Goal: Task Accomplishment & Management: Manage account settings

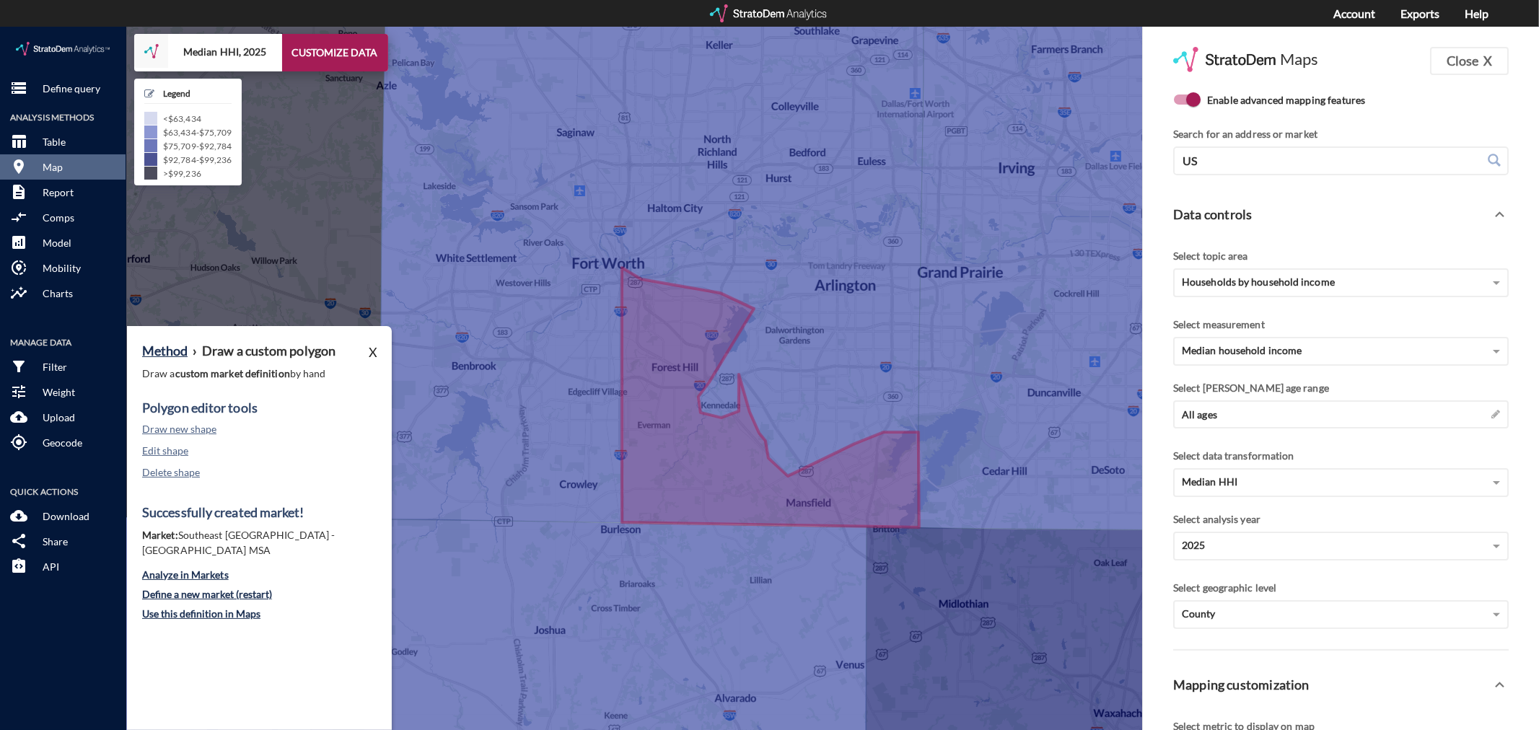
scroll to position [2, 0]
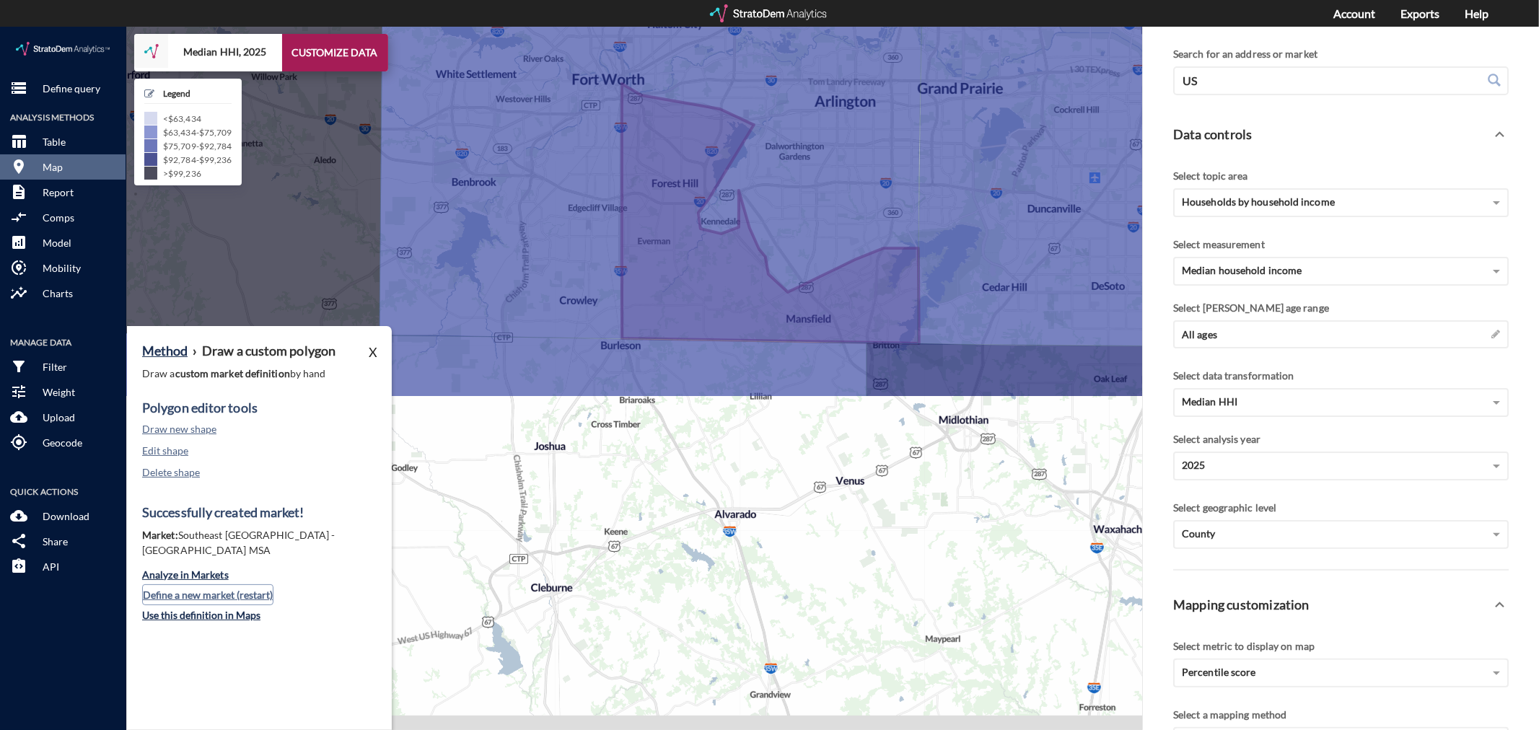
click button "Define a new market (restart)"
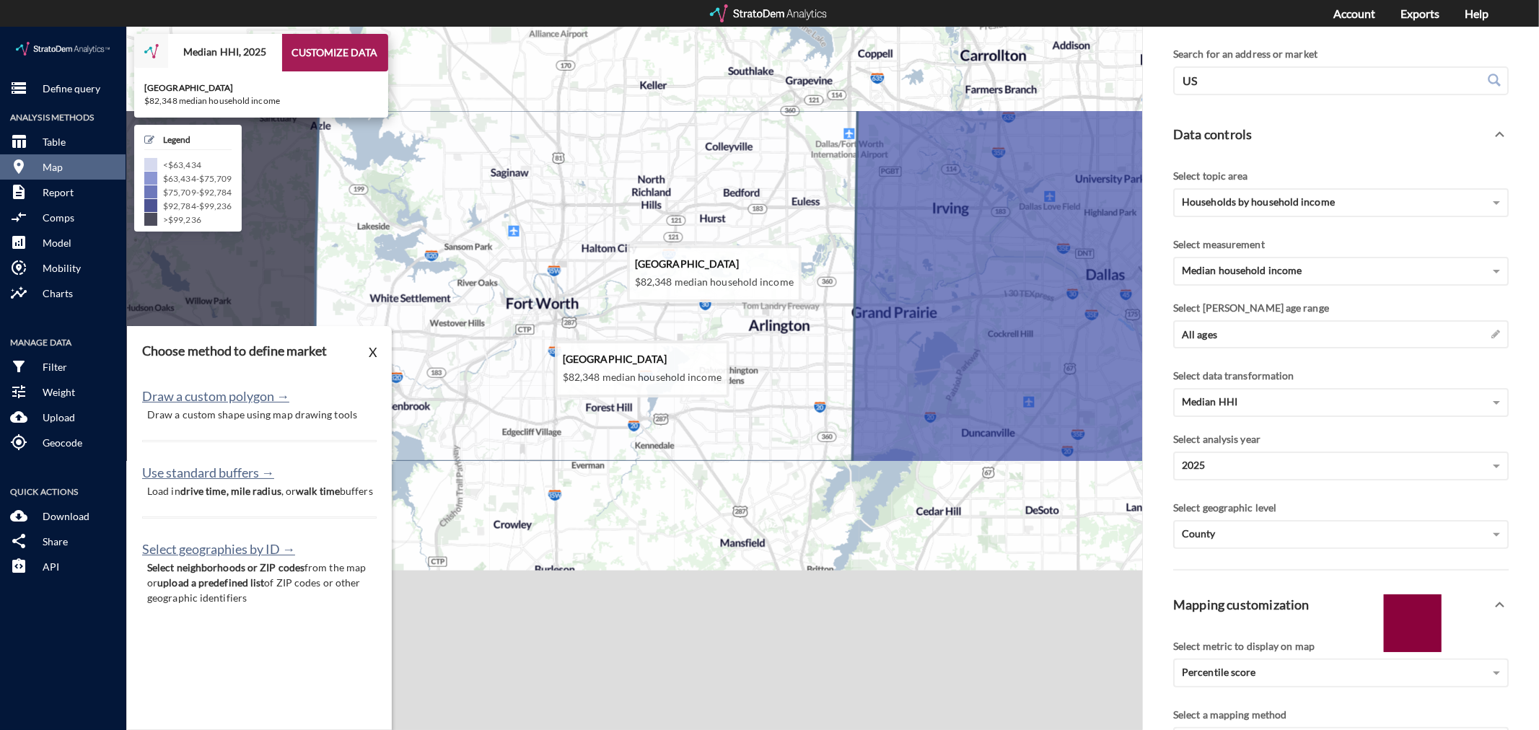
drag, startPoint x: 621, startPoint y: 229, endPoint x: 601, endPoint y: 371, distance: 142.8
click icon
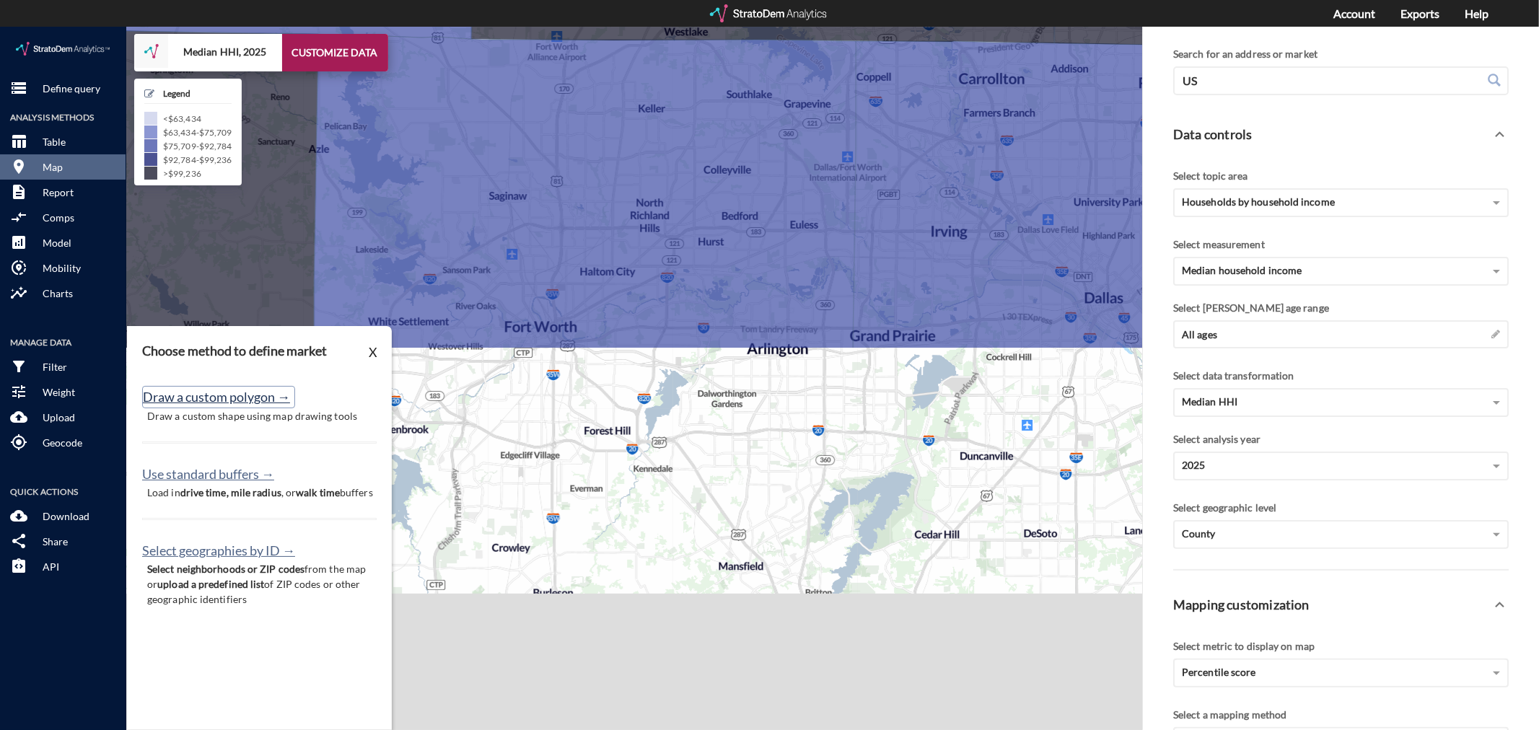
click button "Draw a custom polygon →"
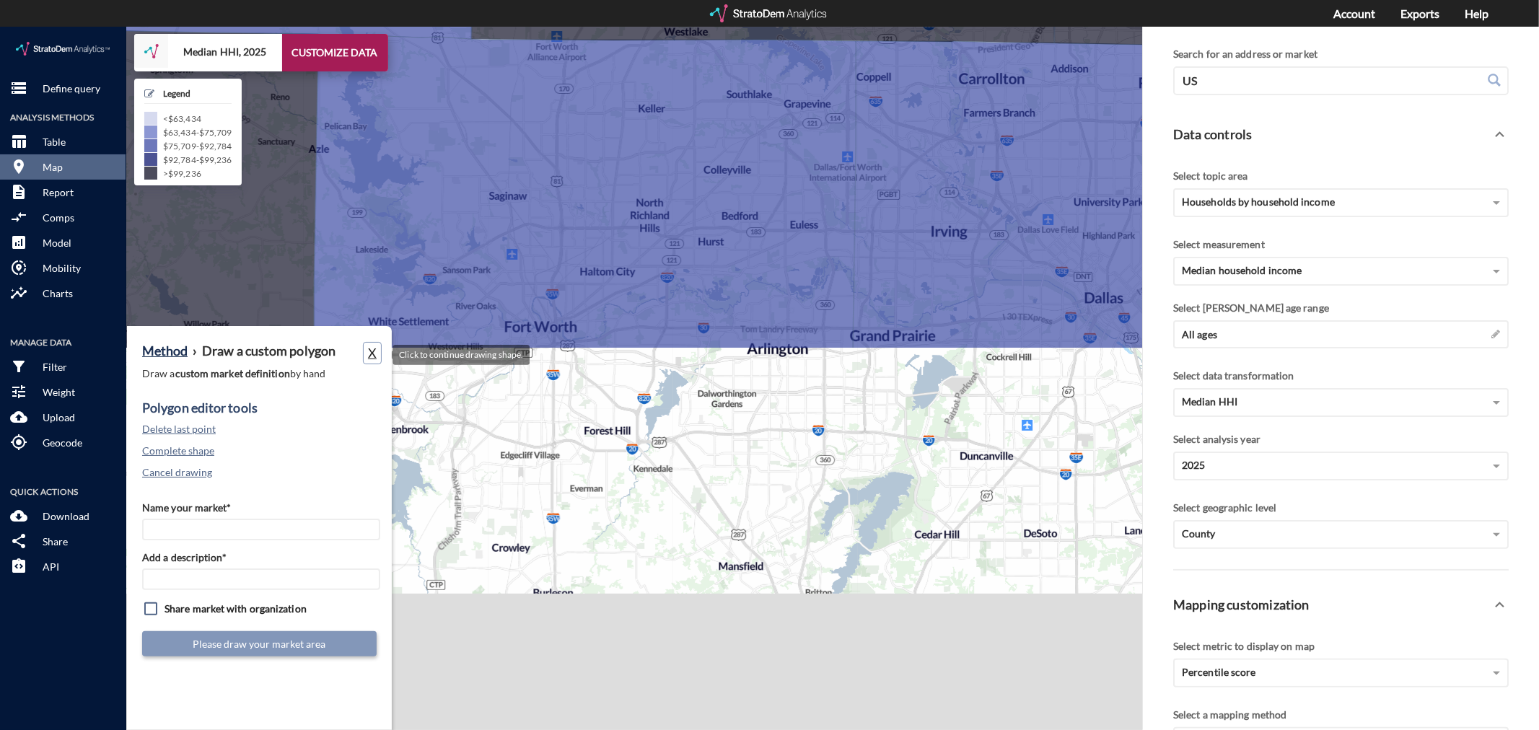
click button "X"
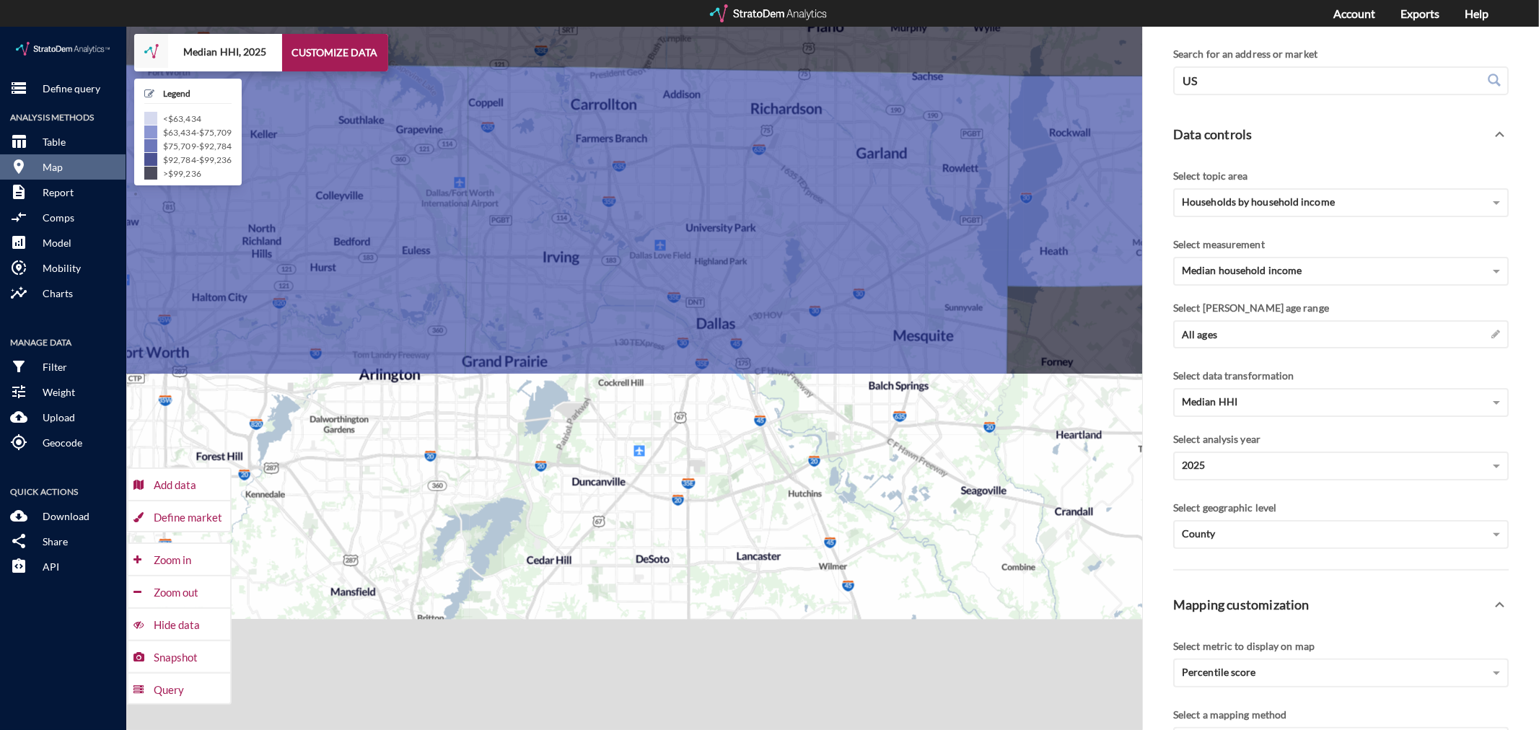
drag, startPoint x: 839, startPoint y: 372, endPoint x: 447, endPoint y: 404, distance: 393.1
click div "+ − Median HHI, 2025 CUSTOMIZE DATA Legend < $63,434 $63,434 - $75,709 $75,709 …"
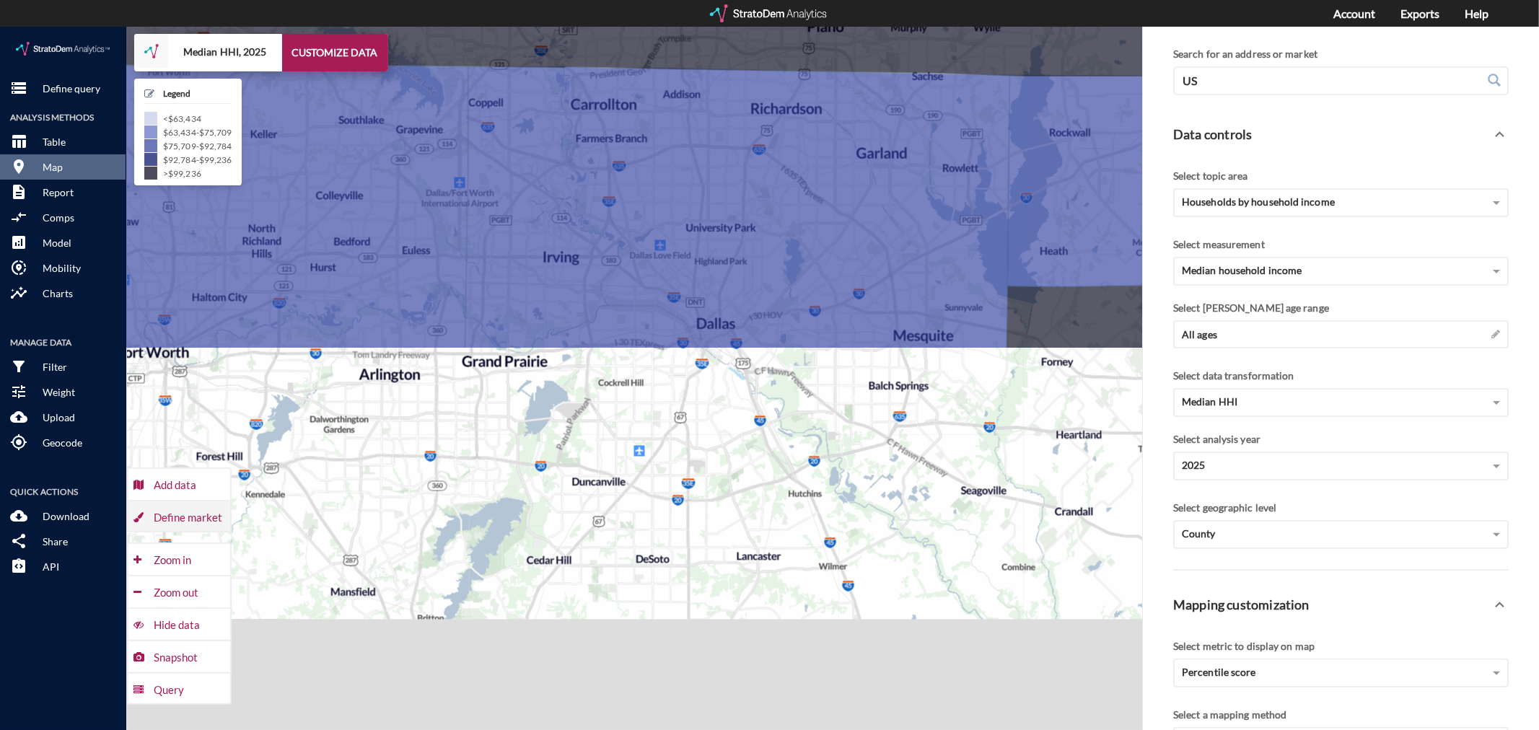
click div "Define market"
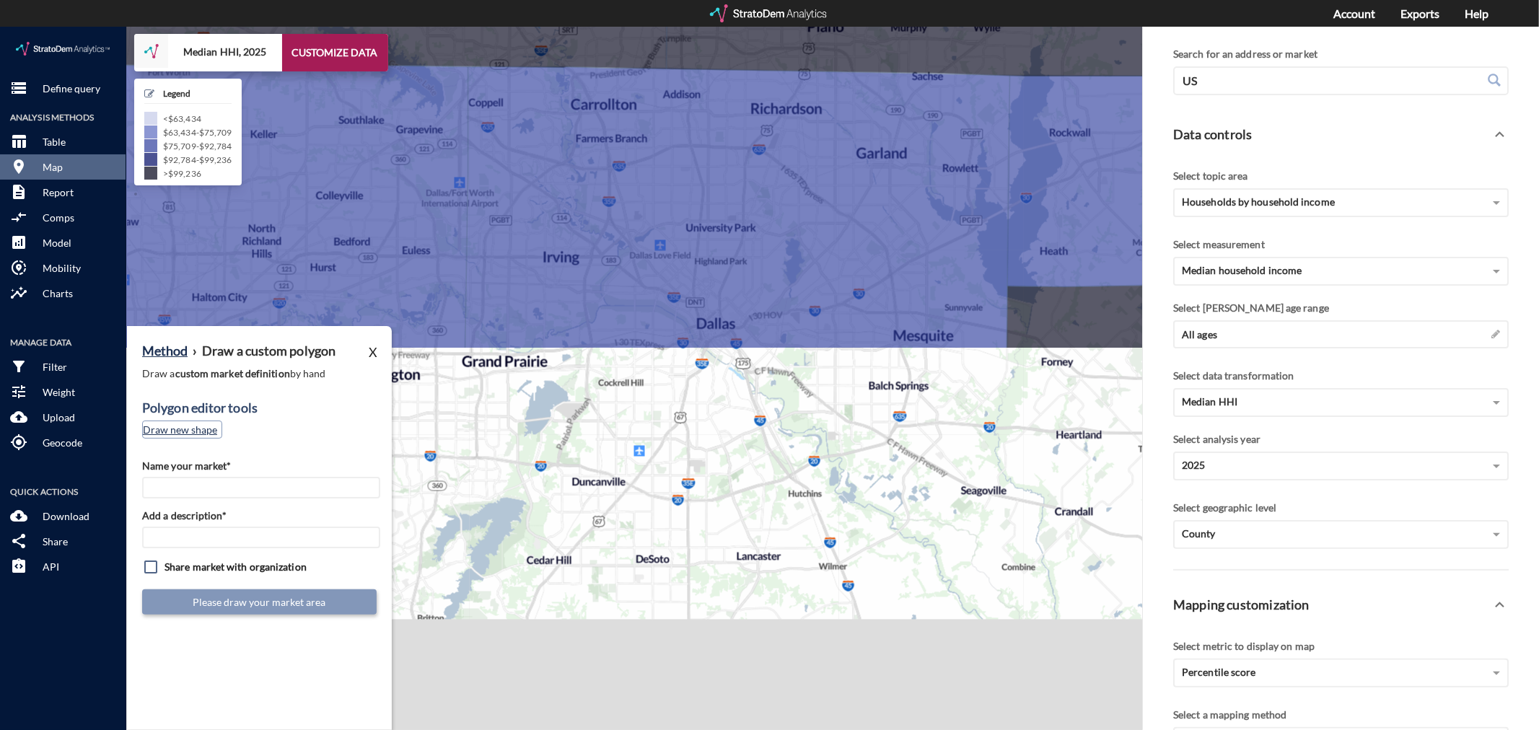
click button "Draw new shape"
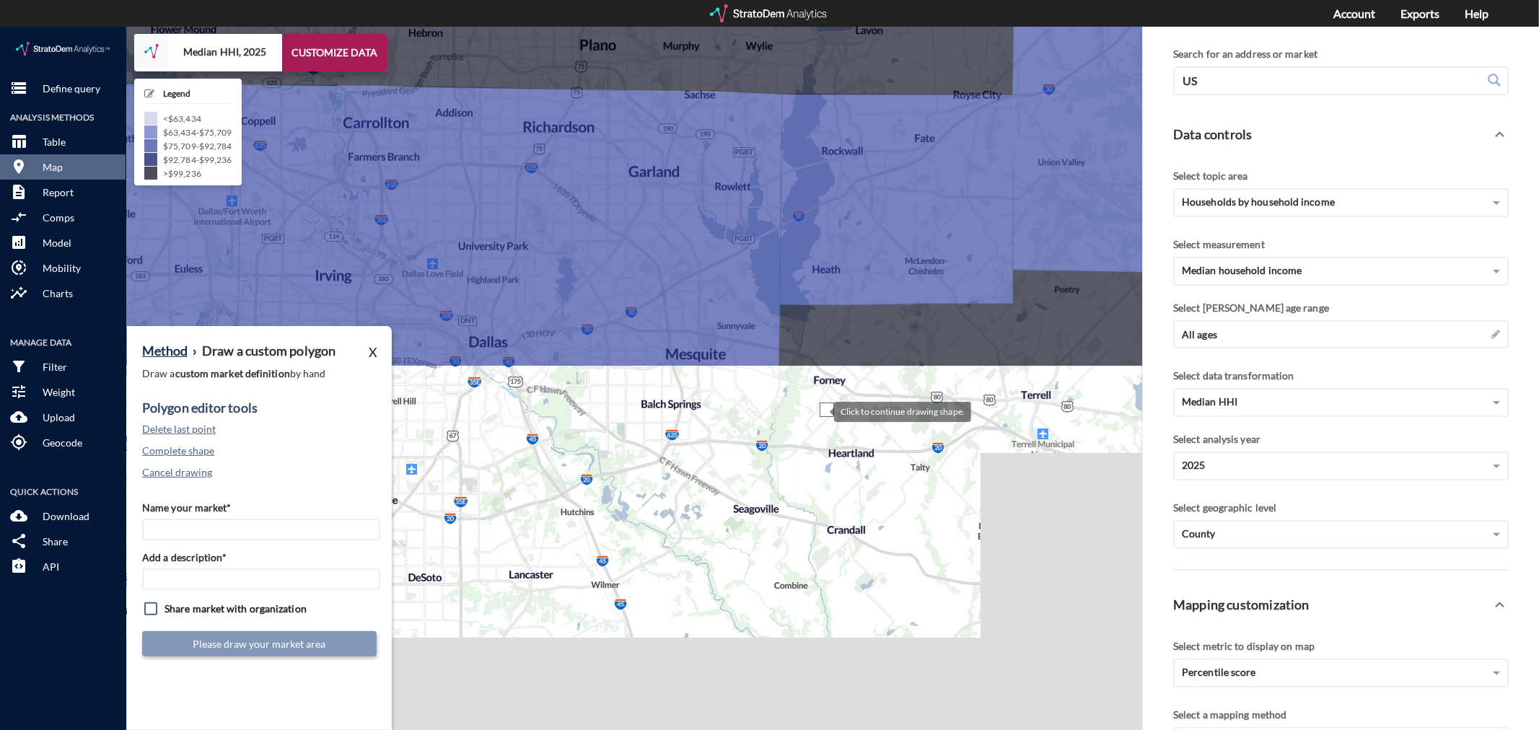
drag, startPoint x: 1055, startPoint y: 364, endPoint x: 824, endPoint y: 383, distance: 231.7
click div
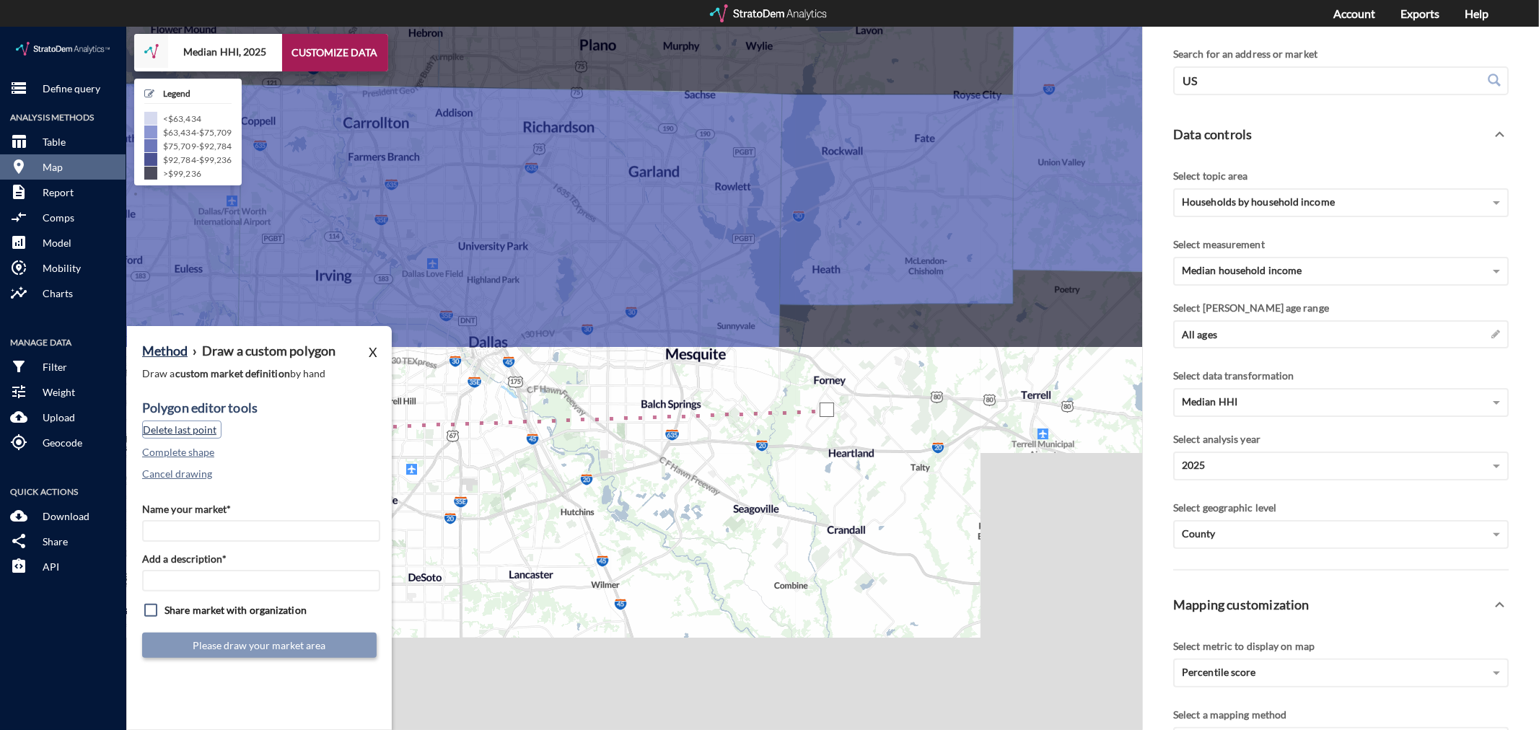
click button "Delete last point"
click button "Cancel drawing"
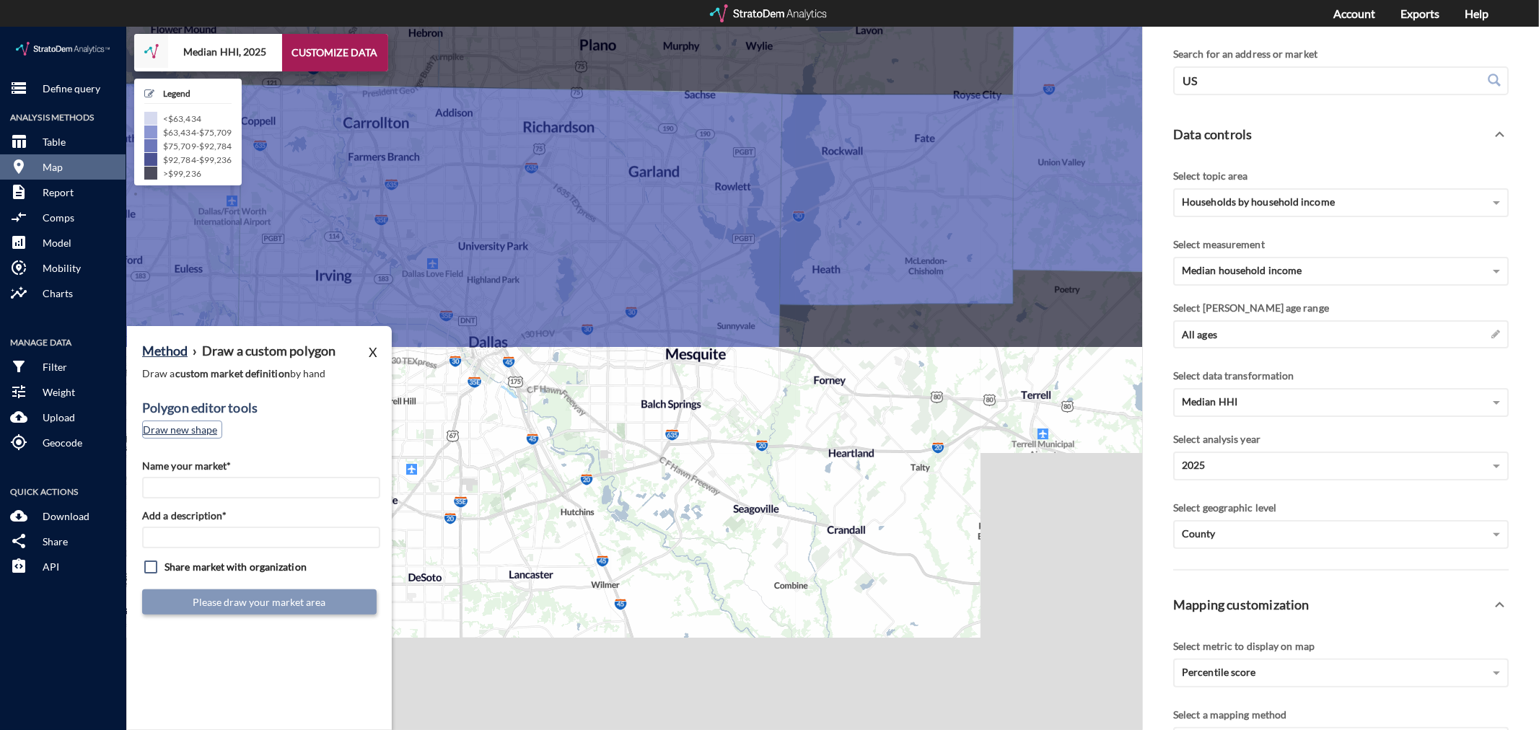
click button "Draw new shape"
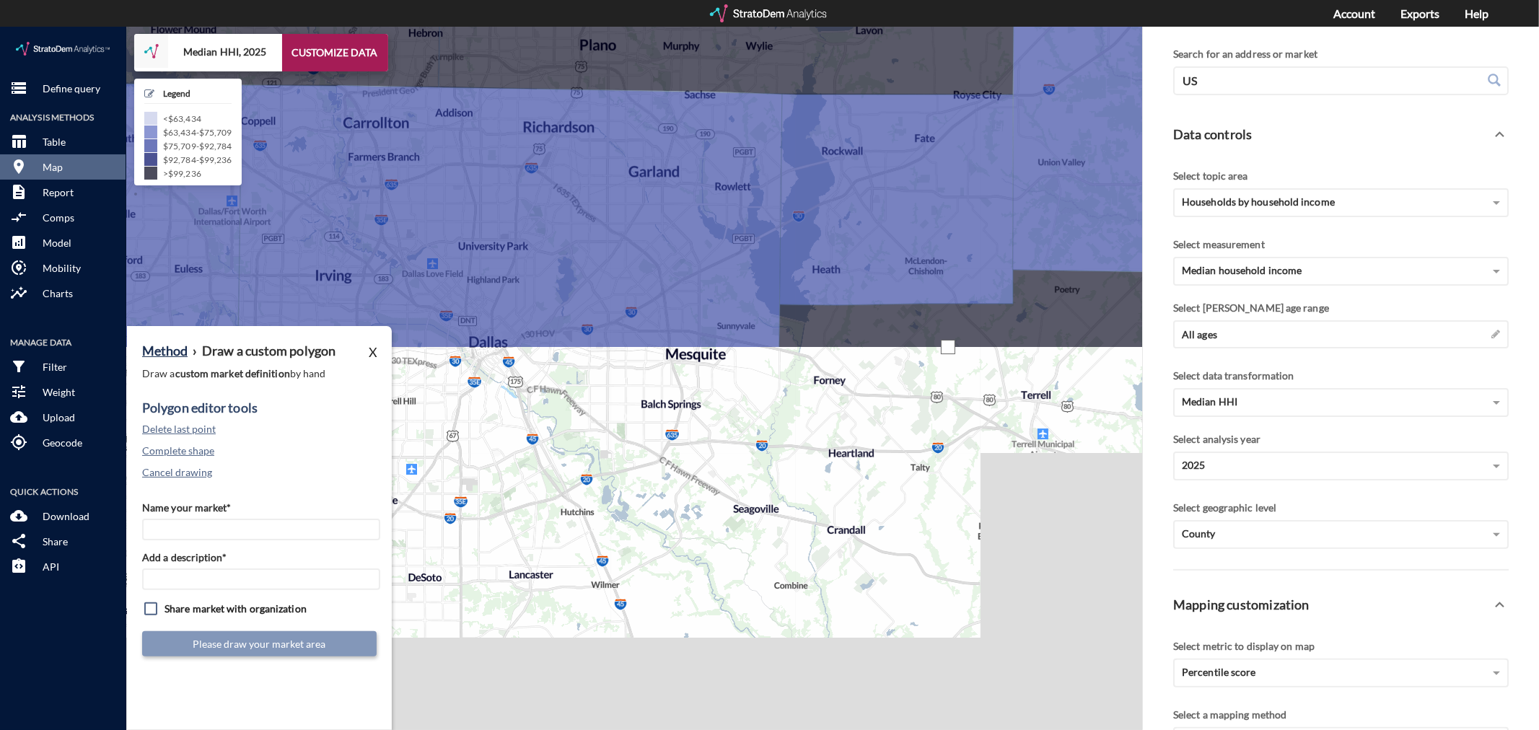
click div
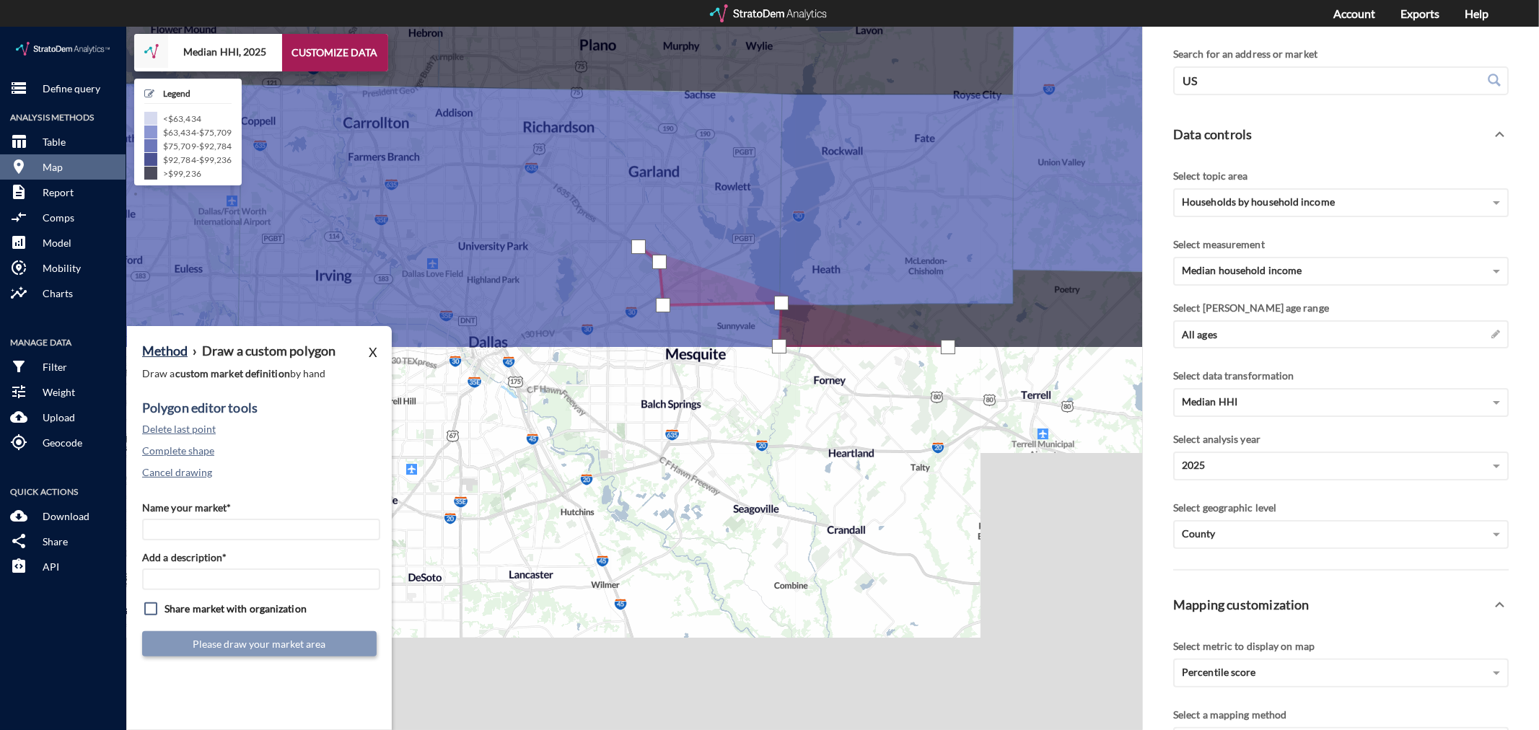
click div
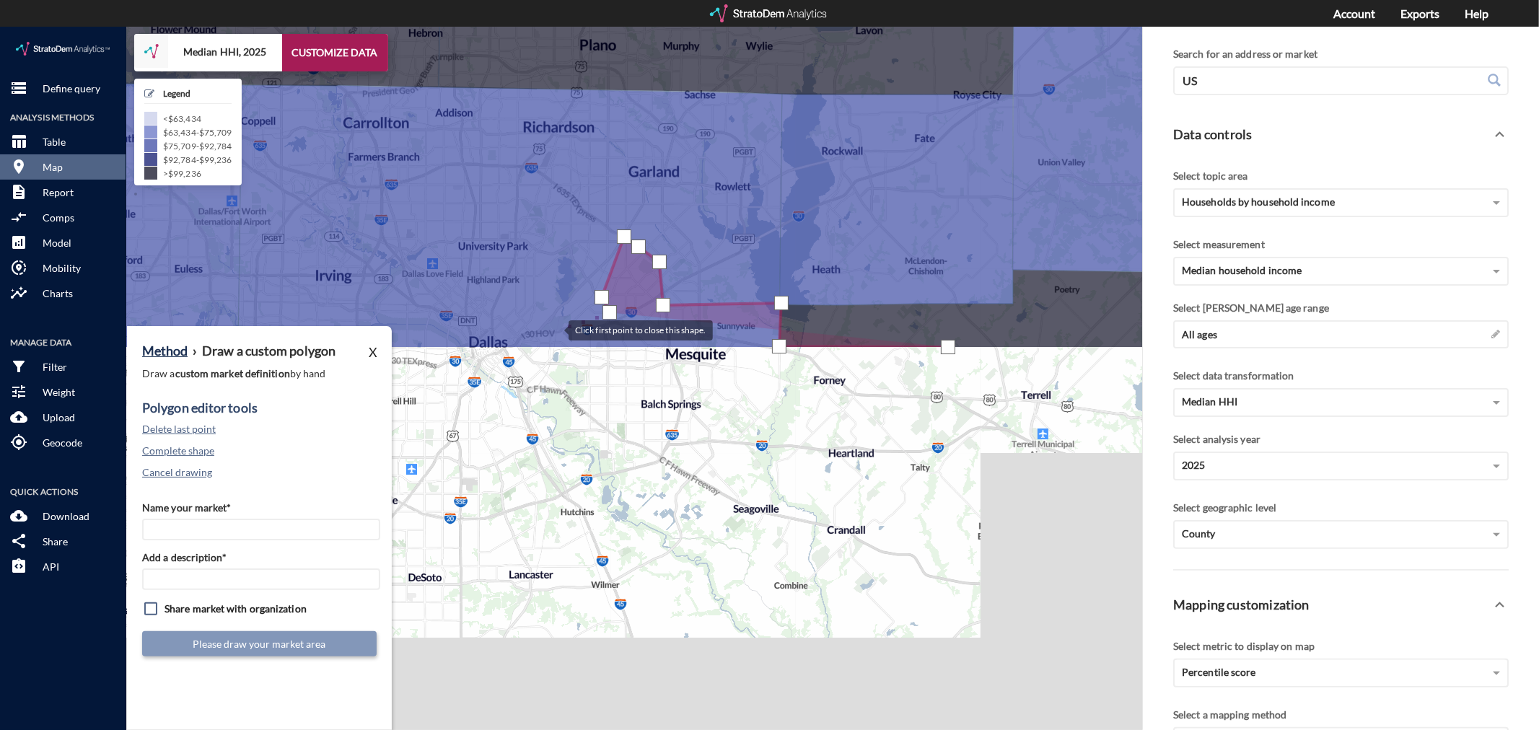
click div
click button "Delete last point"
click div
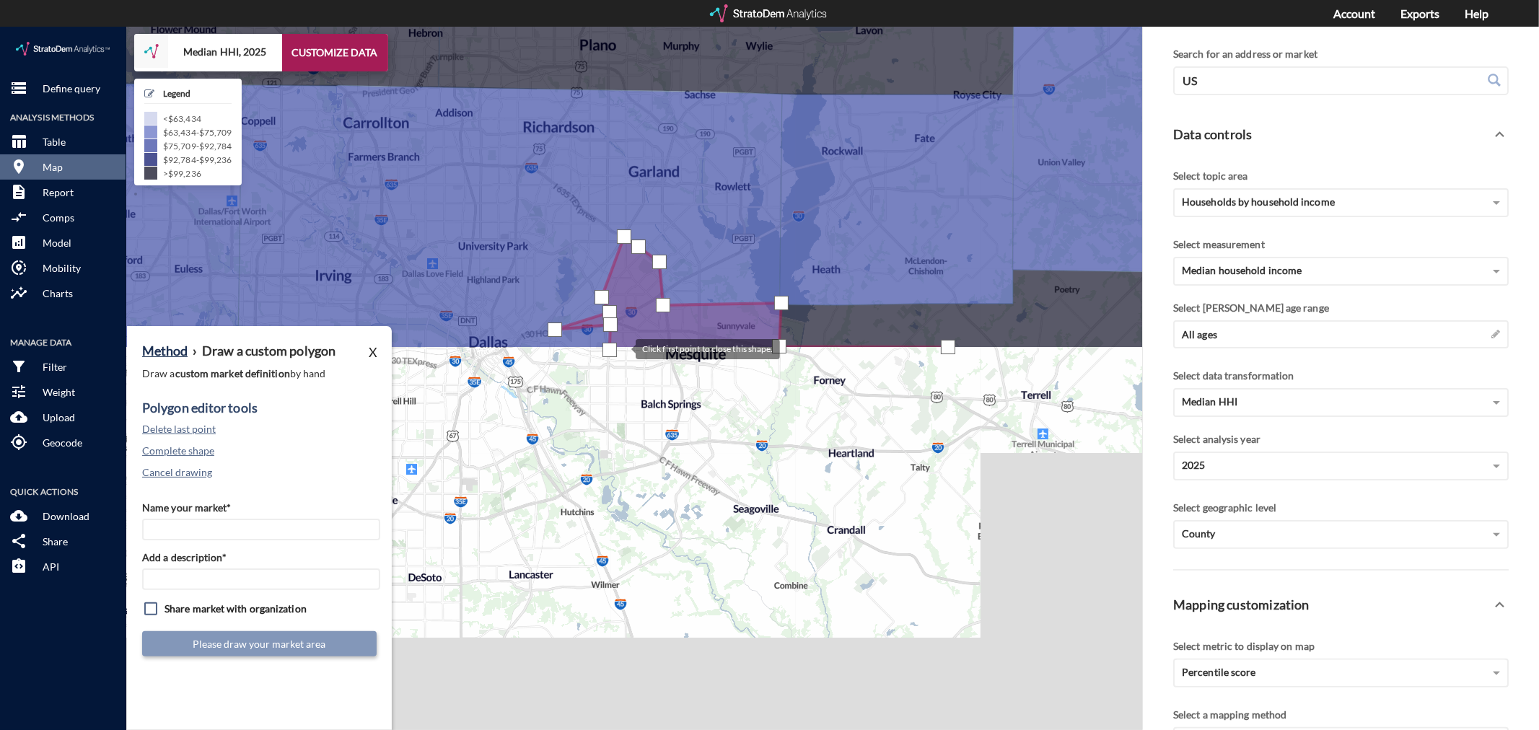
click div
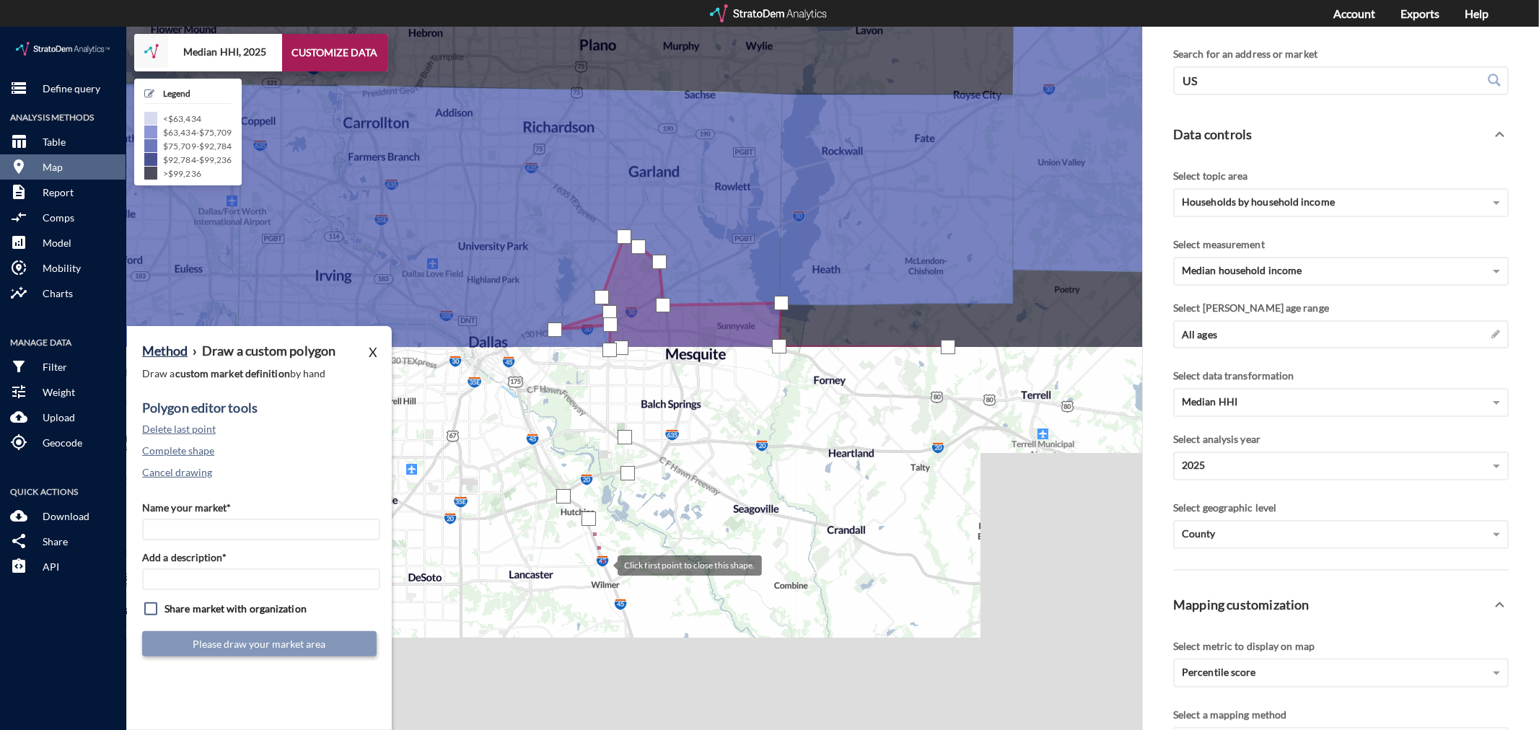
click div
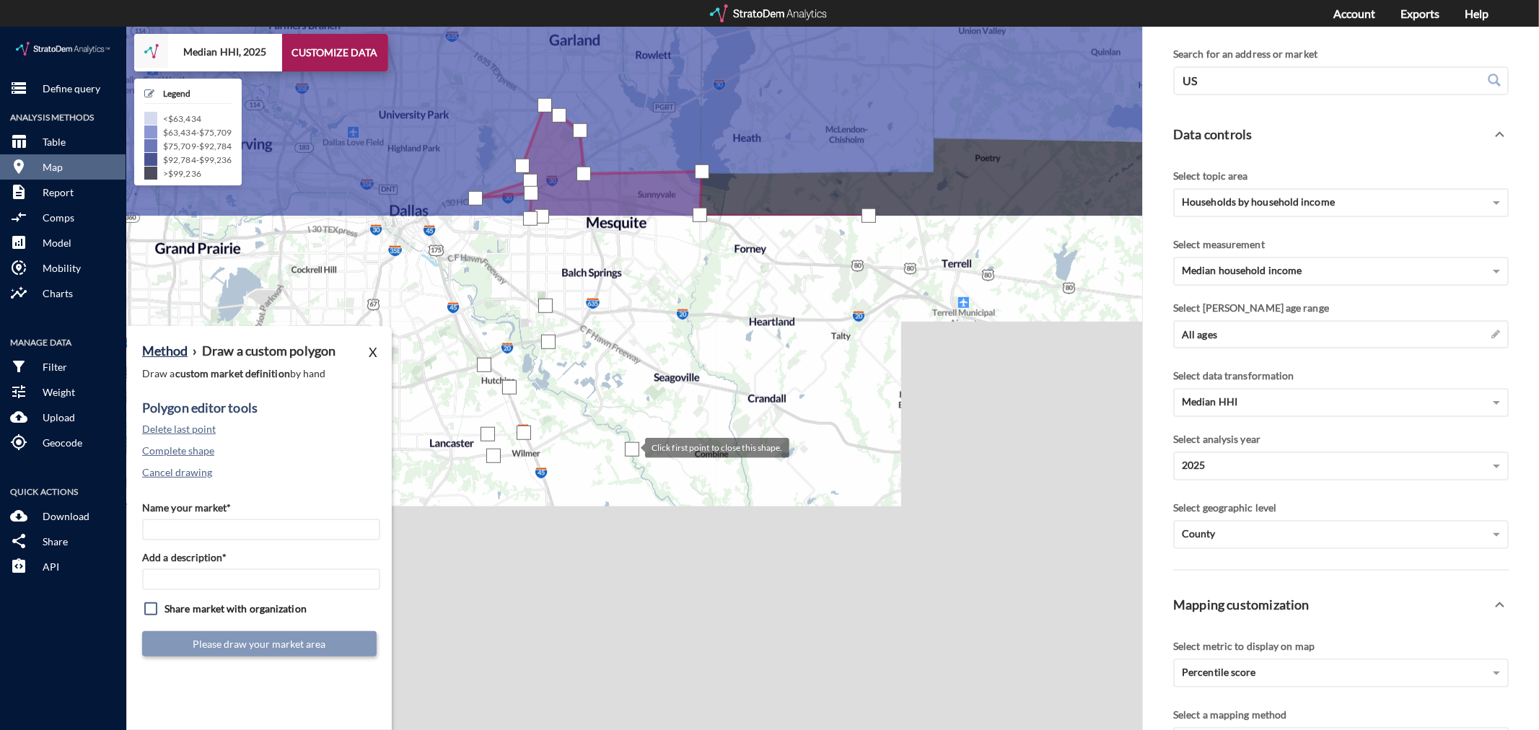
drag, startPoint x: 712, startPoint y: 553, endPoint x: 631, endPoint y: 421, distance: 155.4
click div
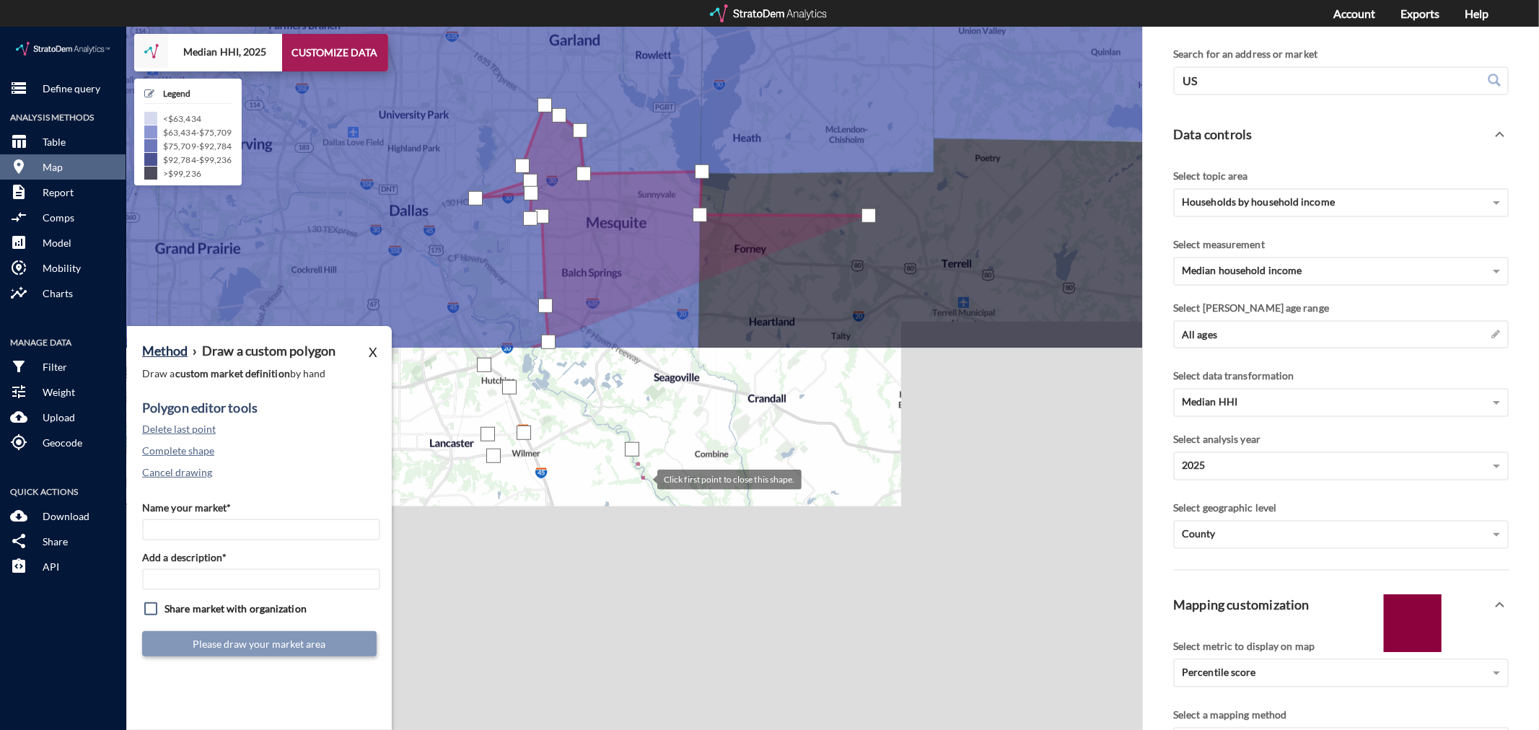
click div
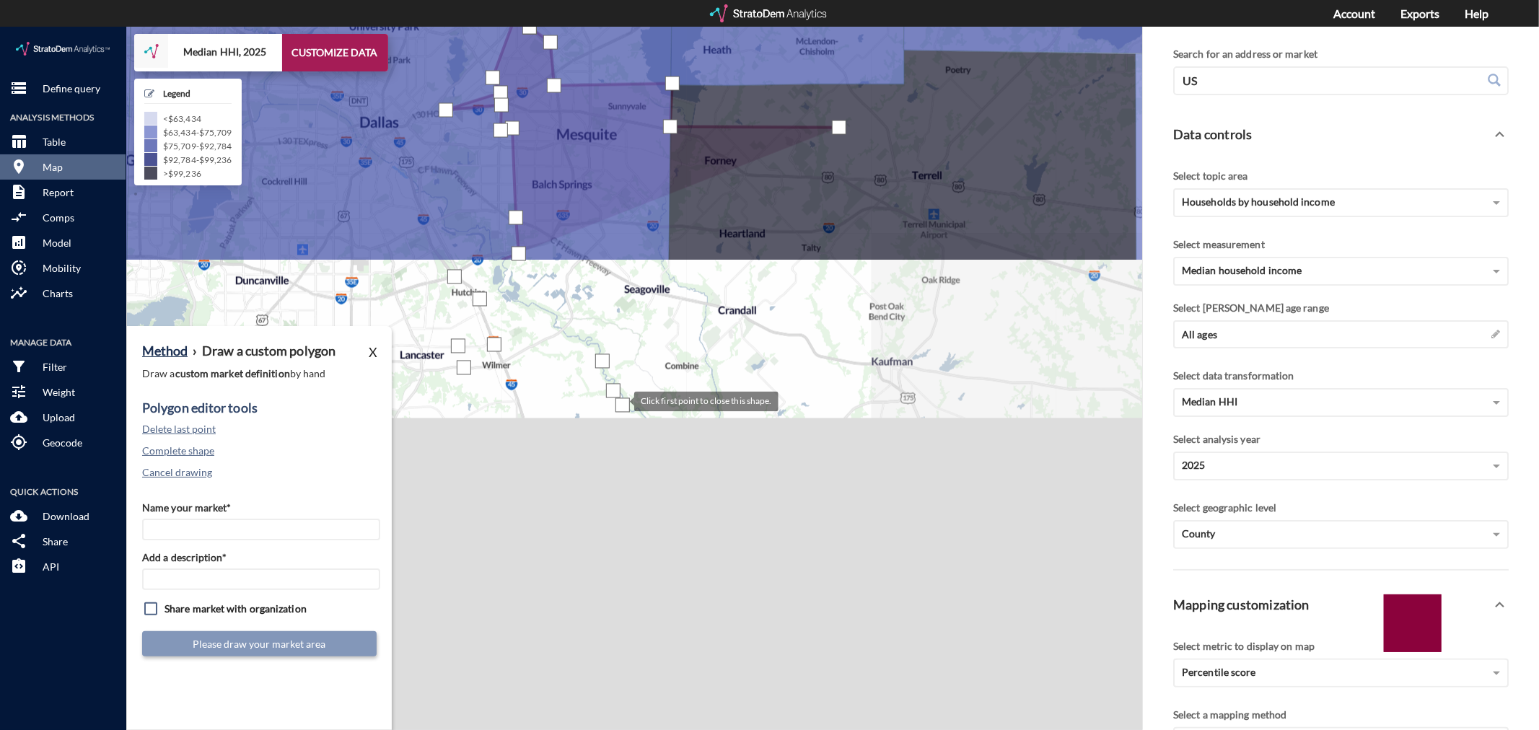
drag, startPoint x: 652, startPoint y: 466, endPoint x: 621, endPoint y: 374, distance: 97.7
click div
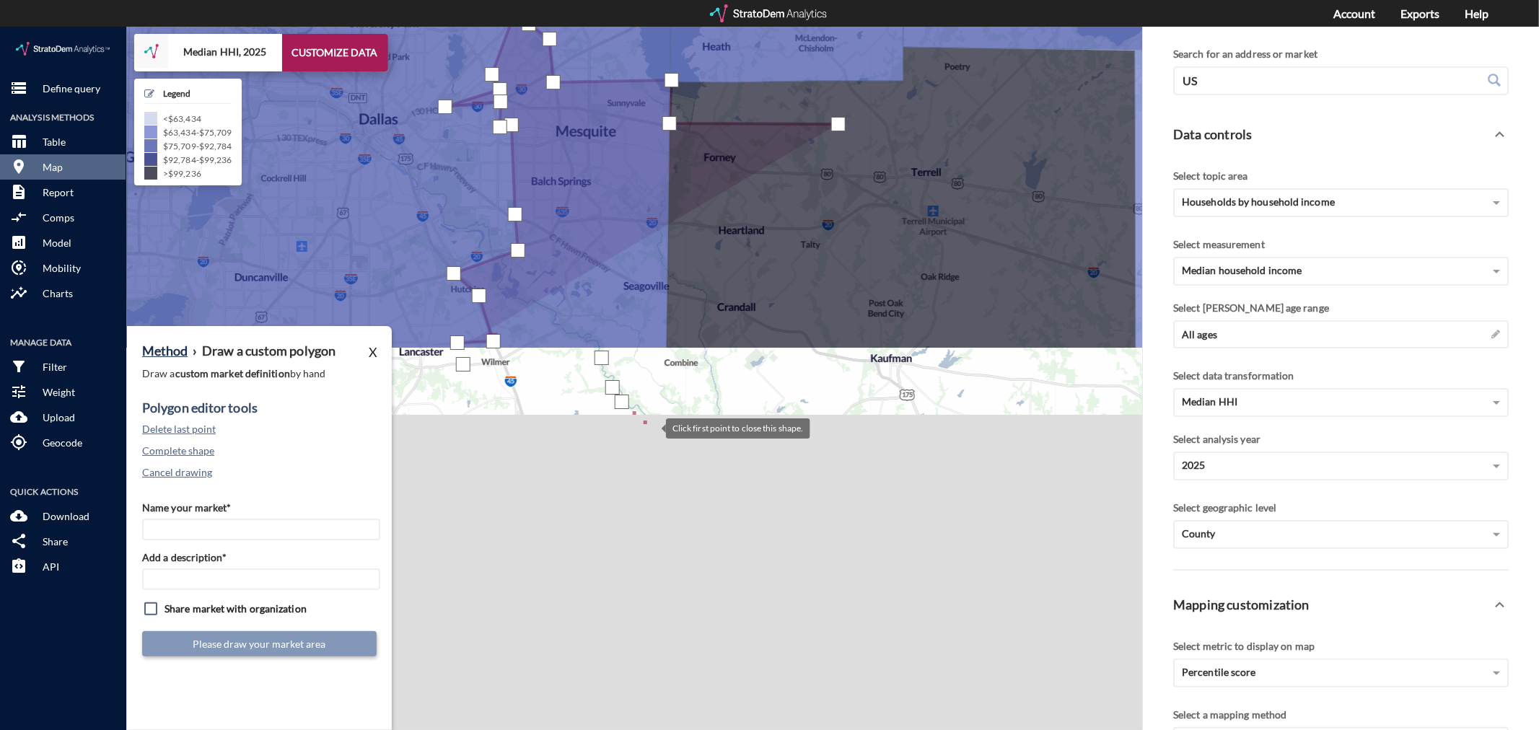
click div
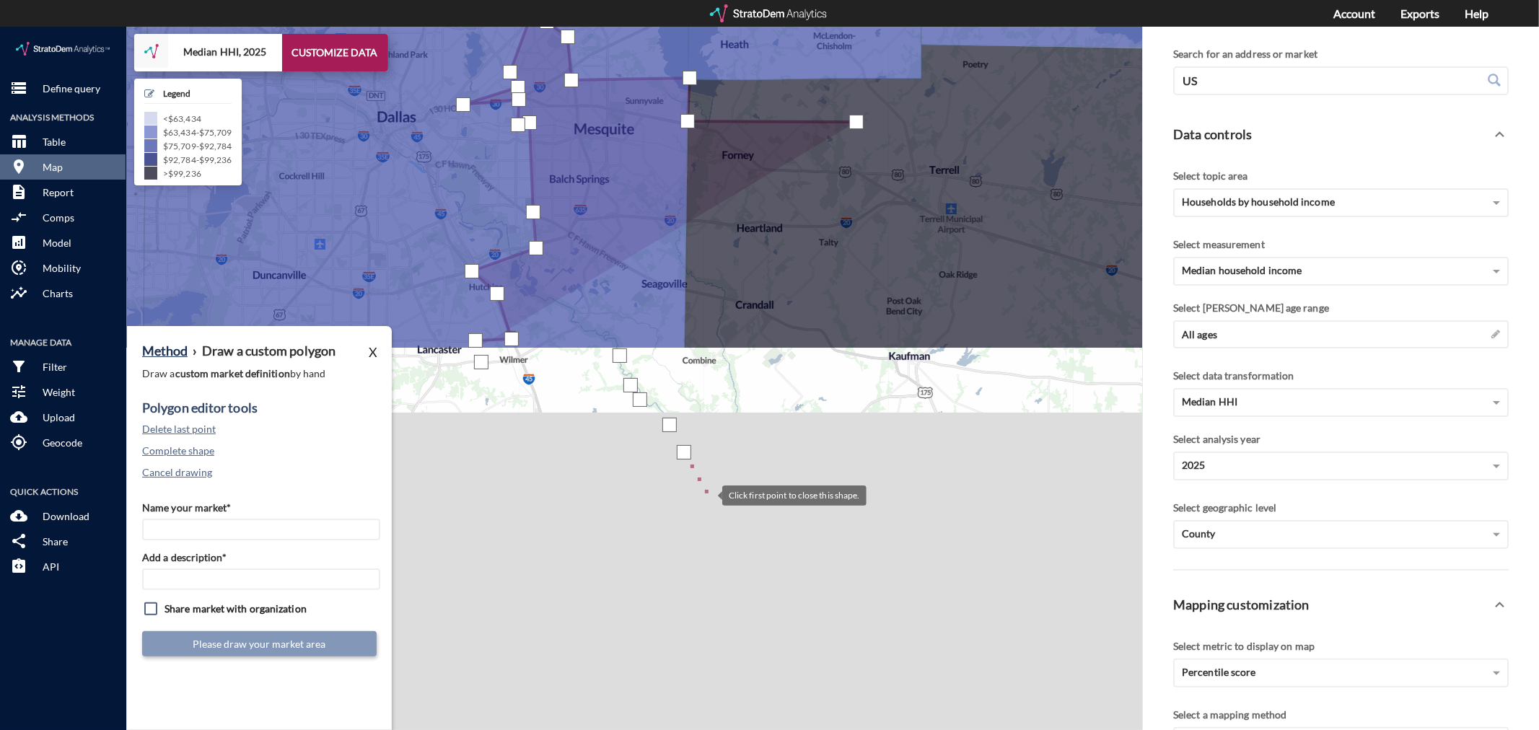
click div
click button "Delete last point"
click div
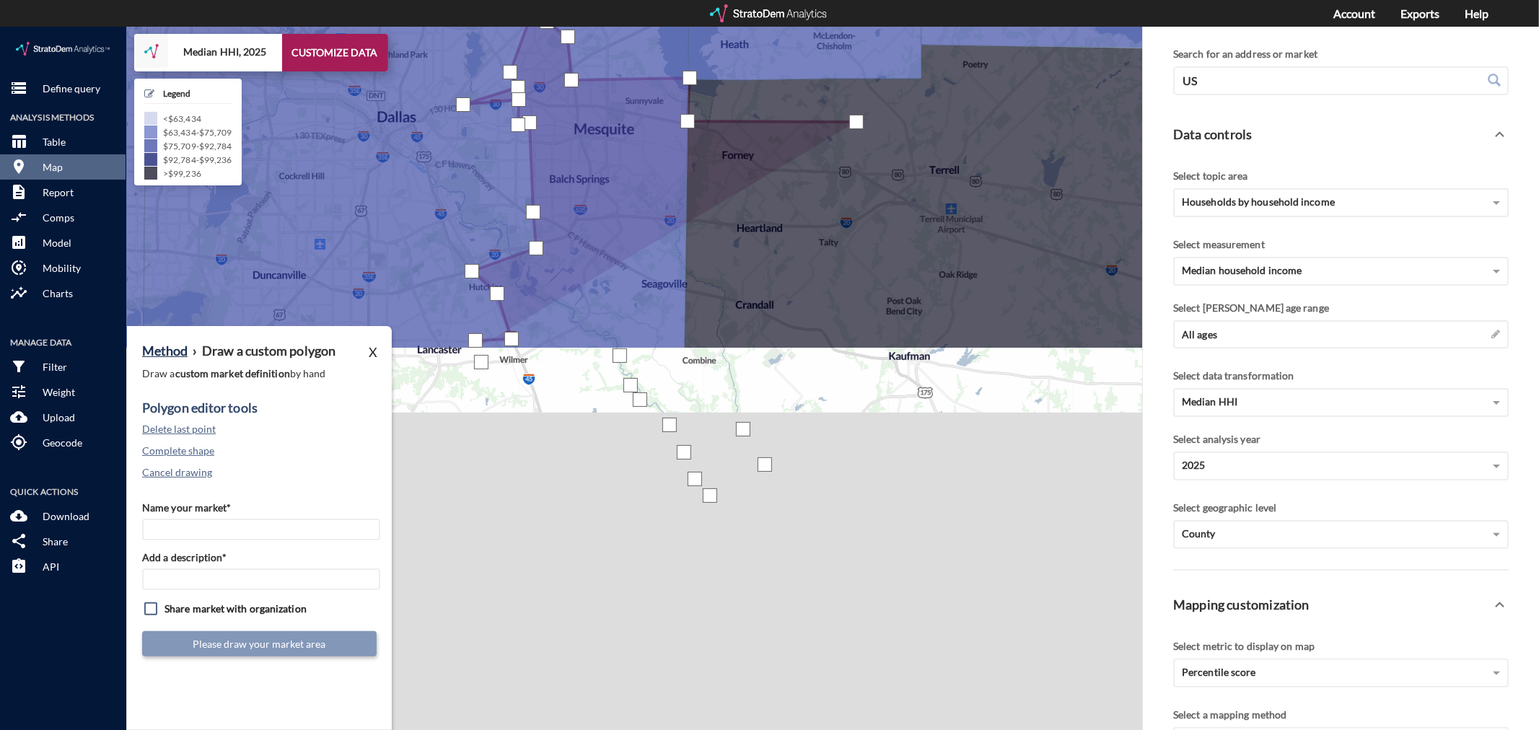
click div
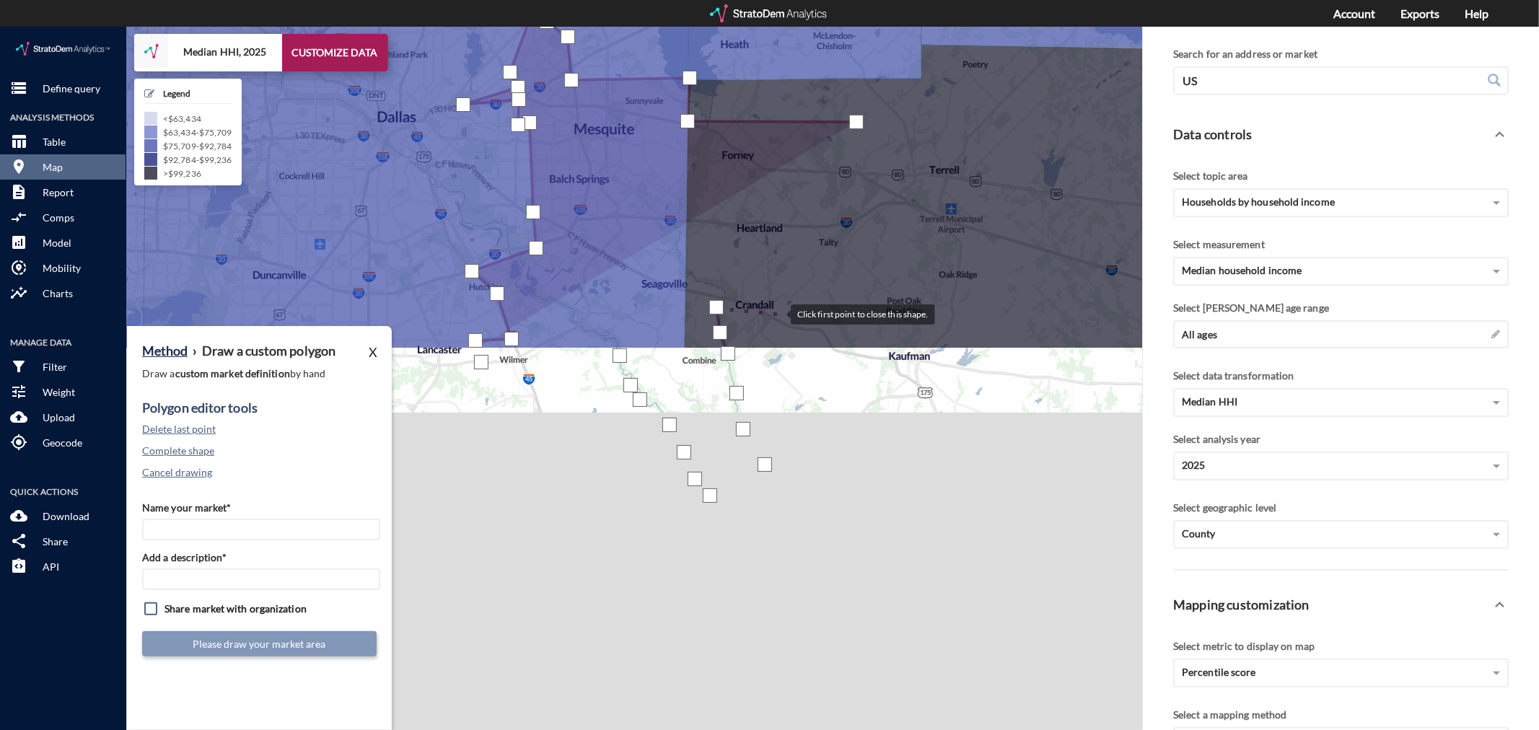
click div
drag, startPoint x: 813, startPoint y: 248, endPoint x: 820, endPoint y: 227, distance: 22.1
click div
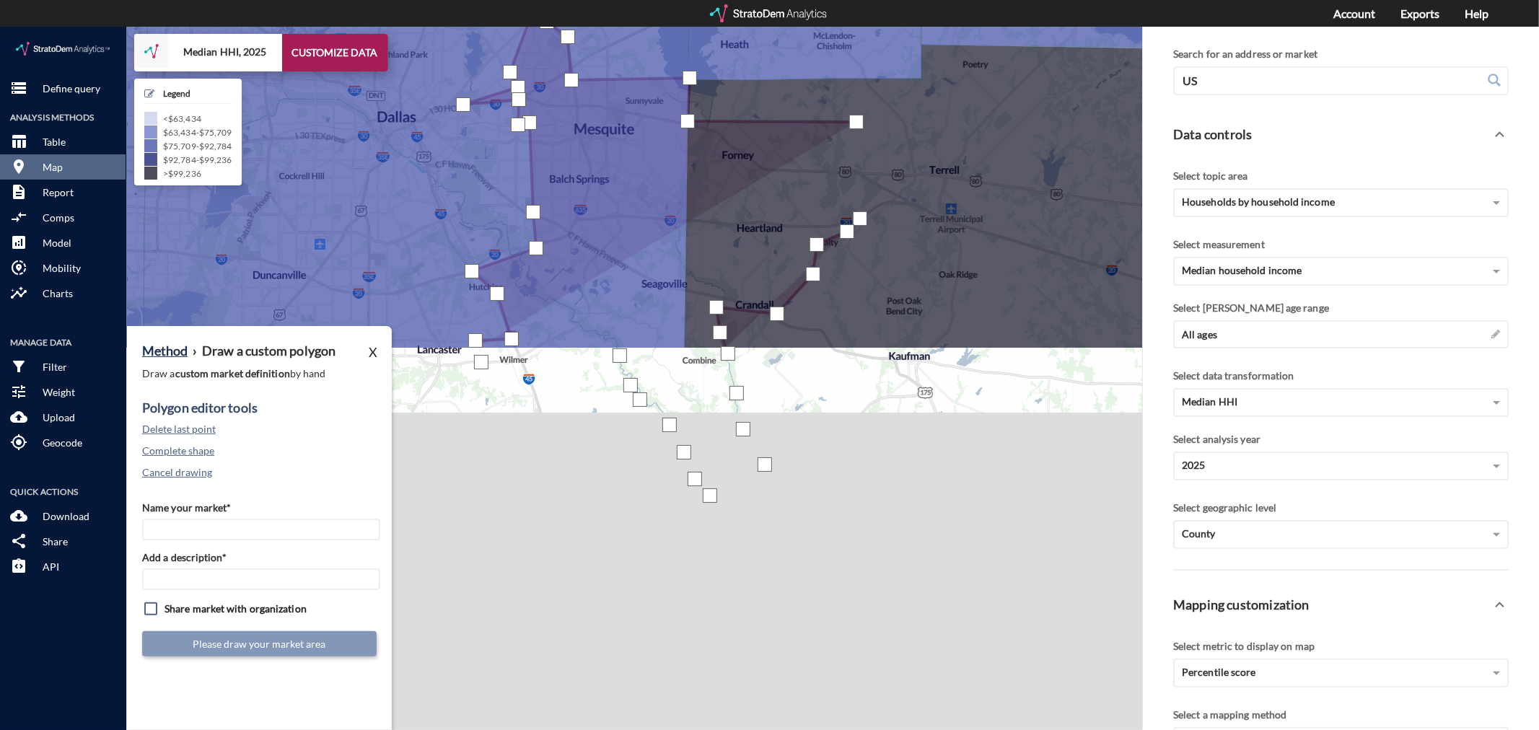
click div
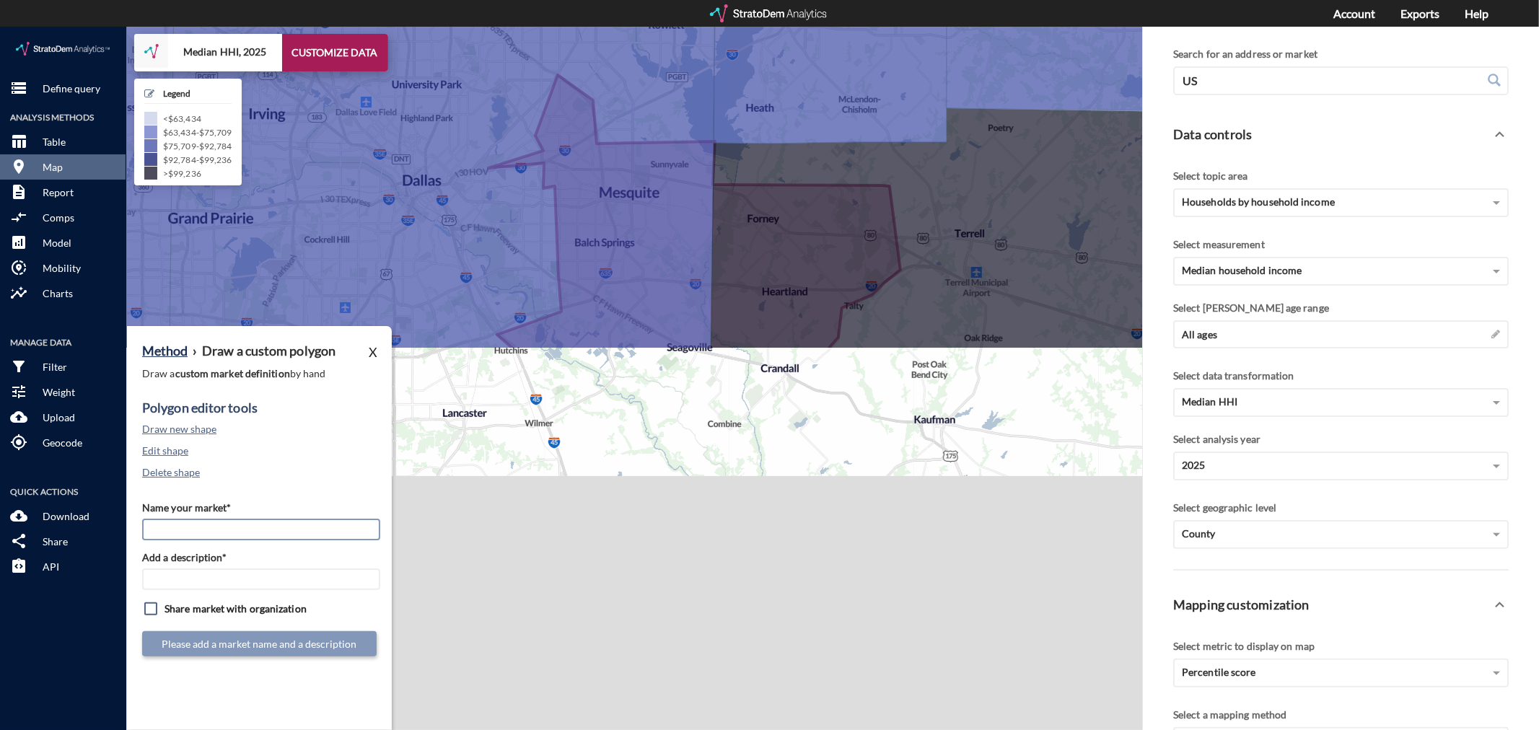
click input "Name your market*"
type input "Mesquite - Dallas MSA"
paste input "Mesquite - Dallas MSA"
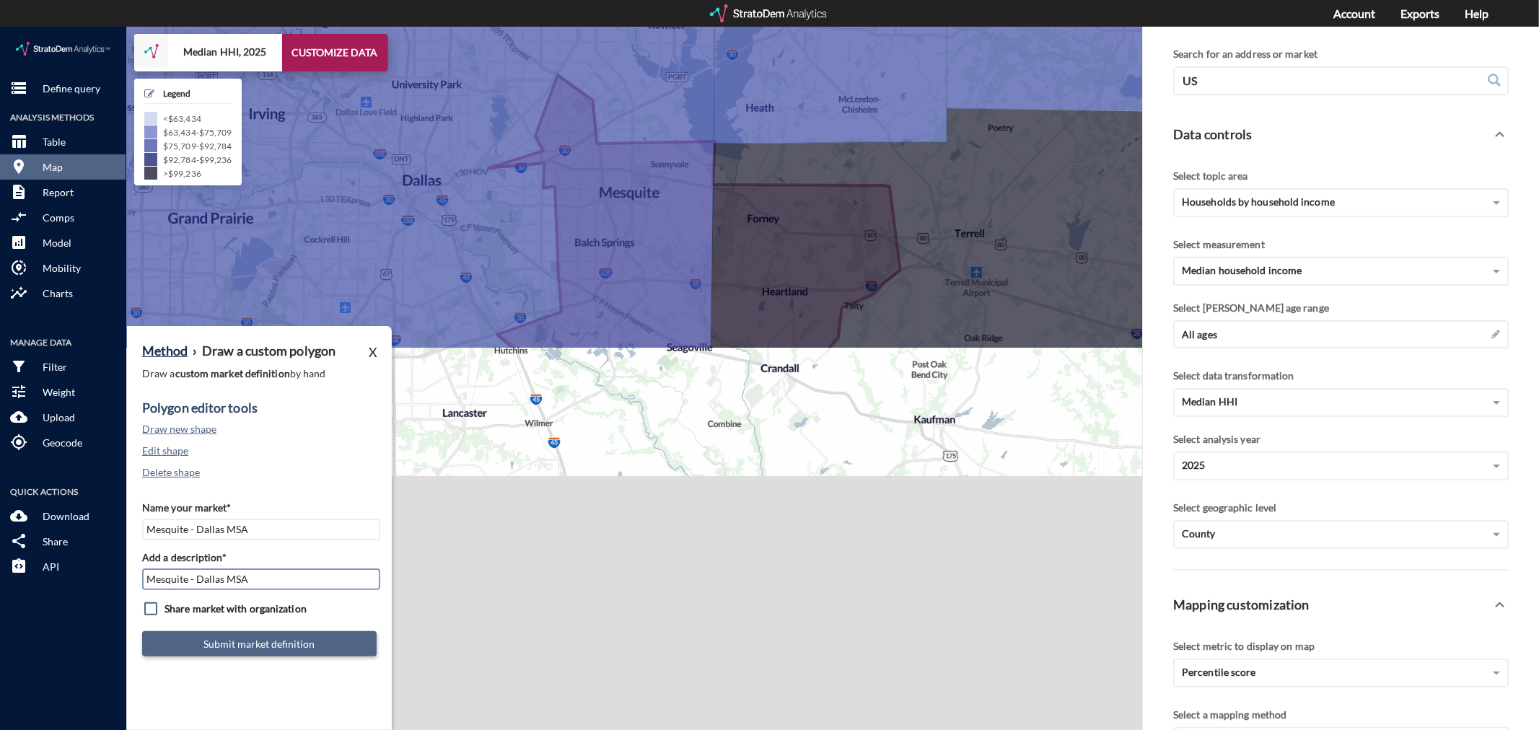
type input "Mesquite - Dallas MSA"
click button "Submit market definition"
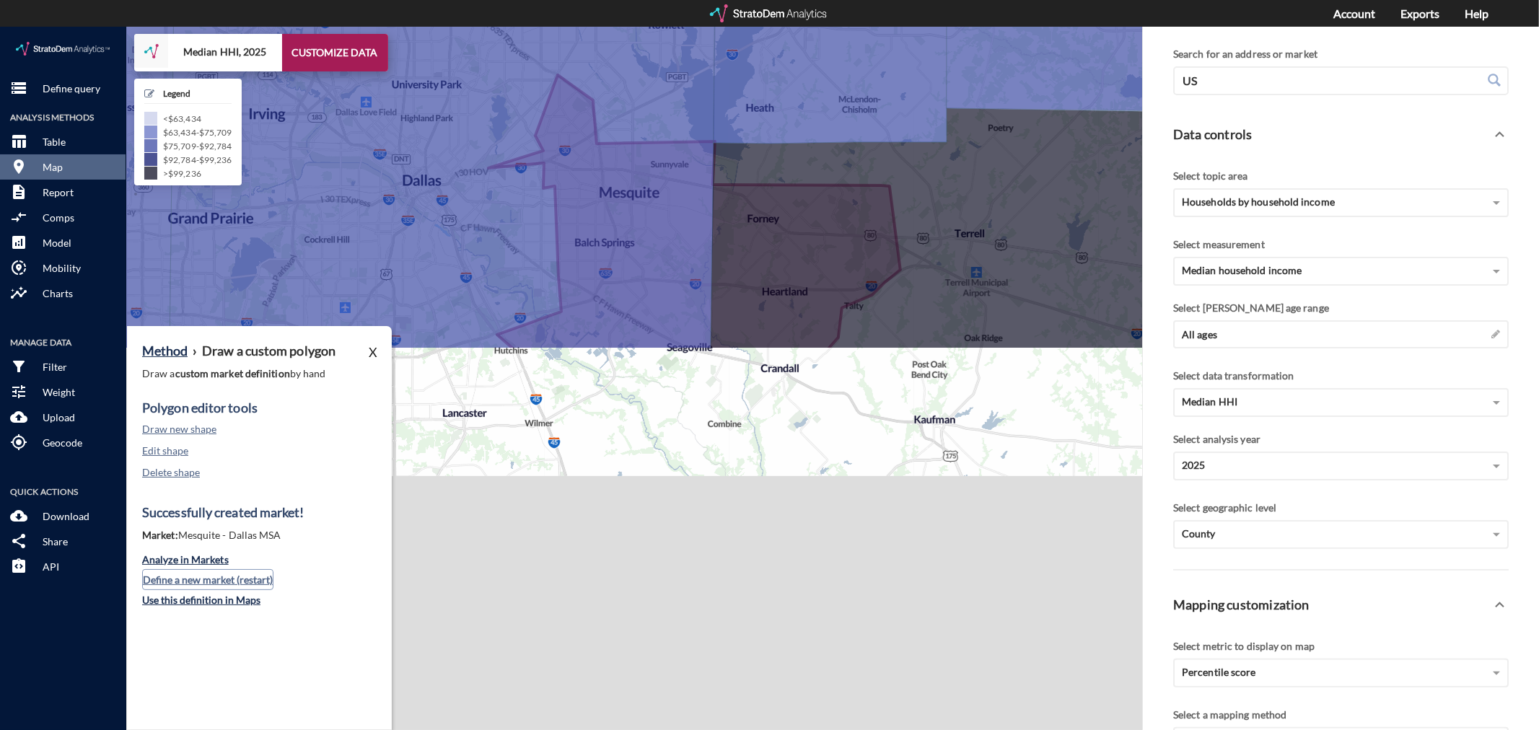
click button "Define a new market (restart)"
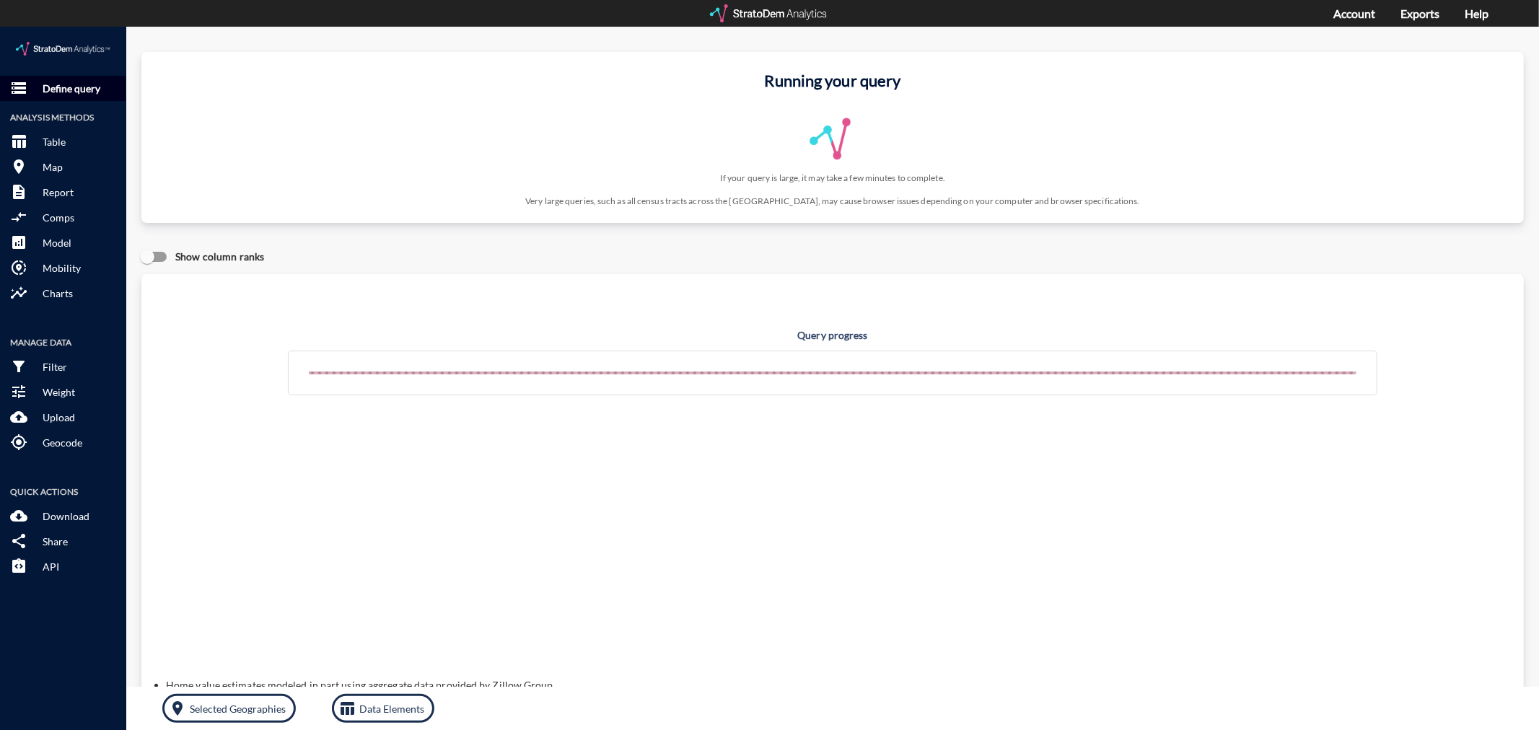
click p "Define query"
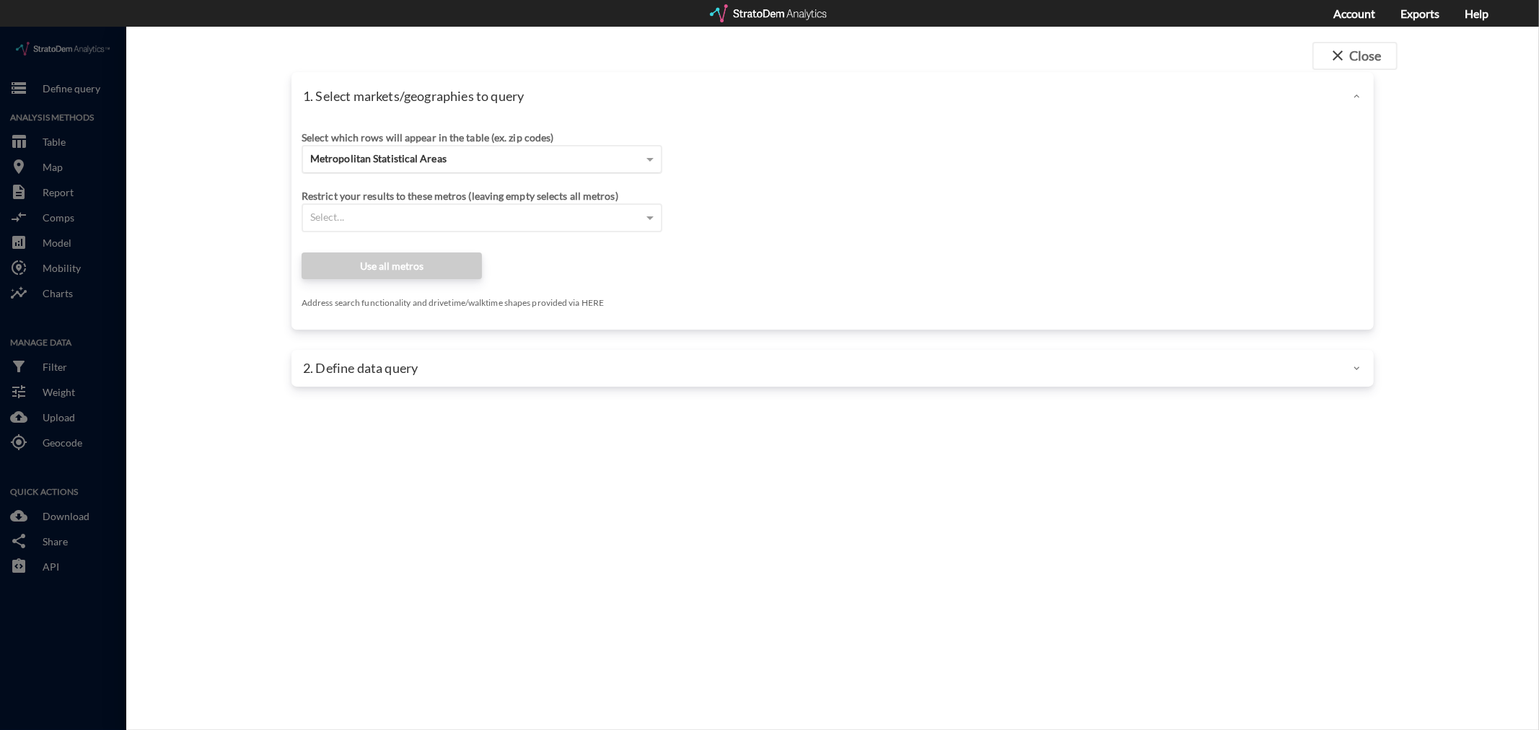
click span "Metropolitan Statistical Areas"
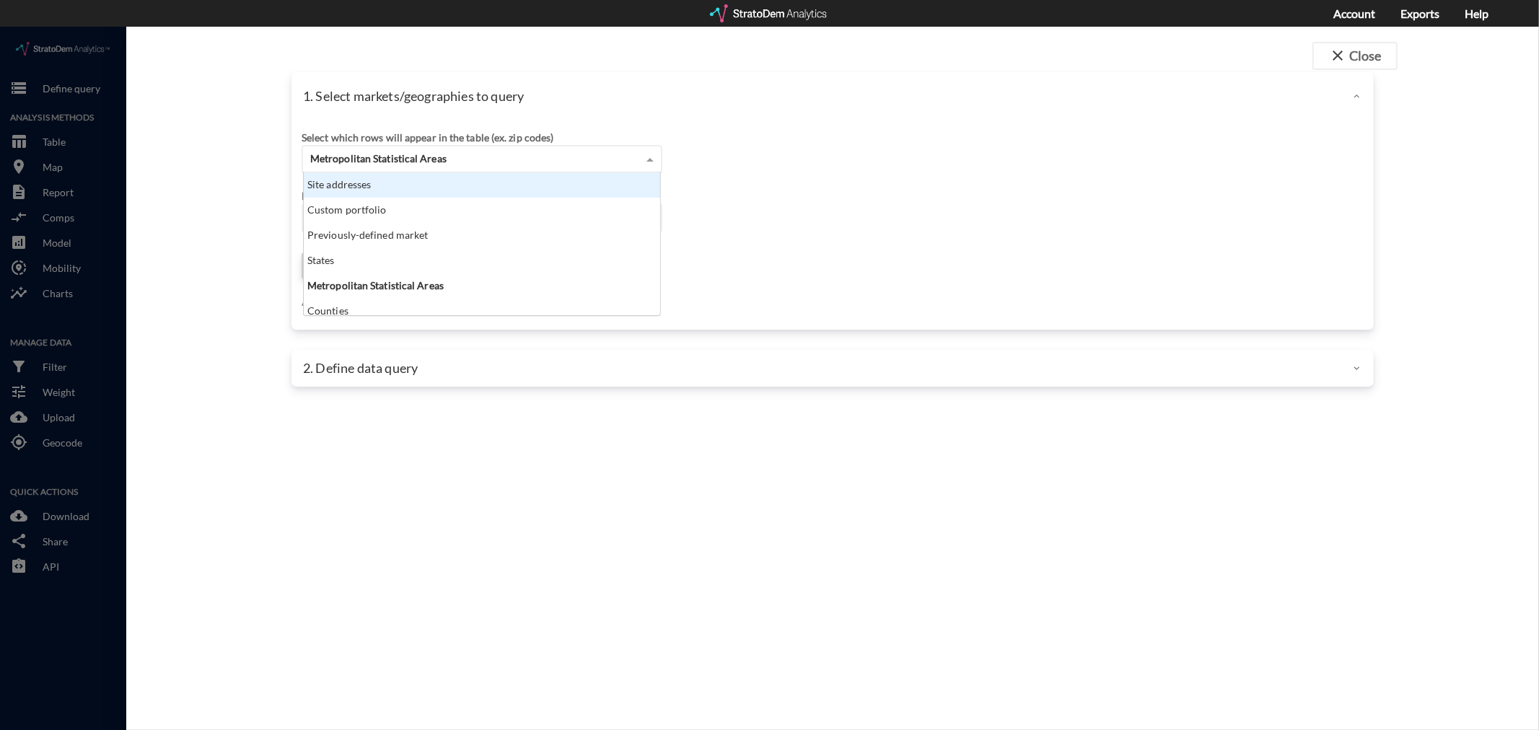
scroll to position [131, 349]
click div "Previously-defined market"
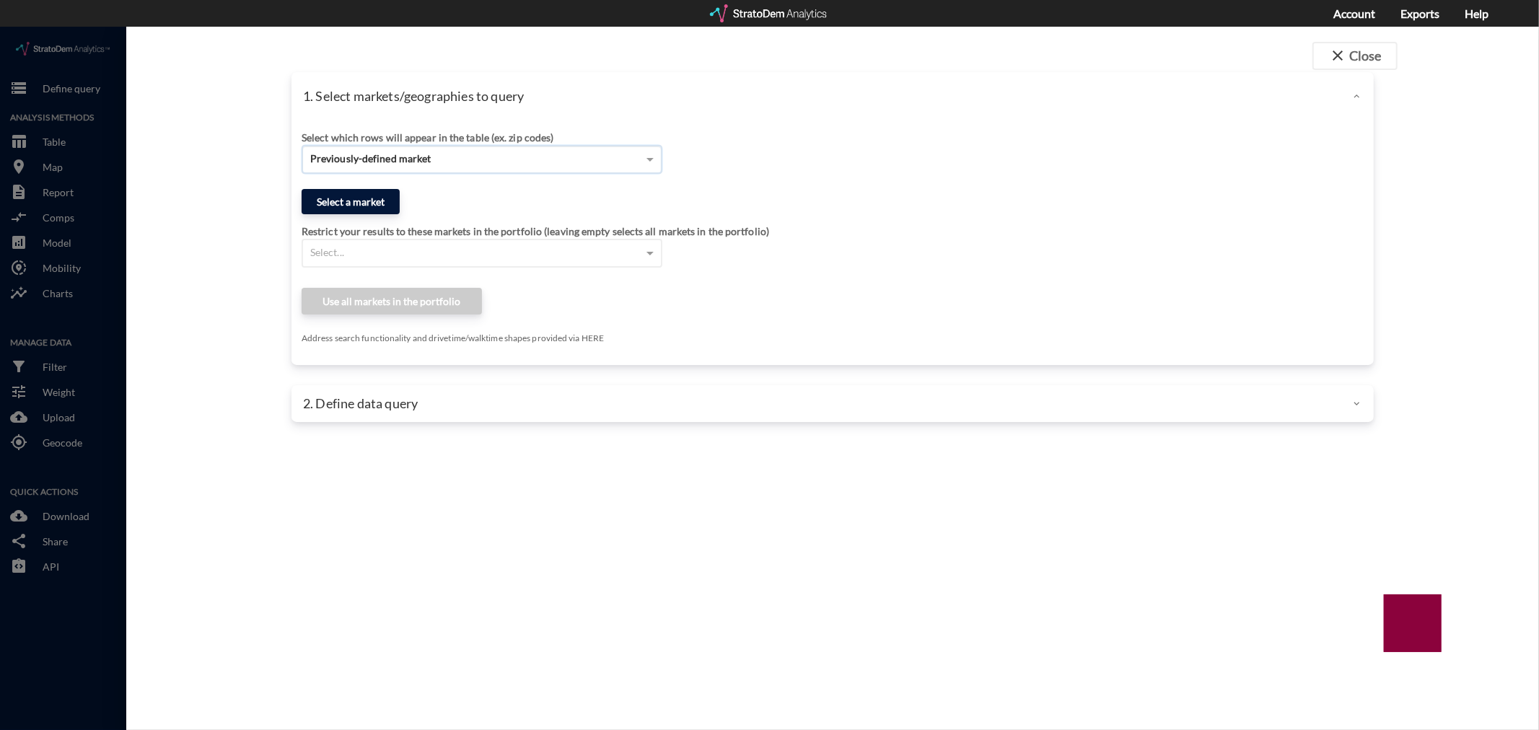
click button "Select a market"
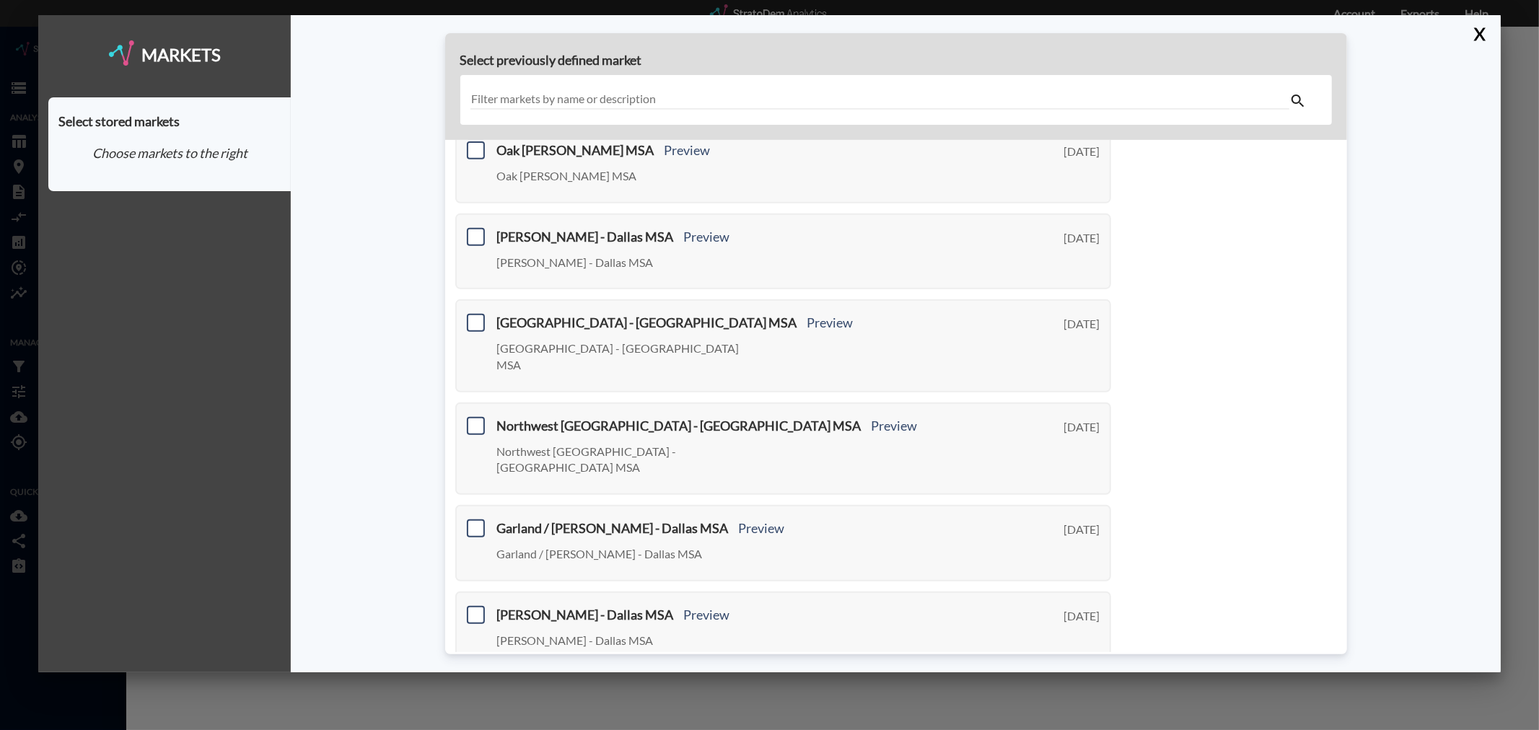
scroll to position [0, 0]
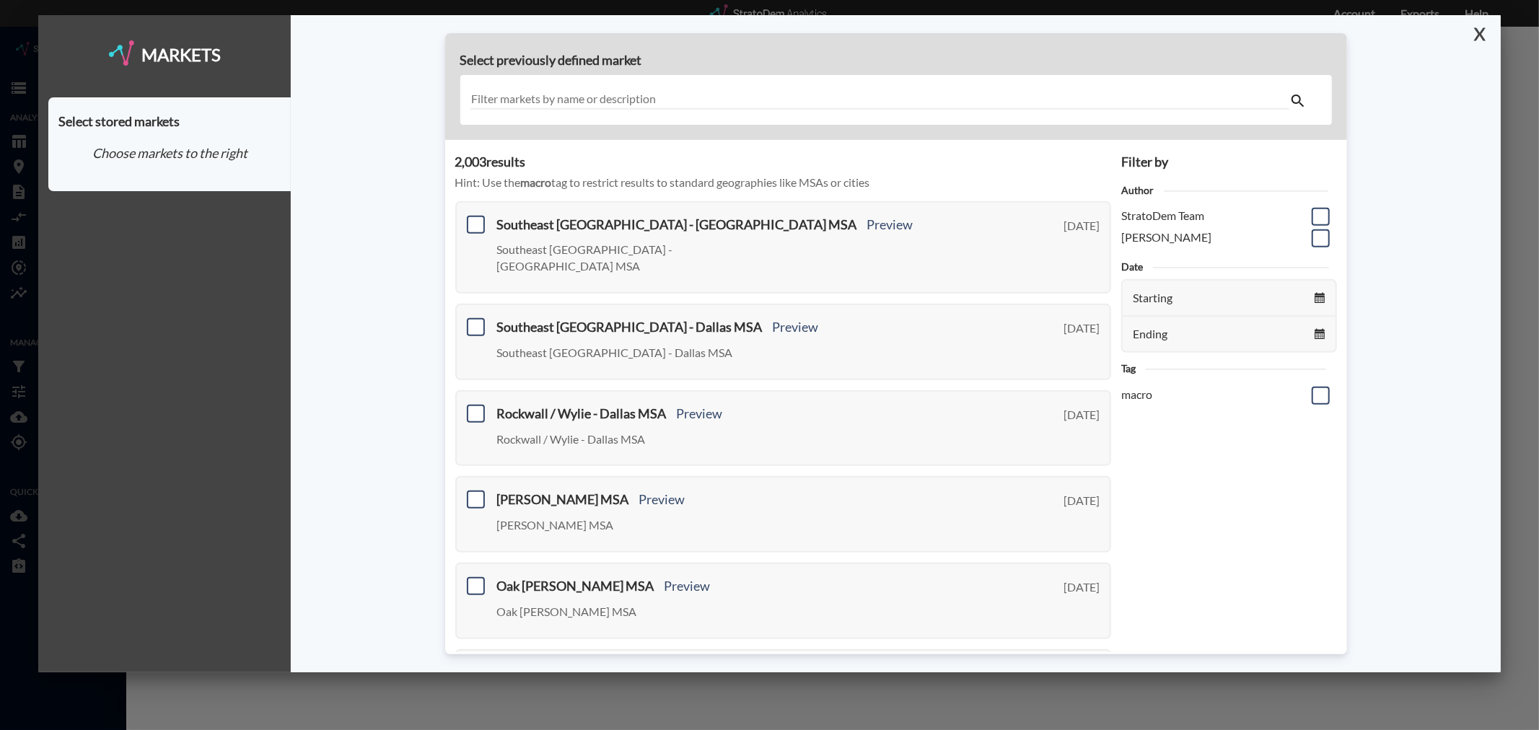
click at [1483, 31] on button "X" at bounding box center [1477, 34] width 25 height 38
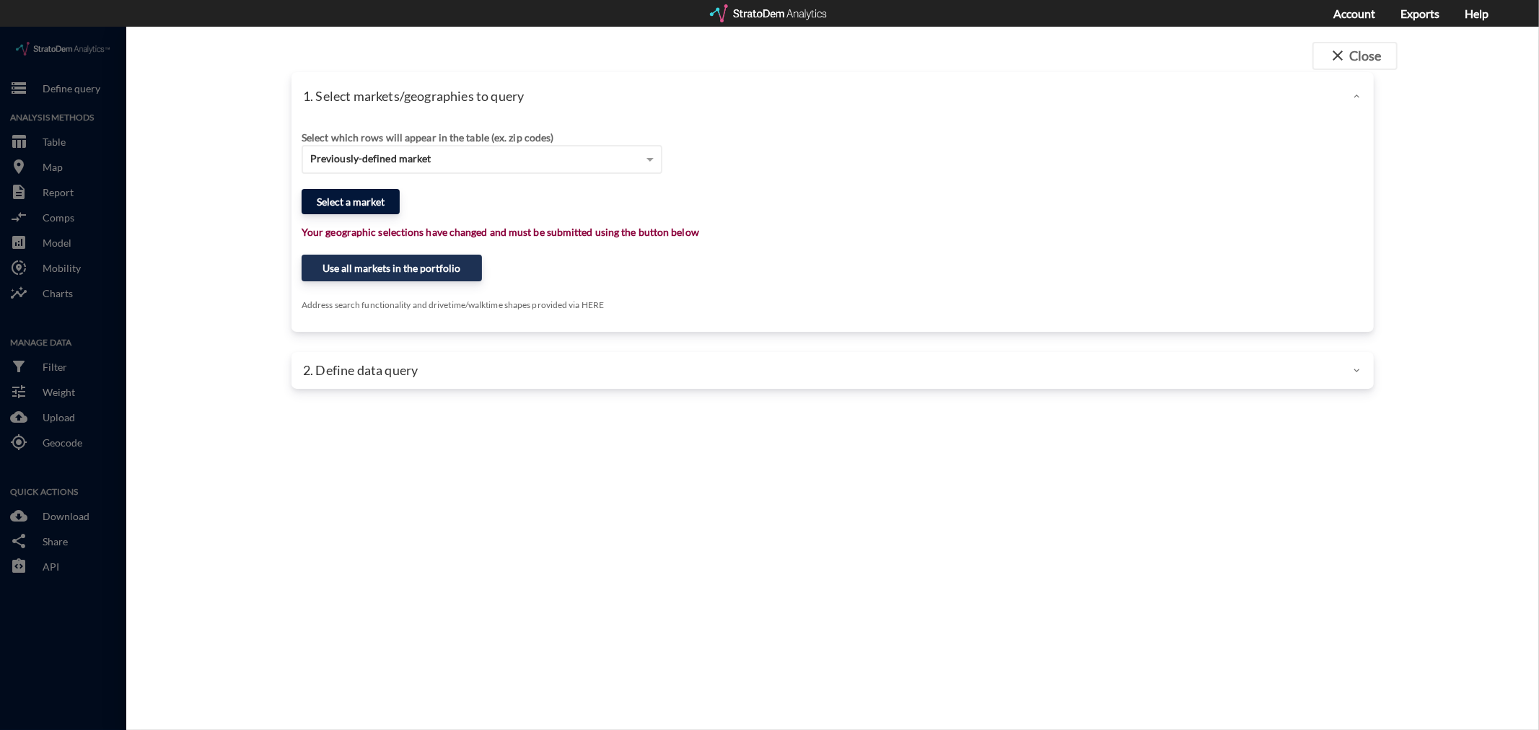
click button "Select a market"
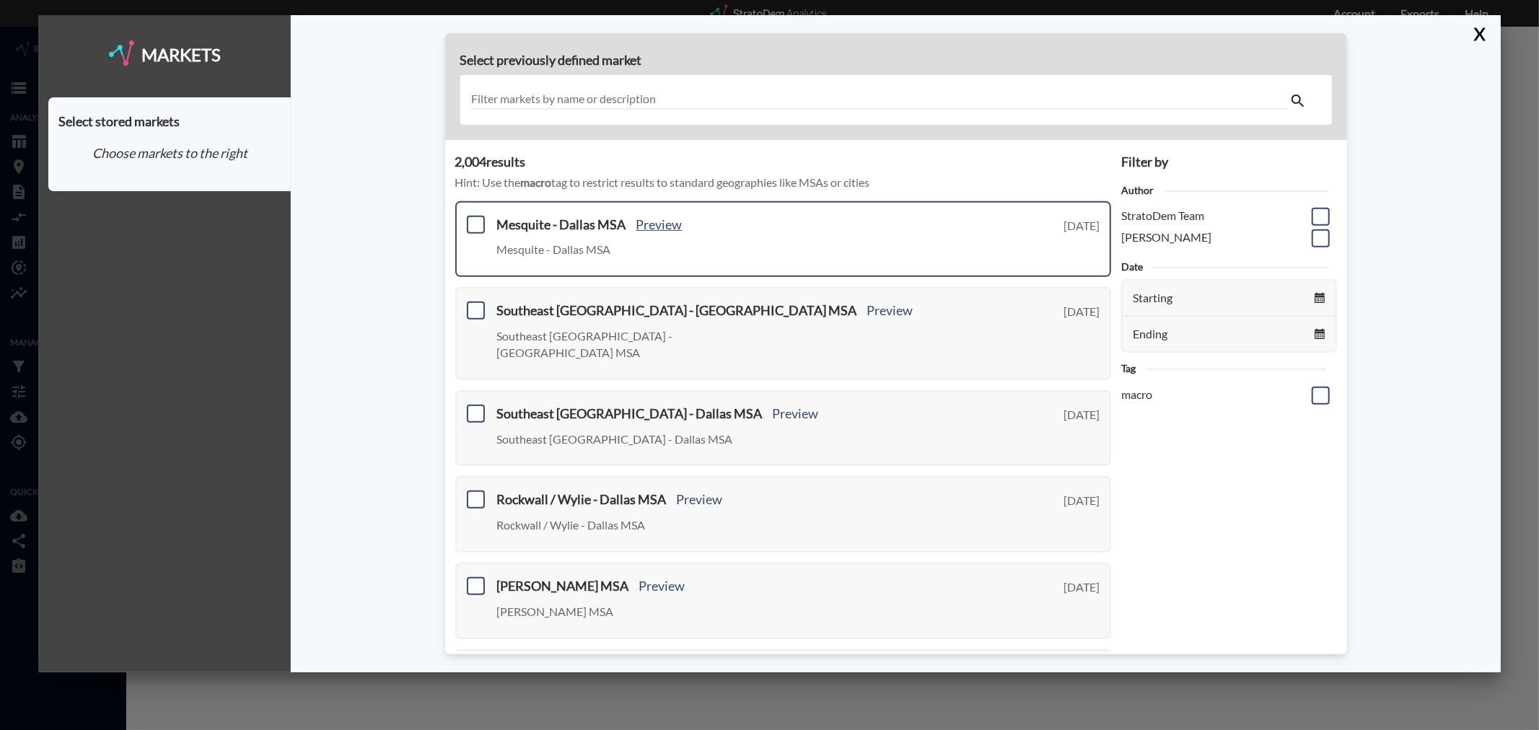
click at [657, 221] on link "Preview" at bounding box center [659, 224] width 46 height 16
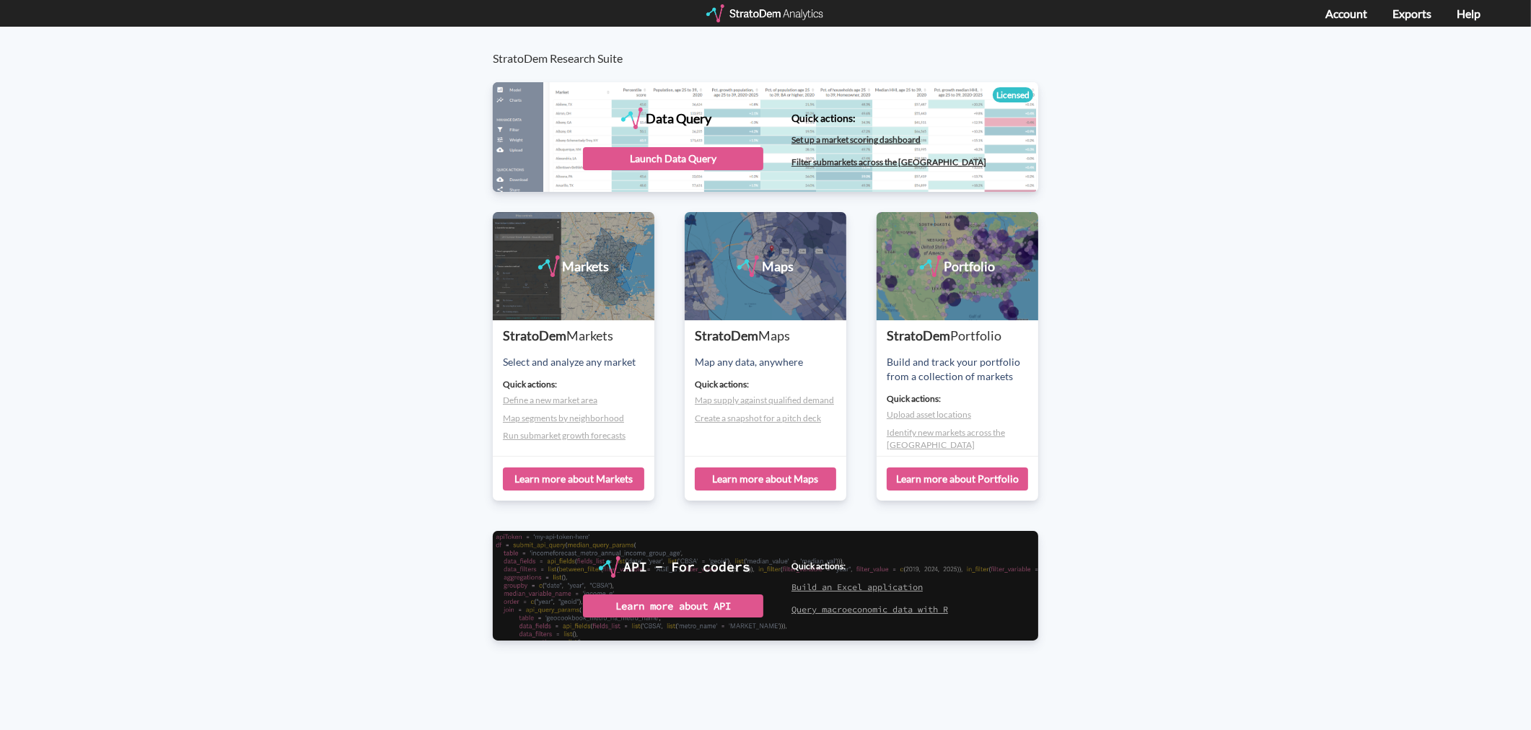
click at [693, 140] on div "Data Query" at bounding box center [766, 136] width 546 height 108
click at [691, 157] on div "Launch Data Query" at bounding box center [673, 158] width 180 height 23
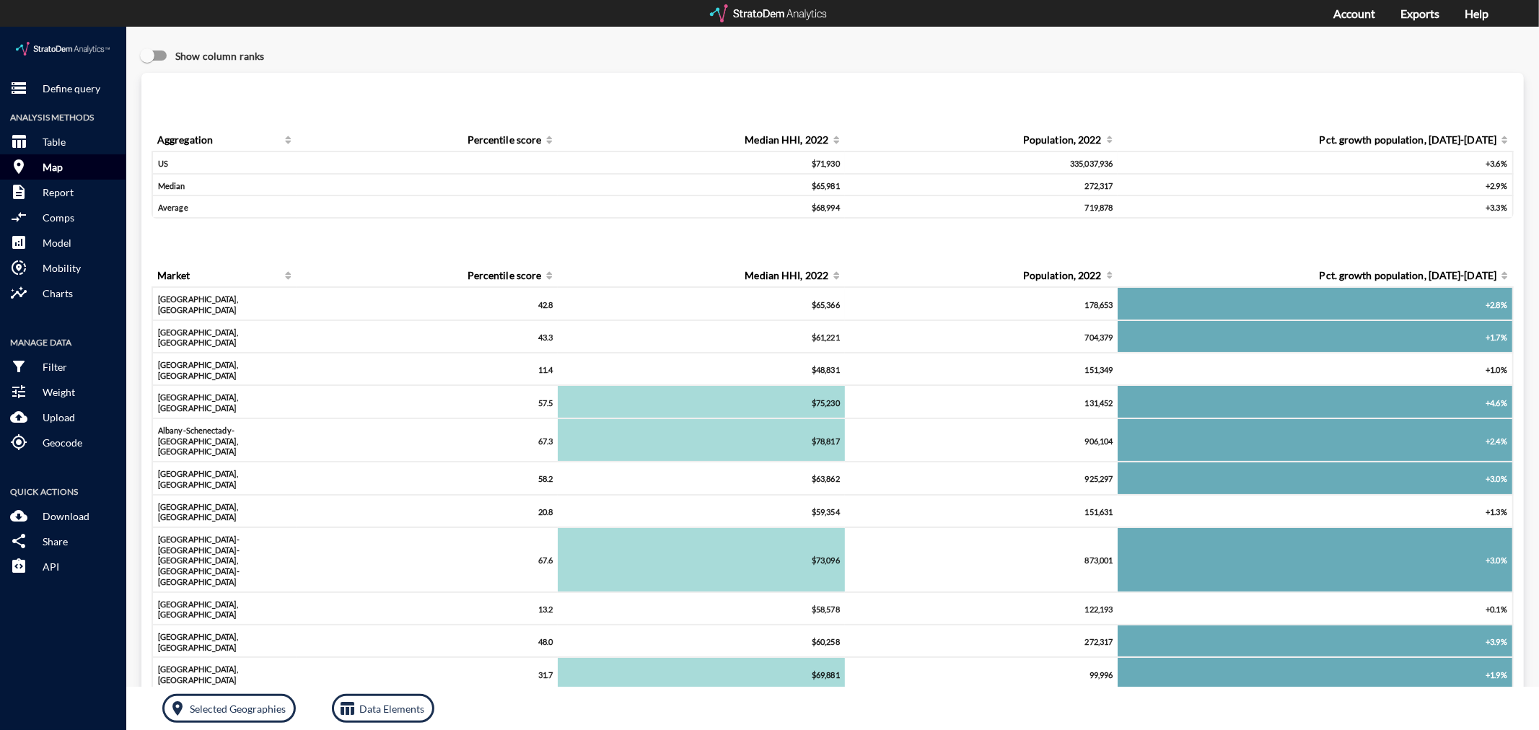
click p "Map"
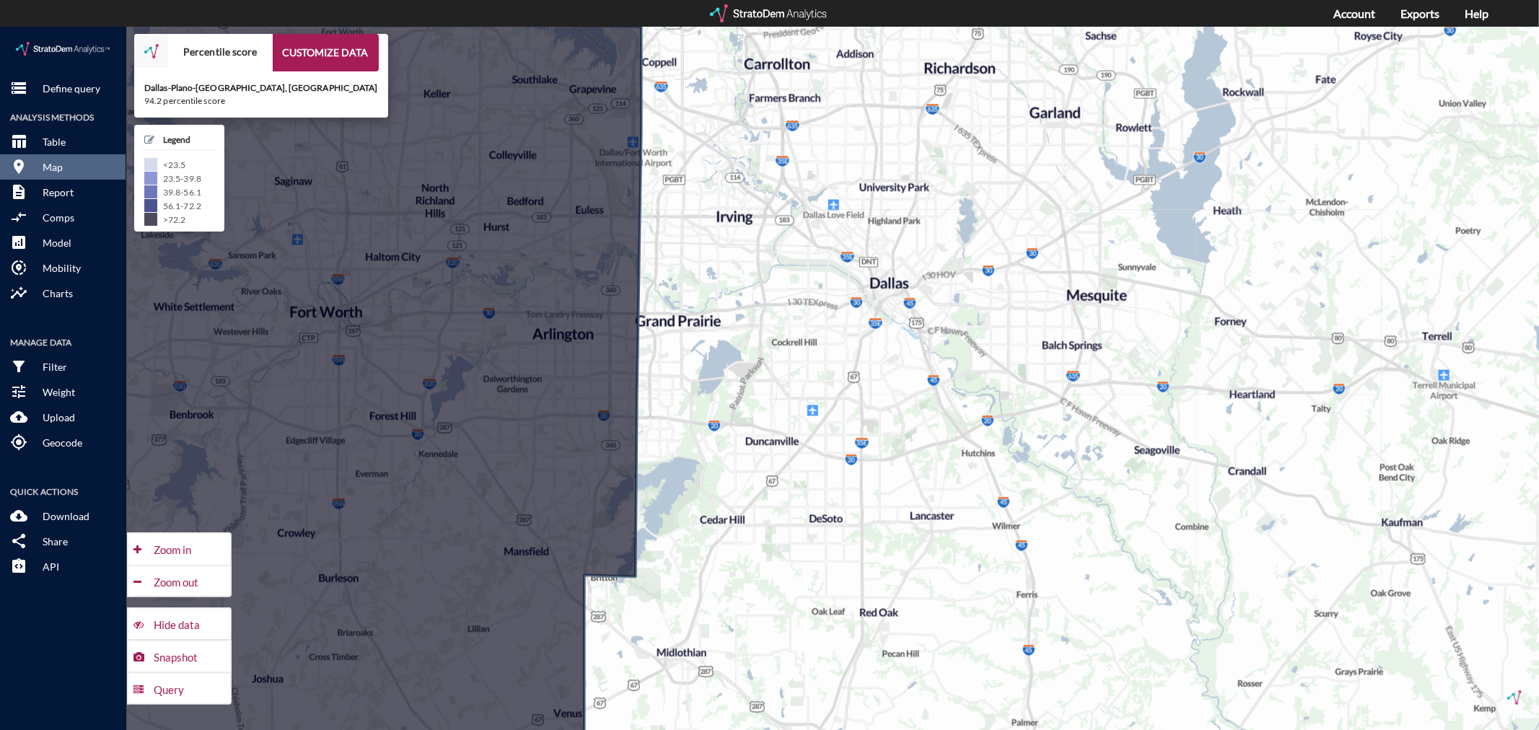
drag, startPoint x: 870, startPoint y: 489, endPoint x: 866, endPoint y: 422, distance: 66.5
click icon
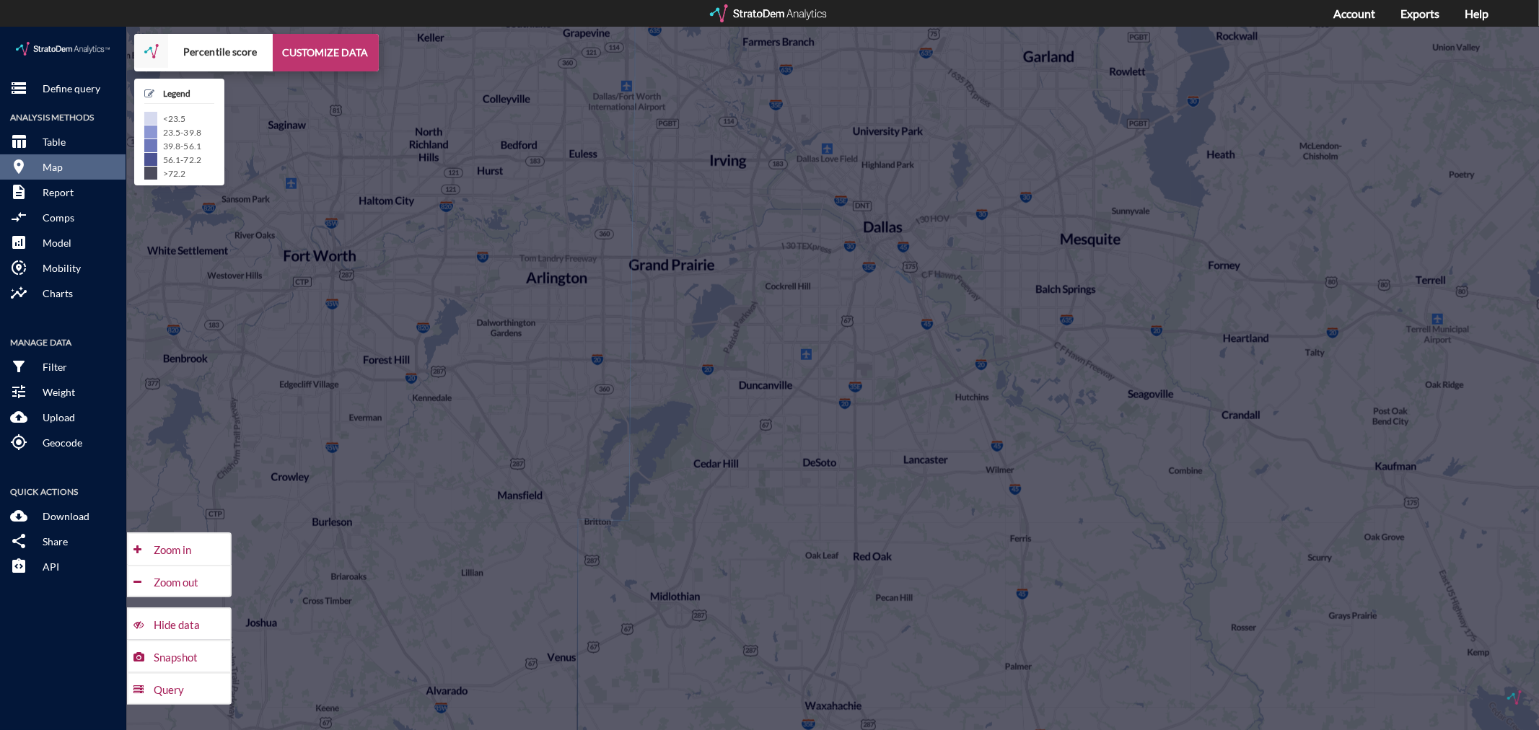
click button "CUSTOMIZE DATA"
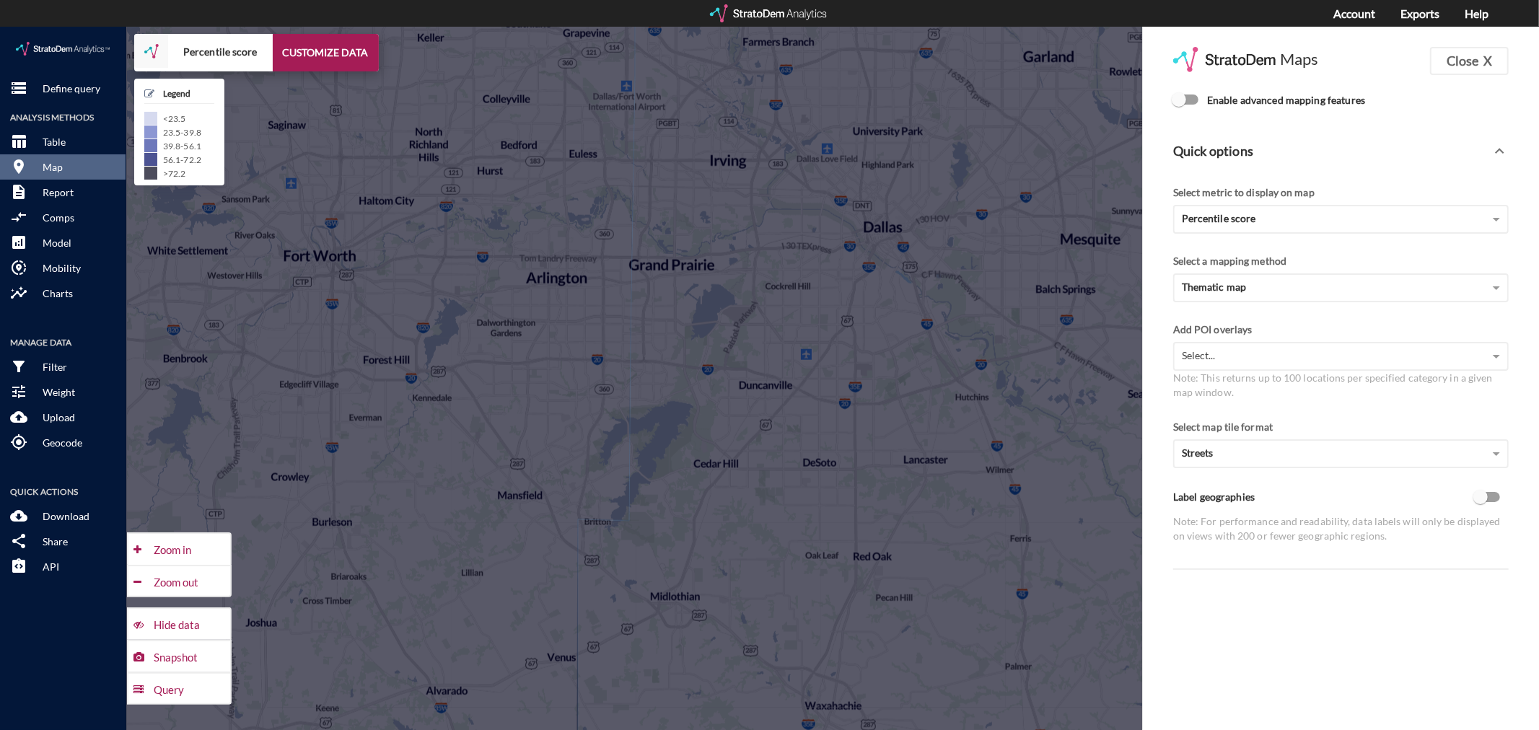
click input "Enable advanced mapping features"
checkbox input "true"
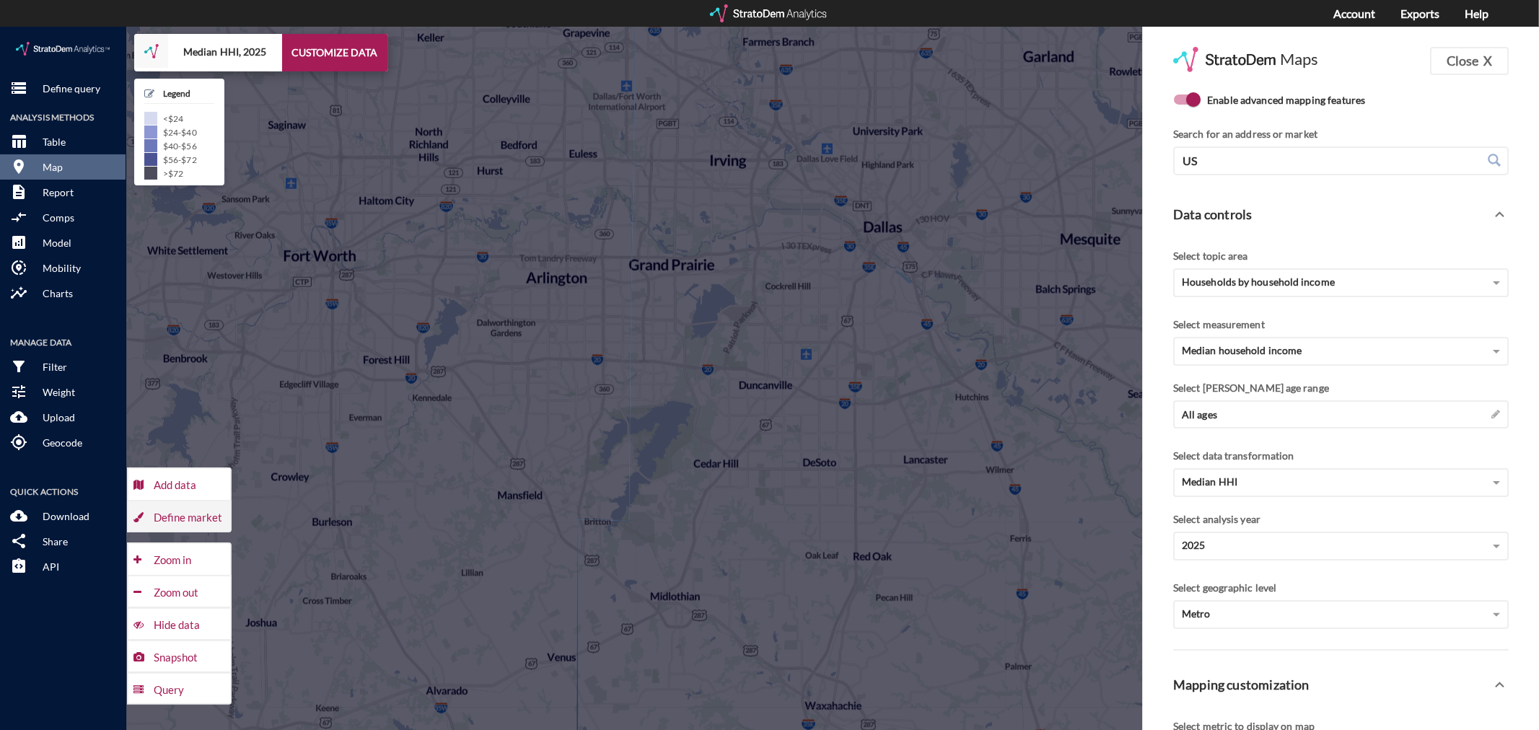
click div "Define market"
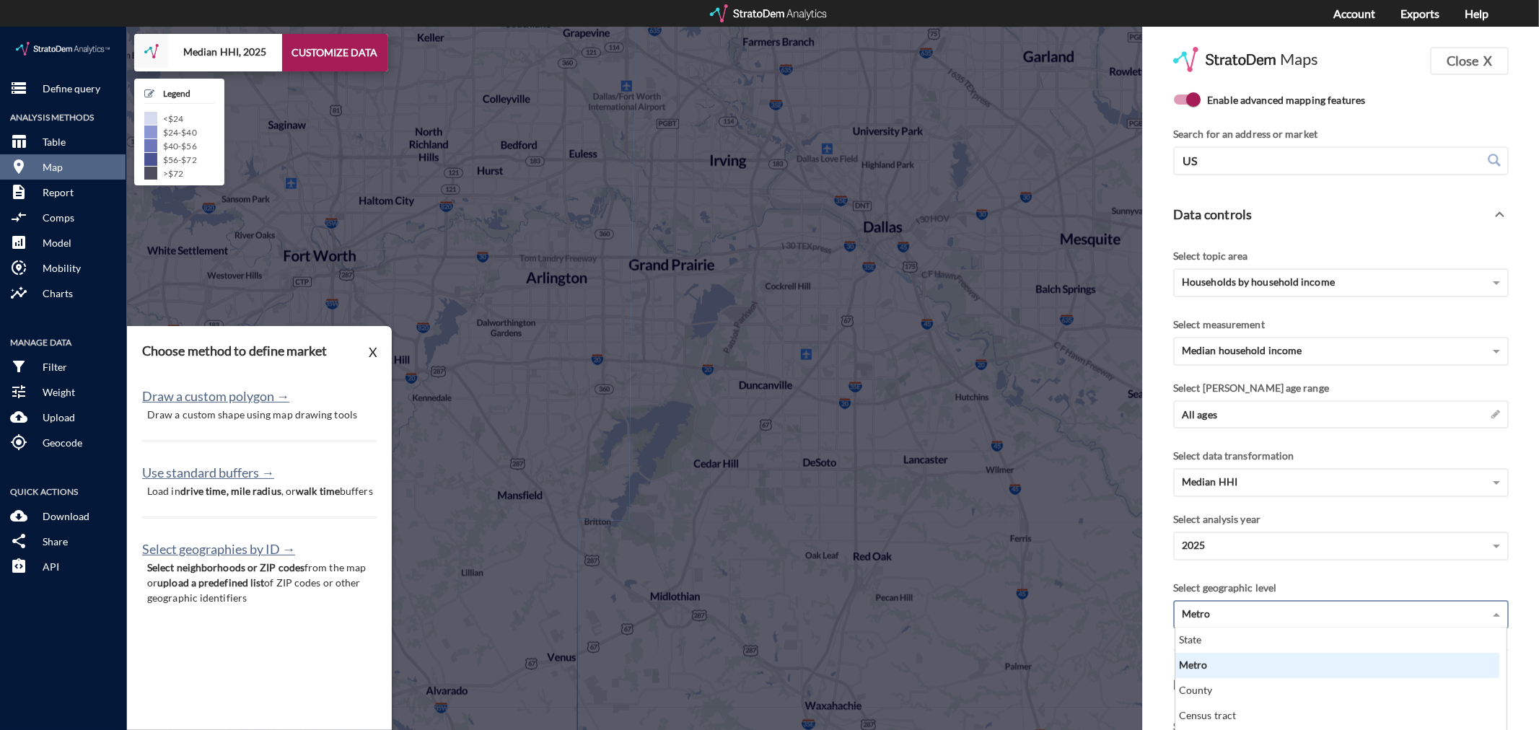
scroll to position [16, 0]
click div "Metro"
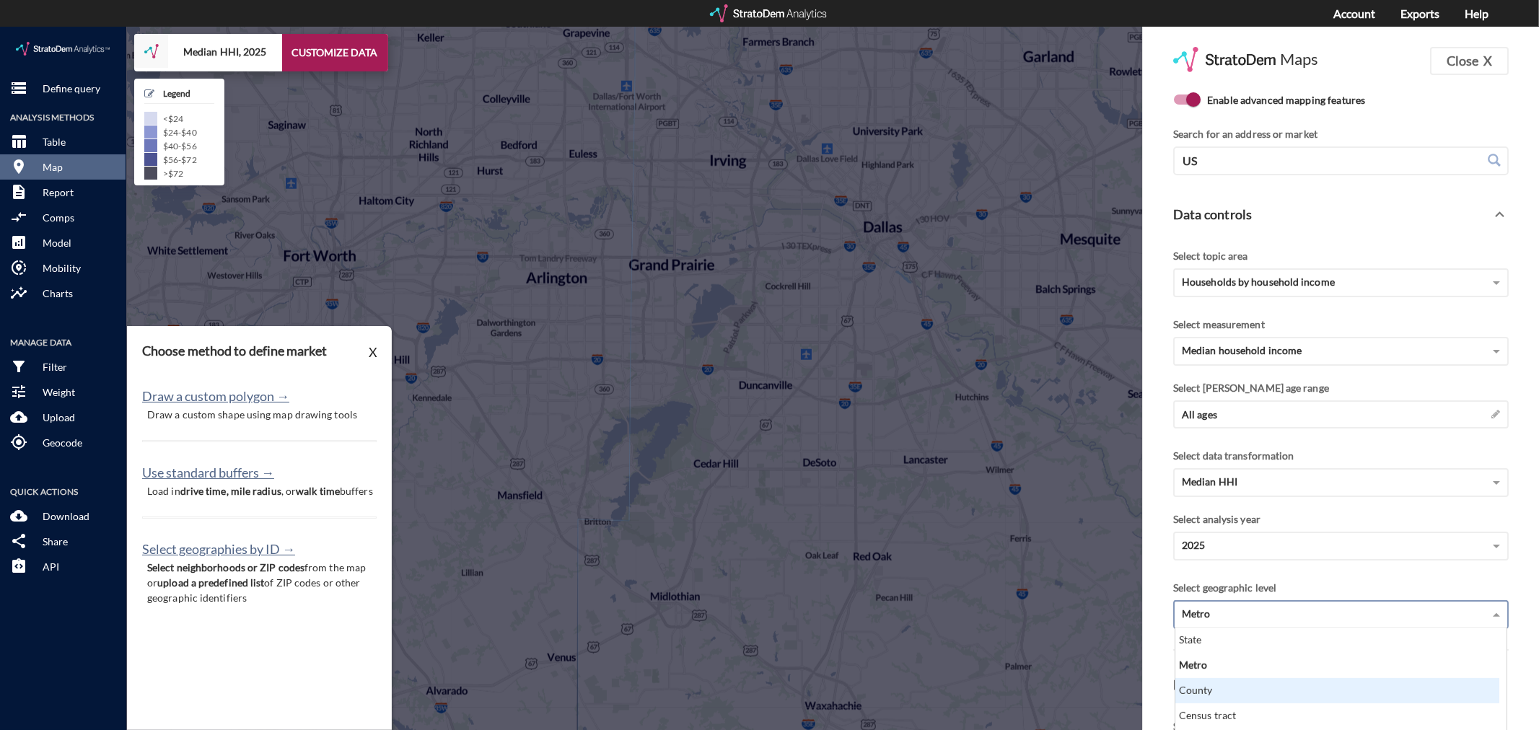
click div "County"
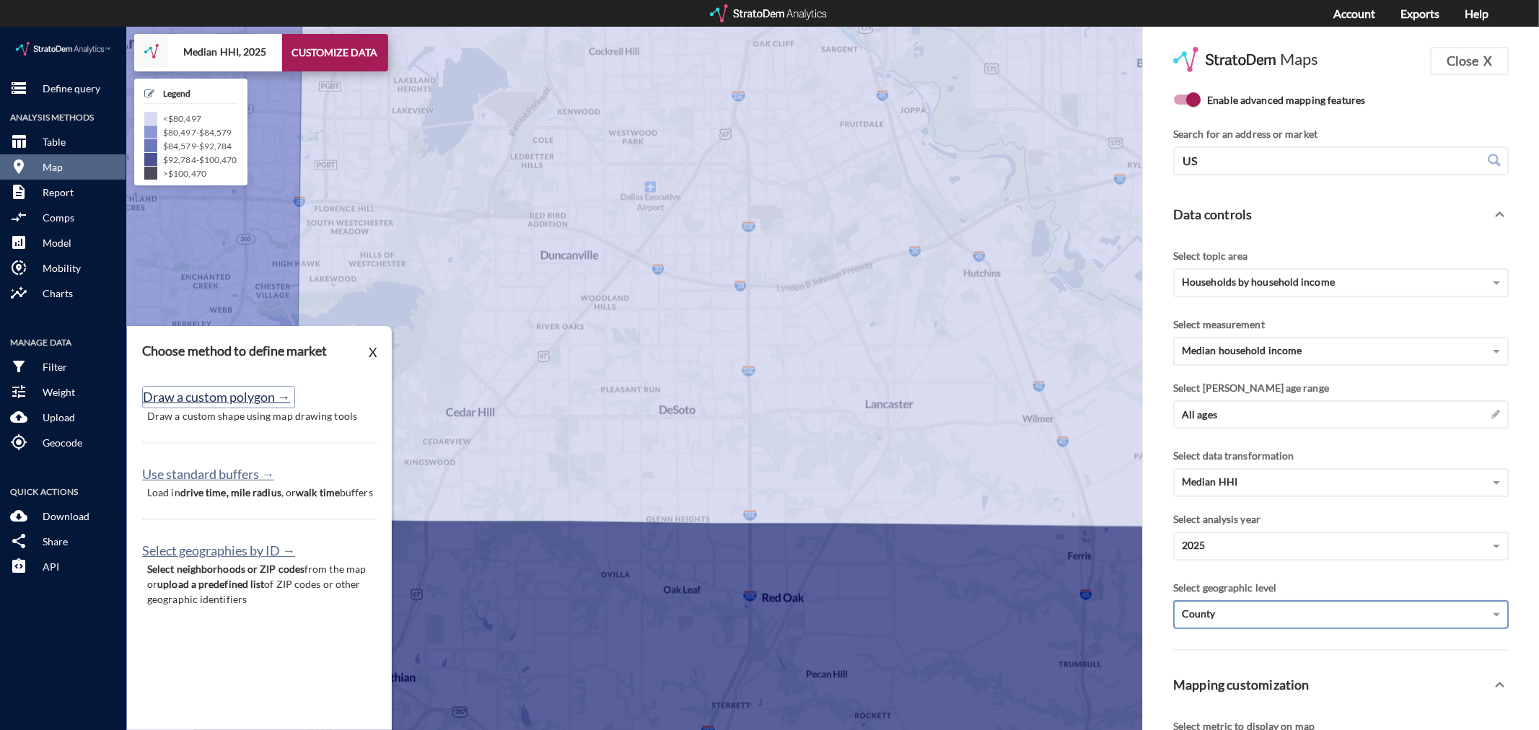
click button "Draw a custom polygon →"
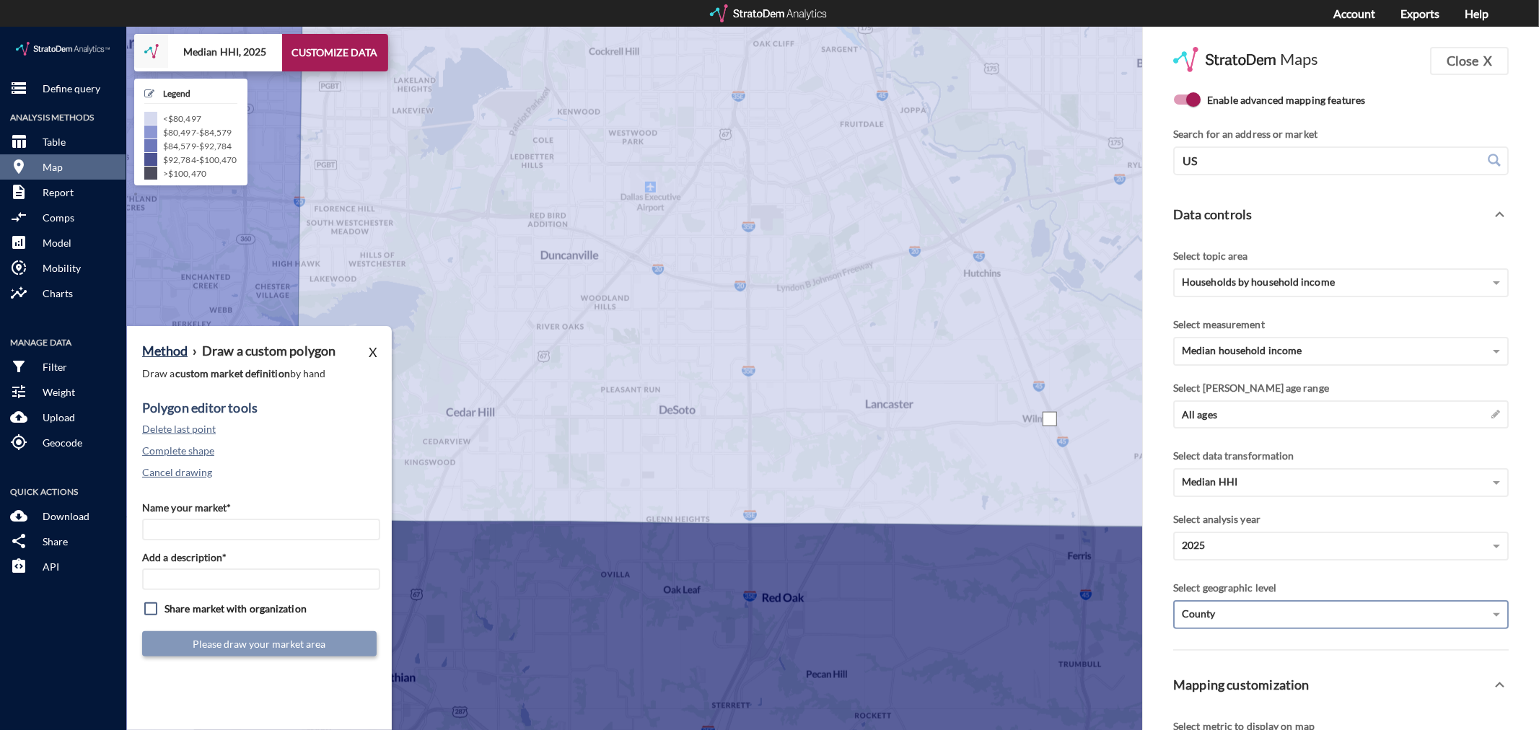
click div
drag, startPoint x: 958, startPoint y: 476, endPoint x: 973, endPoint y: 484, distance: 16.5
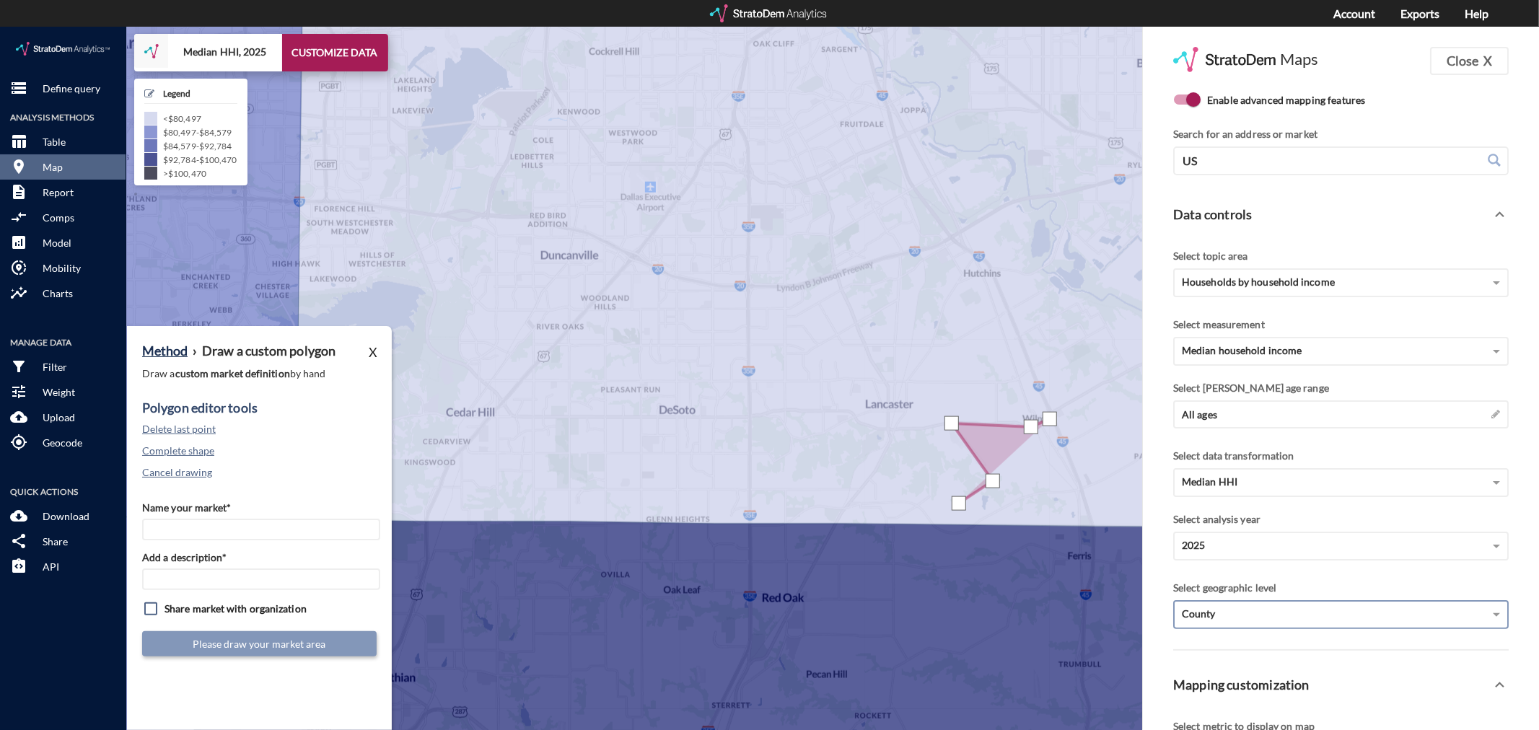
click div
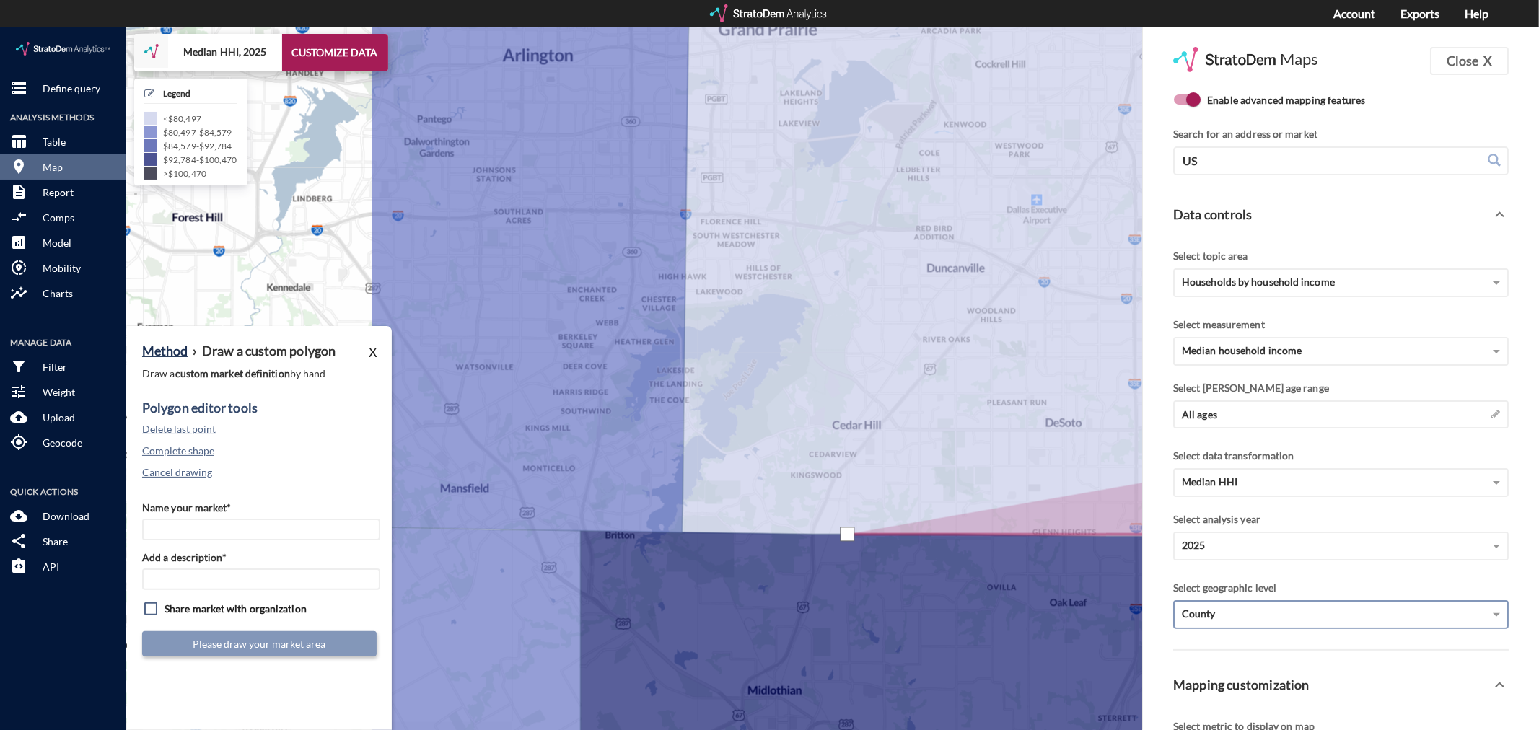
drag, startPoint x: 460, startPoint y: 494, endPoint x: 849, endPoint y: 508, distance: 388.5
click div
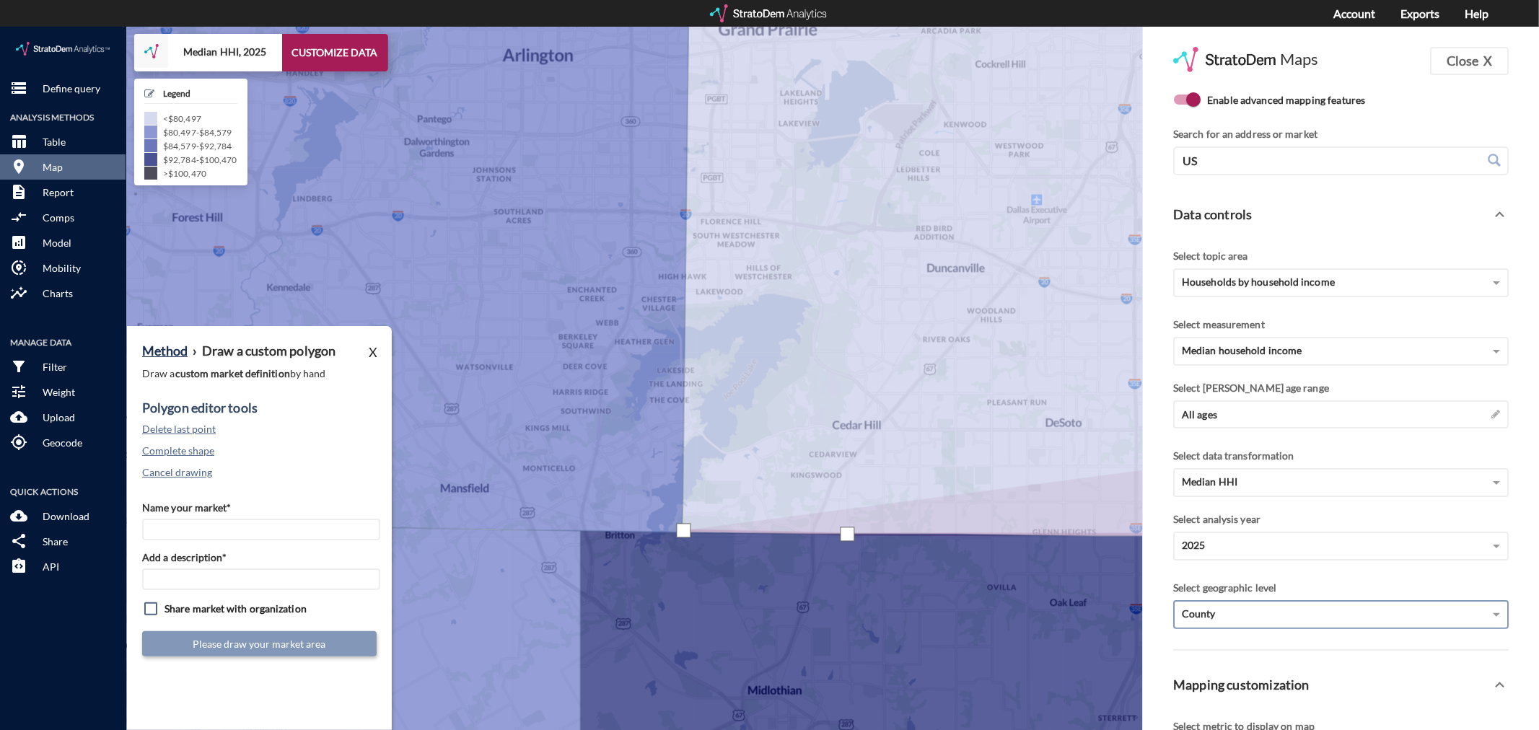
click div
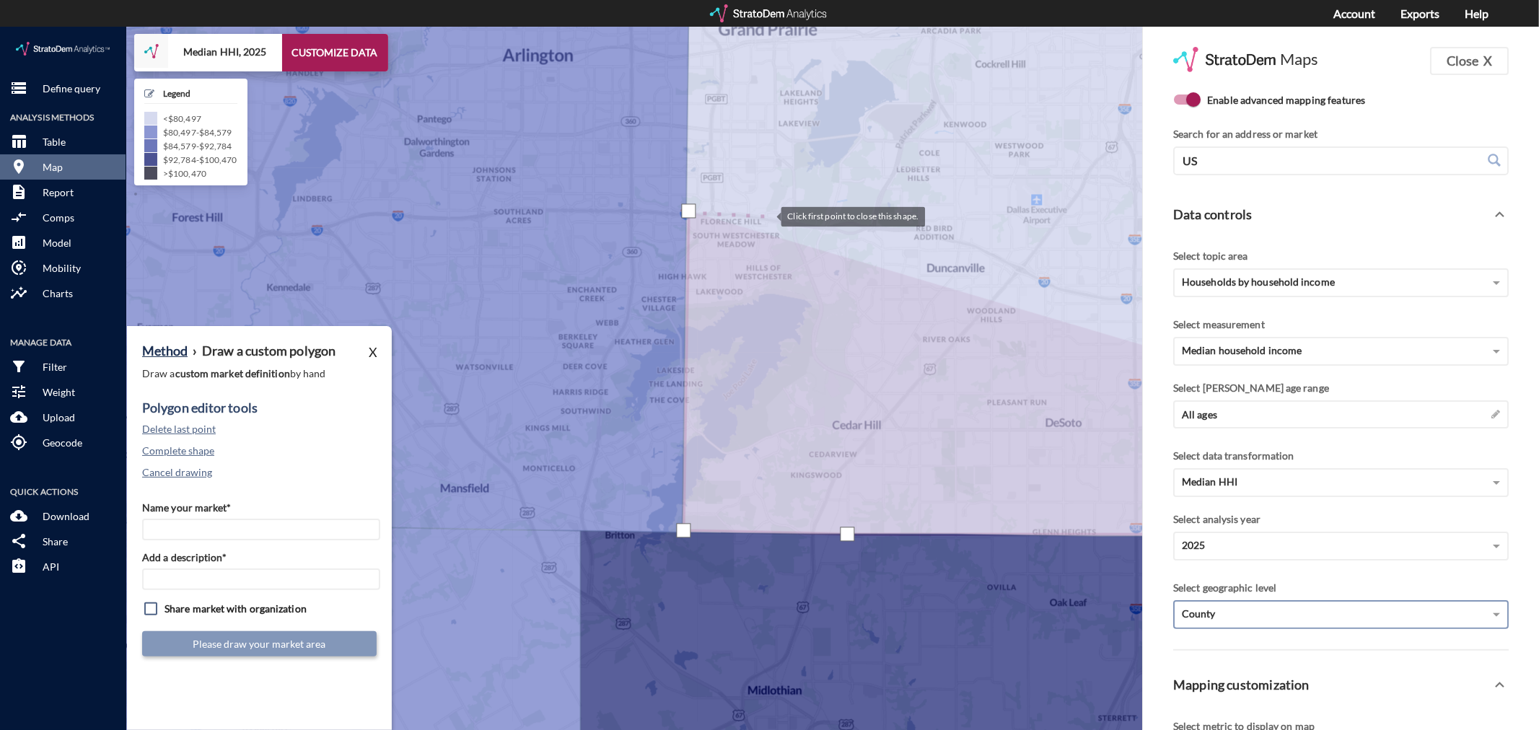
click div
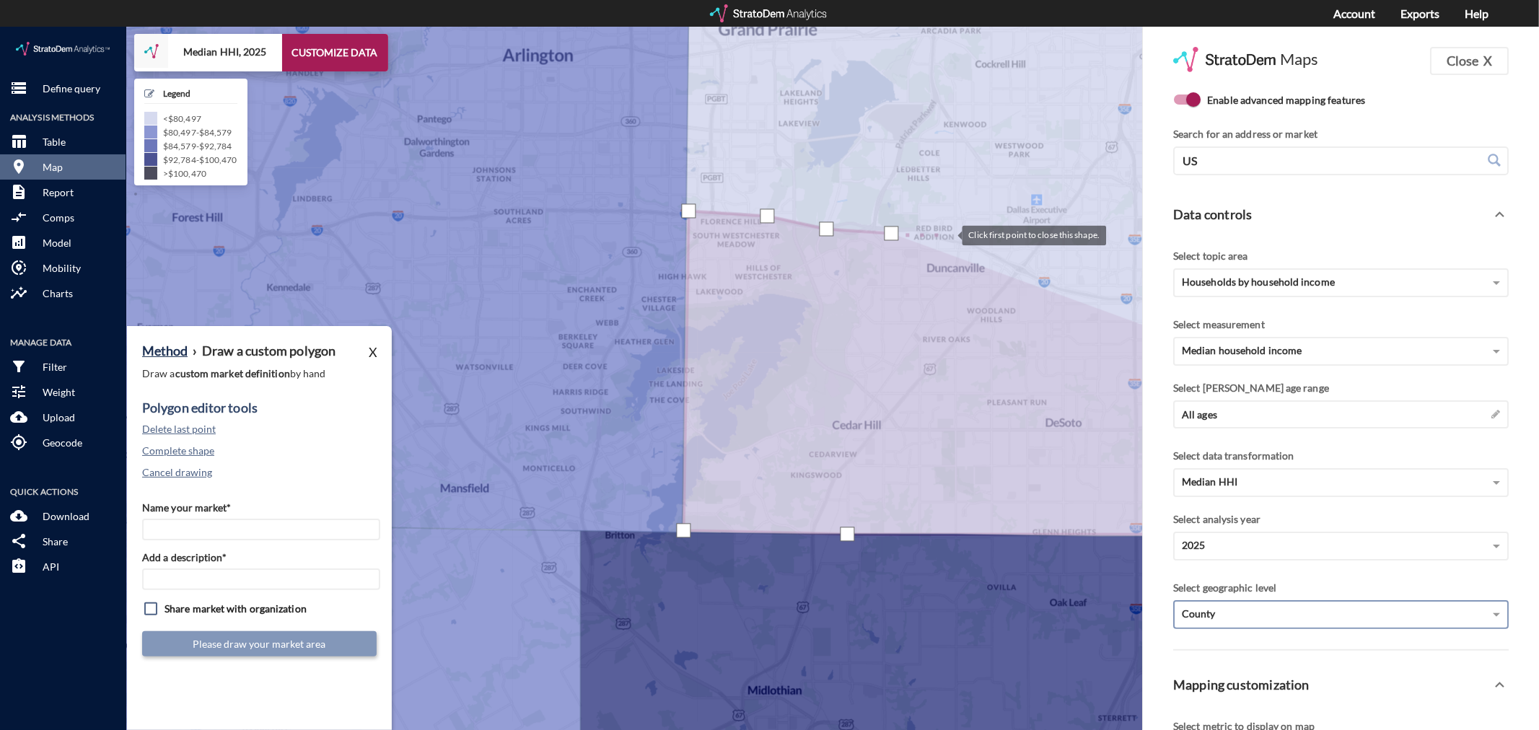
click div
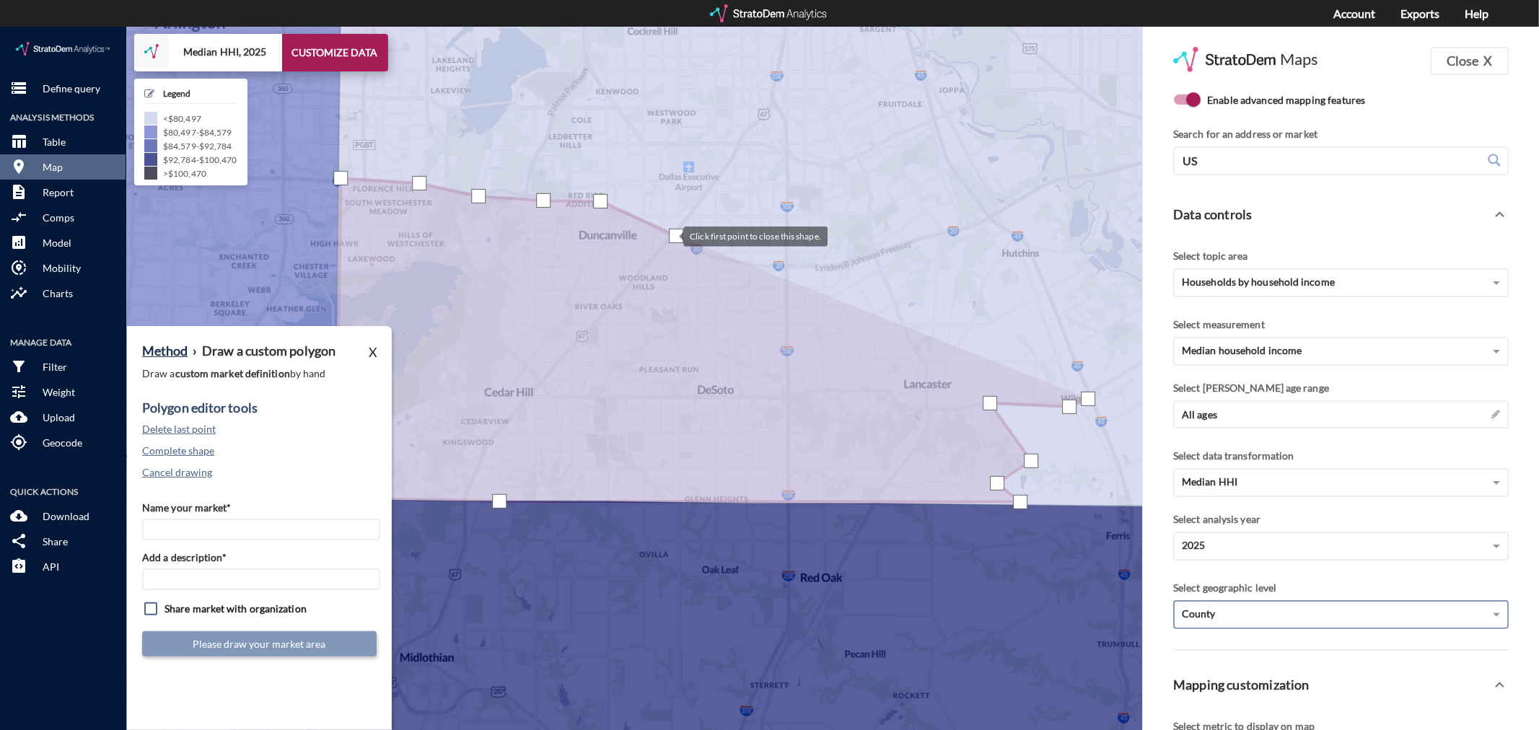
drag, startPoint x: 1025, startPoint y: 242, endPoint x: 673, endPoint y: 209, distance: 353.7
click div
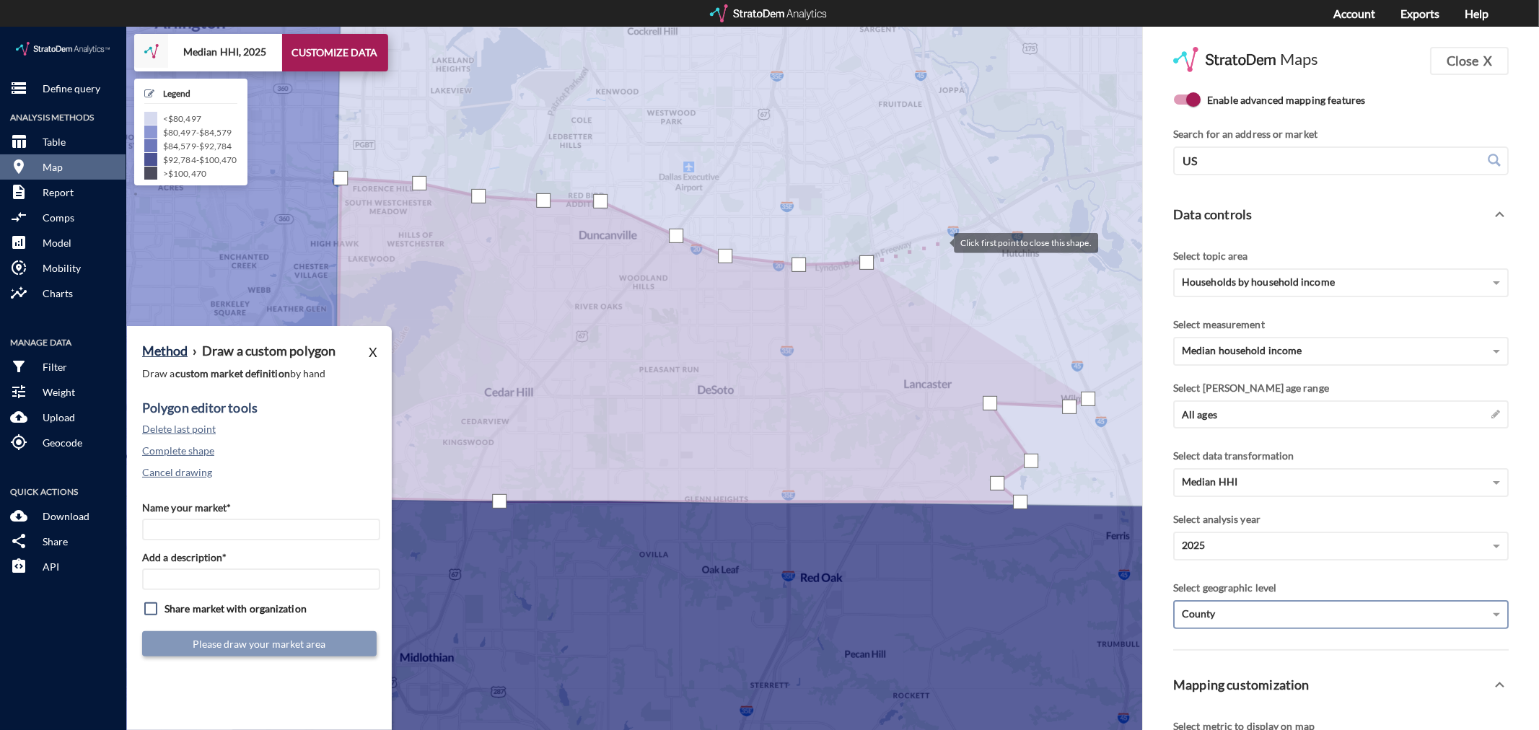
click div
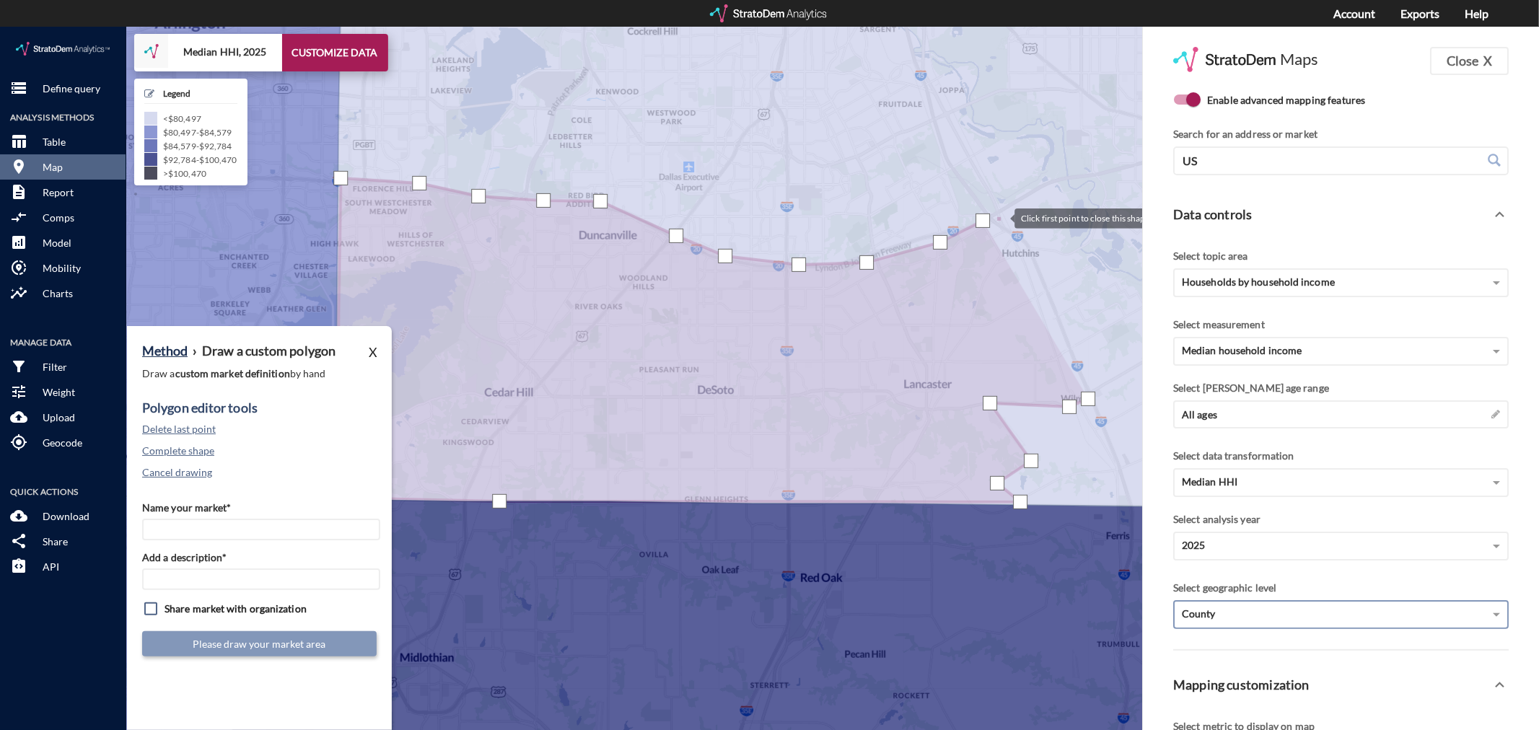
click div
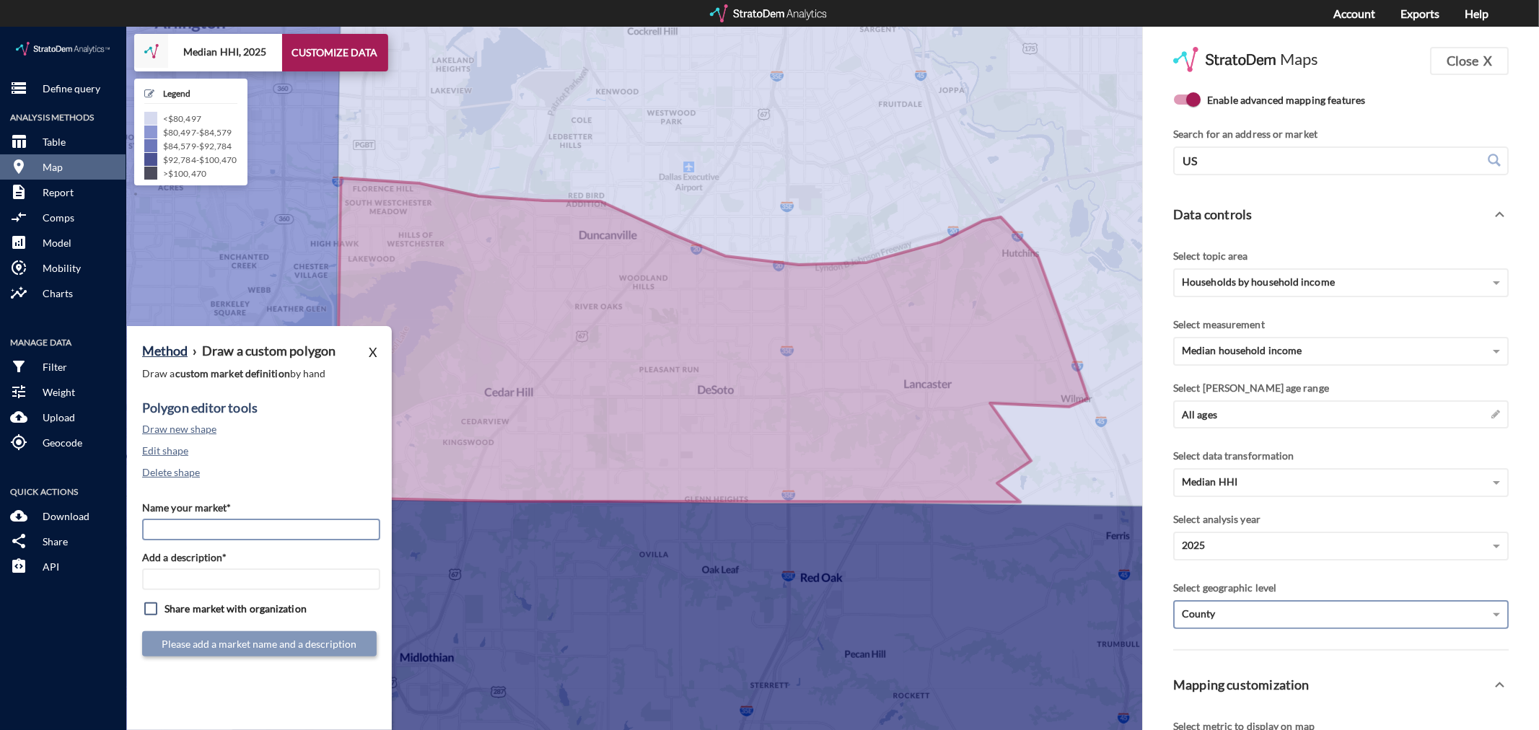
click input "Name your market*"
type input "South [GEOGRAPHIC_DATA] - [GEOGRAPHIC_DATA] MSA"
paste input "Mesquite - Dallas MSA"
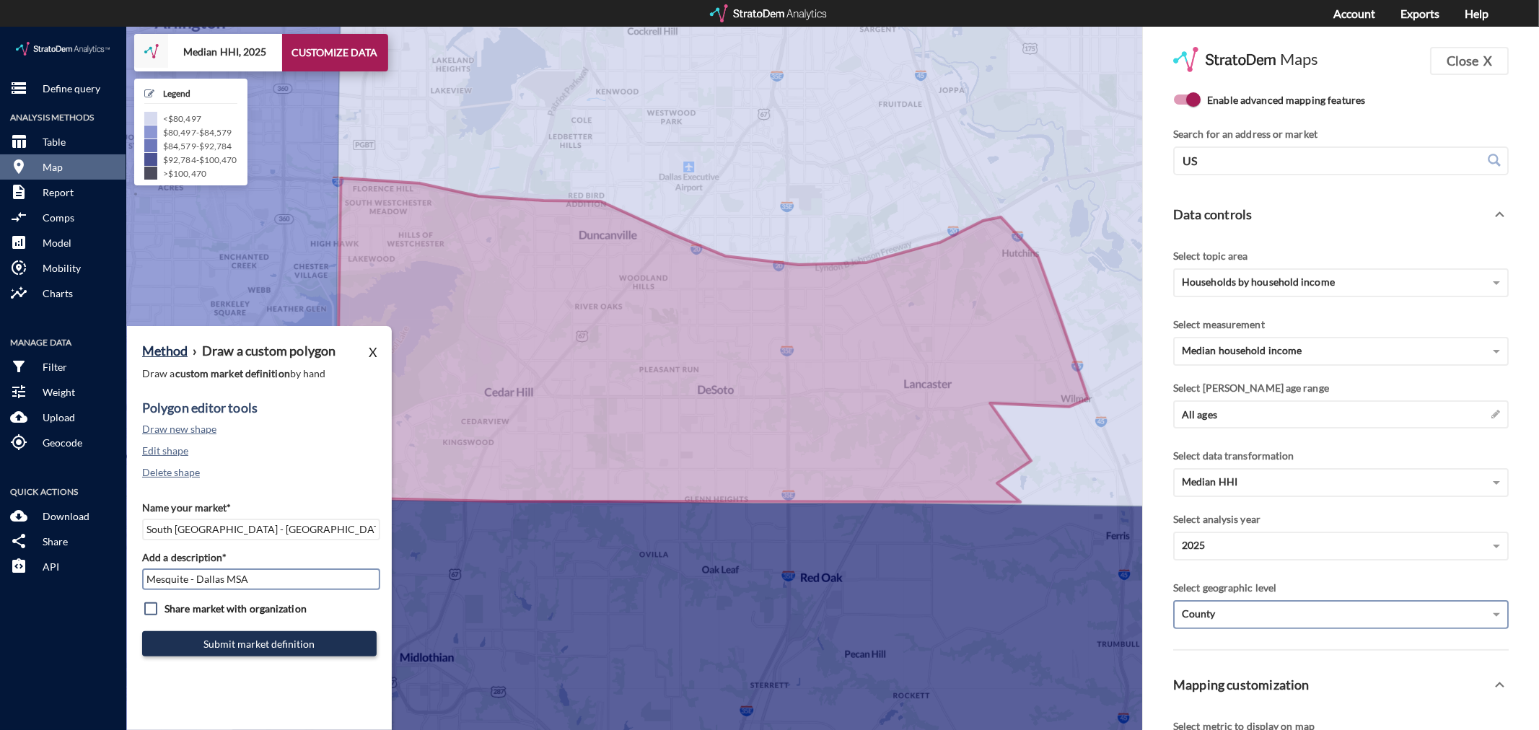
click input "Mesquite - Dallas MSA"
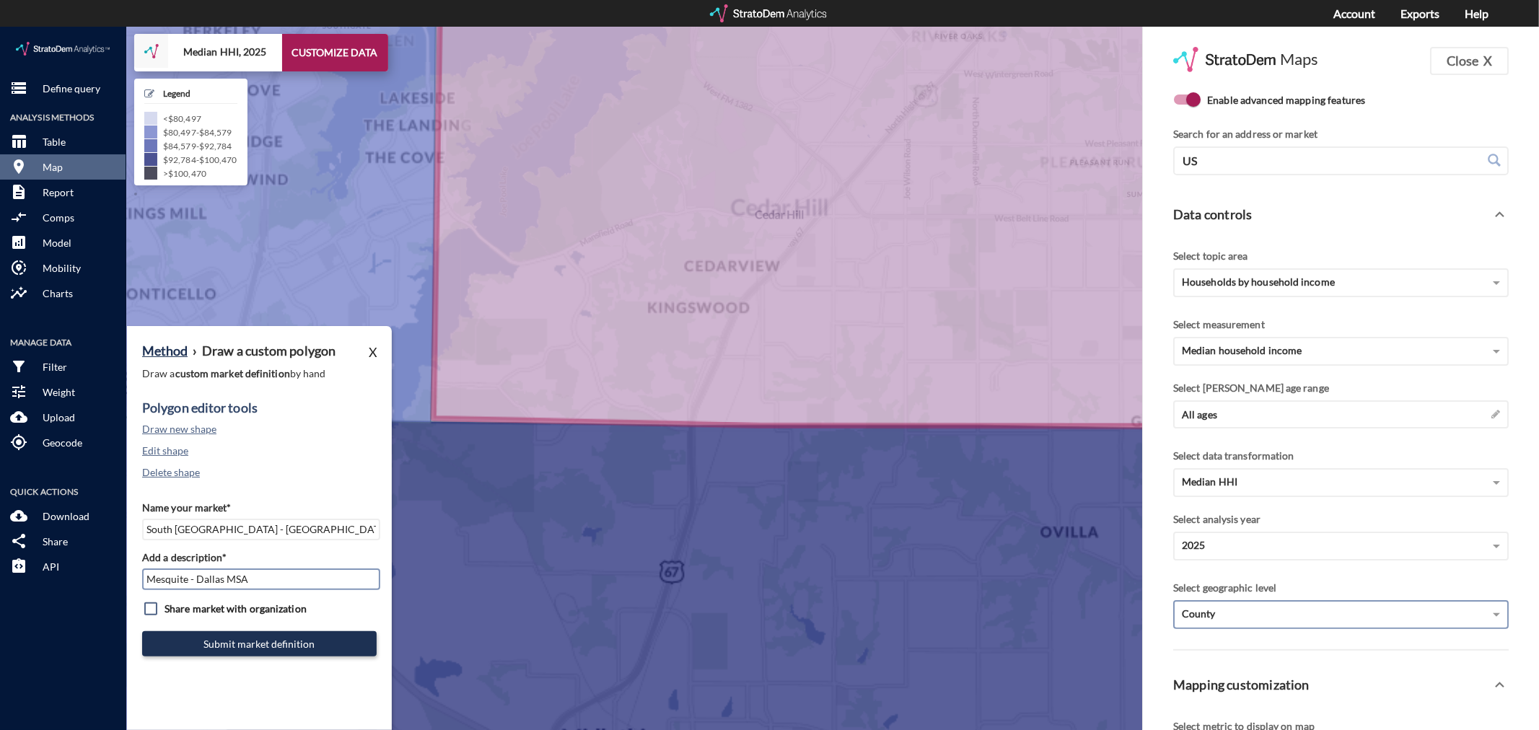
click input "Mesquite - Dallas MSA"
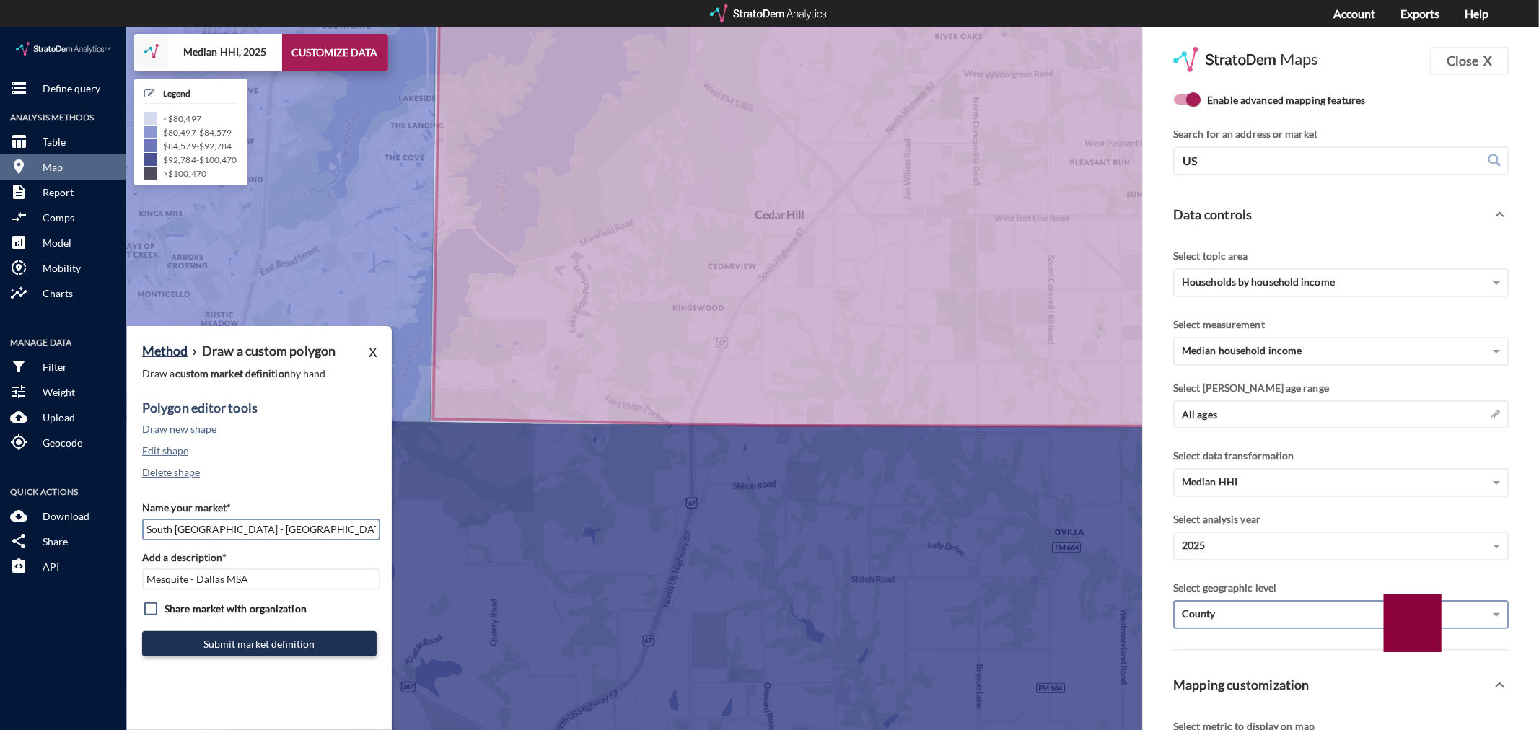
click input "South [GEOGRAPHIC_DATA] - [GEOGRAPHIC_DATA] MSA"
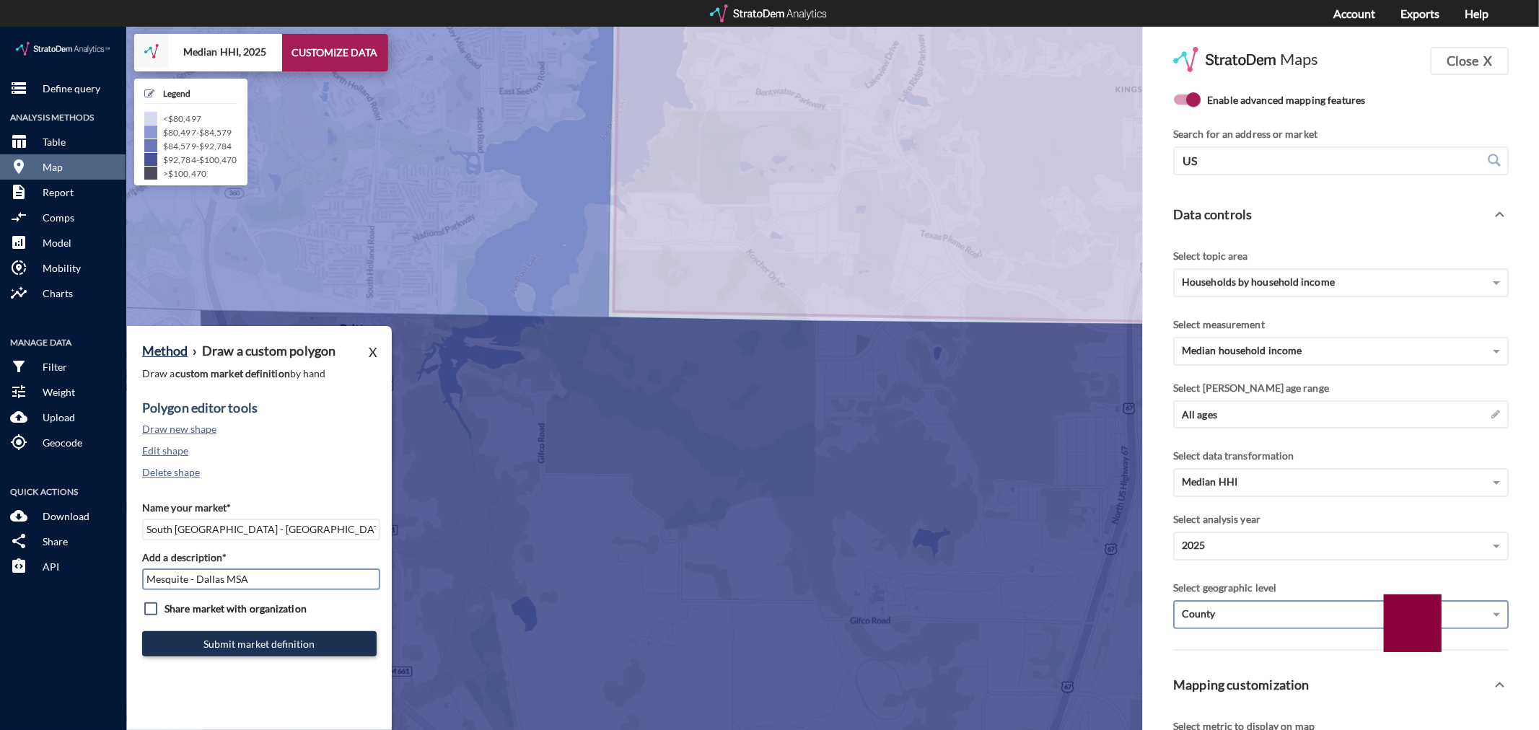
click input "Mesquite - Dallas MSA"
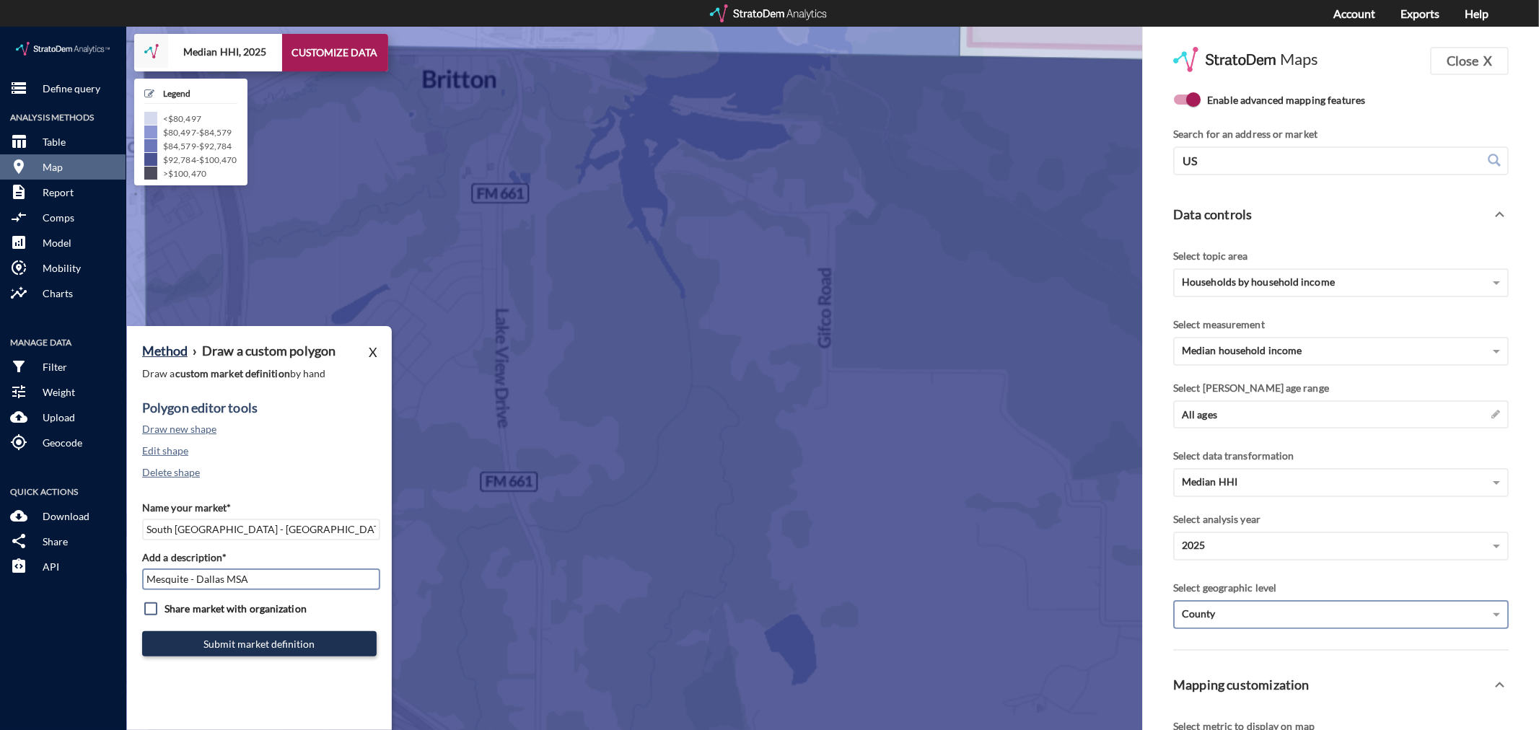
click input "Mesquite - Dallas MSA"
paste input "South Dallas County"
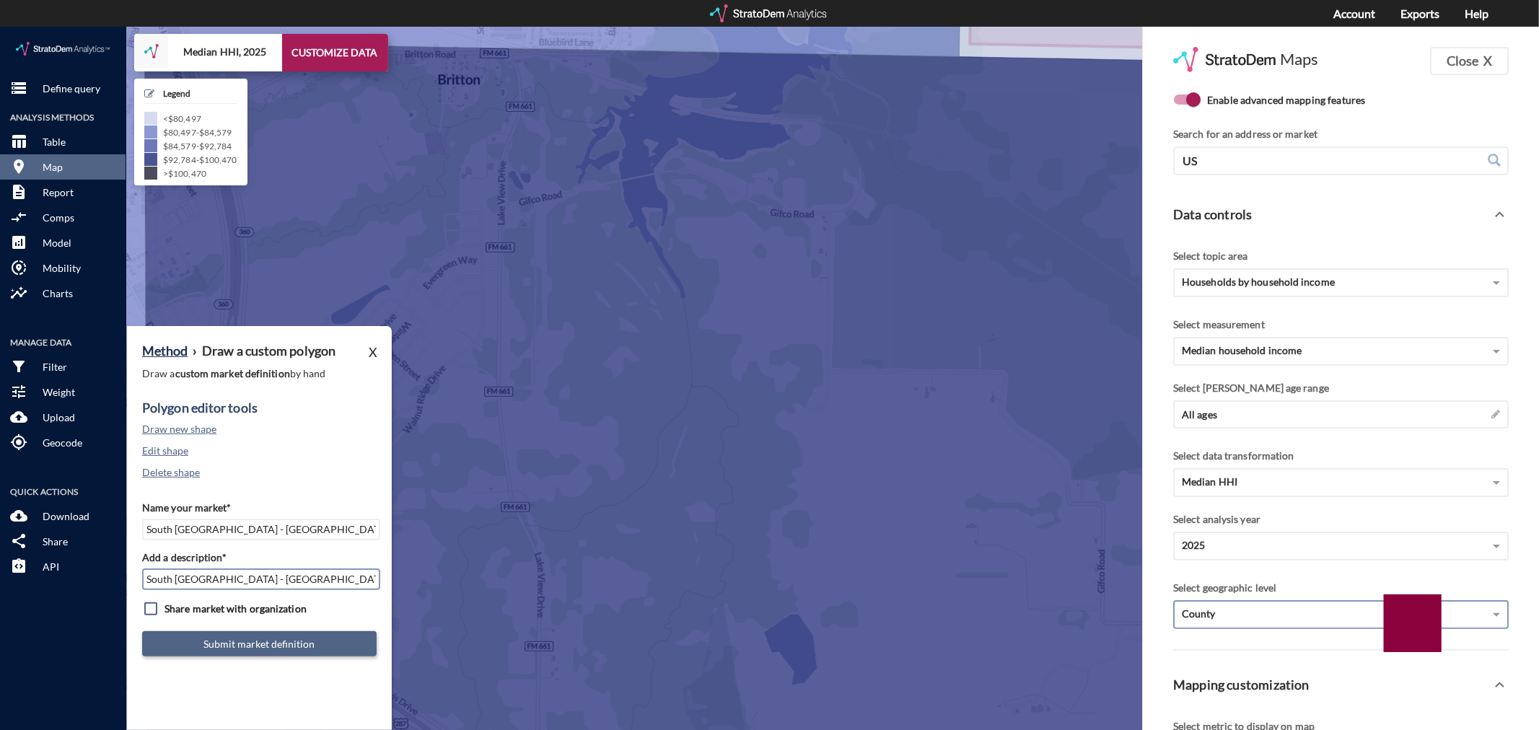
type input "South [GEOGRAPHIC_DATA] - [GEOGRAPHIC_DATA] MSA"
click button "Submit market definition"
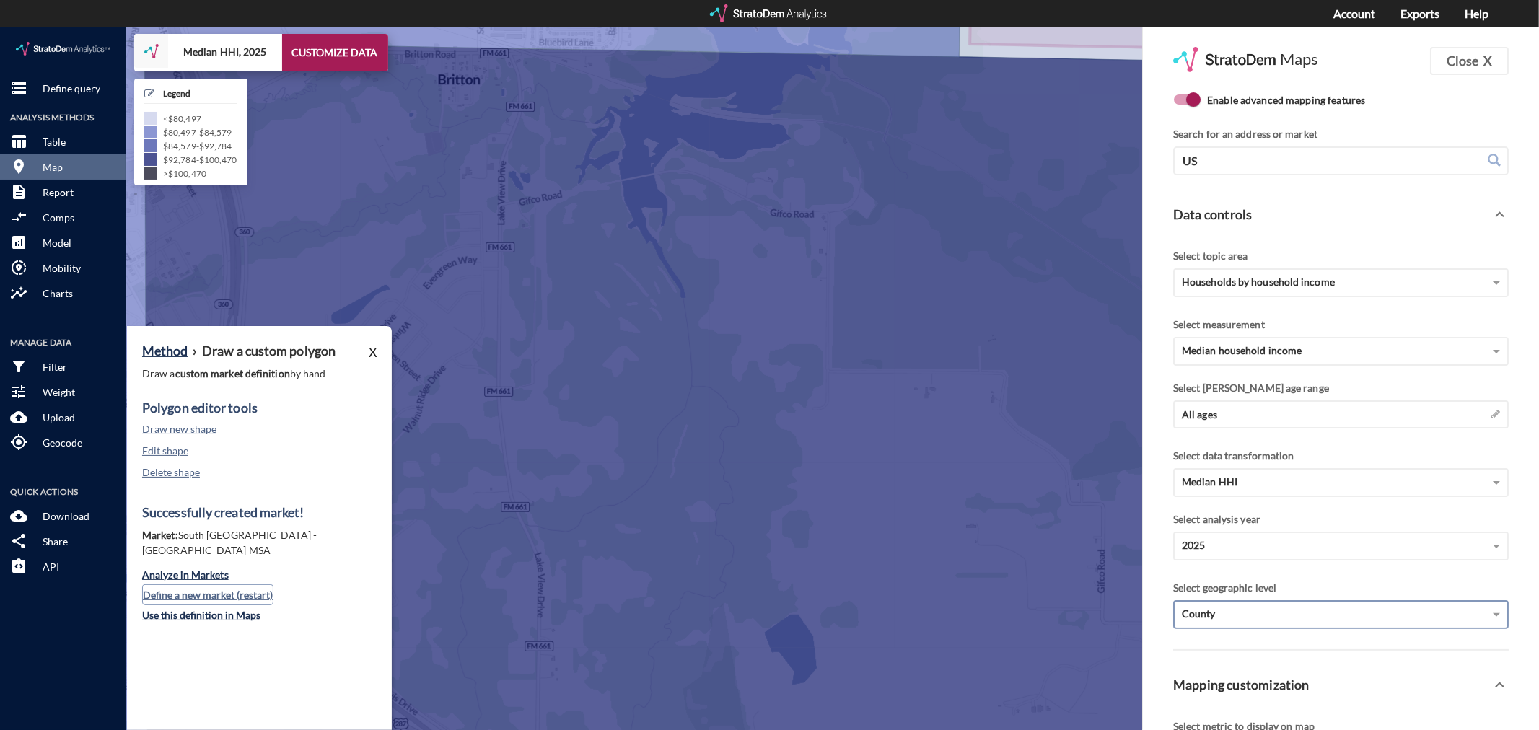
click button "Define a new market (restart)"
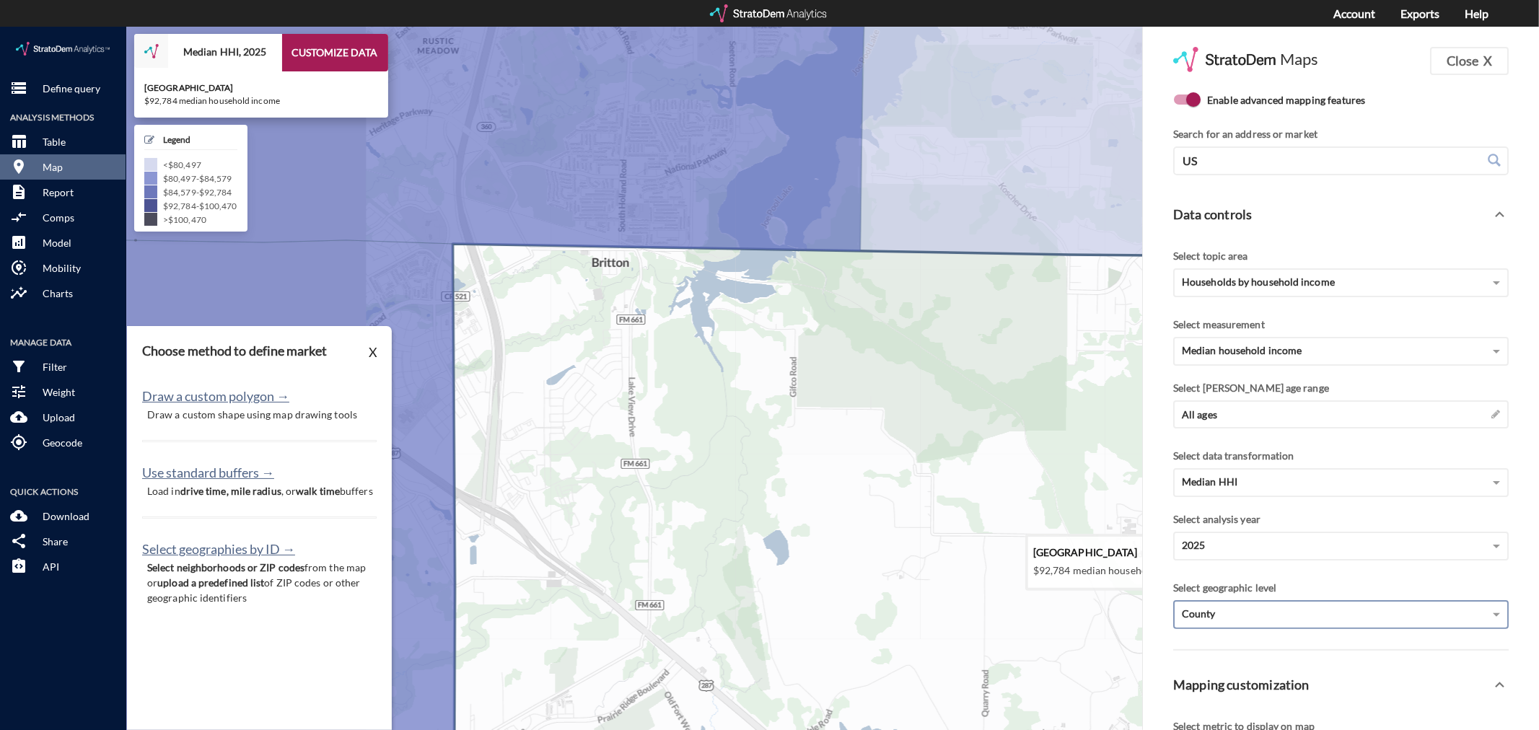
drag, startPoint x: 621, startPoint y: 429, endPoint x: 1018, endPoint y: 387, distance: 399.9
click icon
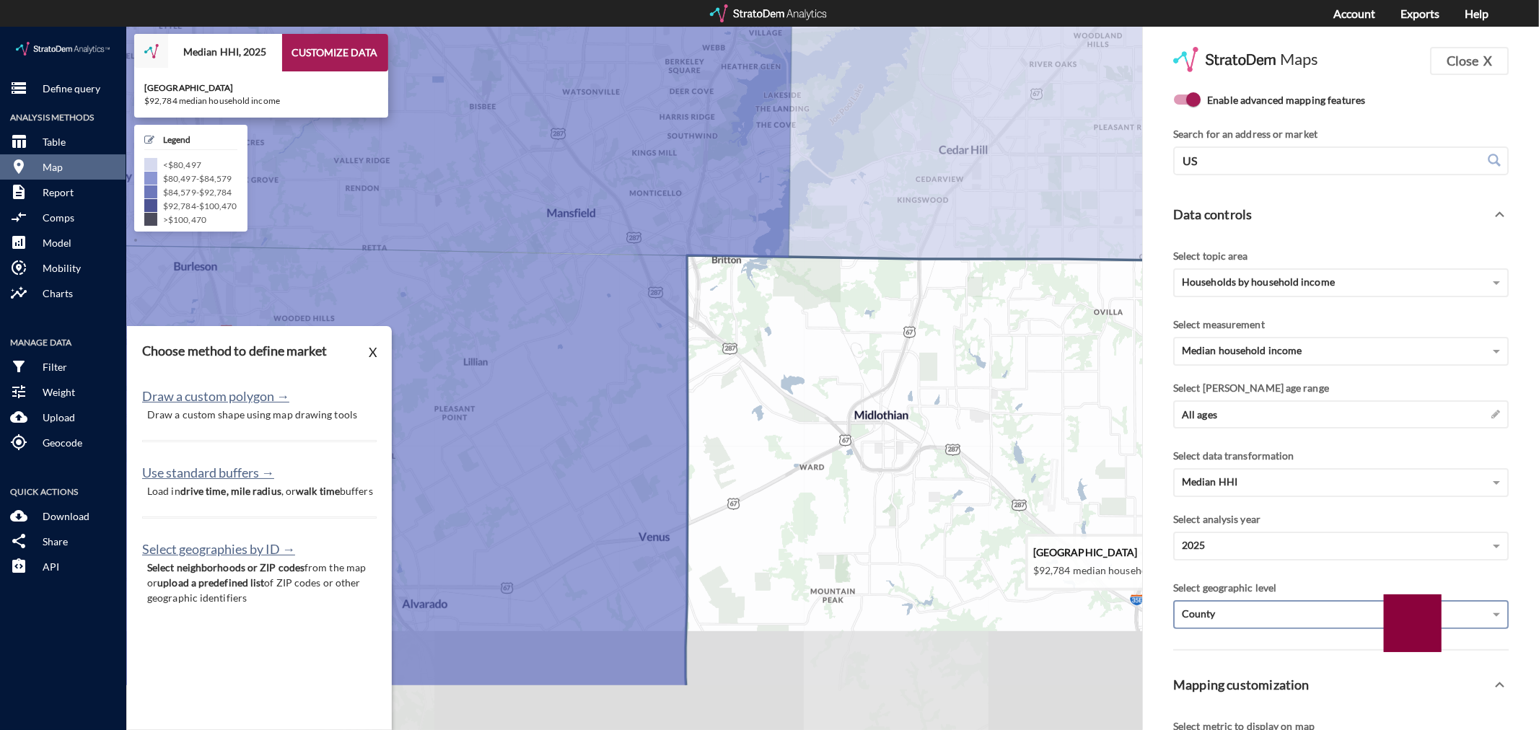
drag, startPoint x: 847, startPoint y: 421, endPoint x: 776, endPoint y: 318, distance: 125.1
click icon
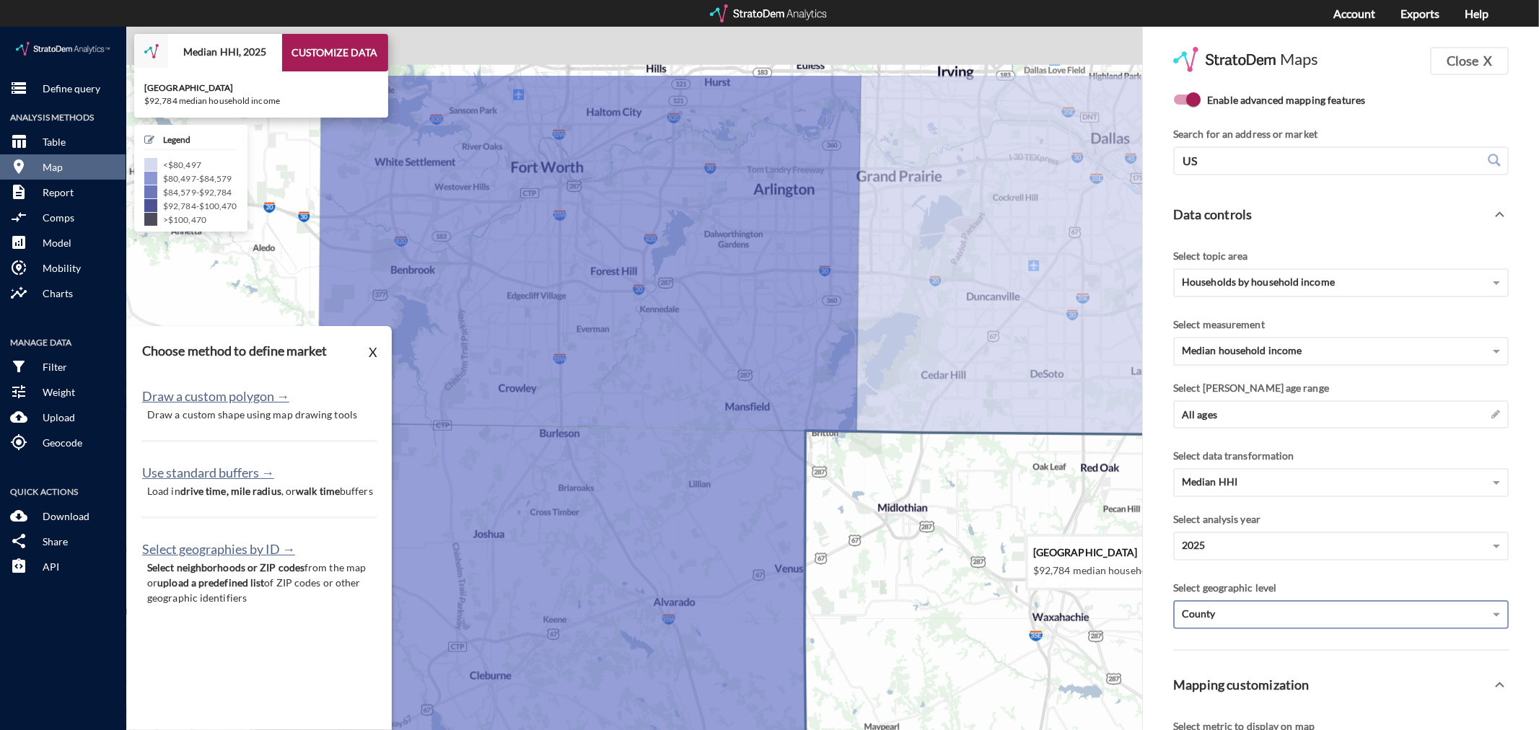
drag, startPoint x: 862, startPoint y: 393, endPoint x: 979, endPoint y: 646, distance: 278.0
click icon
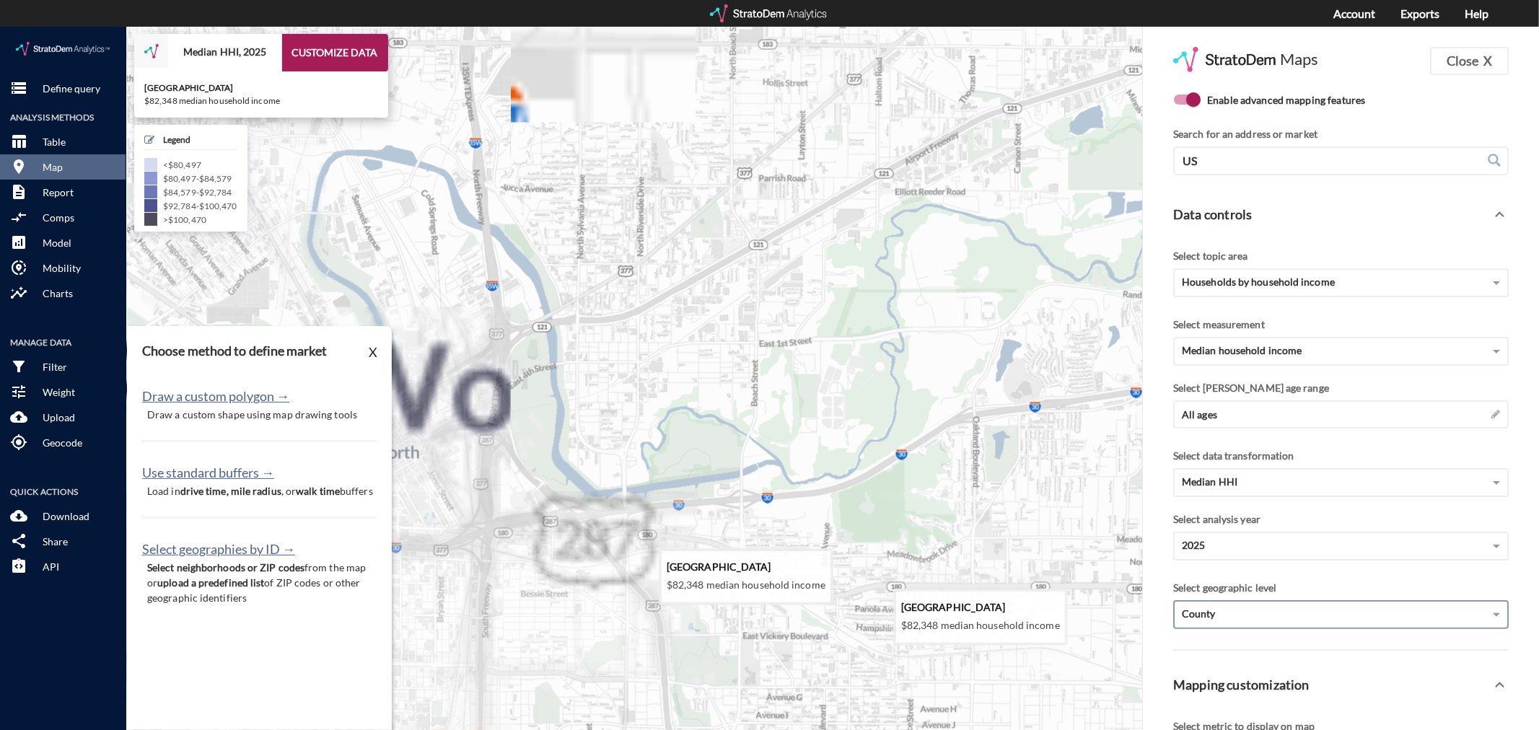
drag, startPoint x: 747, startPoint y: 310, endPoint x: 703, endPoint y: 440, distance: 137.8
click icon
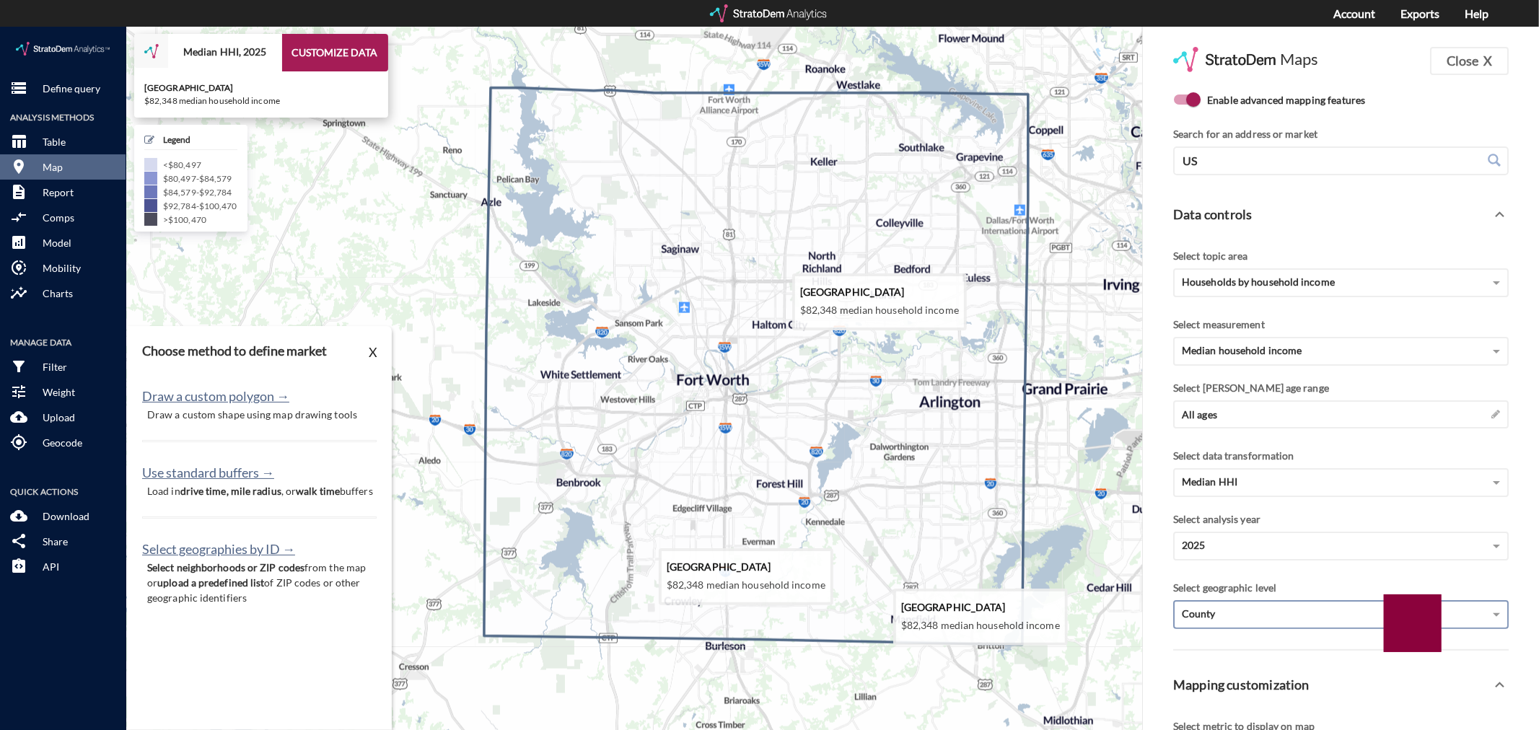
drag, startPoint x: 787, startPoint y: 250, endPoint x: 773, endPoint y: 302, distance: 54.4
click icon
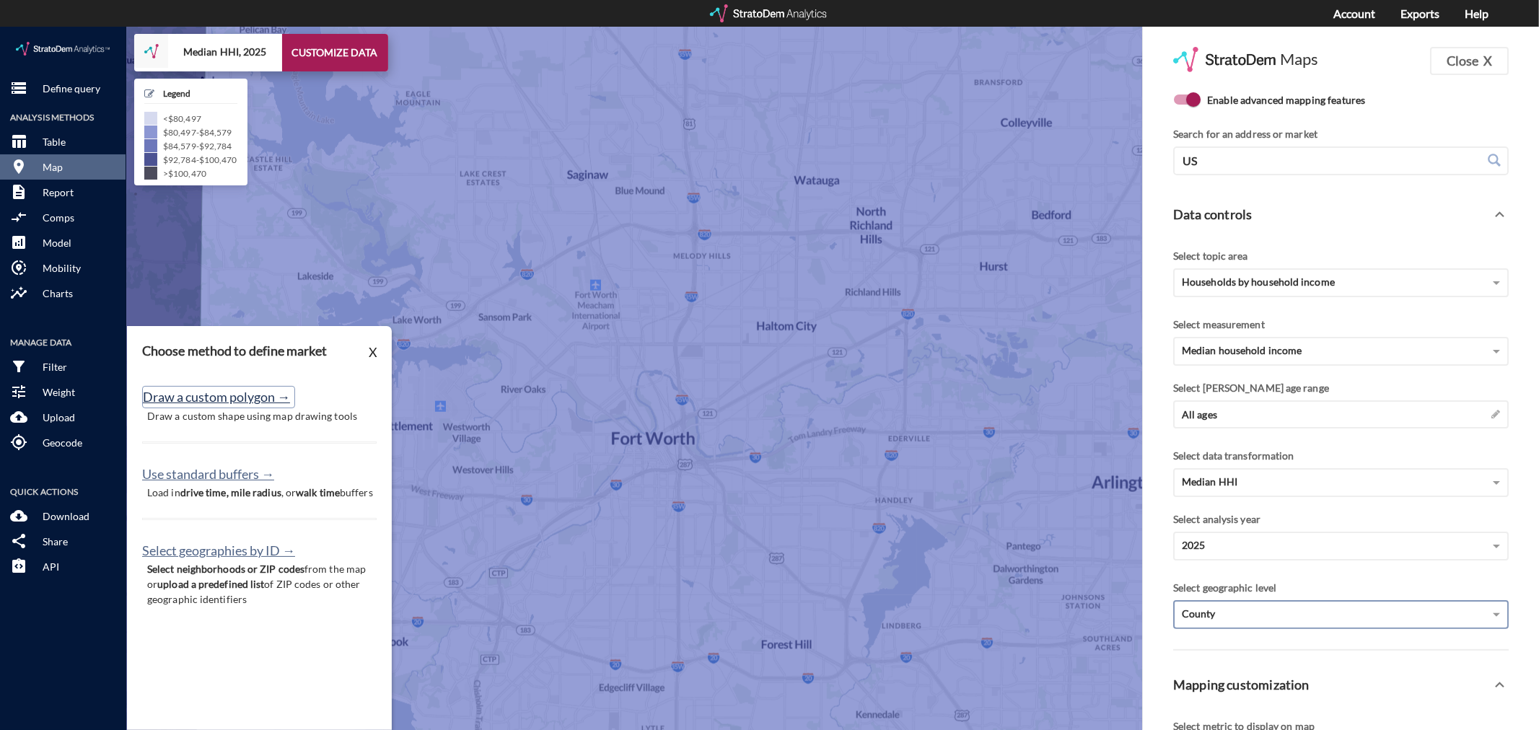
click button "Draw a custom polygon →"
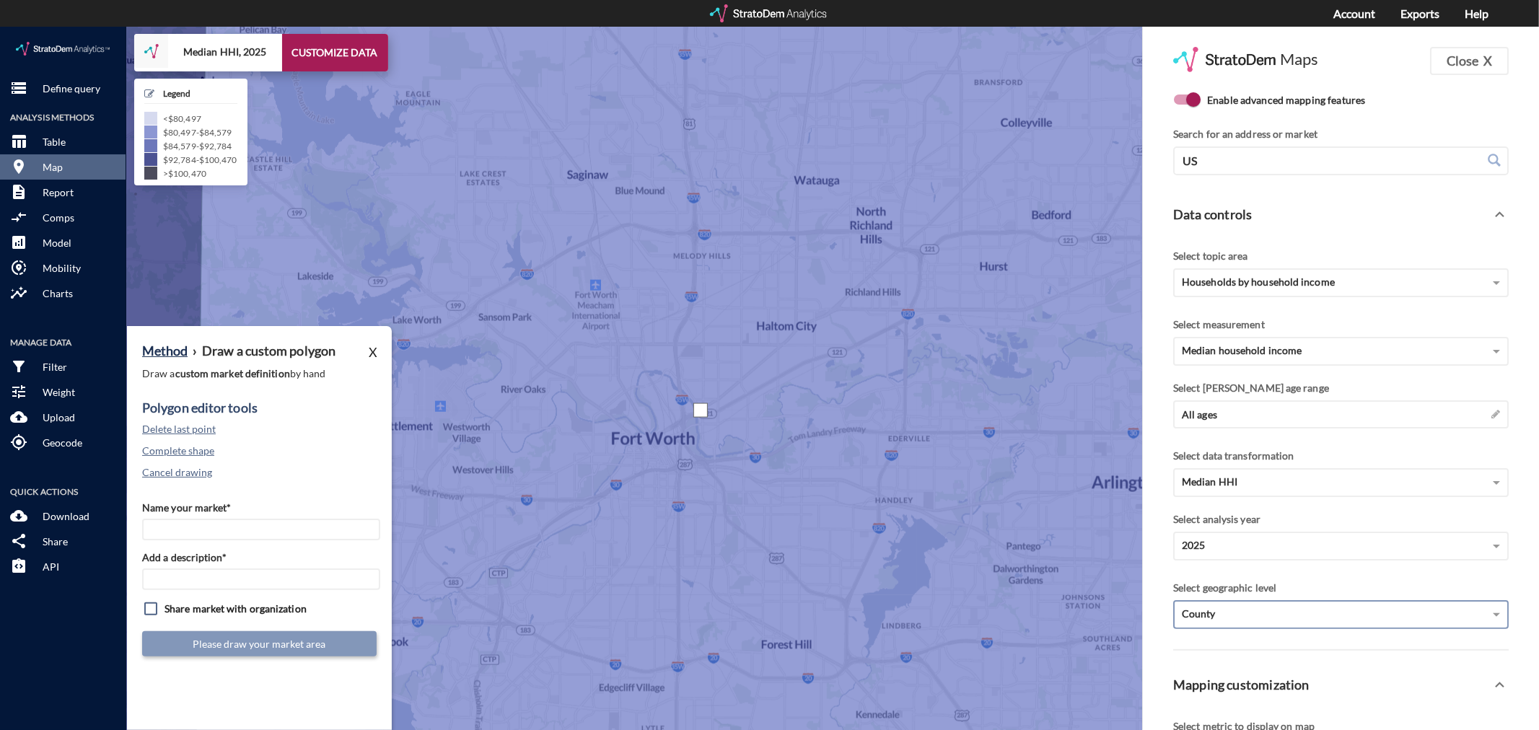
click div
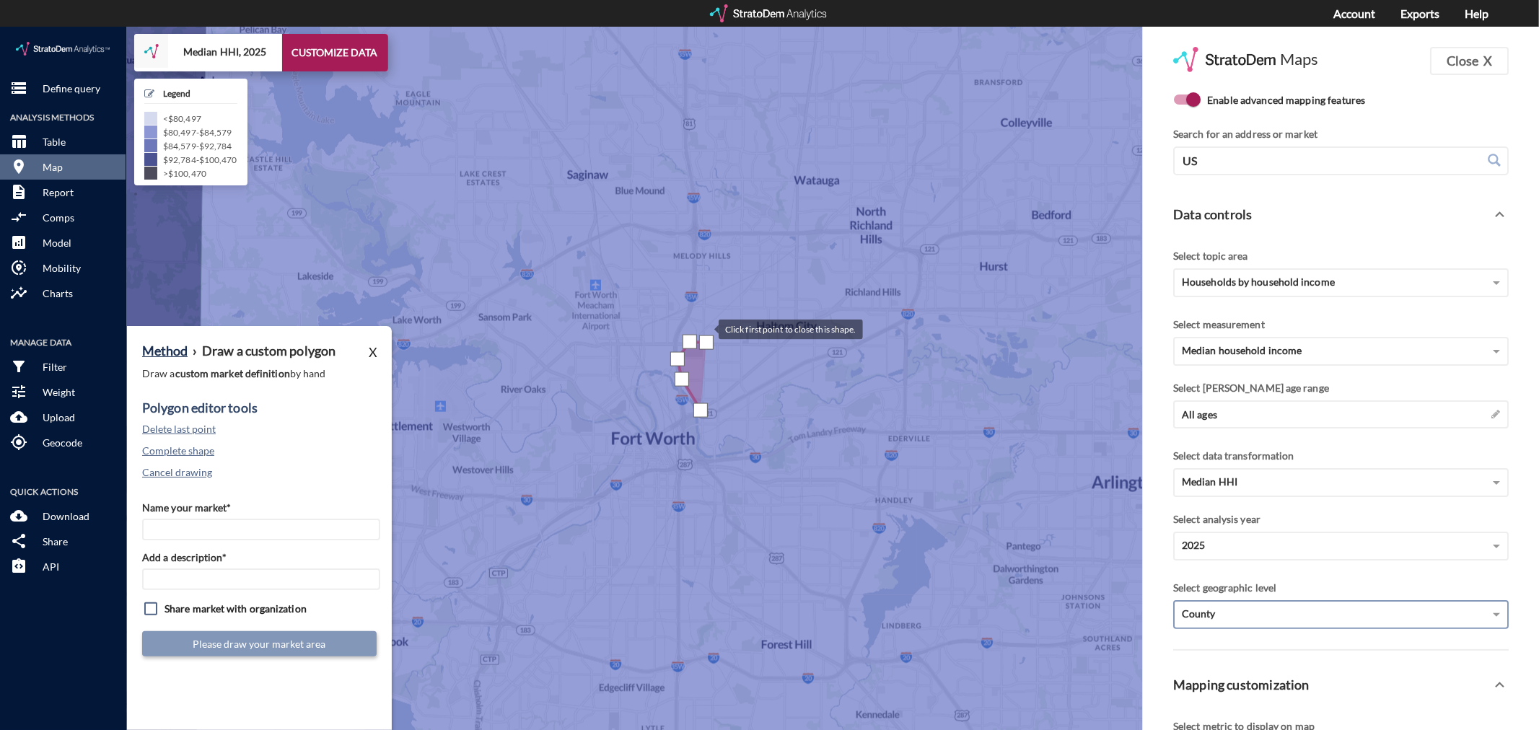
click div
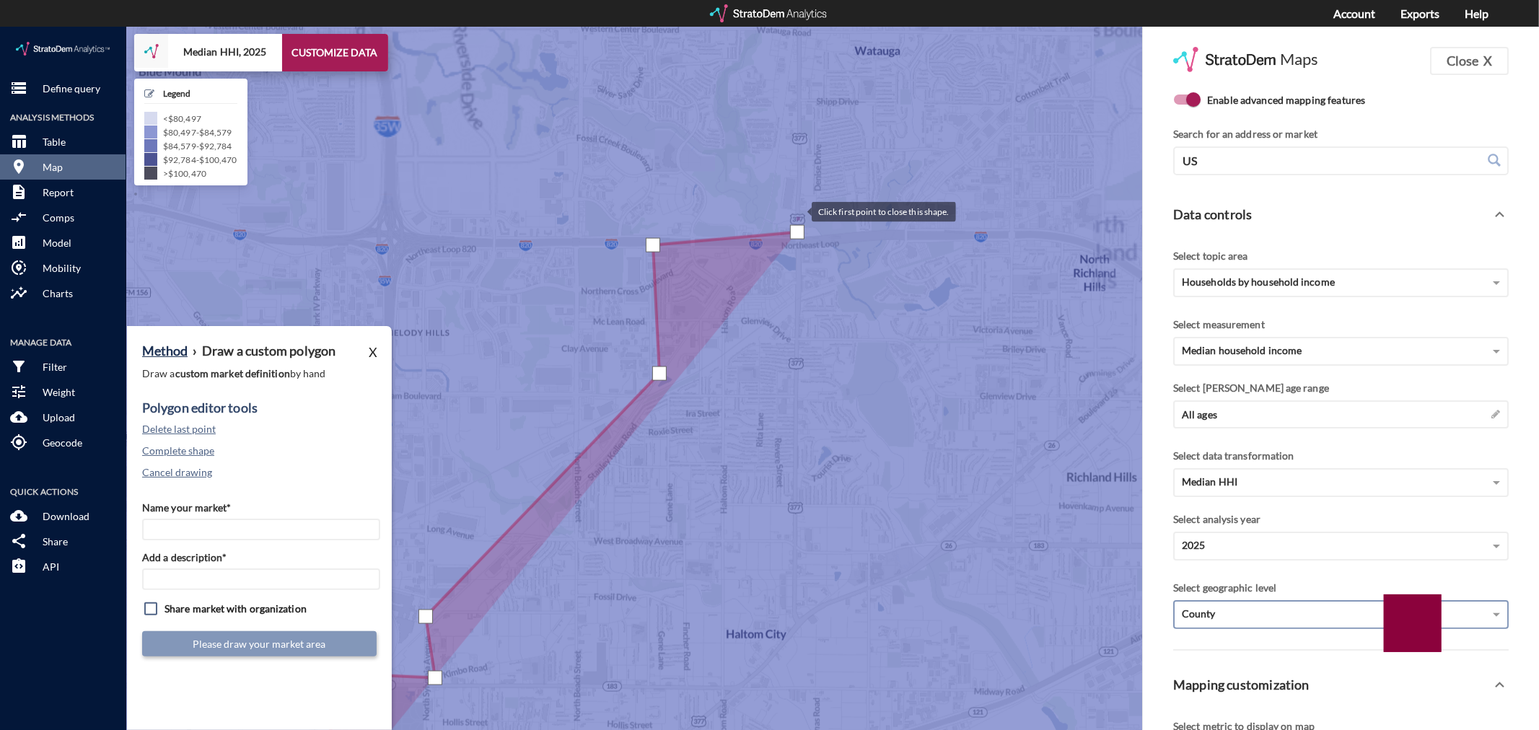
click div
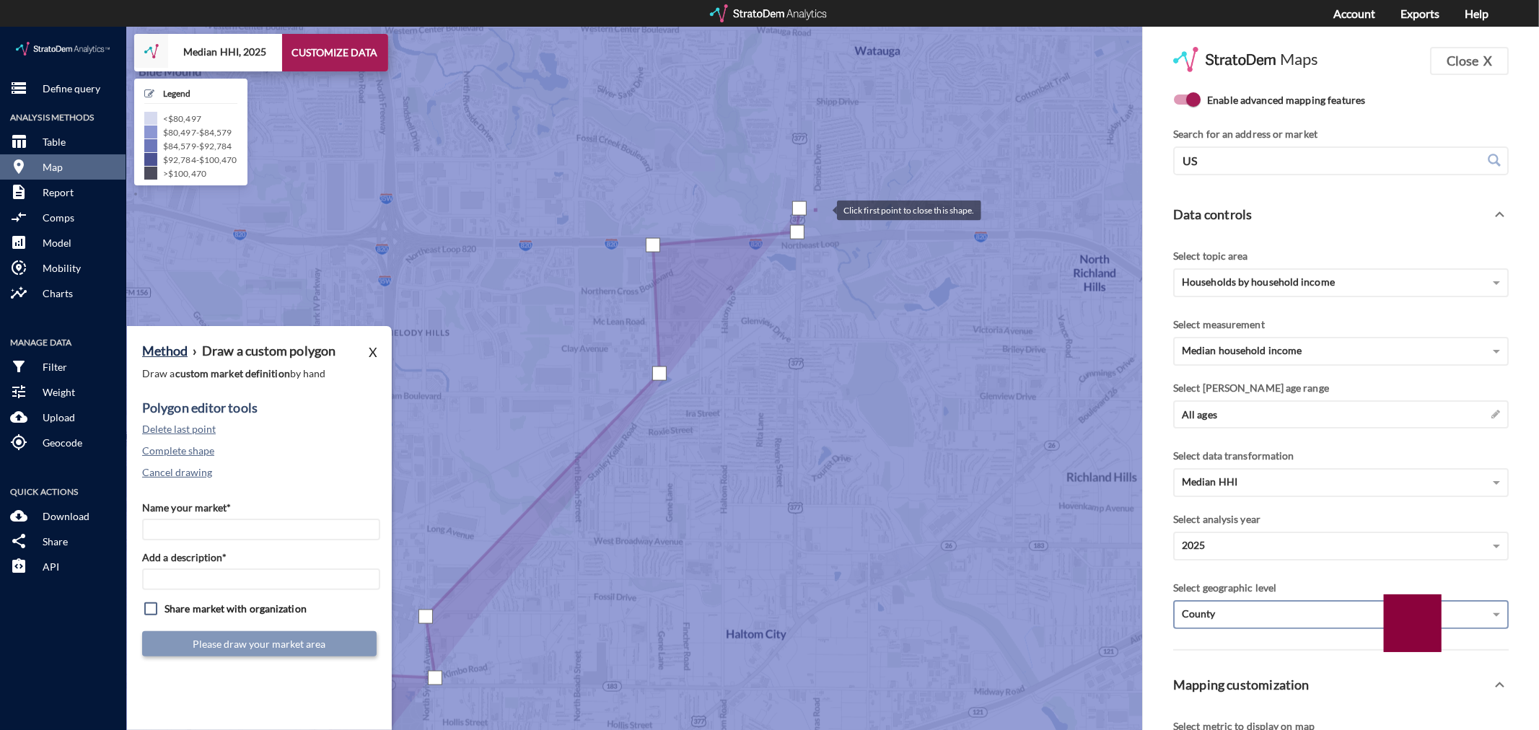
click div
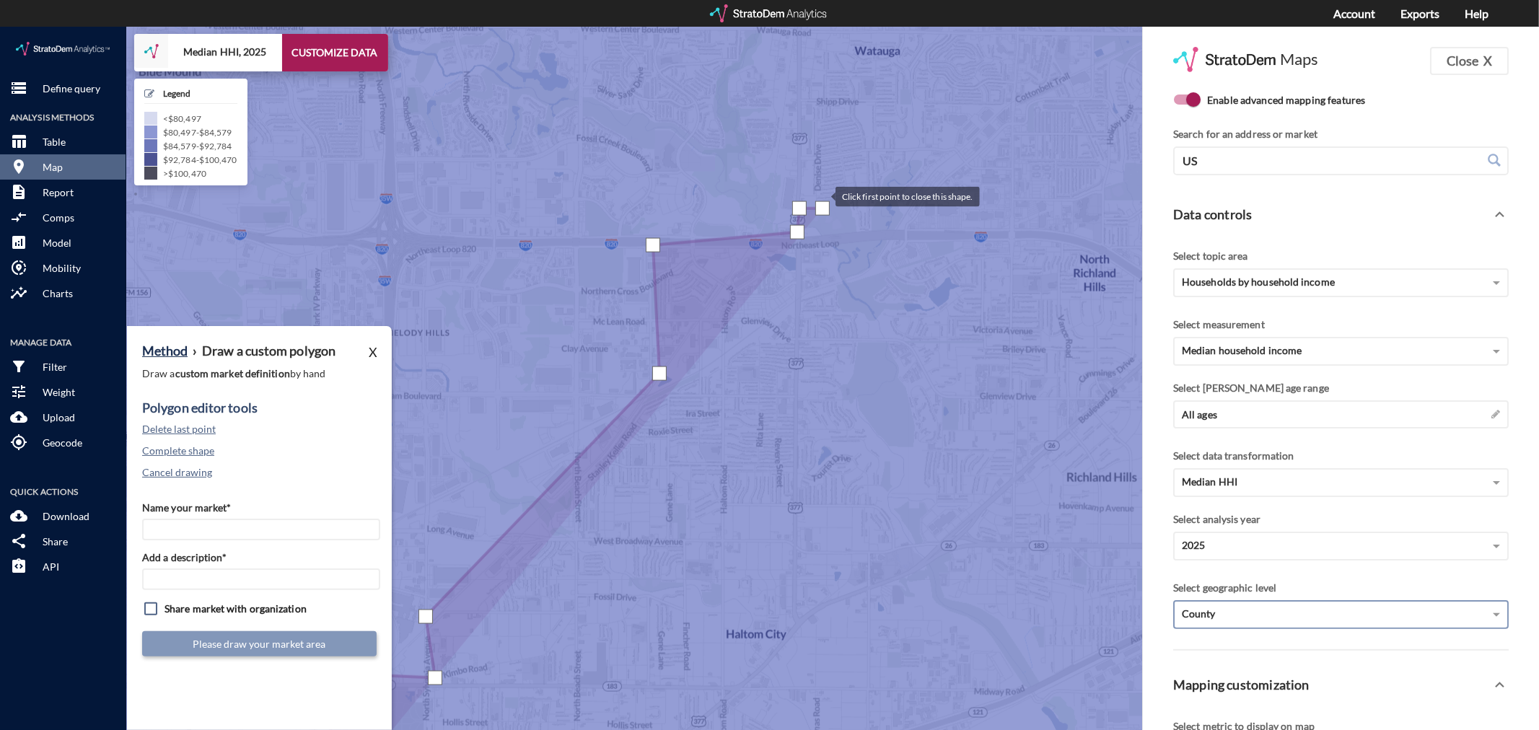
click div
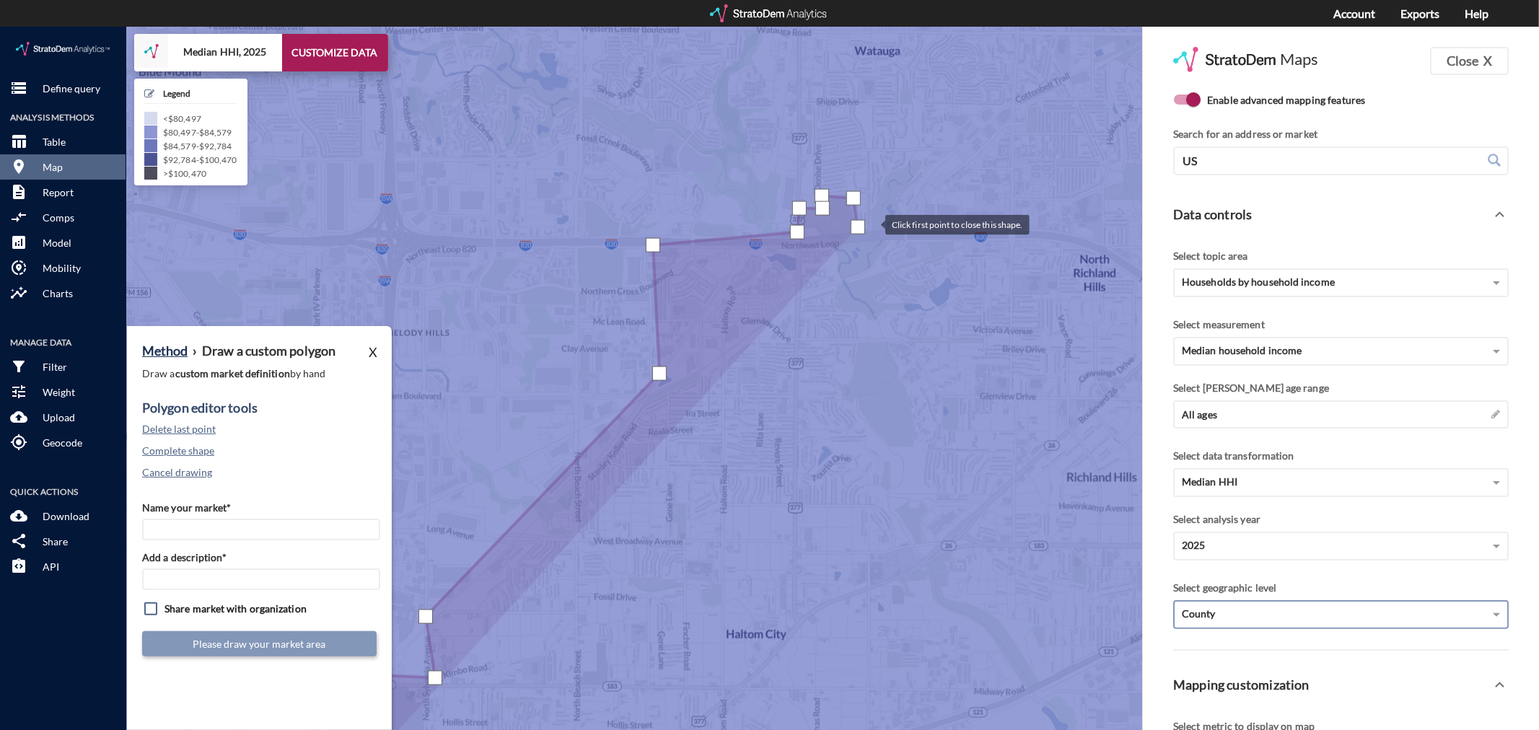
click div
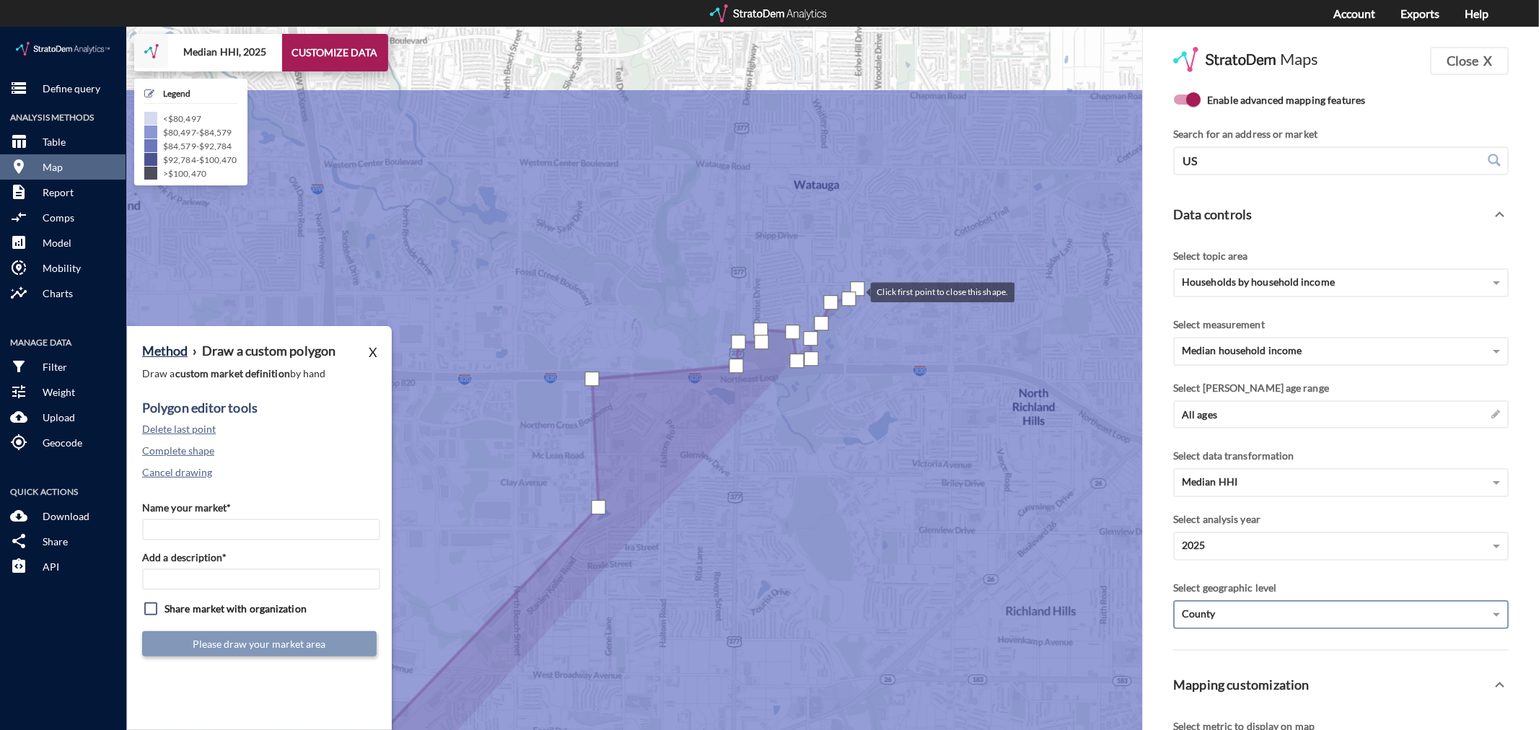
drag, startPoint x: 919, startPoint y: 128, endPoint x: 857, endPoint y: 263, distance: 149.2
click div
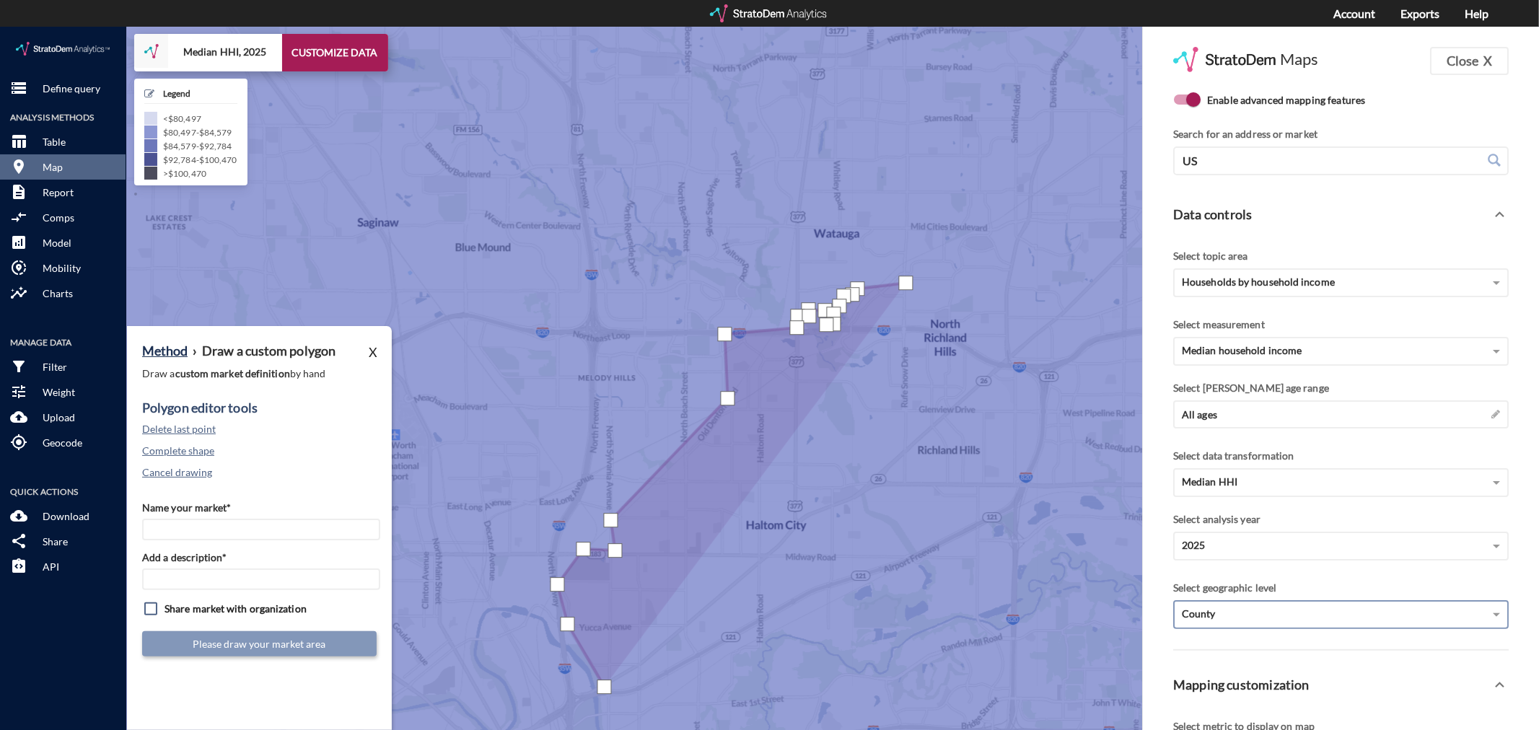
click div
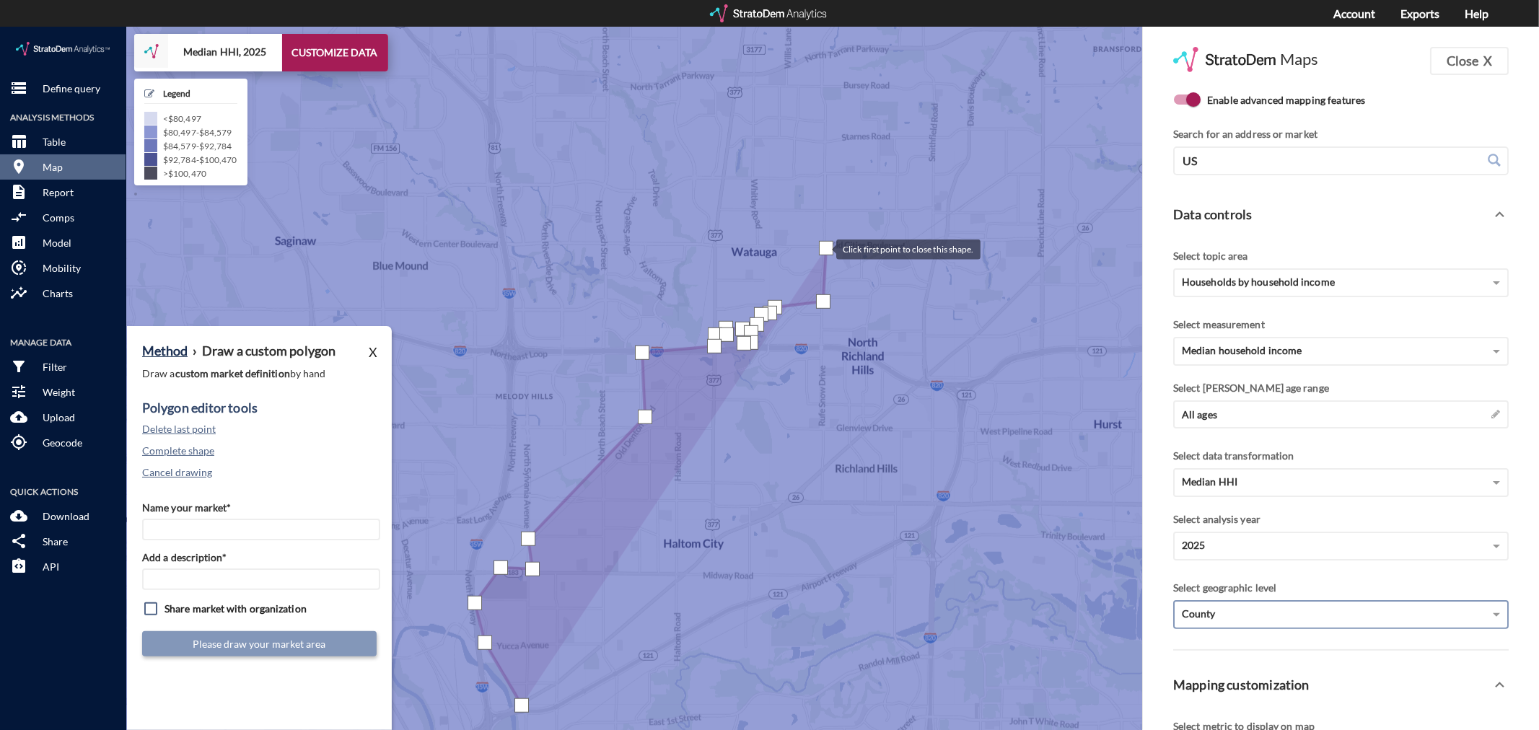
drag, startPoint x: 909, startPoint y: 202, endPoint x: 824, endPoint y: 221, distance: 87.2
click div
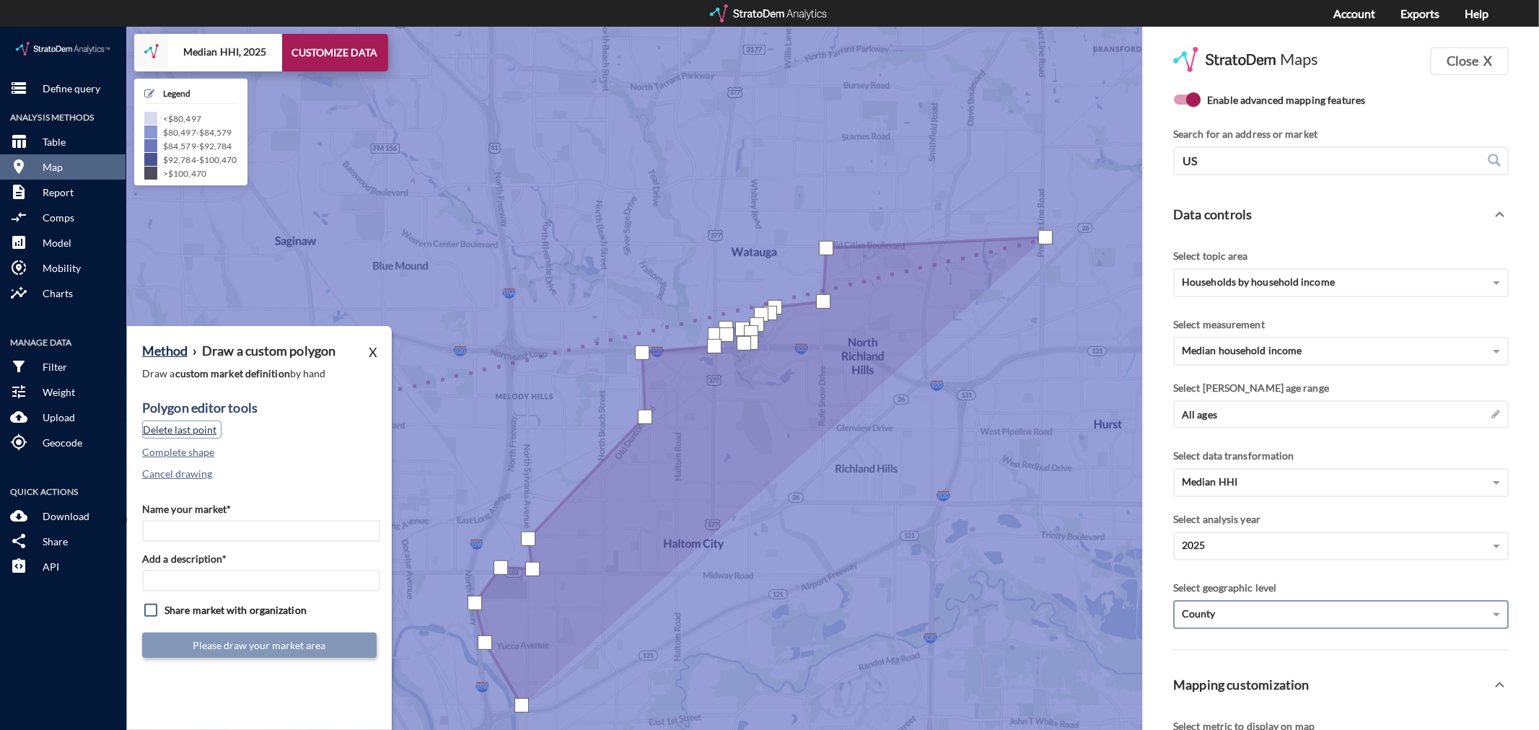
click button "Delete last point"
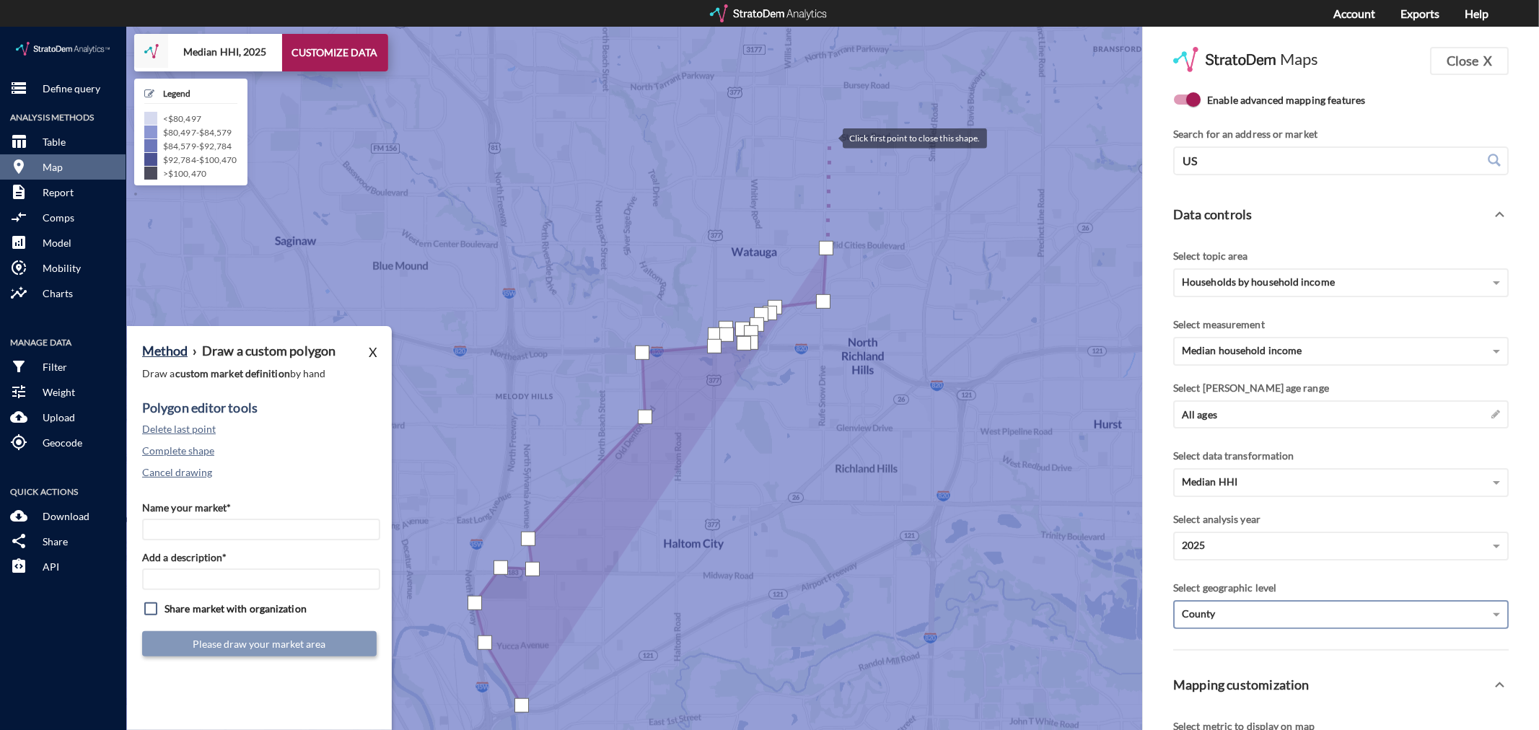
click div
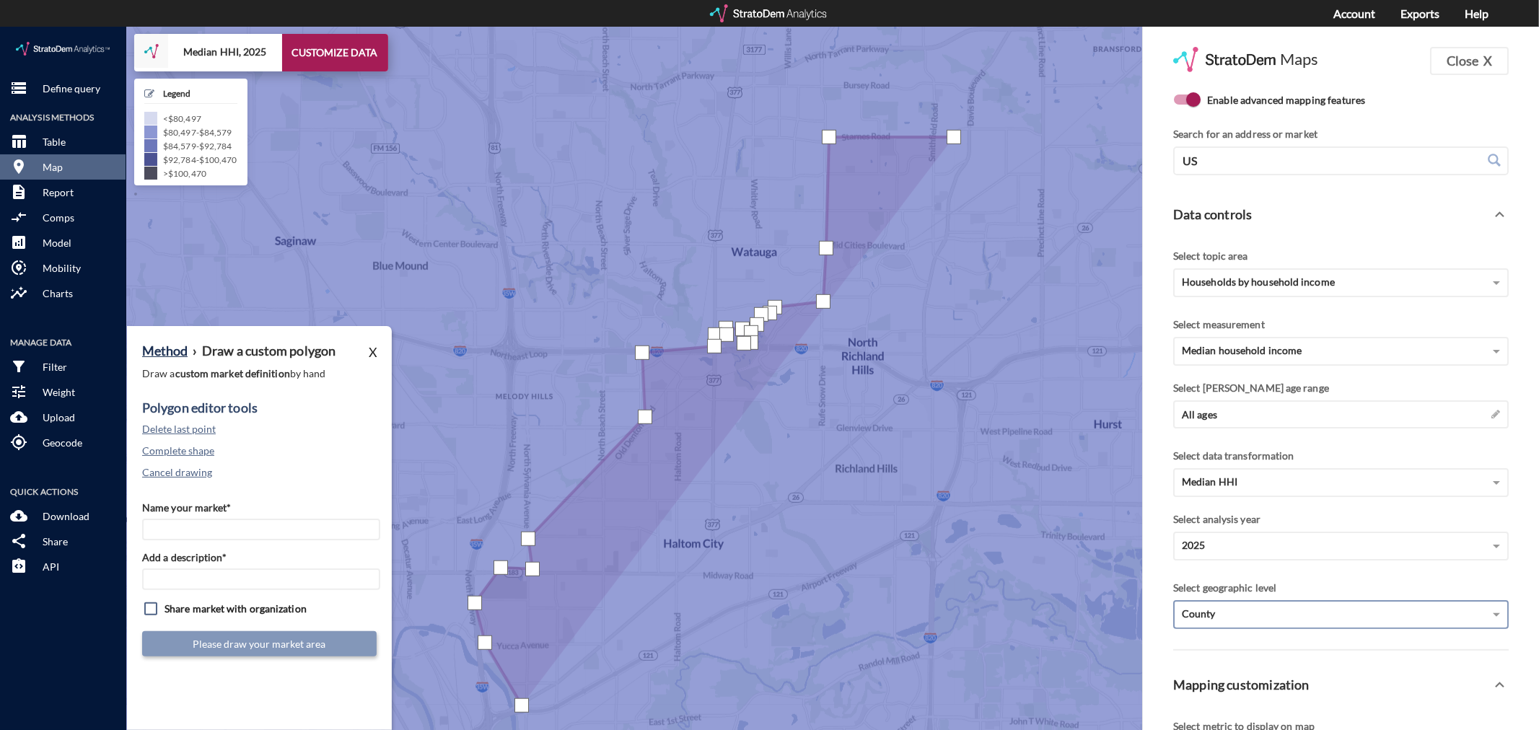
click div
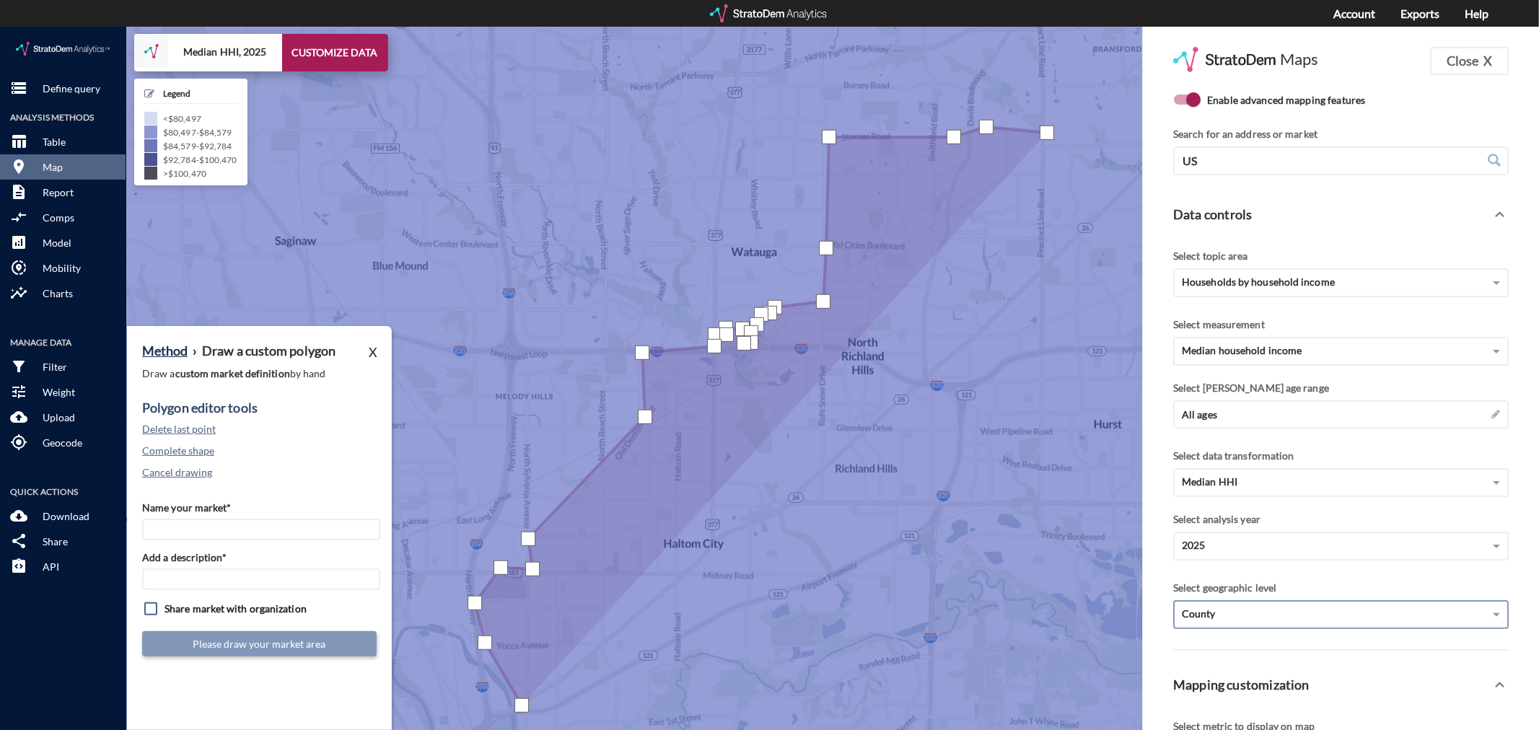
click div
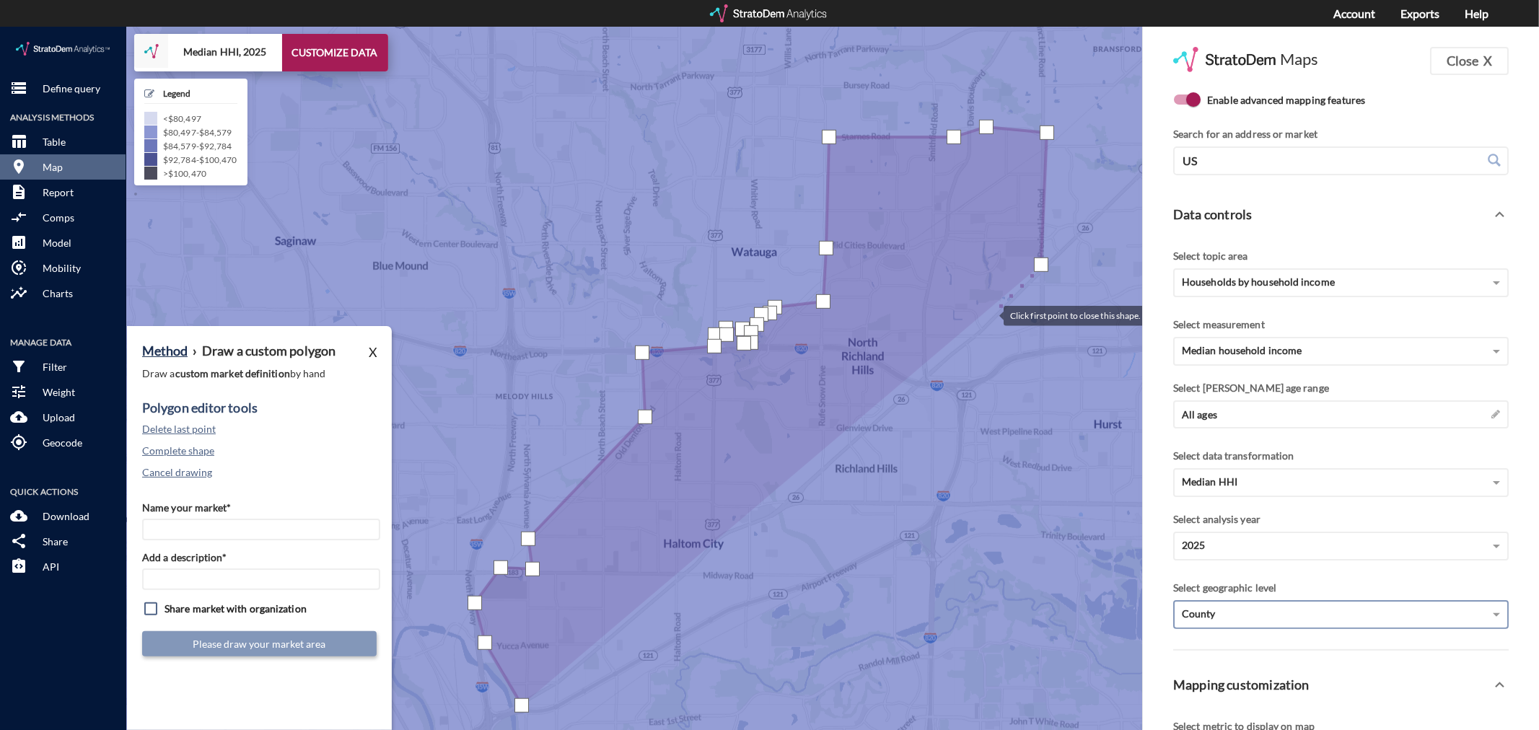
click div
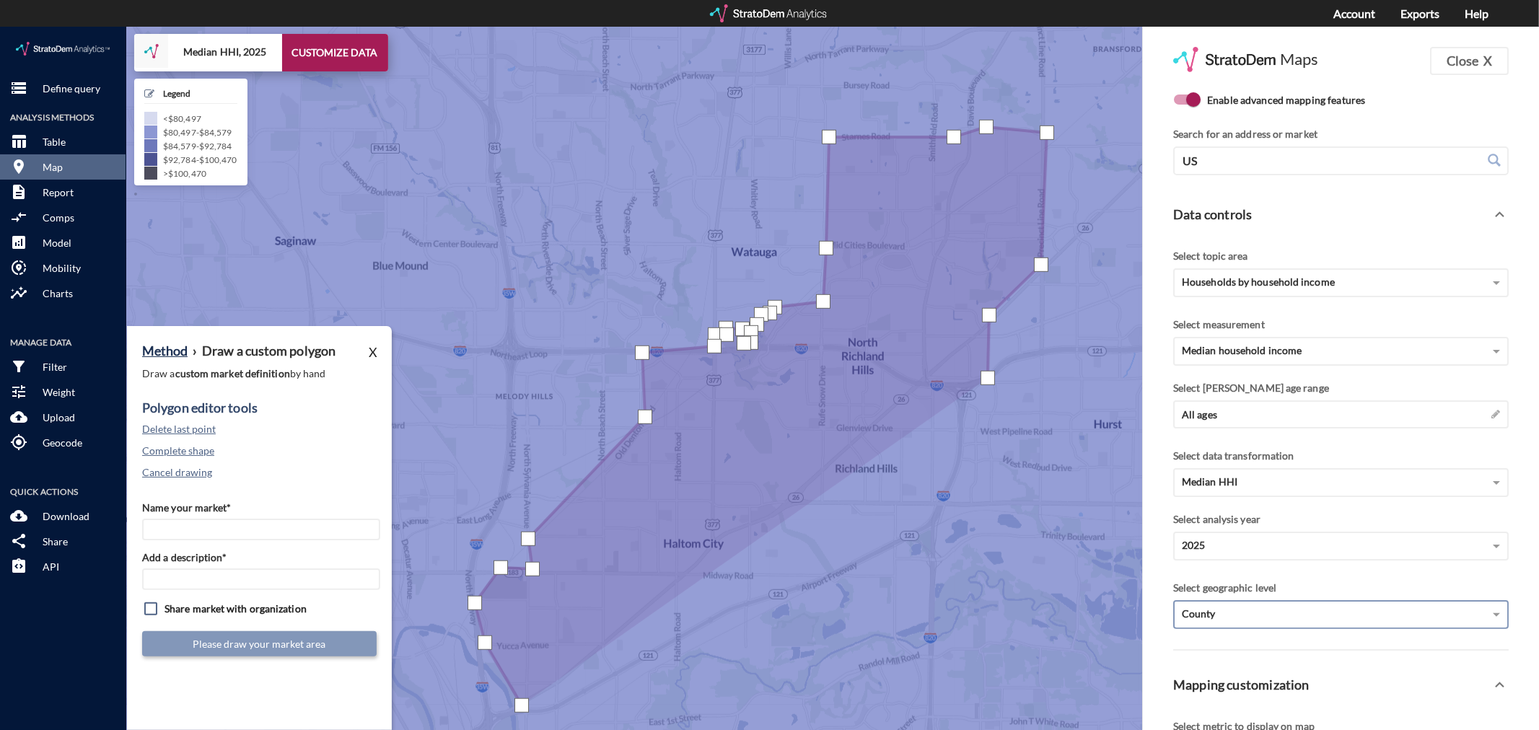
click div
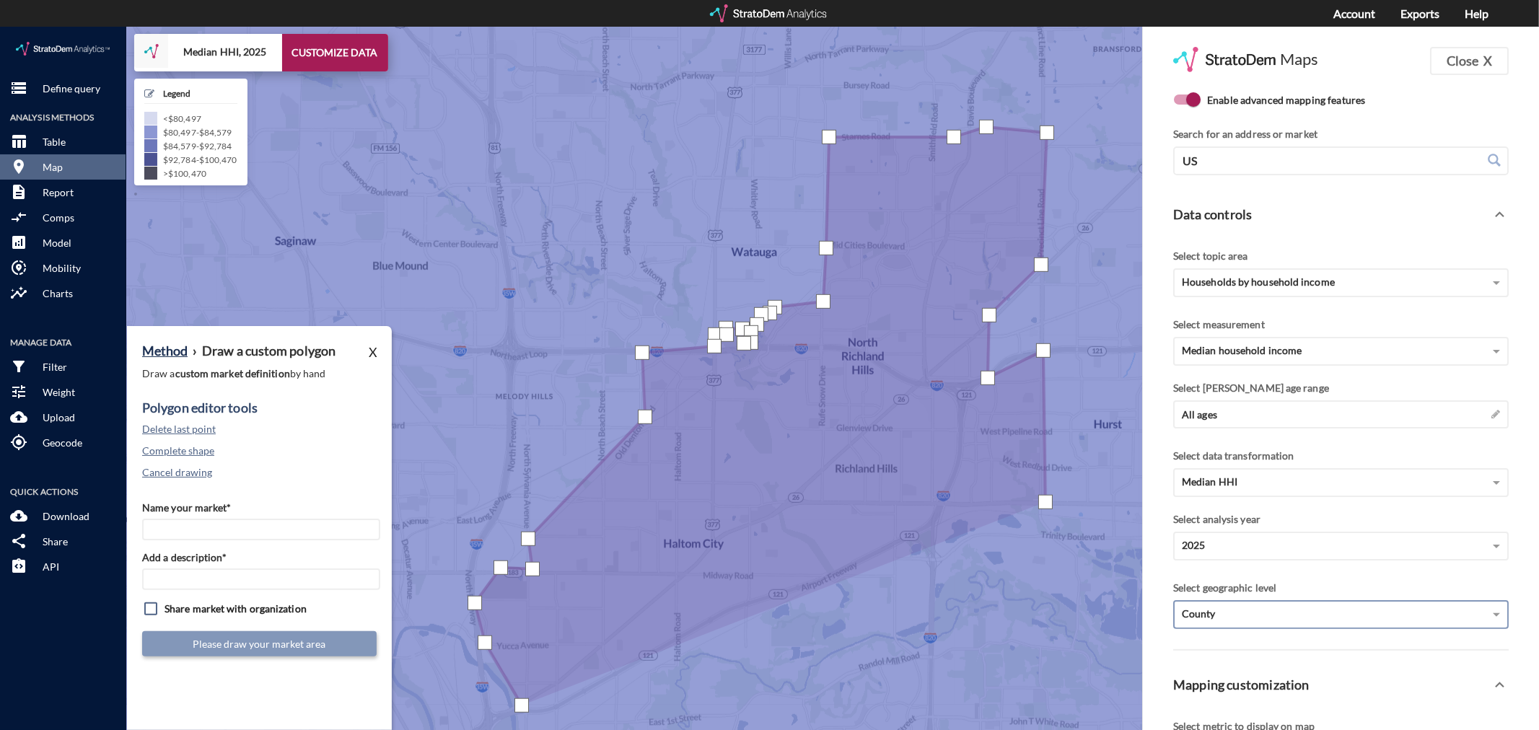
click div
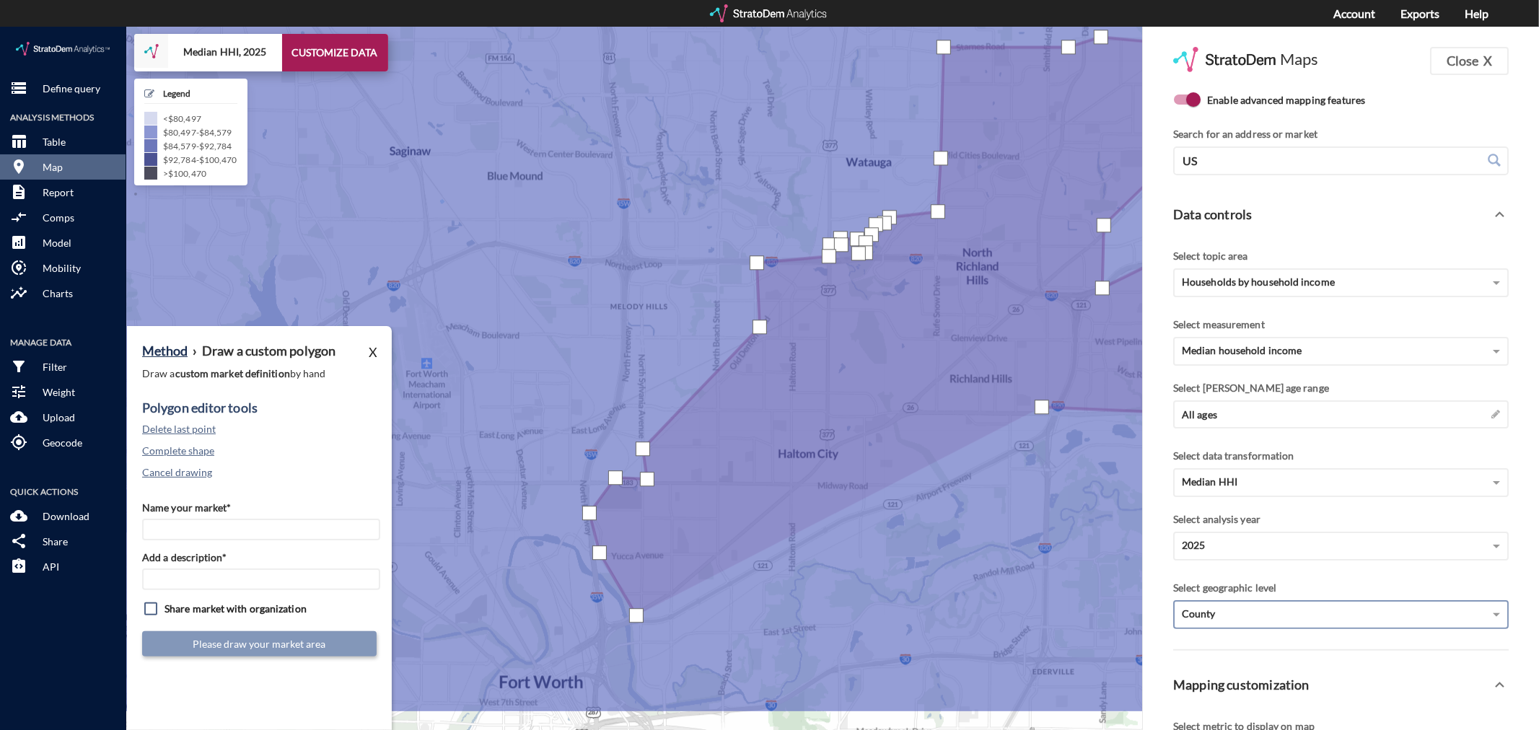
drag, startPoint x: 927, startPoint y: 470, endPoint x: 1049, endPoint y: 379, distance: 151.5
click div
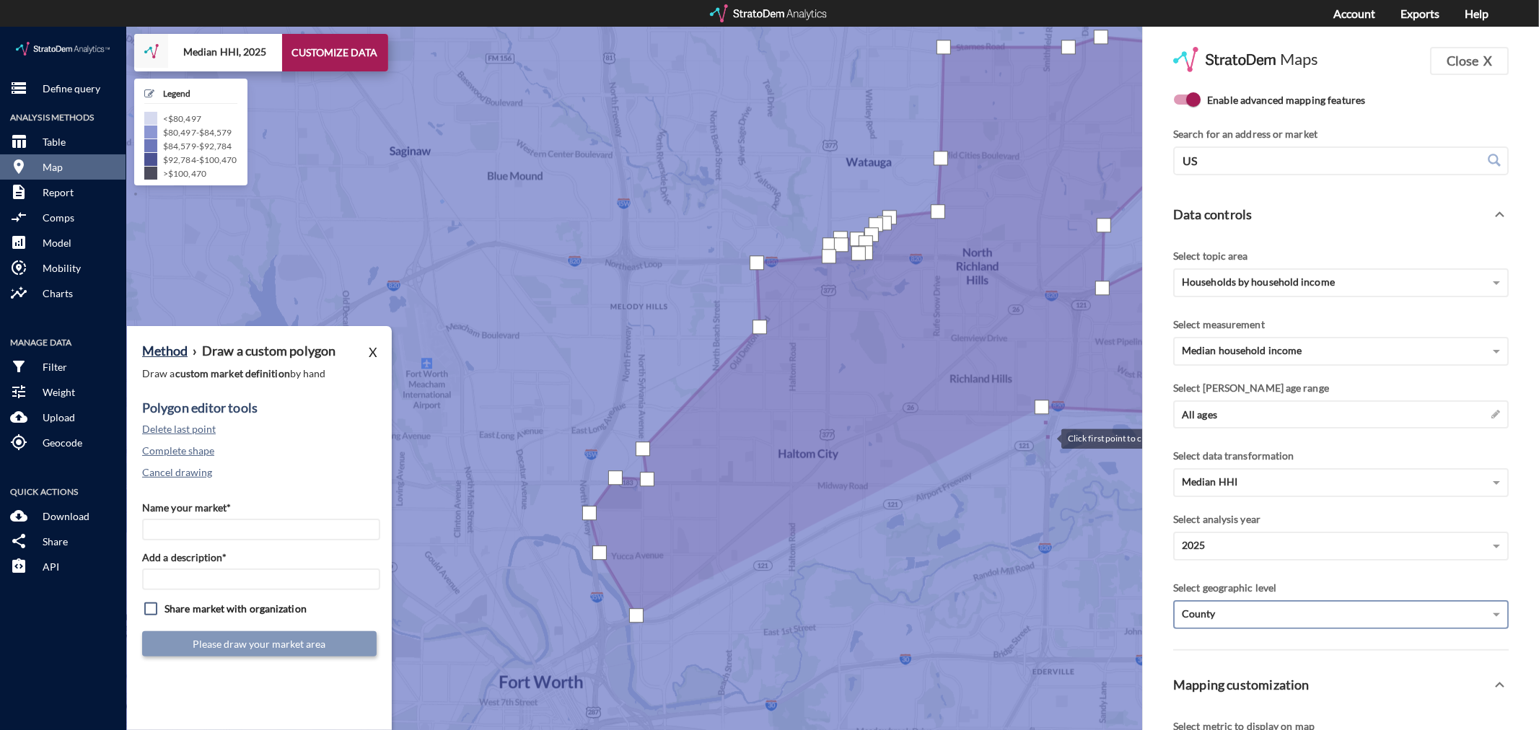
click div
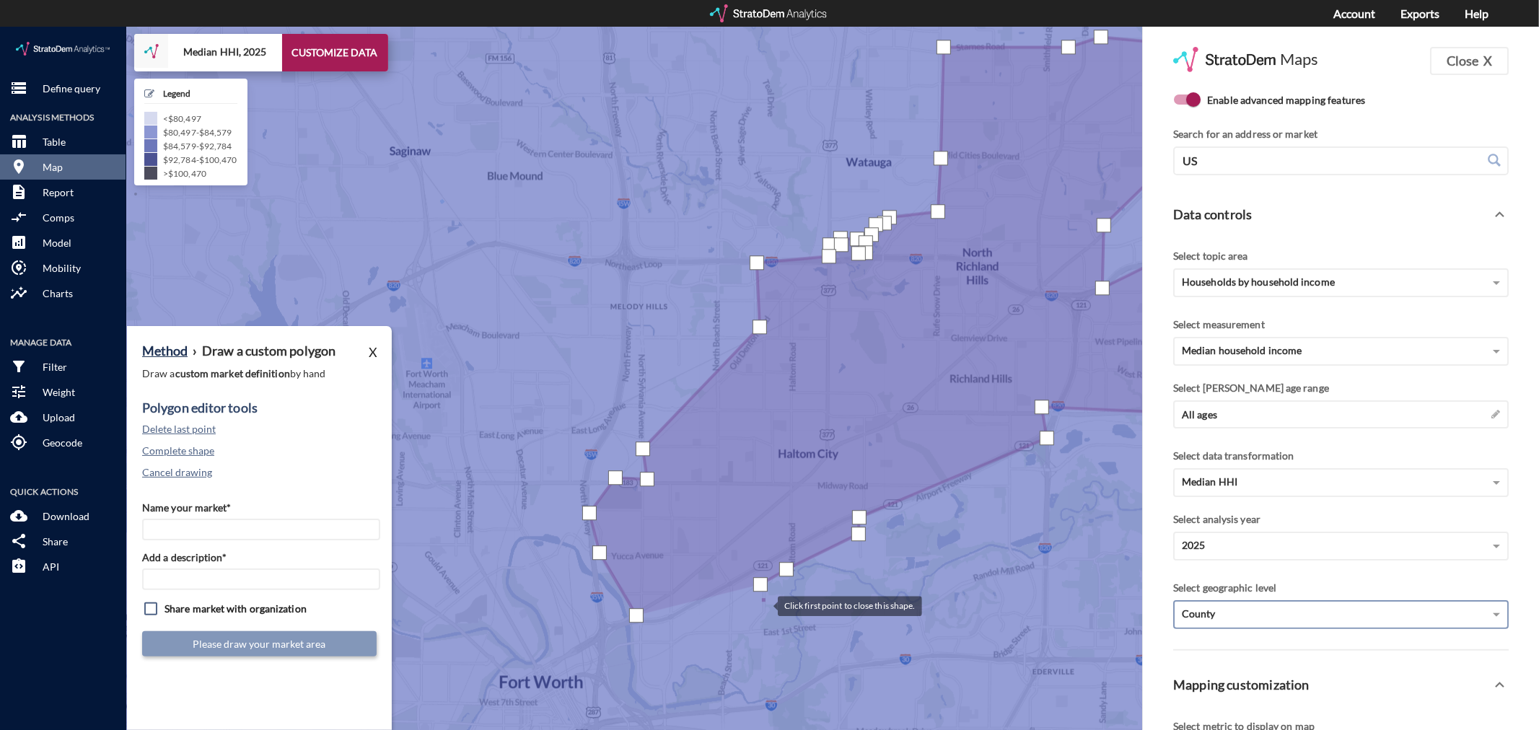
click div
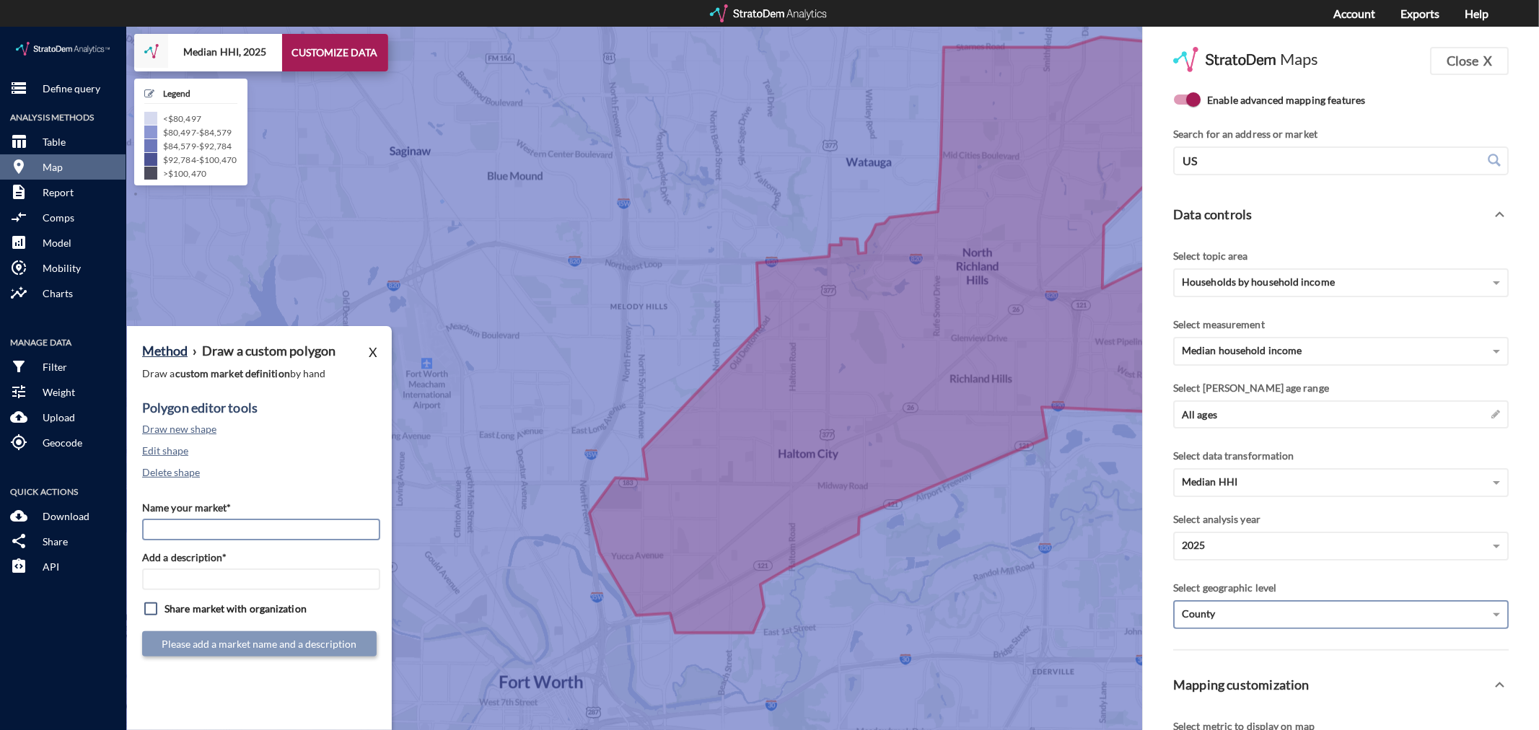
click input "Name your market*"
type input "[GEOGRAPHIC_DATA] / [GEOGRAPHIC_DATA] - [GEOGRAPHIC_DATA] MSA"
paste input "[GEOGRAPHIC_DATA] / [GEOGRAPHIC_DATA] - [GEOGRAPHIC_DATA] MSA"
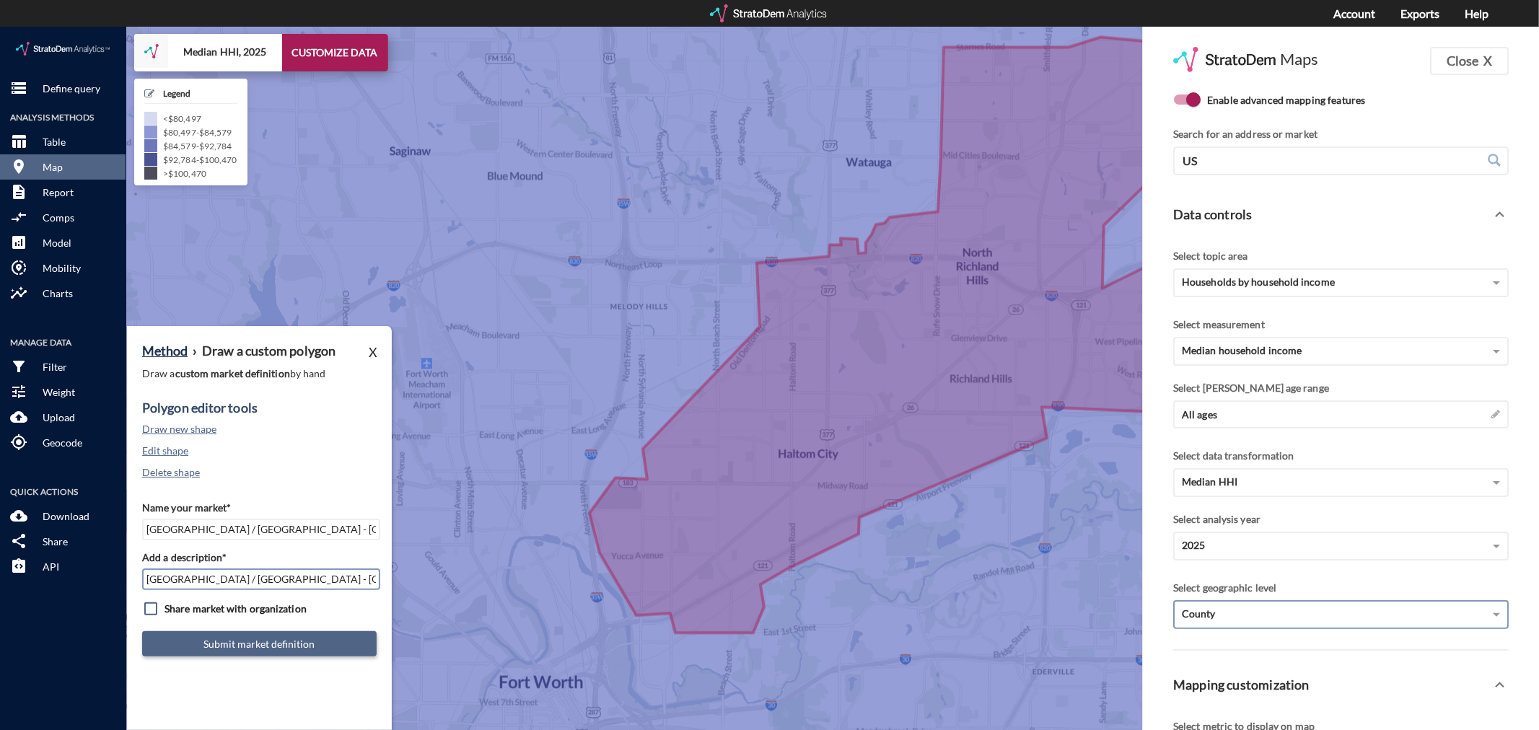
type input "[GEOGRAPHIC_DATA] / [GEOGRAPHIC_DATA] - [GEOGRAPHIC_DATA] MSA"
click button "Submit market definition"
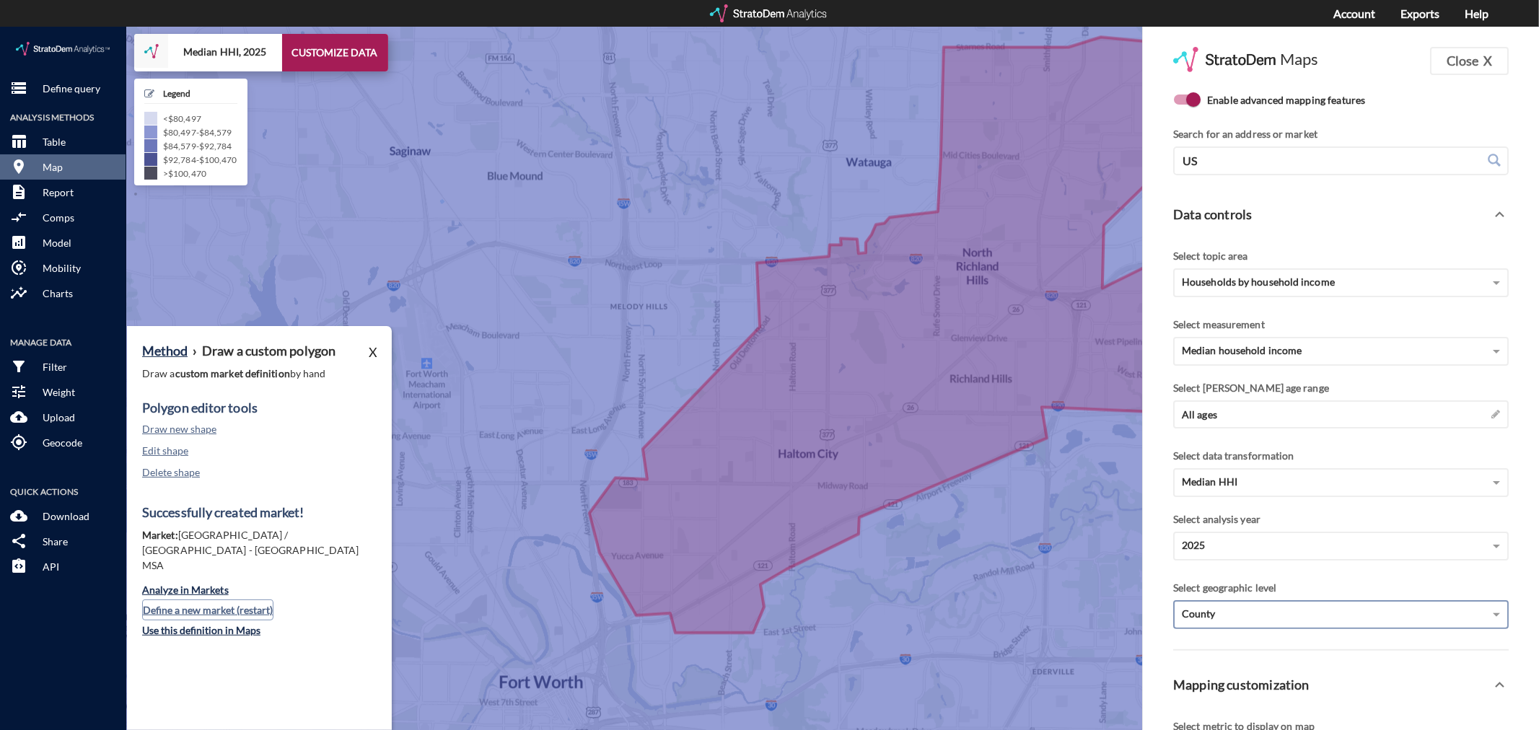
click button "Define a new market (restart)"
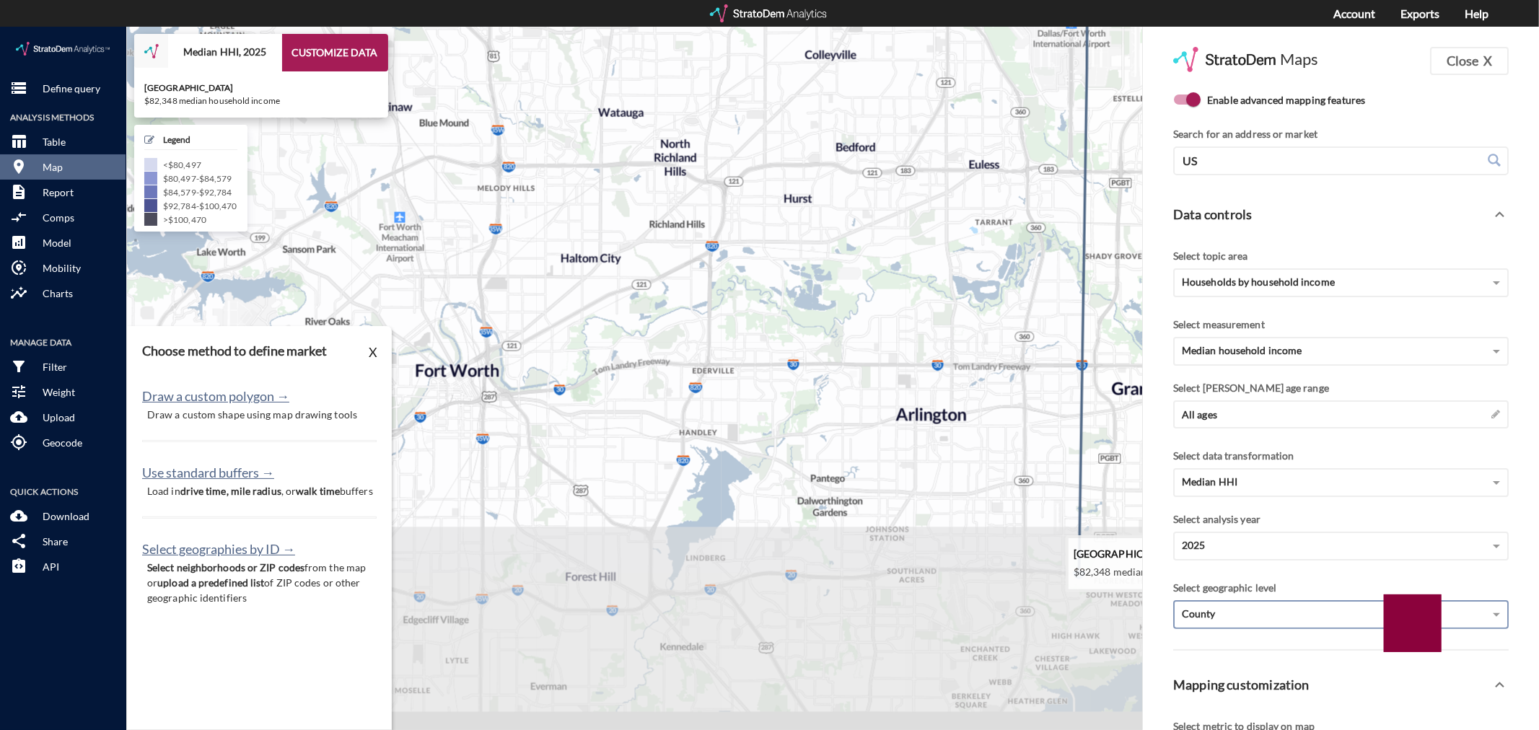
drag, startPoint x: 726, startPoint y: 621, endPoint x: 585, endPoint y: 376, distance: 282.6
click icon
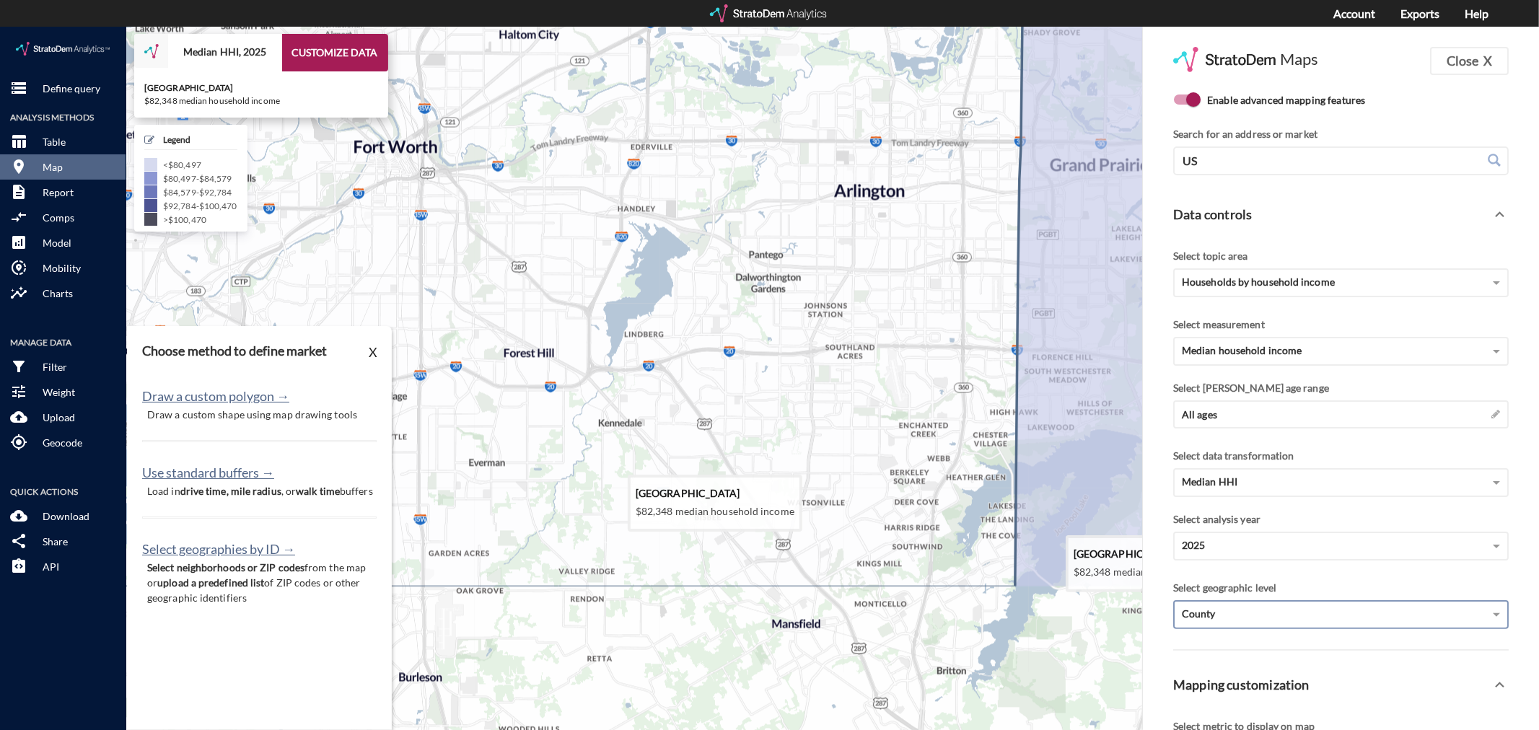
drag, startPoint x: 732, startPoint y: 655, endPoint x: 677, endPoint y: 435, distance: 227.0
click icon
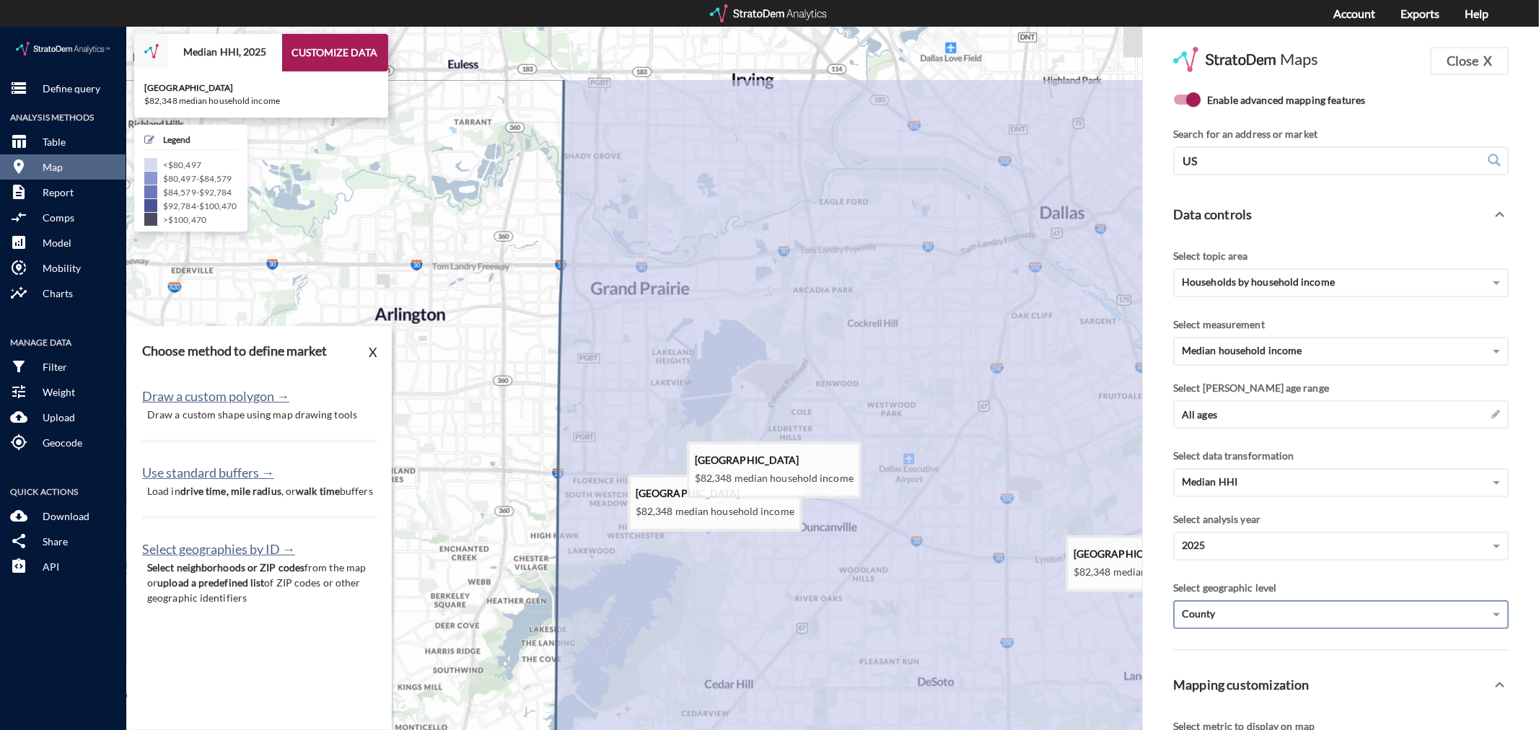
drag, startPoint x: 914, startPoint y: 350, endPoint x: 451, endPoint y: 473, distance: 479.4
click icon
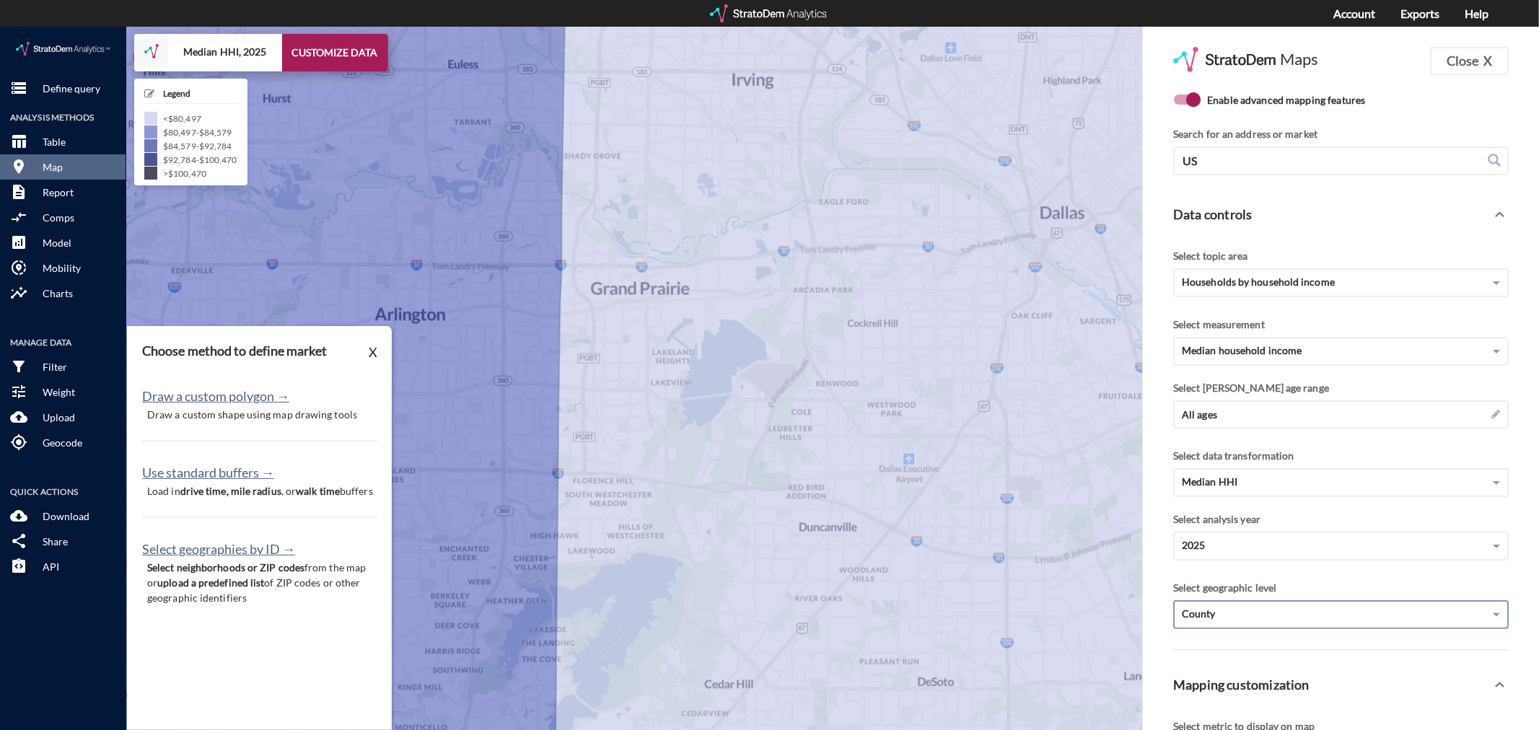
click p "Draw a custom shape using map drawing tools"
click button "Draw a custom polygon →"
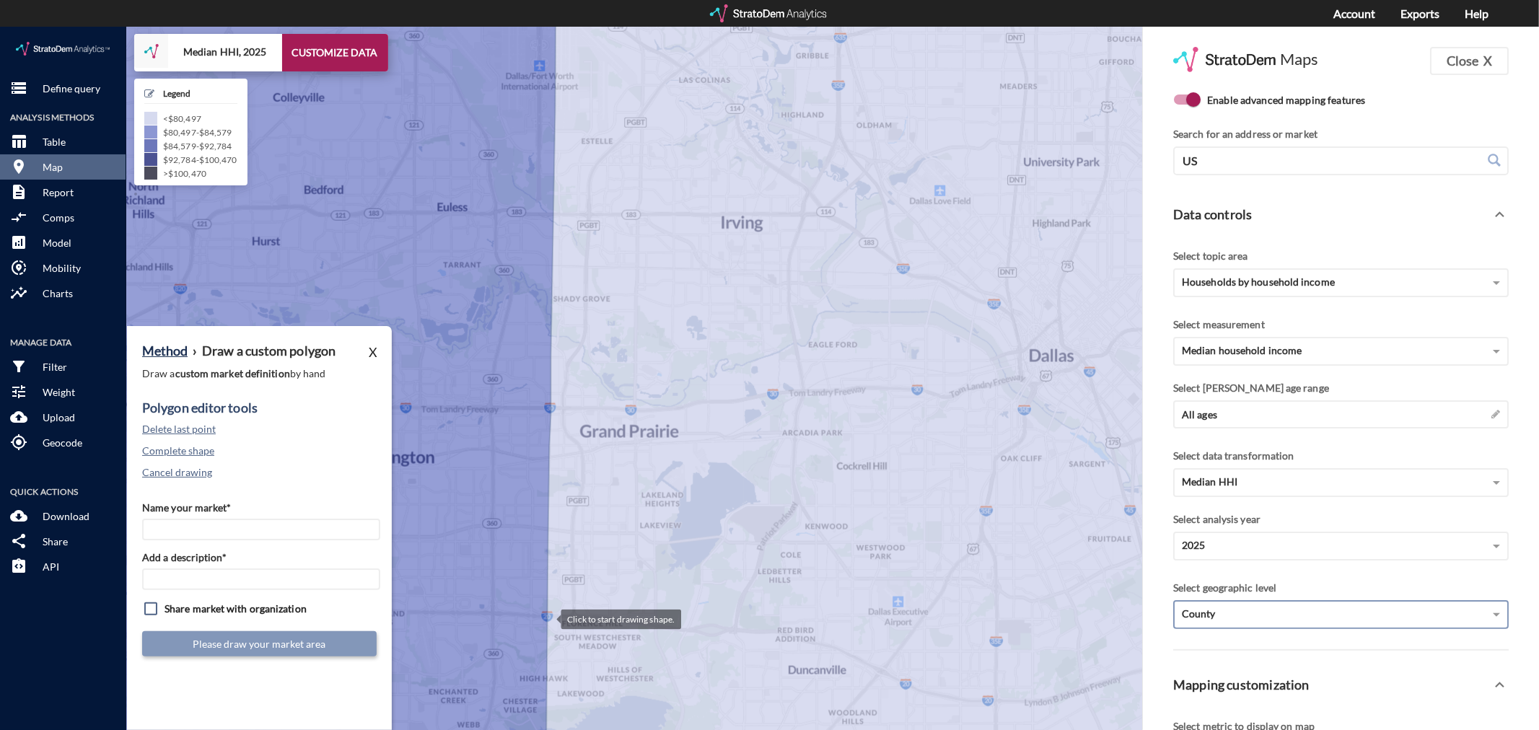
click div
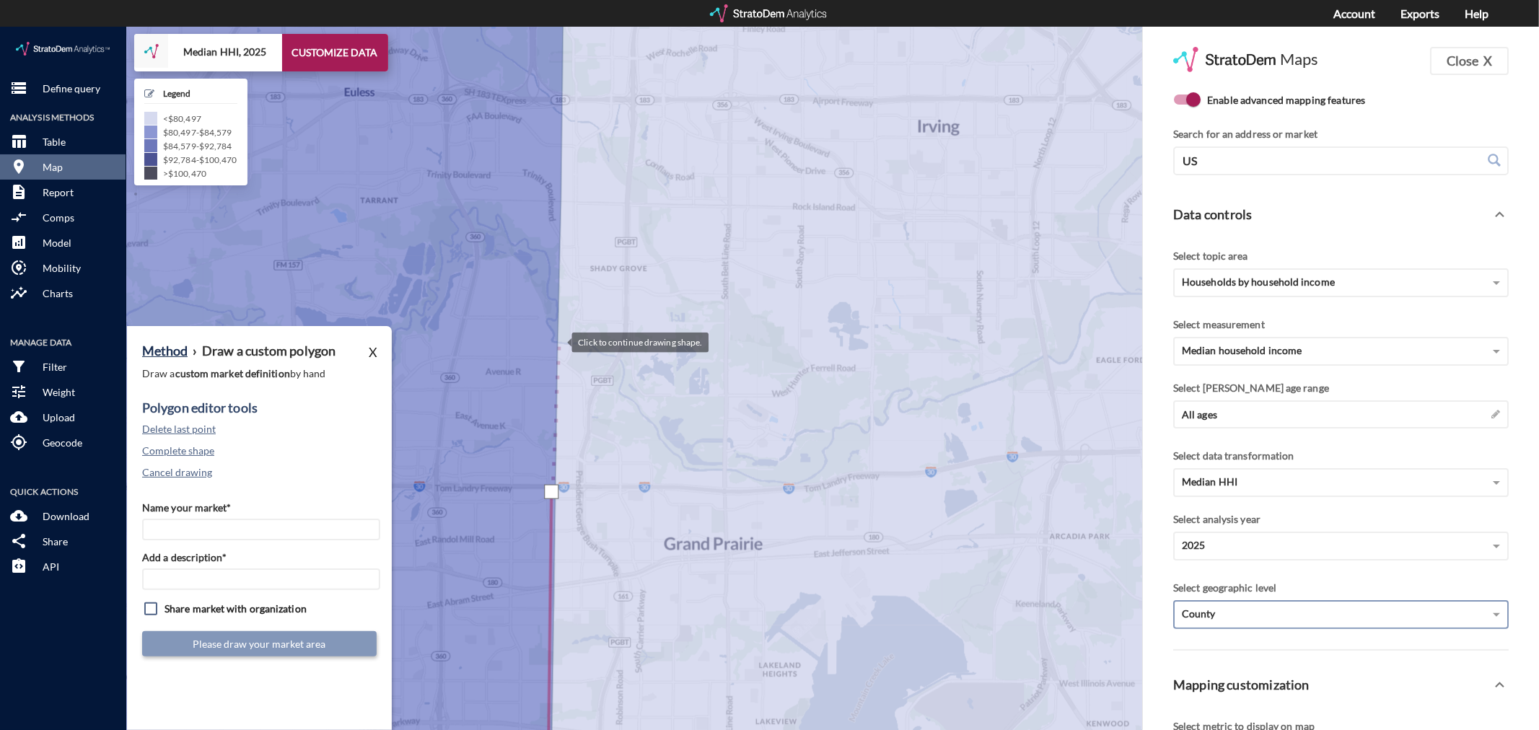
click div
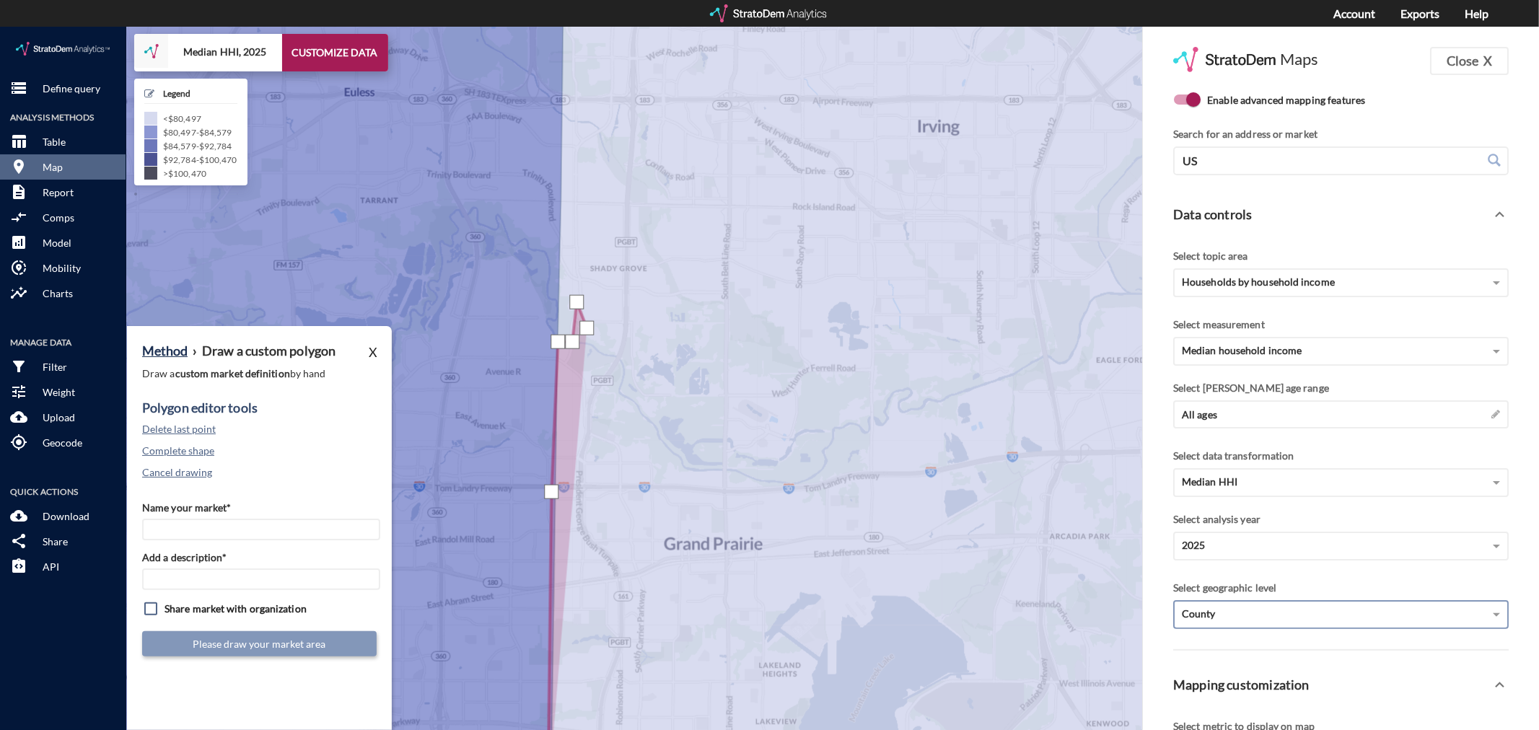
click div
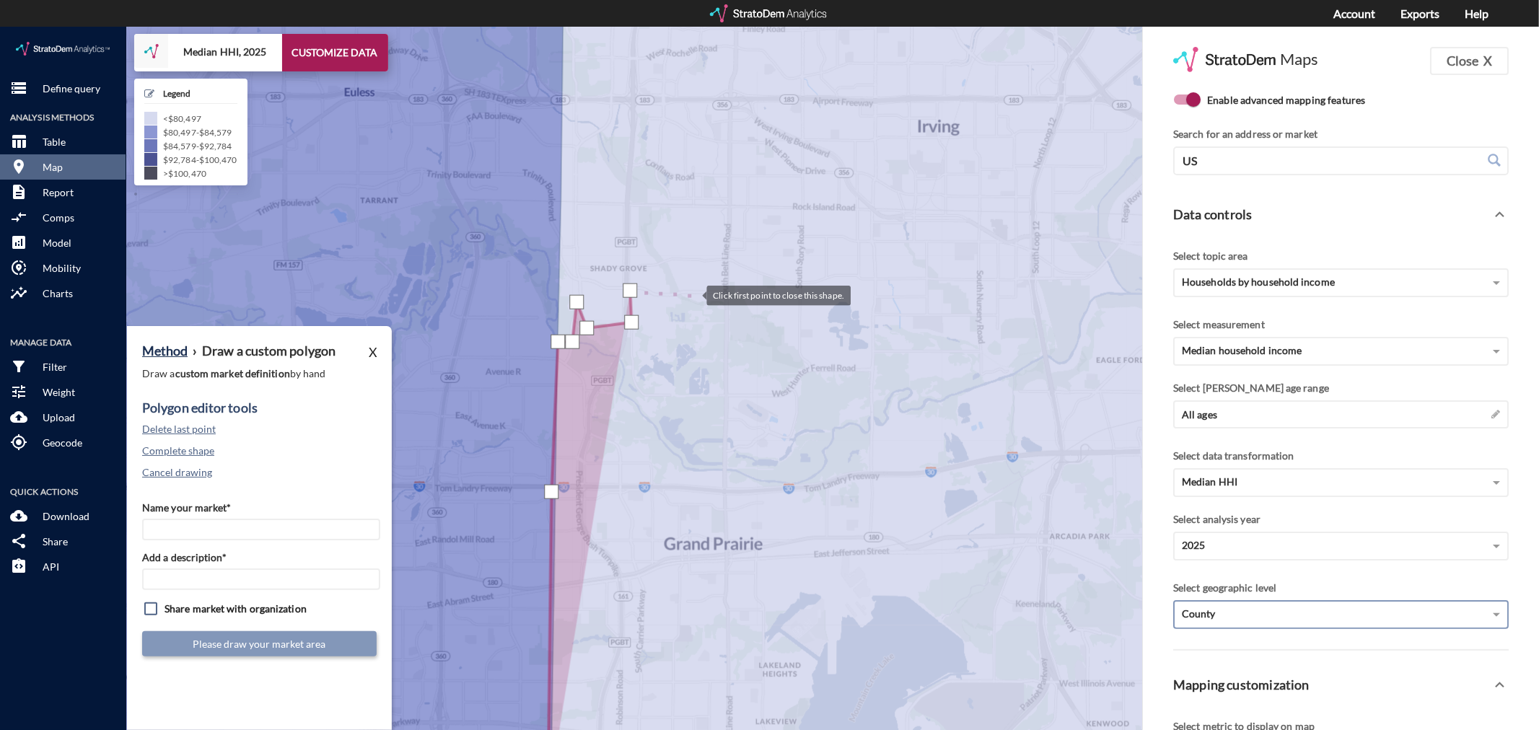
click div
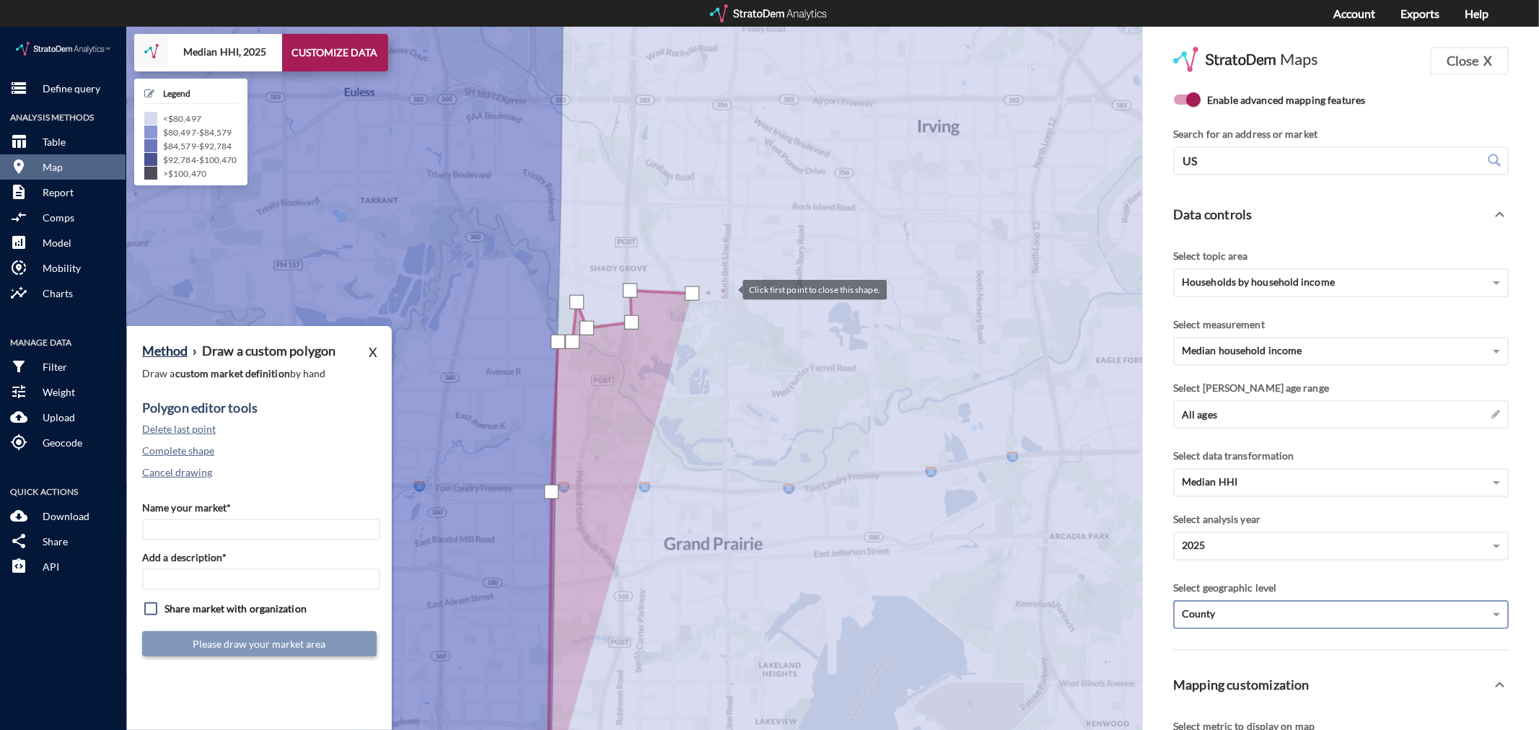
click div
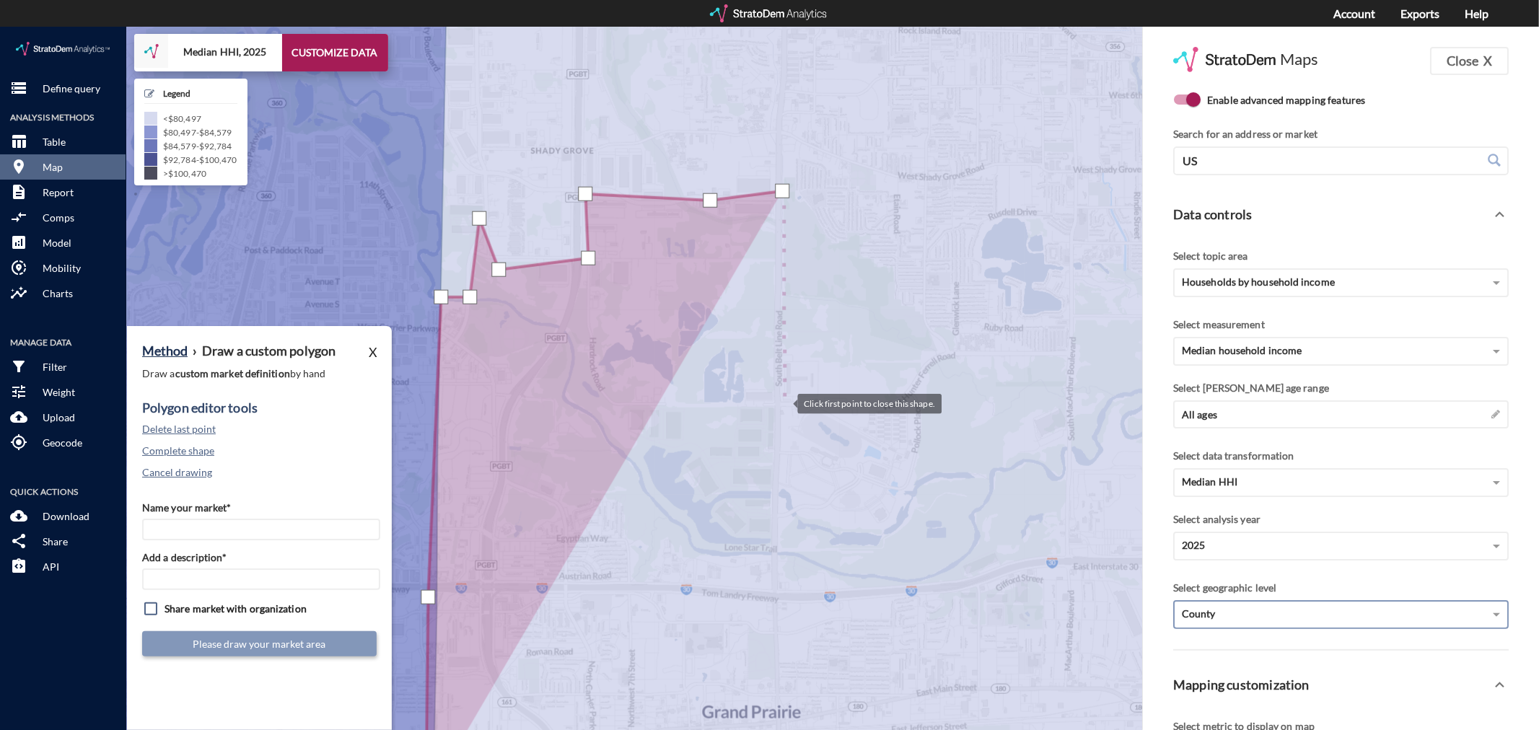
click div
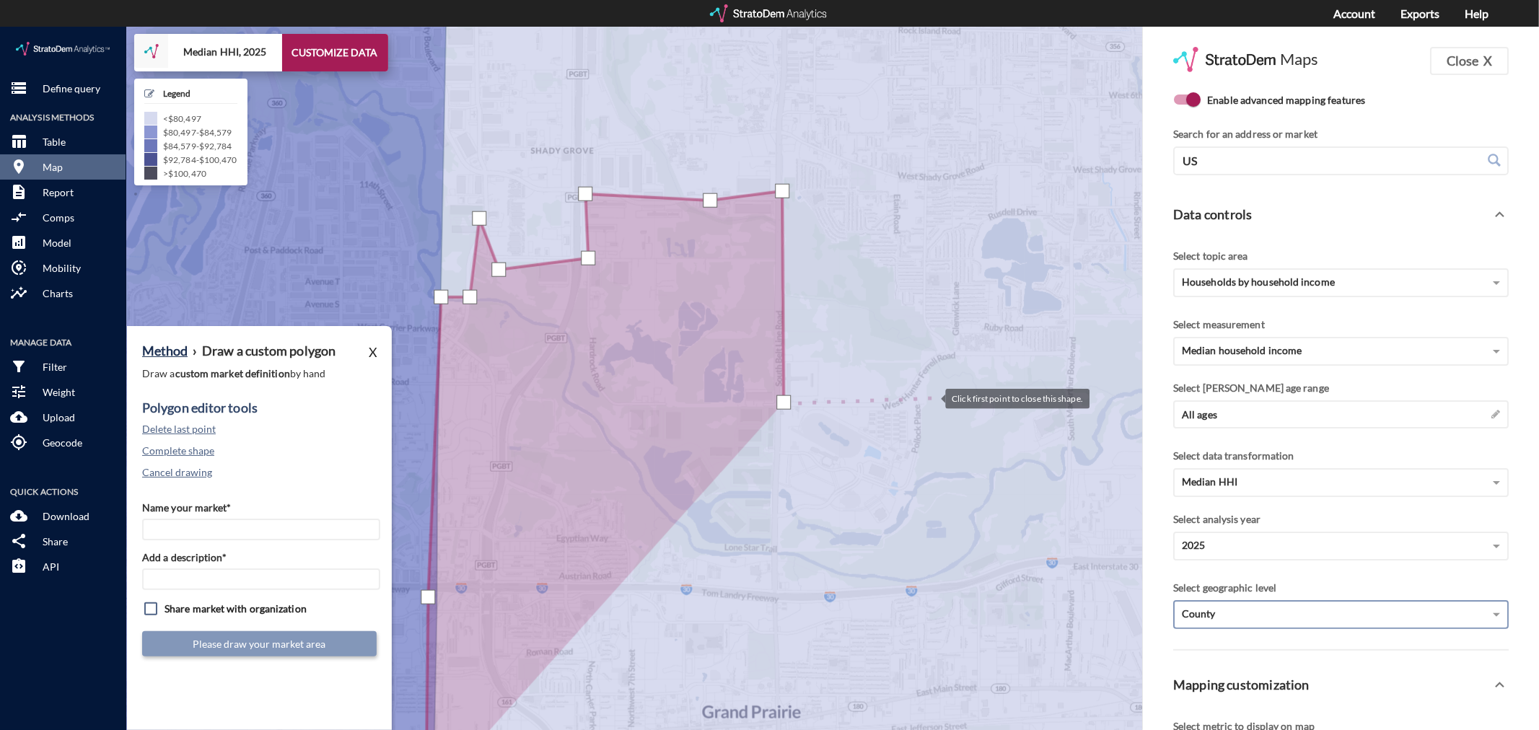
click div
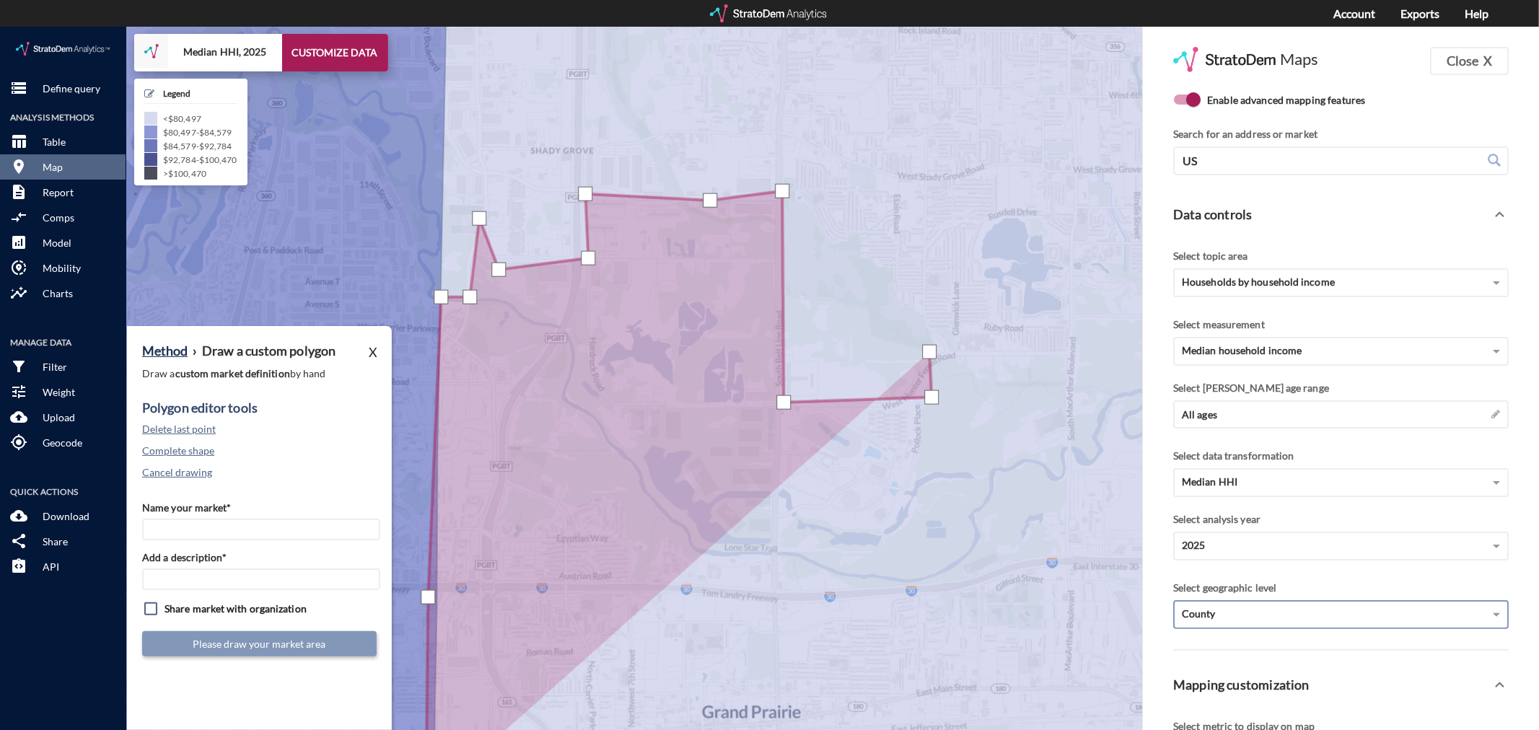
click div
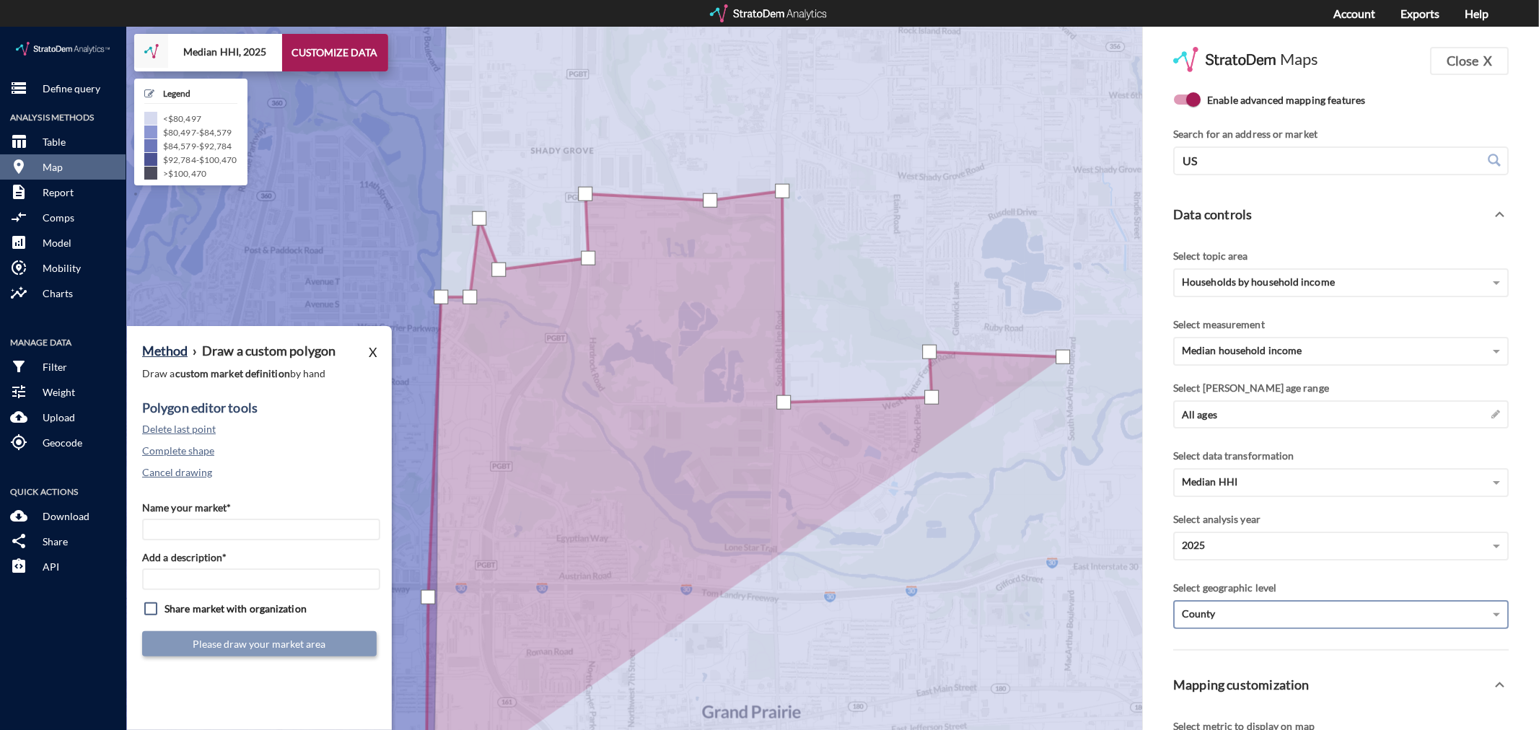
click div
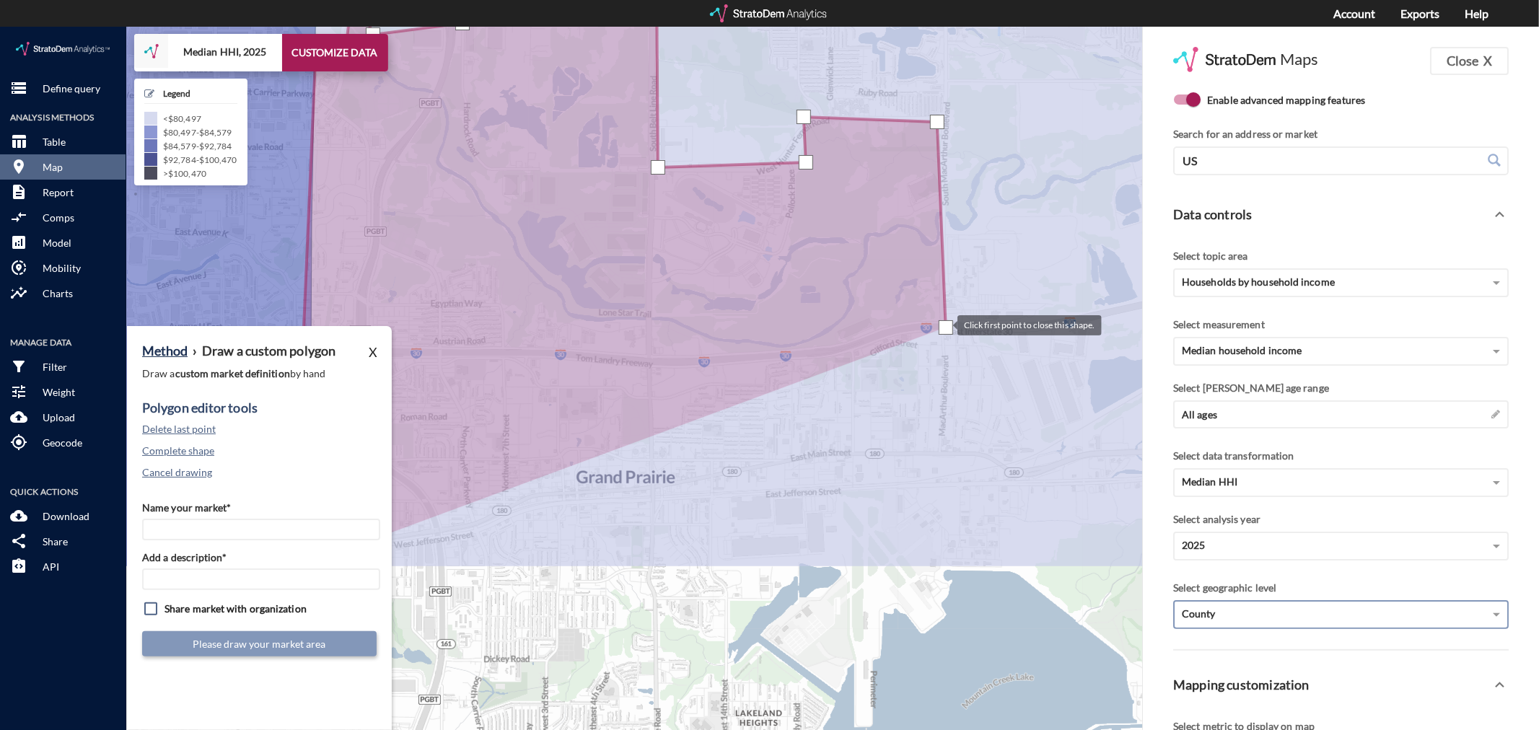
drag, startPoint x: 1072, startPoint y: 535, endPoint x: 943, endPoint y: 298, distance: 269.3
click div
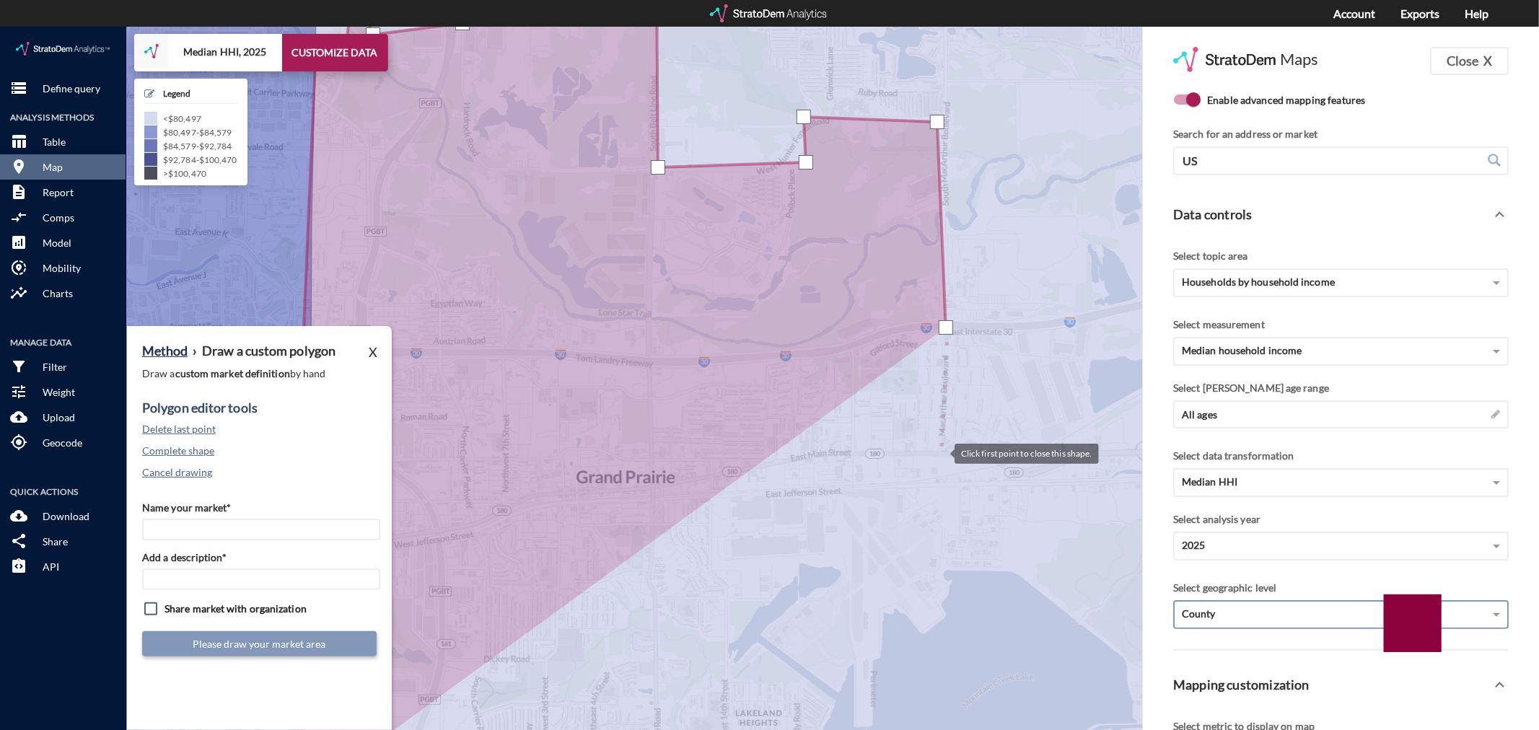
click div
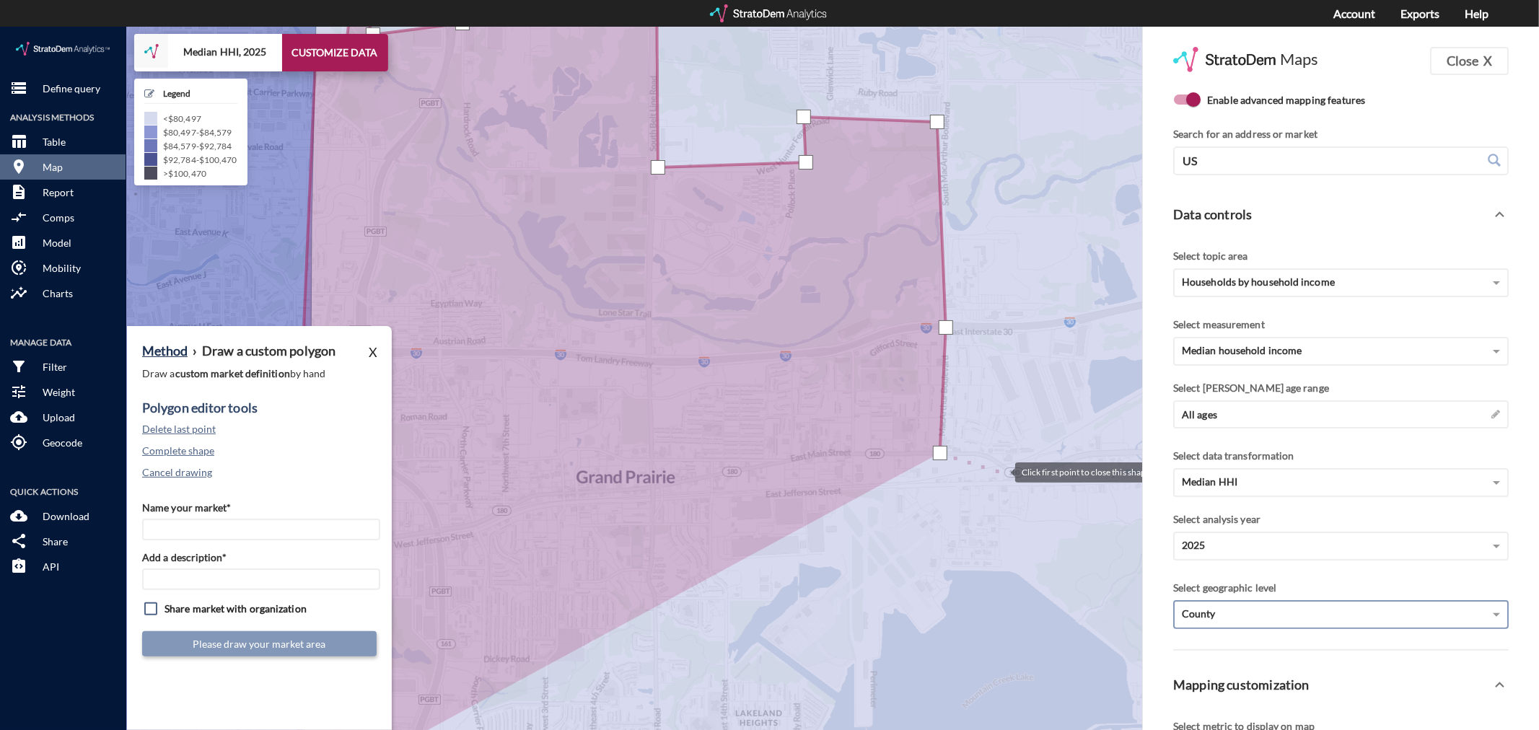
click div
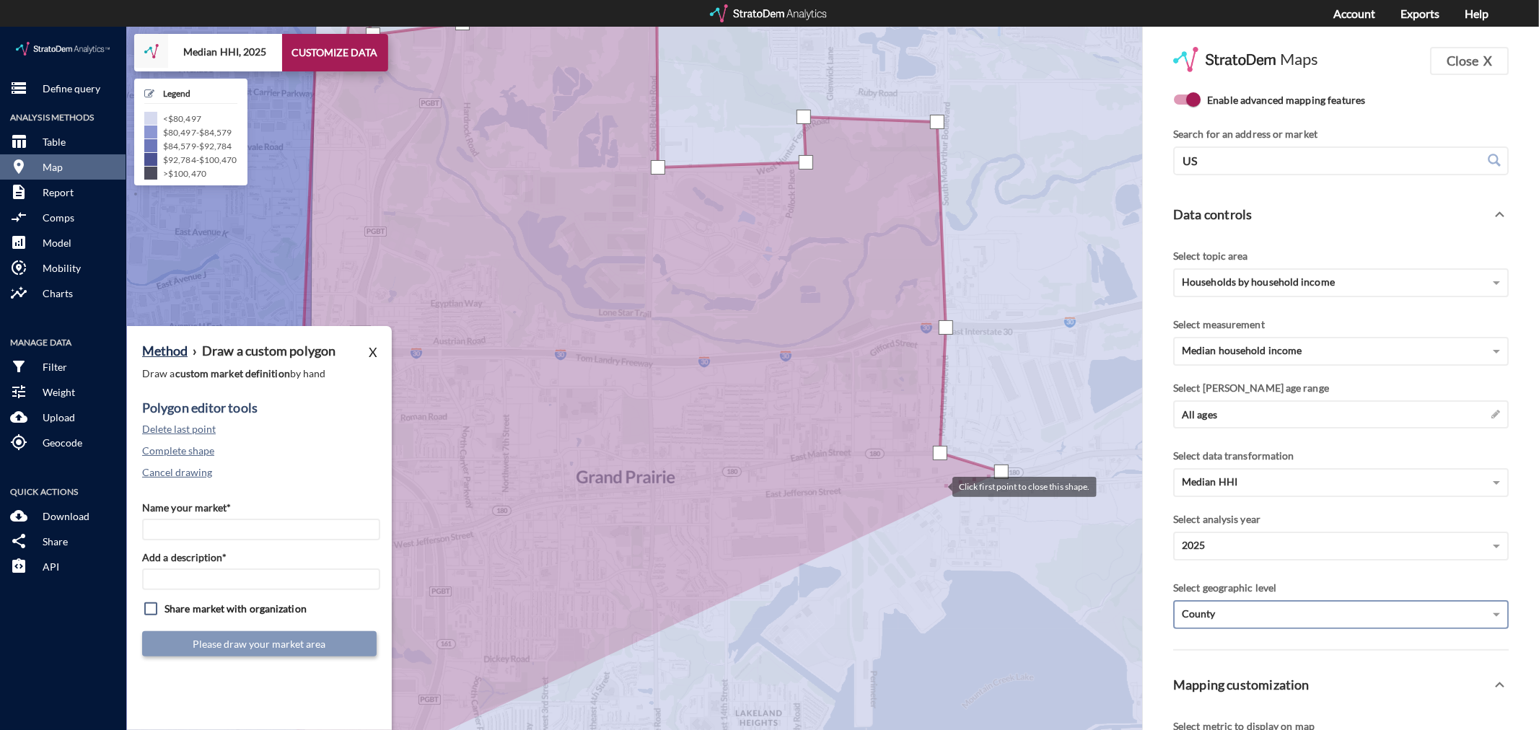
click div
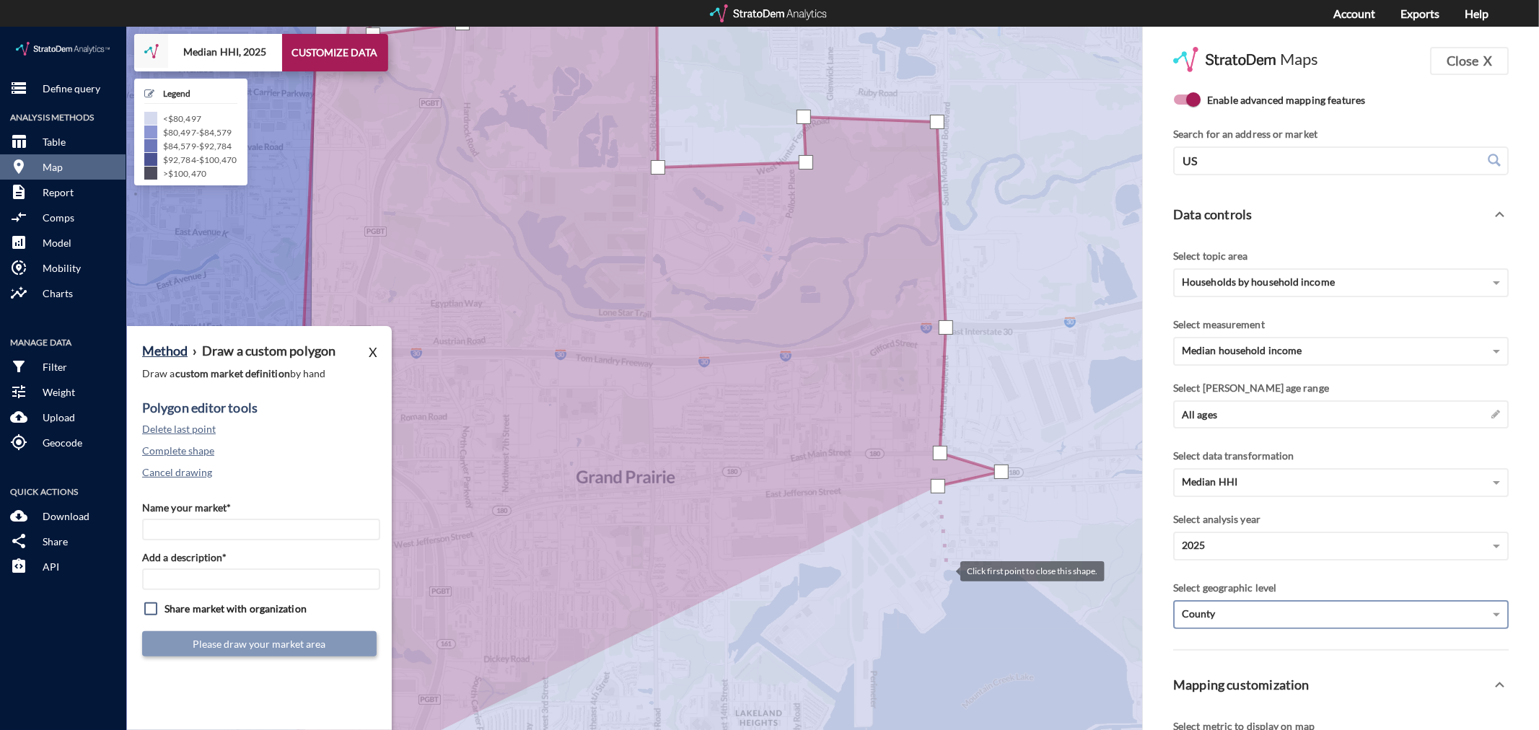
click div
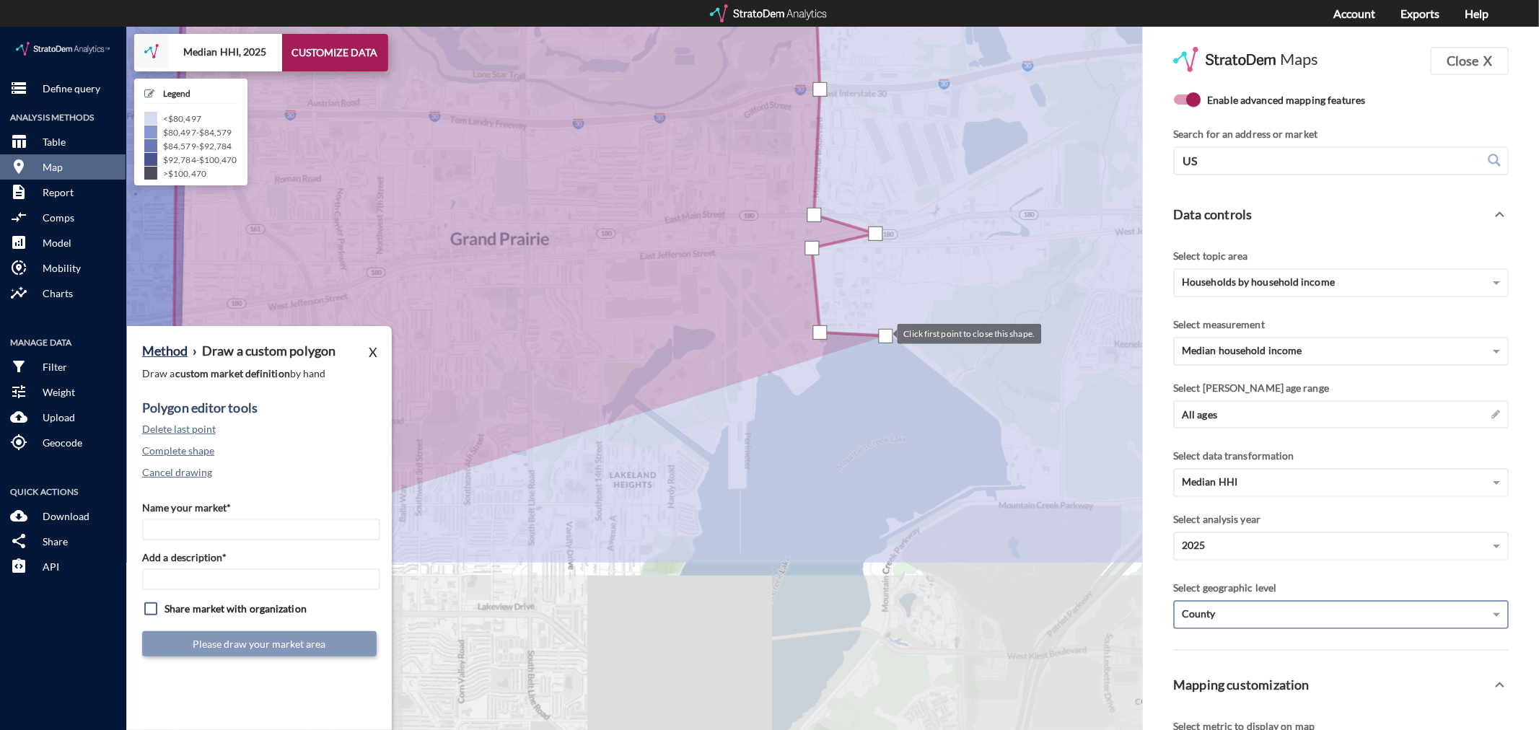
drag, startPoint x: 1012, startPoint y: 547, endPoint x: 884, endPoint y: 307, distance: 271.5
click div
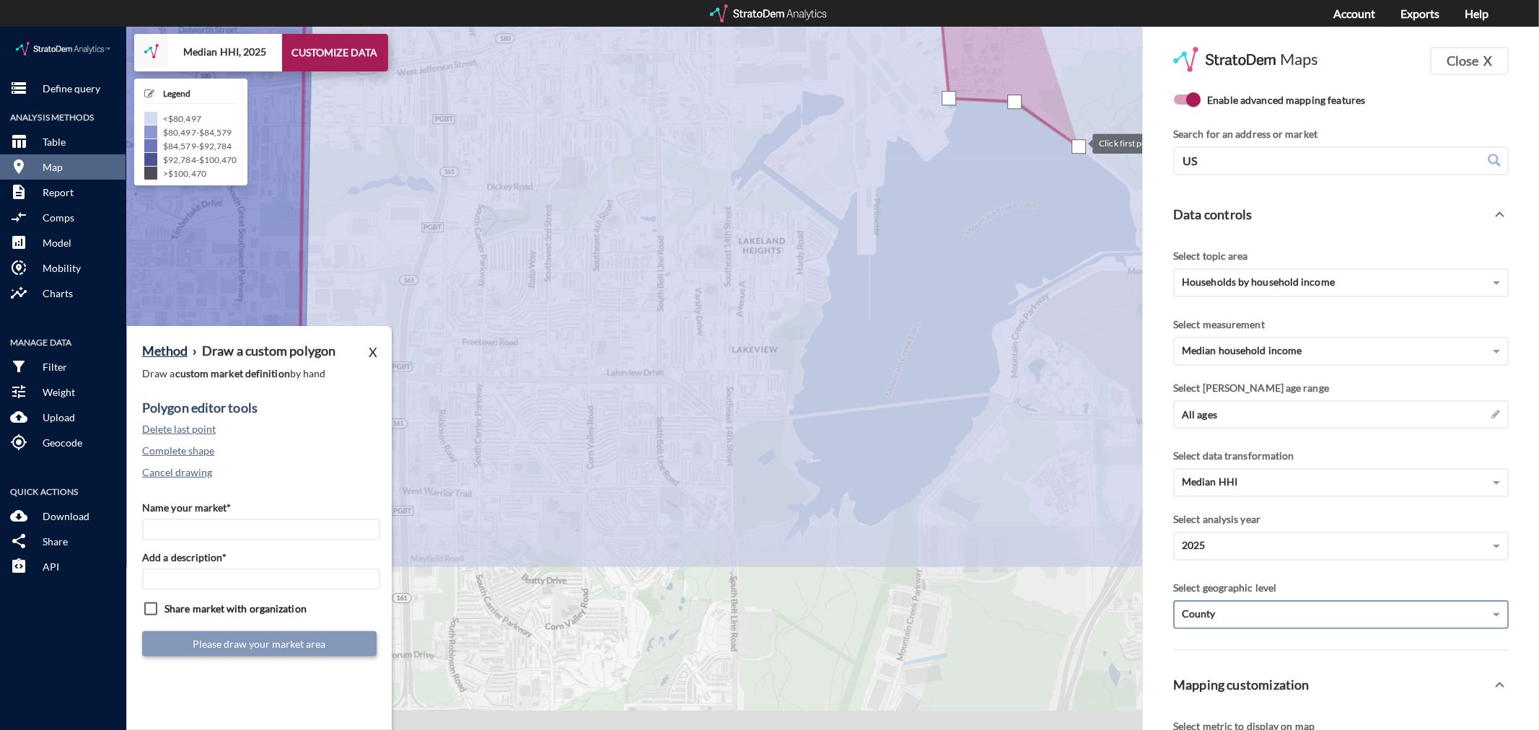
drag, startPoint x: 950, startPoint y: 354, endPoint x: 1079, endPoint y: 116, distance: 270.3
click div
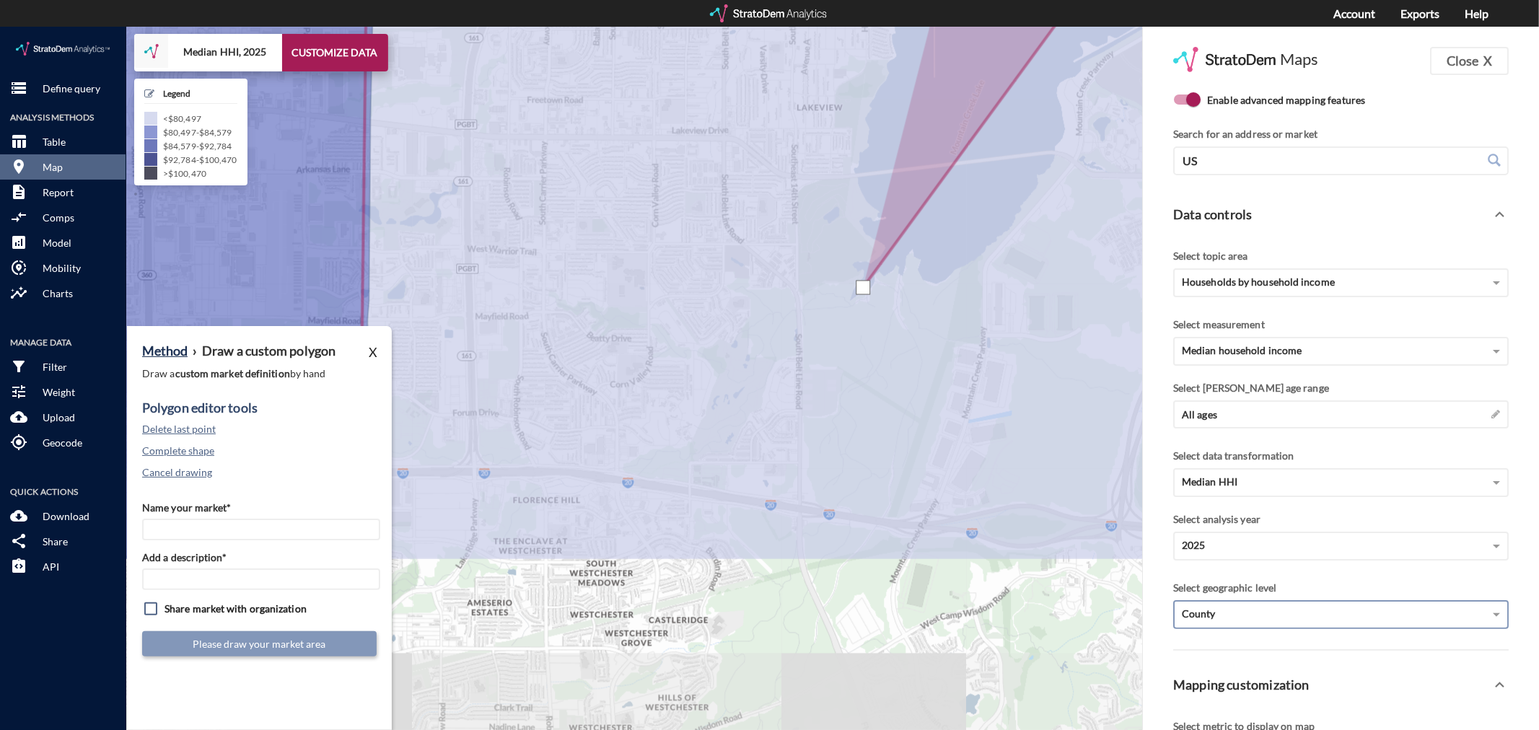
drag, startPoint x: 798, startPoint y: 503, endPoint x: 865, endPoint y: 253, distance: 259.1
click div
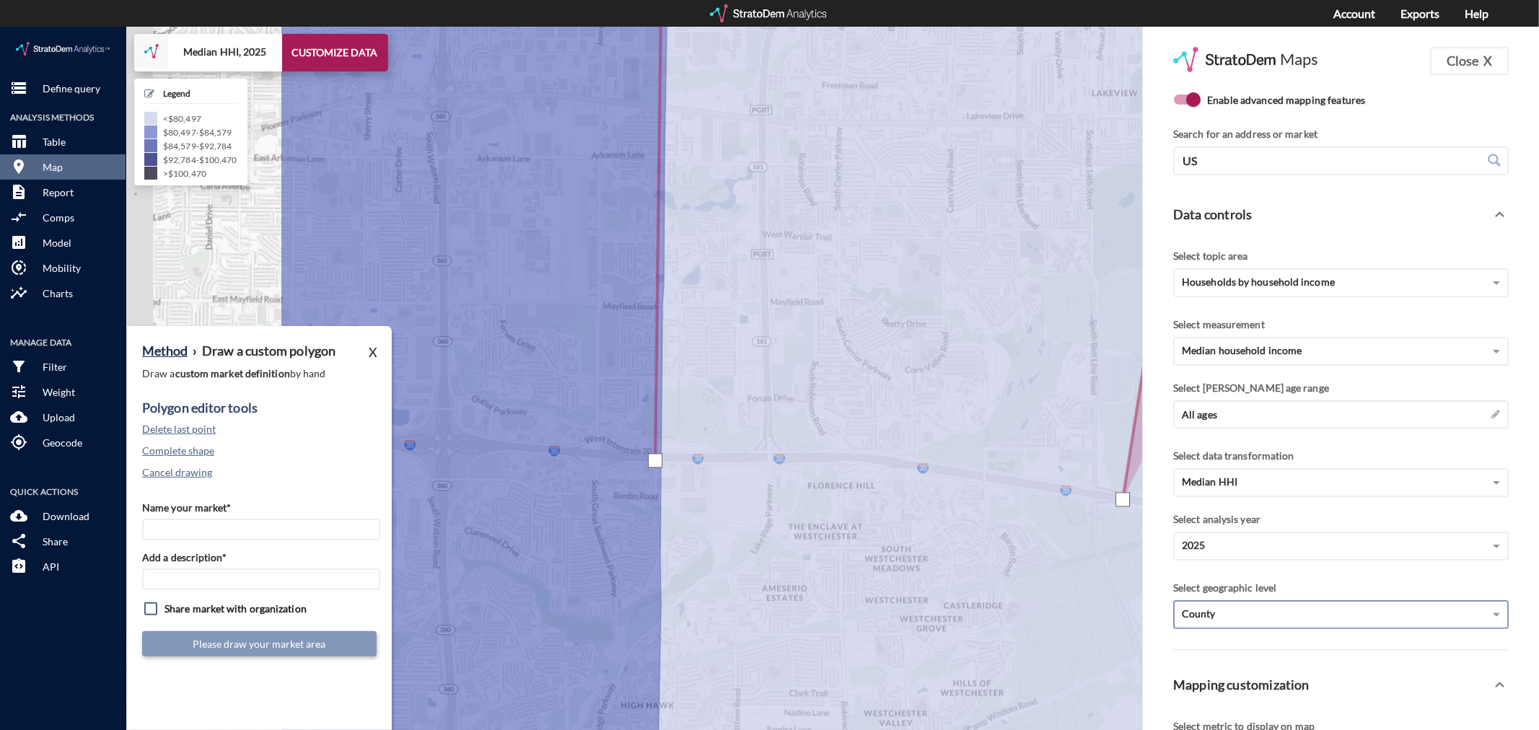
drag, startPoint x: 828, startPoint y: 487, endPoint x: 1134, endPoint y: 473, distance: 306.3
click div
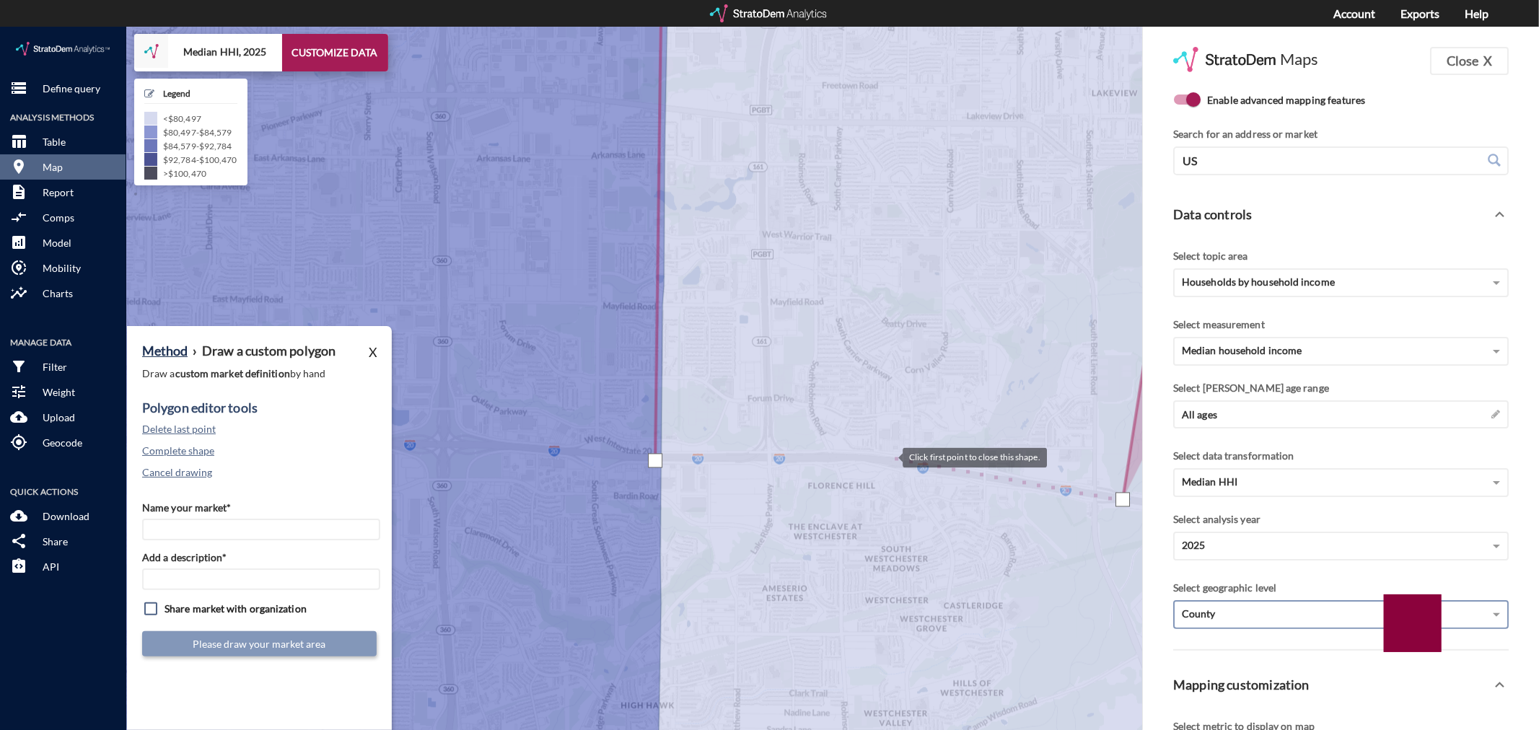
click div
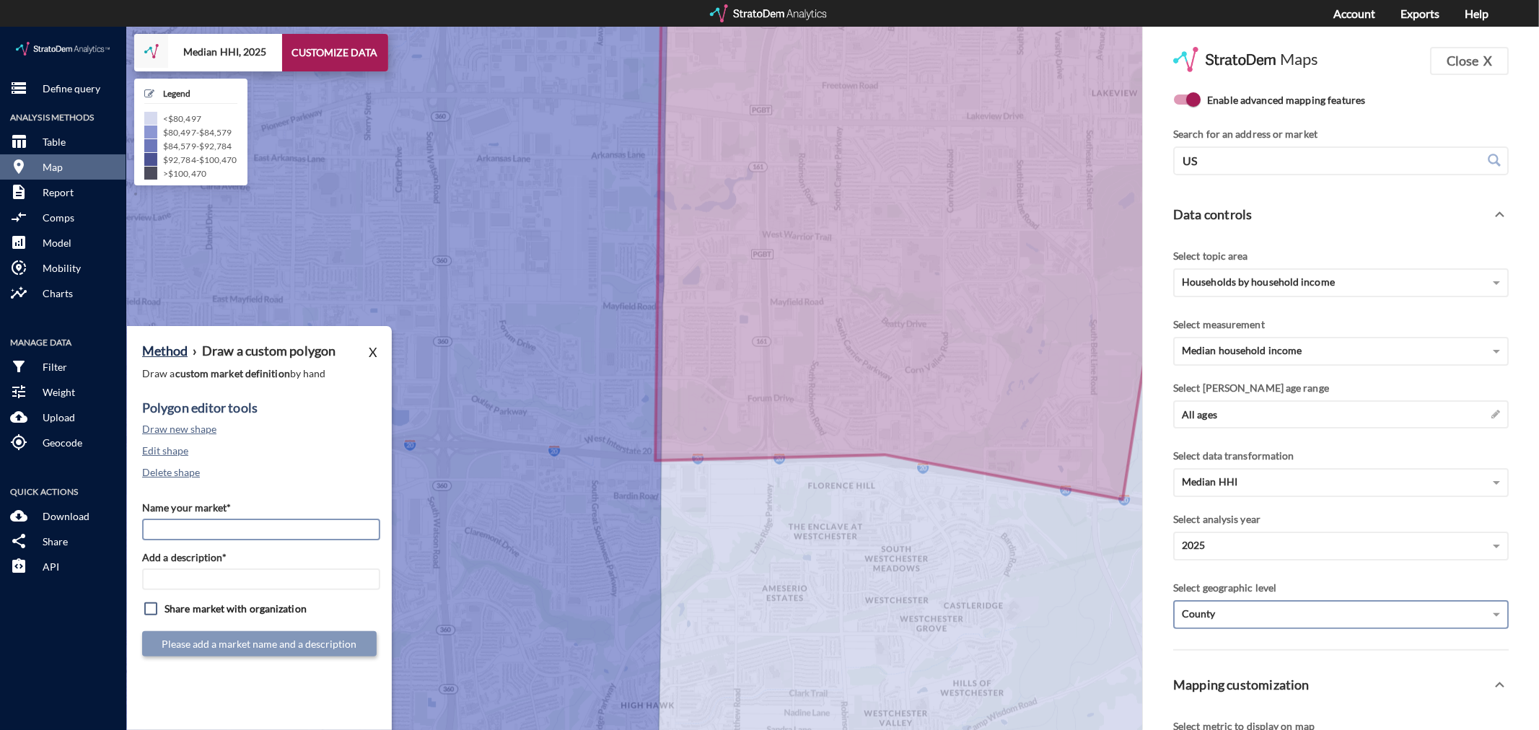
click input "Name your market*"
type input "Grand Prairie - Dallas MSA"
paste input "Grand Prairie - Dallas MSA"
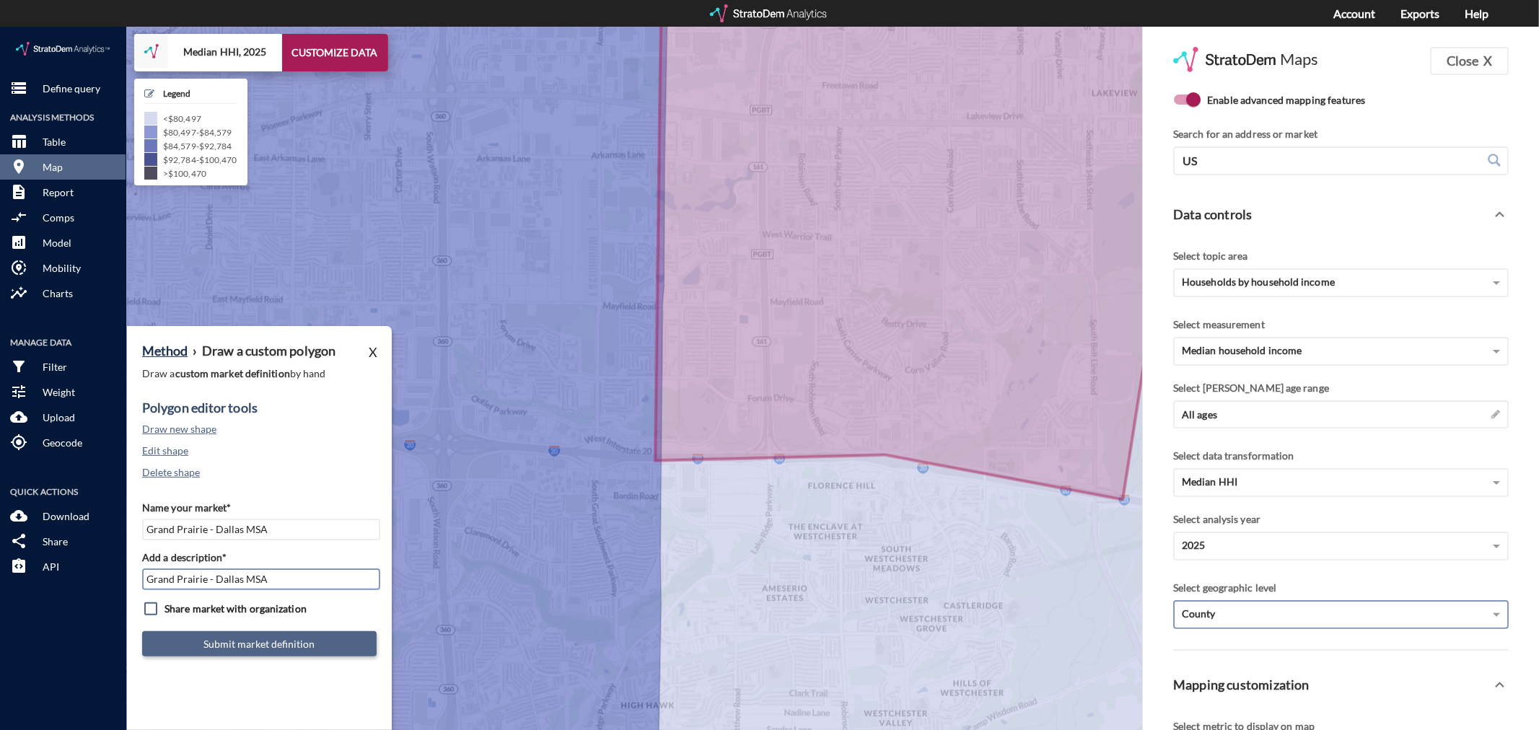
type input "Grand Prairie - Dallas MSA"
click button "Submit market definition"
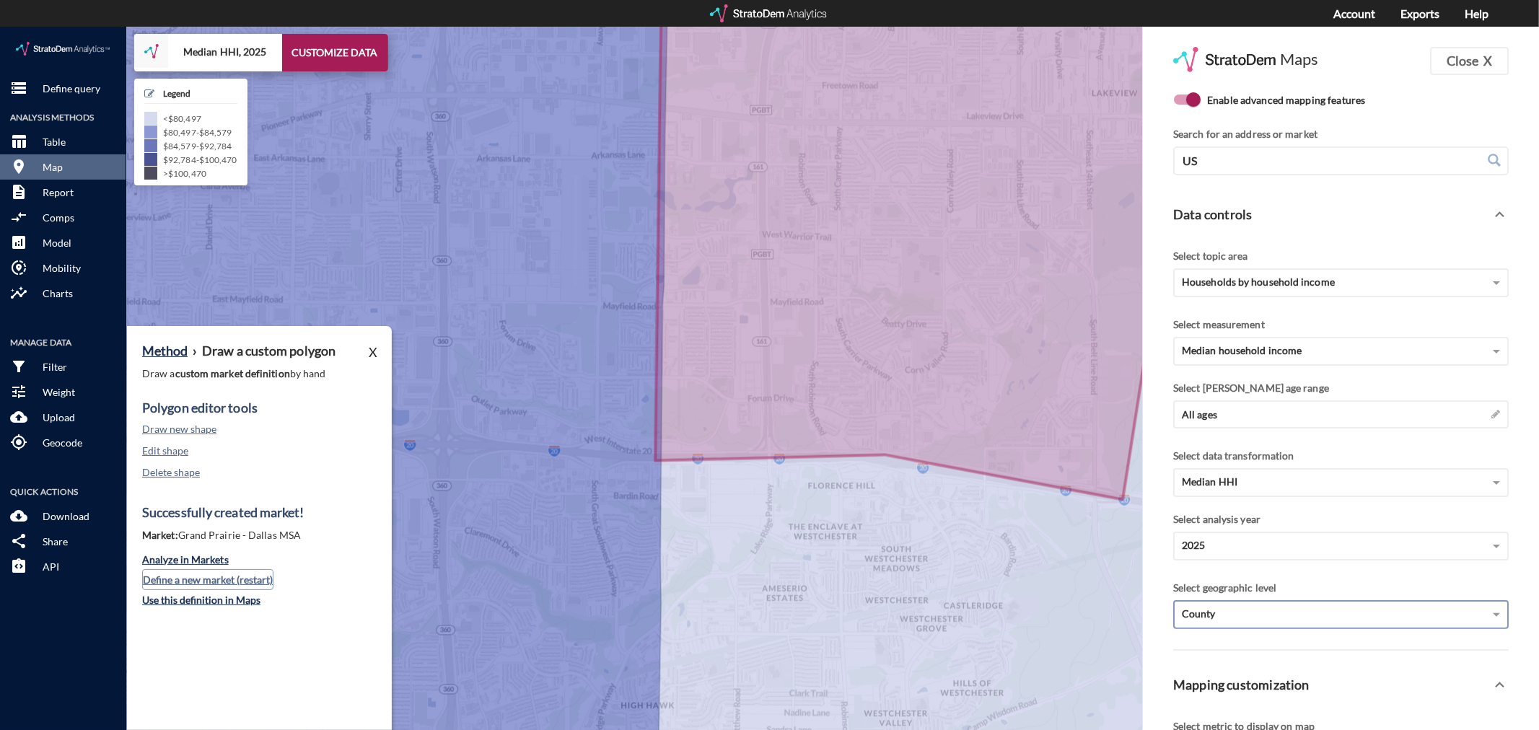
click button "Define a new market (restart)"
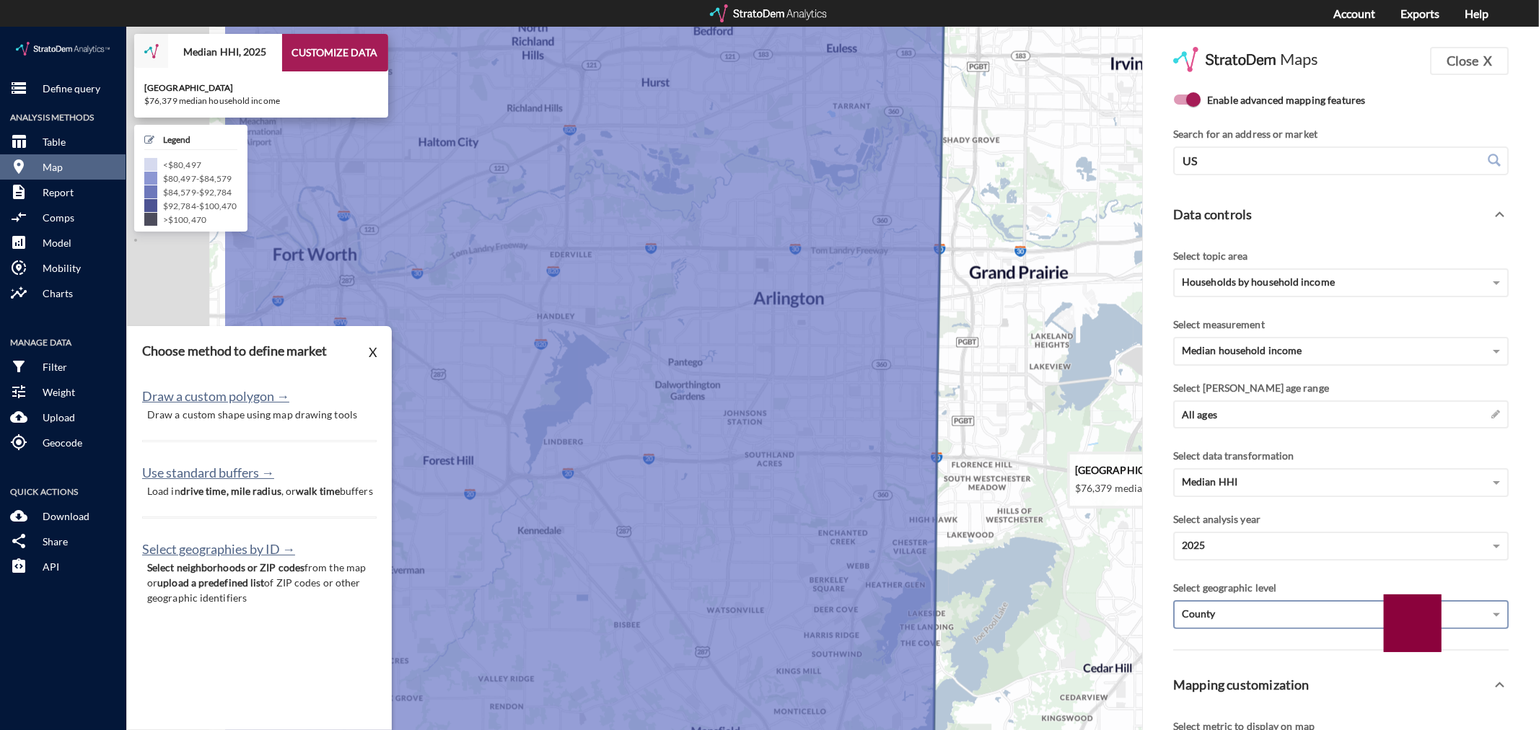
drag, startPoint x: 834, startPoint y: 404, endPoint x: 1088, endPoint y: 411, distance: 254.1
click icon
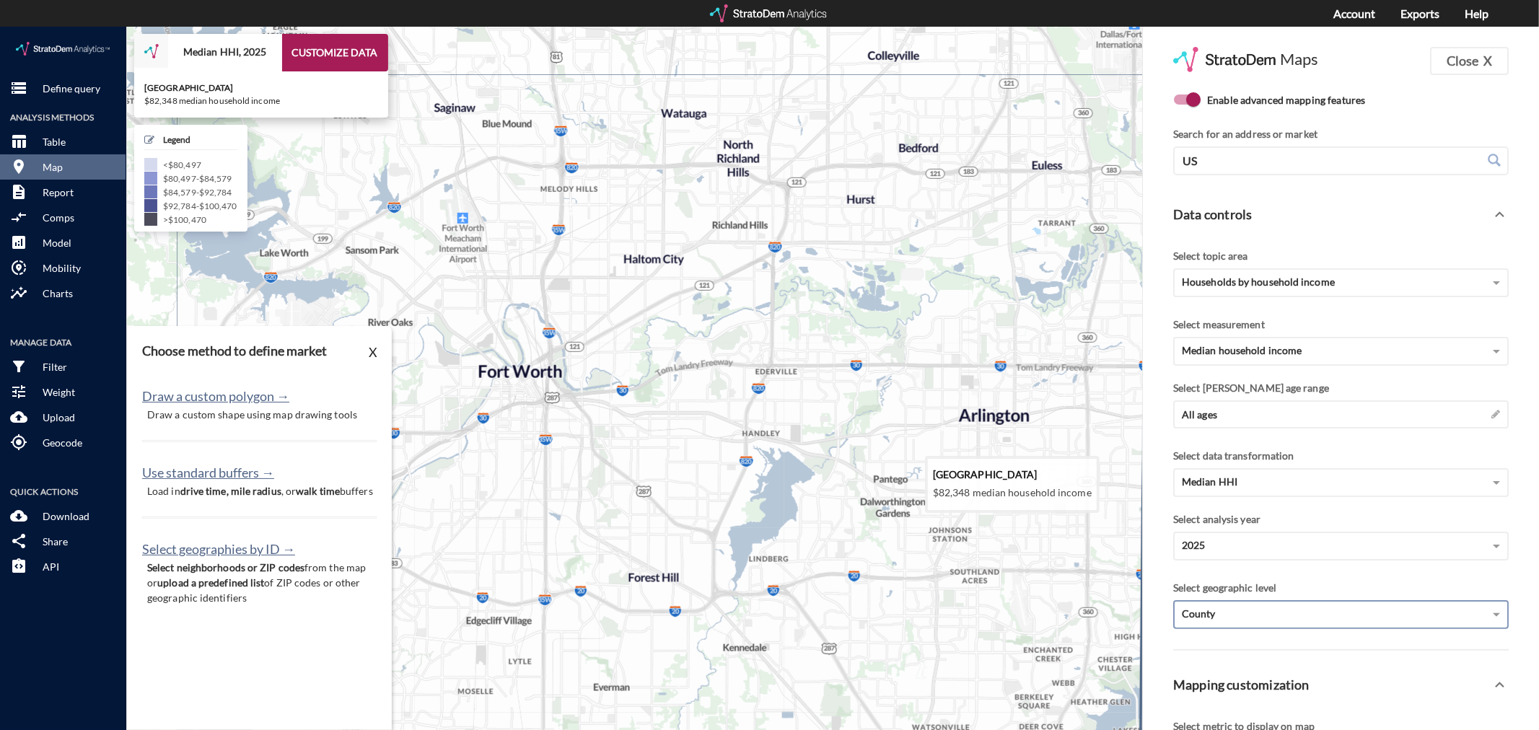
drag, startPoint x: 452, startPoint y: 250, endPoint x: 645, endPoint y: 372, distance: 228.0
click icon
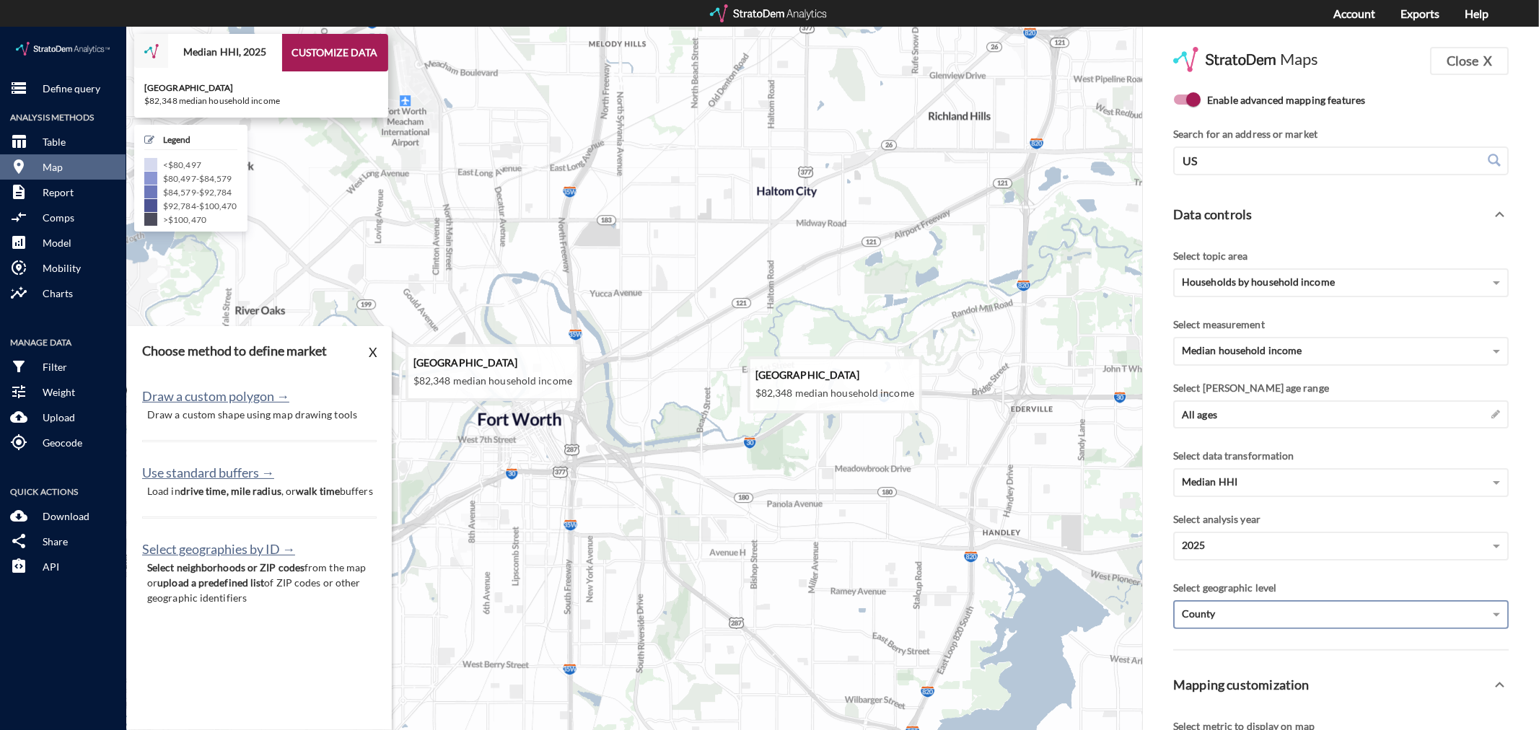
drag, startPoint x: 800, startPoint y: 310, endPoint x: 739, endPoint y: 346, distance: 70.9
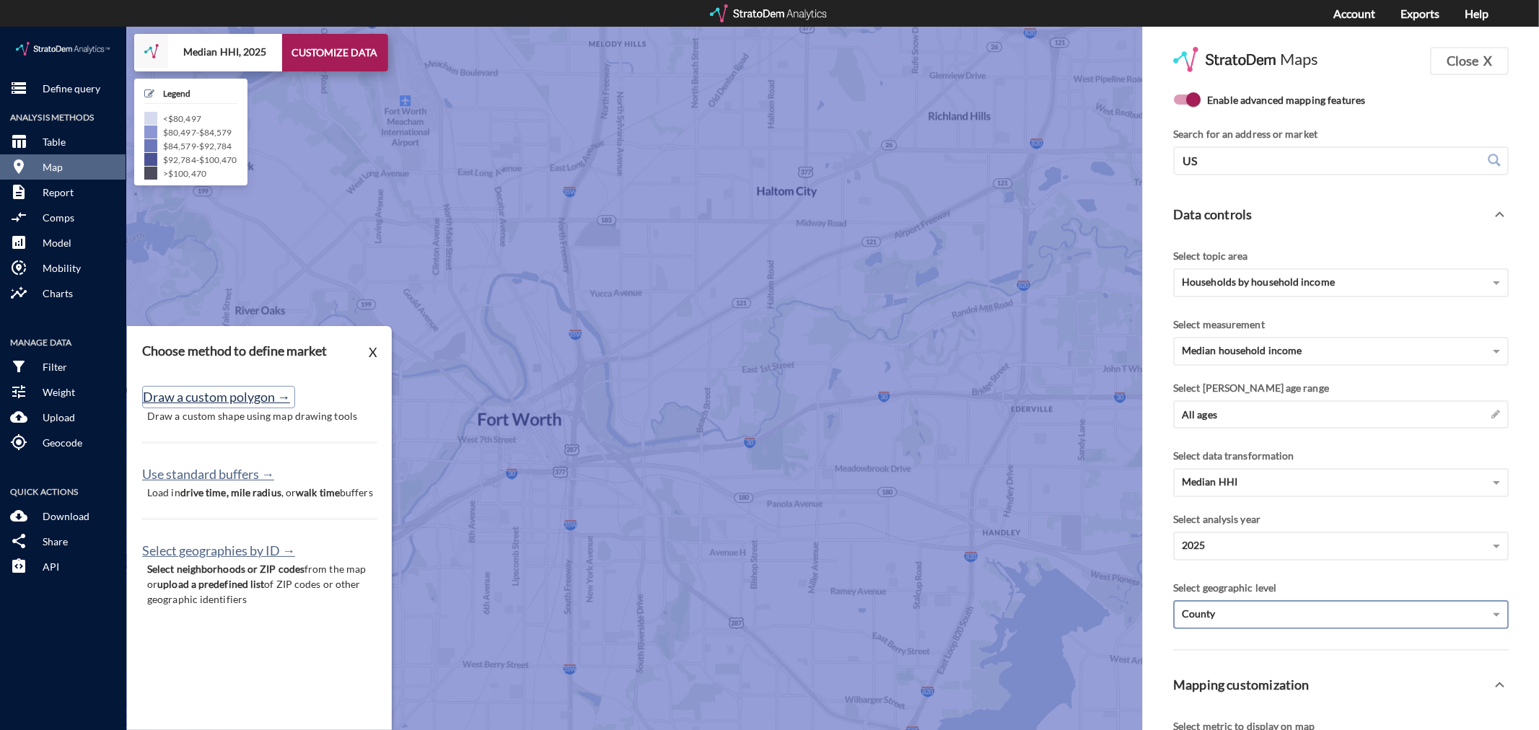
click button "Draw a custom polygon →"
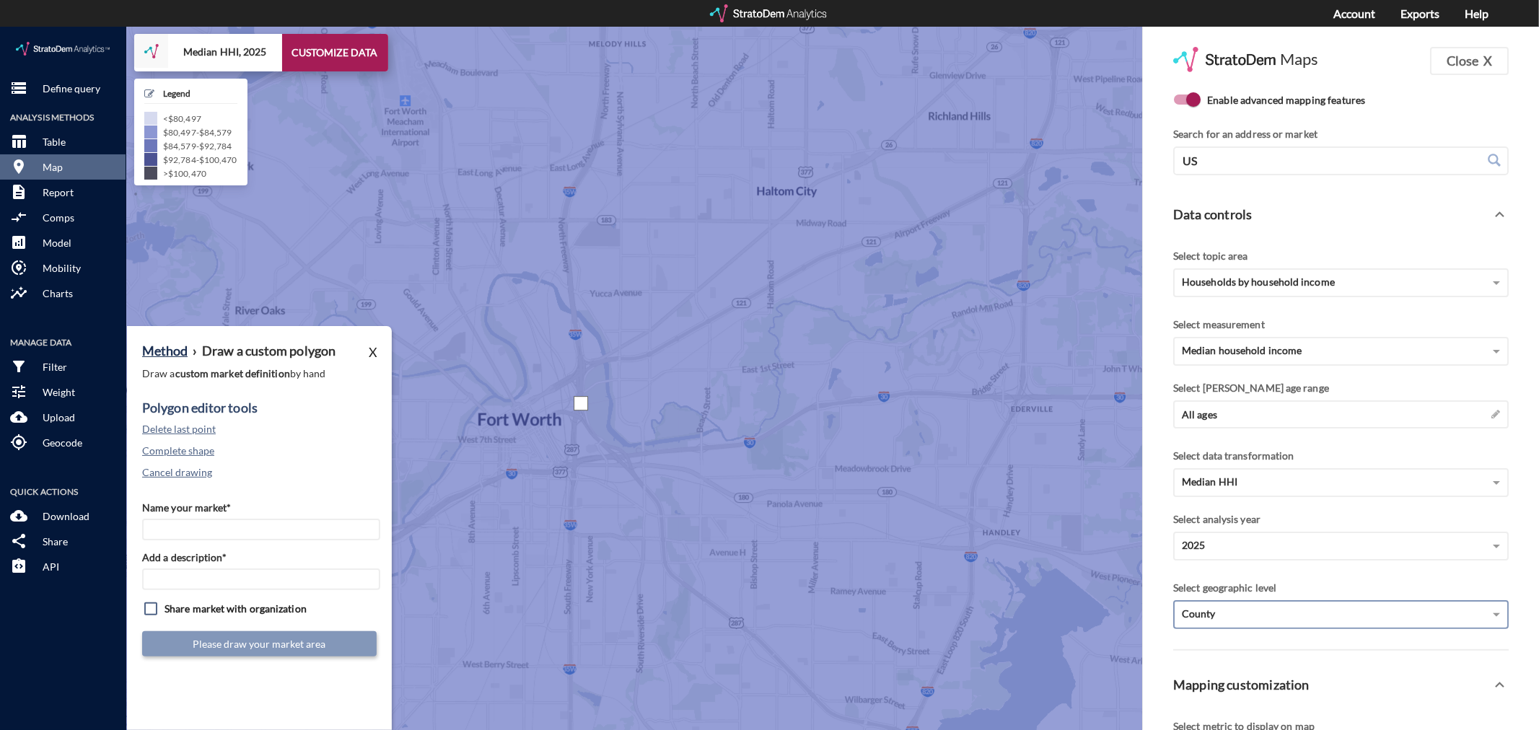
click div
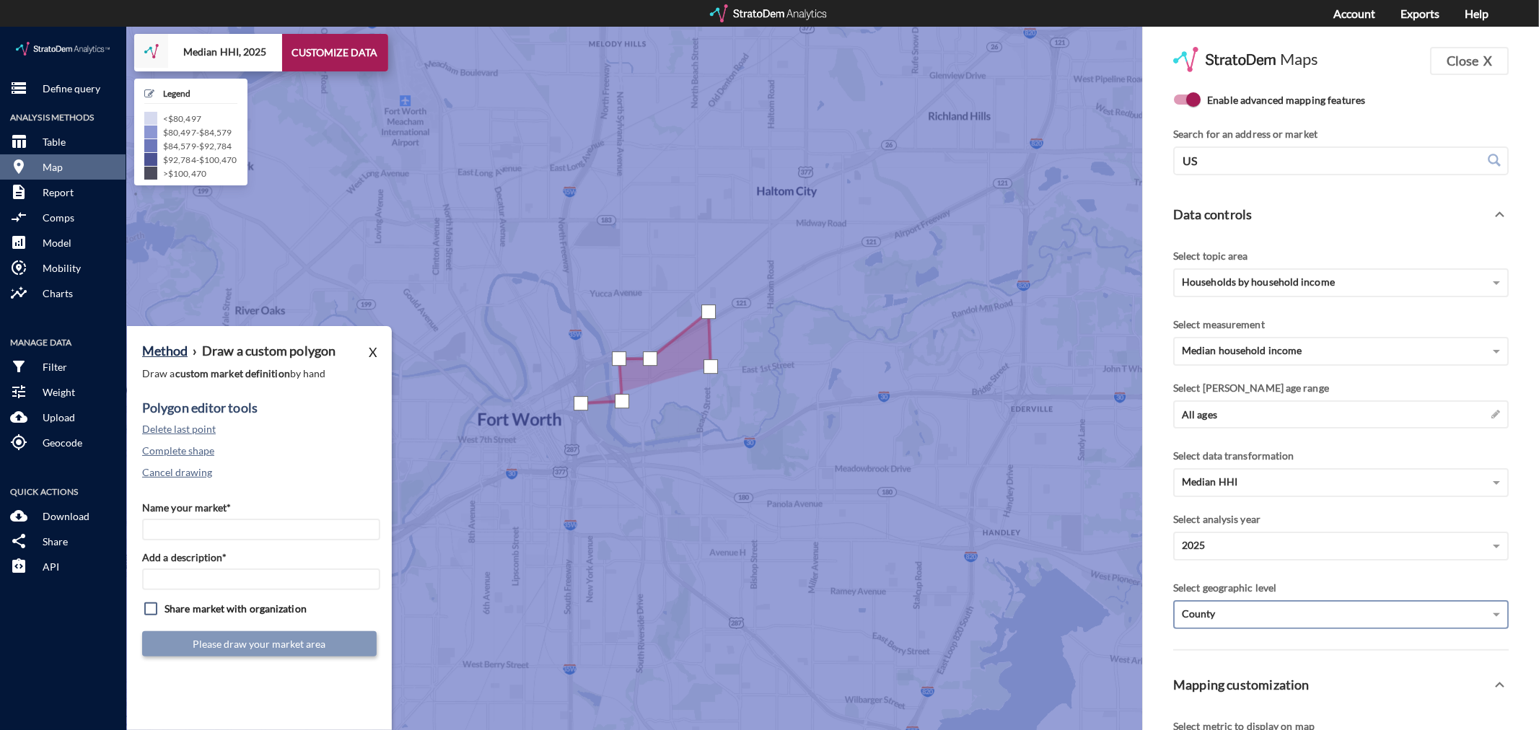
click div
drag, startPoint x: 745, startPoint y: 318, endPoint x: 741, endPoint y: 294, distance: 24.1
click div
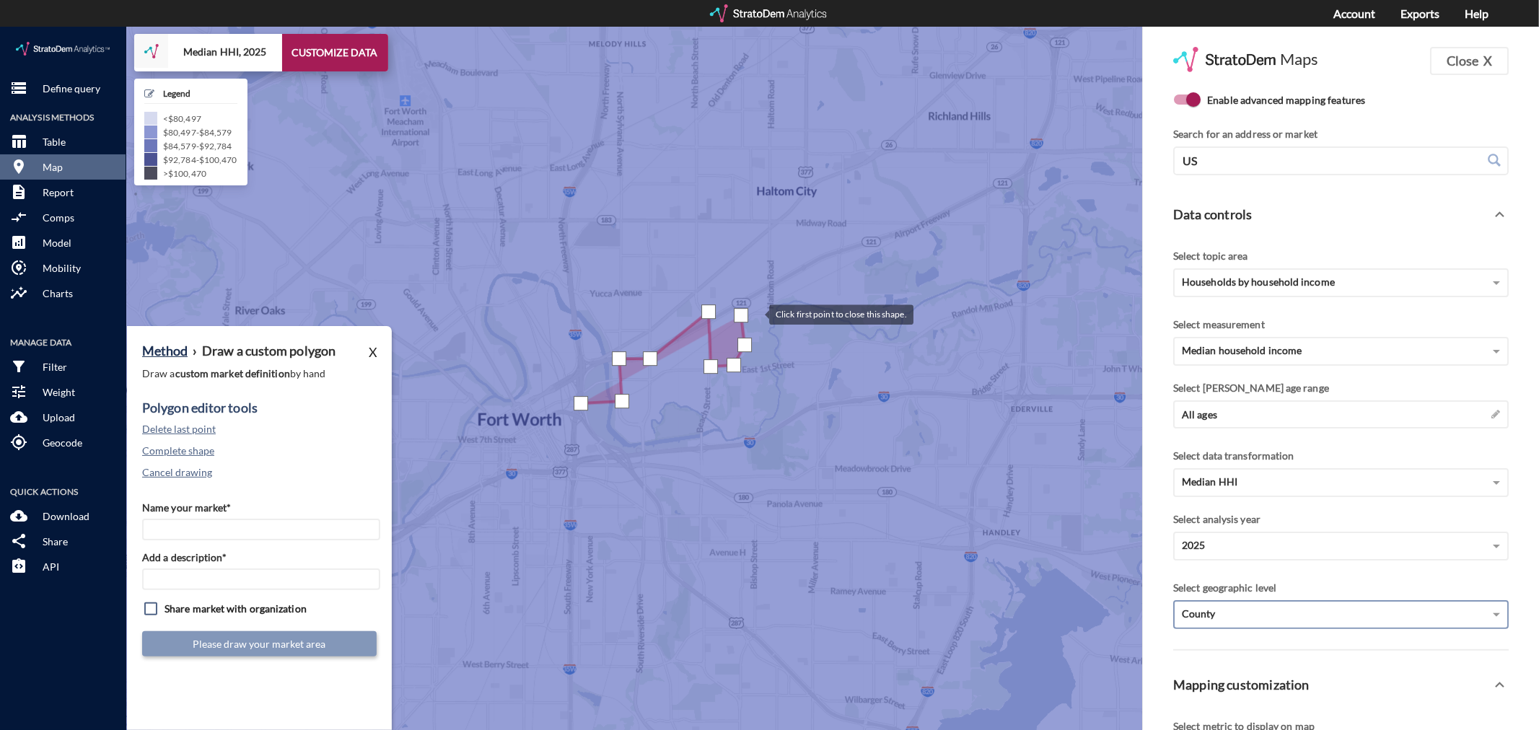
click div
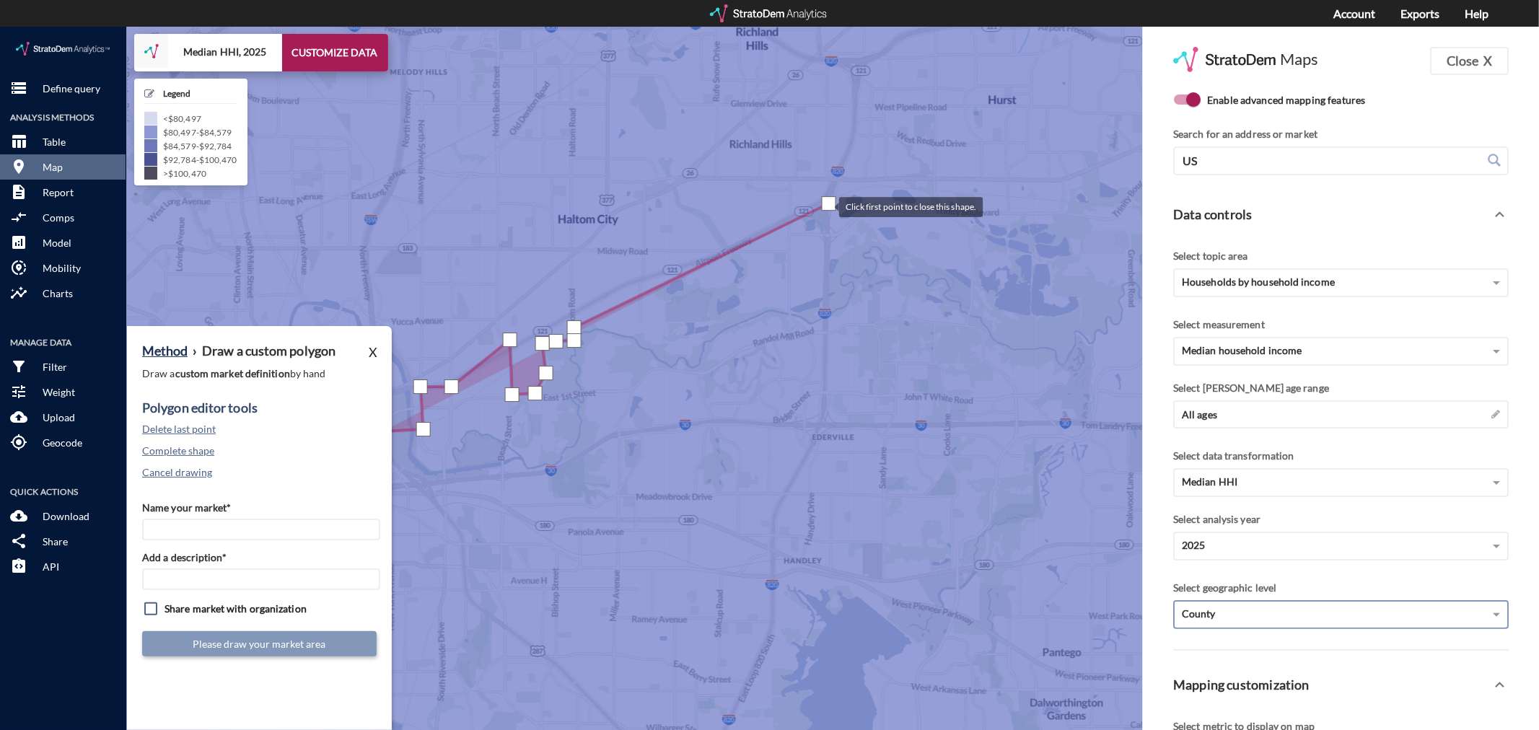
drag, startPoint x: 1028, startPoint y: 149, endPoint x: 826, endPoint y: 178, distance: 204.2
click div
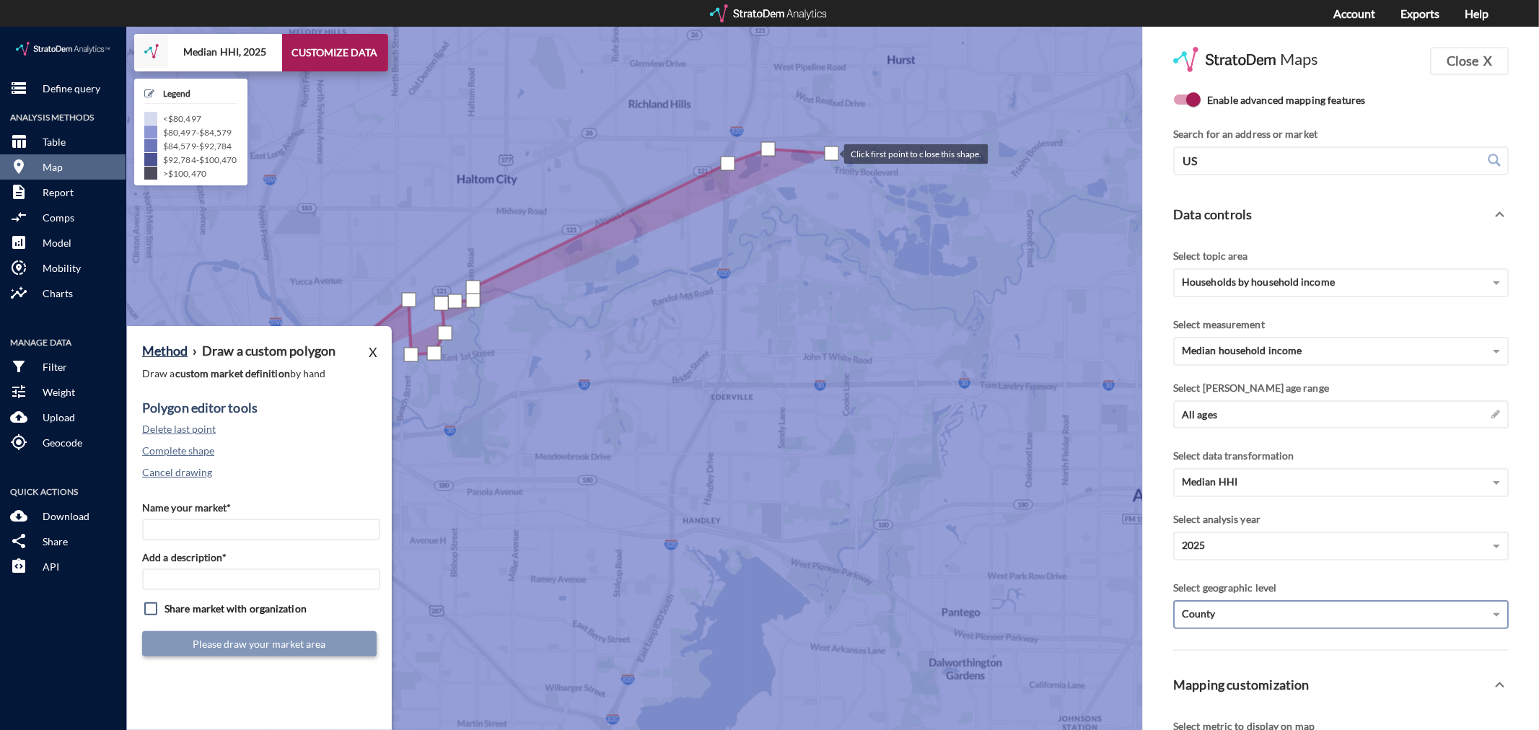
drag, startPoint x: 933, startPoint y: 166, endPoint x: 826, endPoint y: 123, distance: 115.2
click div
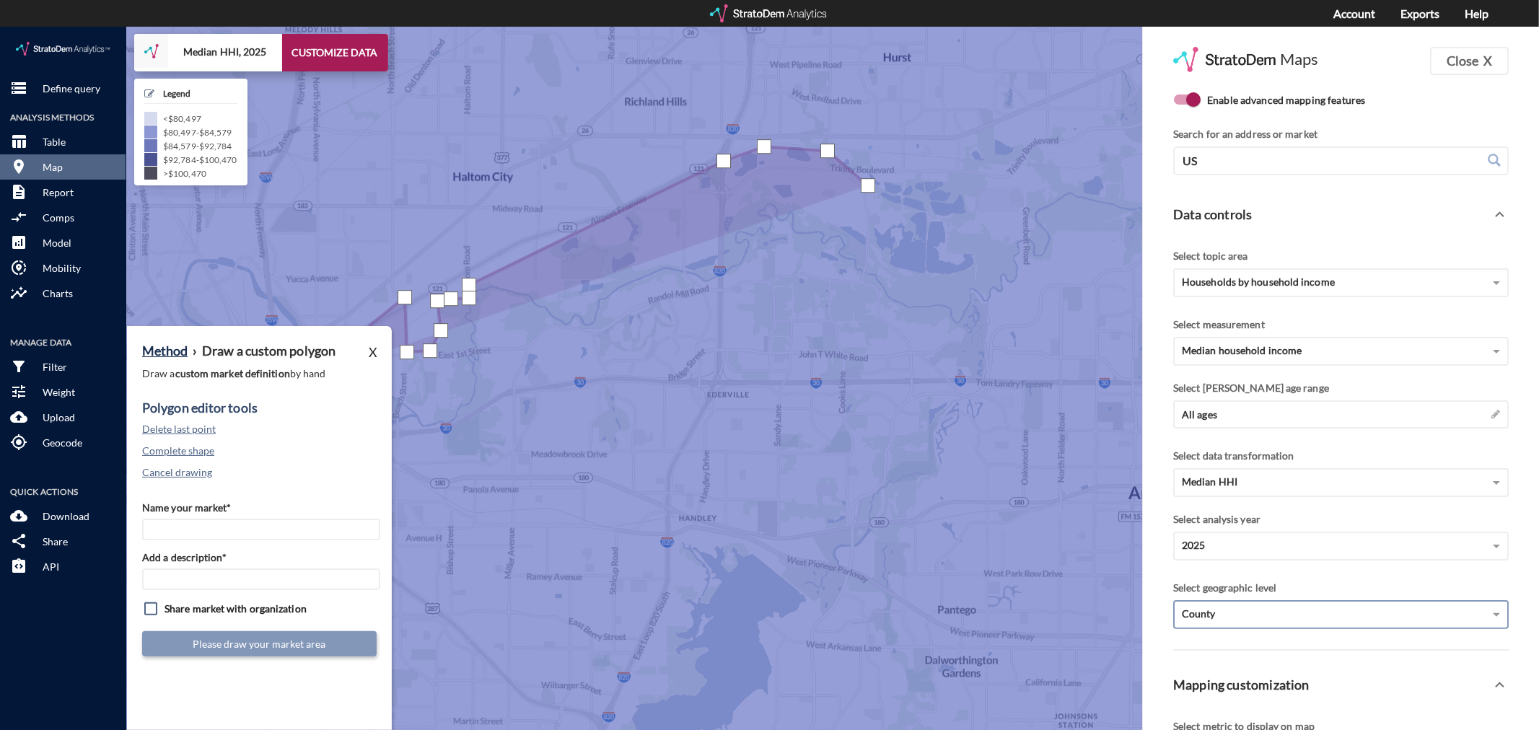
click div
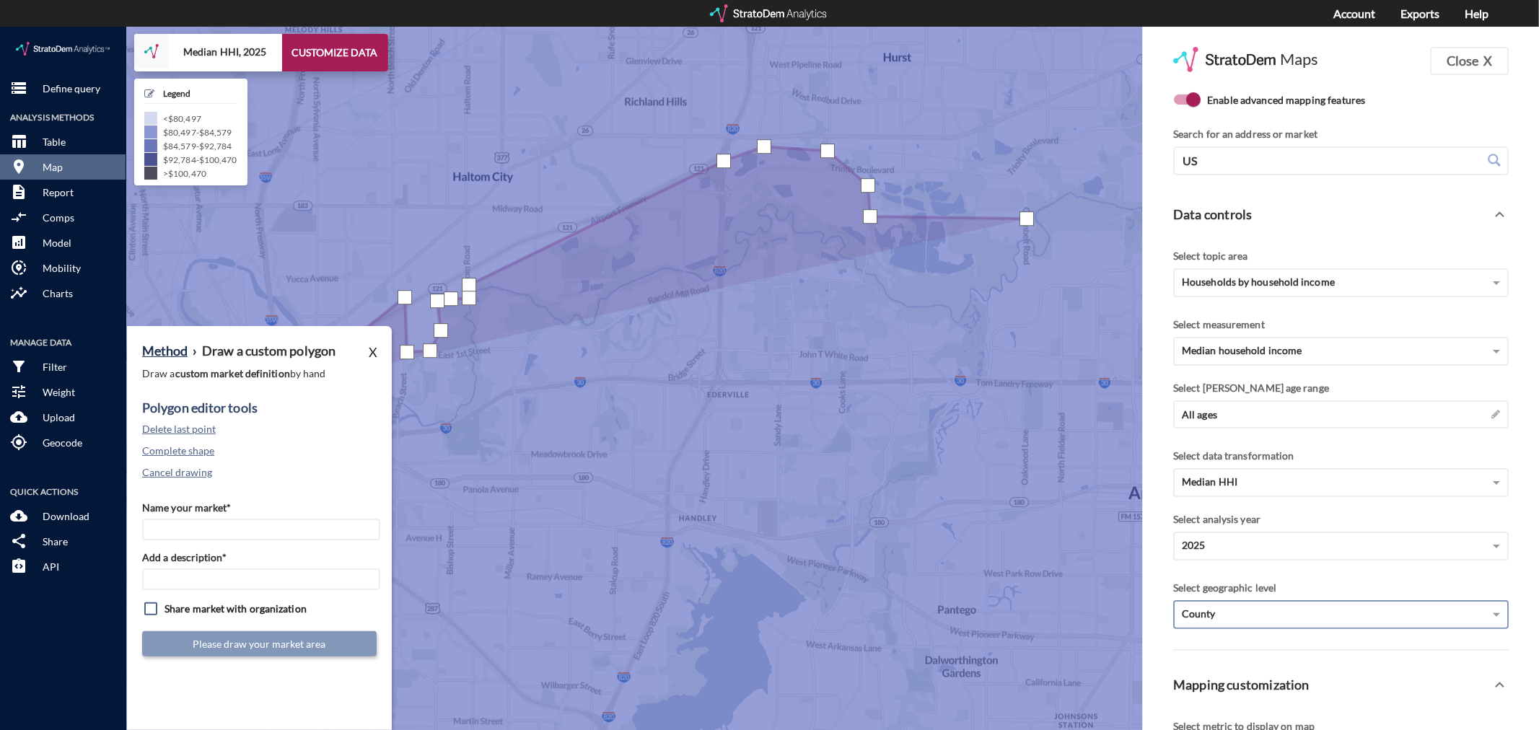
click div
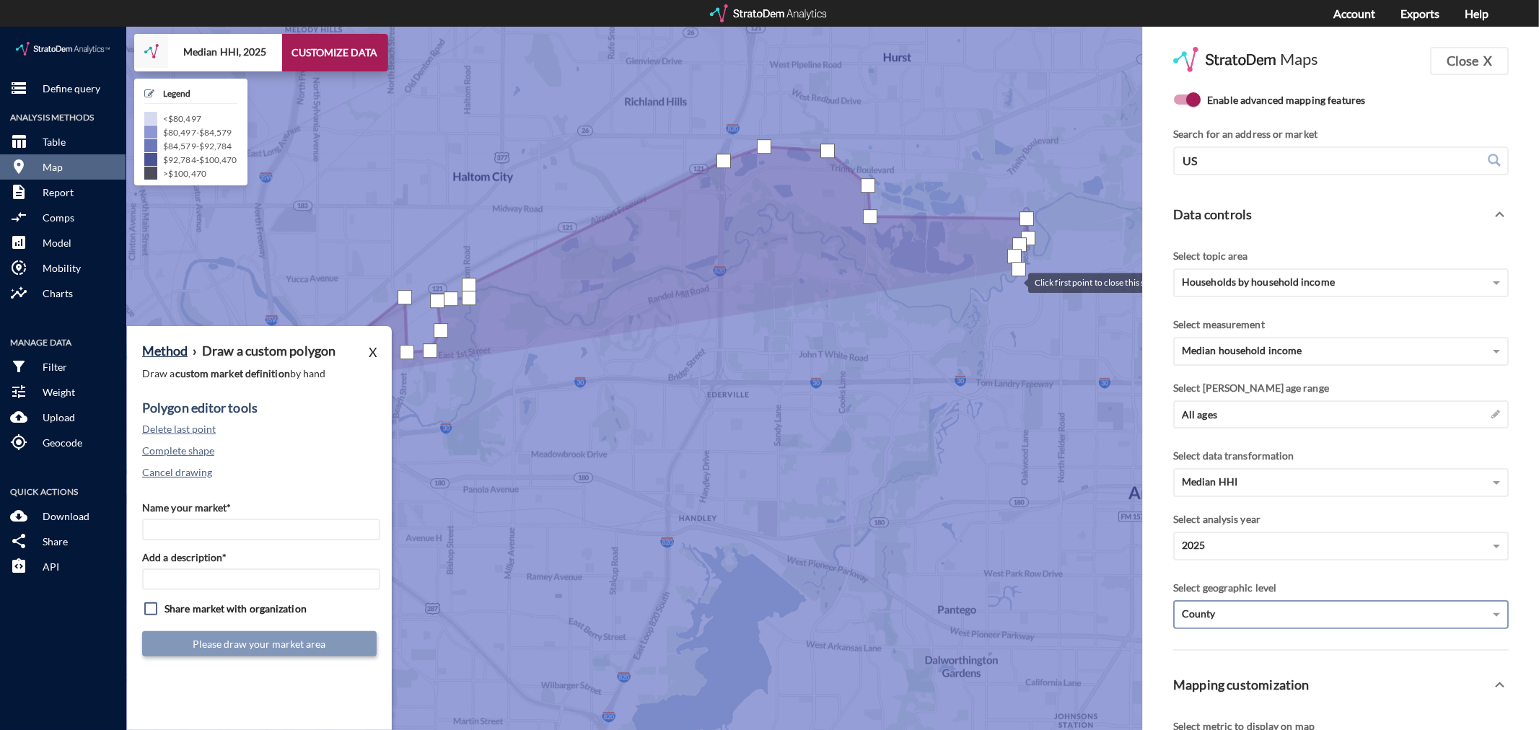
click div
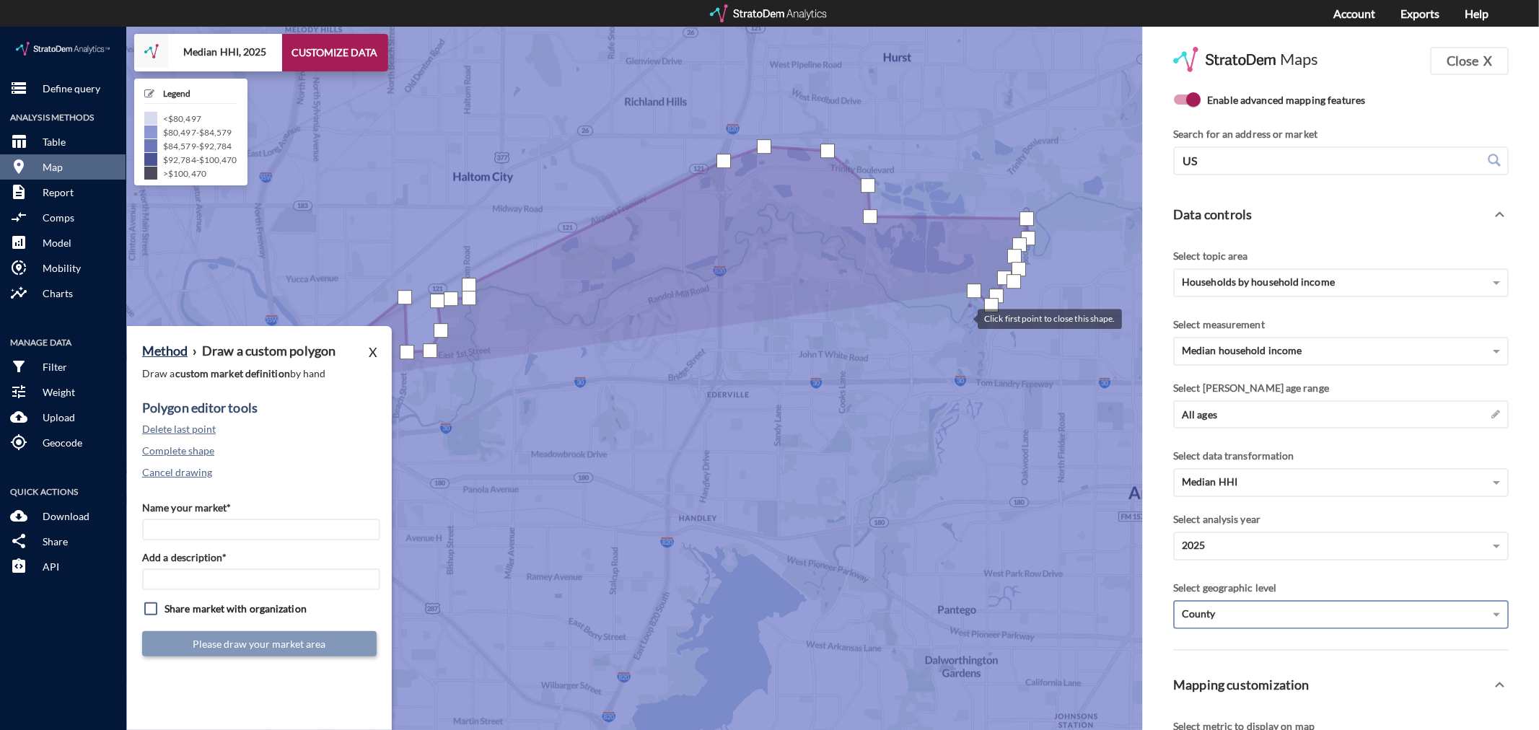
click div
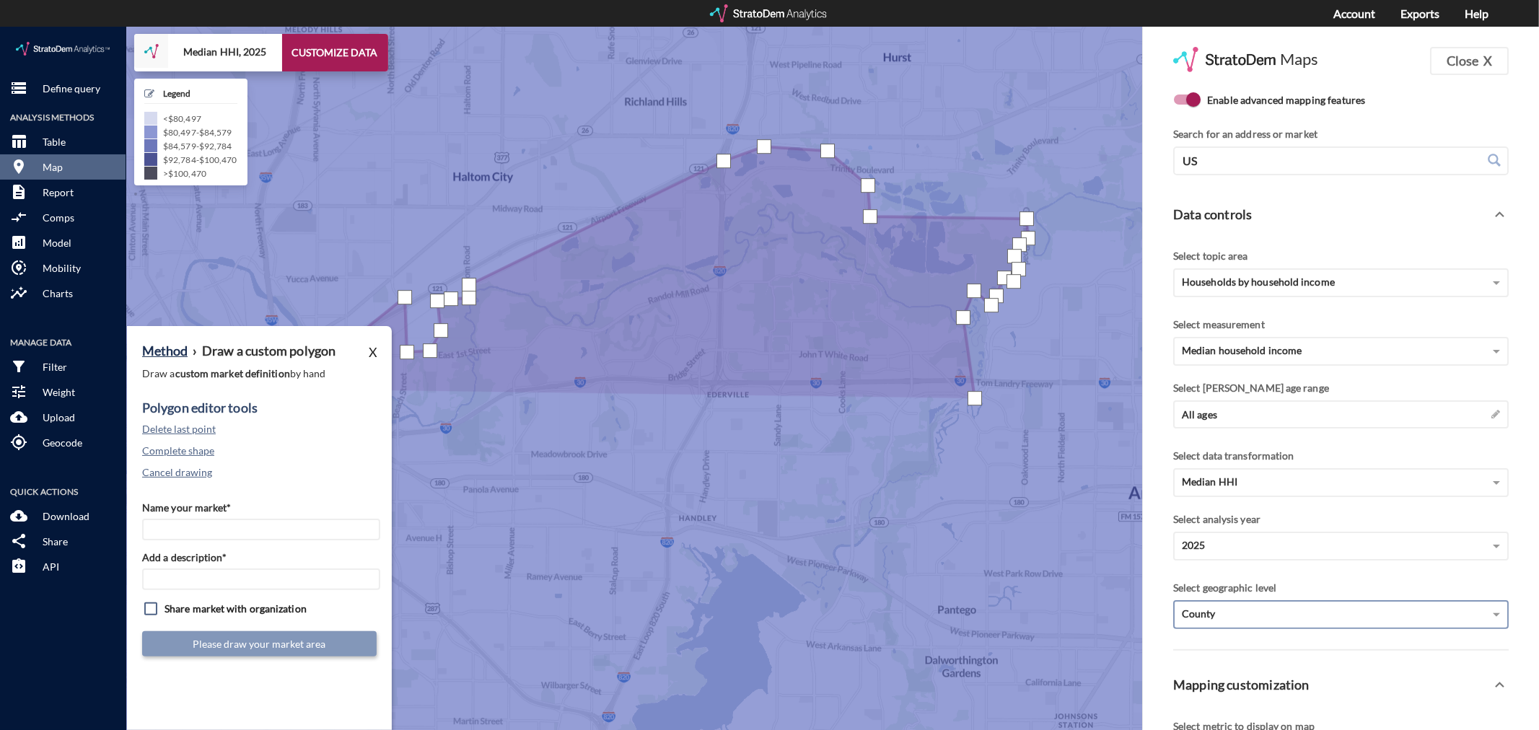
click div
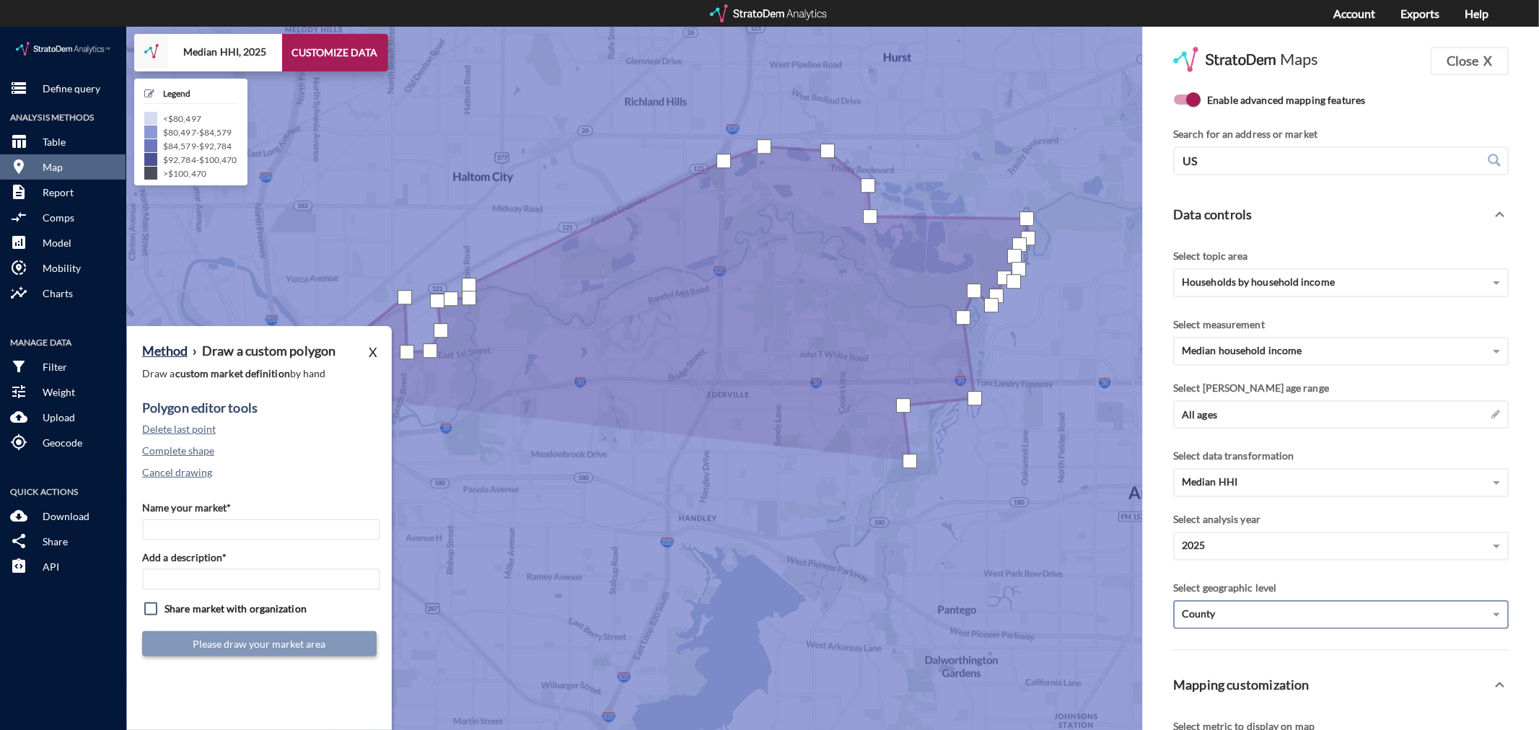
click div
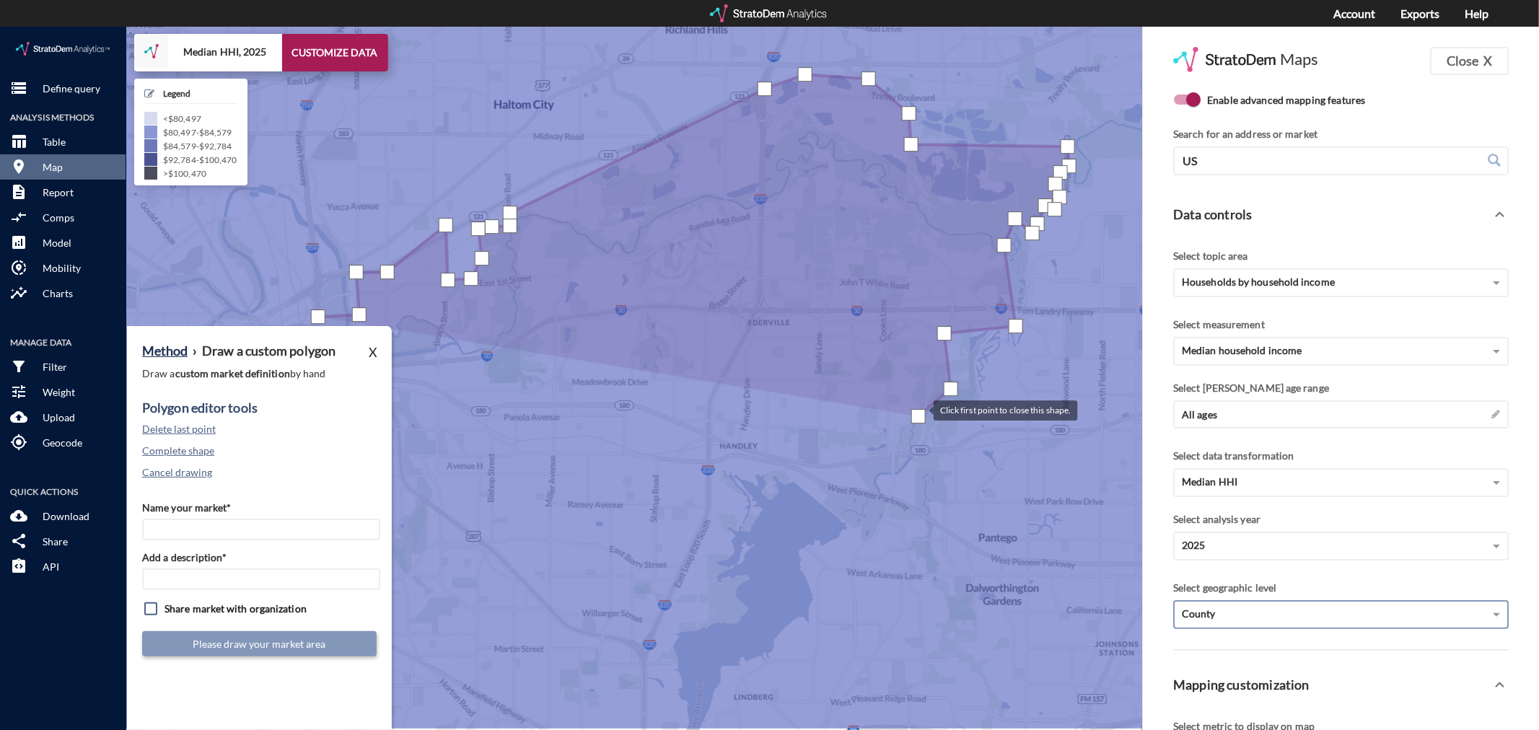
drag, startPoint x: 878, startPoint y: 461, endPoint x: 919, endPoint y: 383, distance: 88.5
click div
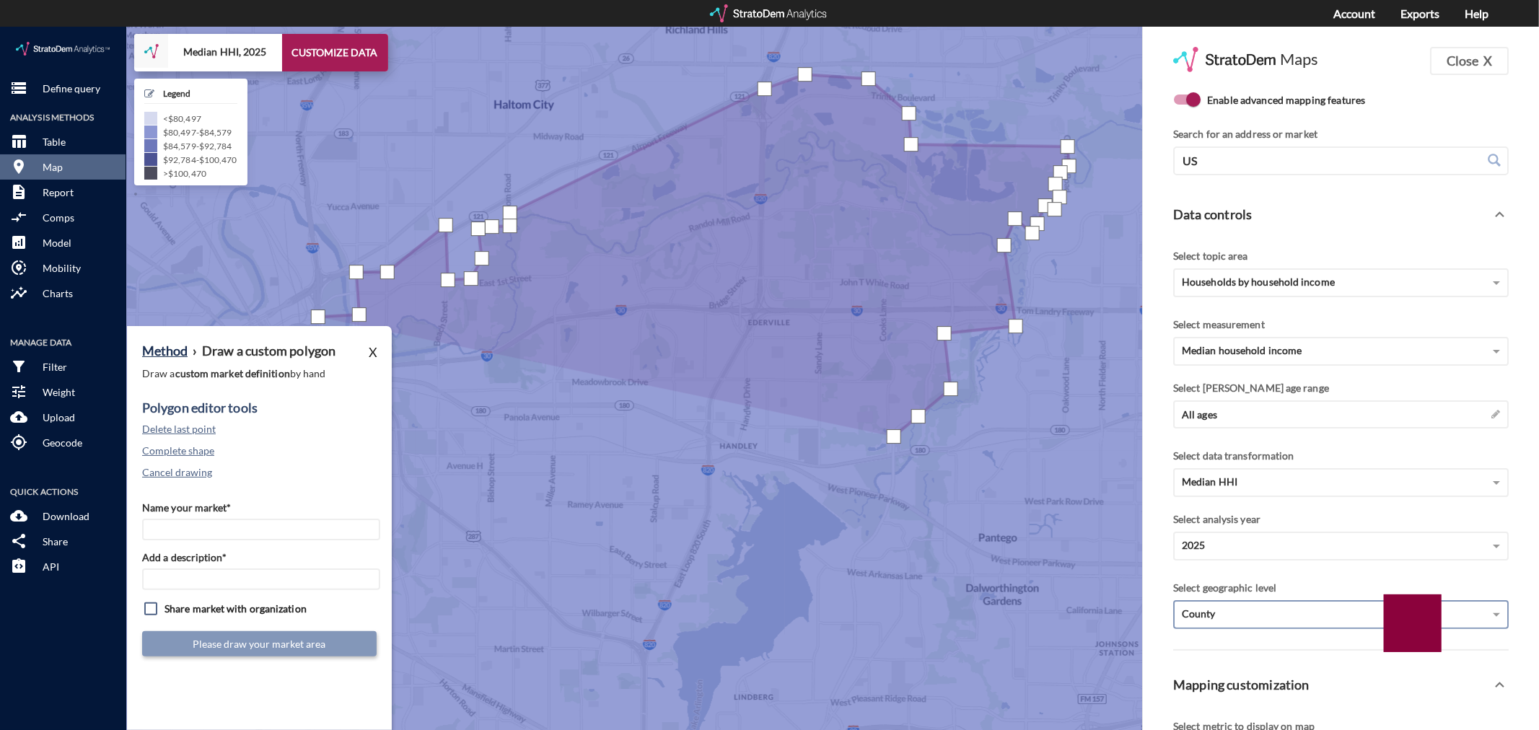
click div
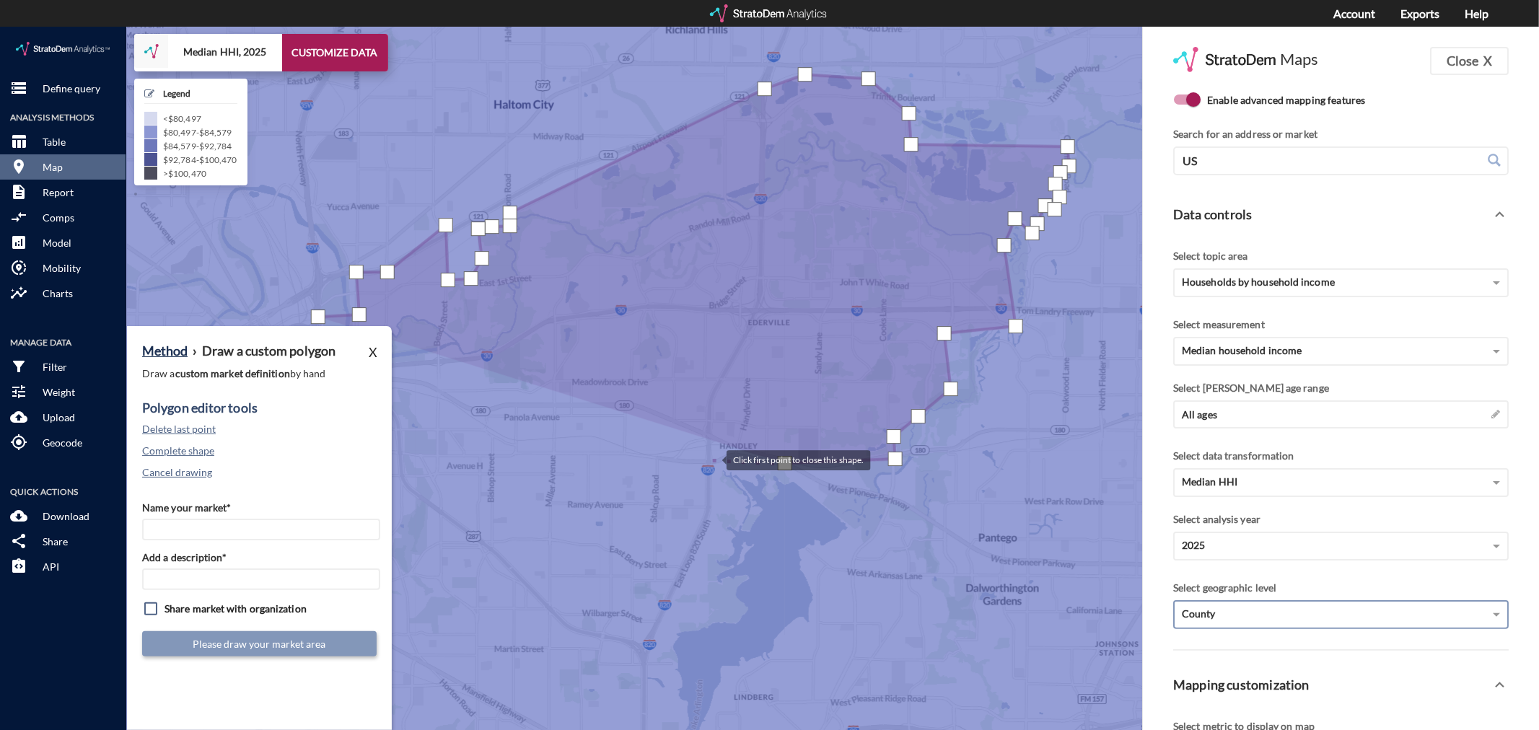
click div
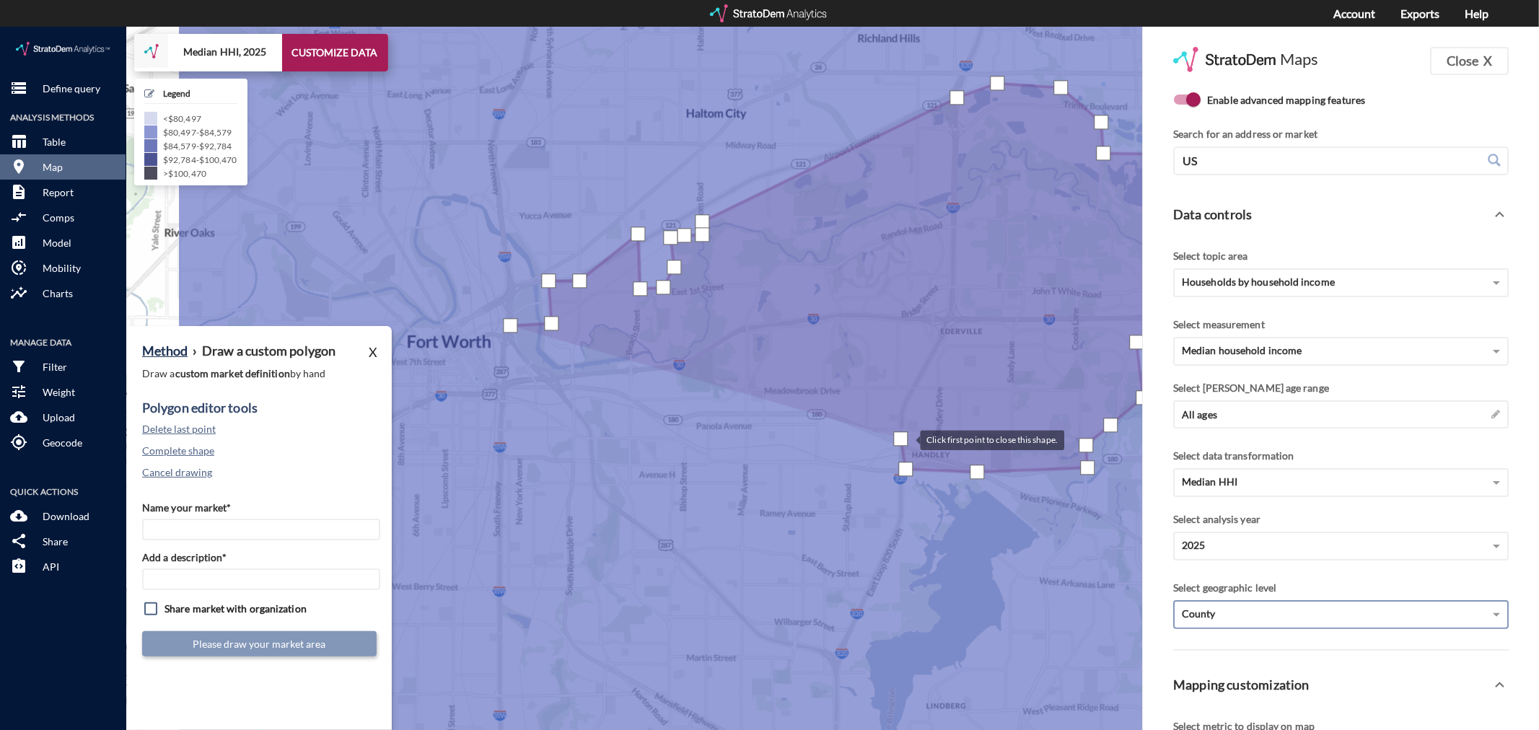
drag, startPoint x: 709, startPoint y: 403, endPoint x: 904, endPoint y: 412, distance: 195.8
click div
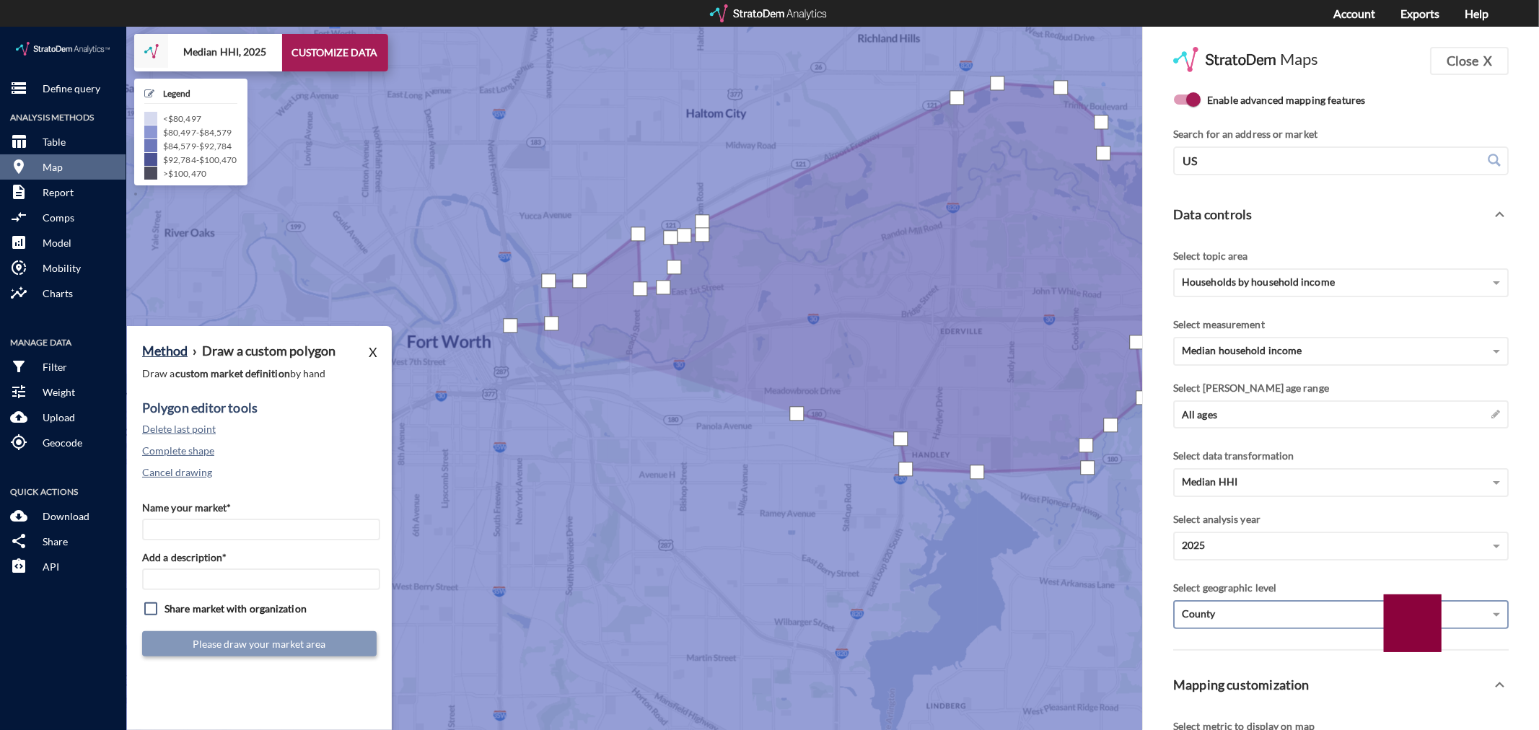
click div
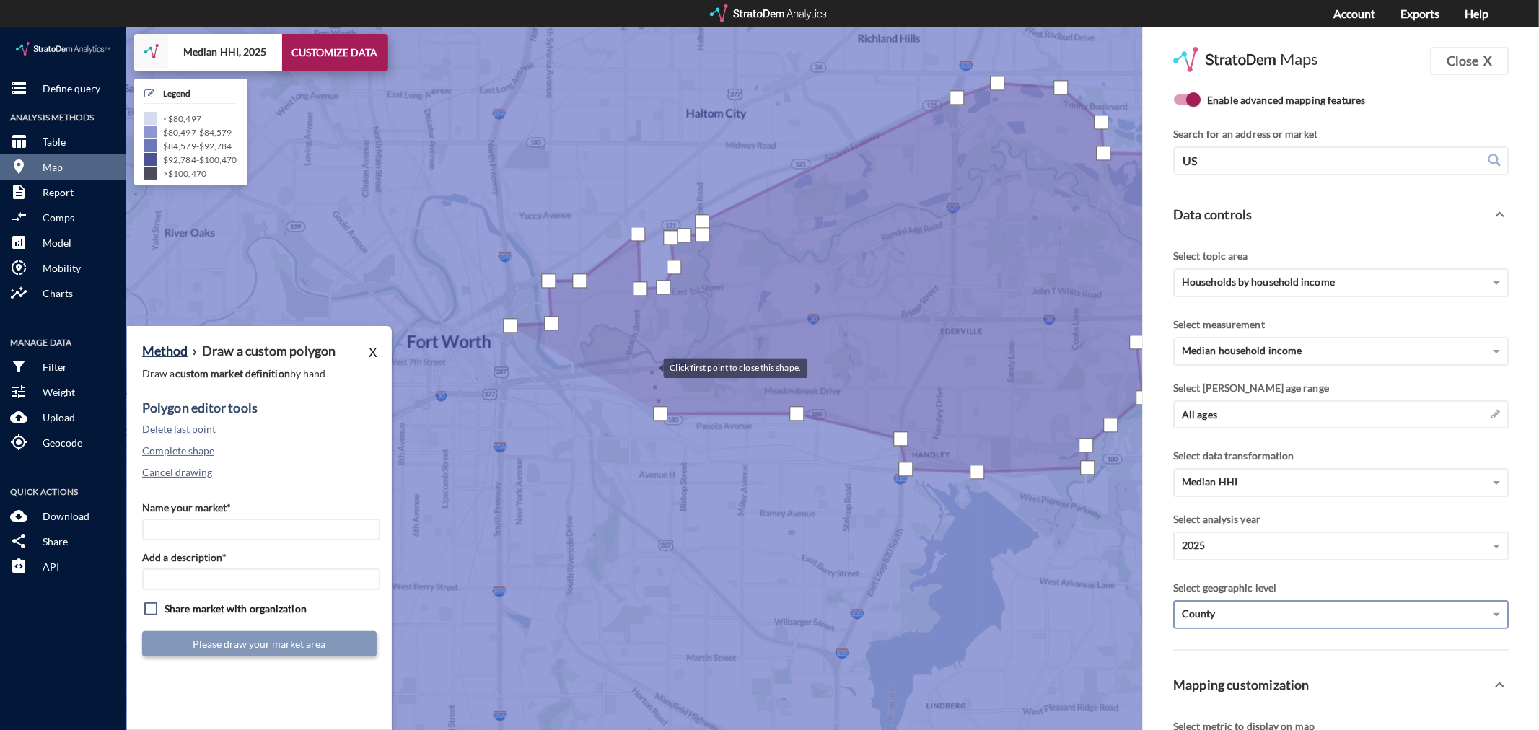
click div
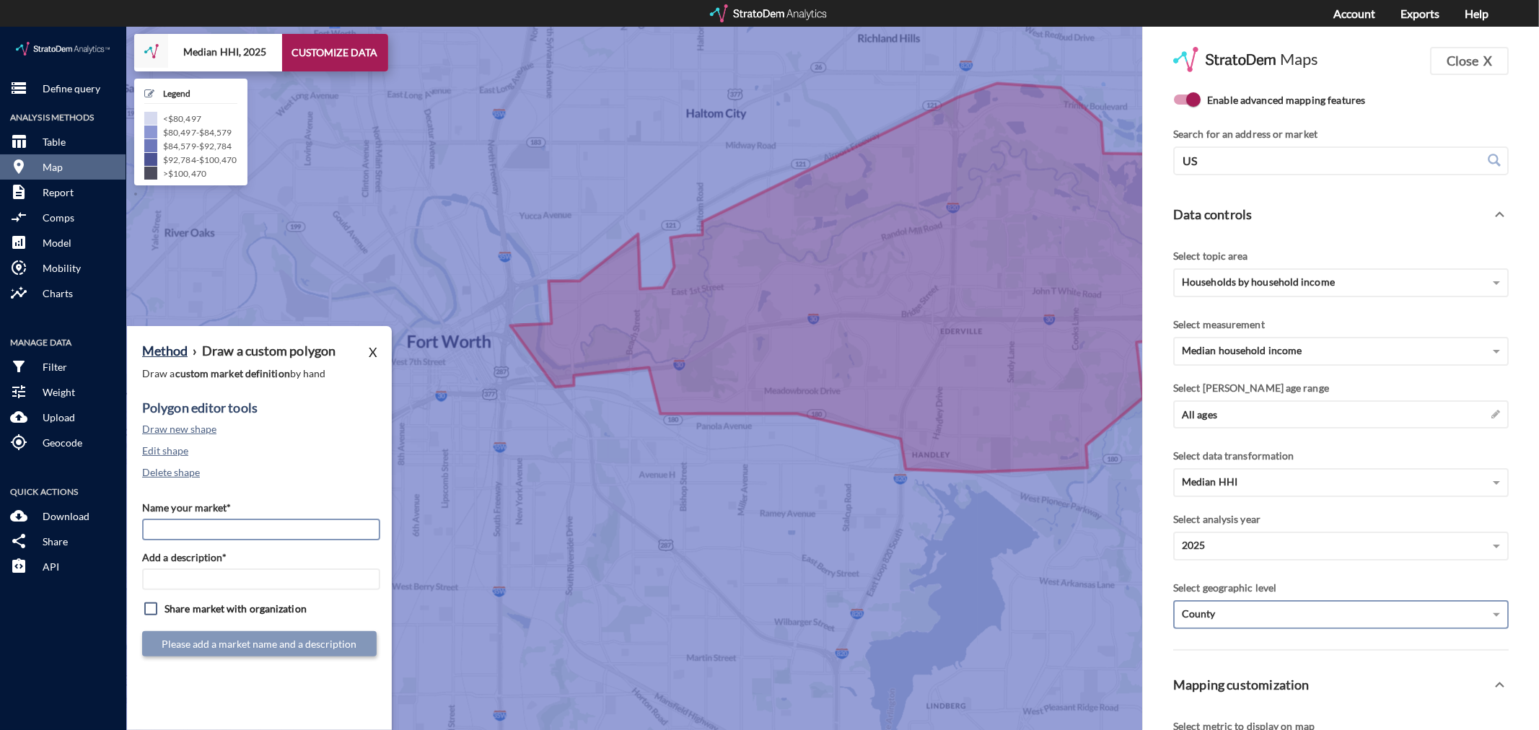
click input "Name your market*"
type input "East [GEOGRAPHIC_DATA] - [GEOGRAPHIC_DATA] MSA"
paste input "East [GEOGRAPHIC_DATA] - [GEOGRAPHIC_DATA] MSA"
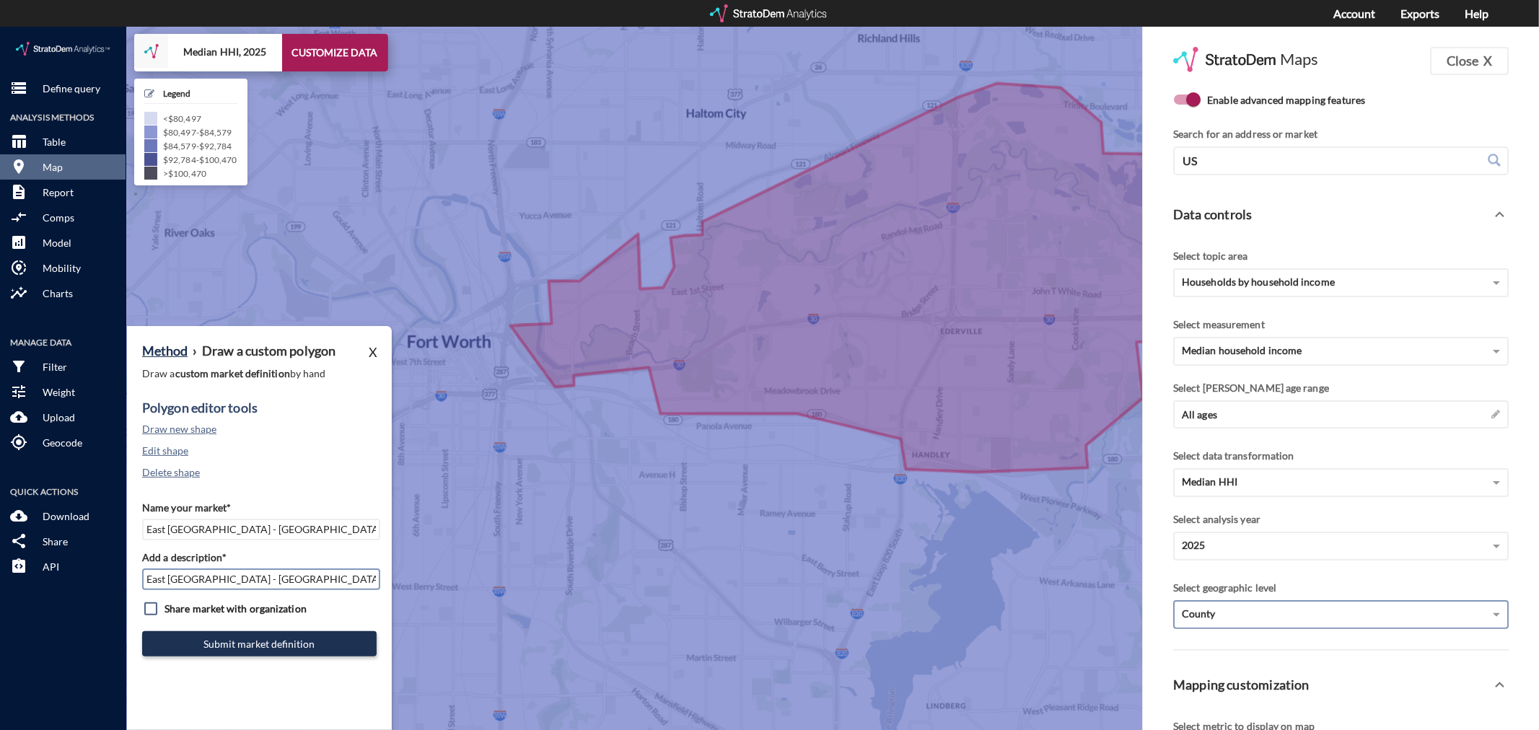
type input "East [GEOGRAPHIC_DATA] - [GEOGRAPHIC_DATA] MSA"
click button "Submit market definition"
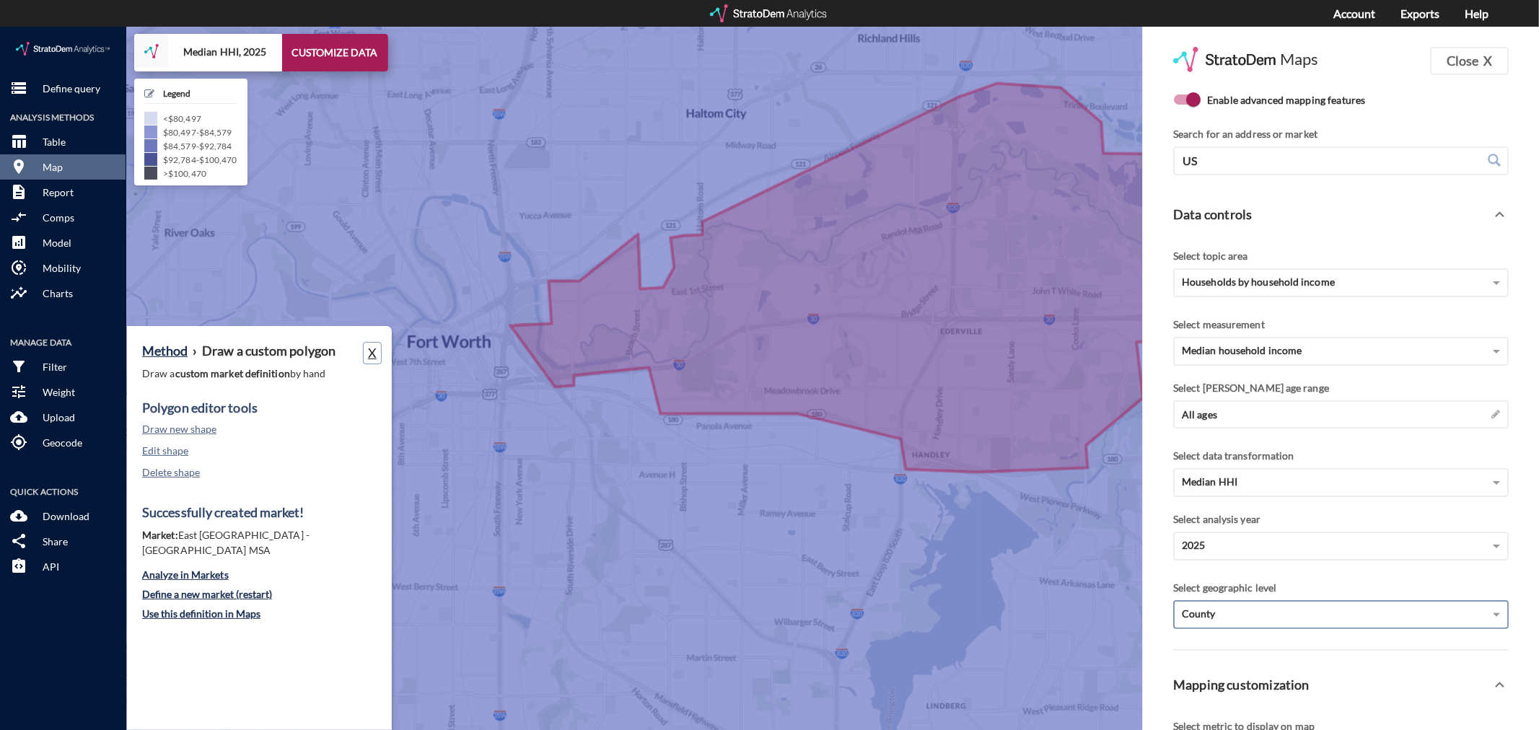
click button "X"
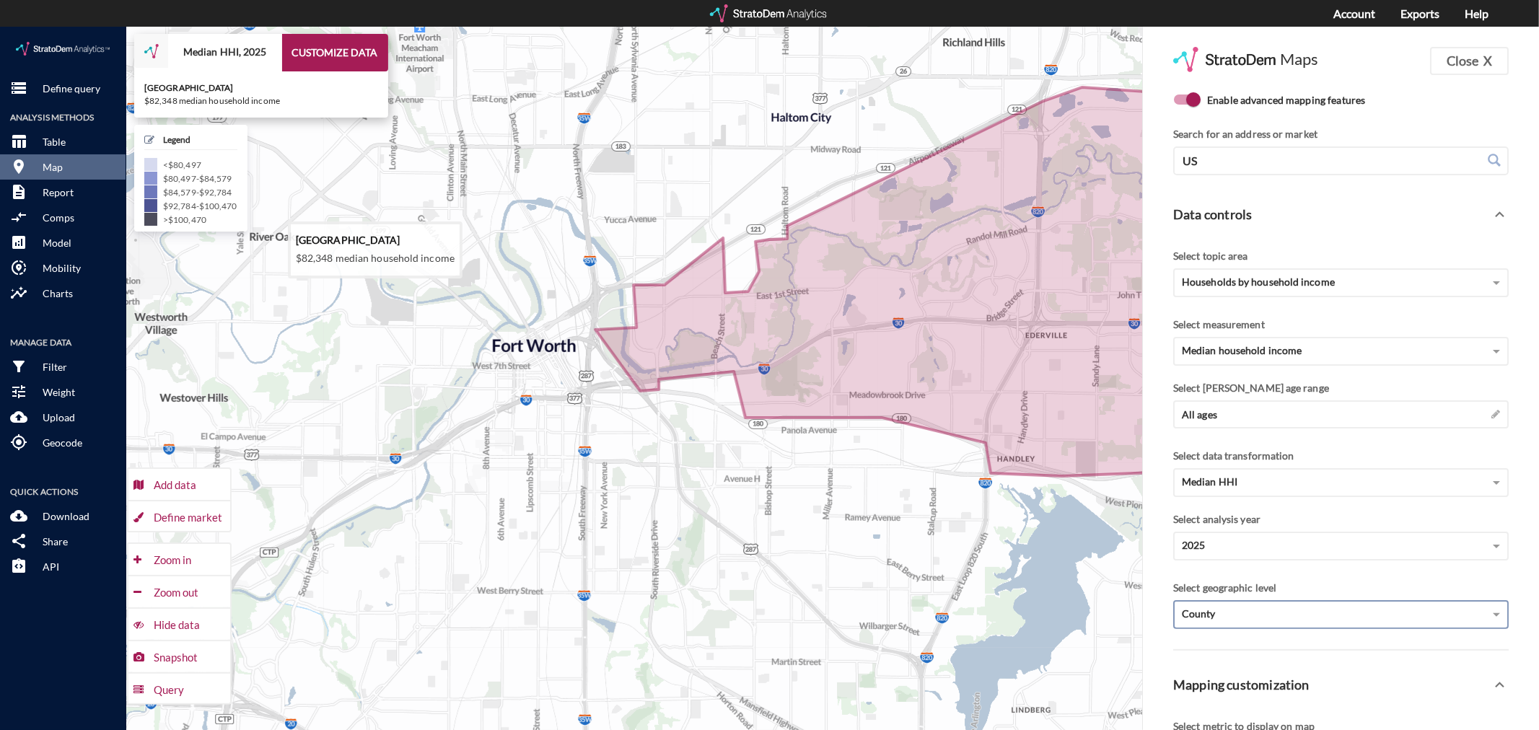
drag, startPoint x: 465, startPoint y: 402, endPoint x: 529, endPoint y: 408, distance: 64.5
click icon
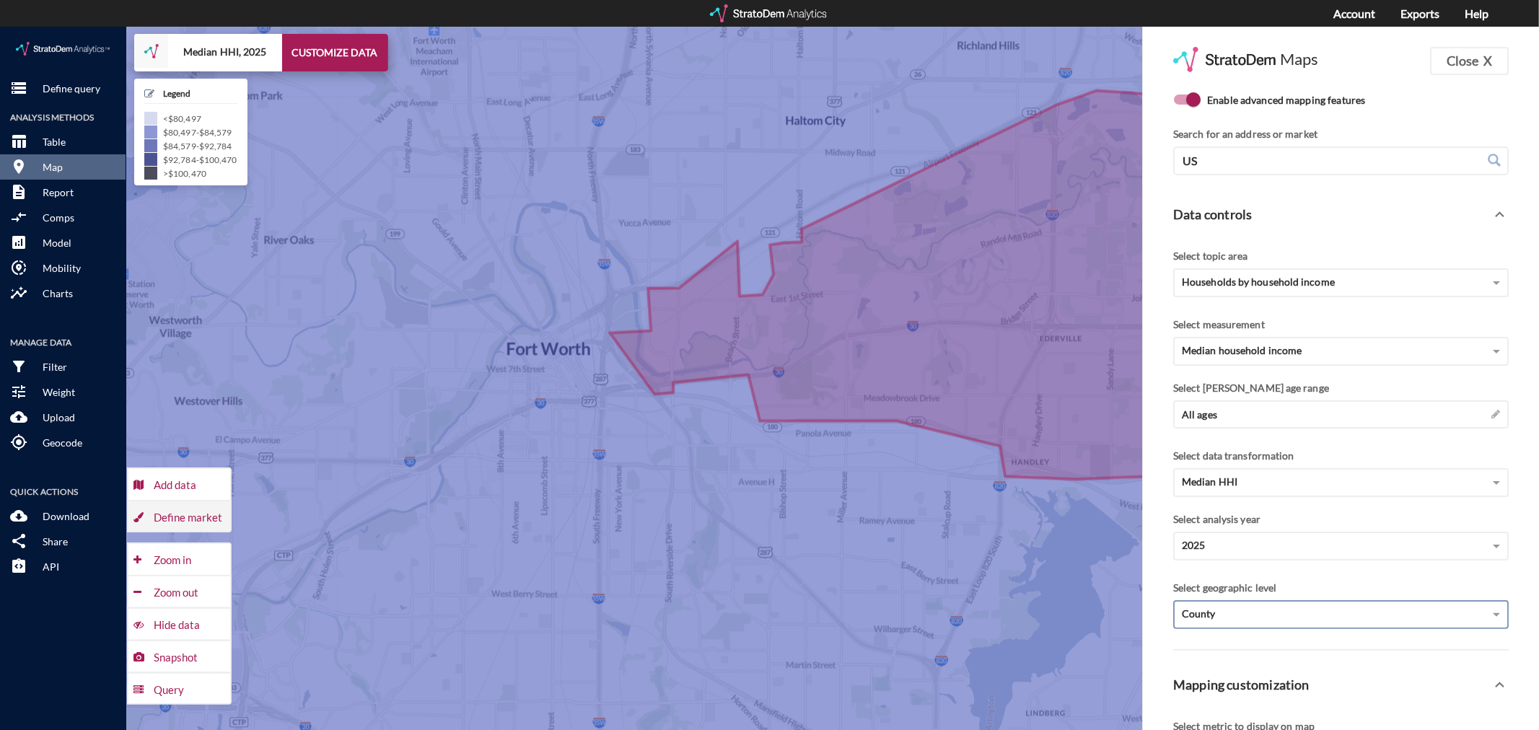
click div "Define market"
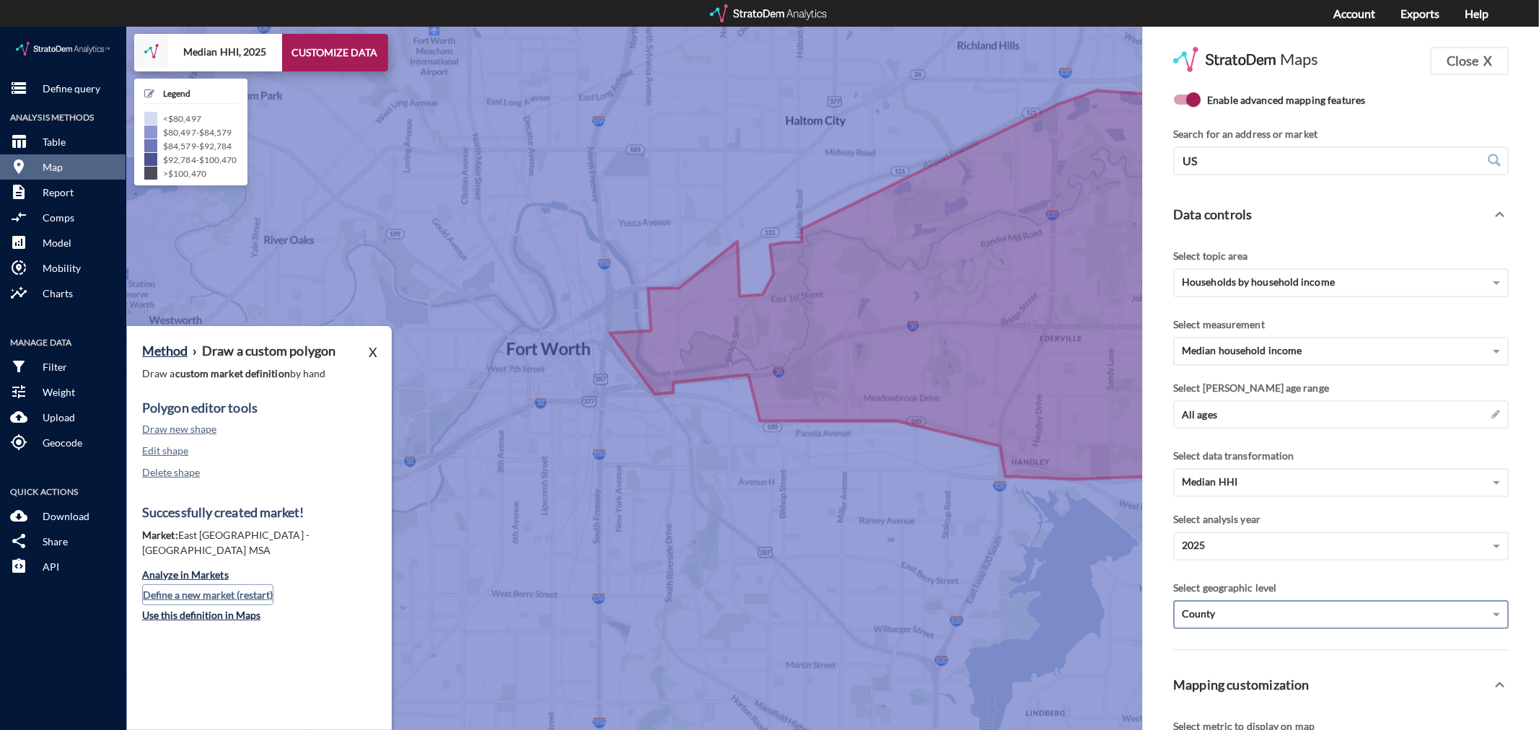
click button "Define a new market (restart)"
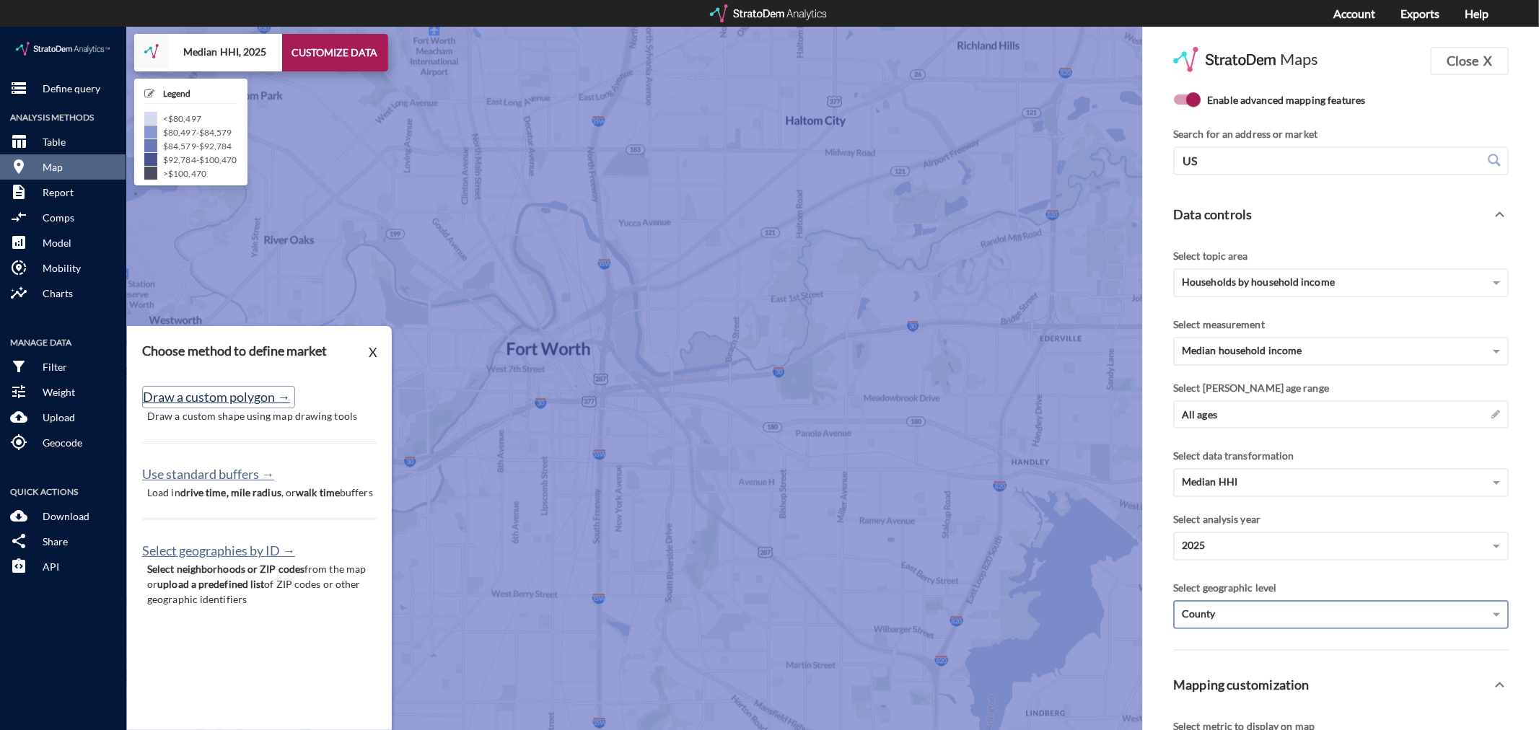
click button "Draw a custom polygon →"
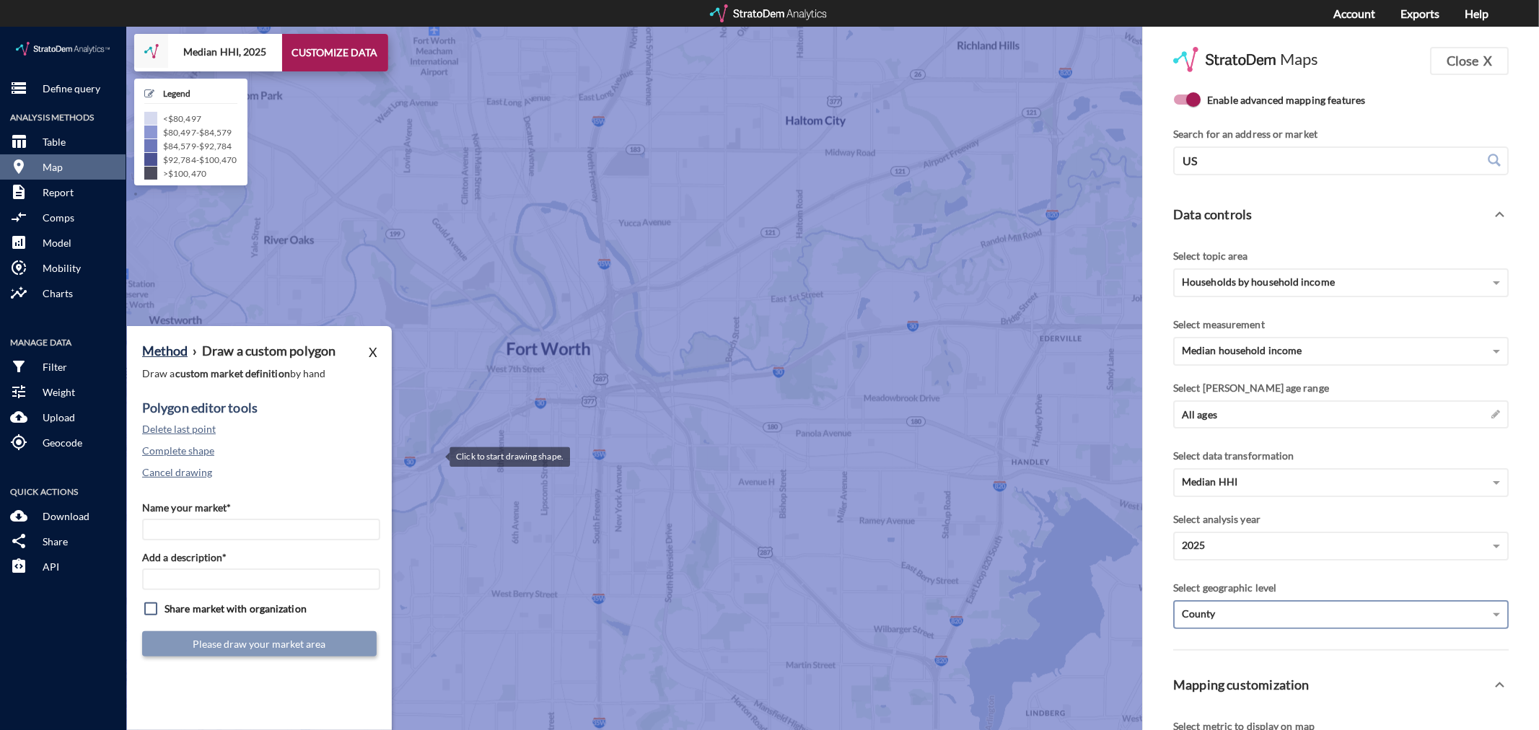
click div
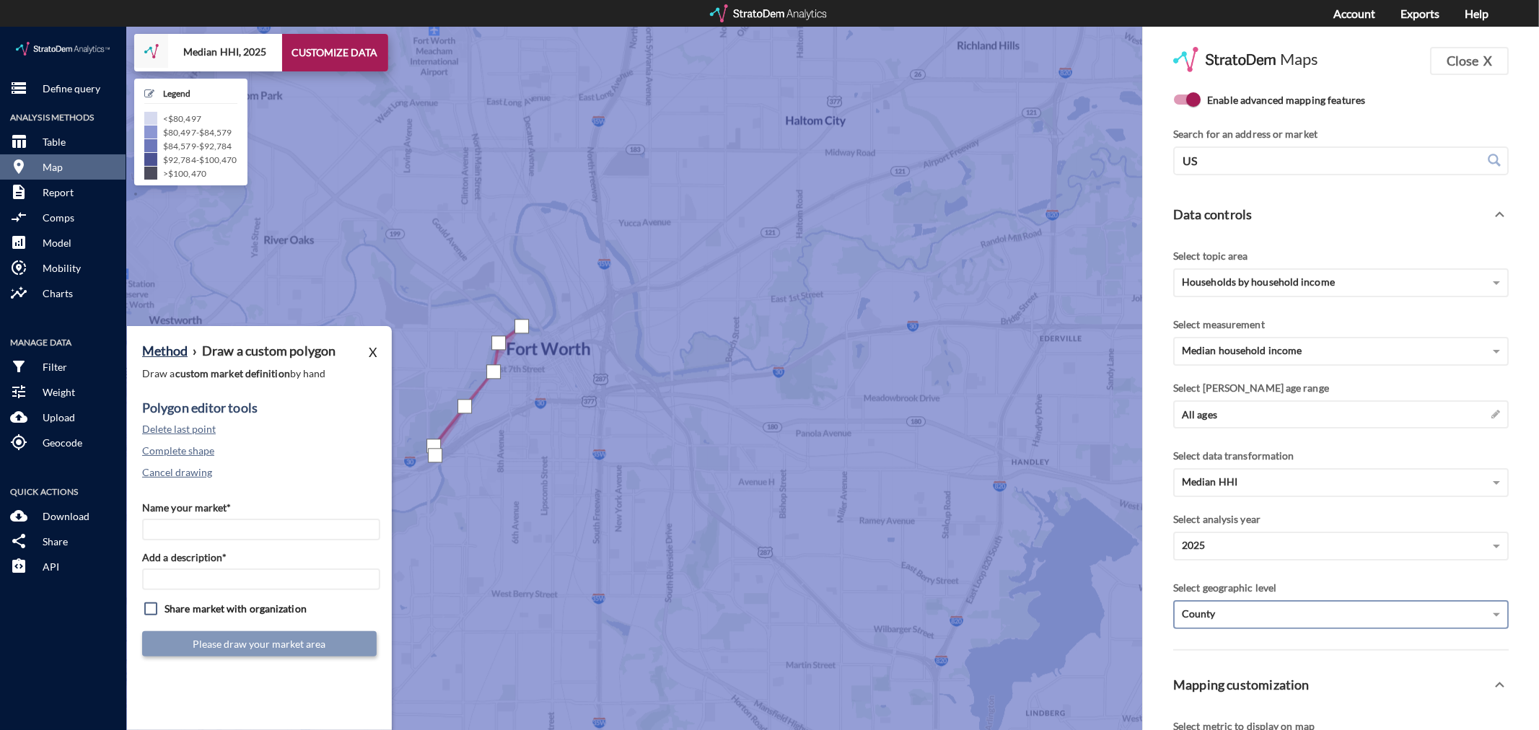
click div
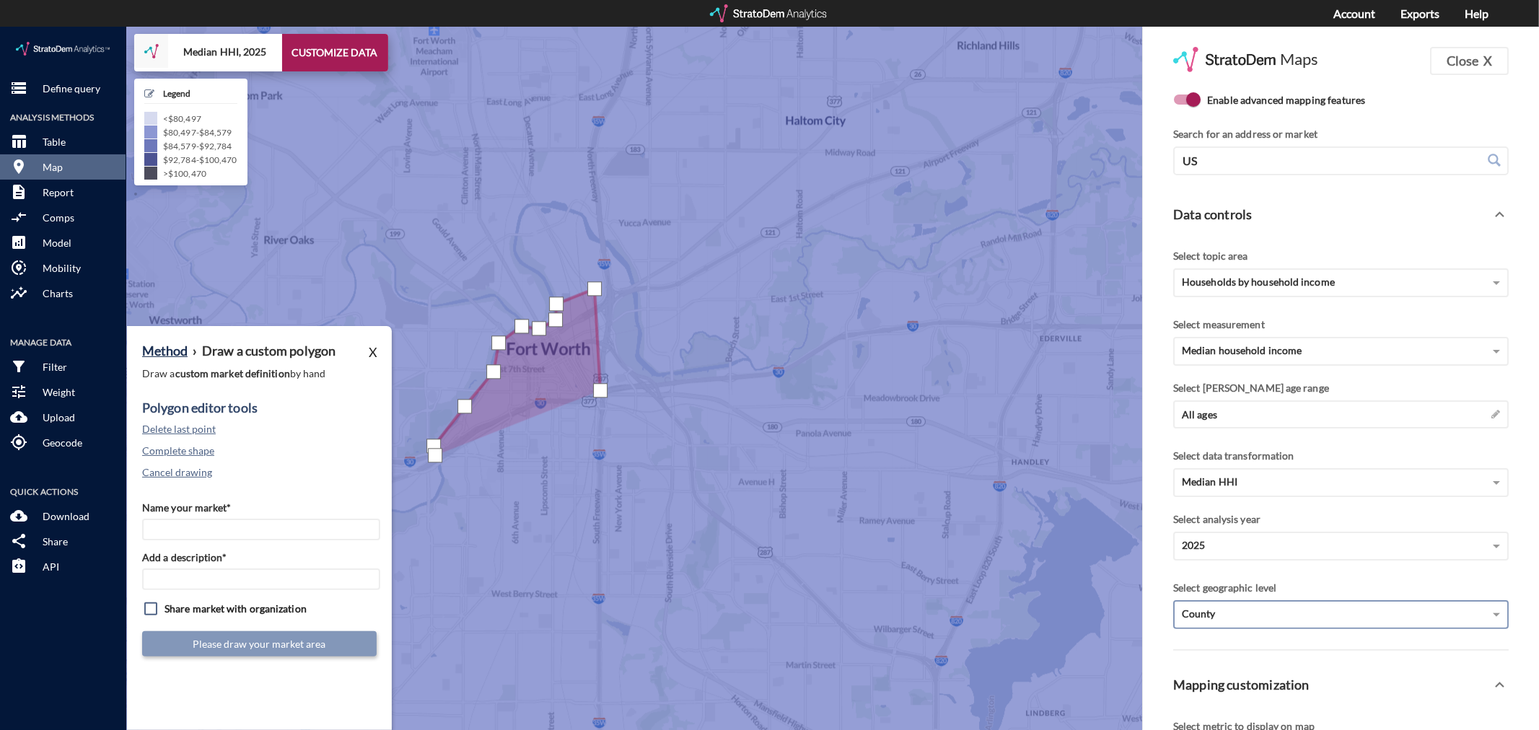
click div
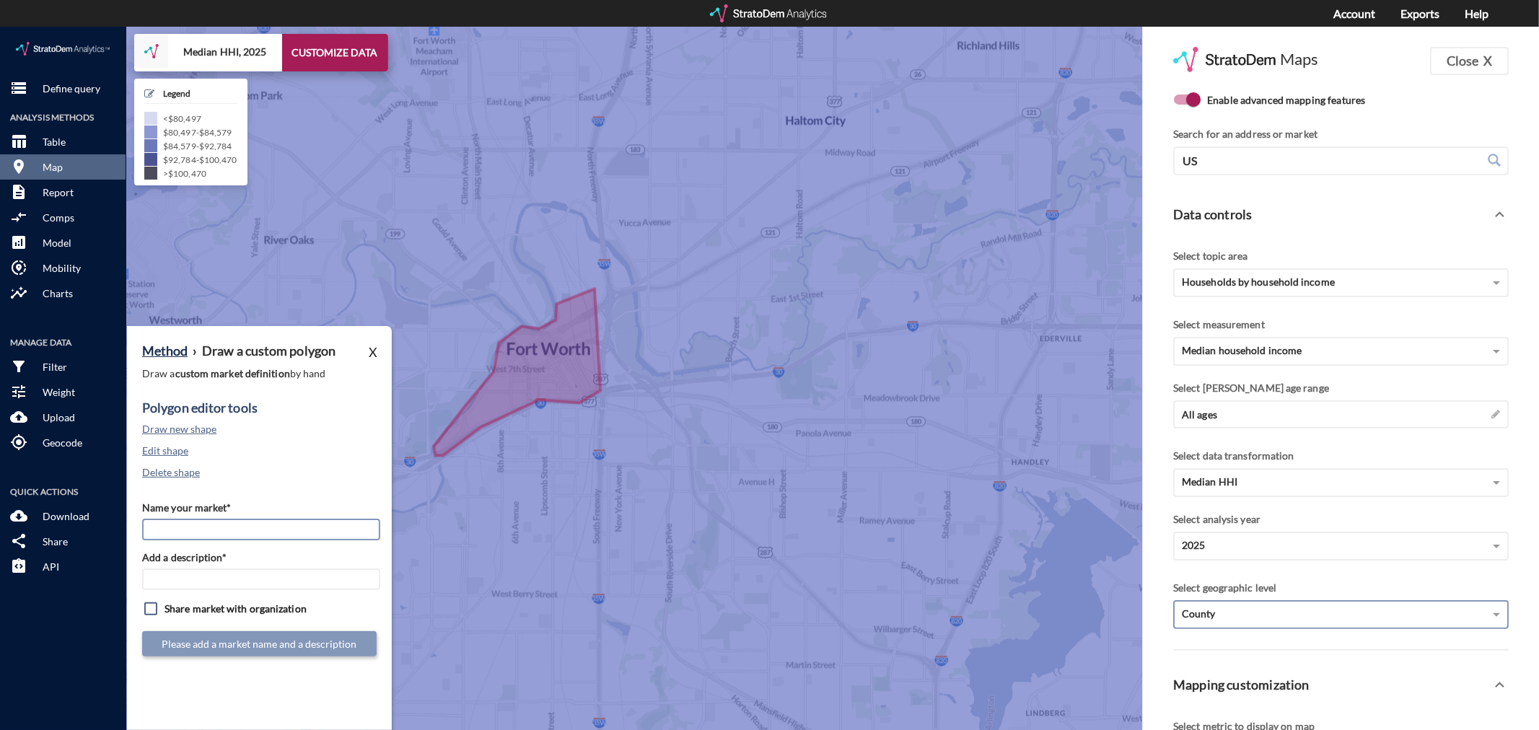
click input "Name your market*"
type input "Downtown [GEOGRAPHIC_DATA] - [GEOGRAPHIC_DATA] MSA"
paste input "Downtown [GEOGRAPHIC_DATA] - [GEOGRAPHIC_DATA] MSA"
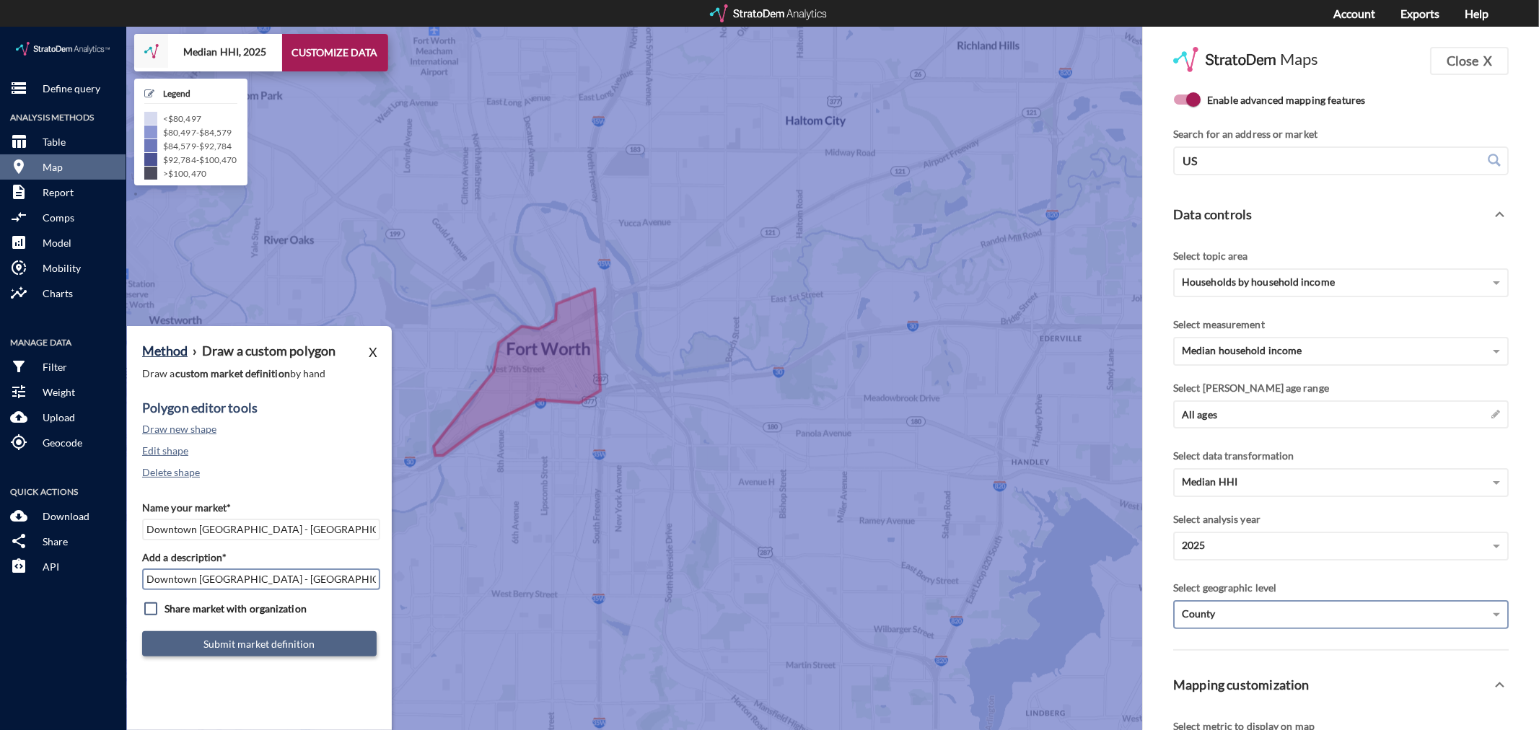
type input "Downtown [GEOGRAPHIC_DATA] - [GEOGRAPHIC_DATA] MSA"
click button "Submit market definition"
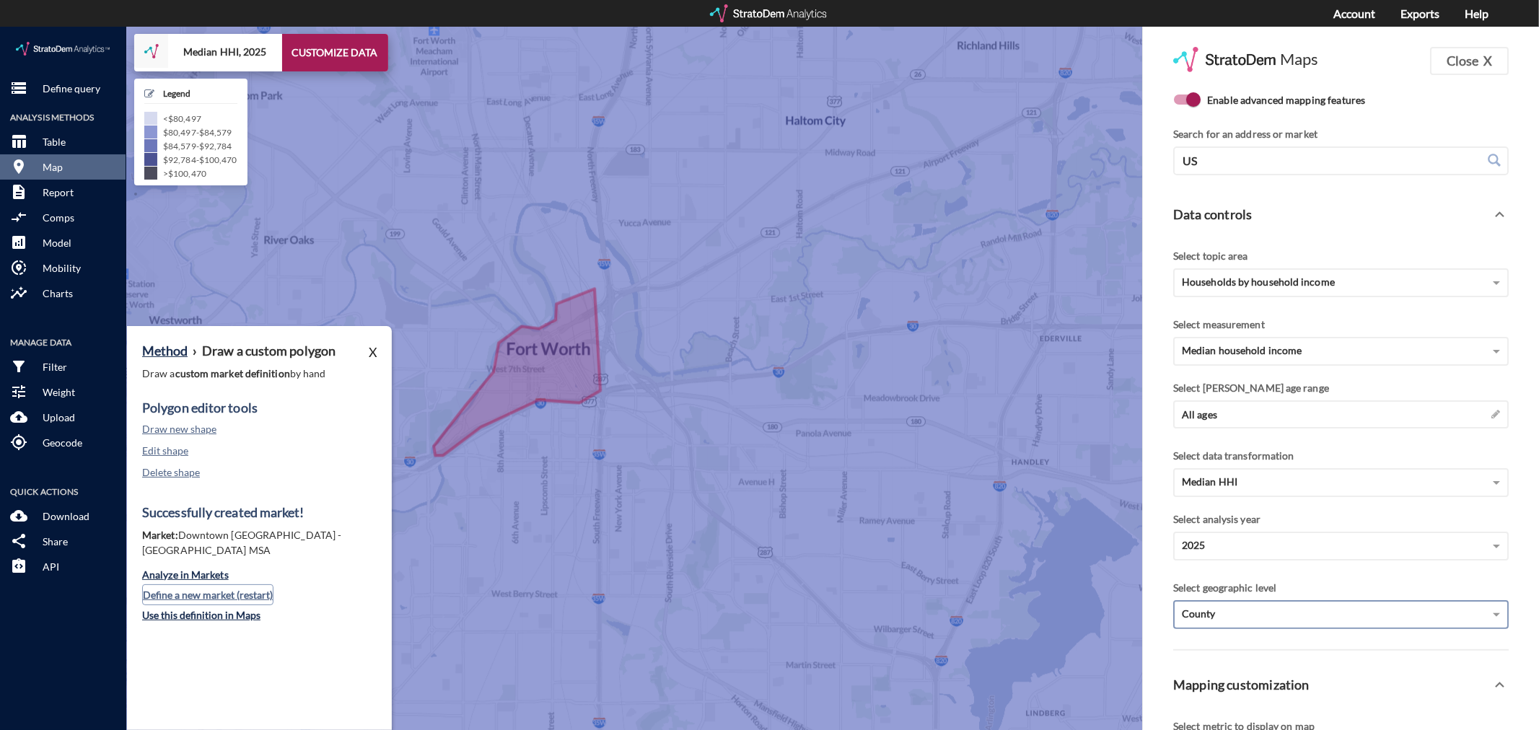
click button "Define a new market (restart)"
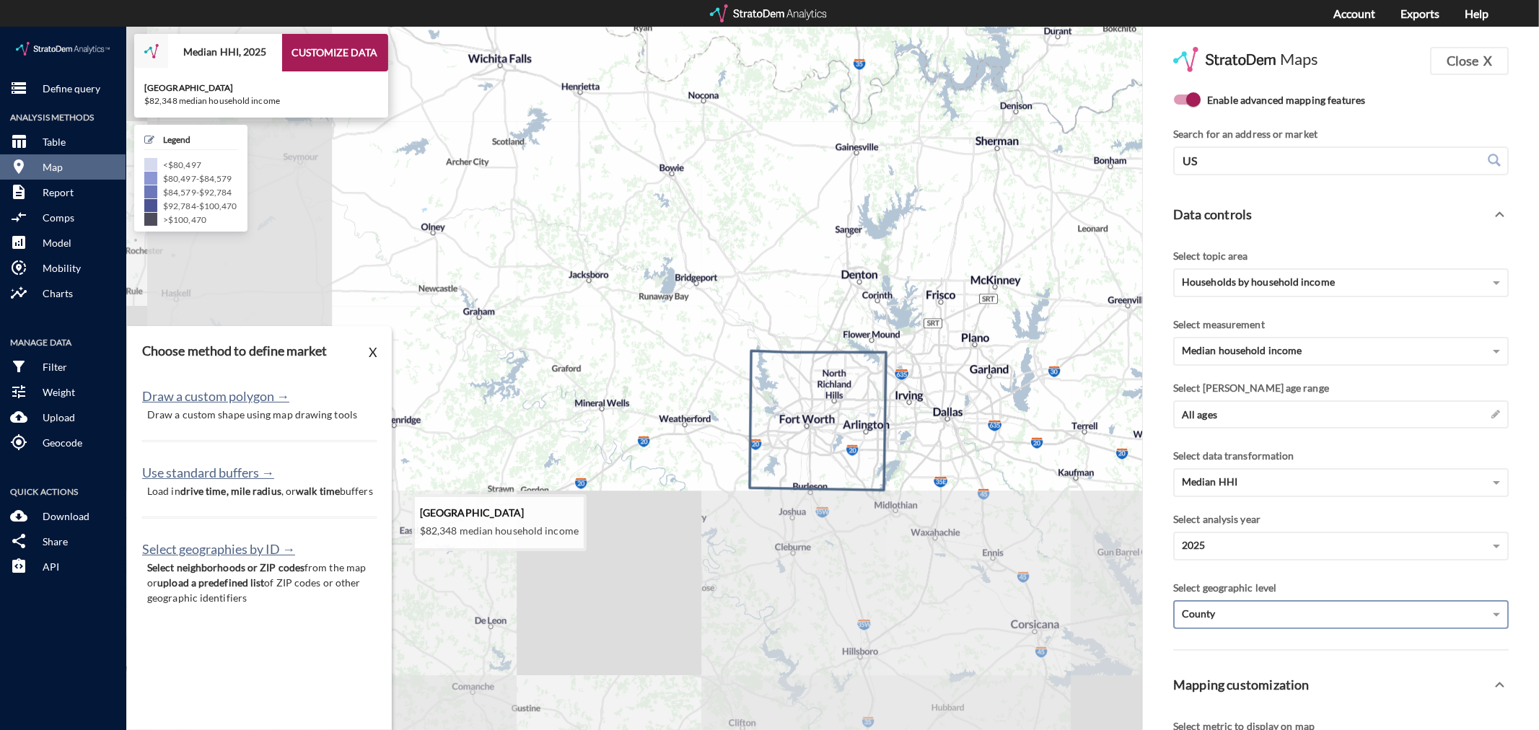
drag, startPoint x: 971, startPoint y: 381, endPoint x: 724, endPoint y: 382, distance: 246.8
click icon
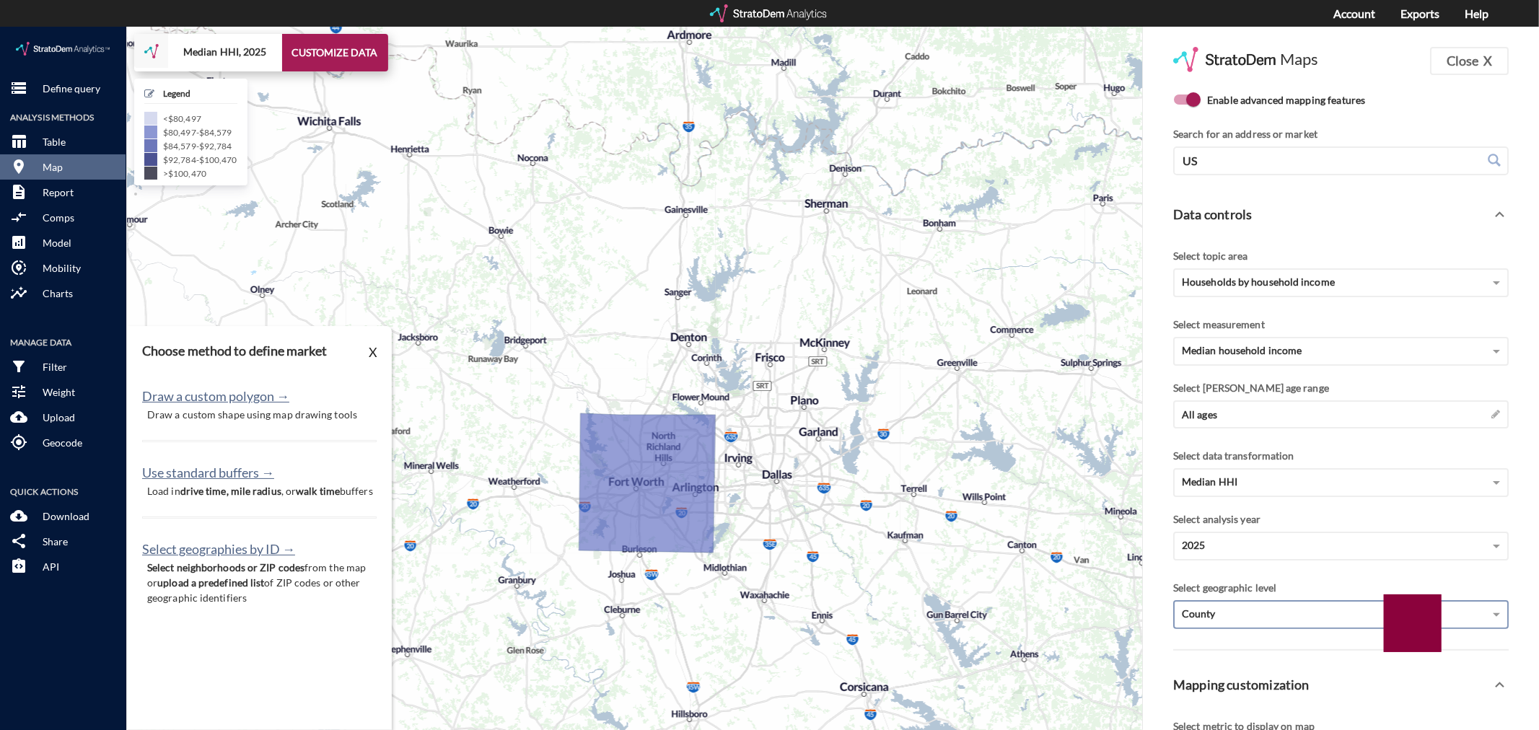
click div "+ − Median HHI, 2025 CUSTOMIZE DATA Legend < $80,497 $80,497 - $84,579 $84,579 …"
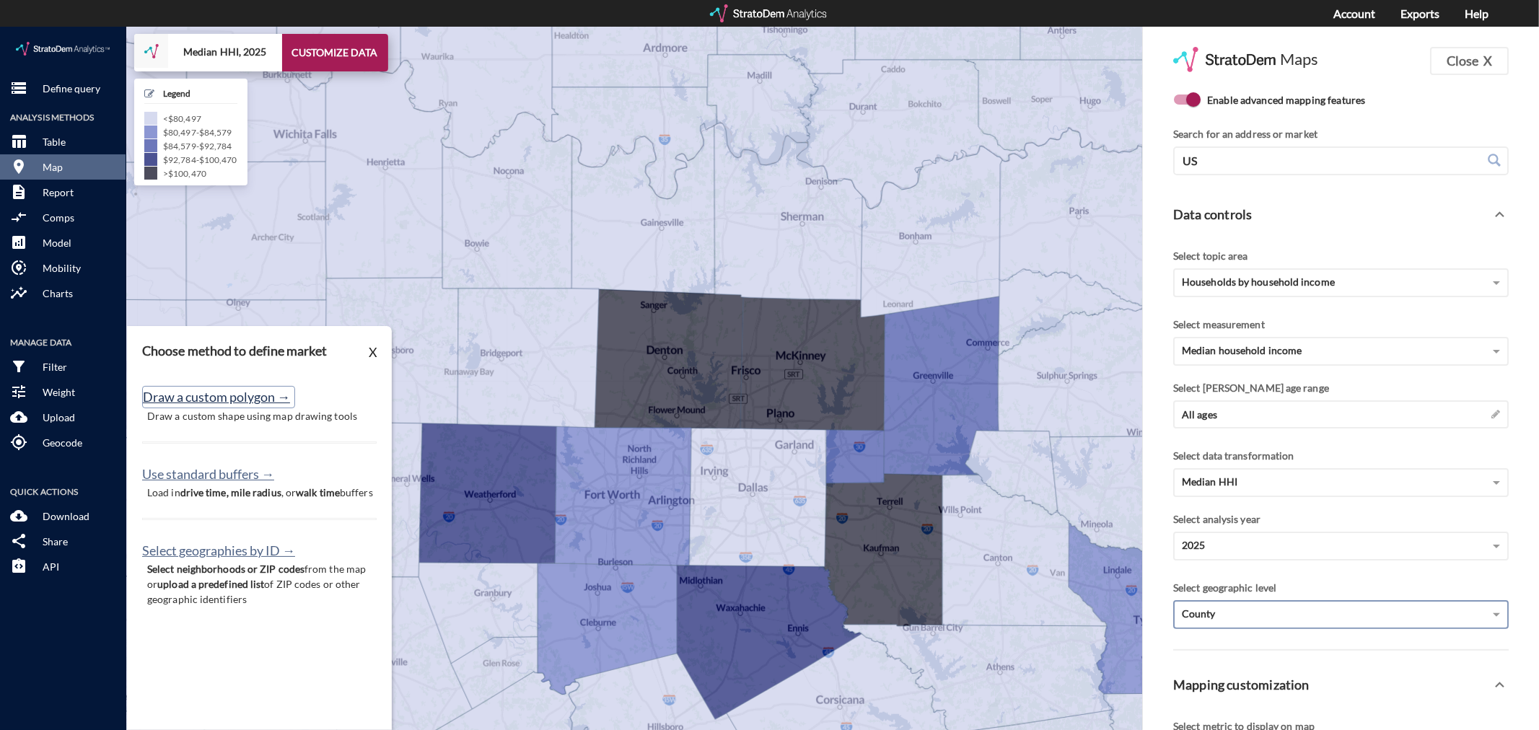
click button "Draw a custom polygon →"
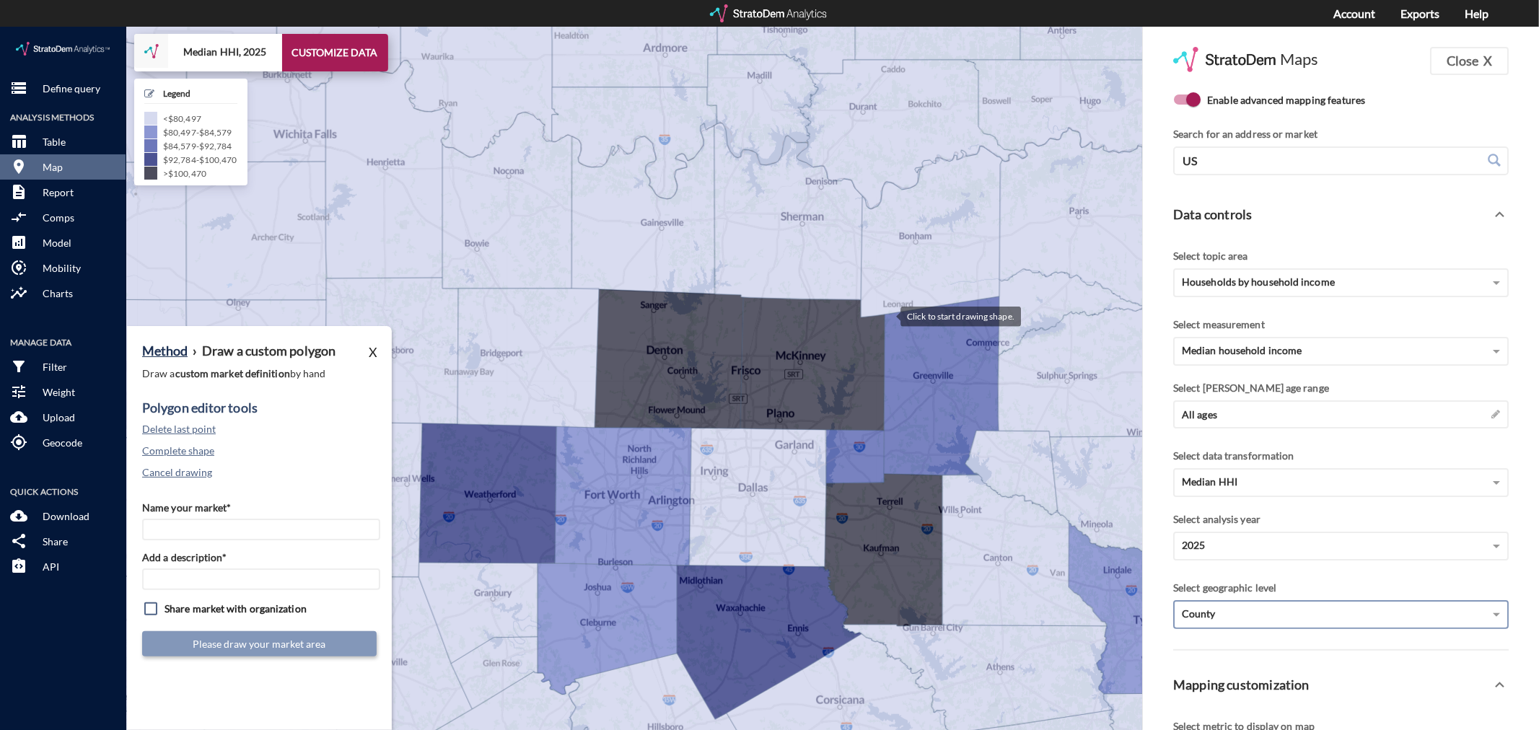
click div
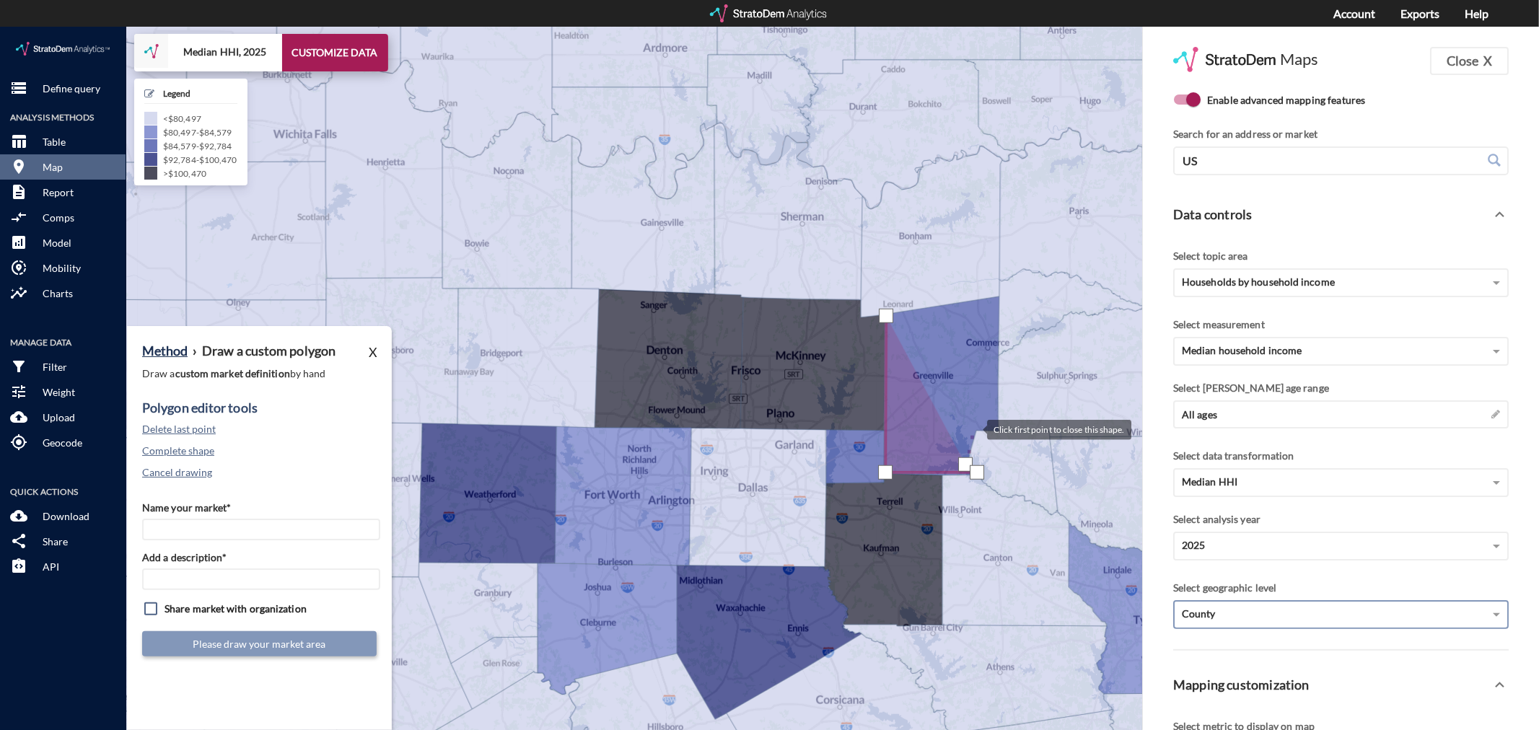
click div
drag, startPoint x: 1003, startPoint y: 403, endPoint x: 1005, endPoint y: 320, distance: 83.0
click div
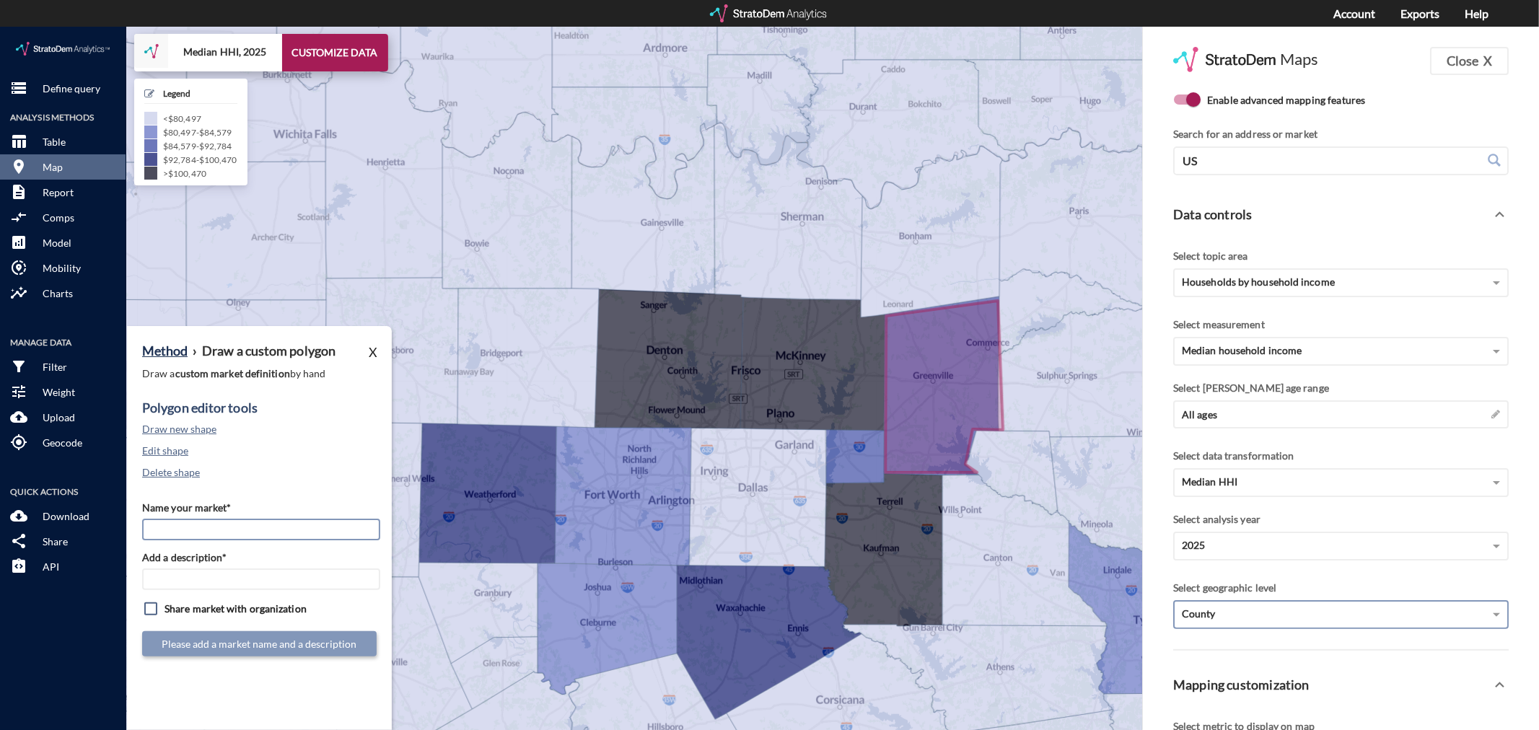
click input "Name your market*"
type input "Northeast Outlying - Dallas MSA"
paste input "Northeast Outlying - Dallas MSA"
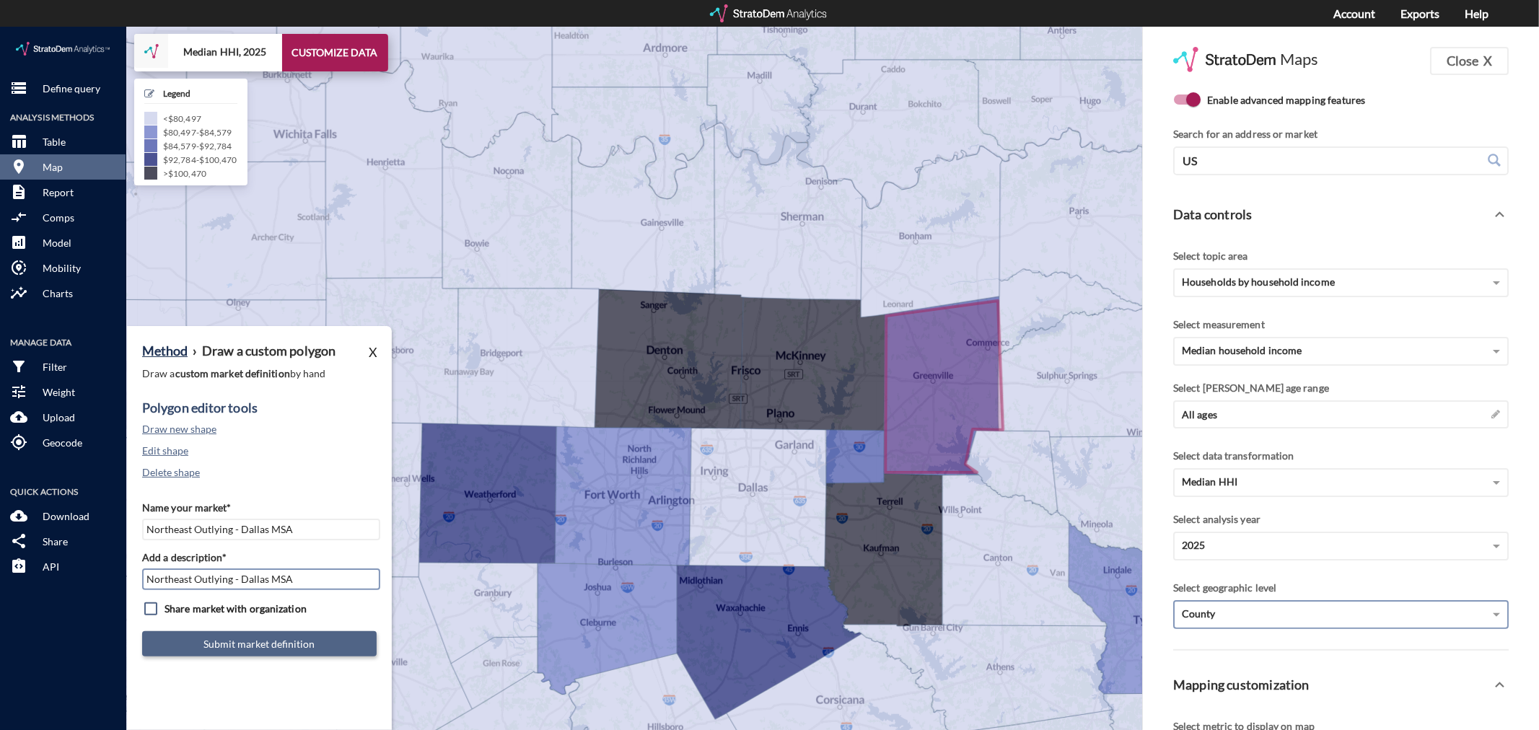
type input "Northeast Outlying - Dallas MSA"
click button "Submit market definition"
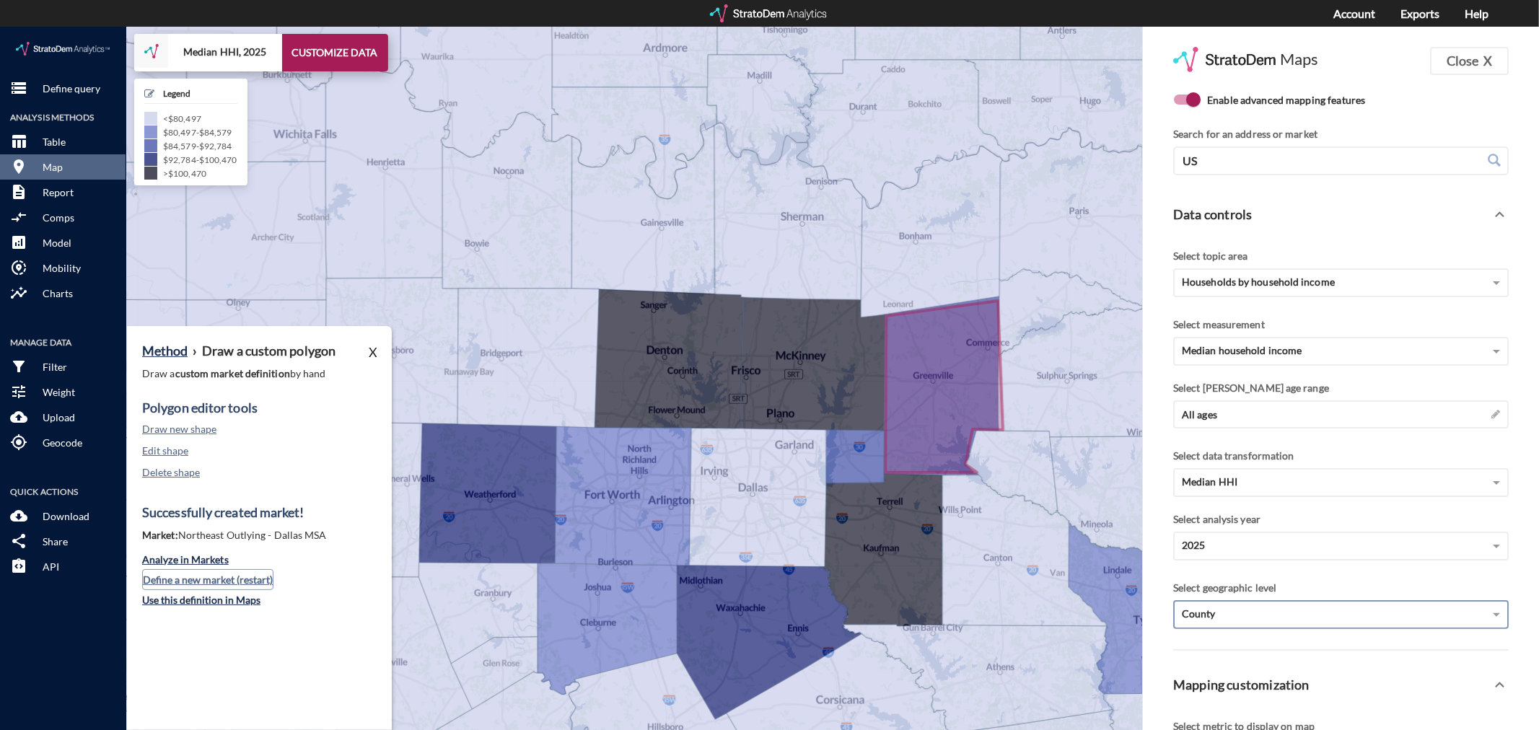
click button "Define a new market (restart)"
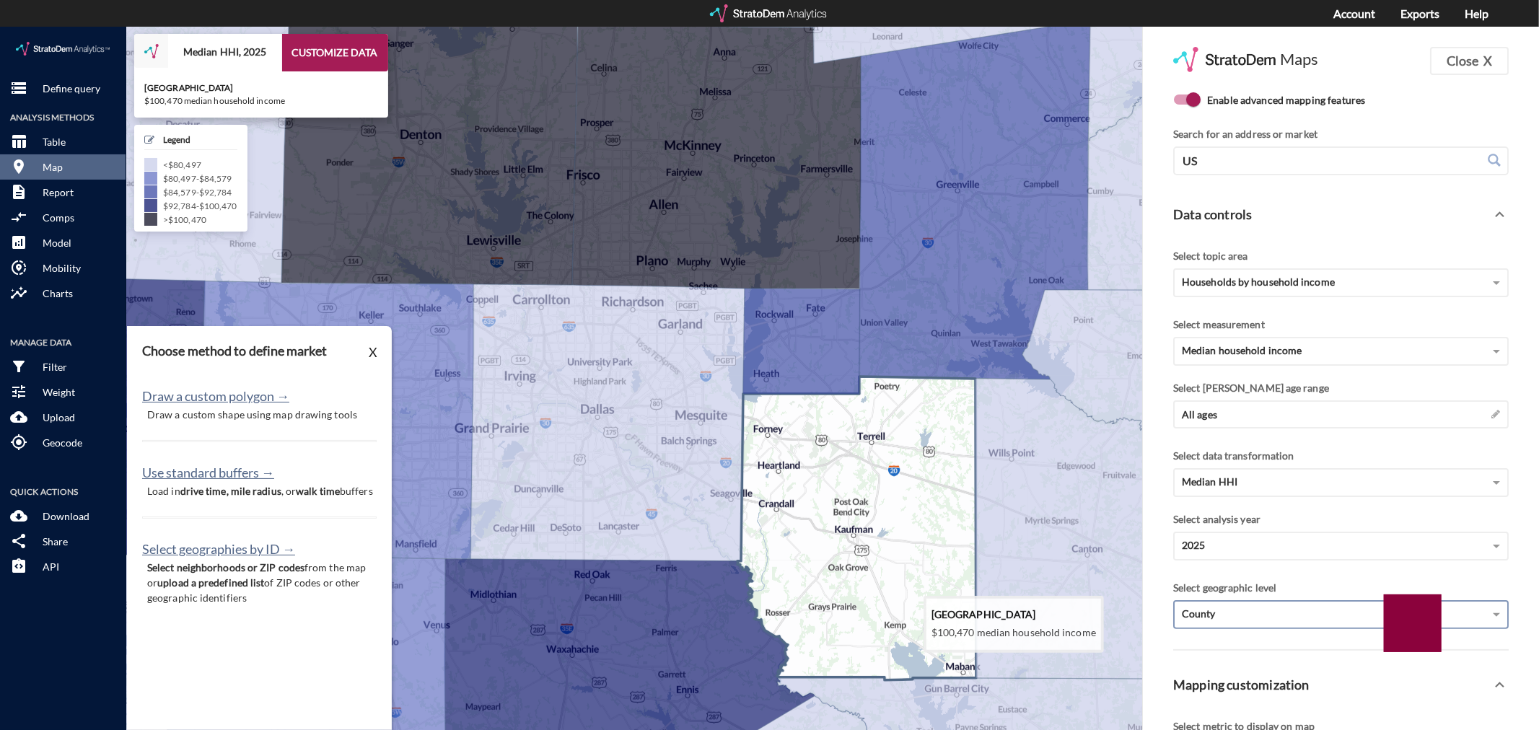
drag, startPoint x: 908, startPoint y: 524, endPoint x: 907, endPoint y: 481, distance: 42.6
click icon
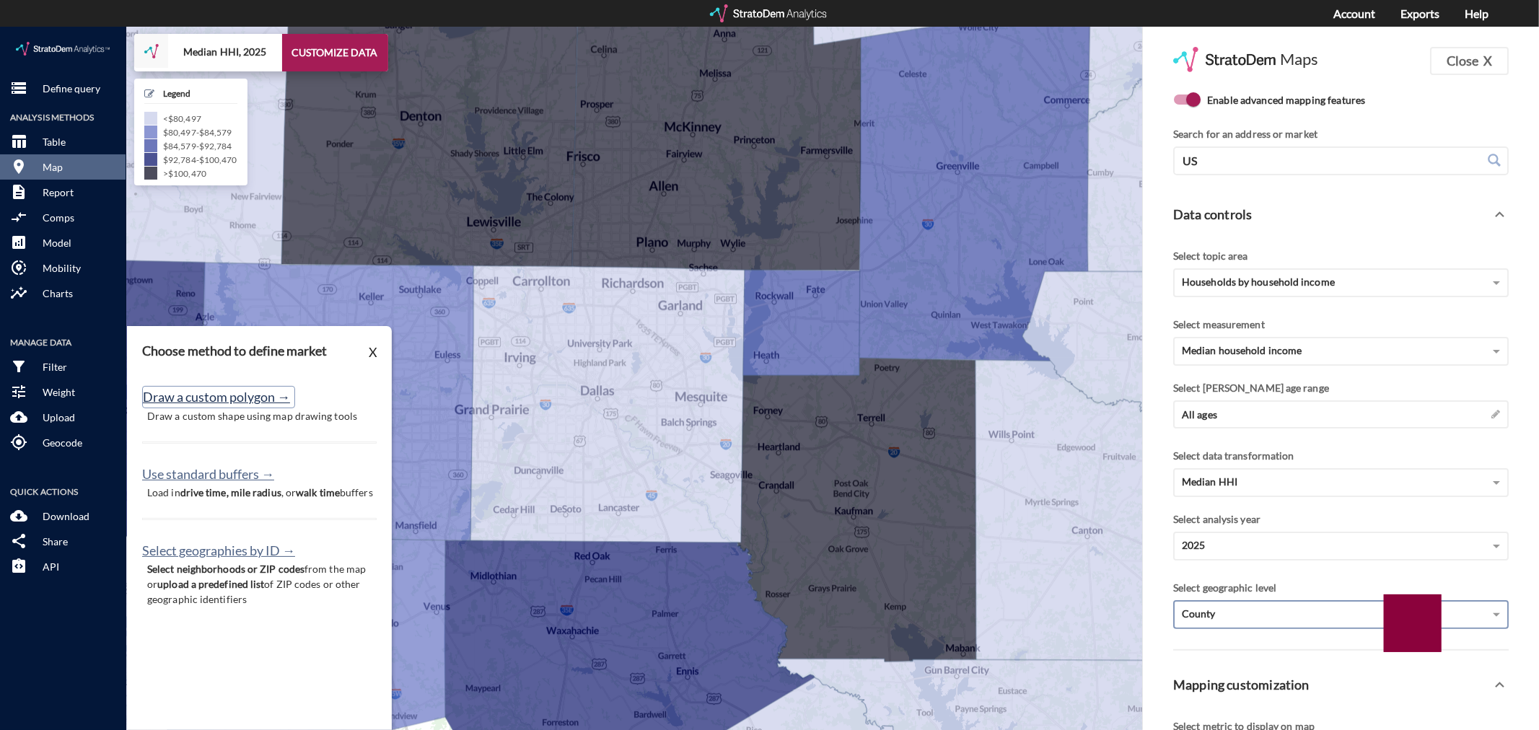
click button "Draw a custom polygon →"
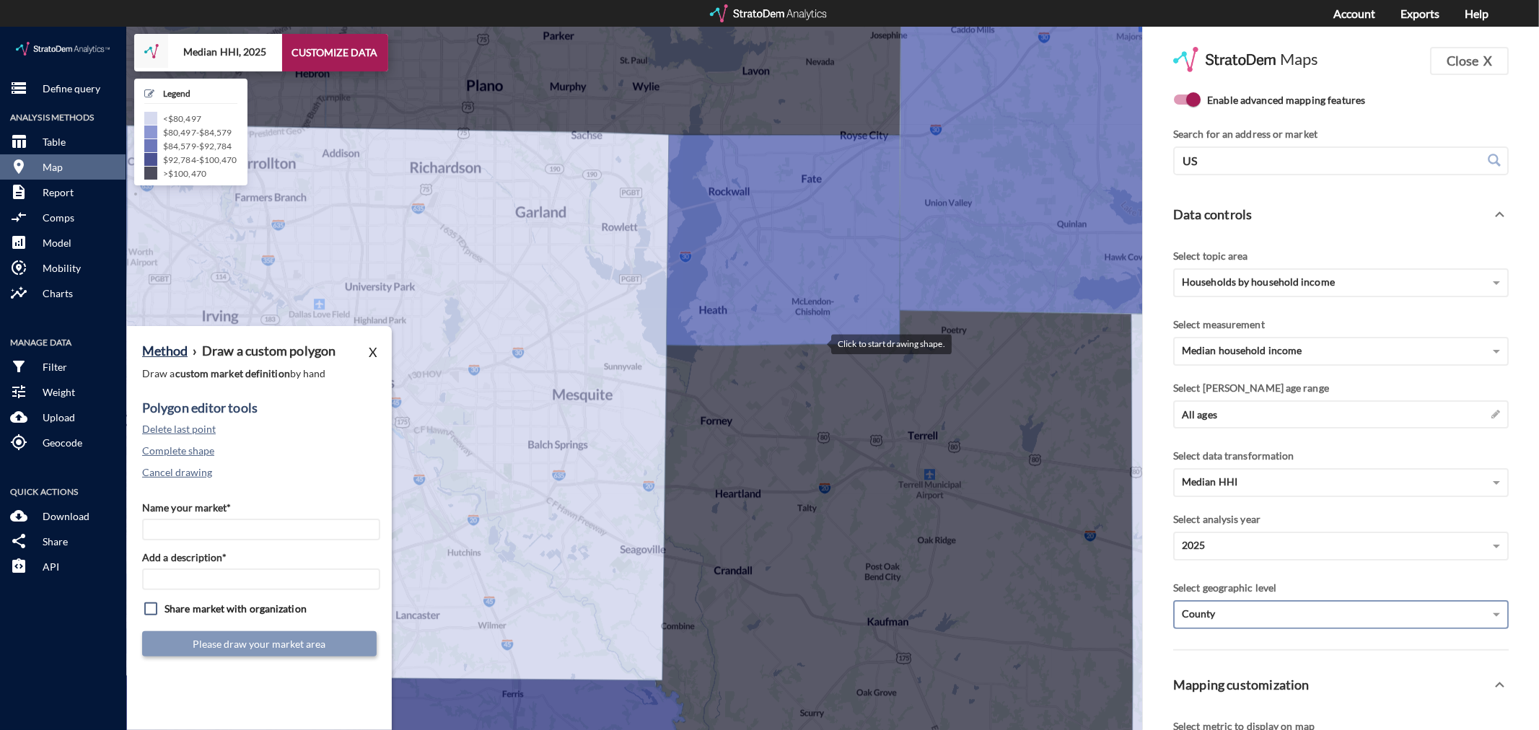
click div
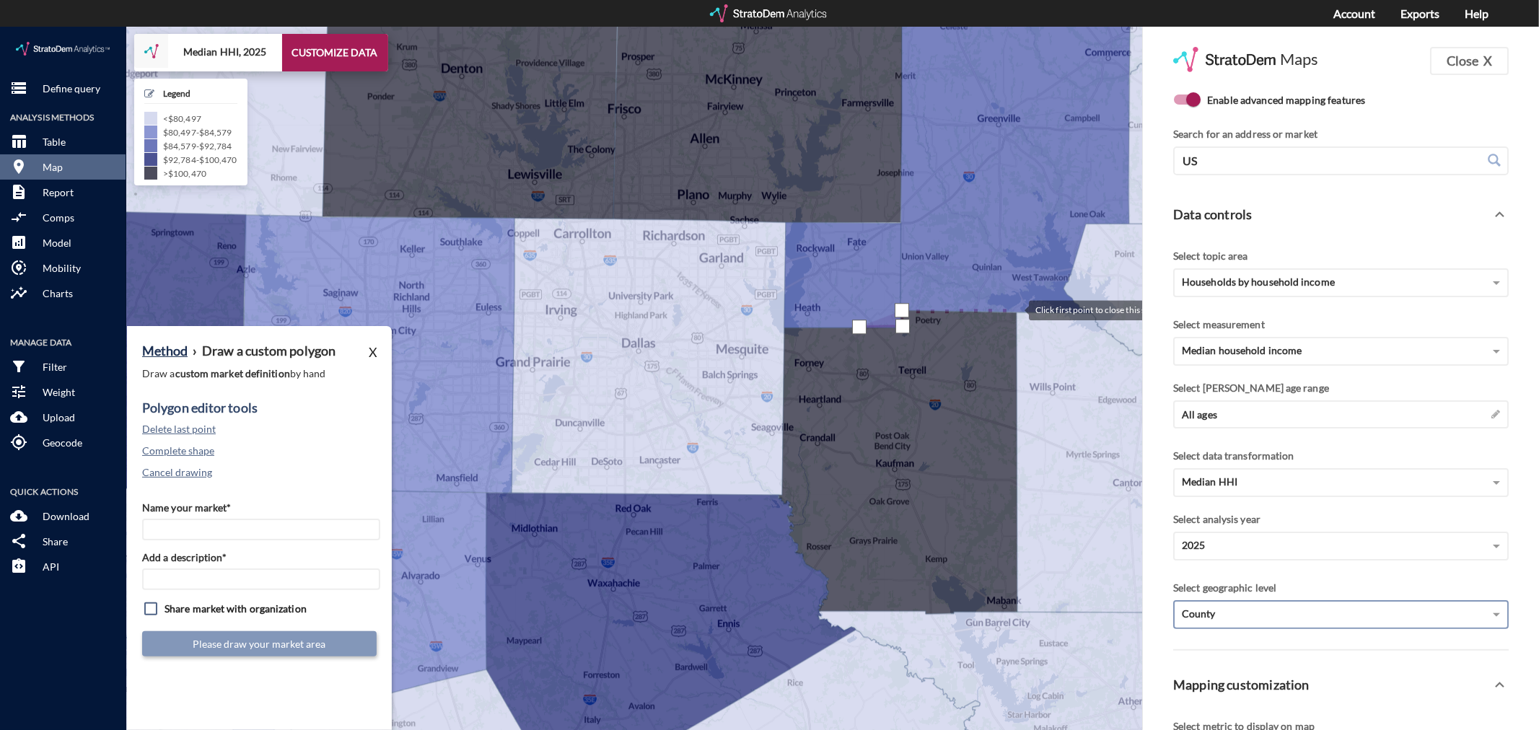
click div
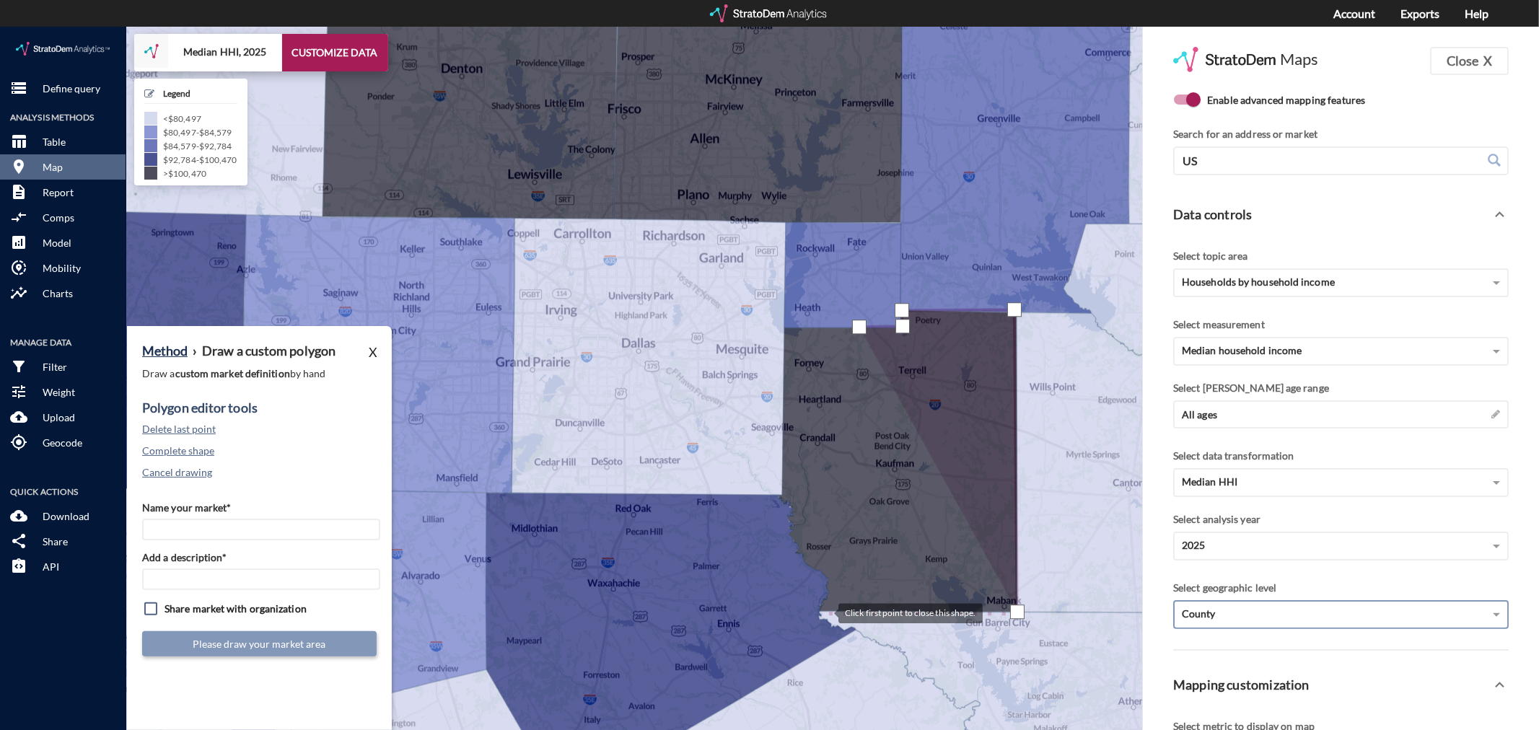
click div
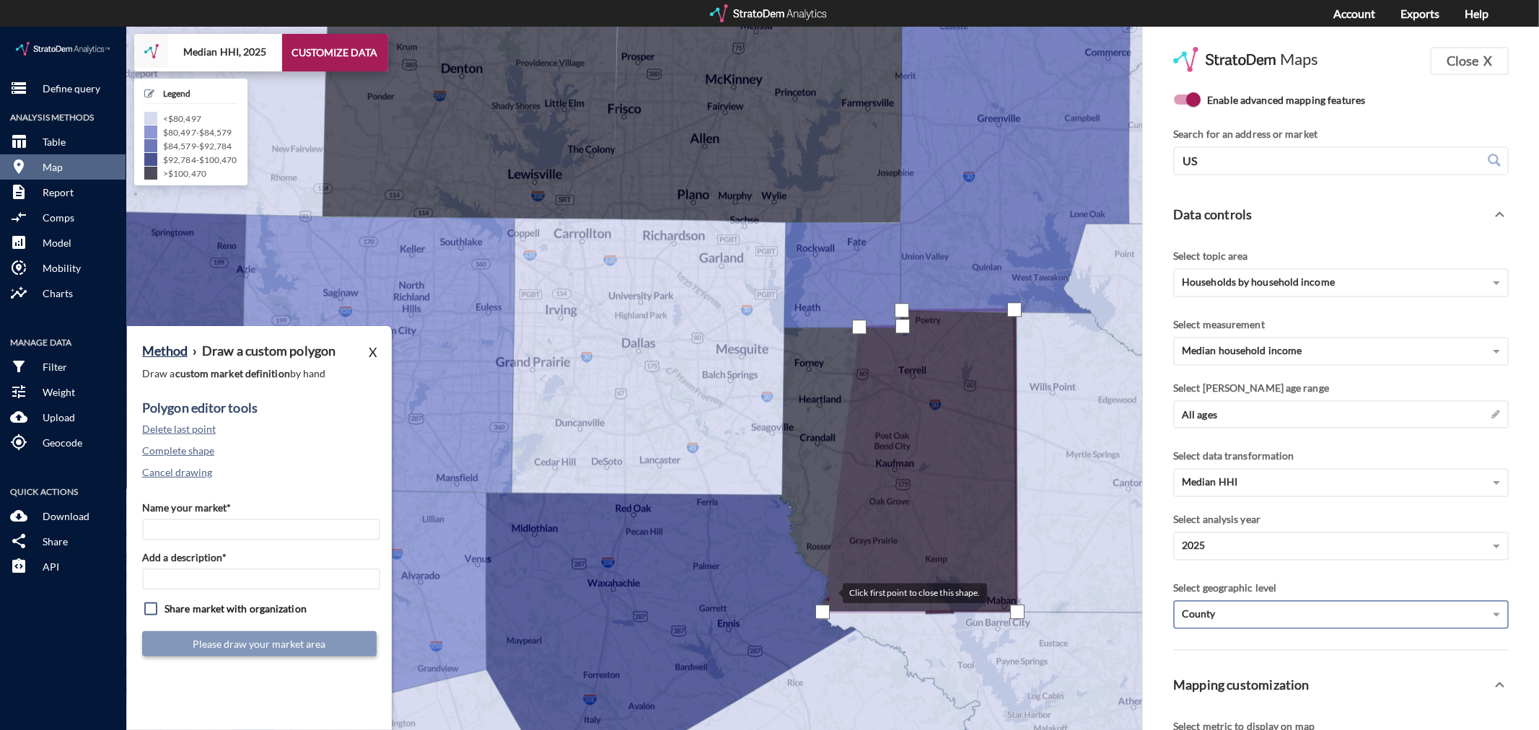
click div
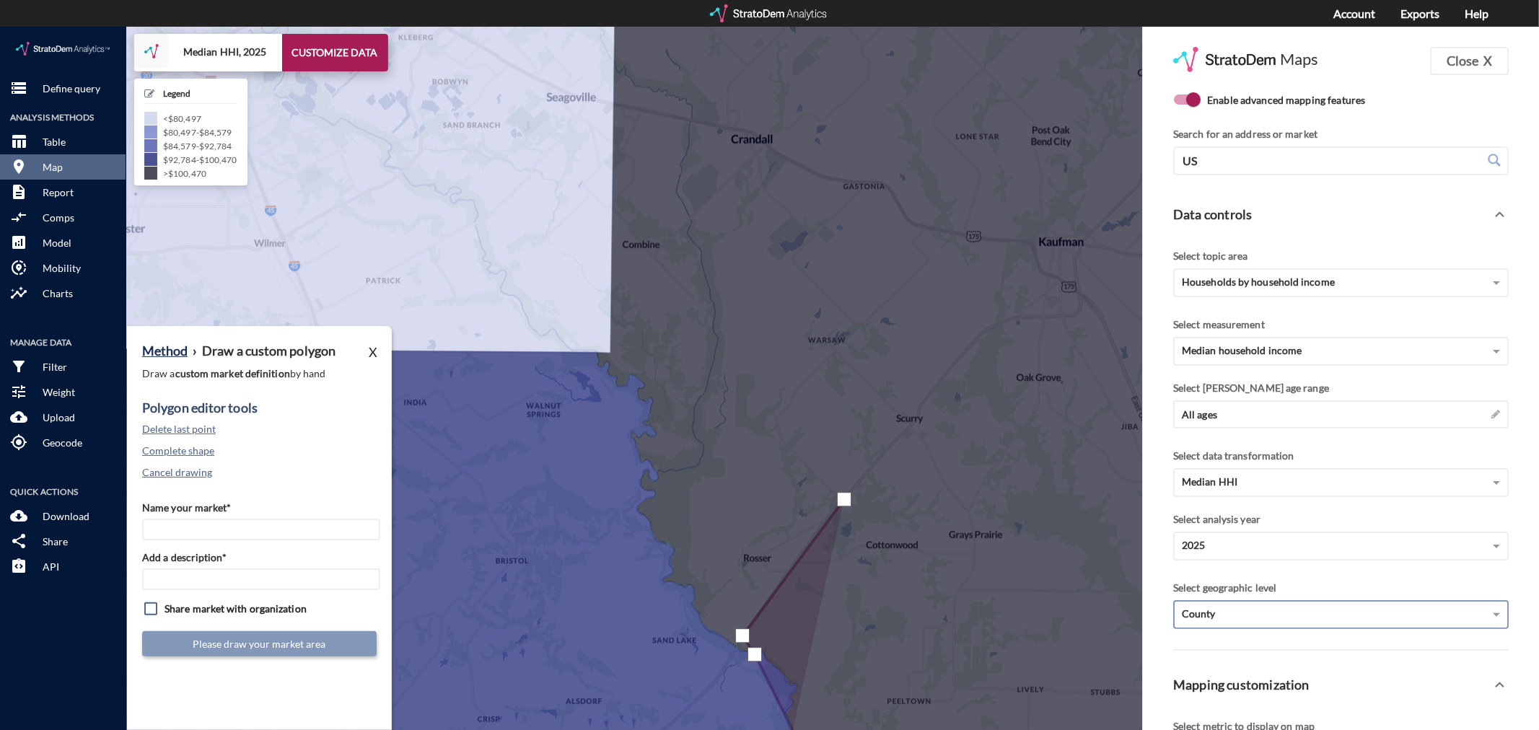
click div
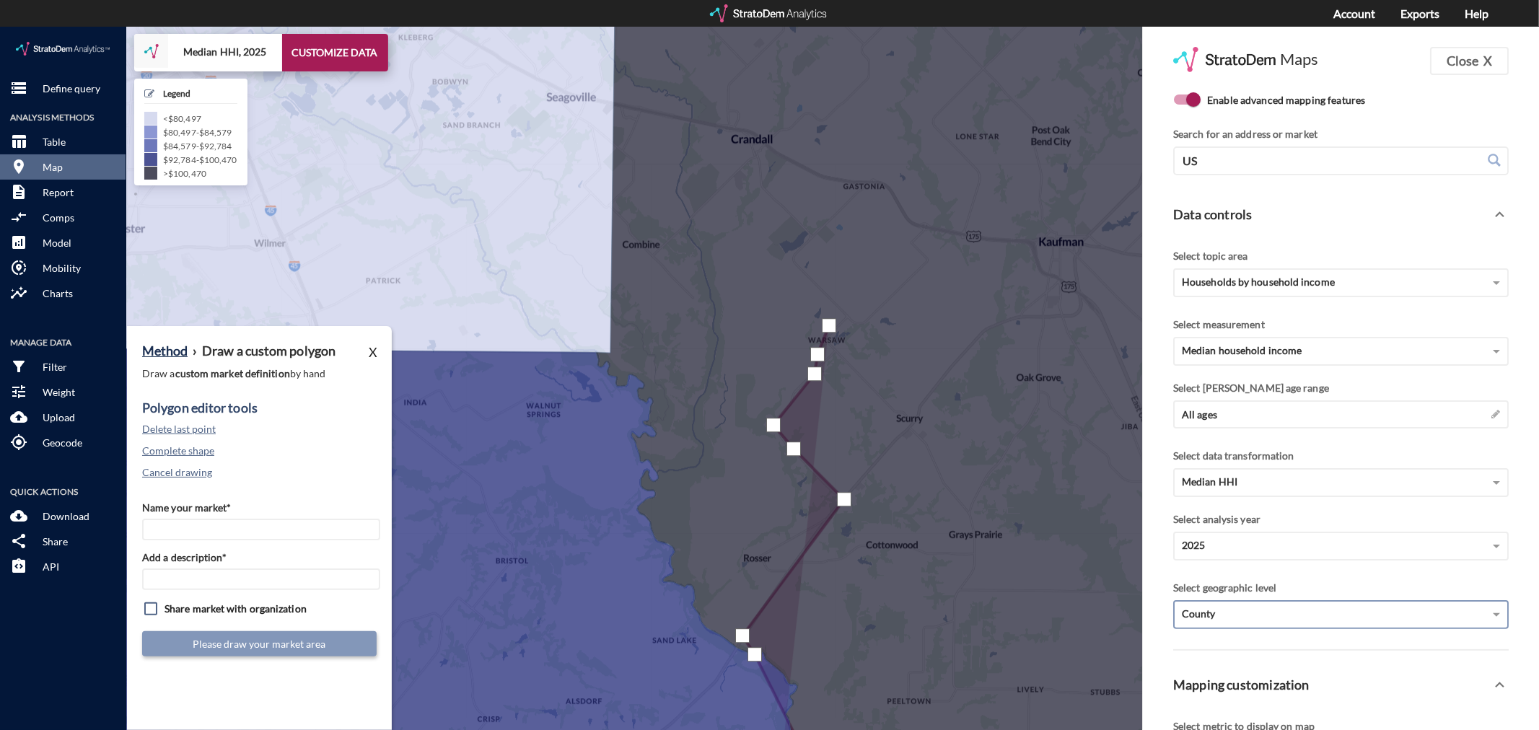
drag, startPoint x: 828, startPoint y: 299, endPoint x: 841, endPoint y: 284, distance: 19.4
click div
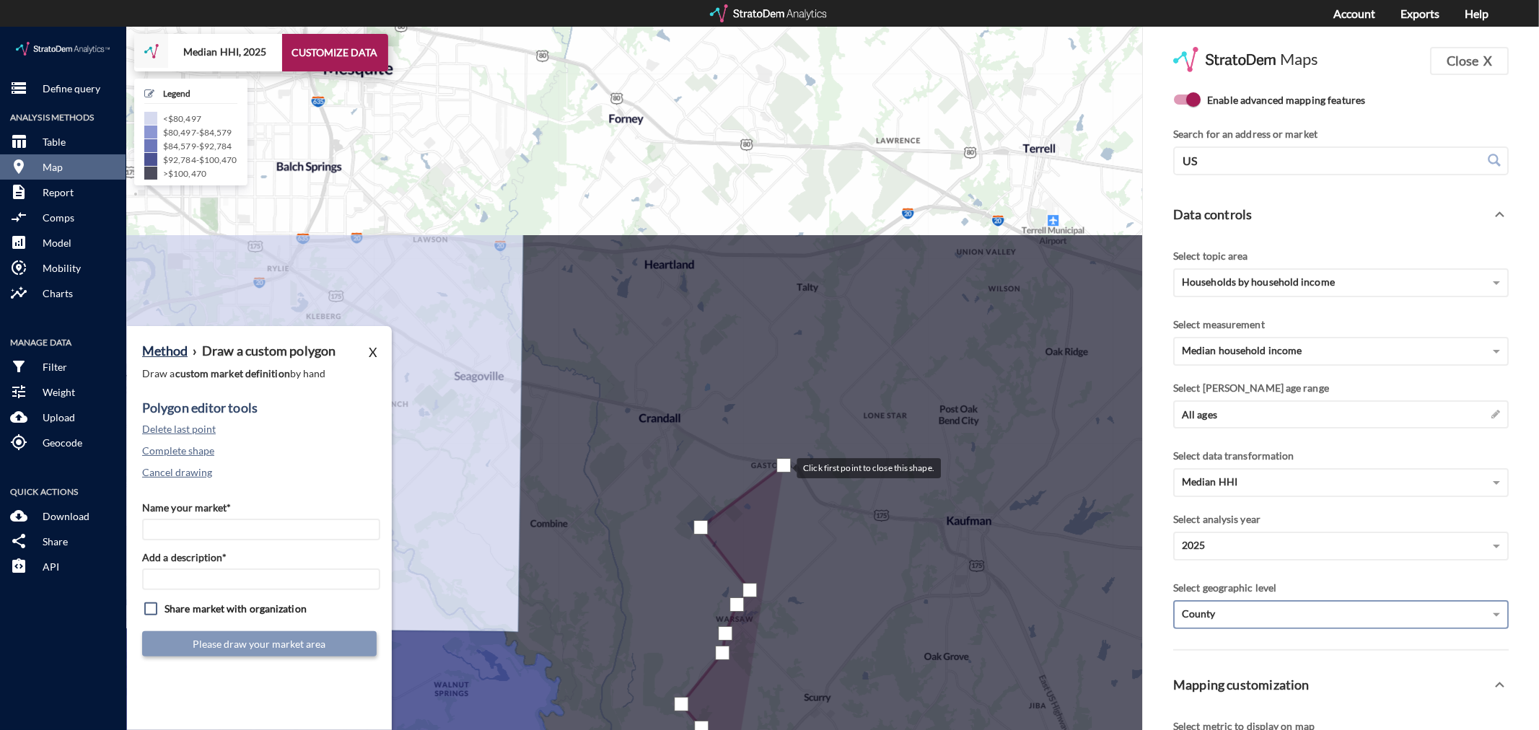
drag, startPoint x: 876, startPoint y: 159, endPoint x: 783, endPoint y: 439, distance: 295.7
click div
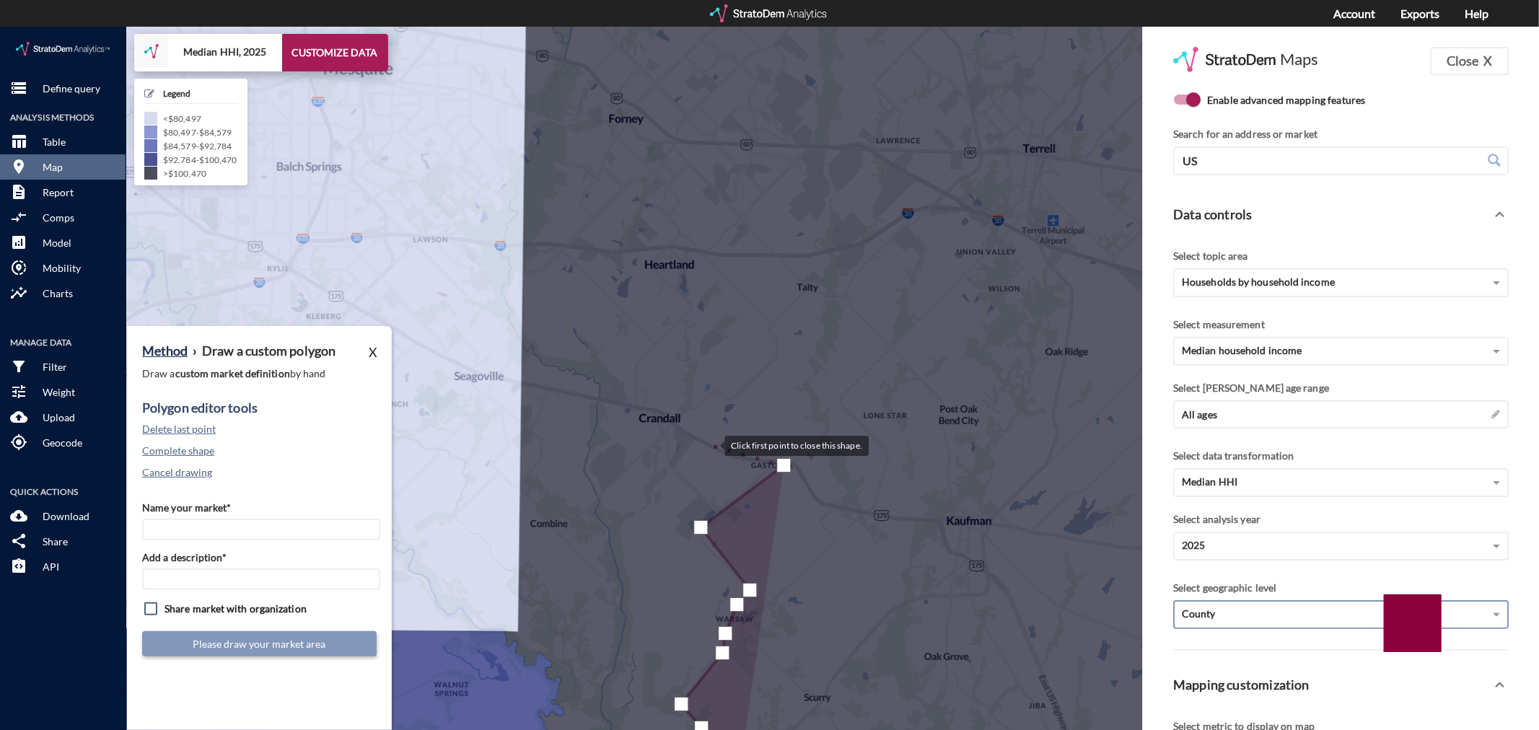
click div
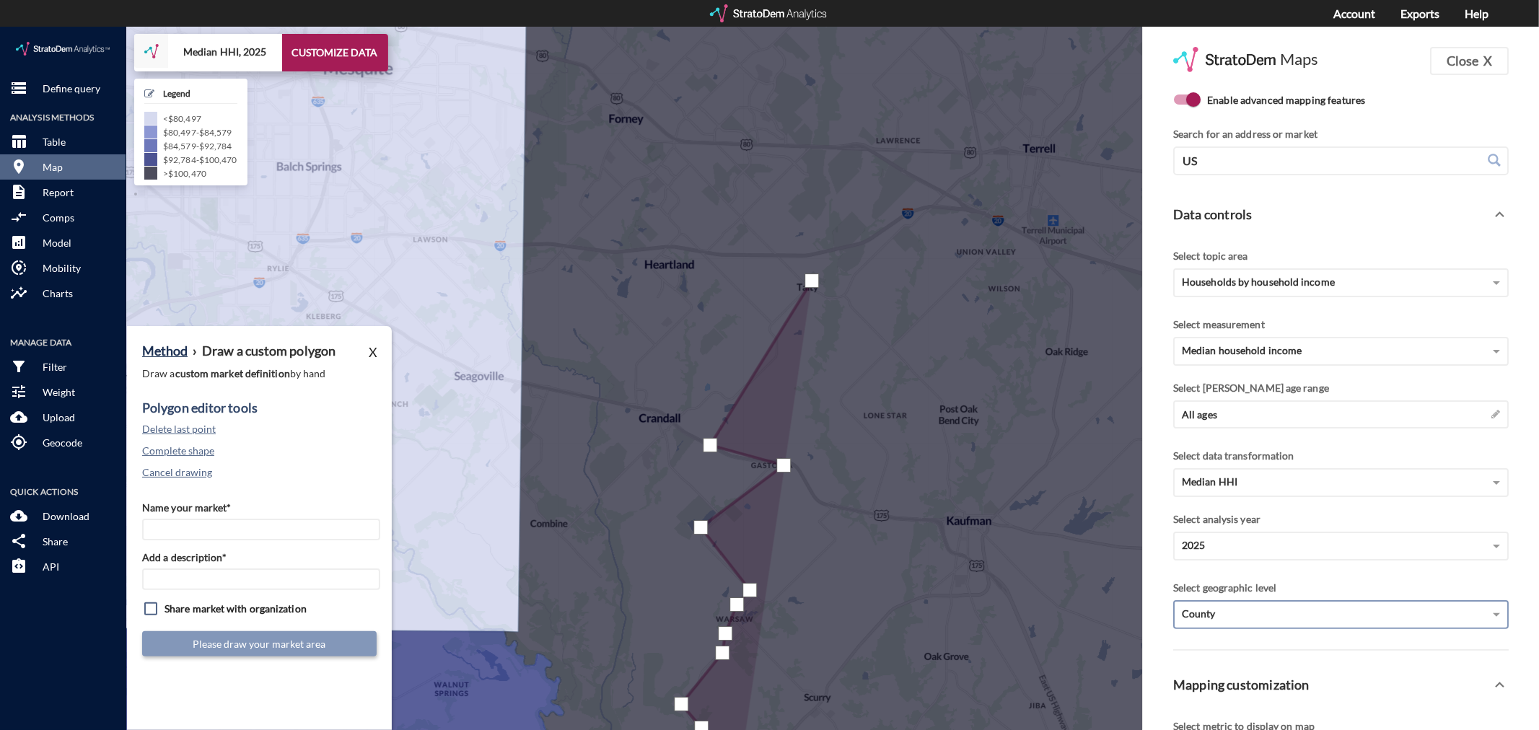
click div
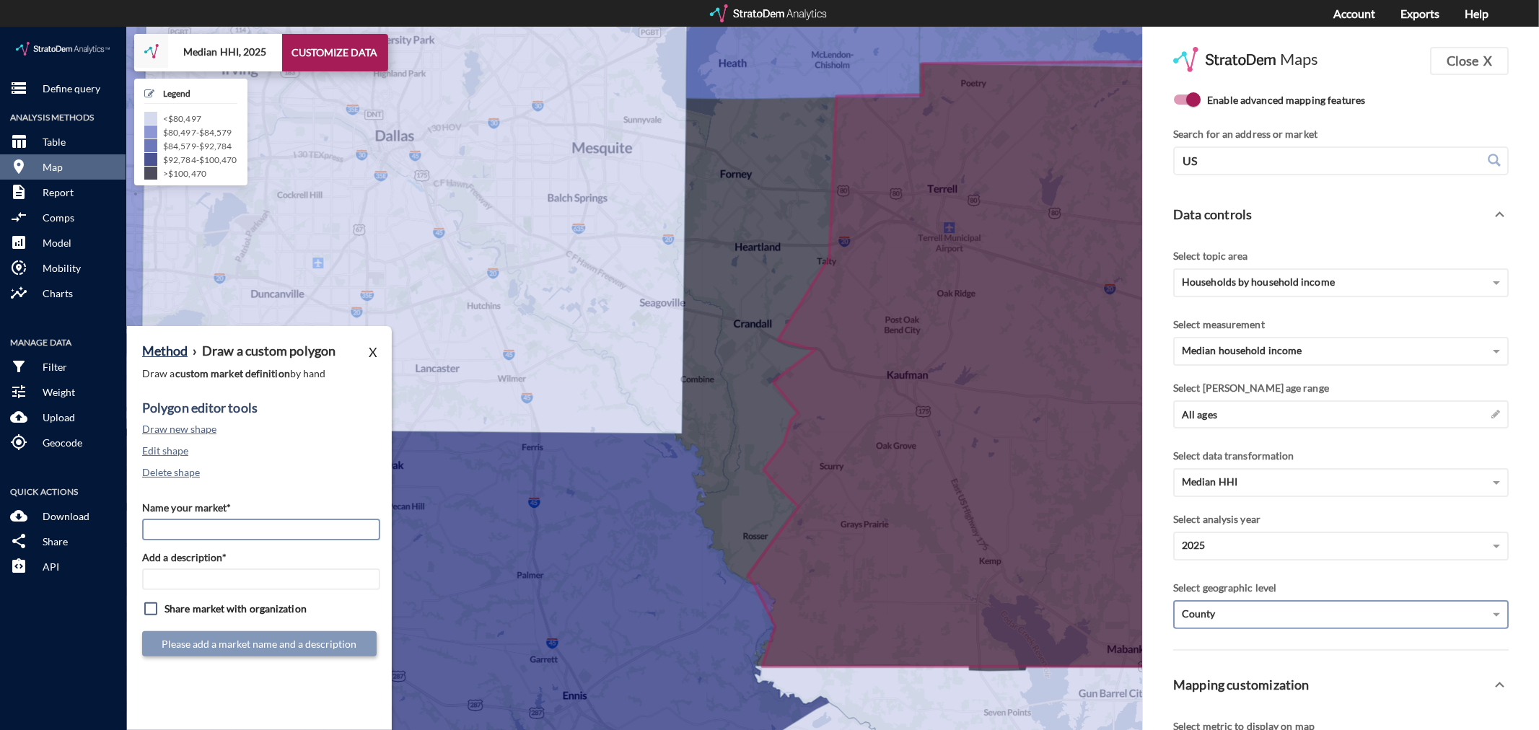
click input "Name your market*"
type input "Southeast Outlying - Dallas MSA"
paste input "Southeast Outlying - Dallas MSA"
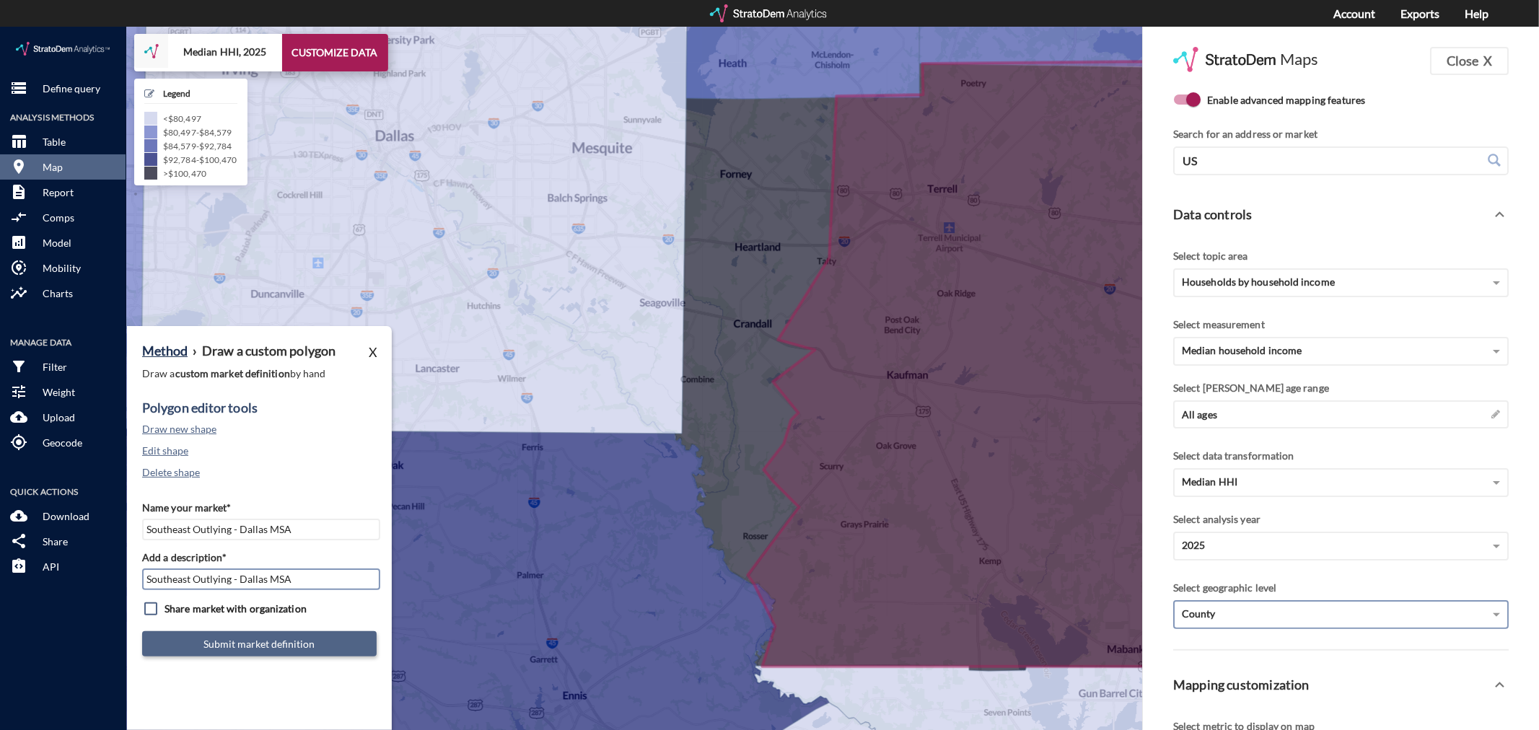
type input "Southeast Outlying - Dallas MSA"
click button "Submit market definition"
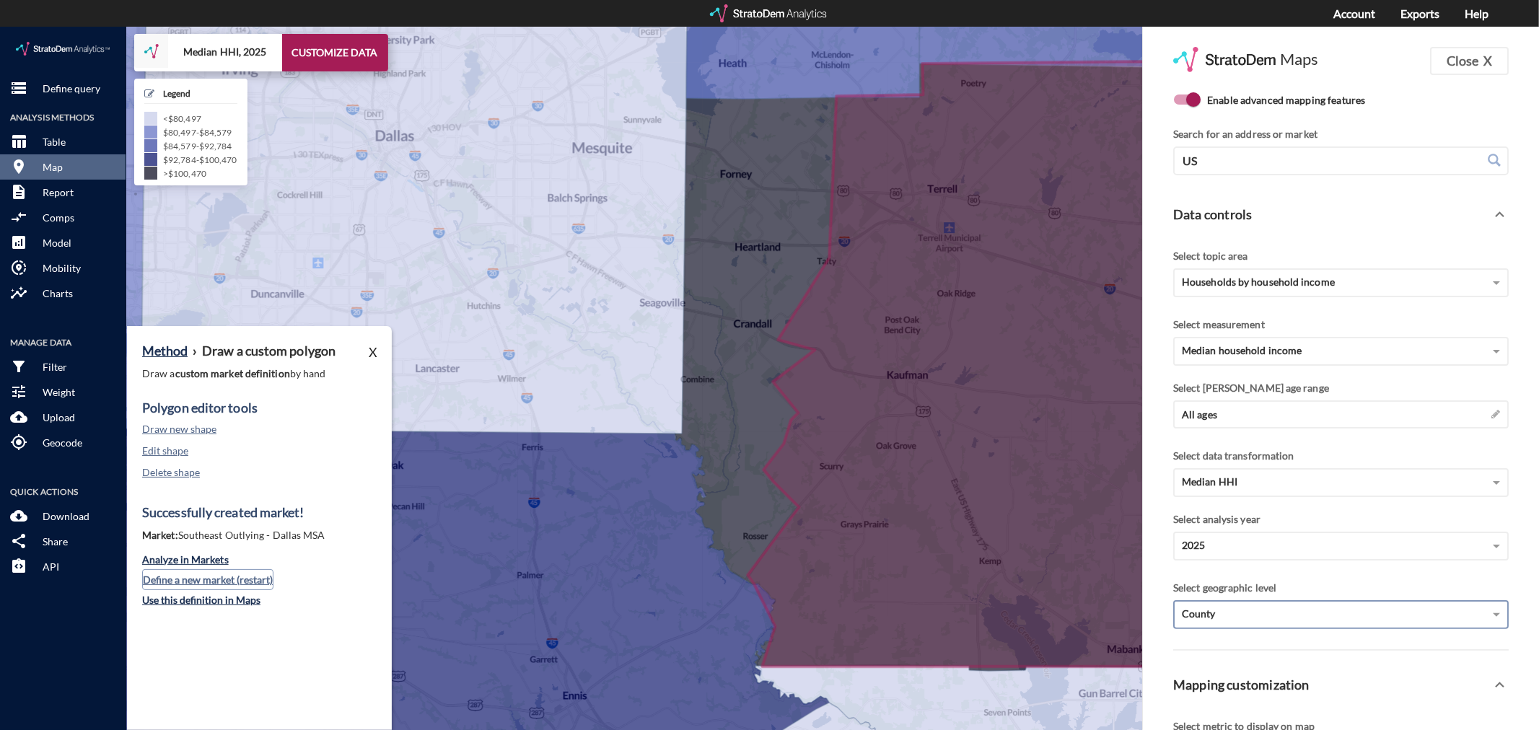
click button "Define a new market (restart)"
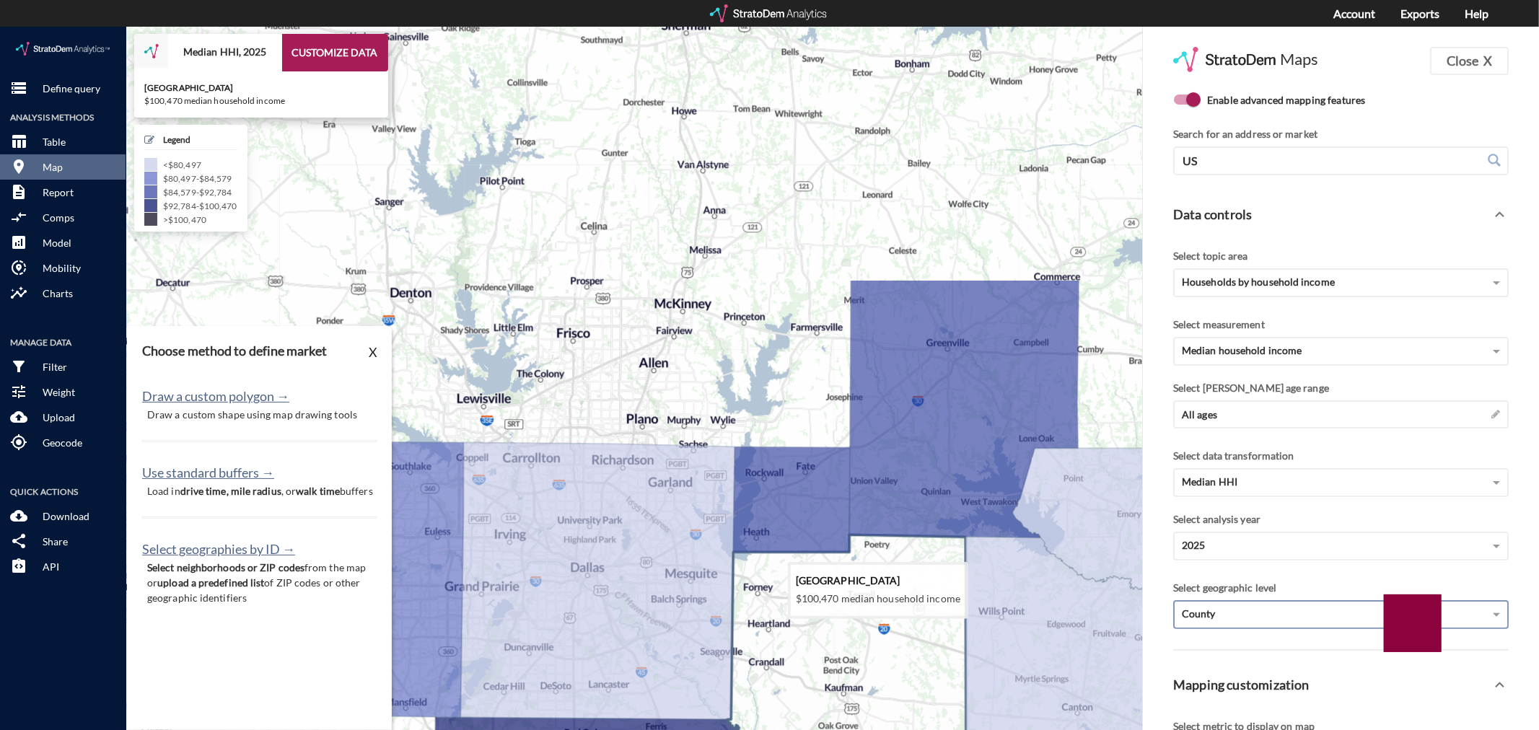
drag, startPoint x: 747, startPoint y: 253, endPoint x: 783, endPoint y: 577, distance: 326.7
click icon
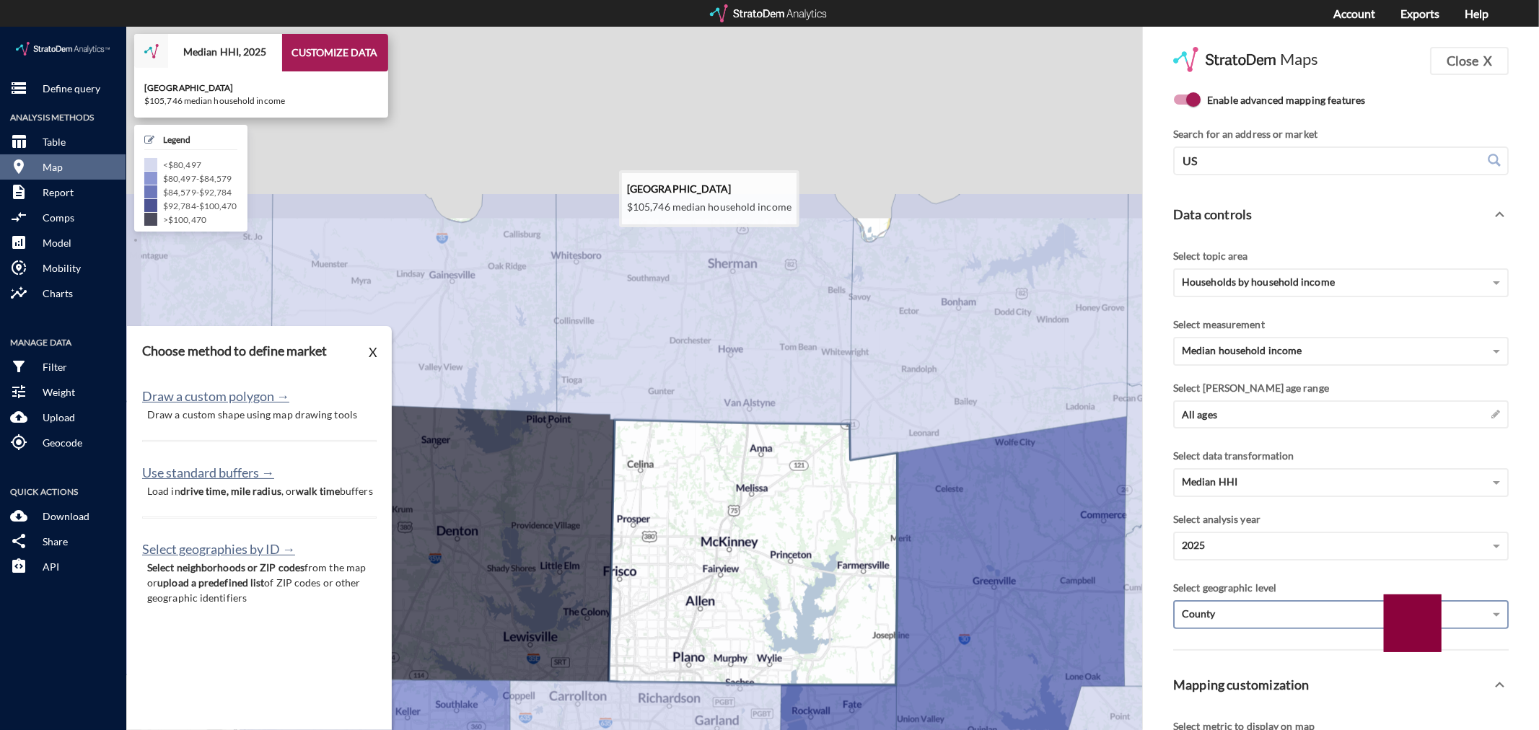
drag, startPoint x: 600, startPoint y: 144, endPoint x: 644, endPoint y: 430, distance: 290.0
click icon
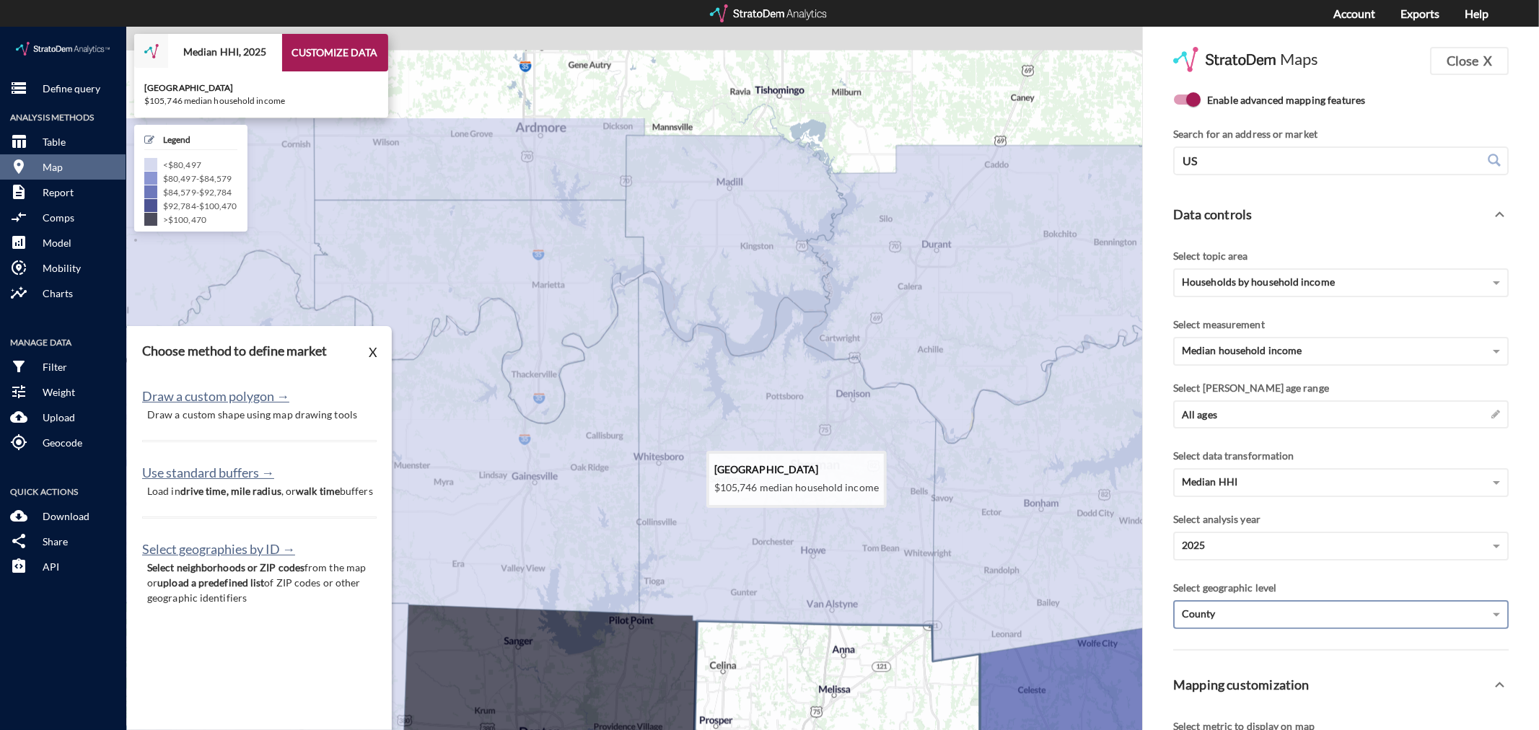
drag, startPoint x: 696, startPoint y: 464, endPoint x: 788, endPoint y: 619, distance: 180.2
click icon
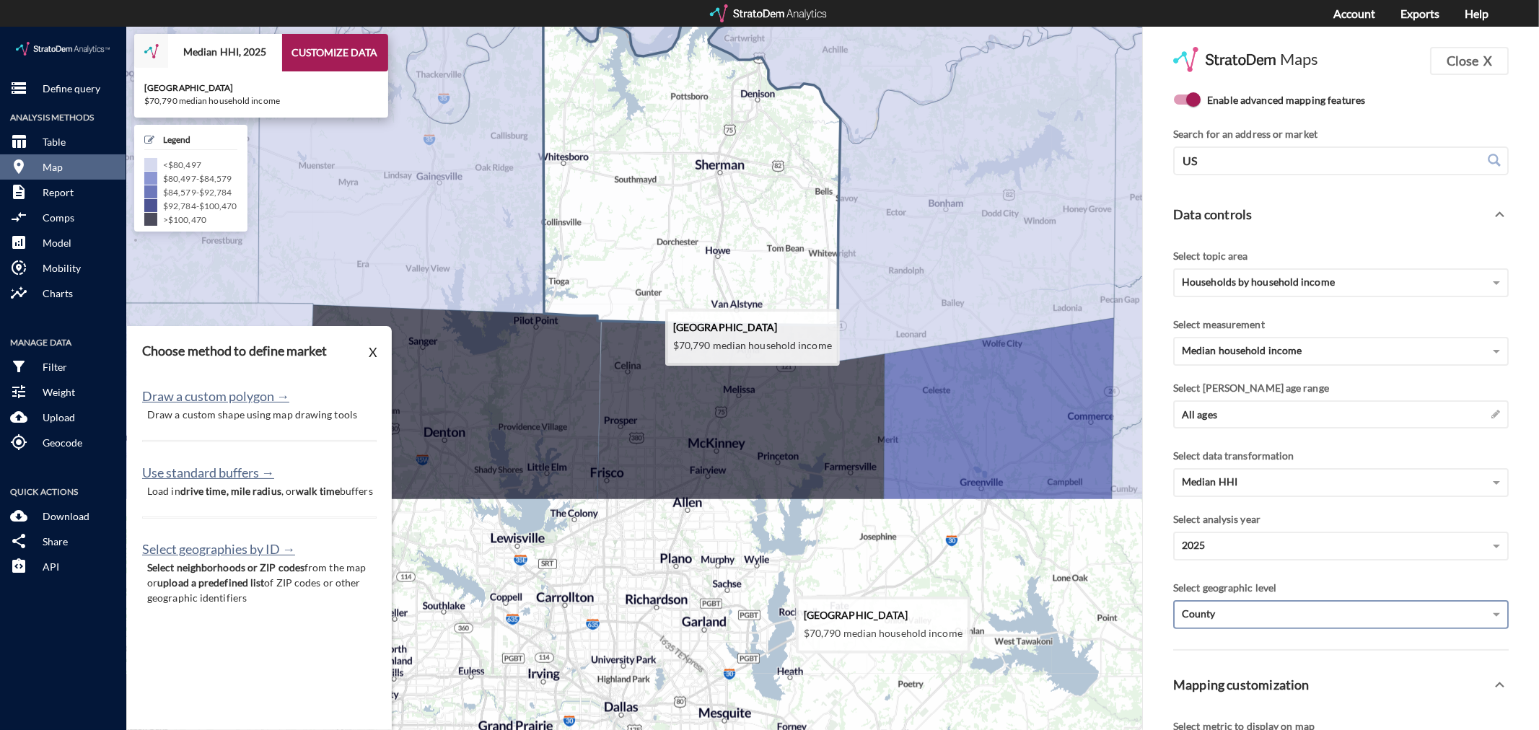
drag, startPoint x: 752, startPoint y: 483, endPoint x: 694, endPoint y: 216, distance: 272.5
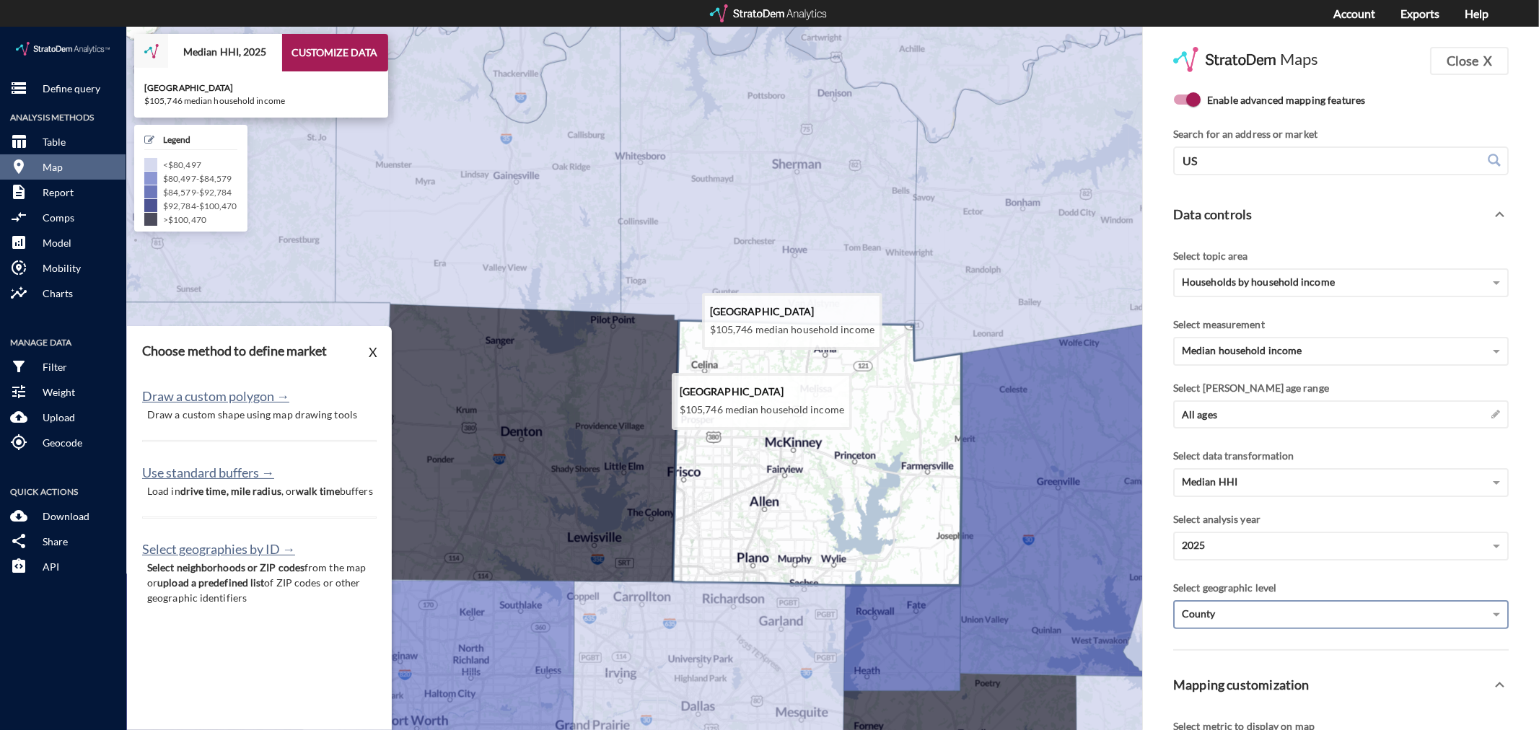
click icon
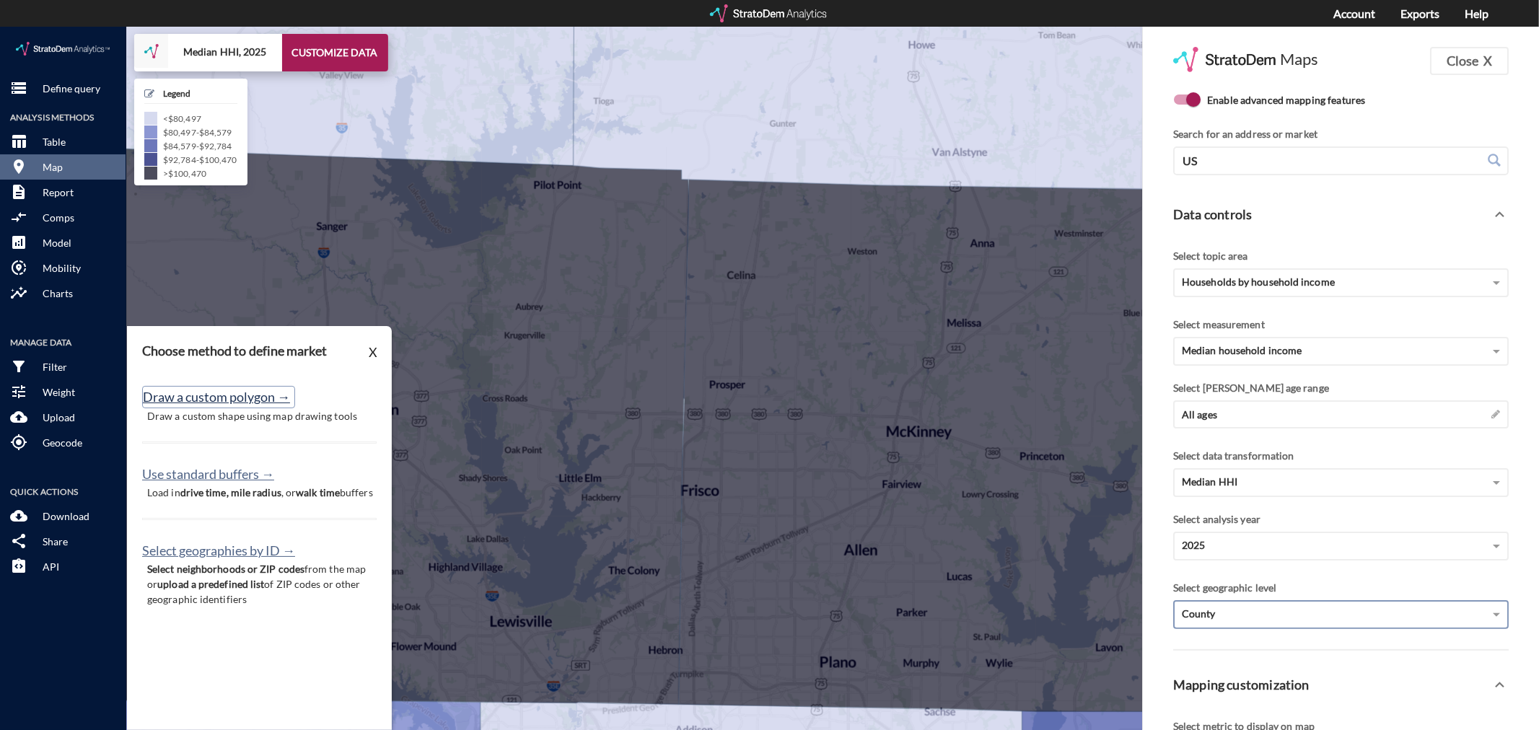
click button "Draw a custom polygon →"
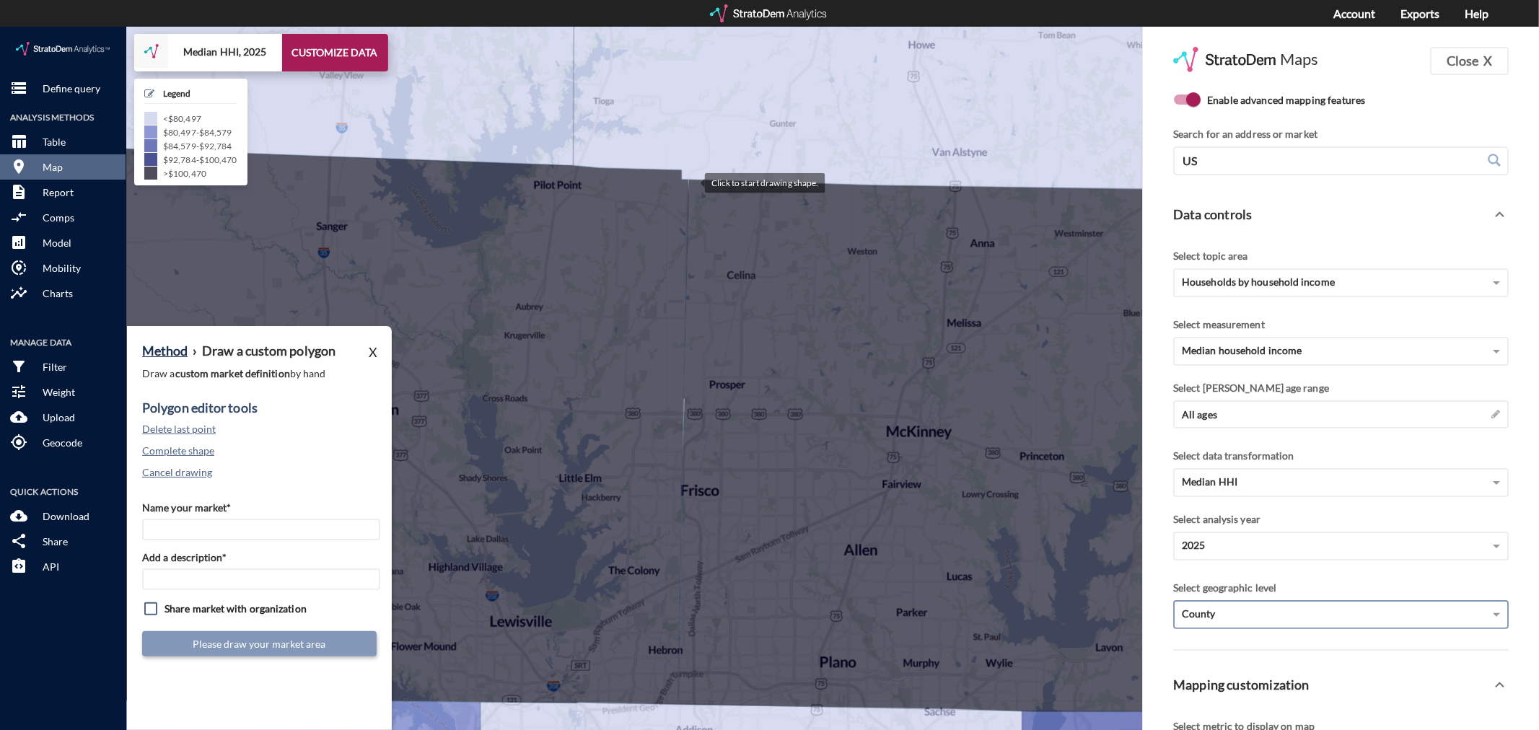
click div
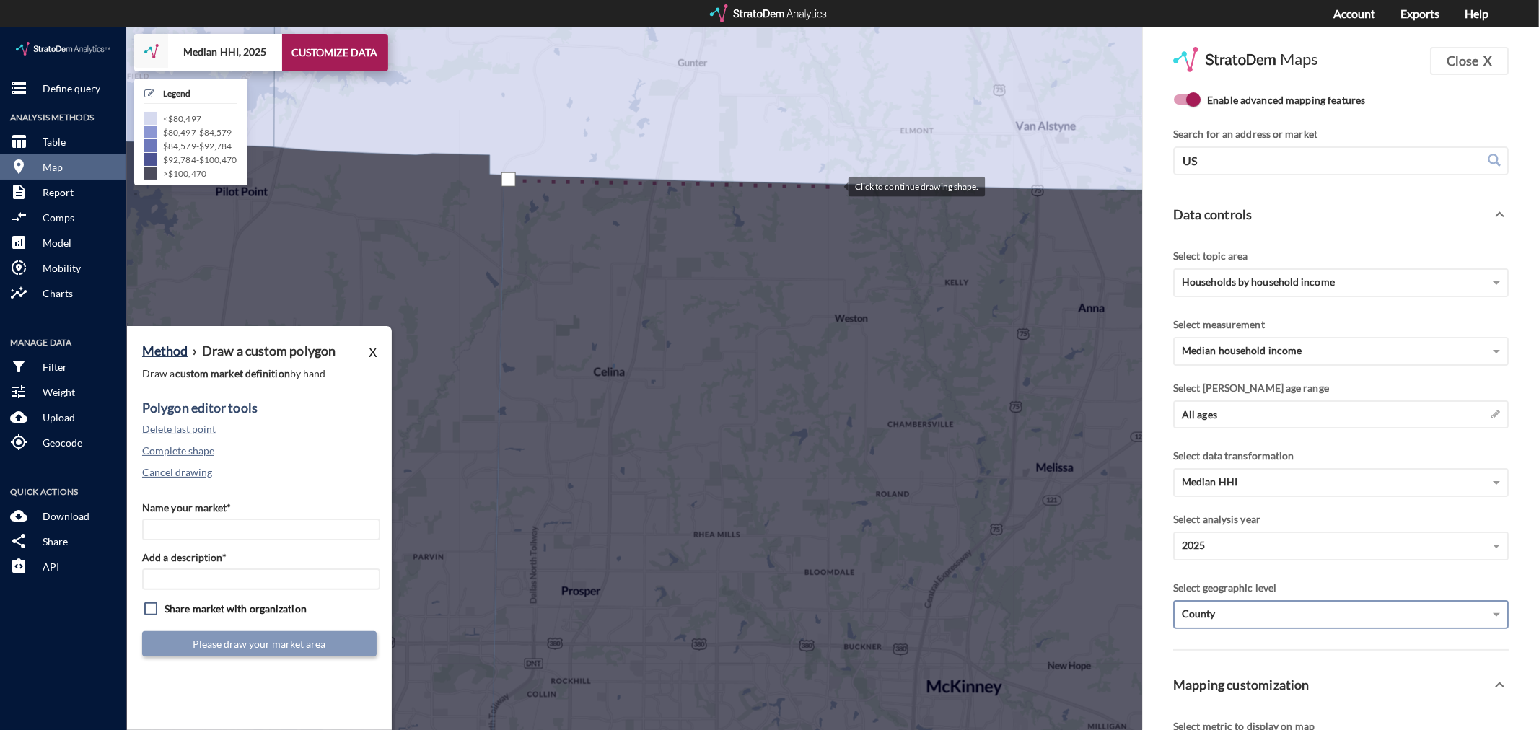
click div
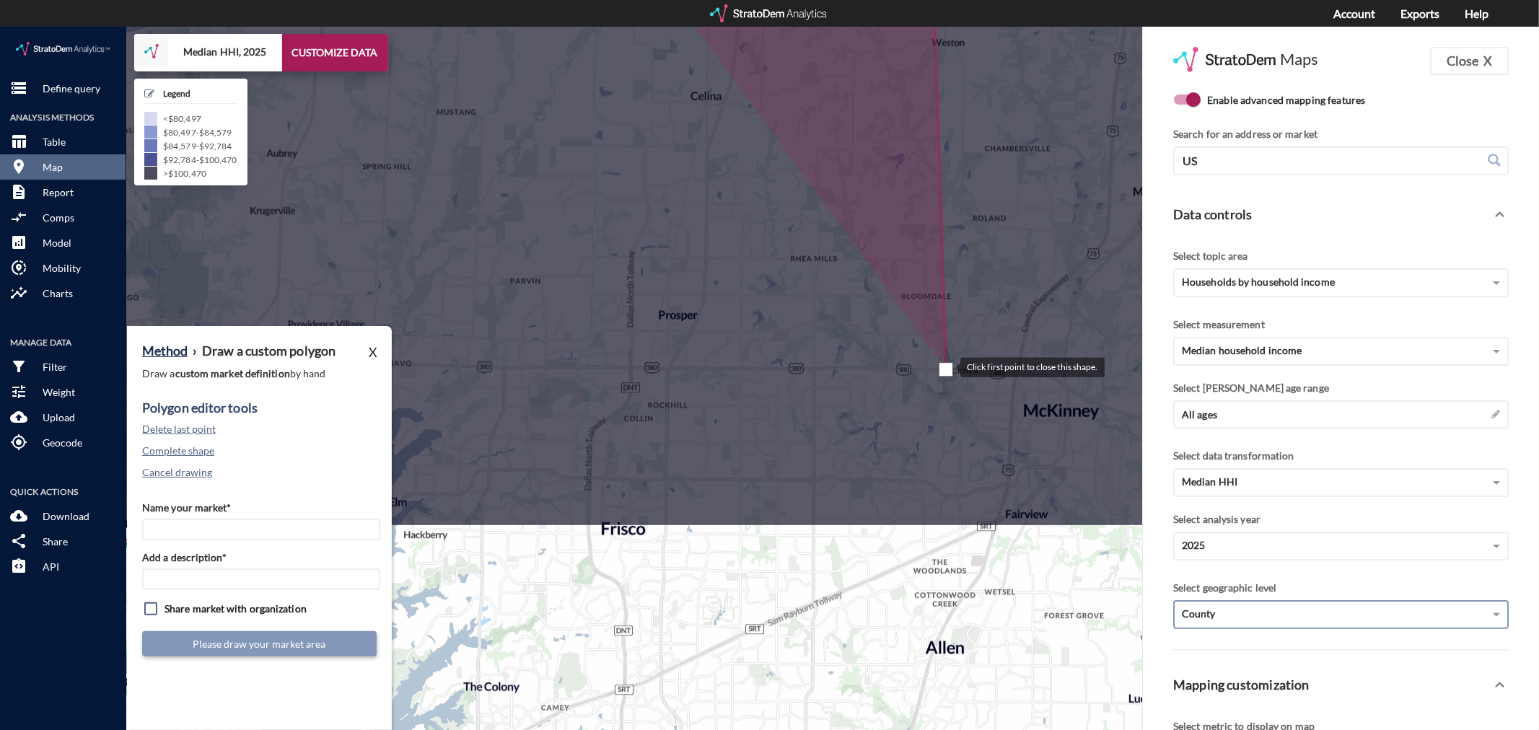
drag, startPoint x: 849, startPoint y: 618, endPoint x: 946, endPoint y: 340, distance: 295.1
click div
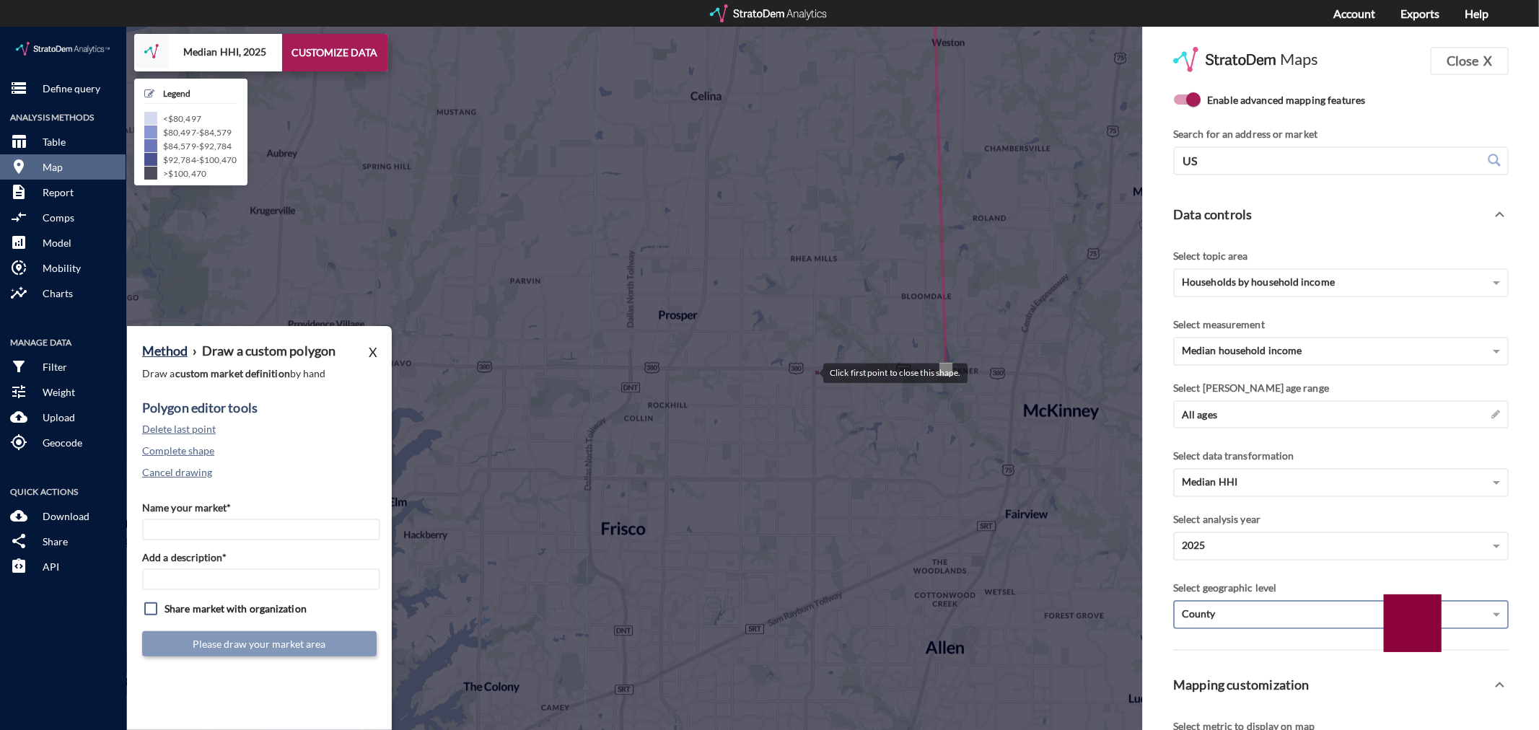
click div
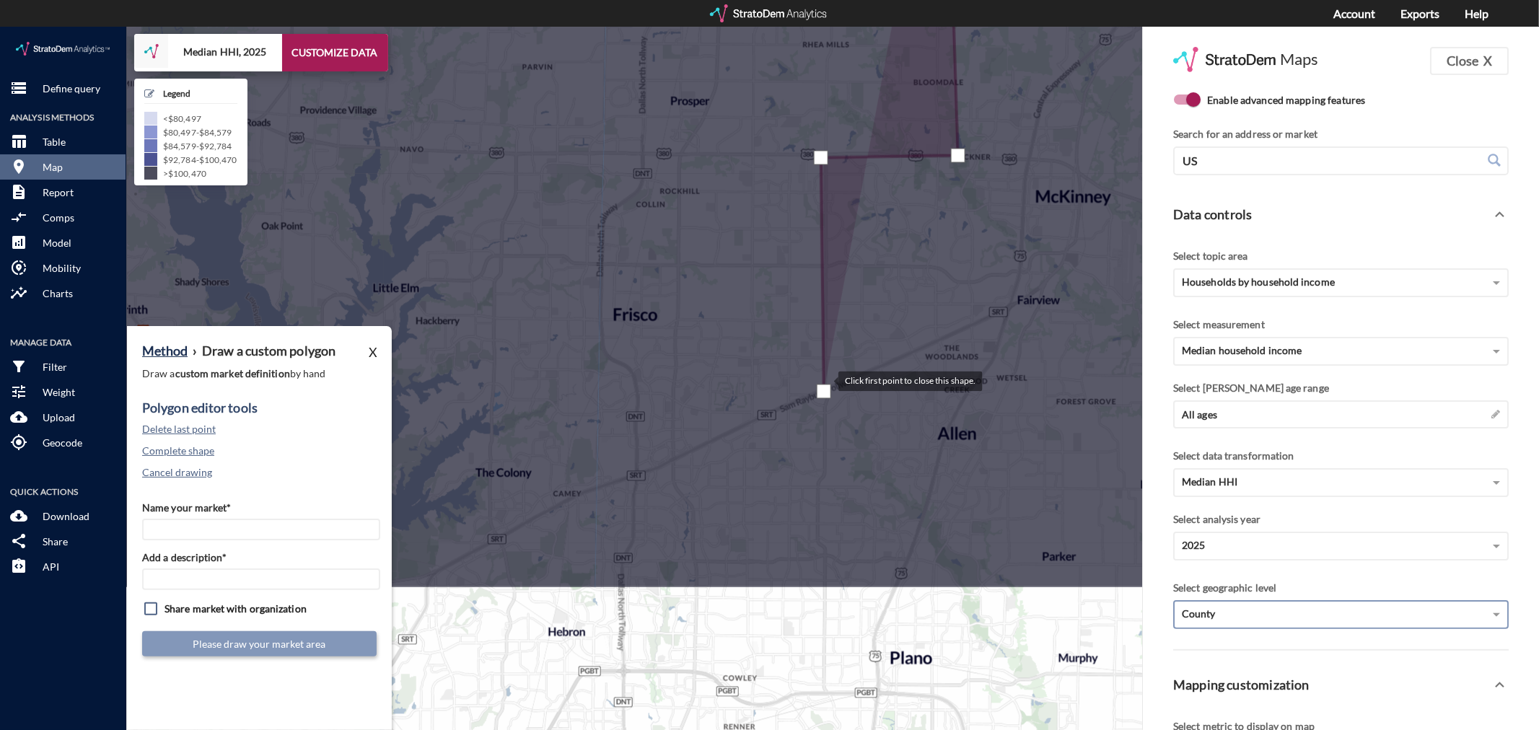
drag, startPoint x: 812, startPoint y: 578, endPoint x: 824, endPoint y: 354, distance: 224.8
click div
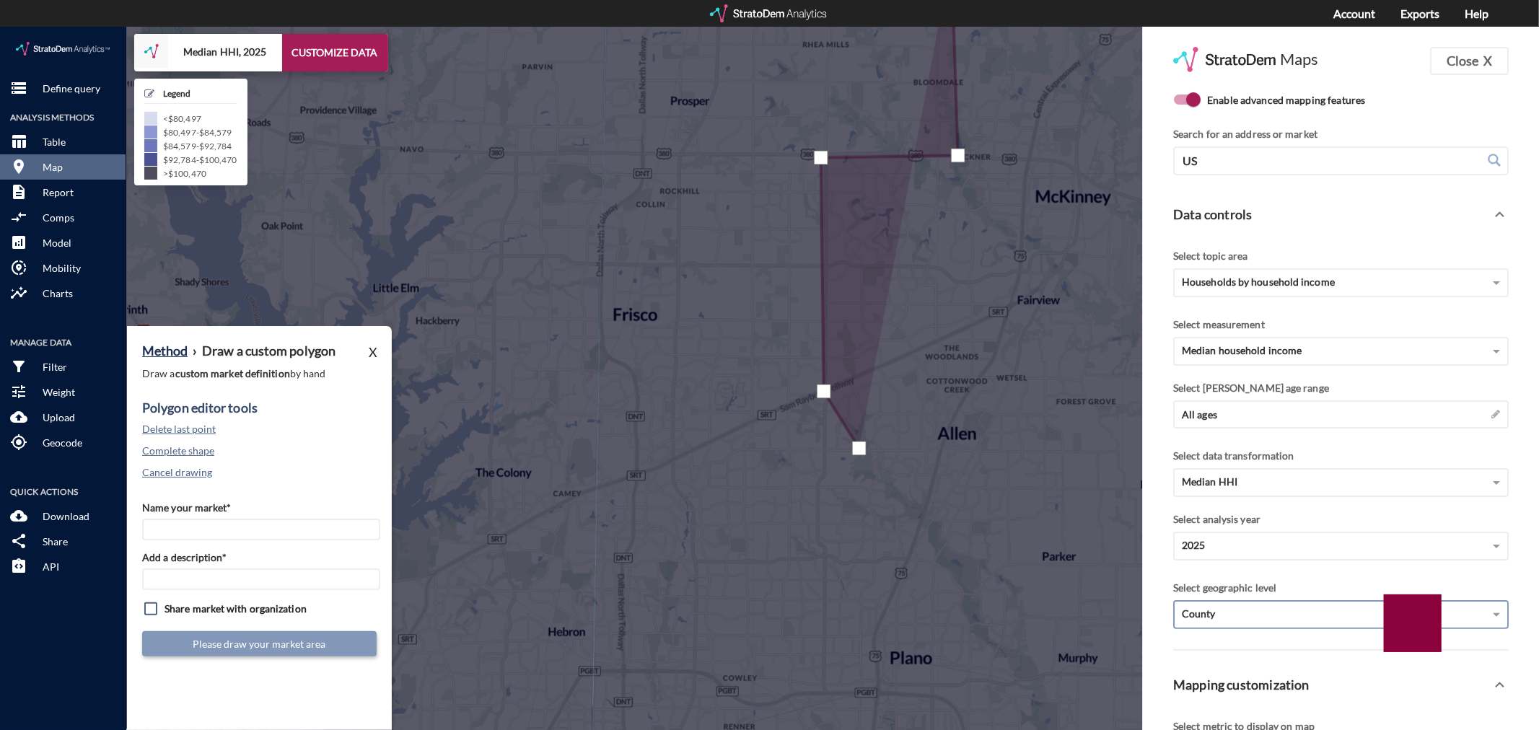
click div
click button "Delete last point"
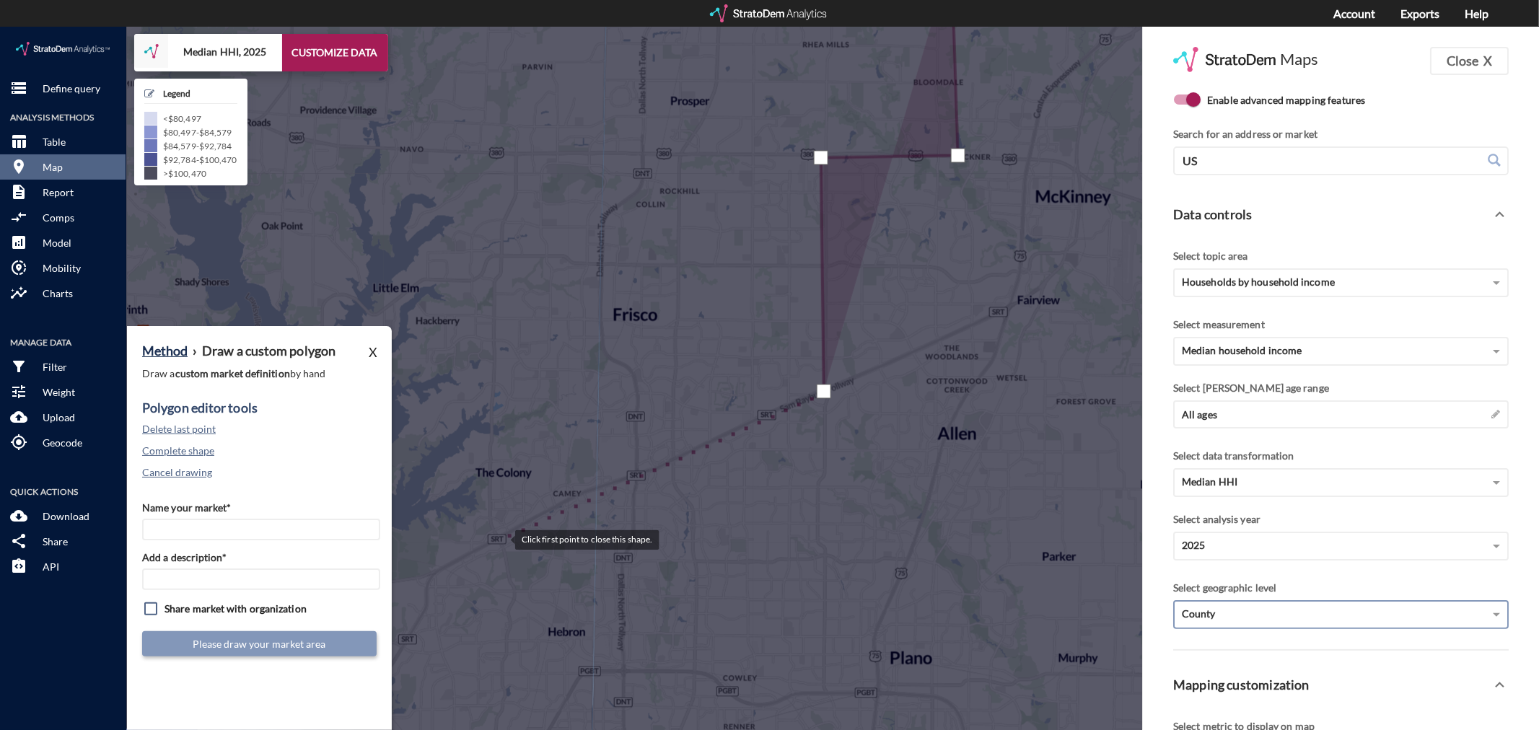
click div
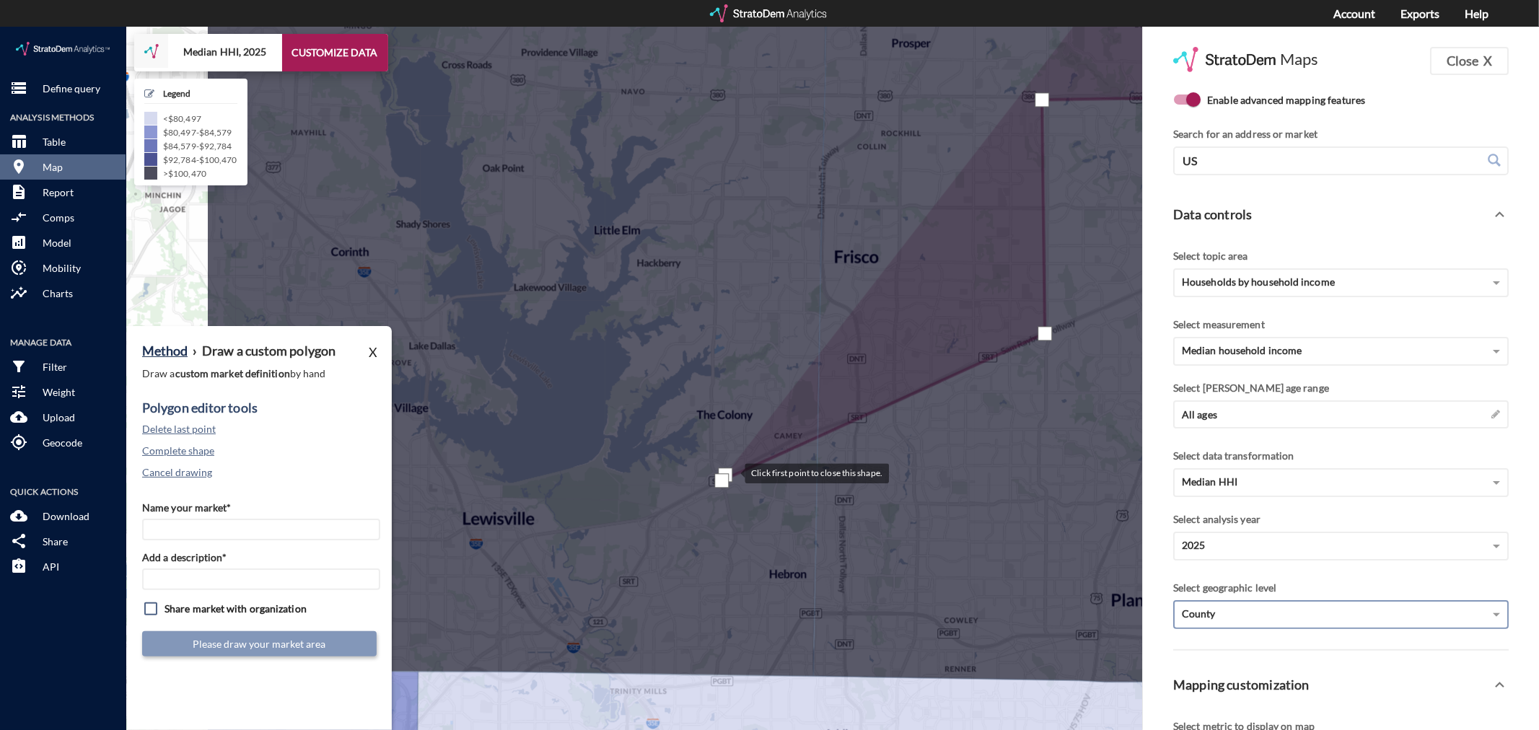
drag, startPoint x: 504, startPoint y: 505, endPoint x: 729, endPoint y: 446, distance: 232.8
click div
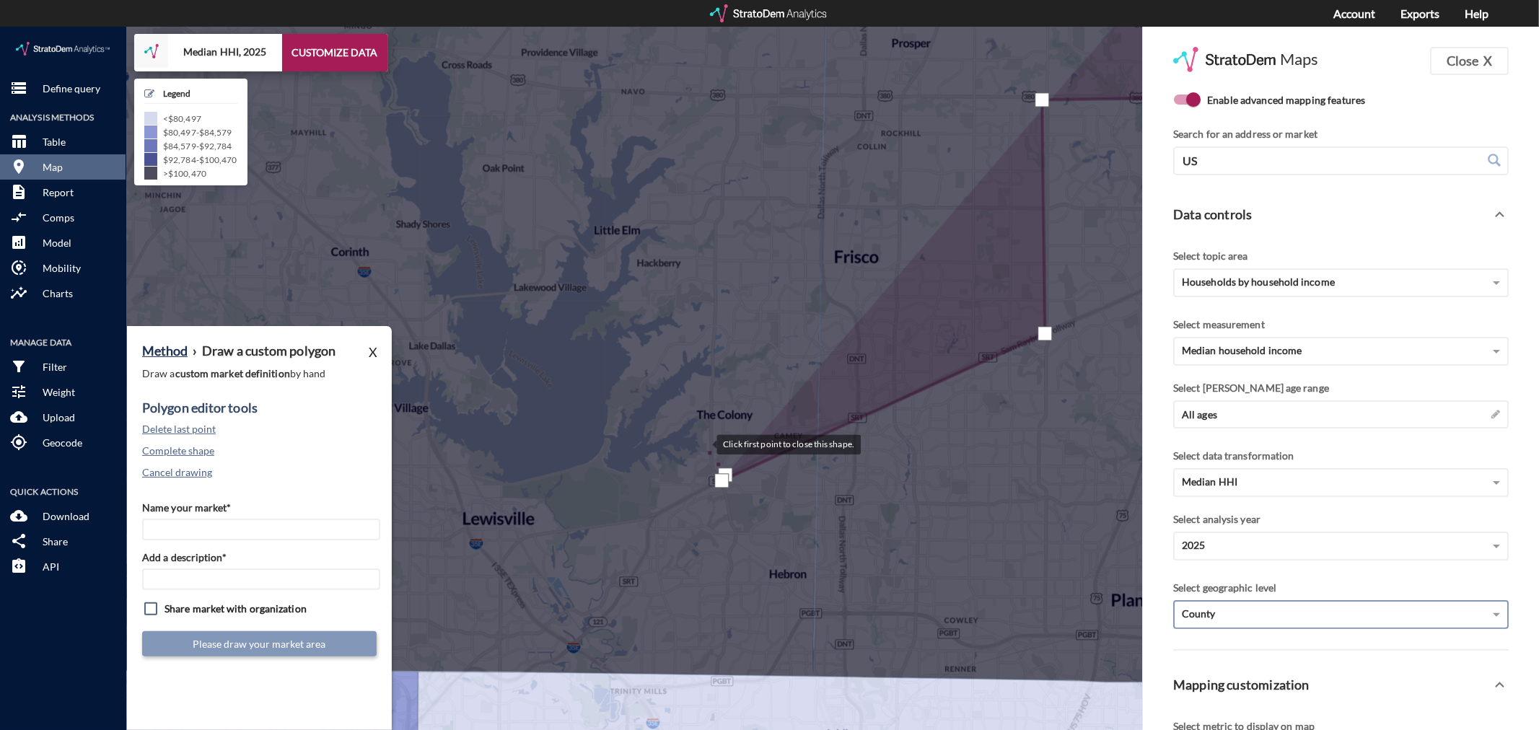
click div
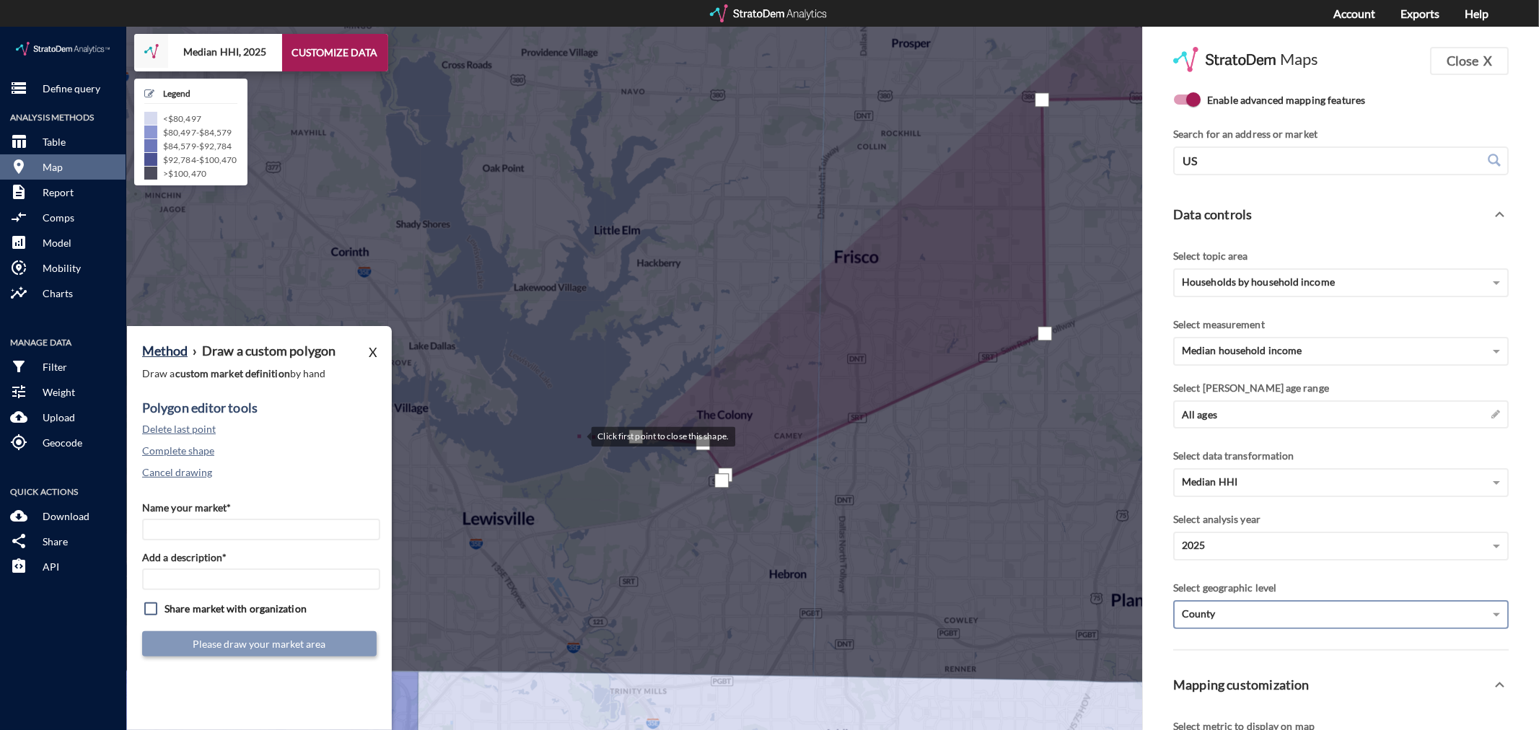
click div
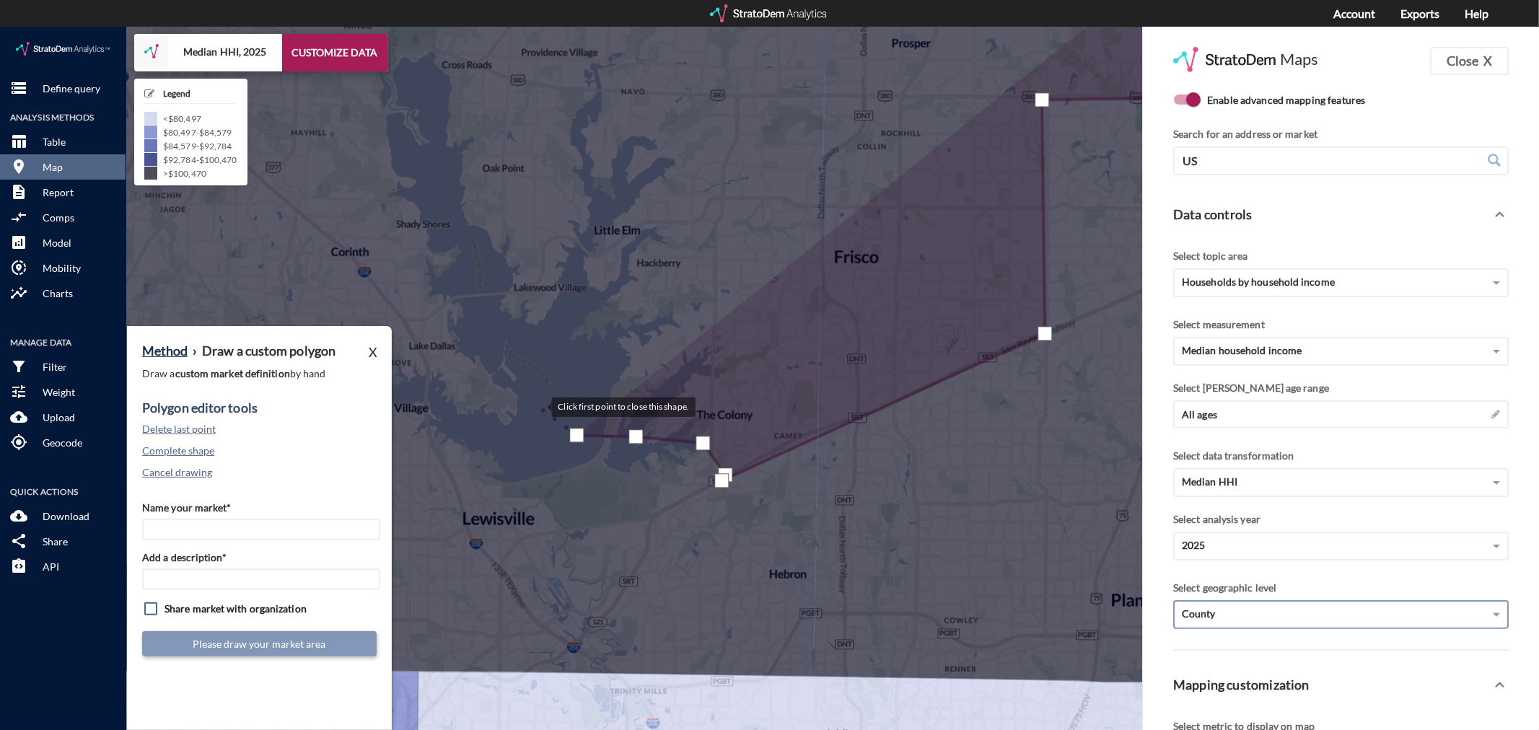
click div
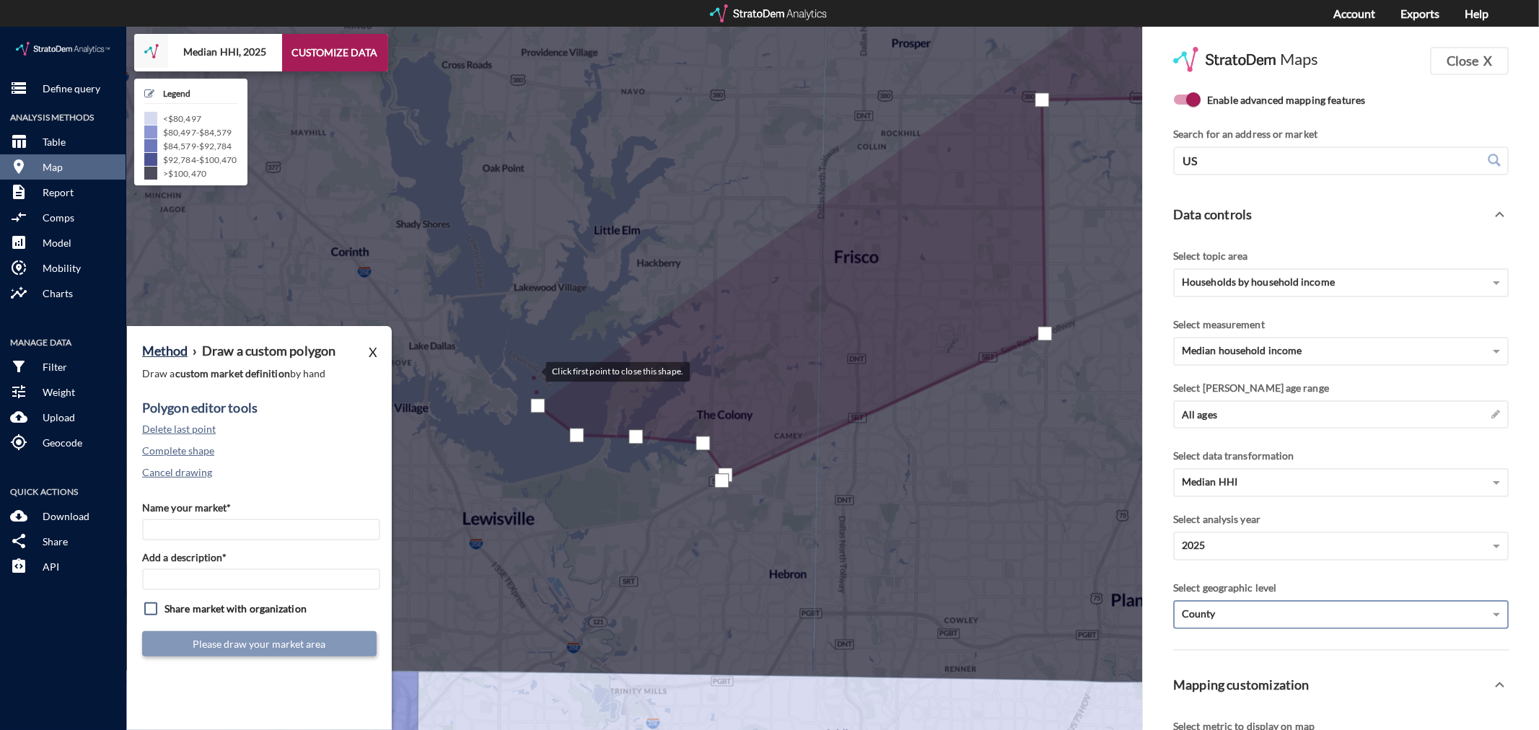
click div
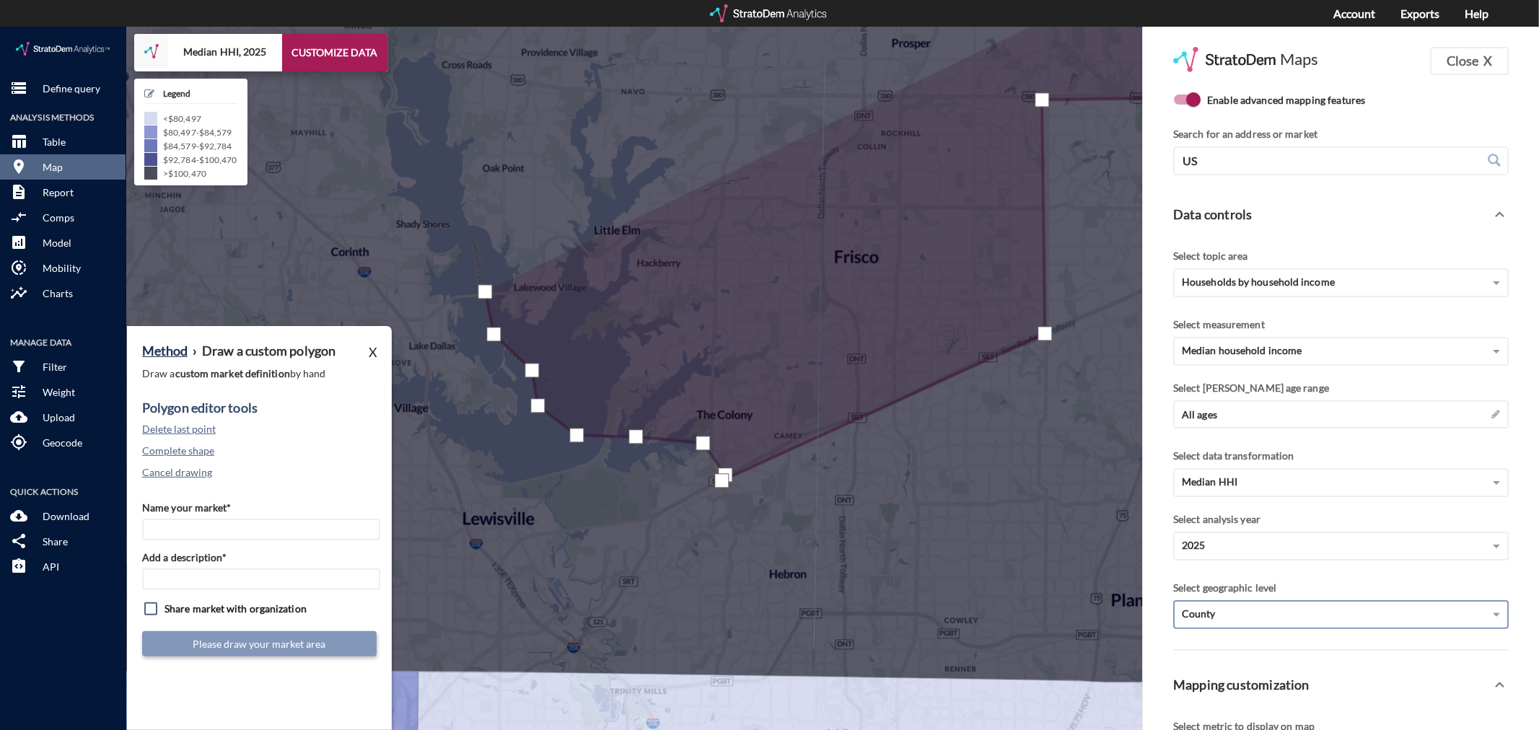
click div
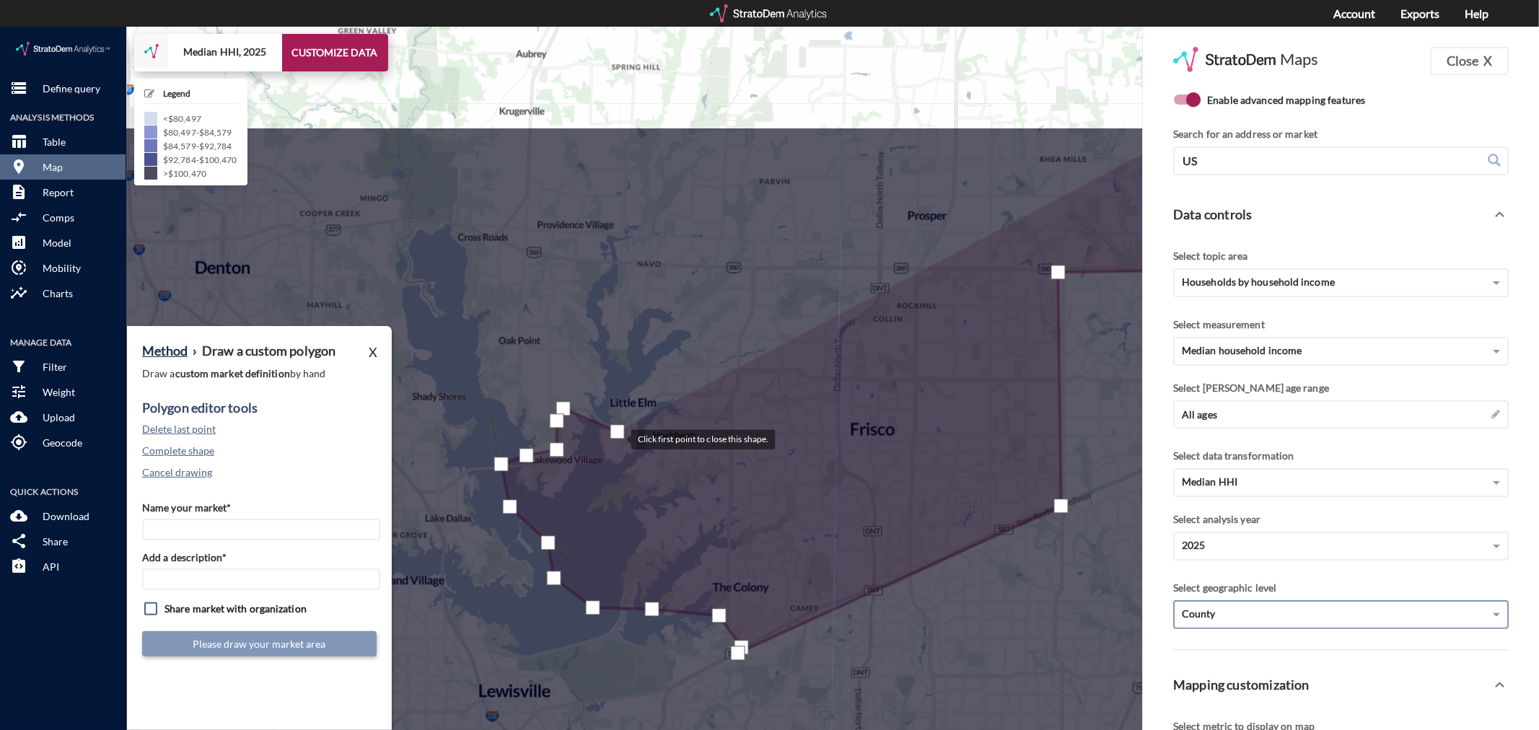
drag, startPoint x: 601, startPoint y: 232, endPoint x: 617, endPoint y: 411, distance: 179.7
click div
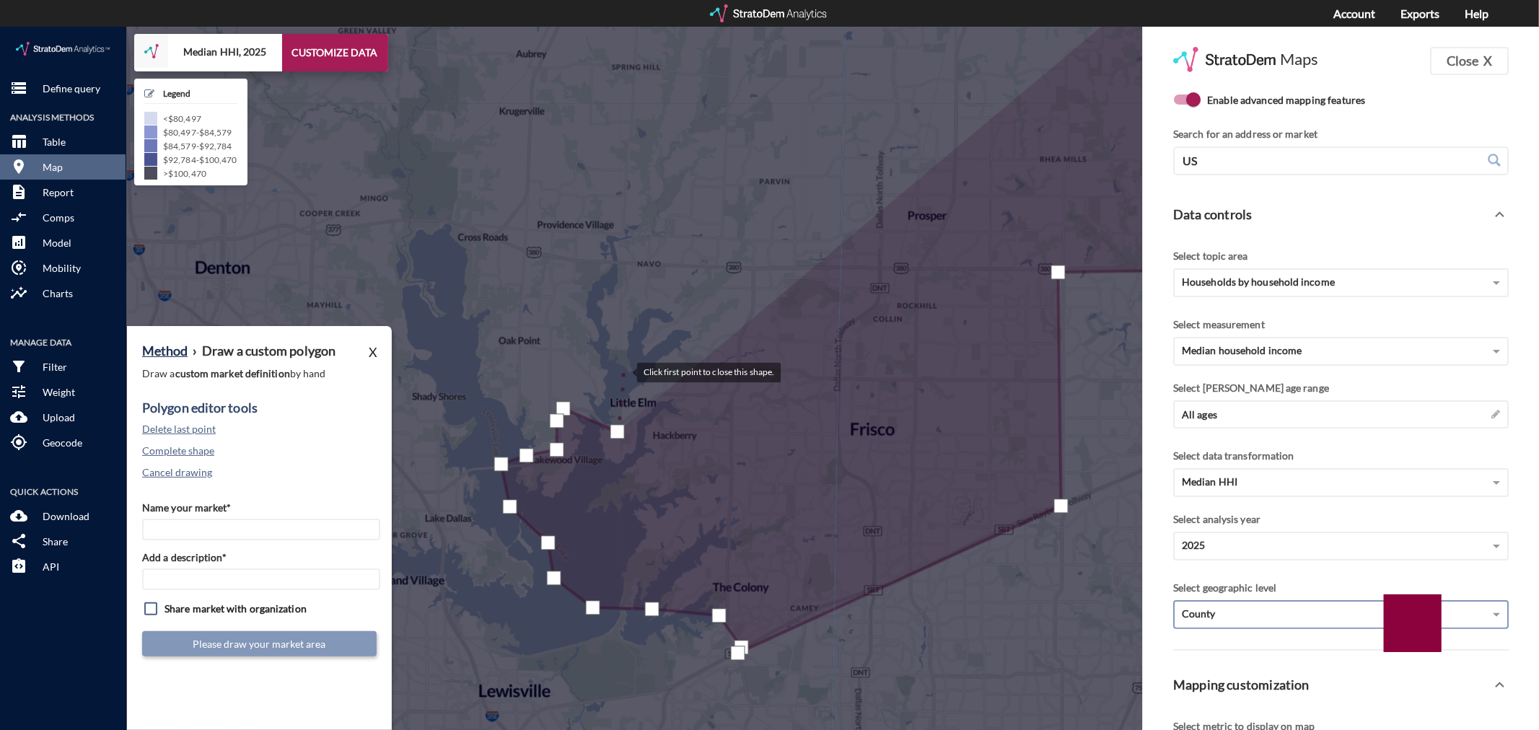
click div
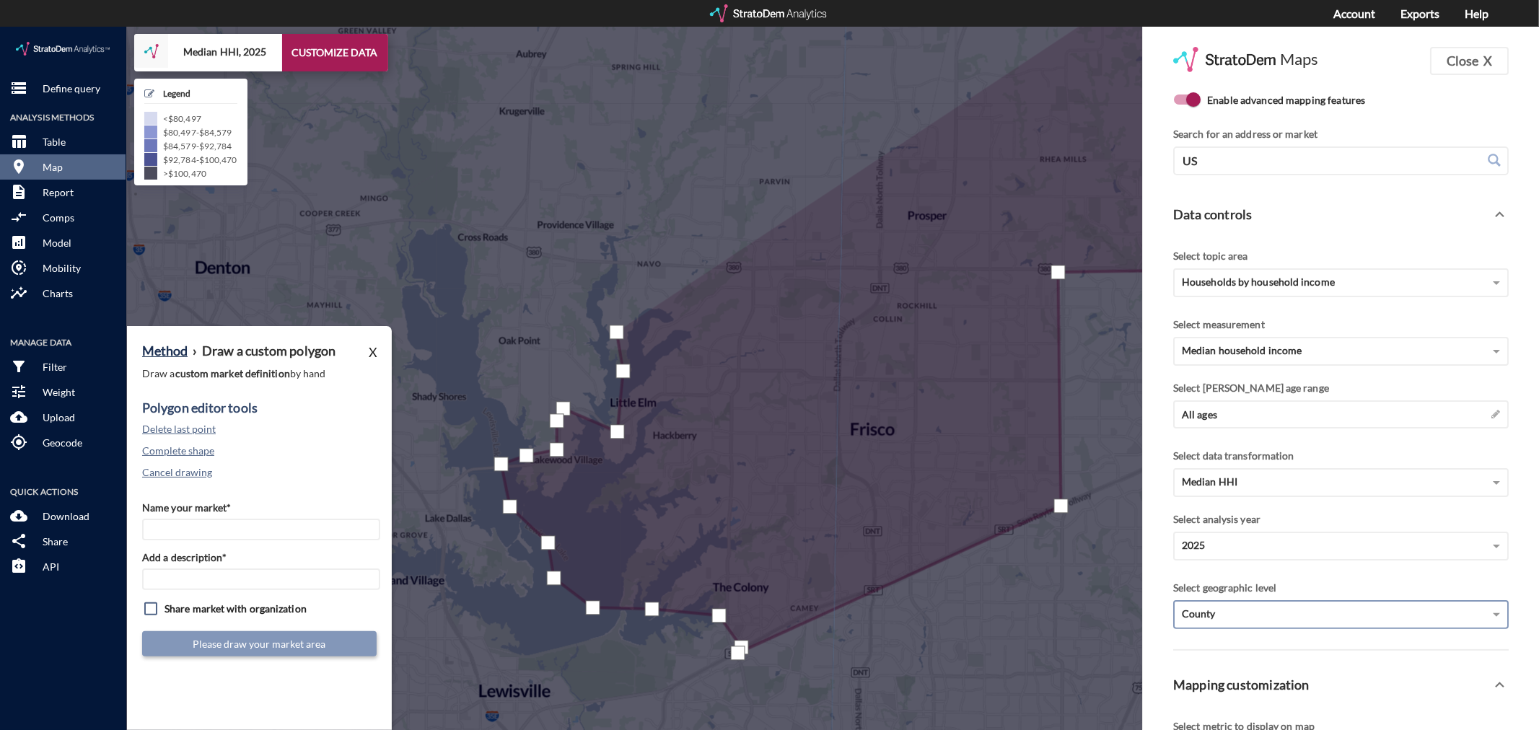
click div
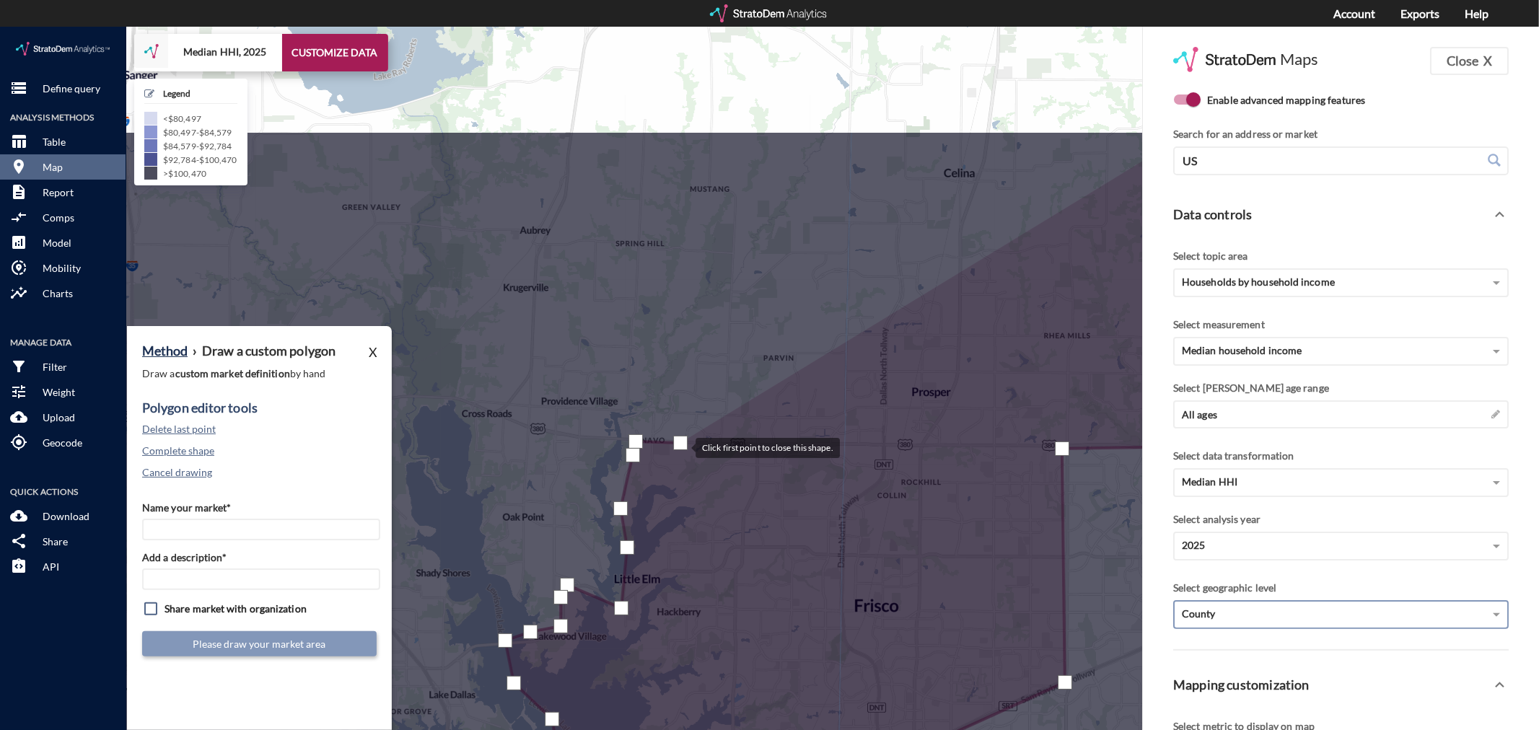
drag, startPoint x: 676, startPoint y: 239, endPoint x: 681, endPoint y: 419, distance: 180.5
click div
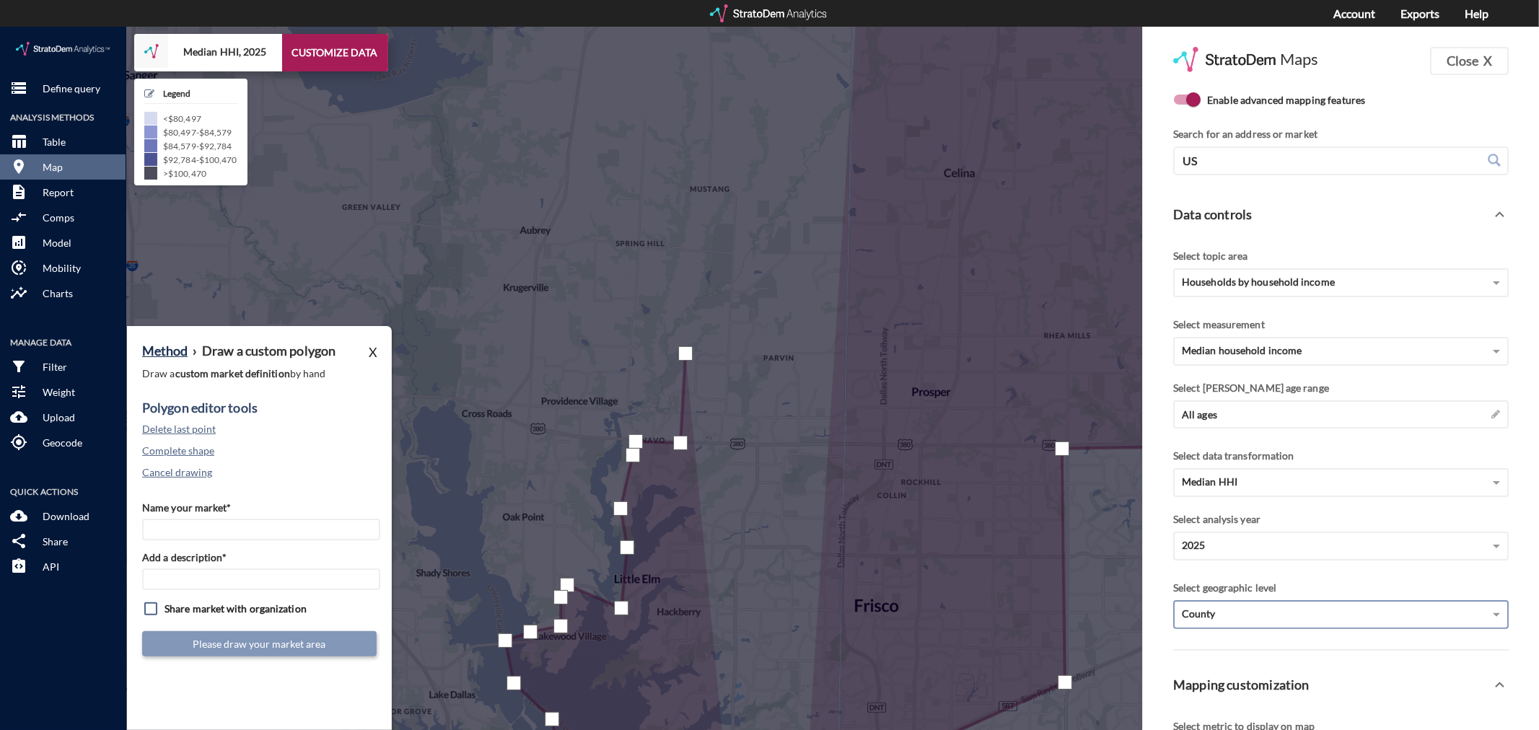
click div
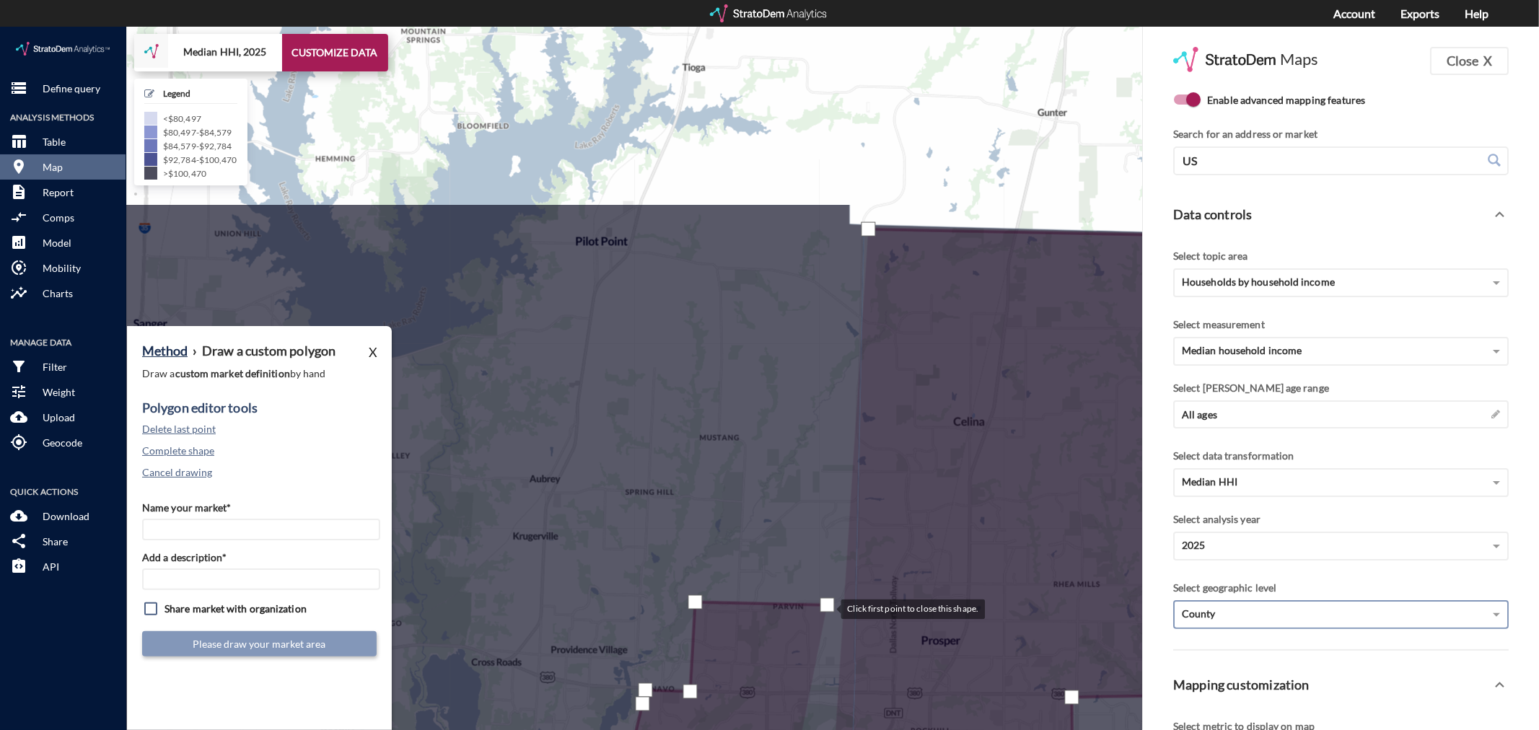
drag, startPoint x: 818, startPoint y: 329, endPoint x: 827, endPoint y: 580, distance: 251.3
click div
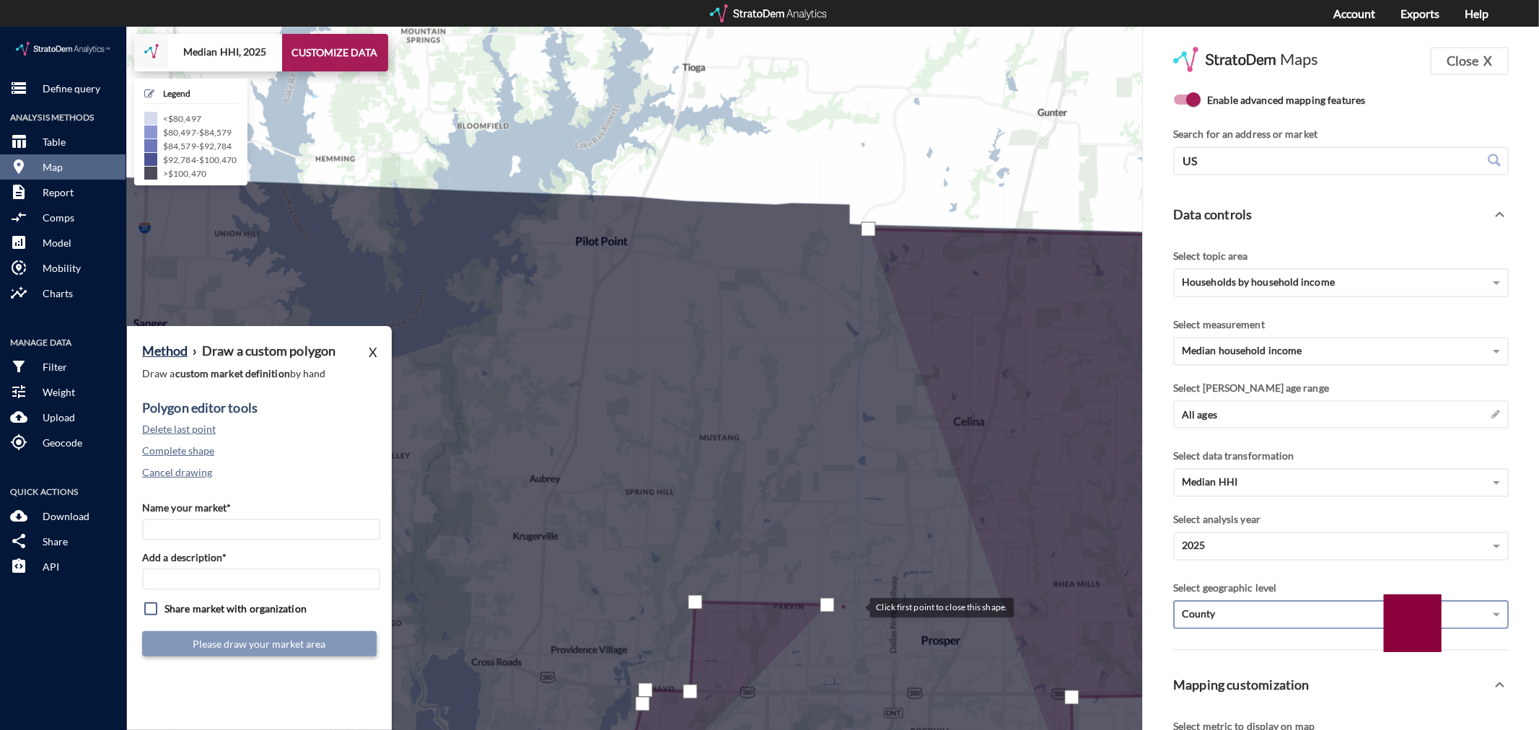
click div
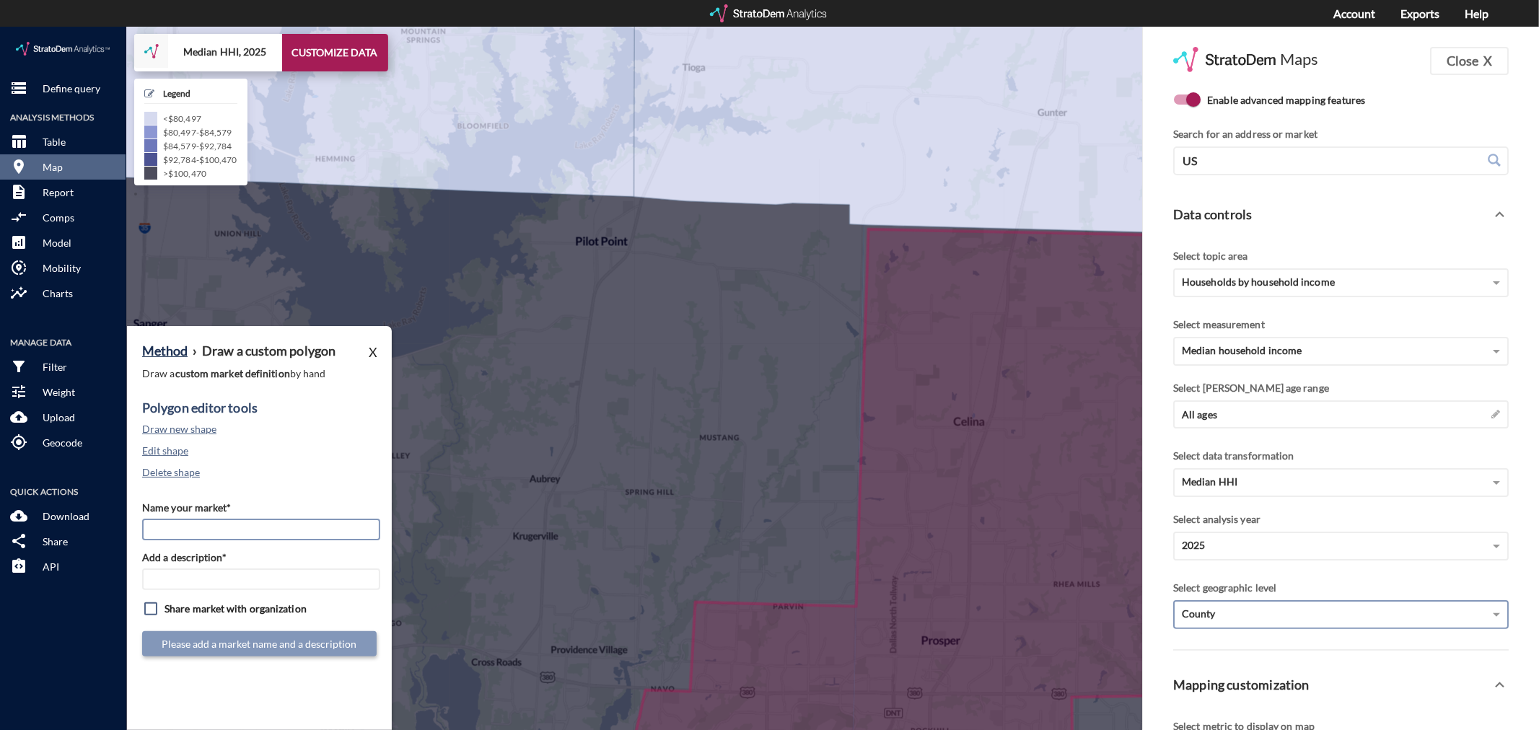
click input "Name your market*"
type input "r"
type input "Frisco / Prosper - Dallas MSA"
paste input "Frisco / Prosper - Dallas MSA"
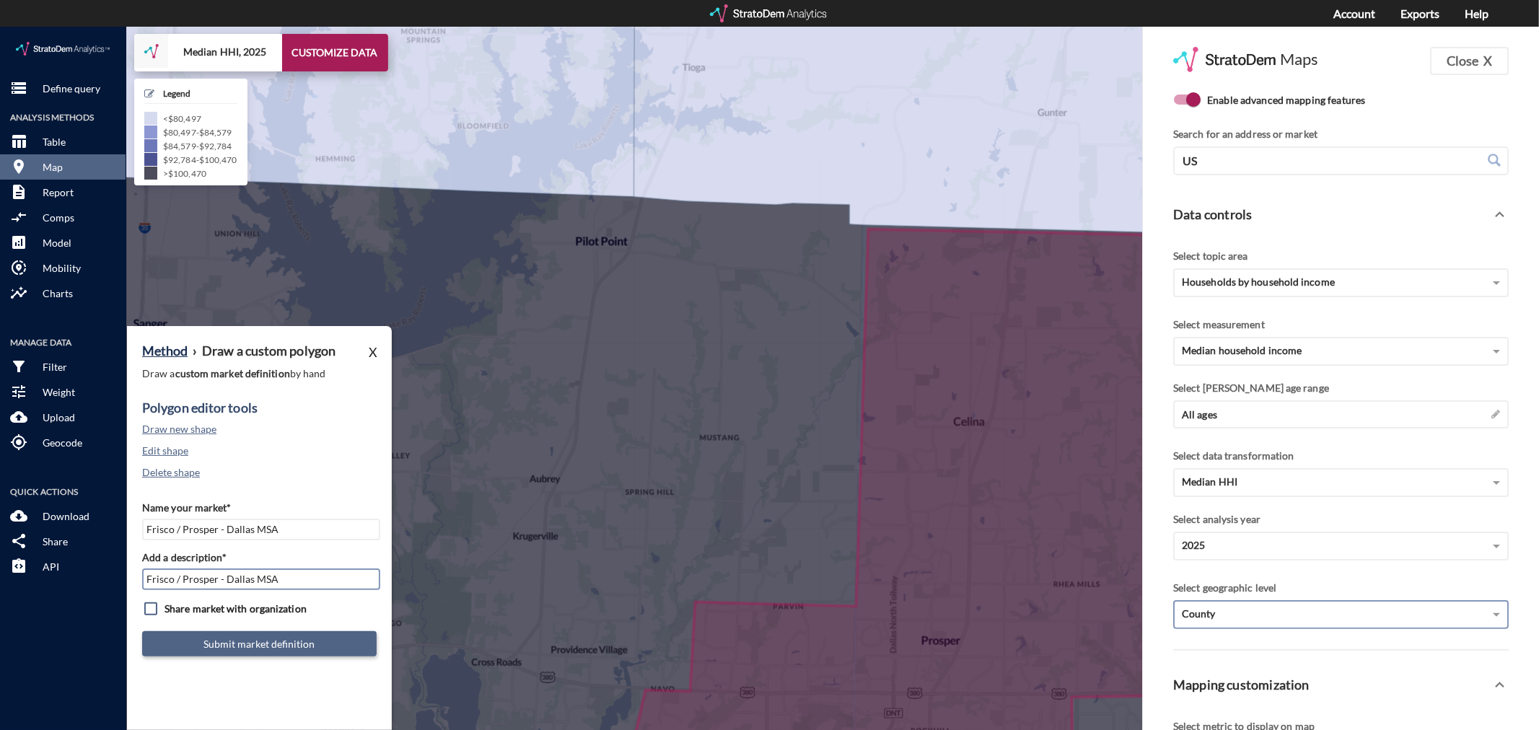
type input "Frisco / Prosper - Dallas MSA"
click button "Submit market definition"
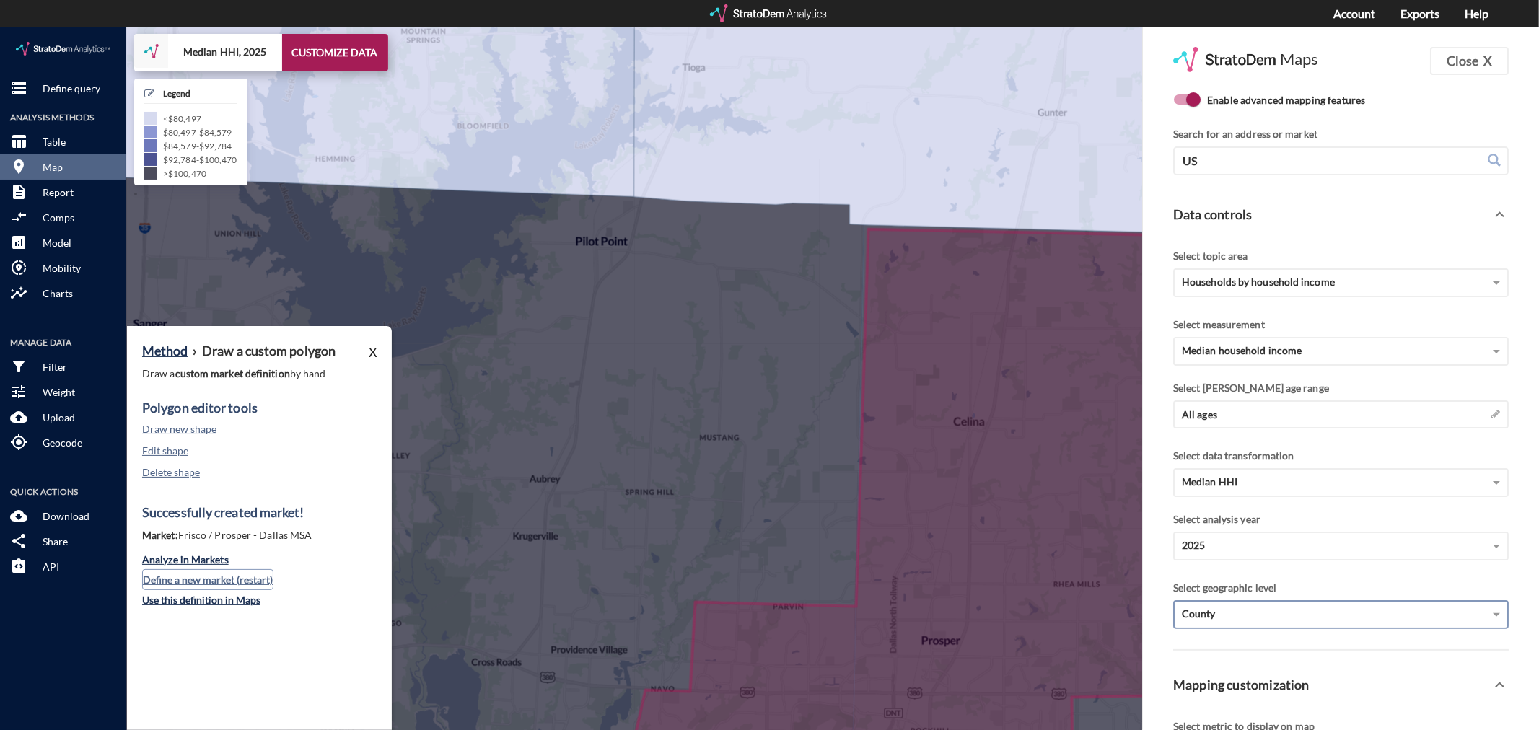
click button "Define a new market (restart)"
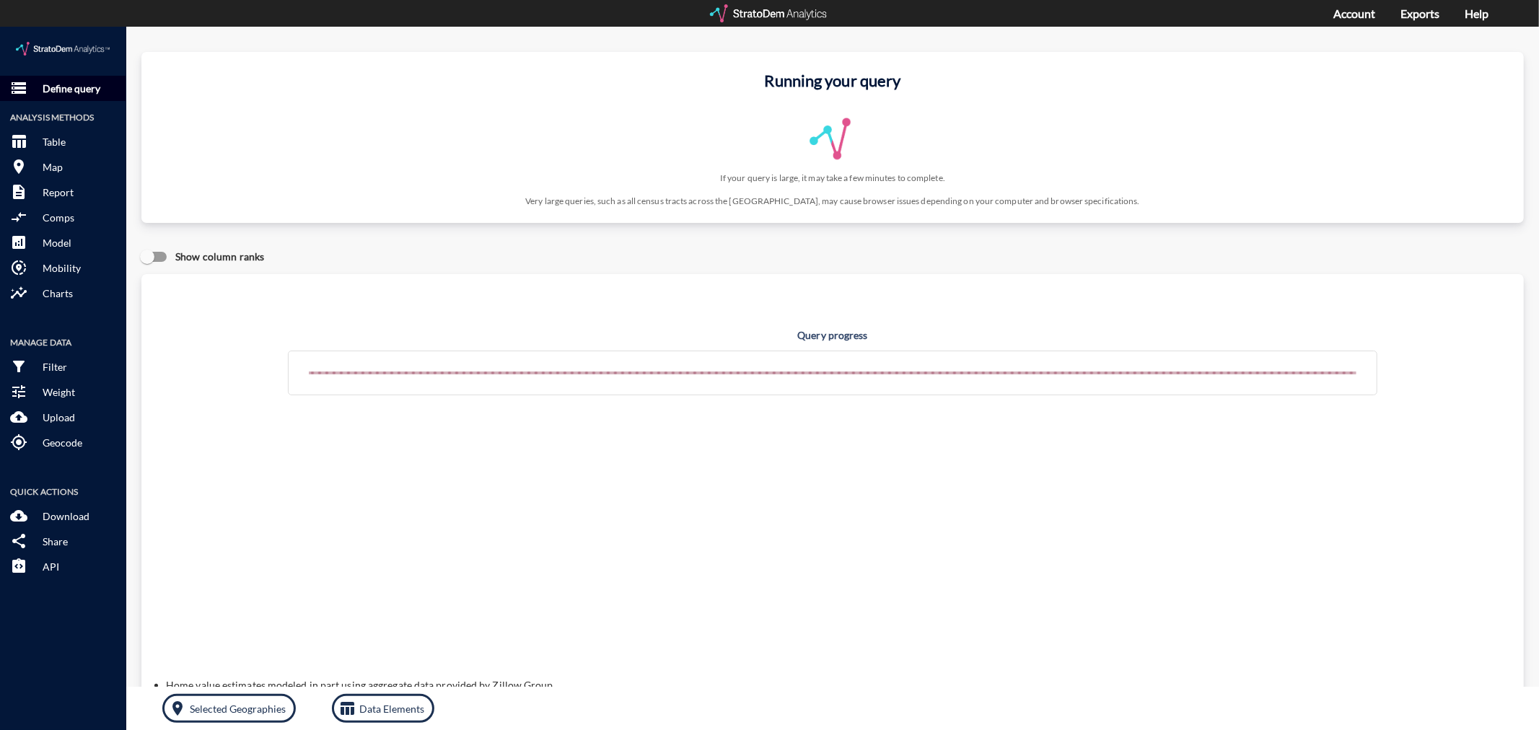
click p "Define query"
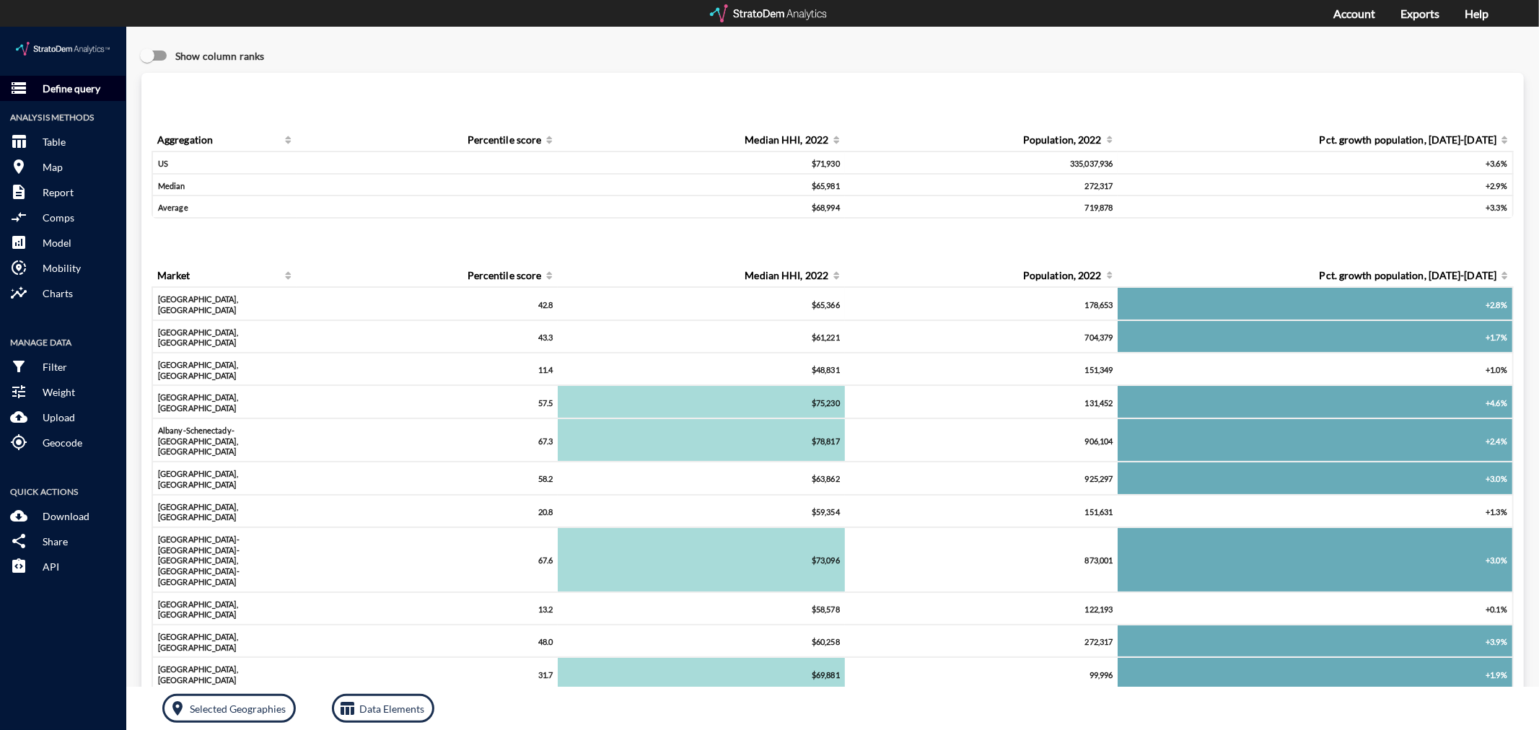
click p "Define query"
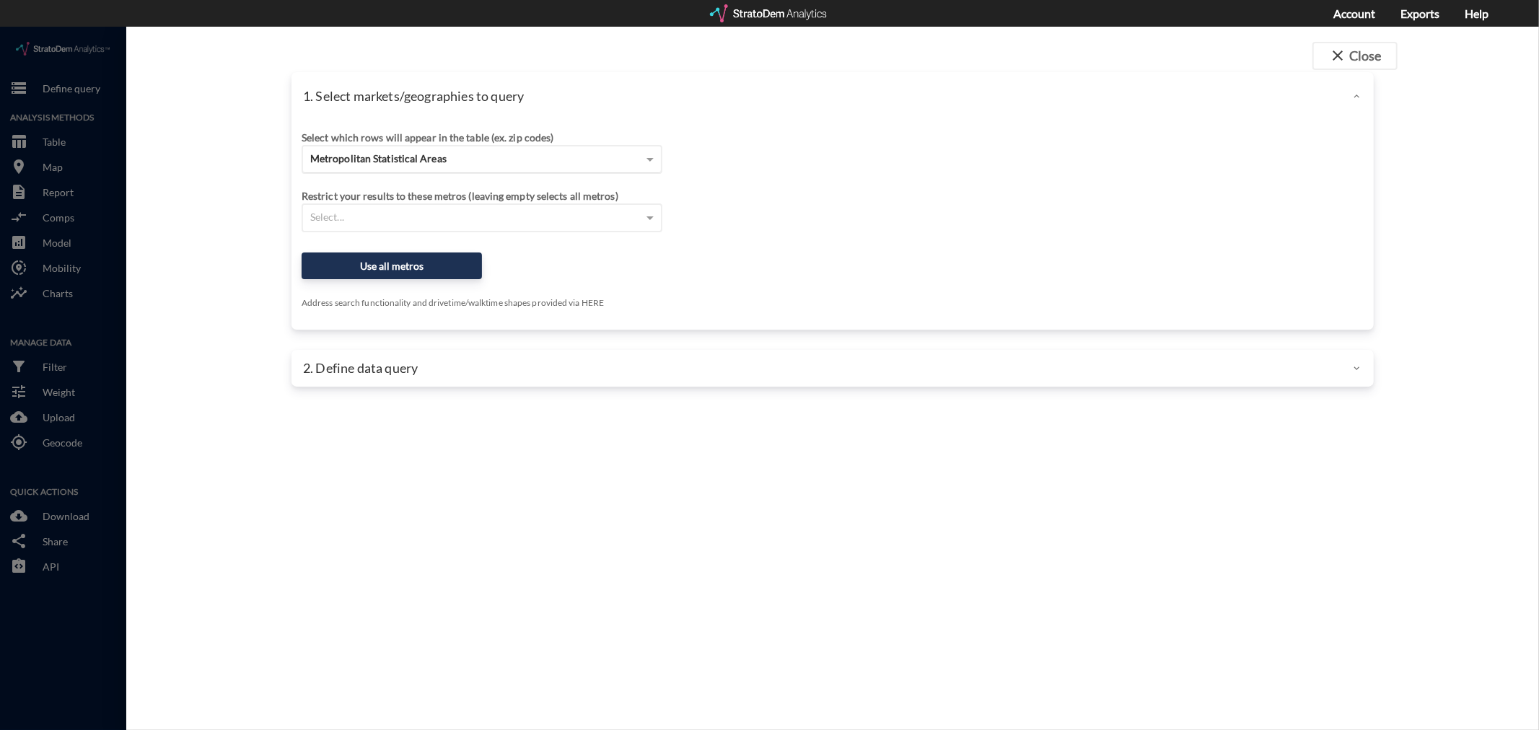
click div "Metropolitan Statistical Areas"
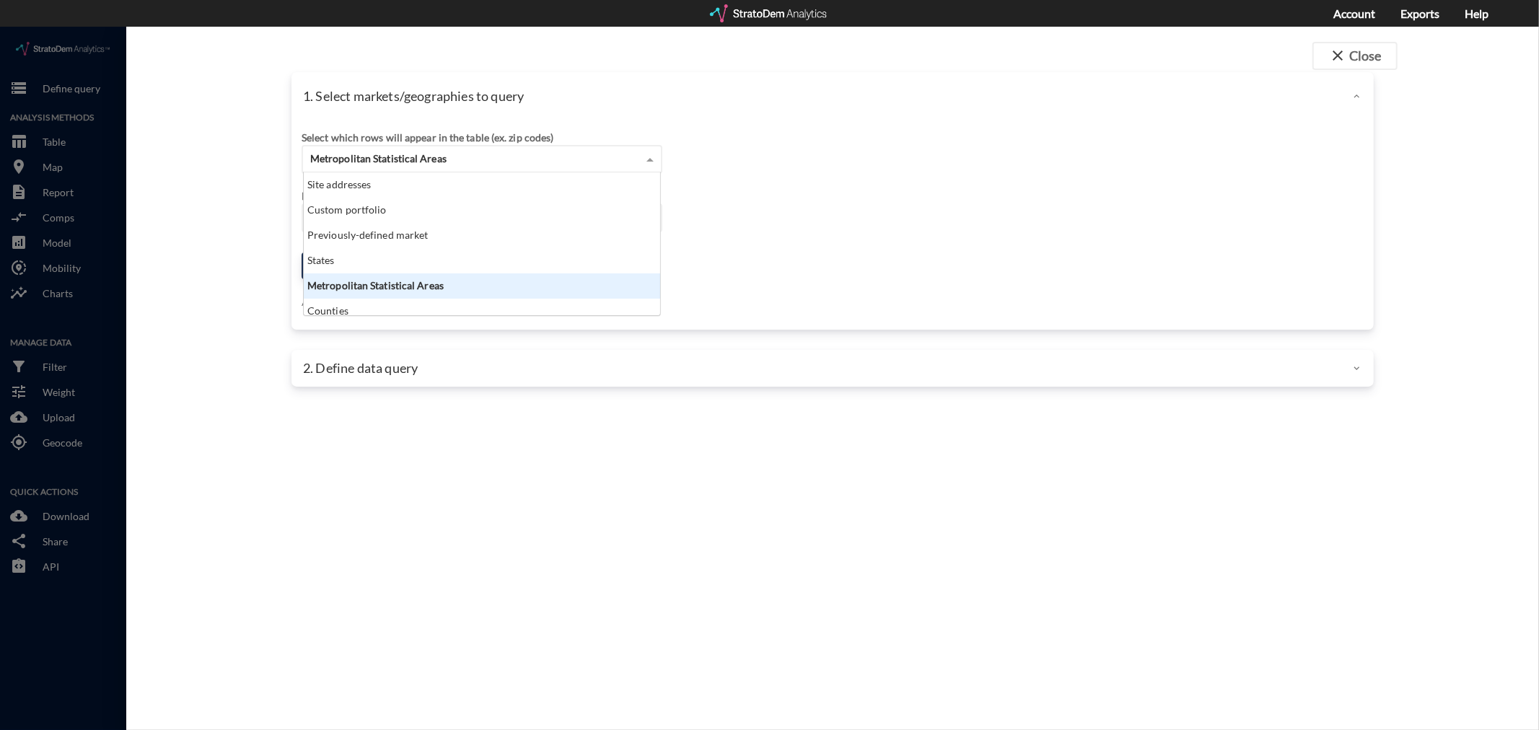
scroll to position [131, 349]
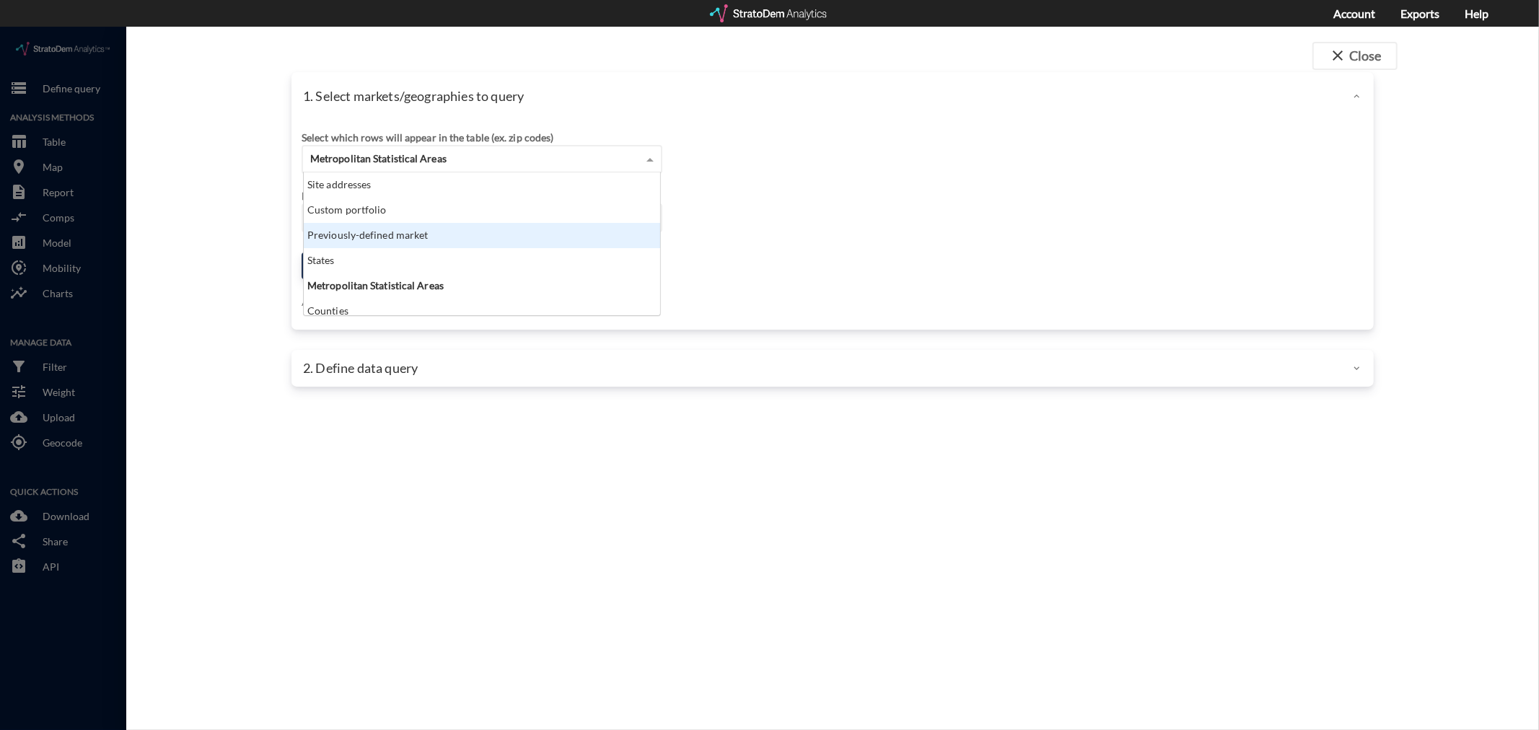
click div "Previously-defined market"
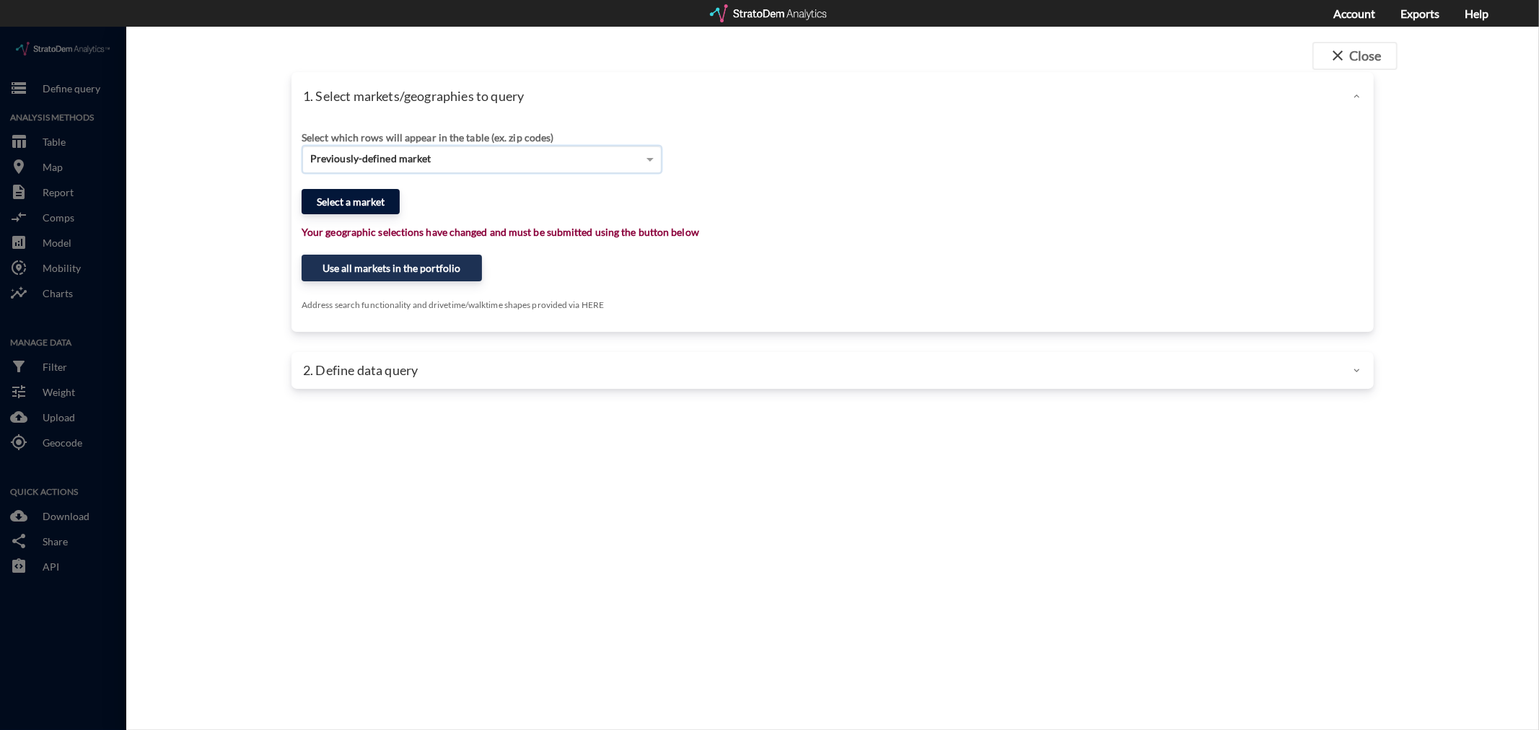
click button "Select a market"
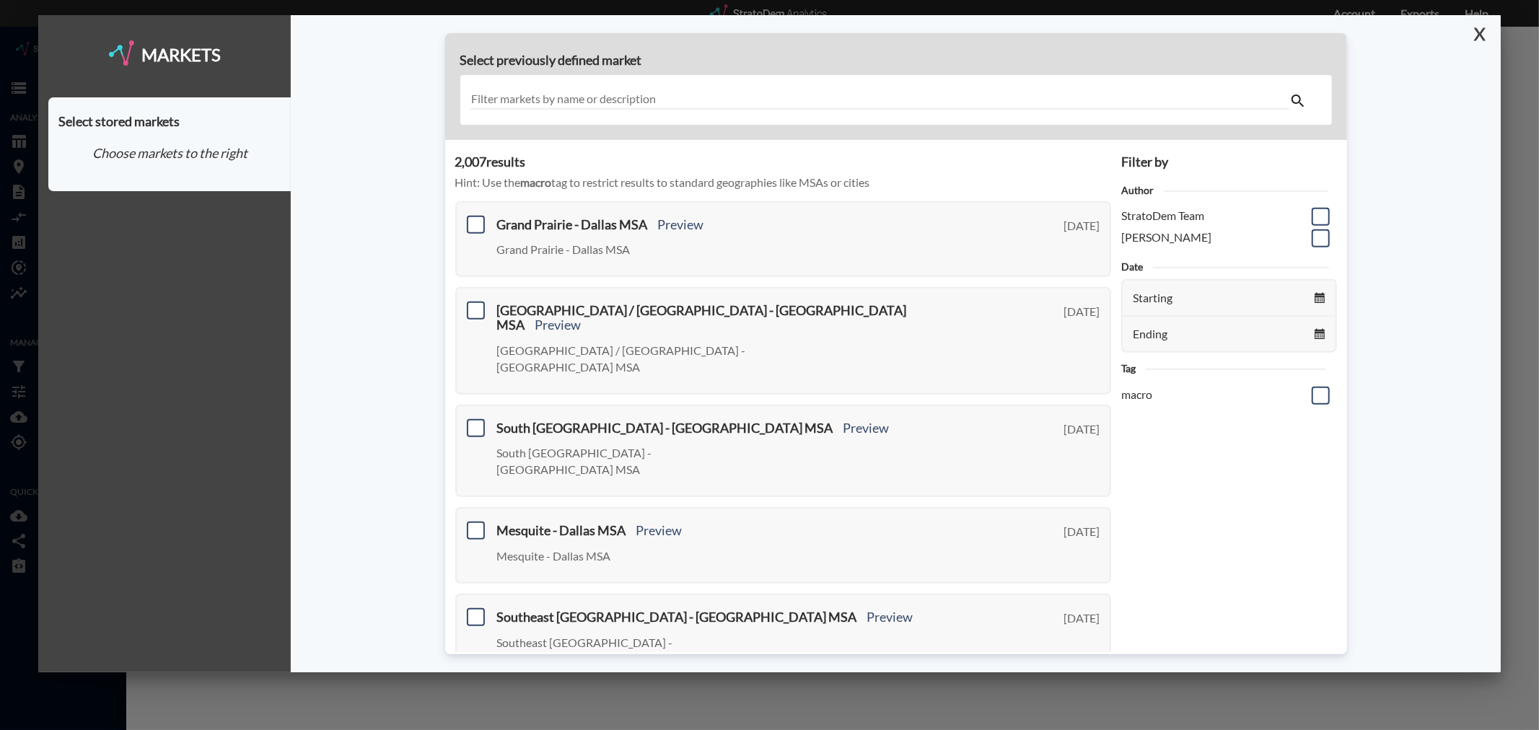
click at [1480, 36] on button "X" at bounding box center [1477, 34] width 25 height 38
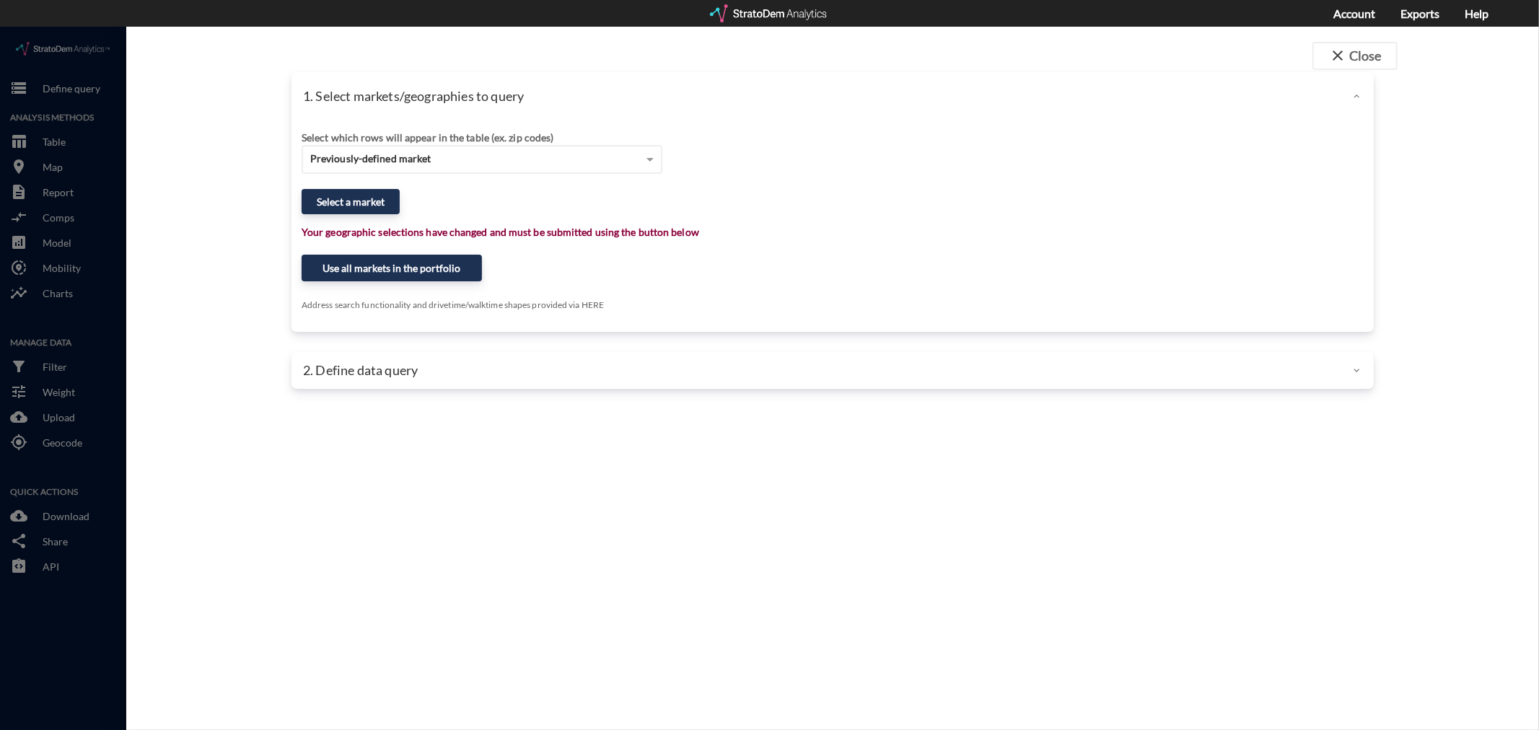
drag, startPoint x: 544, startPoint y: 475, endPoint x: 377, endPoint y: 277, distance: 258.6
click div "close Close 1. Select markets/geographies to query Select which rows will appea…"
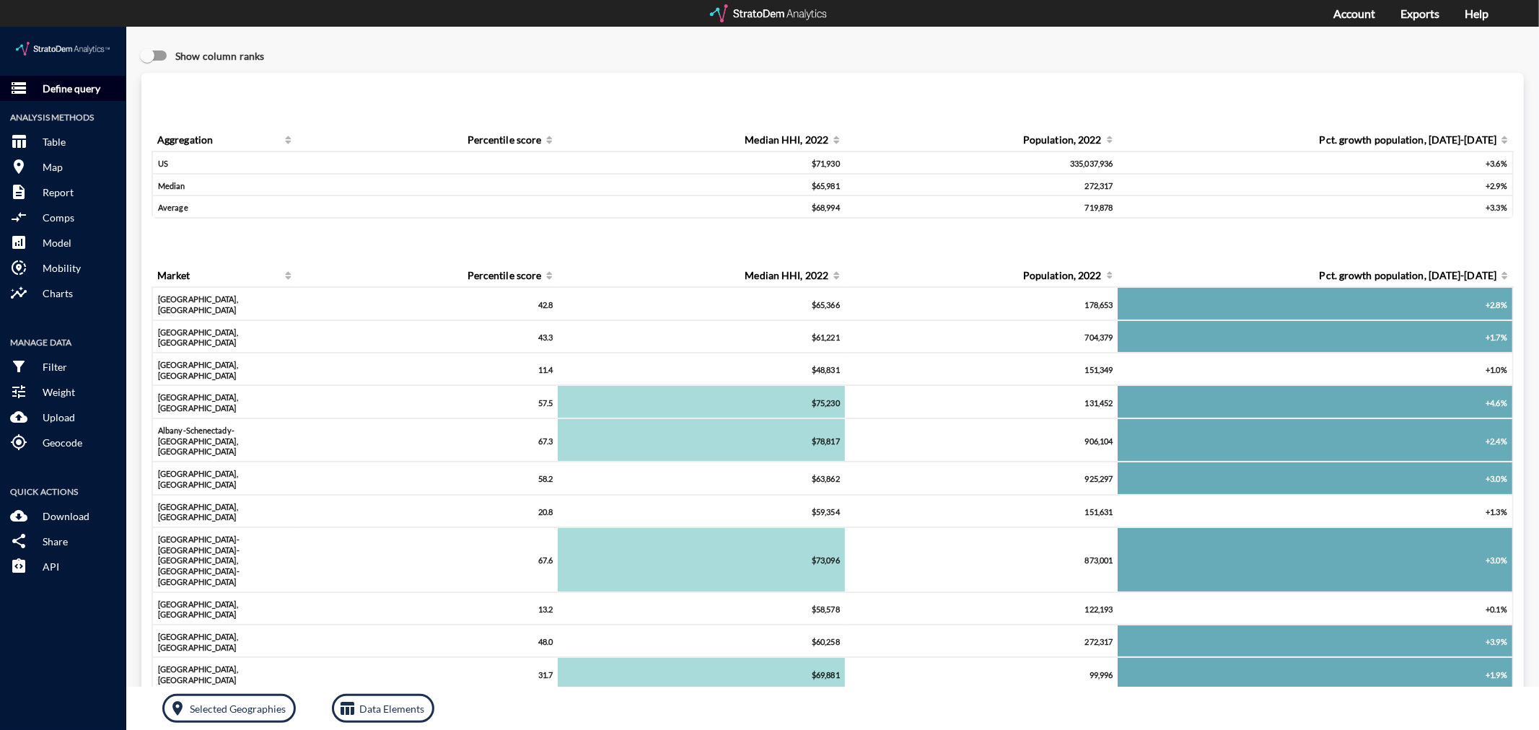
click p "Define query"
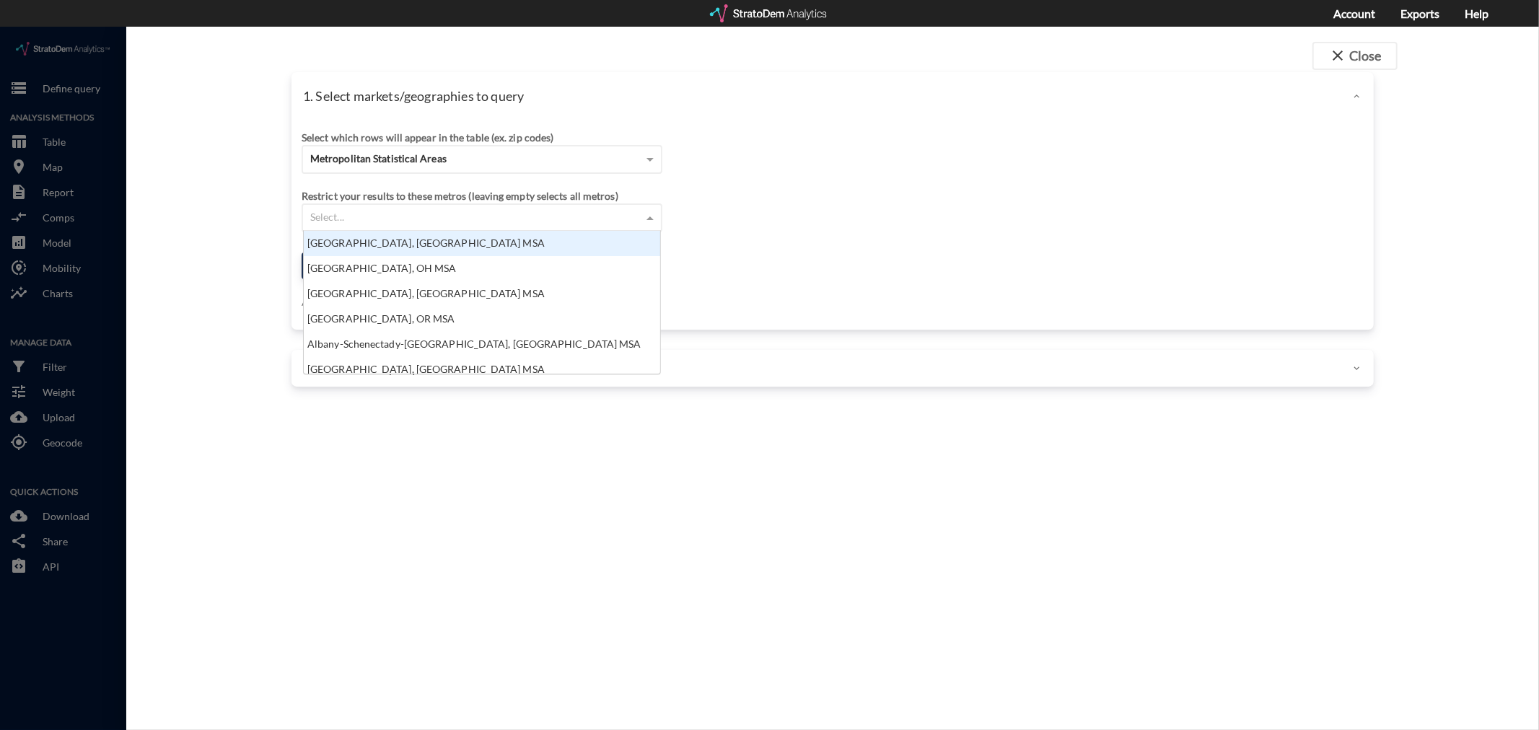
click div "Select..."
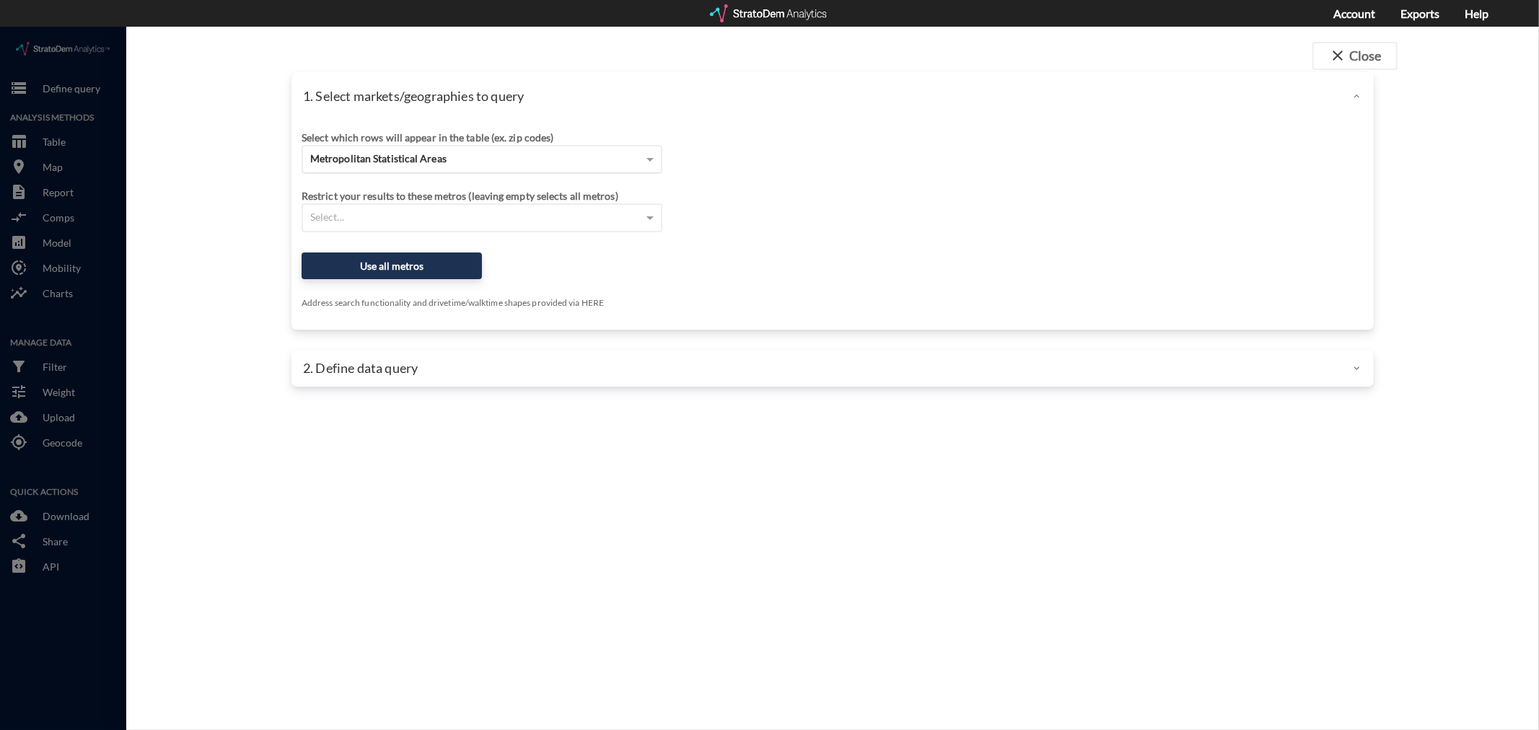
drag, startPoint x: 957, startPoint y: 149, endPoint x: 523, endPoint y: 129, distance: 434.1
click div "Select which rows will appear in the table (ex. zip codes) Metropolitan Statist…"
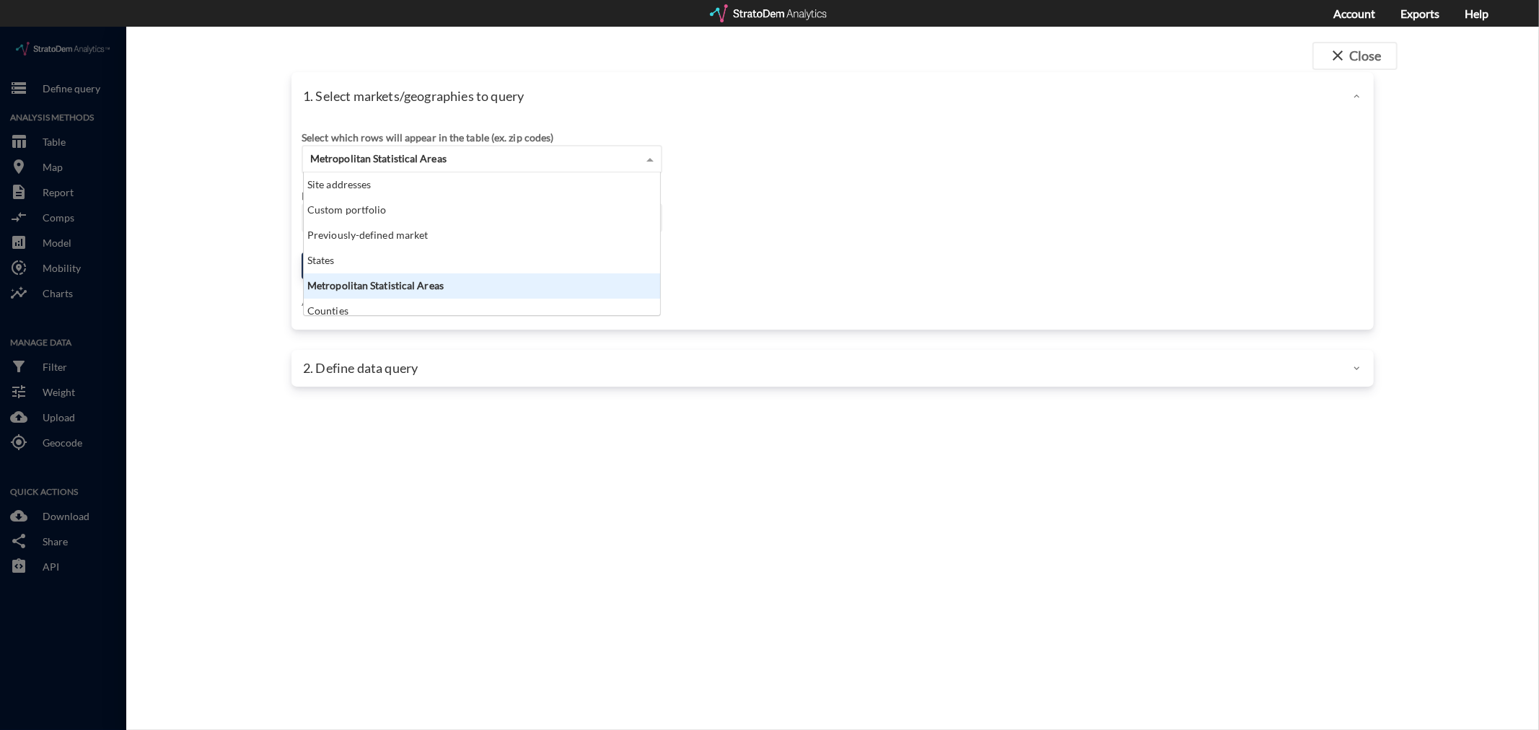
click div "Metropolitan Statistical Areas"
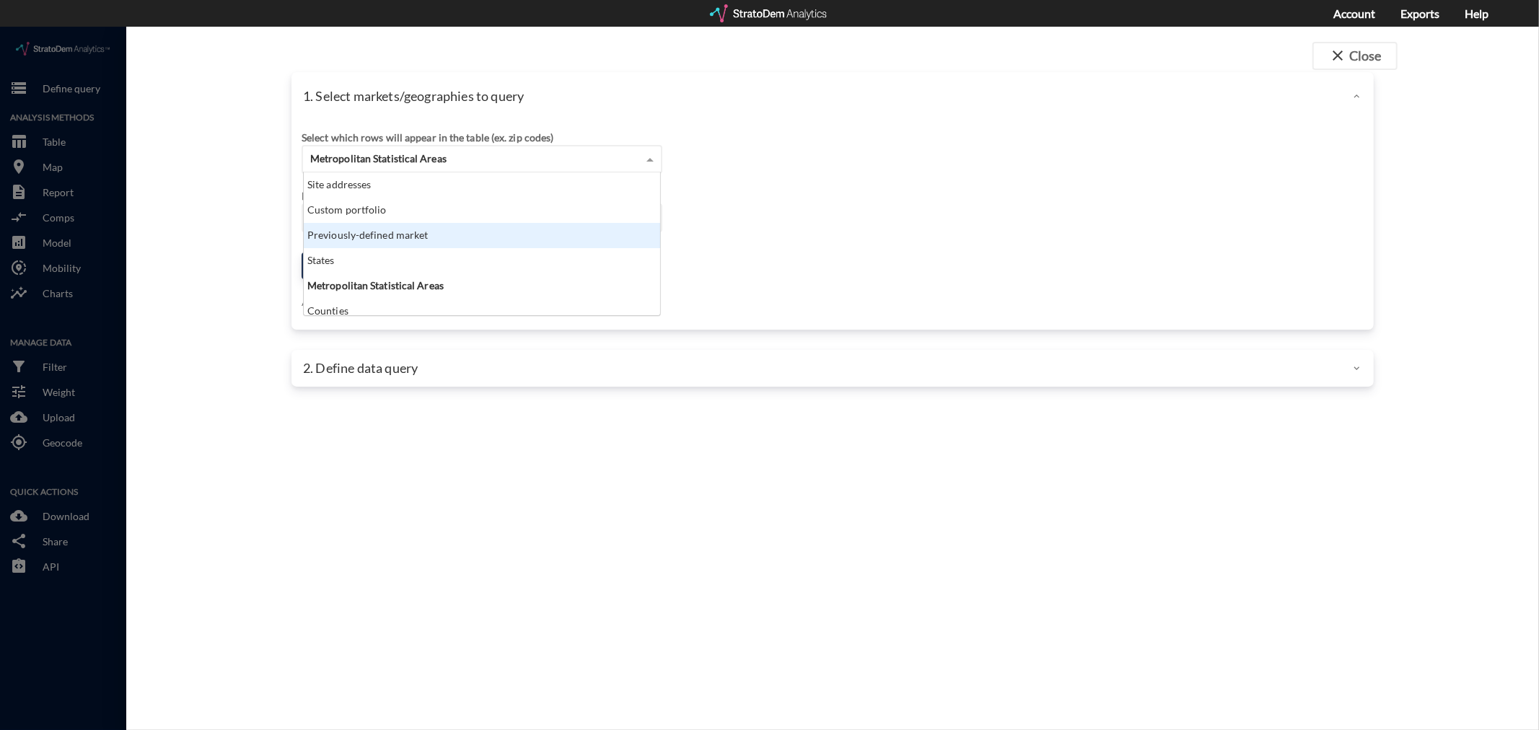
click div "Previously-defined market"
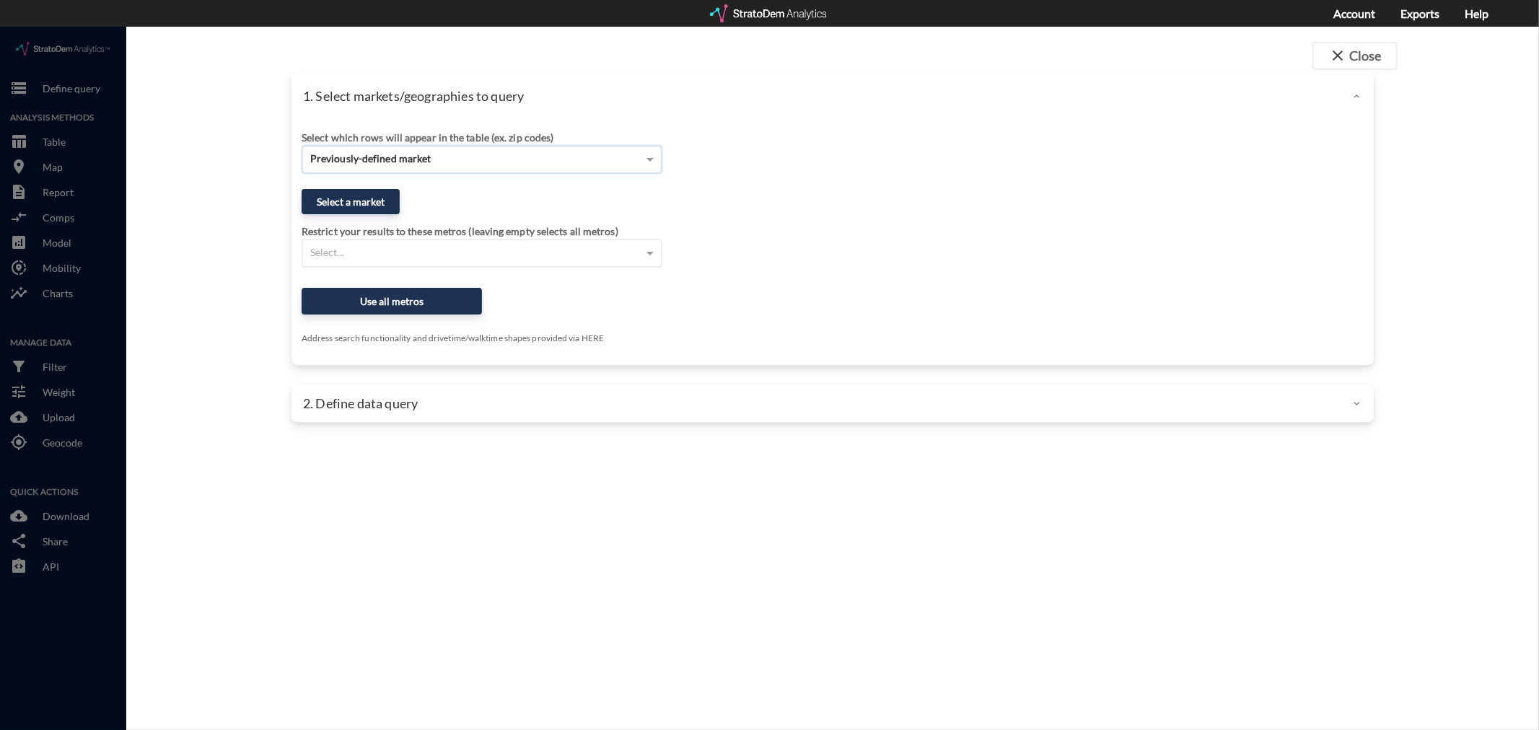
drag, startPoint x: 803, startPoint y: 180, endPoint x: 714, endPoint y: 188, distance: 89.1
click div "Select a market"
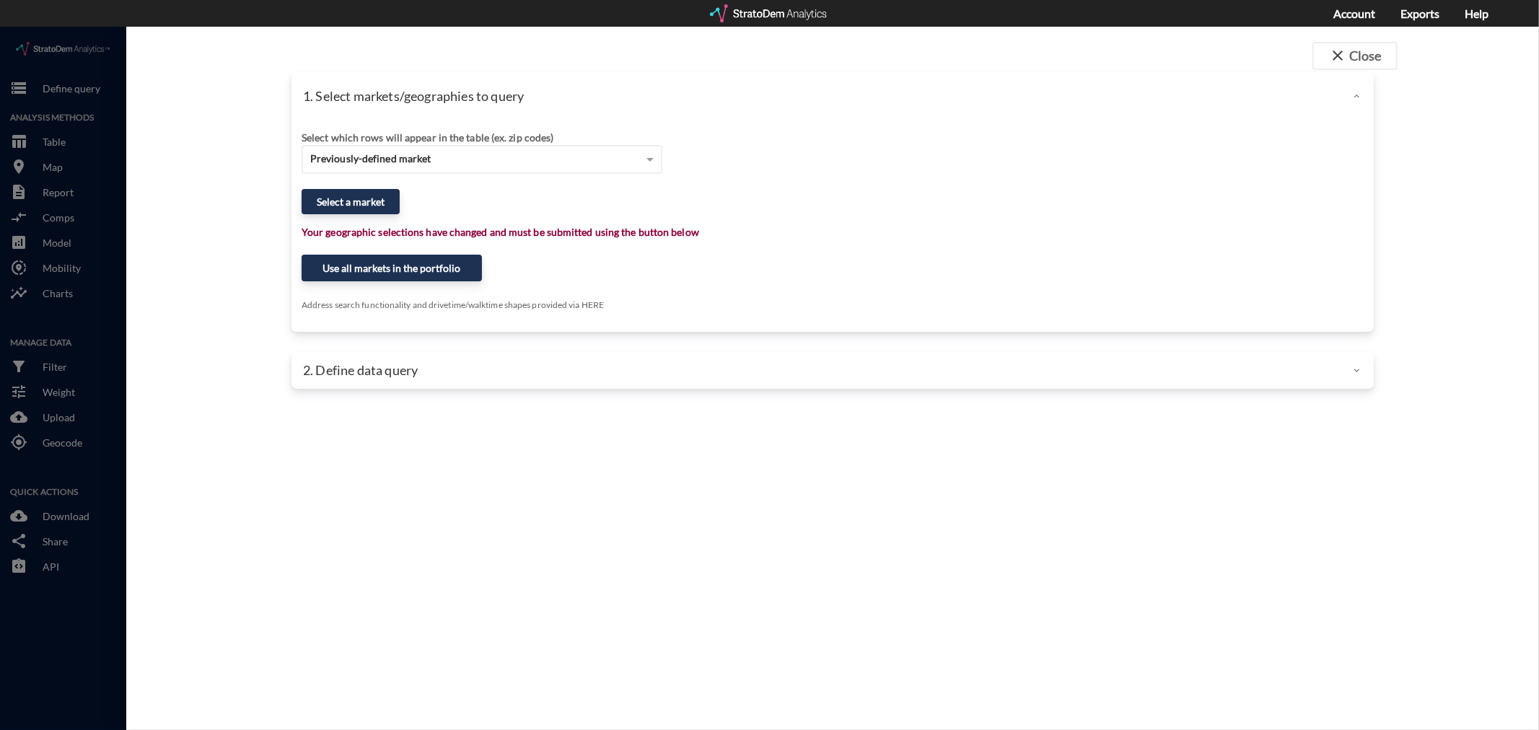
drag, startPoint x: 332, startPoint y: 151, endPoint x: 332, endPoint y: 159, distance: 8.7
click div "Select a market"
click button "Select a market"
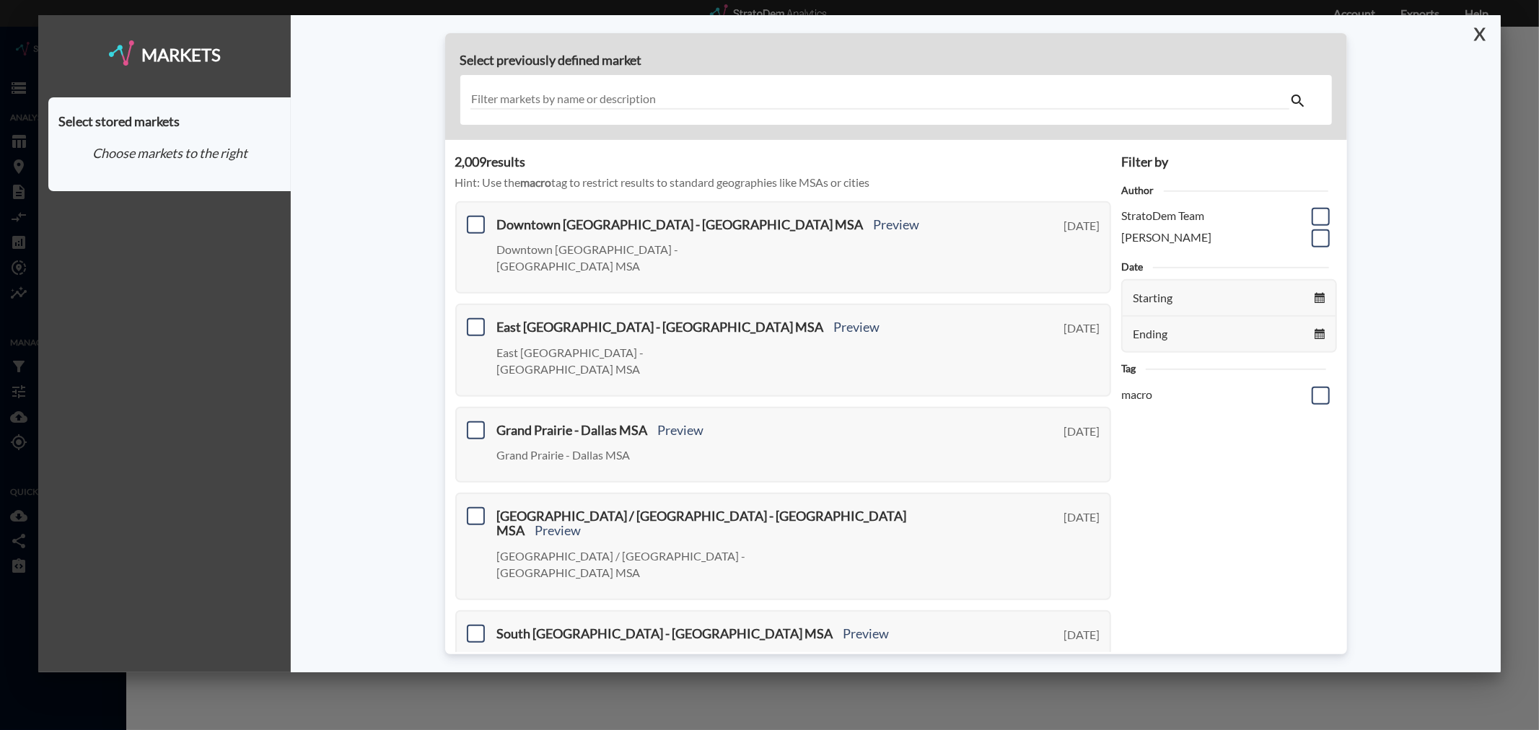
click at [1478, 29] on button "X" at bounding box center [1477, 34] width 25 height 38
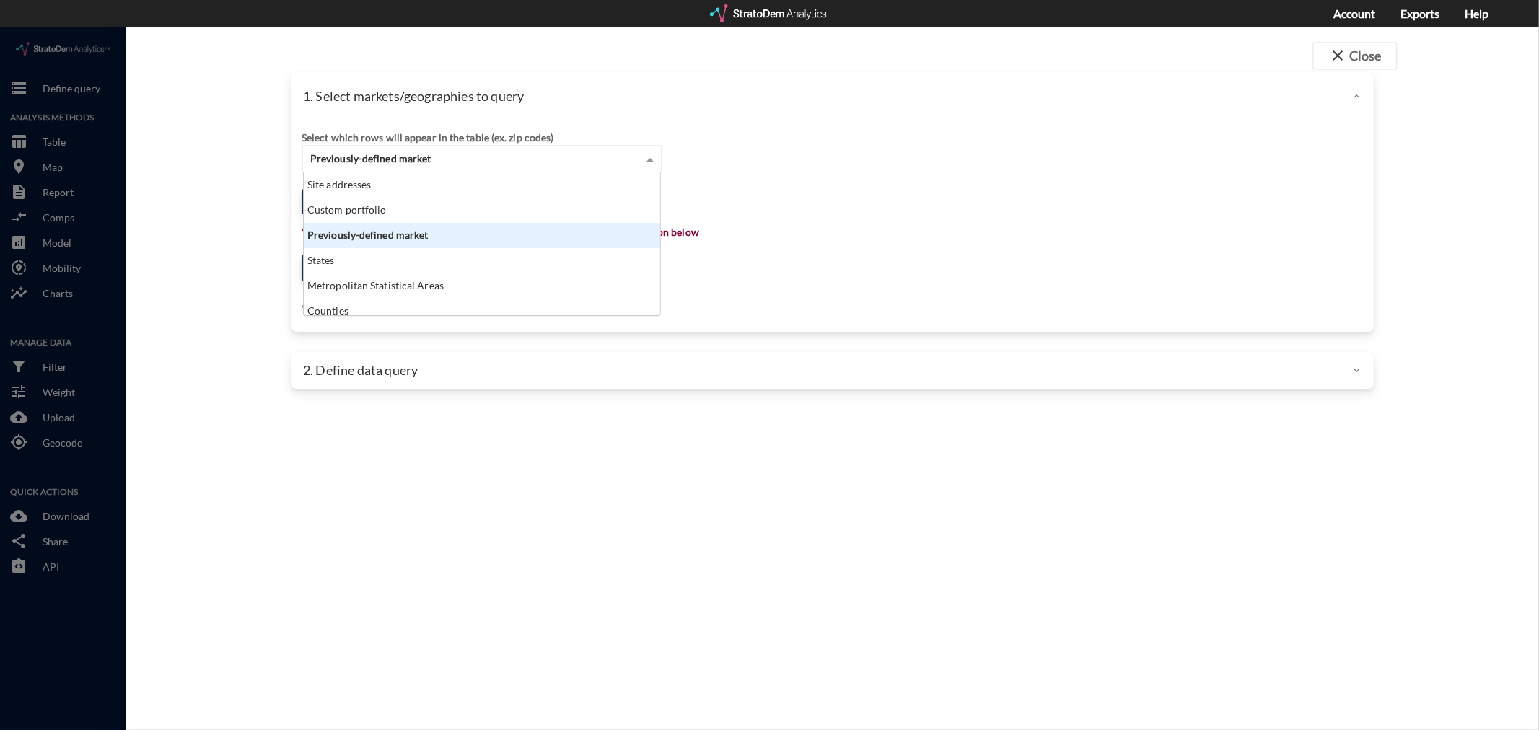
click div "Previously-defined market"
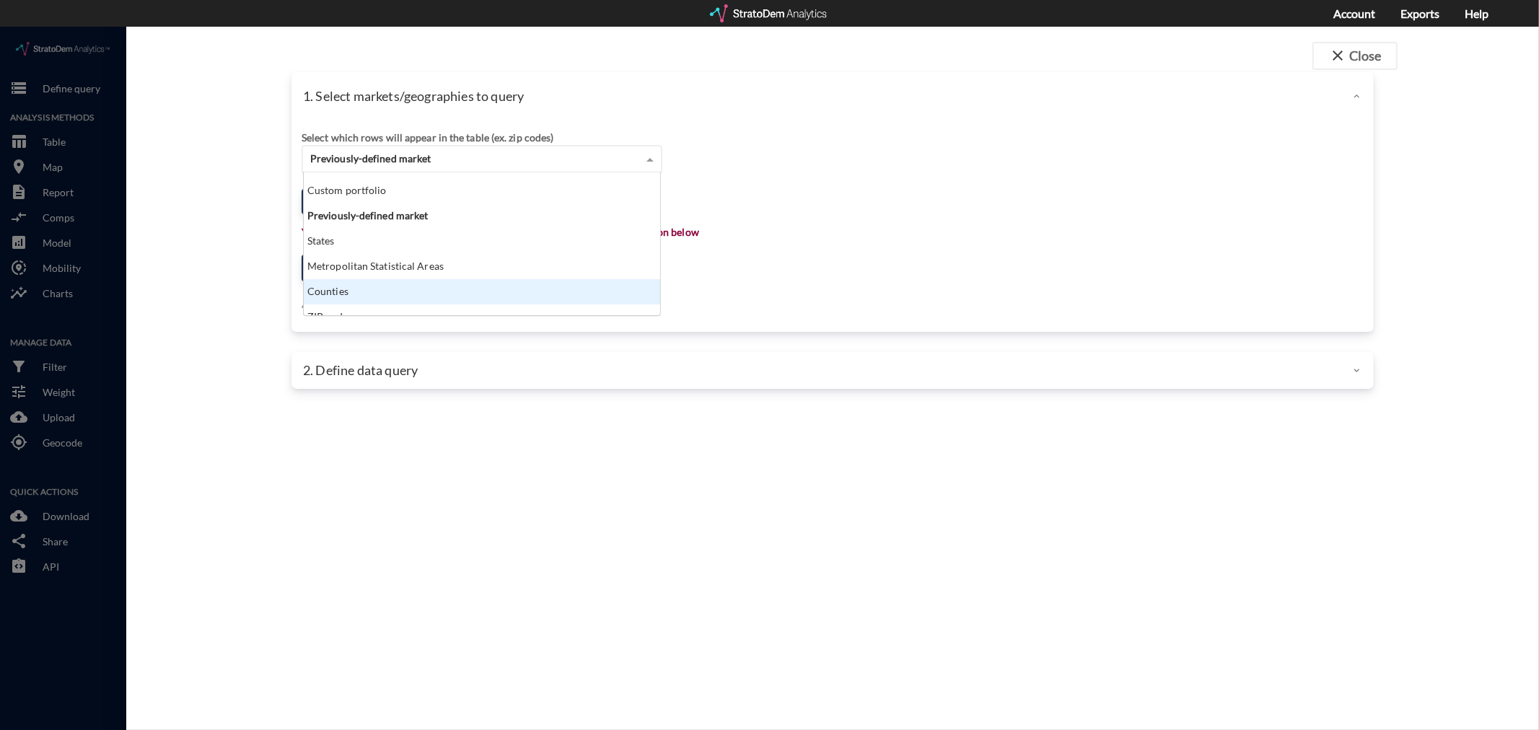
scroll to position [0, 0]
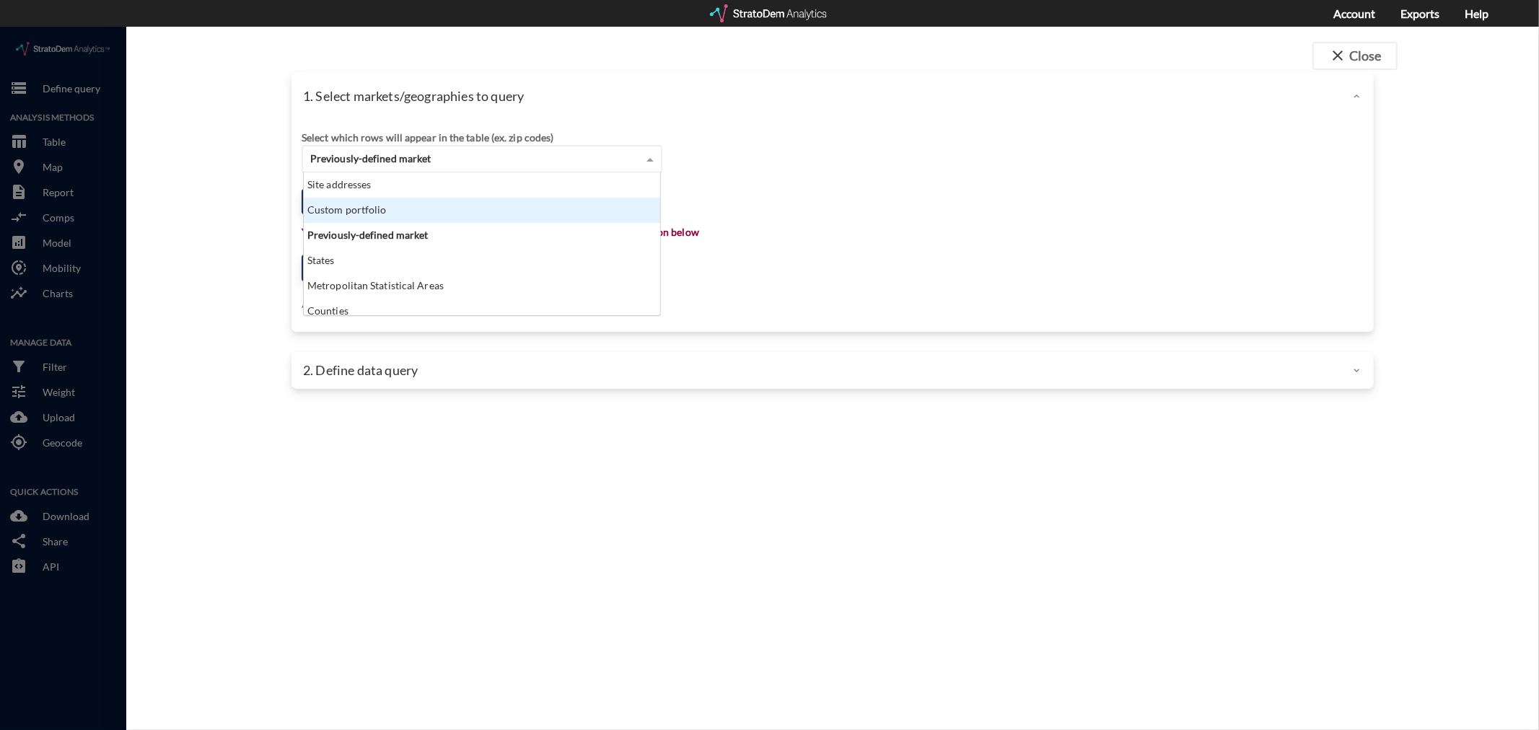
click div "Custom portfolio"
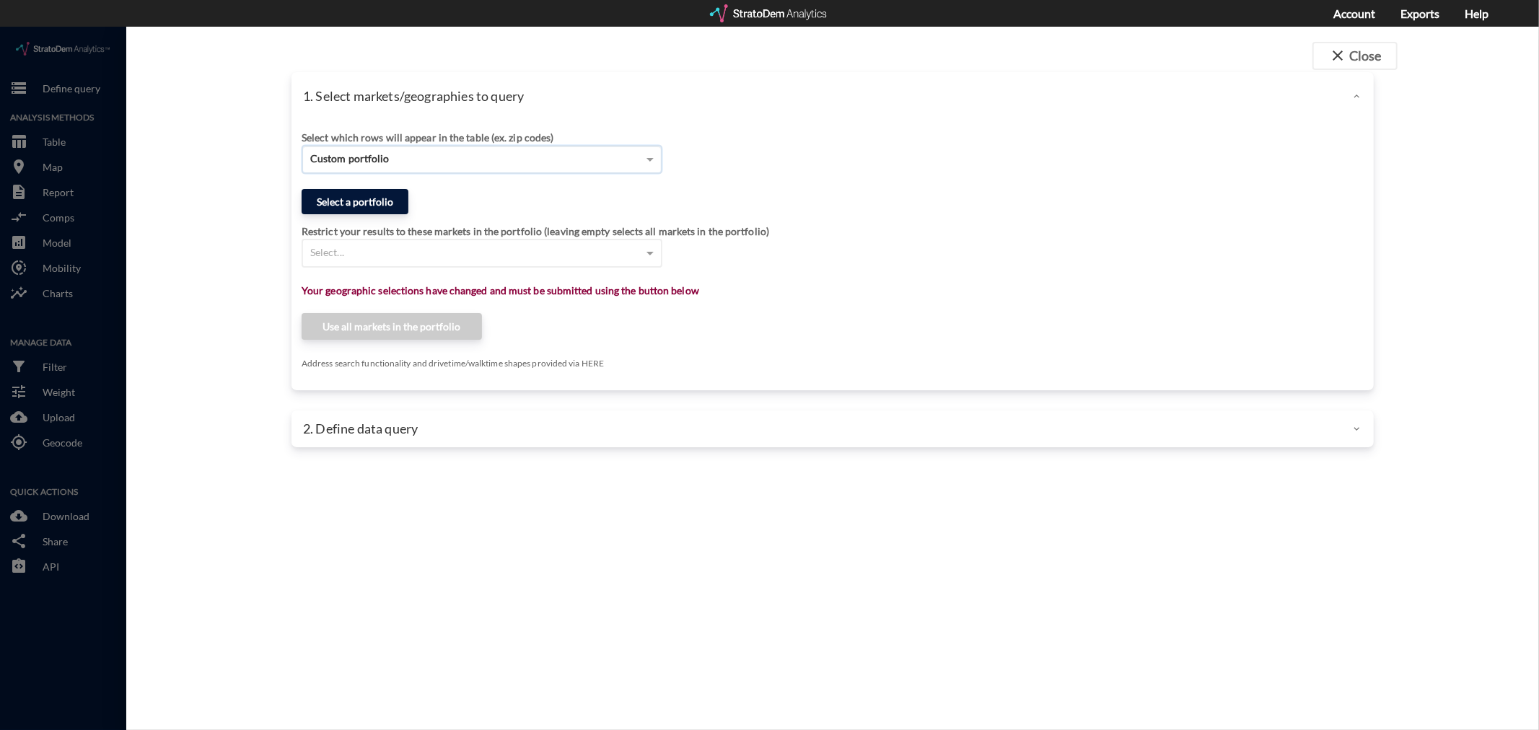
click button "Select a portfolio"
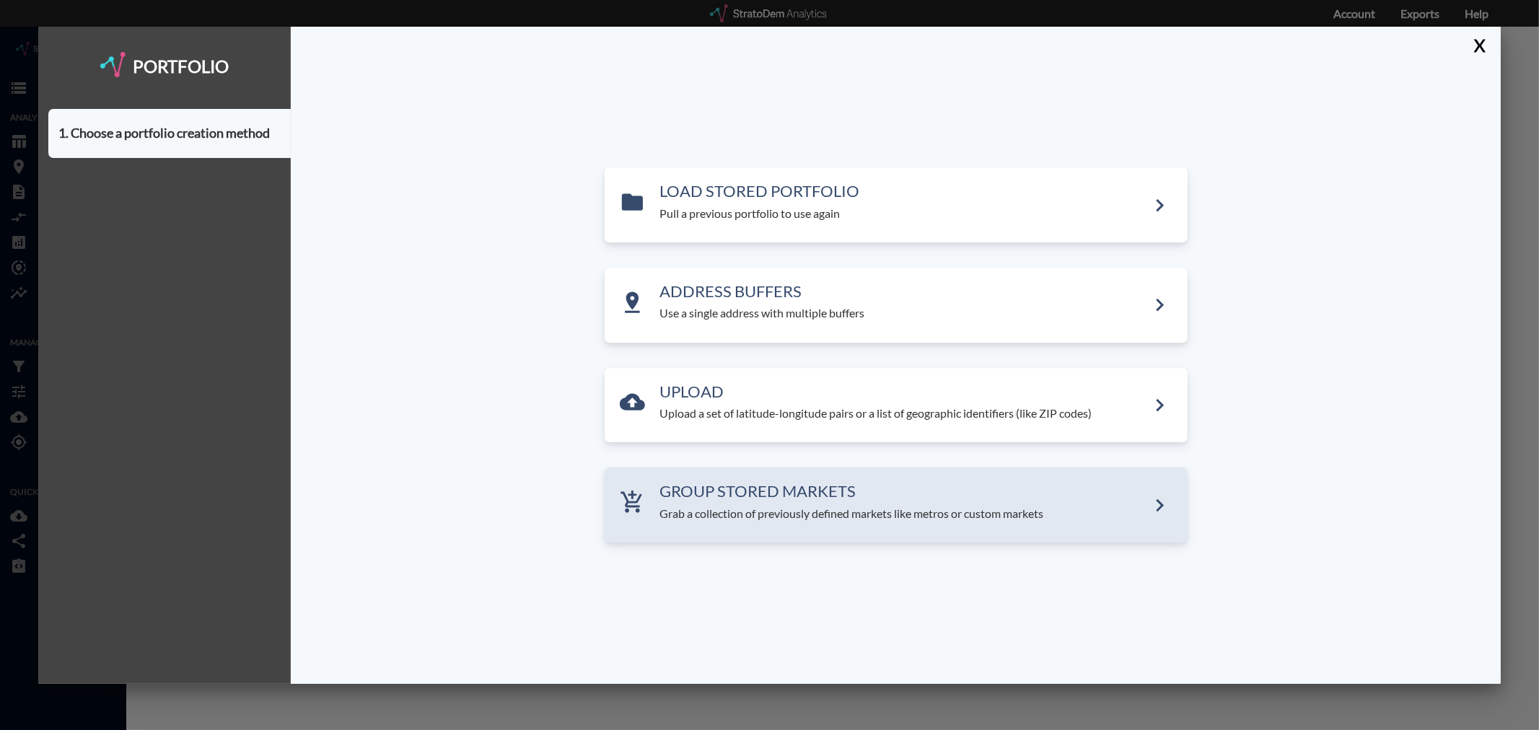
click at [864, 523] on div "GROUP STORED MARKETS Grab a collection of previously defined markets like metro…" at bounding box center [896, 505] width 583 height 75
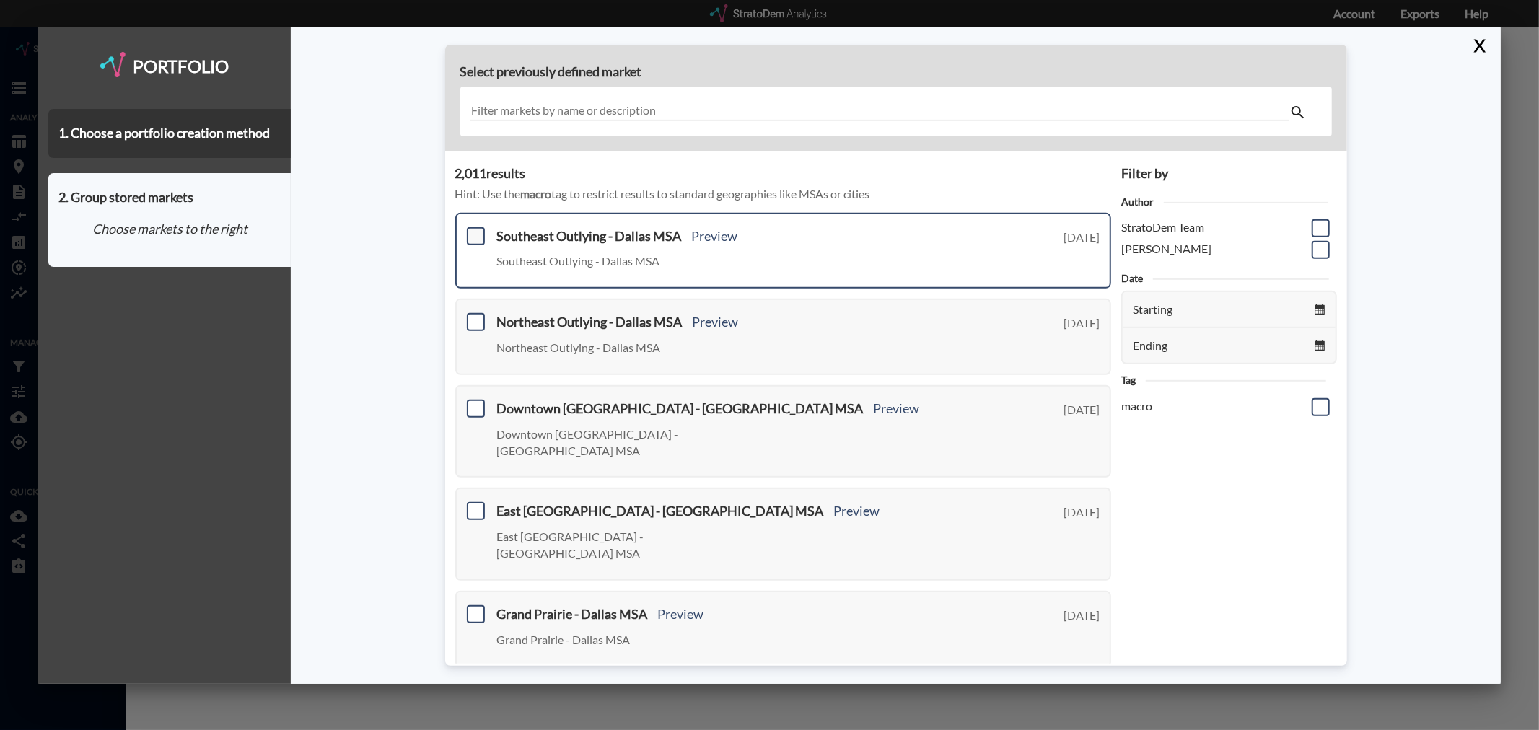
click at [476, 228] on span at bounding box center [476, 236] width 18 height 18
click at [474, 230] on input "checkbox" at bounding box center [474, 230] width 0 height 0
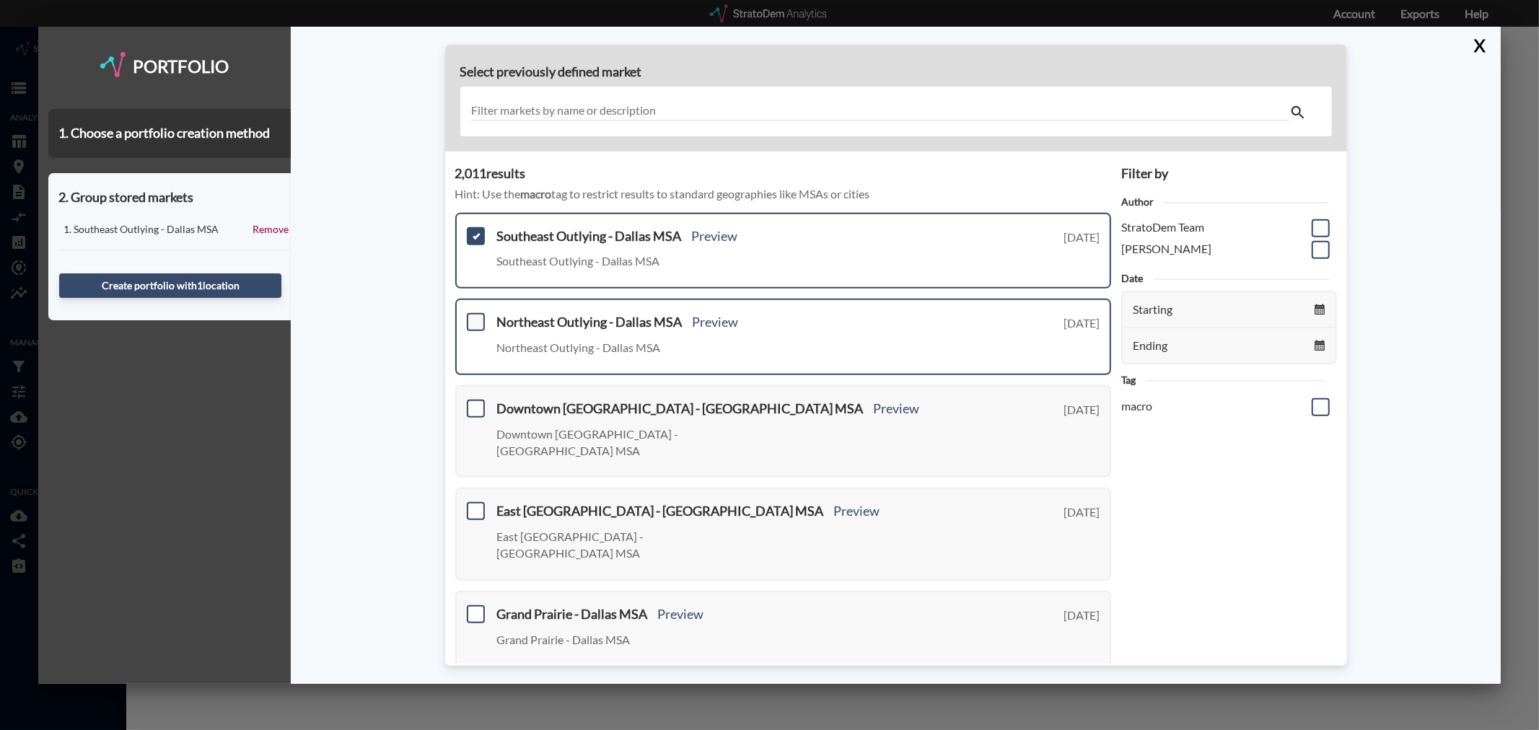
click at [475, 320] on span at bounding box center [476, 322] width 18 height 18
click at [474, 316] on input "checkbox" at bounding box center [474, 316] width 0 height 0
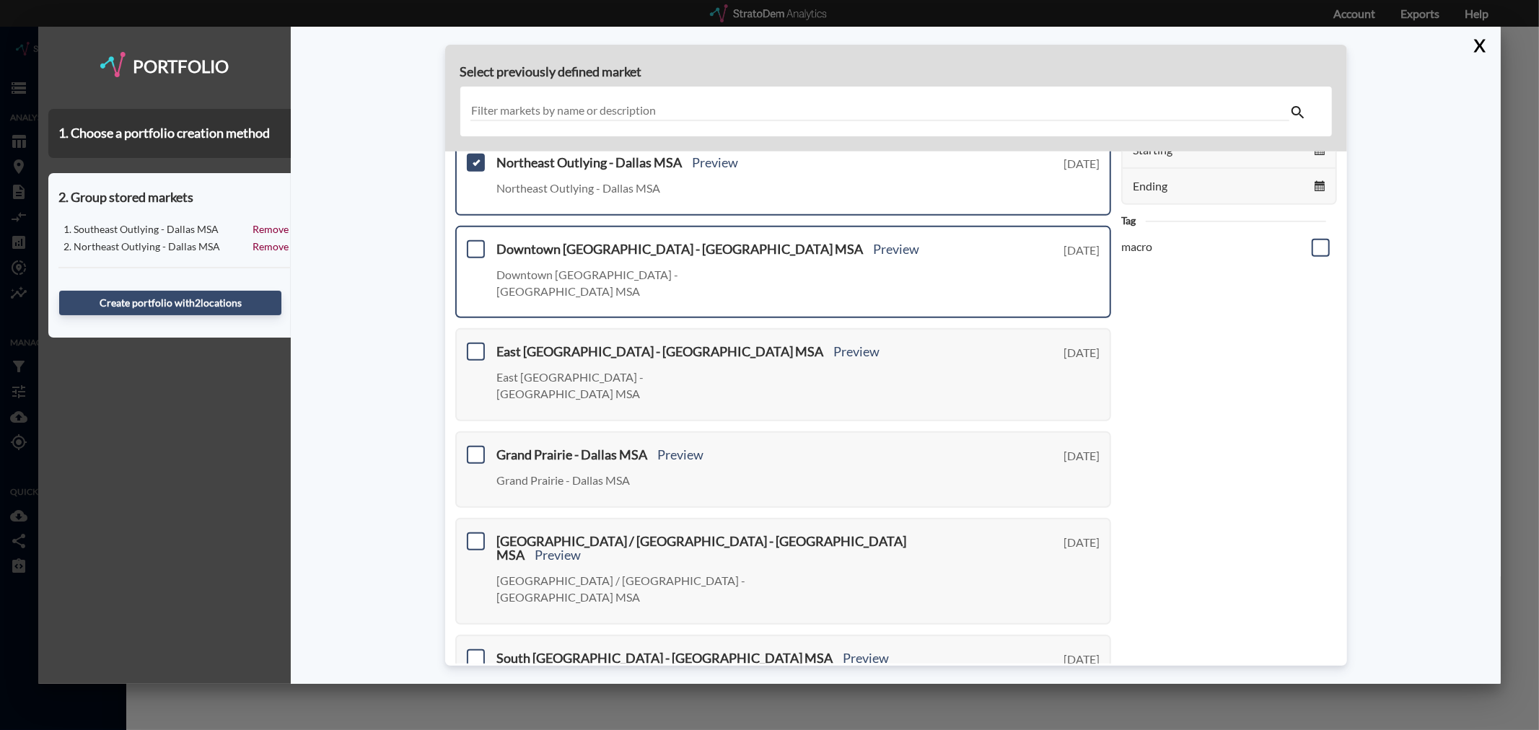
scroll to position [160, 0]
click at [476, 245] on span at bounding box center [476, 249] width 18 height 18
click at [474, 242] on input "checkbox" at bounding box center [474, 242] width 0 height 0
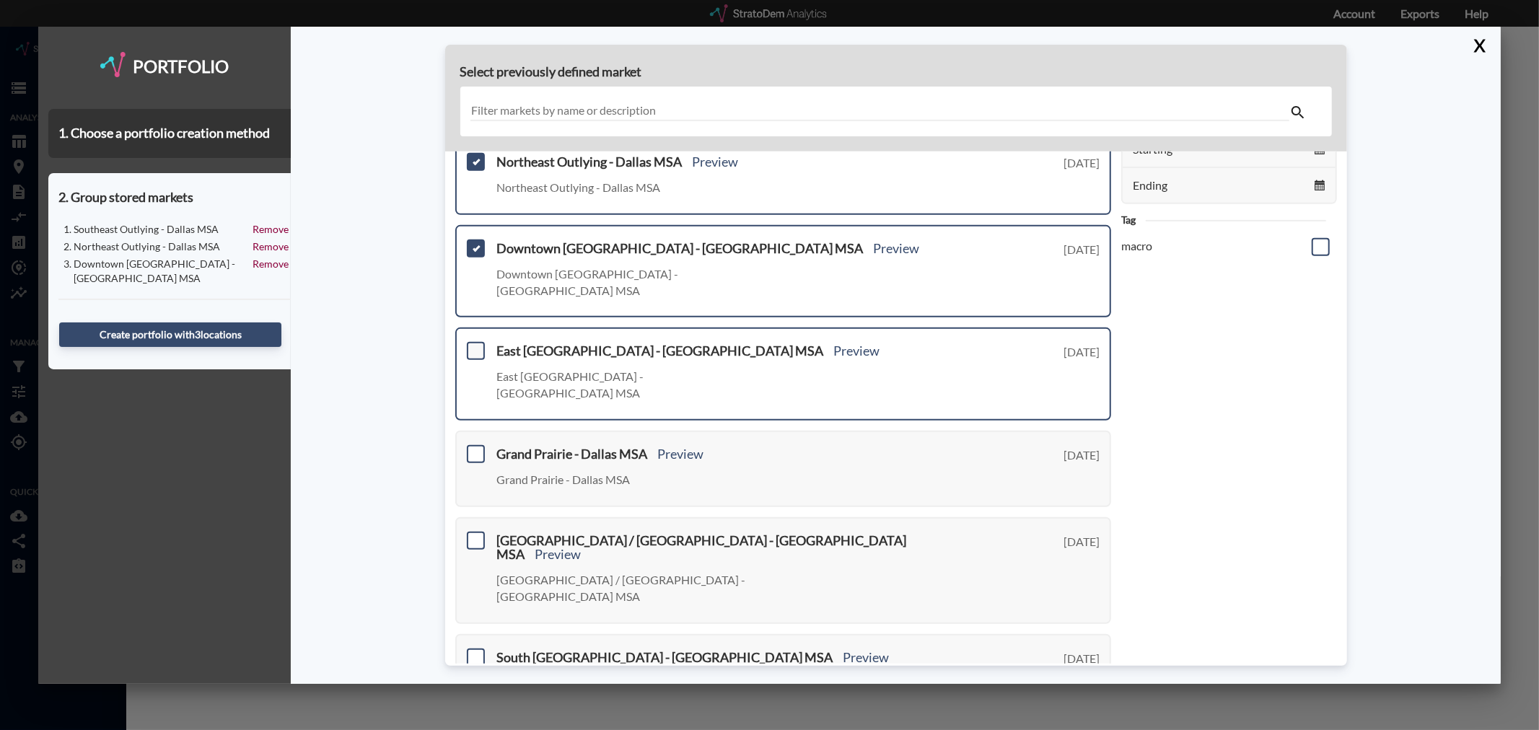
click at [471, 342] on span at bounding box center [476, 351] width 18 height 18
click at [474, 345] on input "checkbox" at bounding box center [474, 345] width 0 height 0
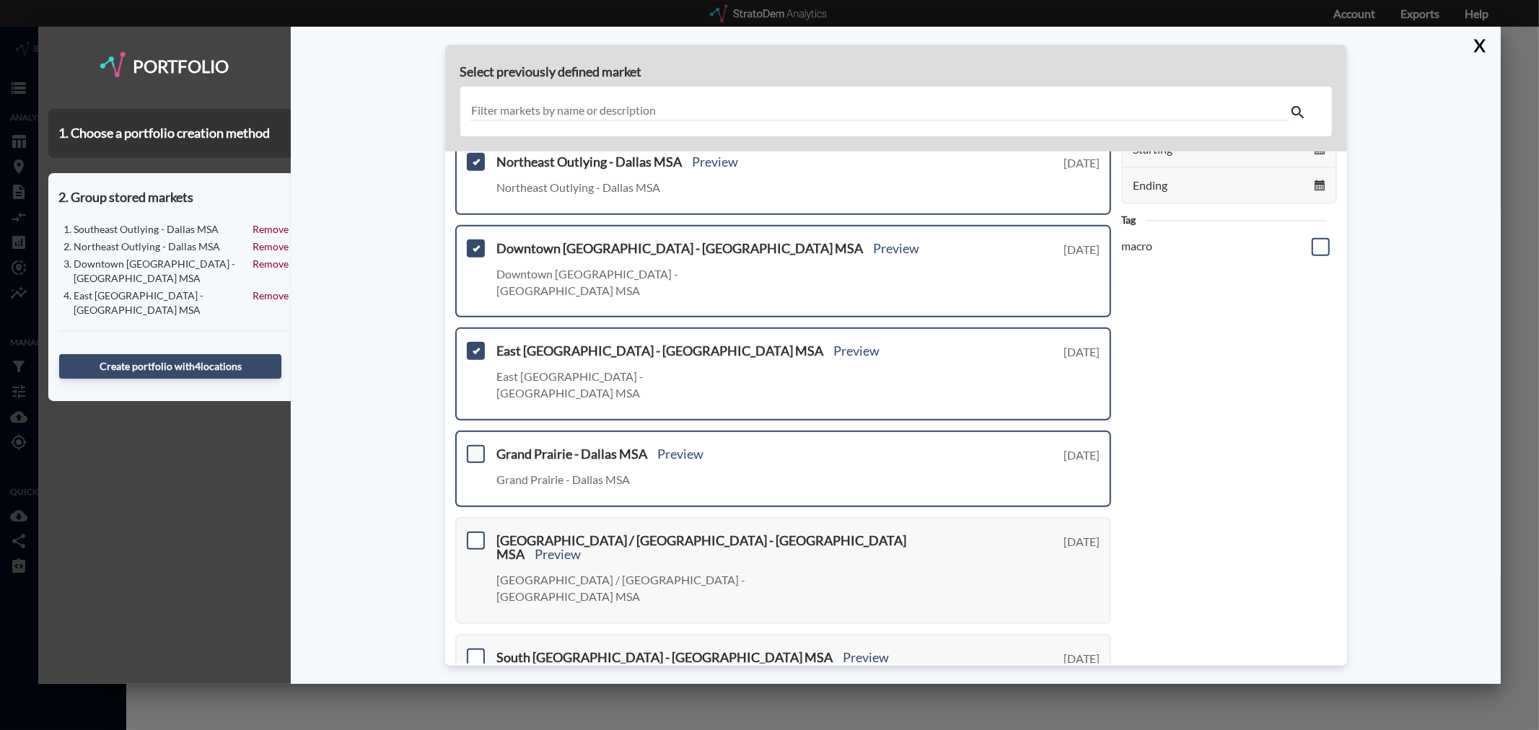
click at [477, 445] on span at bounding box center [476, 454] width 18 height 18
click at [474, 448] on input "checkbox" at bounding box center [474, 448] width 0 height 0
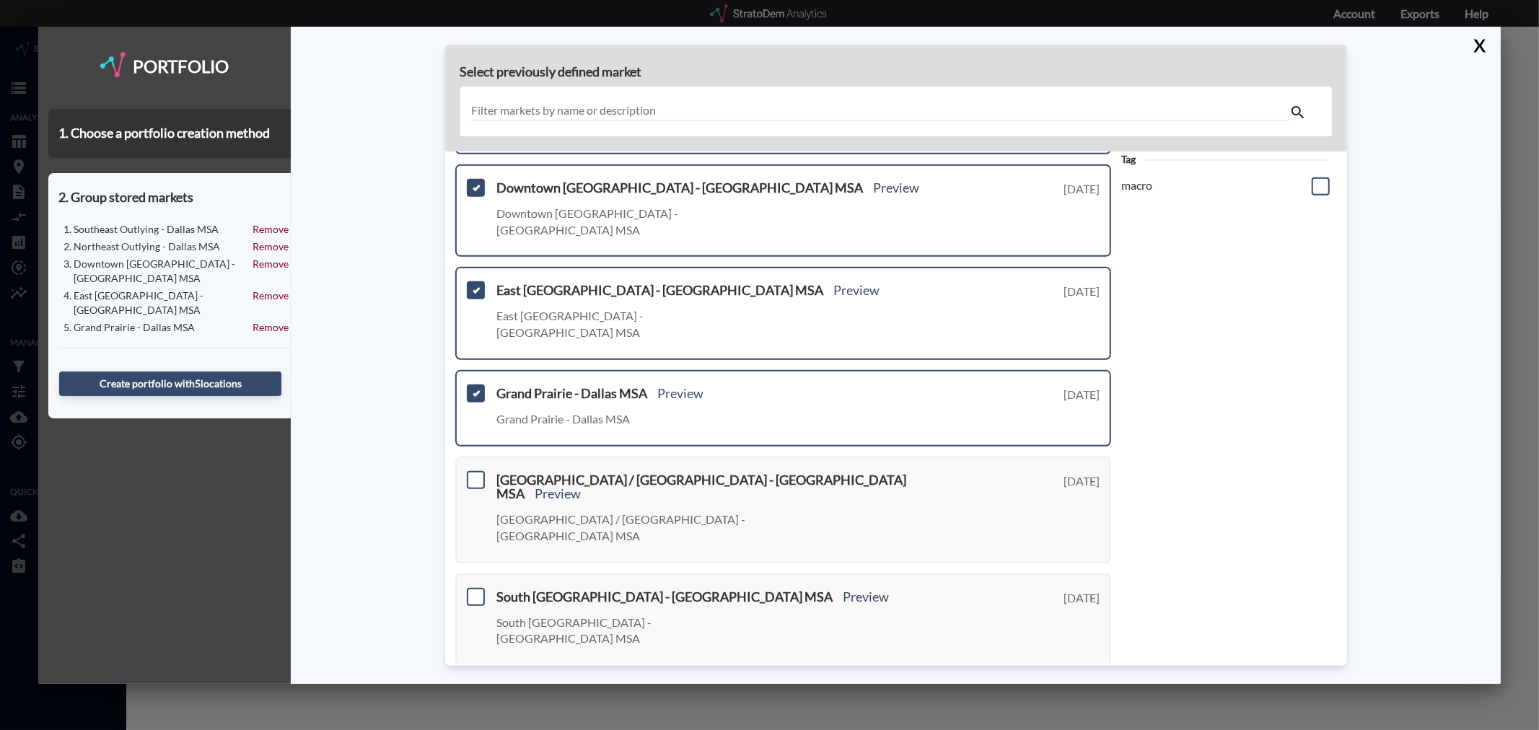
scroll to position [401, 0]
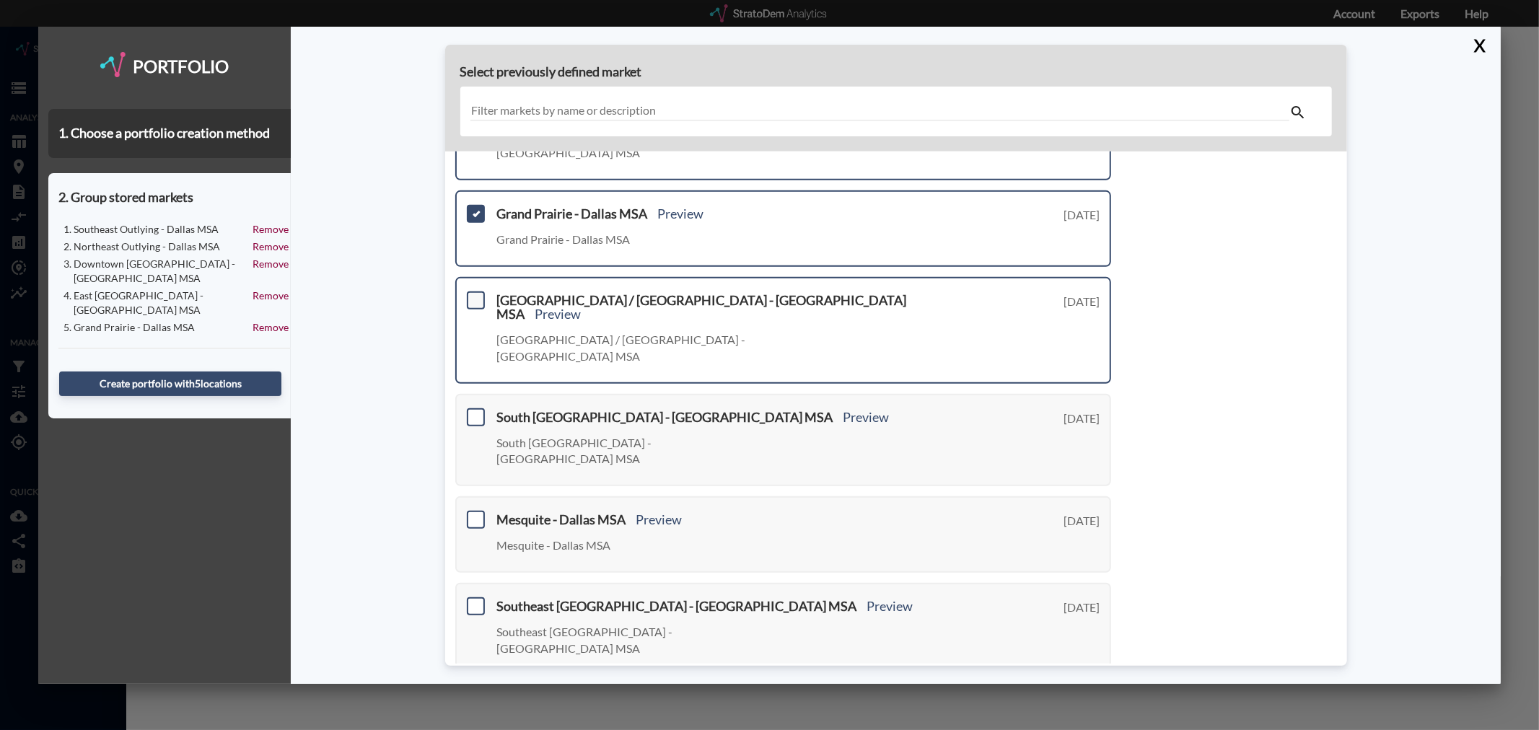
click at [478, 291] on span at bounding box center [476, 300] width 18 height 18
click at [474, 294] on input "checkbox" at bounding box center [474, 294] width 0 height 0
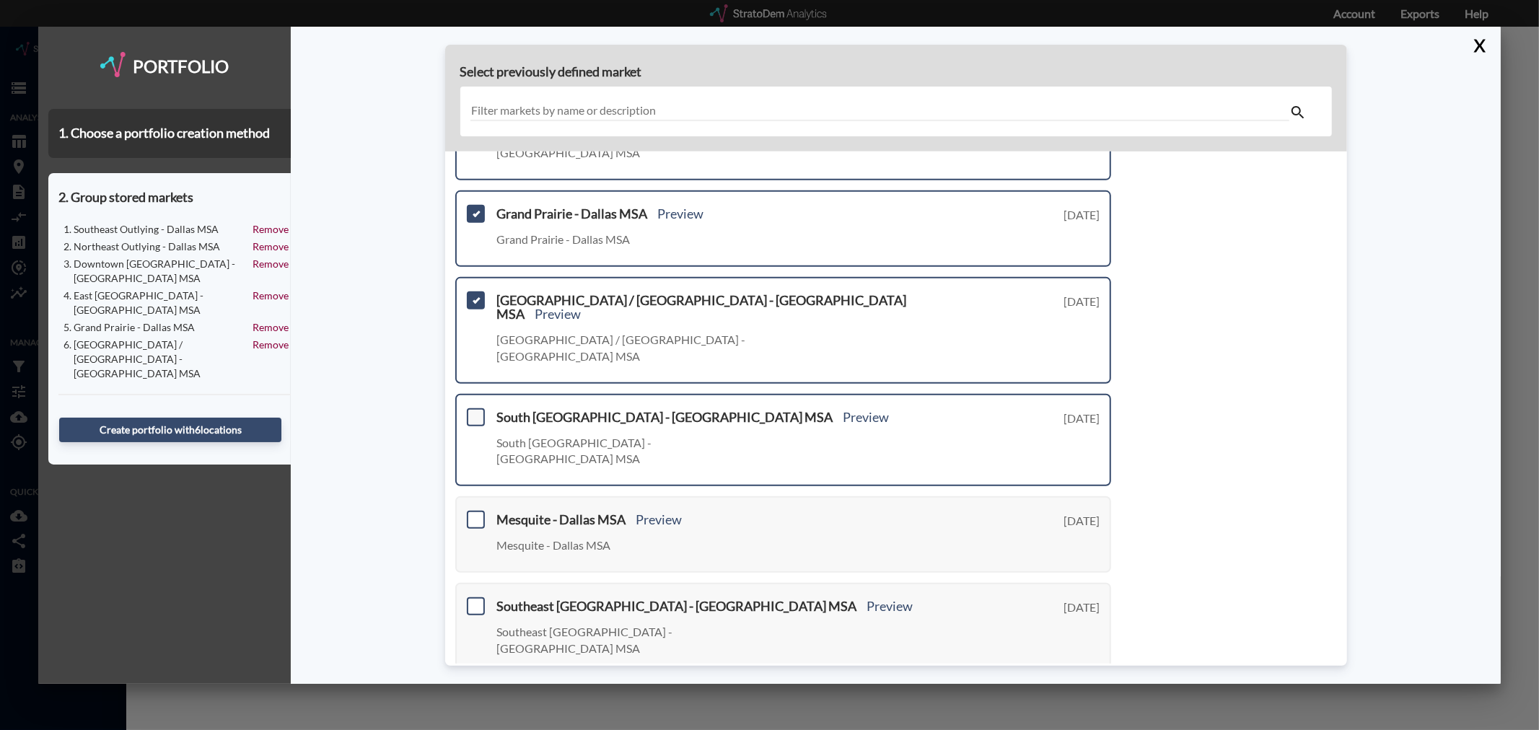
click at [476, 408] on span at bounding box center [476, 417] width 18 height 18
click at [474, 411] on input "checkbox" at bounding box center [474, 411] width 0 height 0
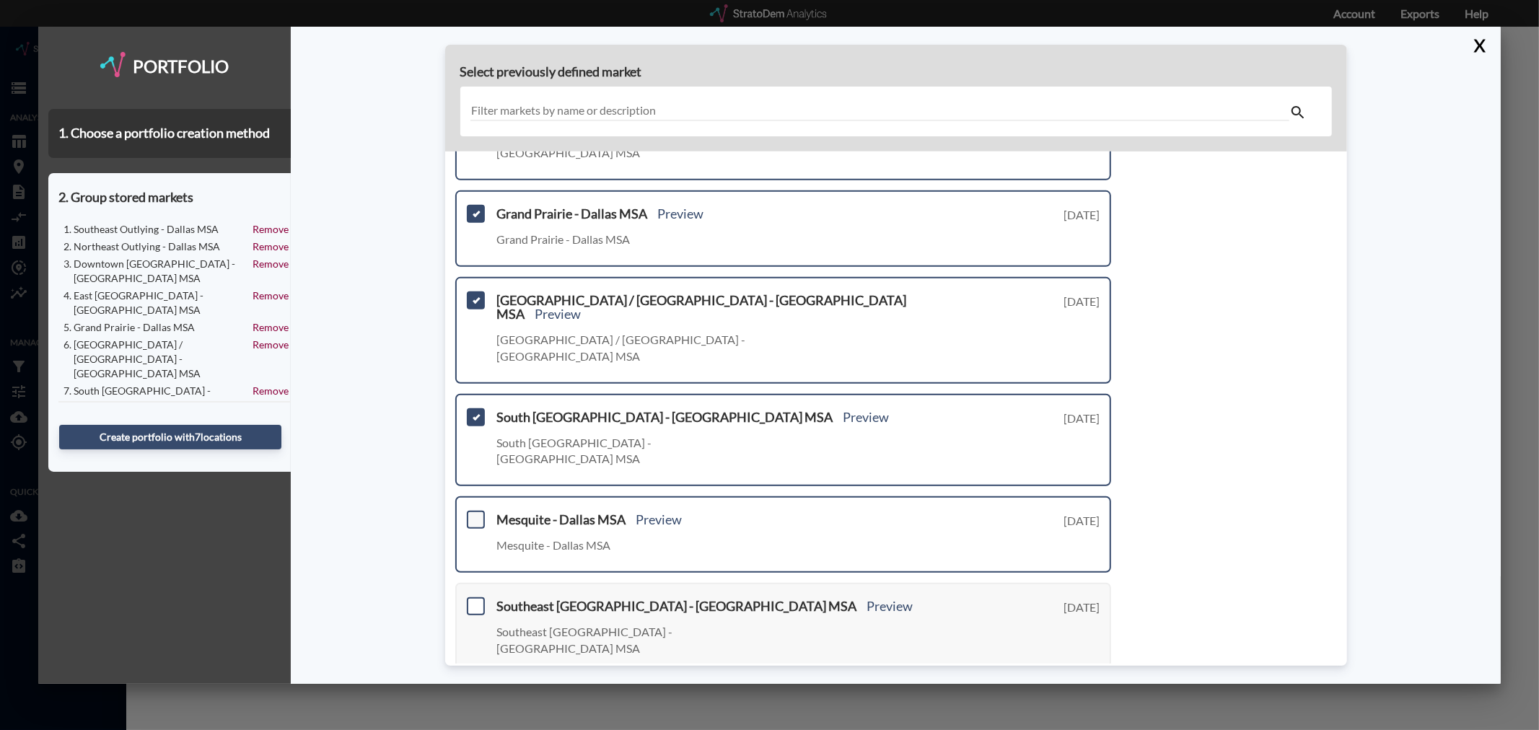
click at [475, 511] on span at bounding box center [476, 520] width 18 height 18
click at [474, 514] on input "checkbox" at bounding box center [474, 514] width 0 height 0
click at [478, 598] on span at bounding box center [476, 607] width 18 height 18
click at [474, 600] on input "checkbox" at bounding box center [474, 600] width 0 height 0
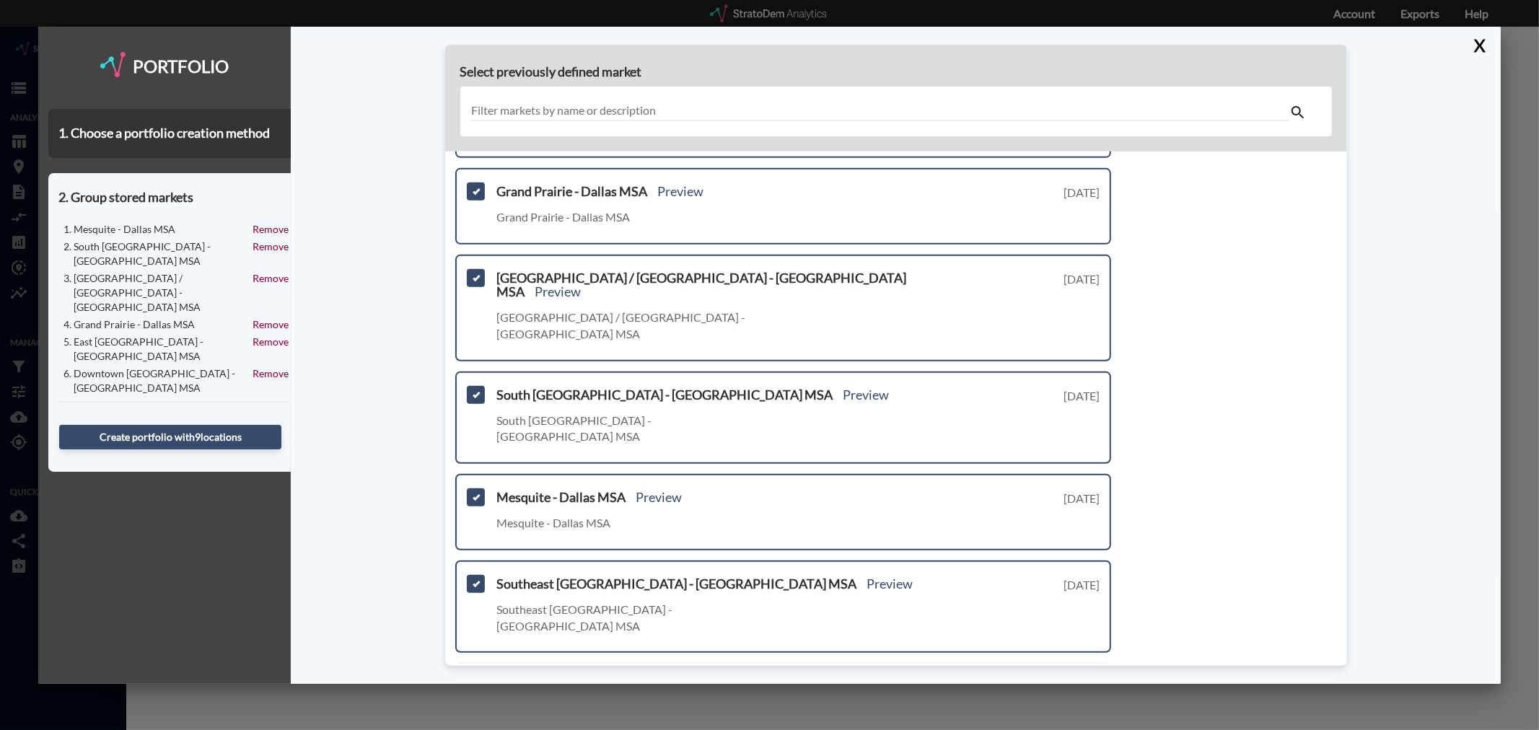
scroll to position [435, 0]
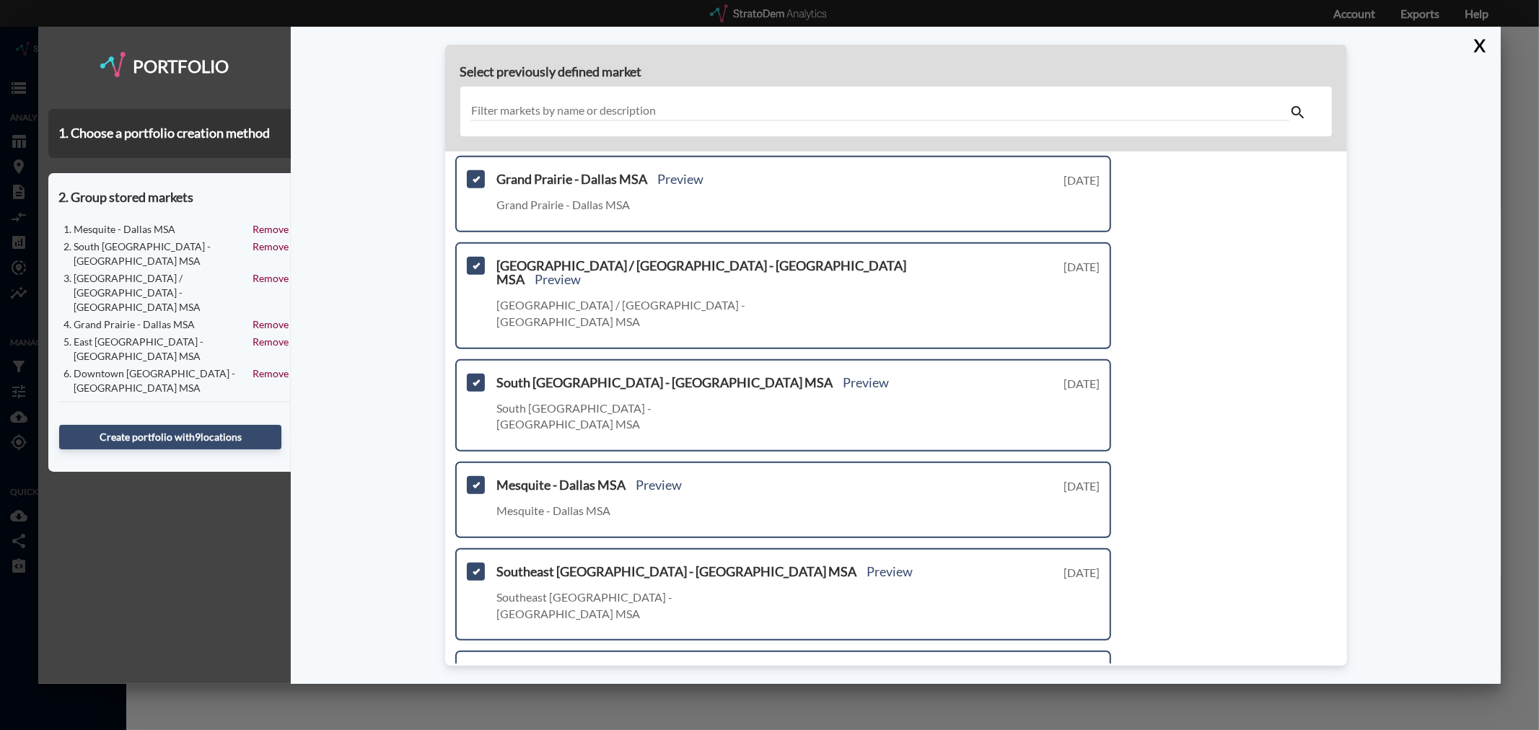
click at [478, 665] on span at bounding box center [476, 674] width 18 height 18
click at [474, 668] on input "checkbox" at bounding box center [474, 668] width 0 height 0
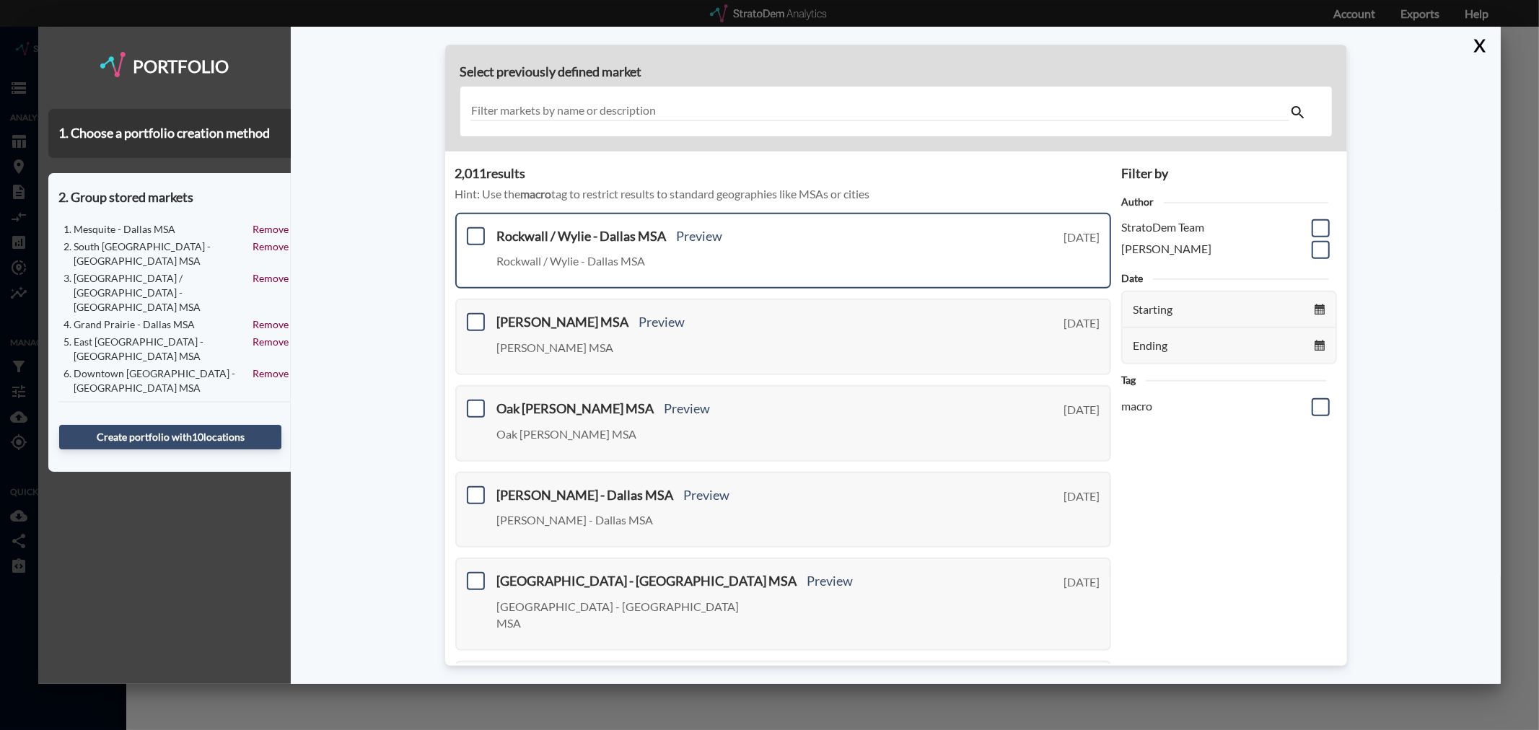
click at [477, 235] on span at bounding box center [476, 236] width 18 height 18
click at [474, 230] on input "checkbox" at bounding box center [474, 230] width 0 height 0
drag, startPoint x: 474, startPoint y: 318, endPoint x: 480, endPoint y: 362, distance: 44.4
click at [474, 319] on span at bounding box center [476, 322] width 18 height 18
click at [474, 316] on input "checkbox" at bounding box center [474, 316] width 0 height 0
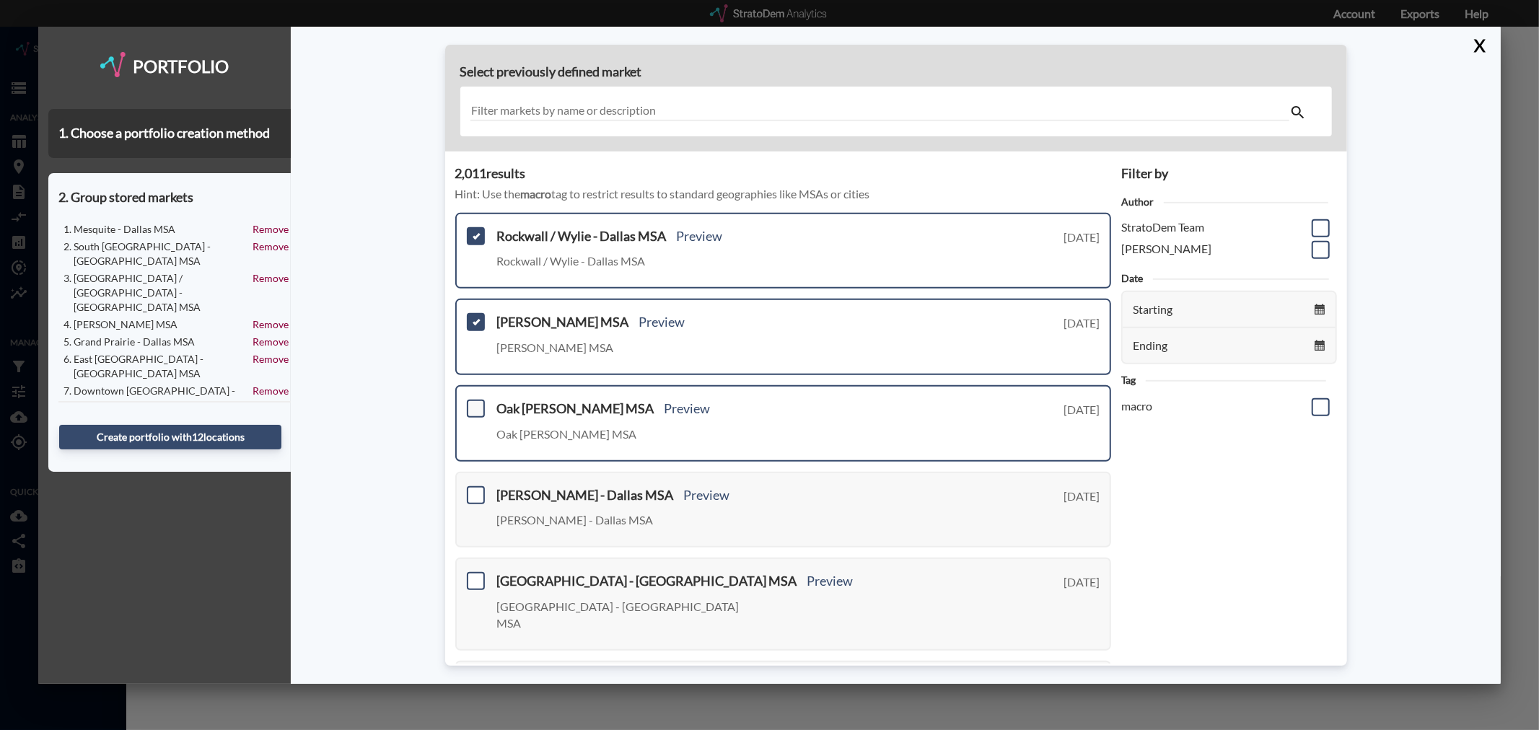
click at [474, 400] on span at bounding box center [476, 409] width 18 height 18
click at [474, 403] on input "checkbox" at bounding box center [474, 403] width 0 height 0
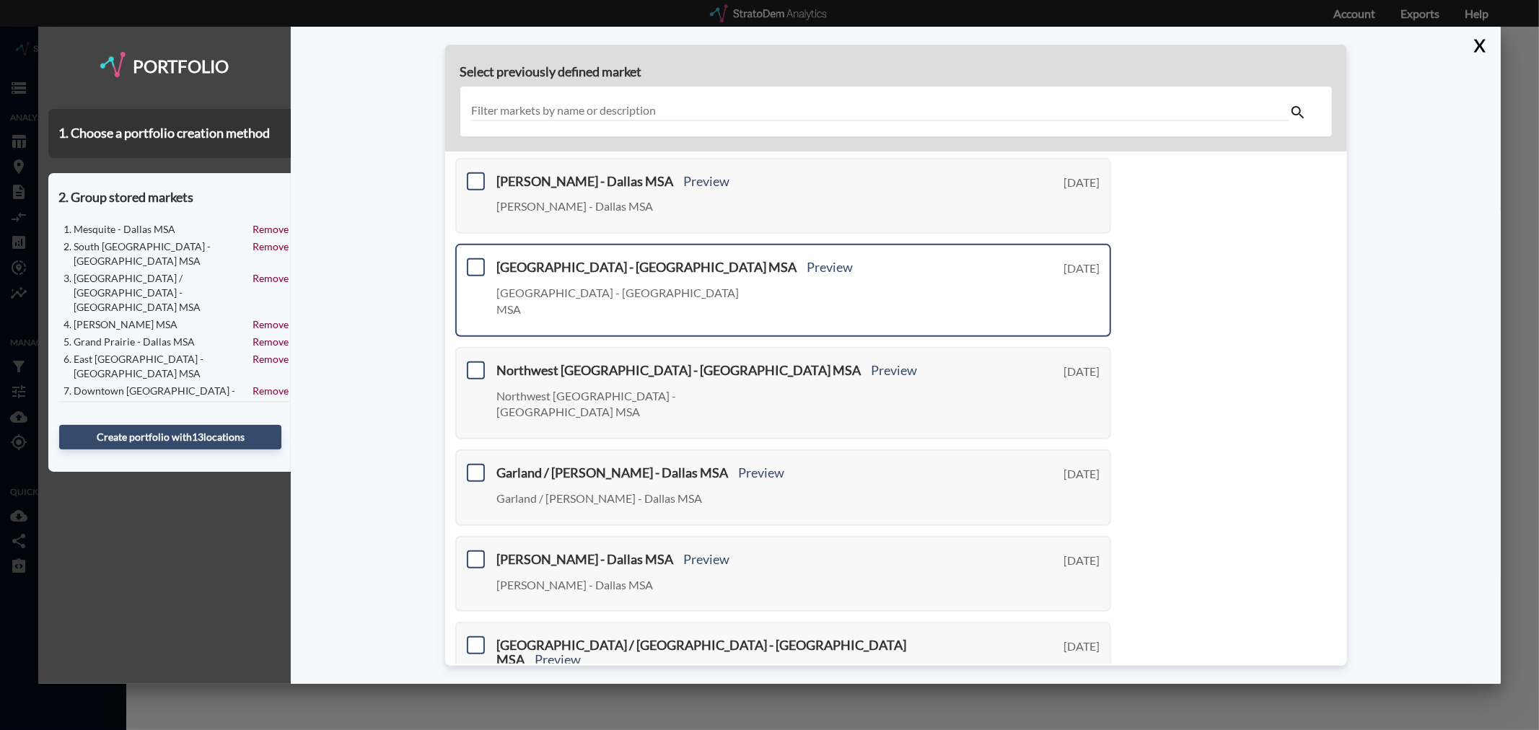
scroll to position [320, 0]
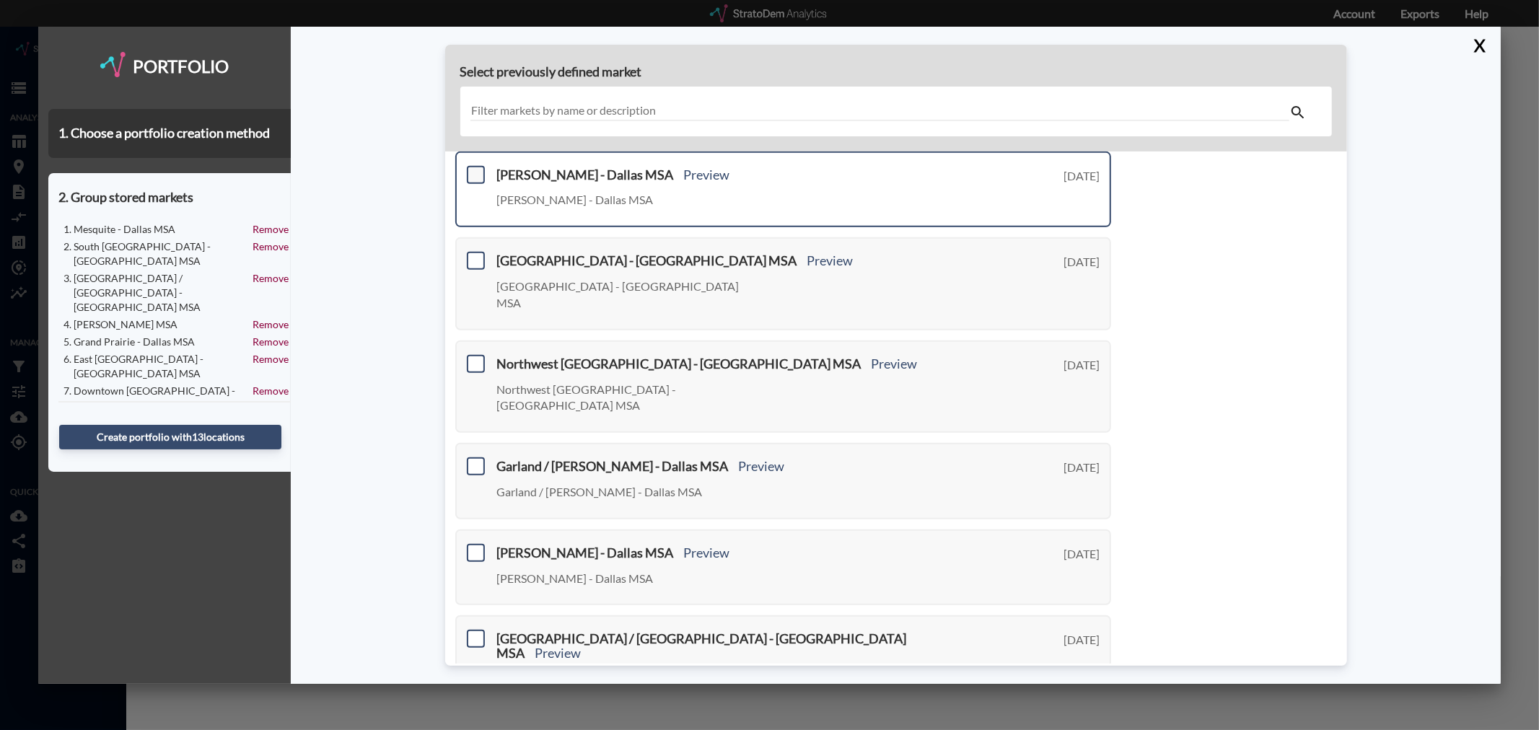
click at [478, 167] on span at bounding box center [476, 175] width 18 height 18
click at [474, 169] on input "checkbox" at bounding box center [474, 169] width 0 height 0
click at [471, 245] on div "[GEOGRAPHIC_DATA] - [GEOGRAPHIC_DATA] [GEOGRAPHIC_DATA] [GEOGRAPHIC_DATA] [GEOG…" at bounding box center [783, 283] width 657 height 92
click at [479, 255] on span at bounding box center [476, 261] width 18 height 18
click at [474, 255] on input "checkbox" at bounding box center [474, 255] width 0 height 0
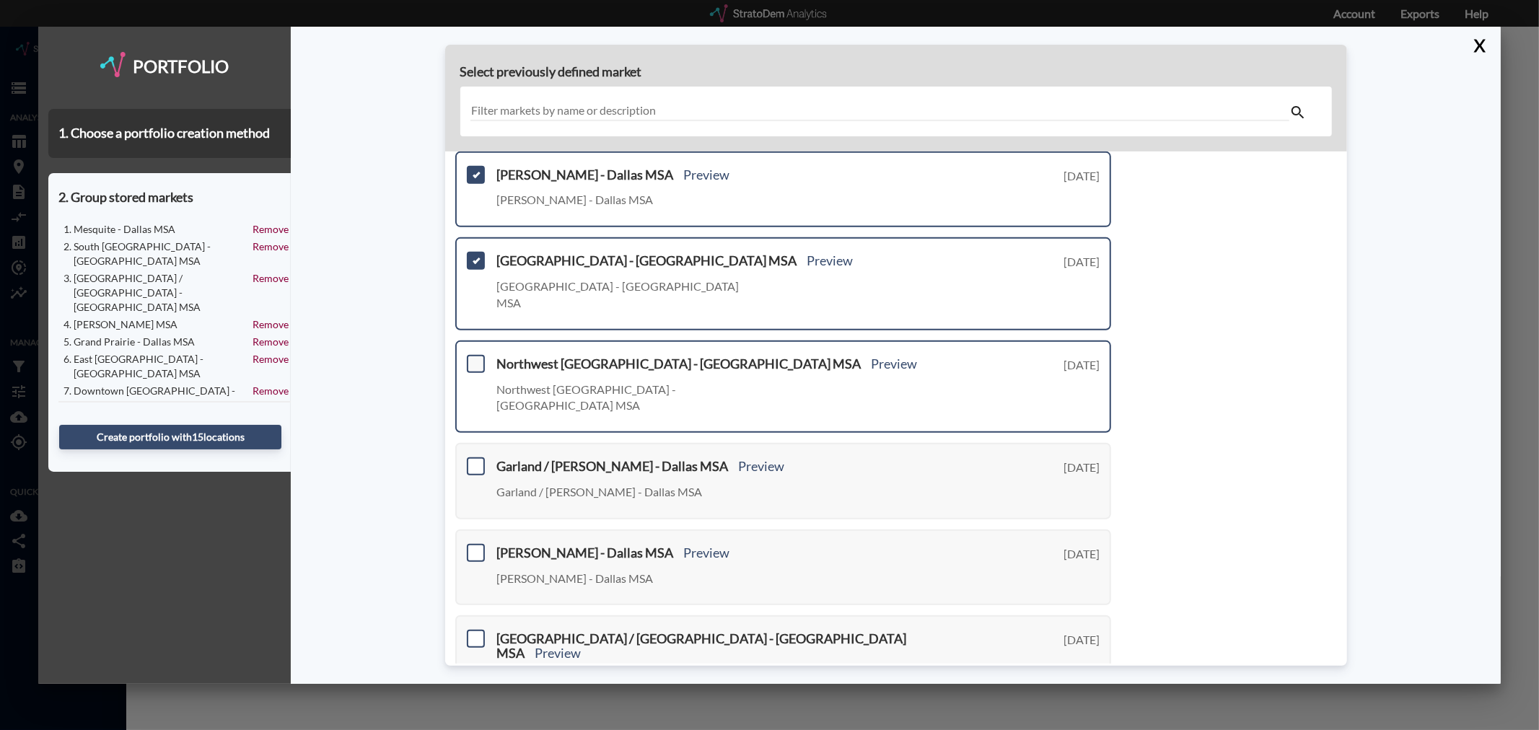
click at [474, 355] on span at bounding box center [476, 364] width 18 height 18
click at [474, 358] on input "checkbox" at bounding box center [474, 358] width 0 height 0
click at [477, 458] on span at bounding box center [476, 467] width 18 height 18
click at [474, 460] on input "checkbox" at bounding box center [474, 460] width 0 height 0
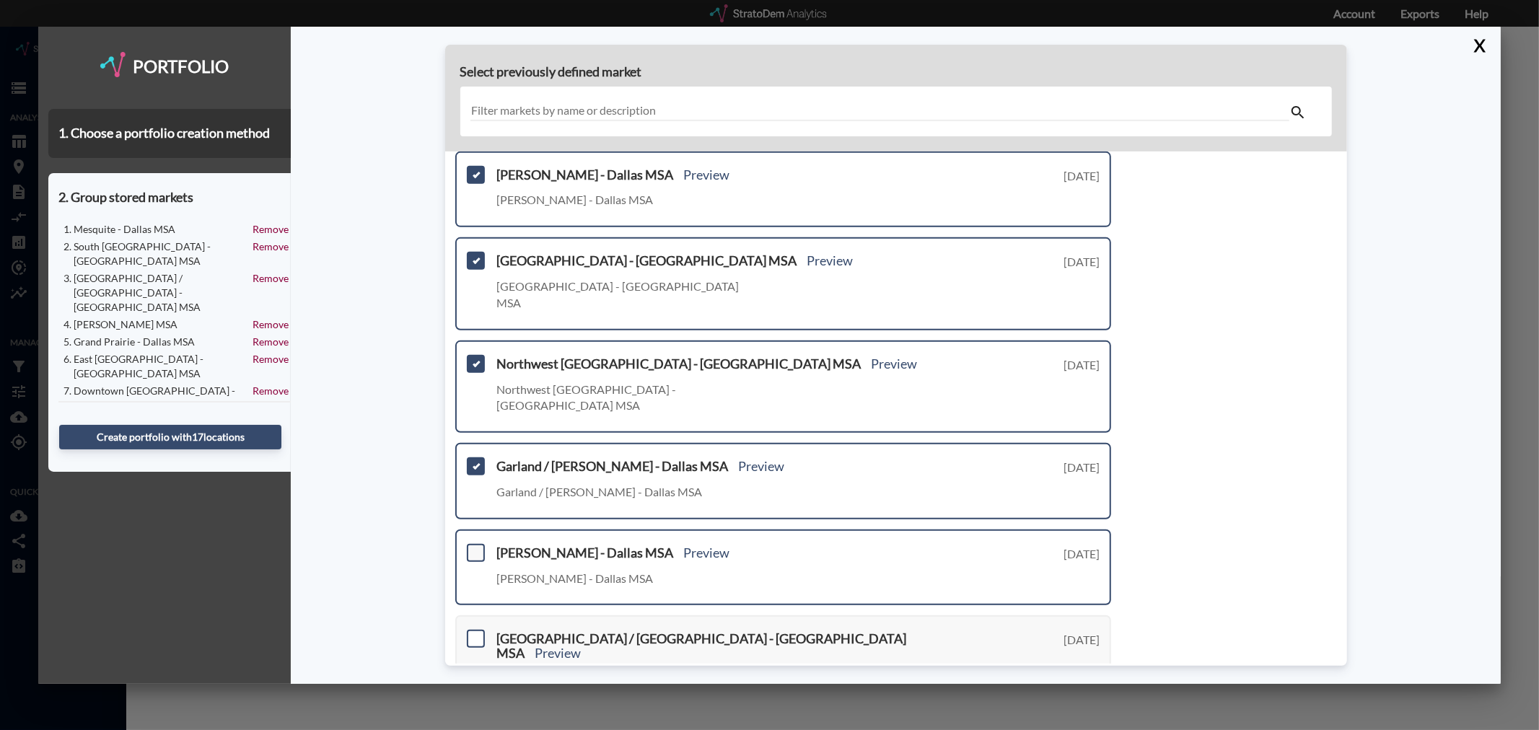
click at [477, 544] on span at bounding box center [476, 553] width 18 height 18
click at [474, 547] on input "checkbox" at bounding box center [474, 547] width 0 height 0
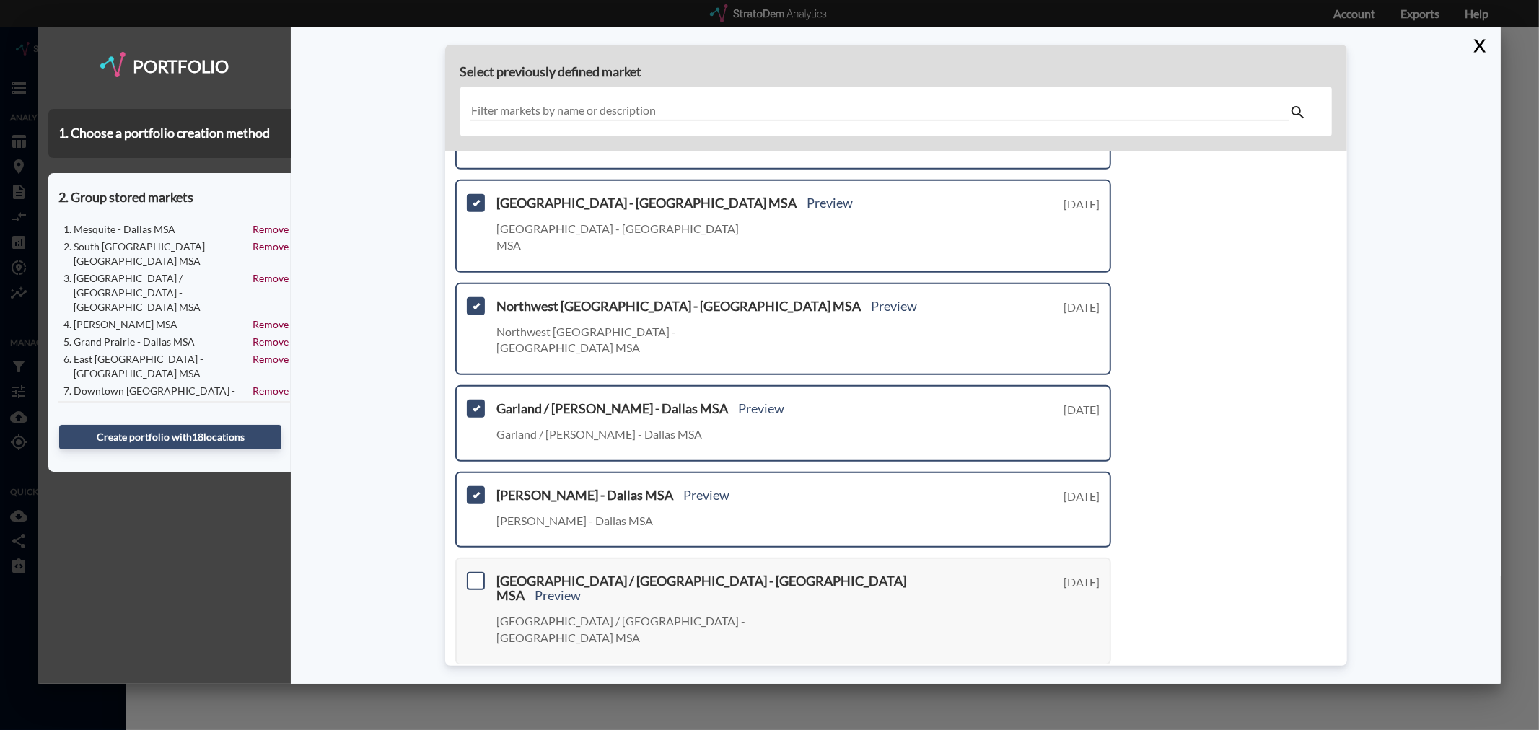
scroll to position [435, 0]
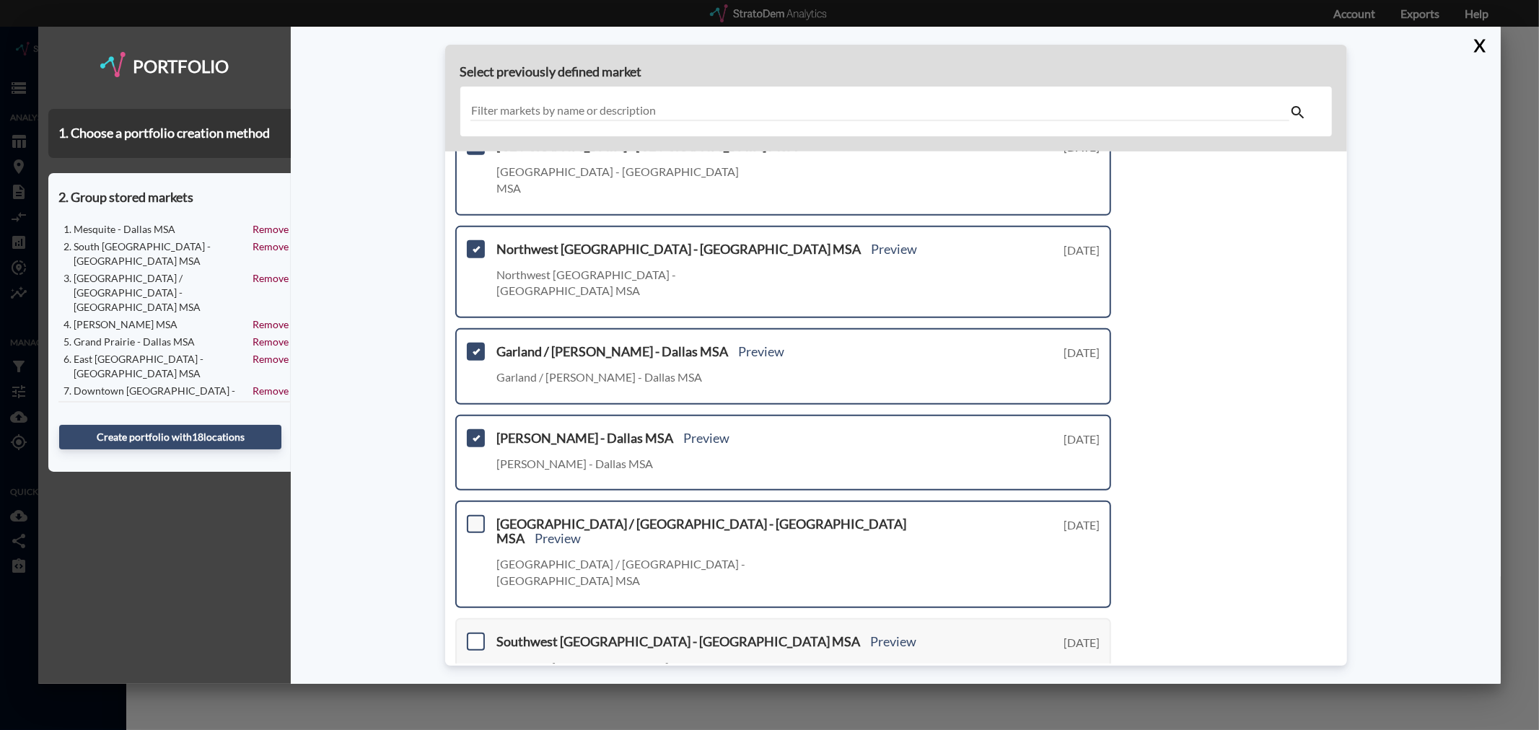
click at [472, 515] on span at bounding box center [476, 524] width 18 height 18
click at [474, 518] on input "checkbox" at bounding box center [474, 518] width 0 height 0
click at [473, 633] on span at bounding box center [476, 642] width 18 height 18
click at [474, 636] on input "checkbox" at bounding box center [474, 636] width 0 height 0
click at [1088, 726] on link "Next >" at bounding box center [1094, 734] width 33 height 17
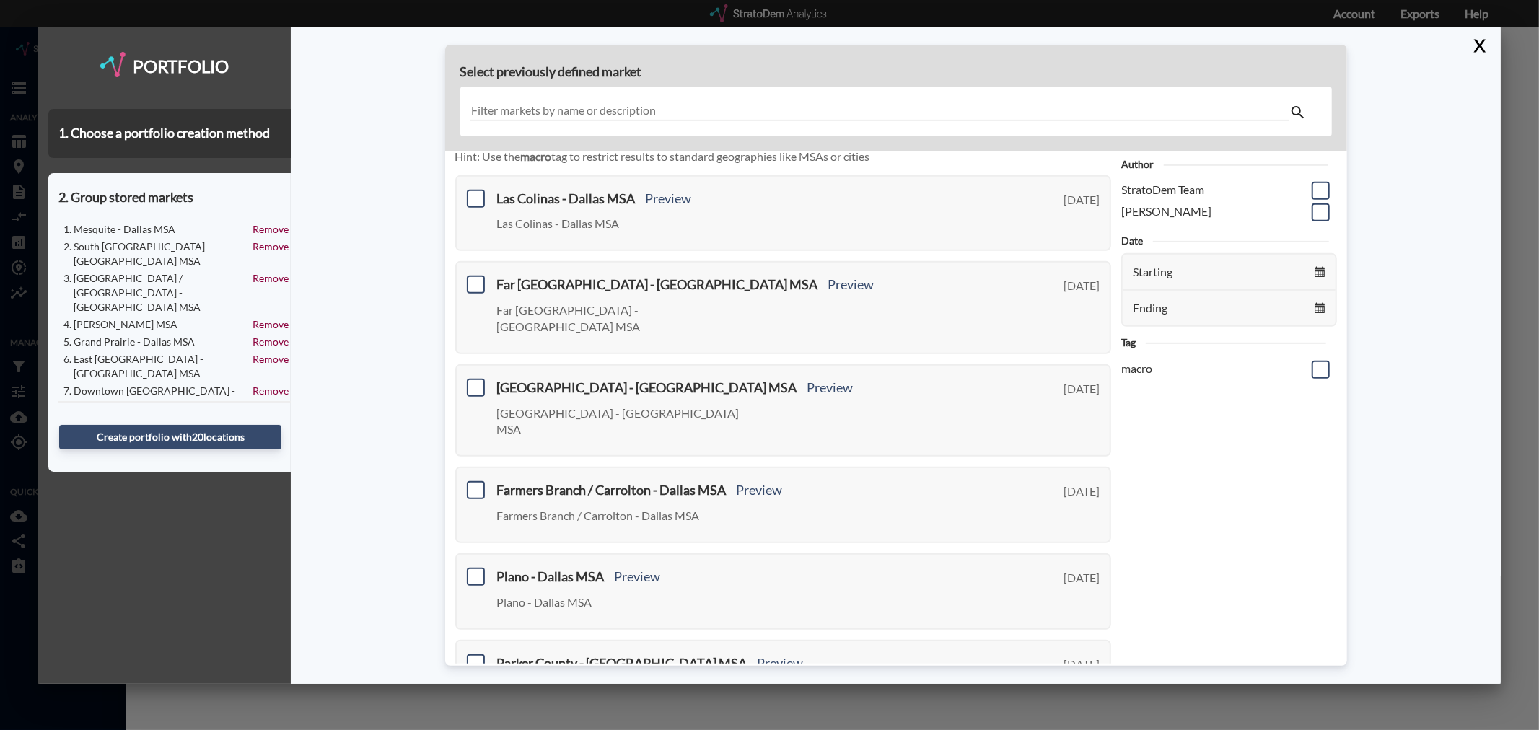
scroll to position [0, 0]
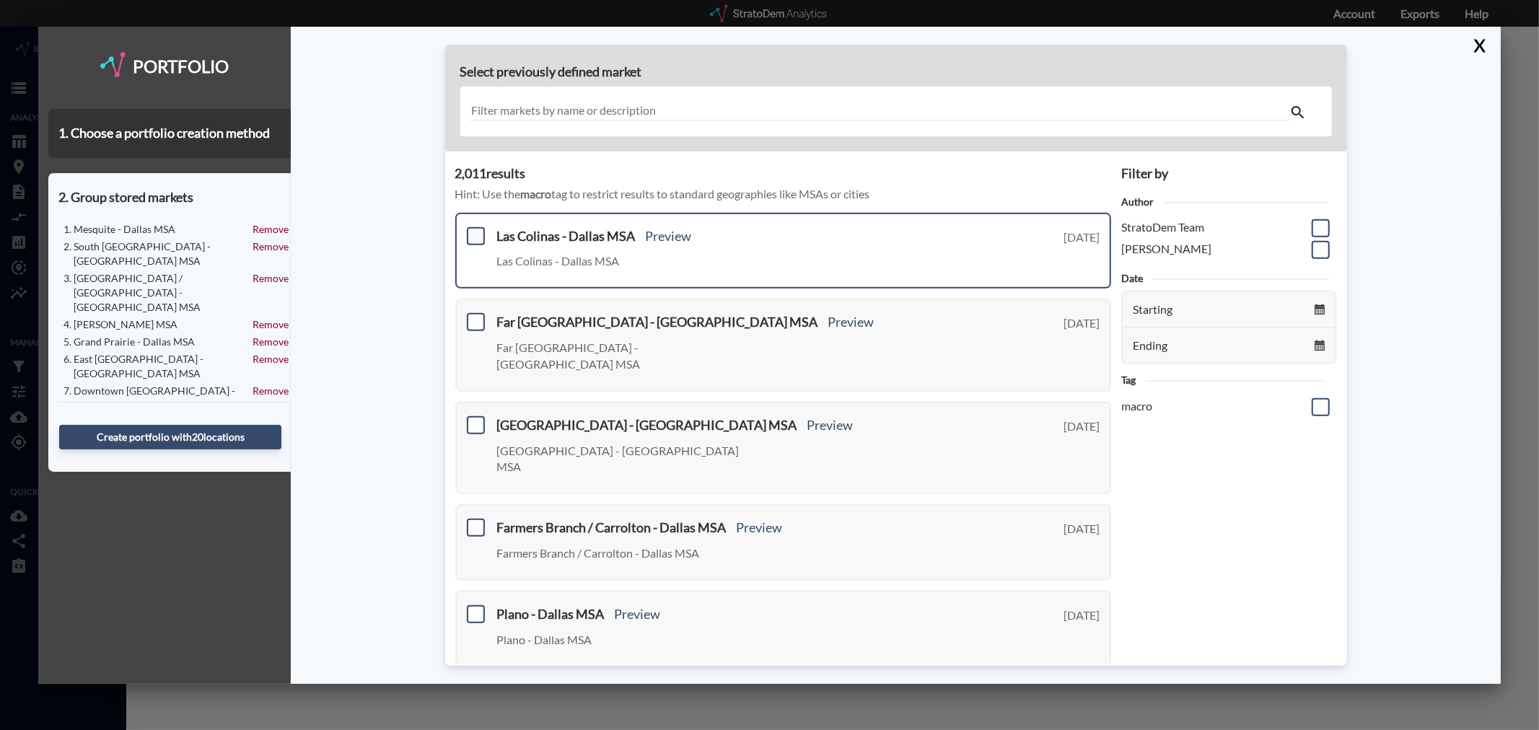
click at [475, 235] on span at bounding box center [476, 236] width 18 height 18
click at [474, 230] on input "checkbox" at bounding box center [474, 230] width 0 height 0
click at [472, 327] on span at bounding box center [476, 322] width 18 height 18
click at [474, 316] on input "checkbox" at bounding box center [474, 316] width 0 height 0
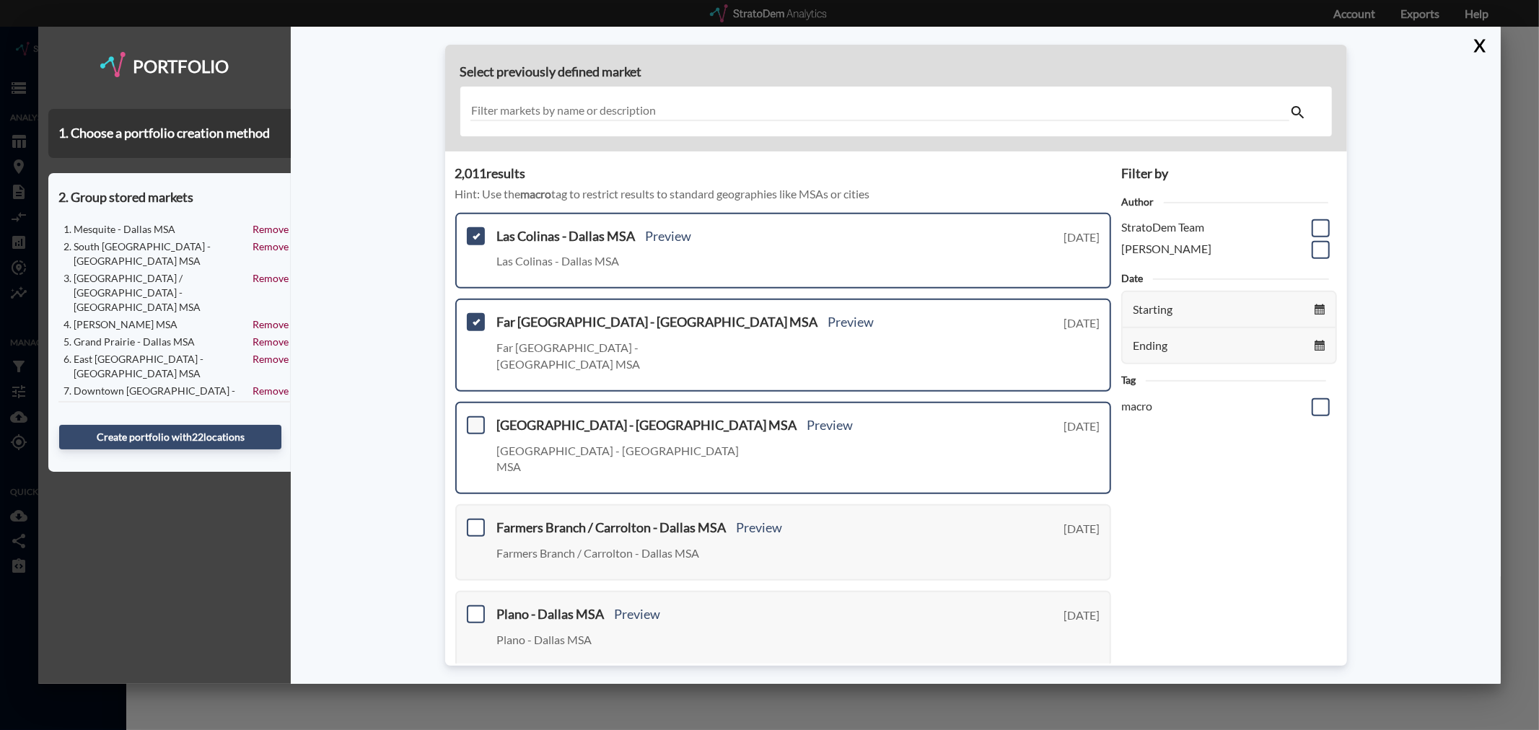
click at [471, 416] on span at bounding box center [476, 425] width 18 height 18
click at [474, 419] on input "checkbox" at bounding box center [474, 419] width 0 height 0
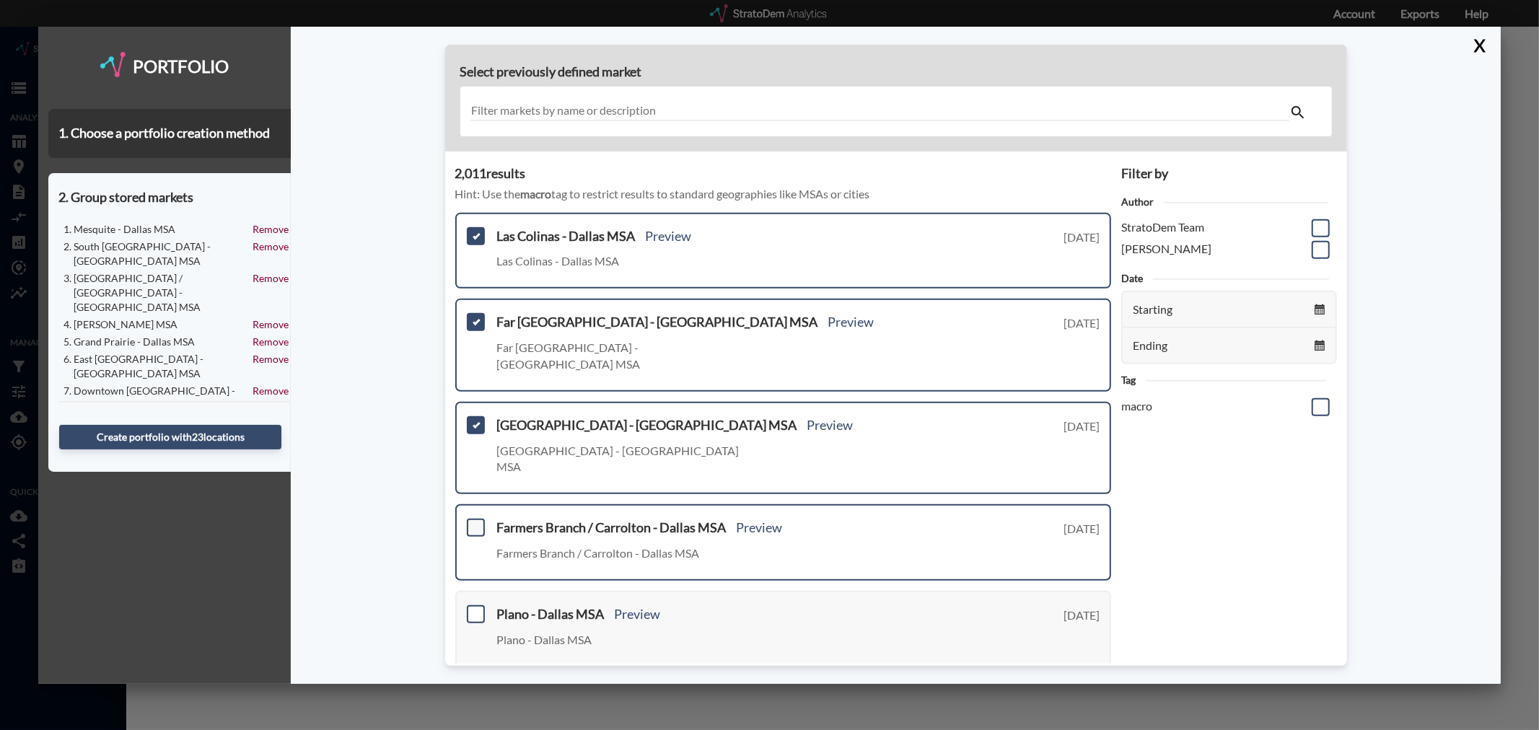
click at [474, 519] on span at bounding box center [476, 528] width 18 height 18
click at [474, 522] on input "checkbox" at bounding box center [474, 522] width 0 height 0
click at [474, 605] on span at bounding box center [476, 614] width 18 height 18
click at [474, 608] on input "checkbox" at bounding box center [474, 608] width 0 height 0
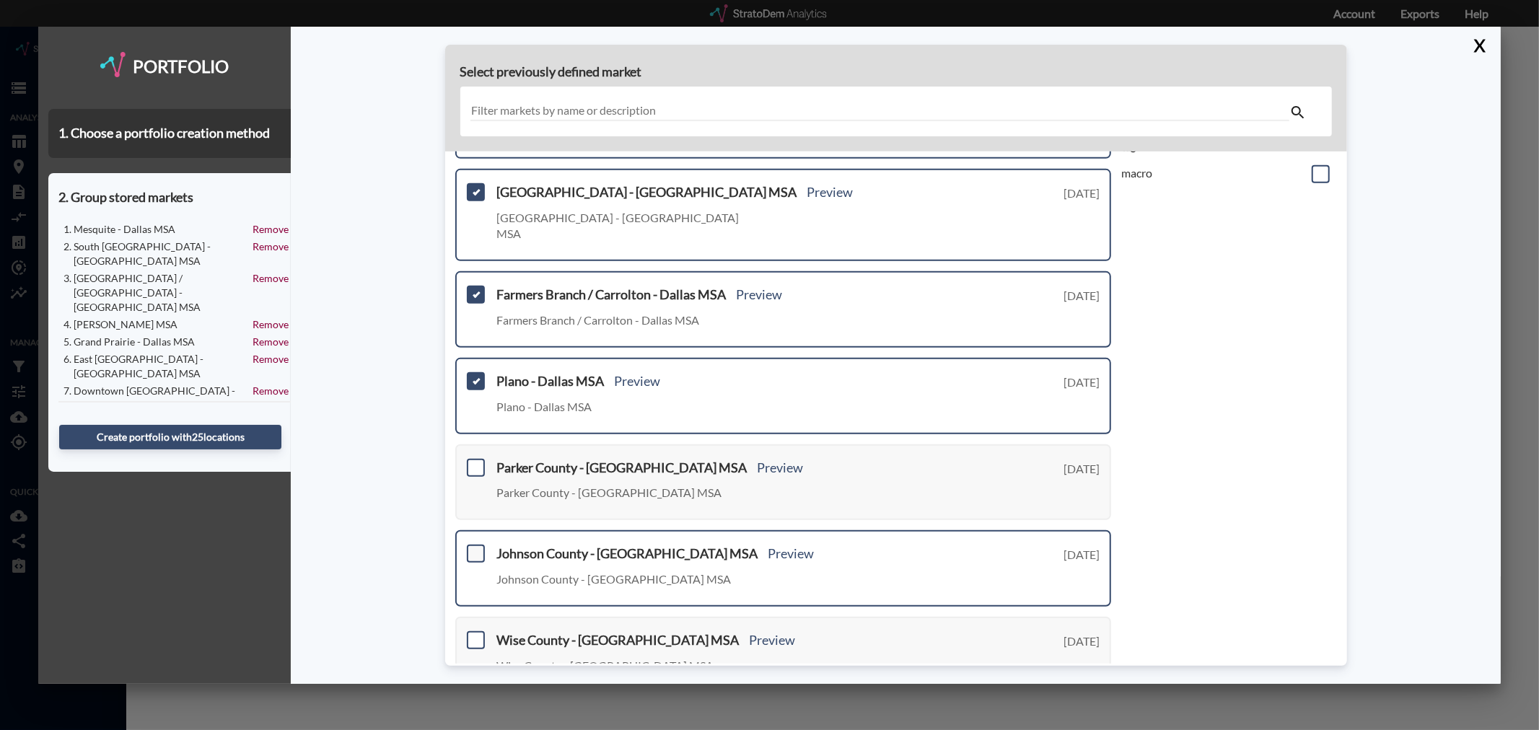
scroll to position [240, 0]
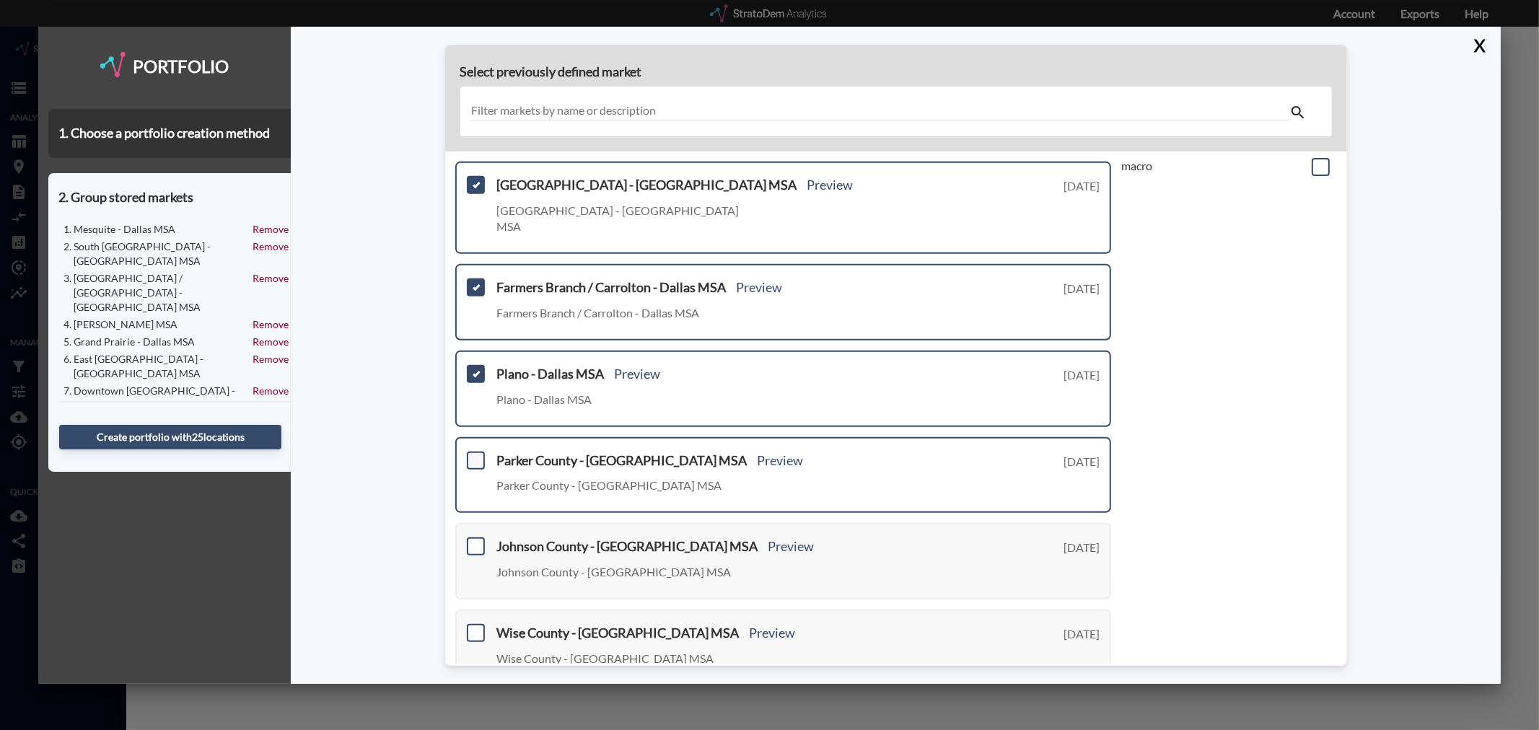
click at [473, 451] on span at bounding box center [476, 460] width 18 height 18
click at [474, 454] on input "checkbox" at bounding box center [474, 454] width 0 height 0
click at [474, 538] on span at bounding box center [476, 547] width 18 height 18
click at [474, 541] on input "checkbox" at bounding box center [474, 541] width 0 height 0
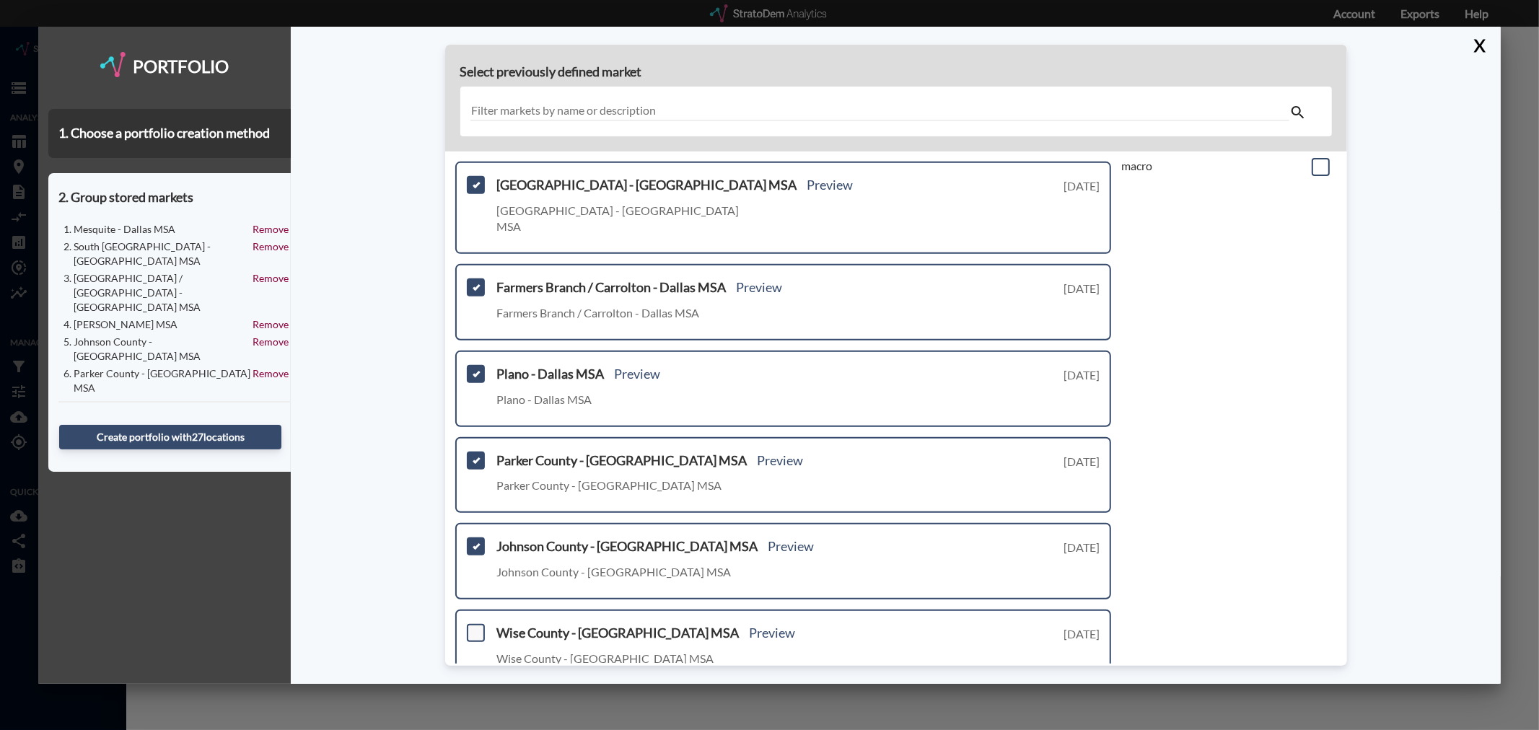
click at [477, 624] on span at bounding box center [476, 633] width 18 height 18
click at [474, 627] on input "checkbox" at bounding box center [474, 627] width 0 height 0
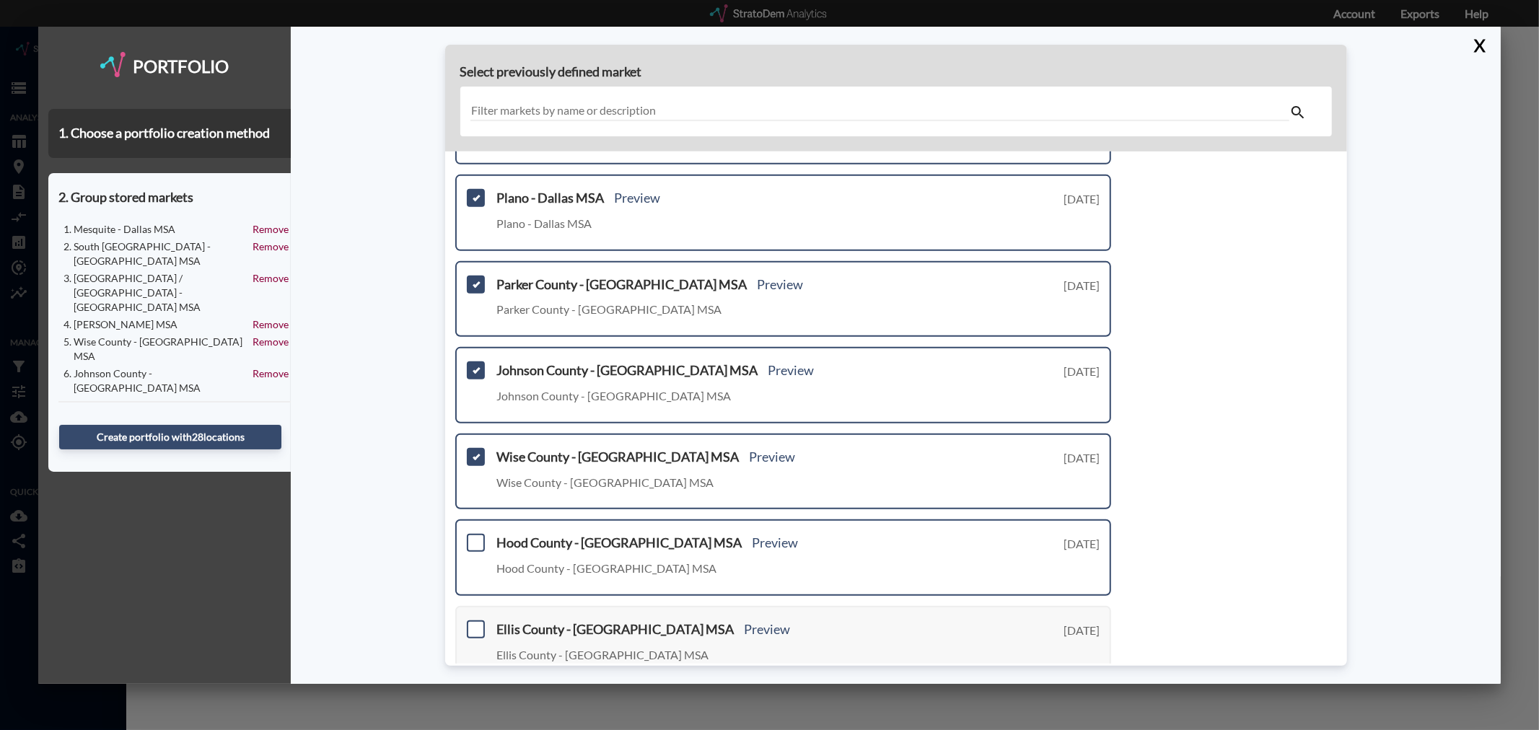
scroll to position [435, 0]
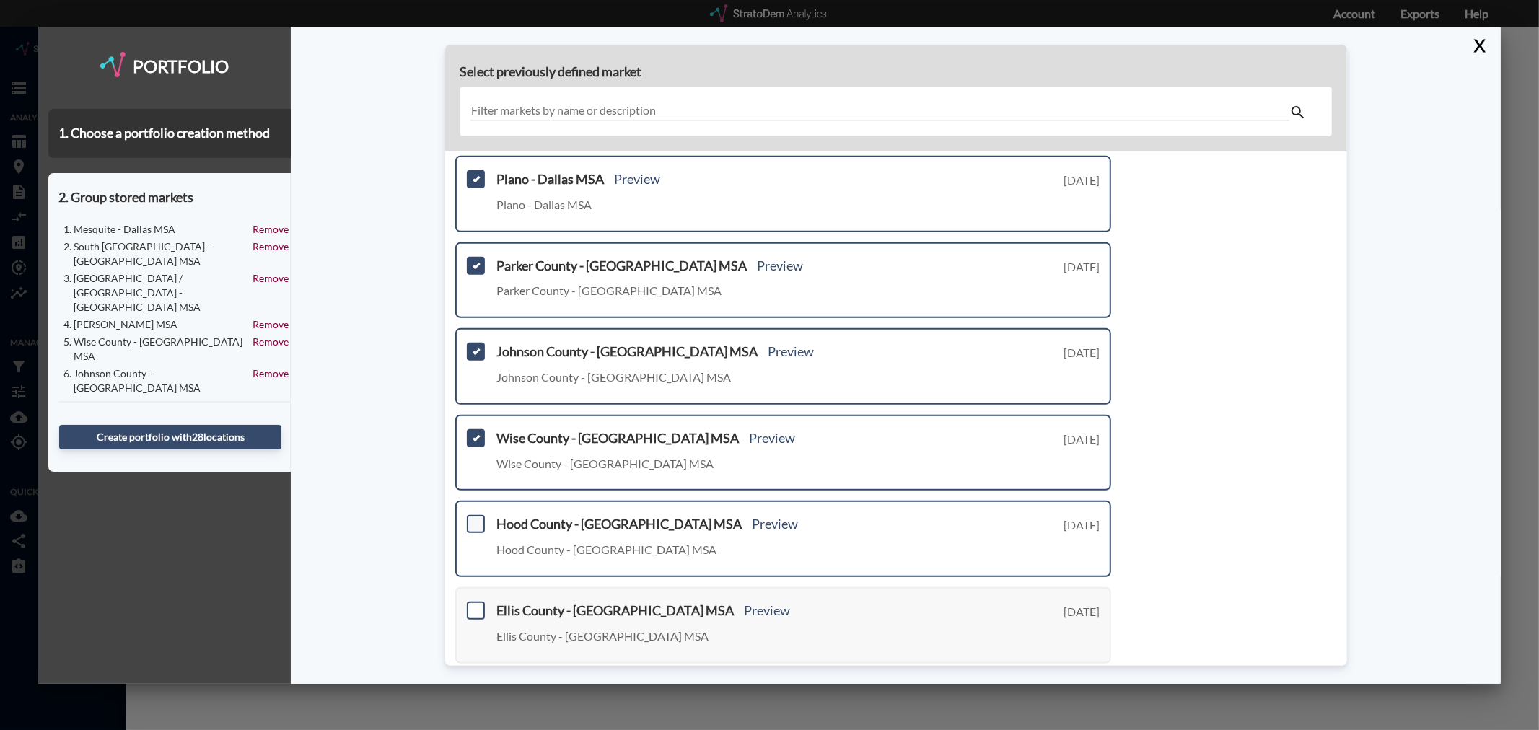
click at [478, 515] on span at bounding box center [476, 524] width 18 height 18
click at [474, 518] on input "checkbox" at bounding box center [474, 518] width 0 height 0
click at [476, 602] on span at bounding box center [476, 611] width 18 height 18
click at [474, 605] on input "checkbox" at bounding box center [474, 605] width 0 height 0
click at [1084, 679] on link "Next >" at bounding box center [1094, 687] width 33 height 17
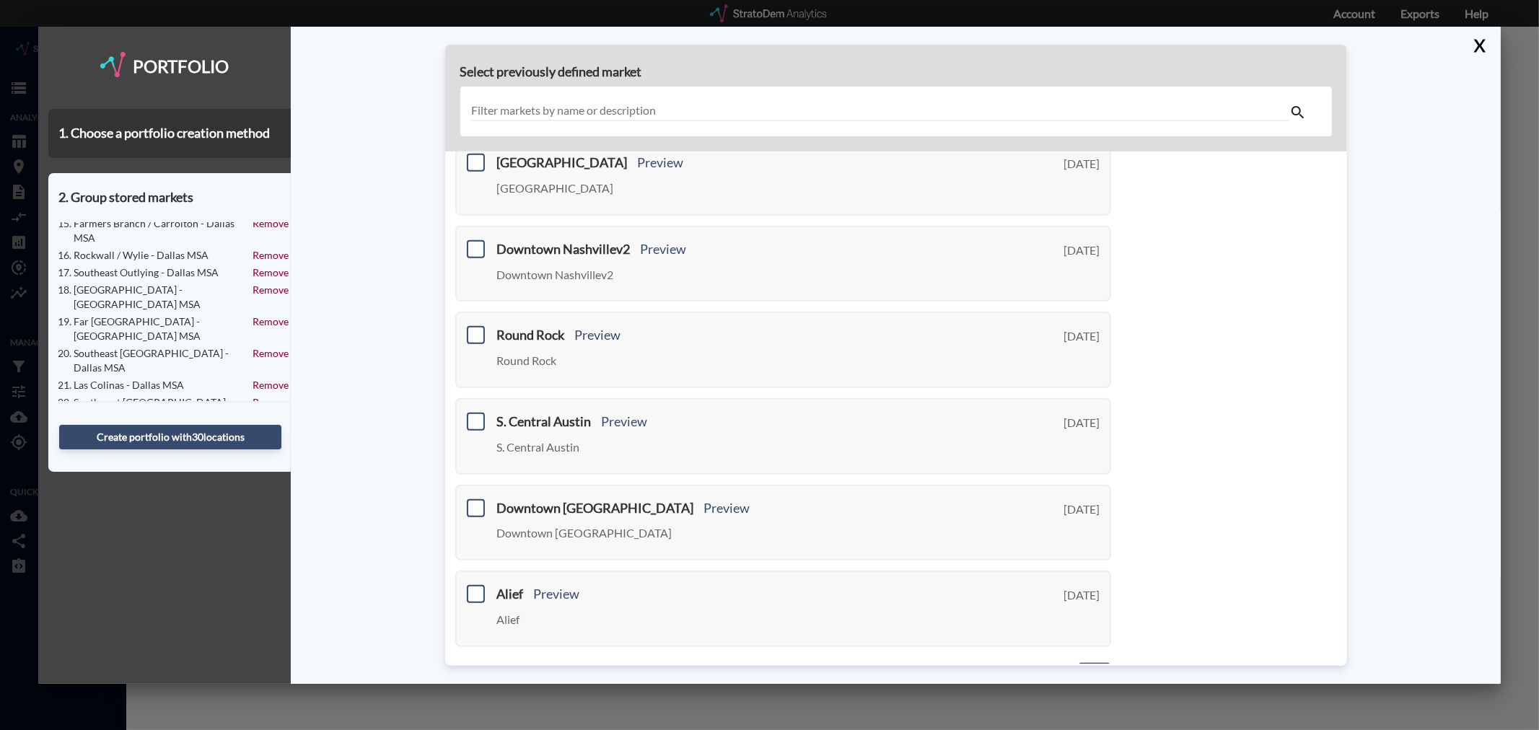
click at [1087, 662] on link "Next >" at bounding box center [1094, 670] width 33 height 17
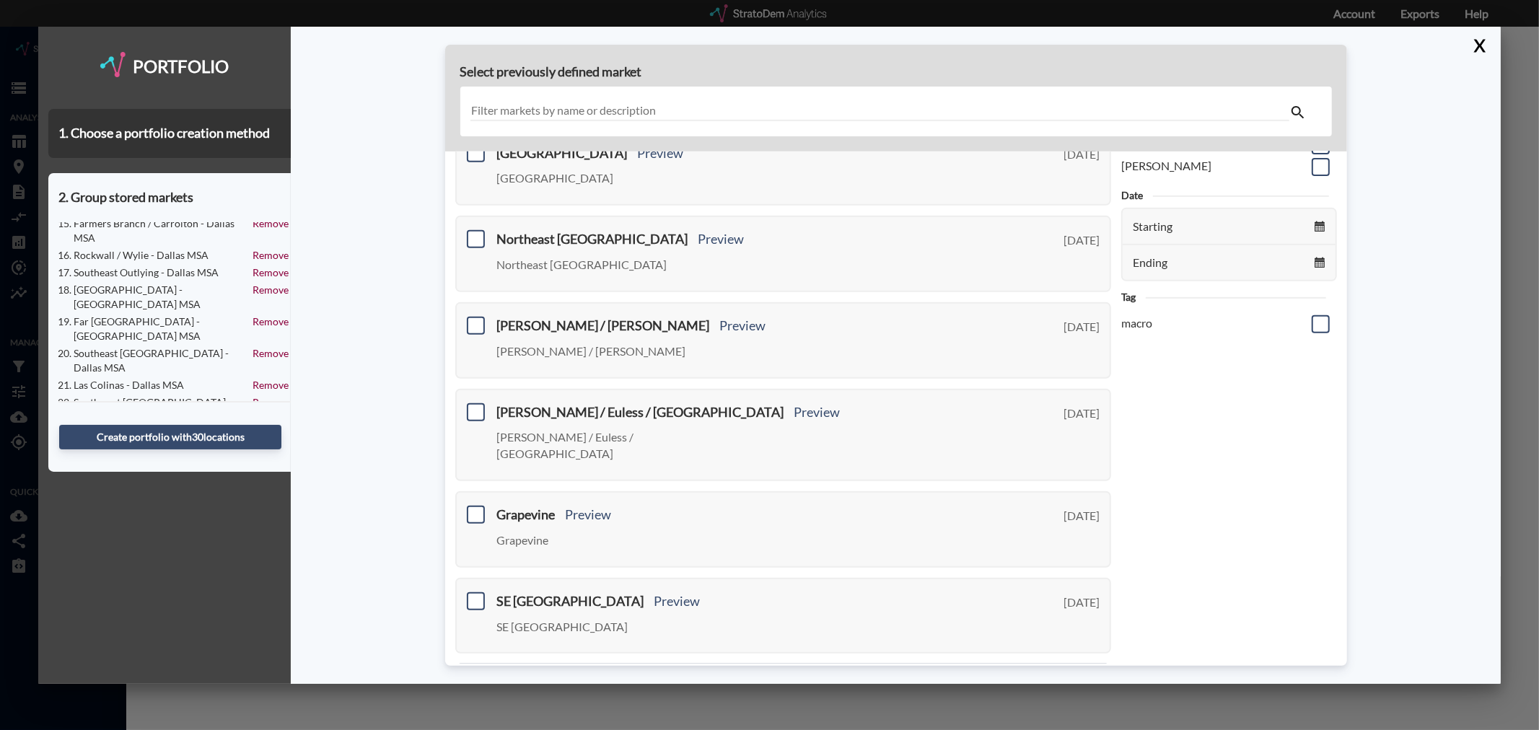
scroll to position [0, 0]
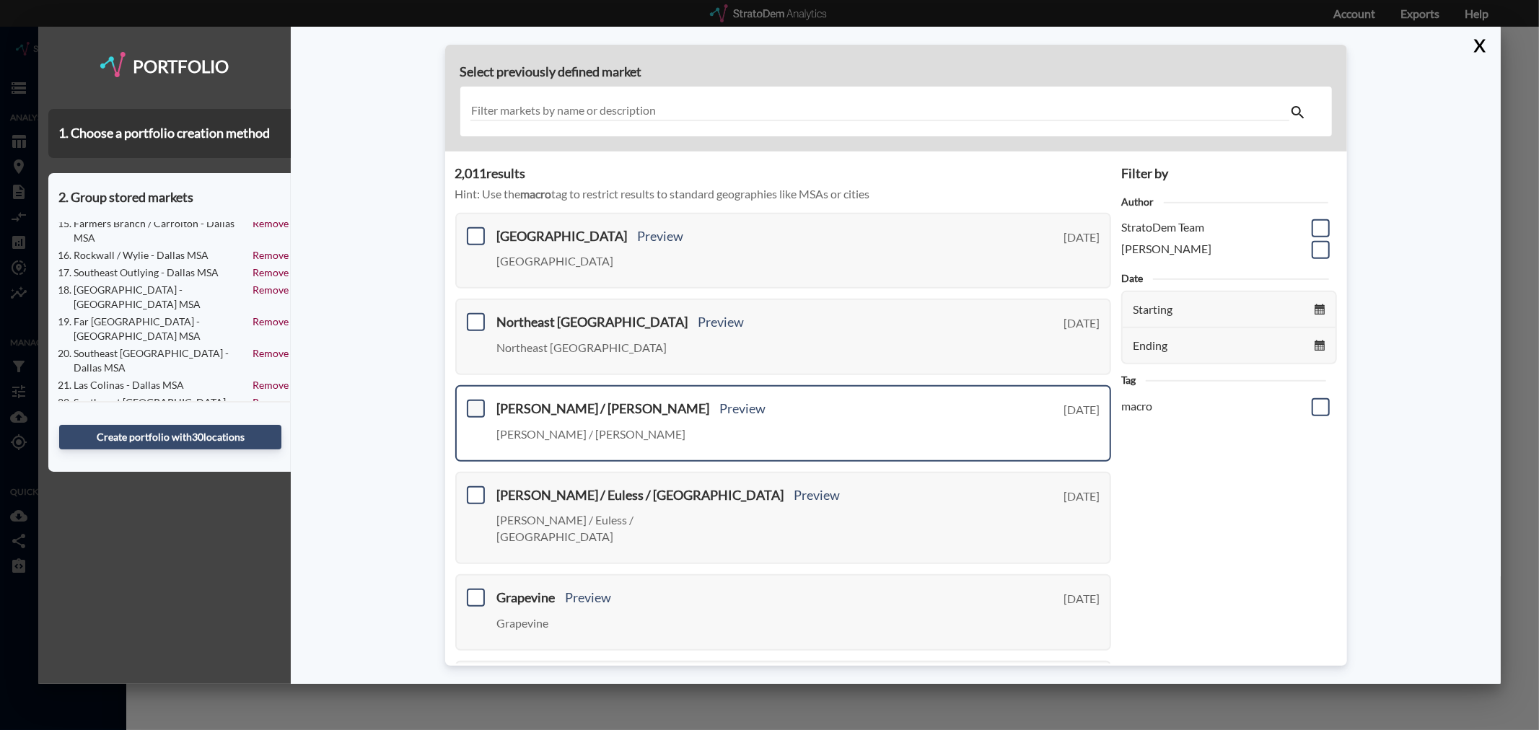
click at [473, 403] on span at bounding box center [476, 409] width 18 height 18
click at [474, 403] on input "checkbox" at bounding box center [474, 403] width 0 height 0
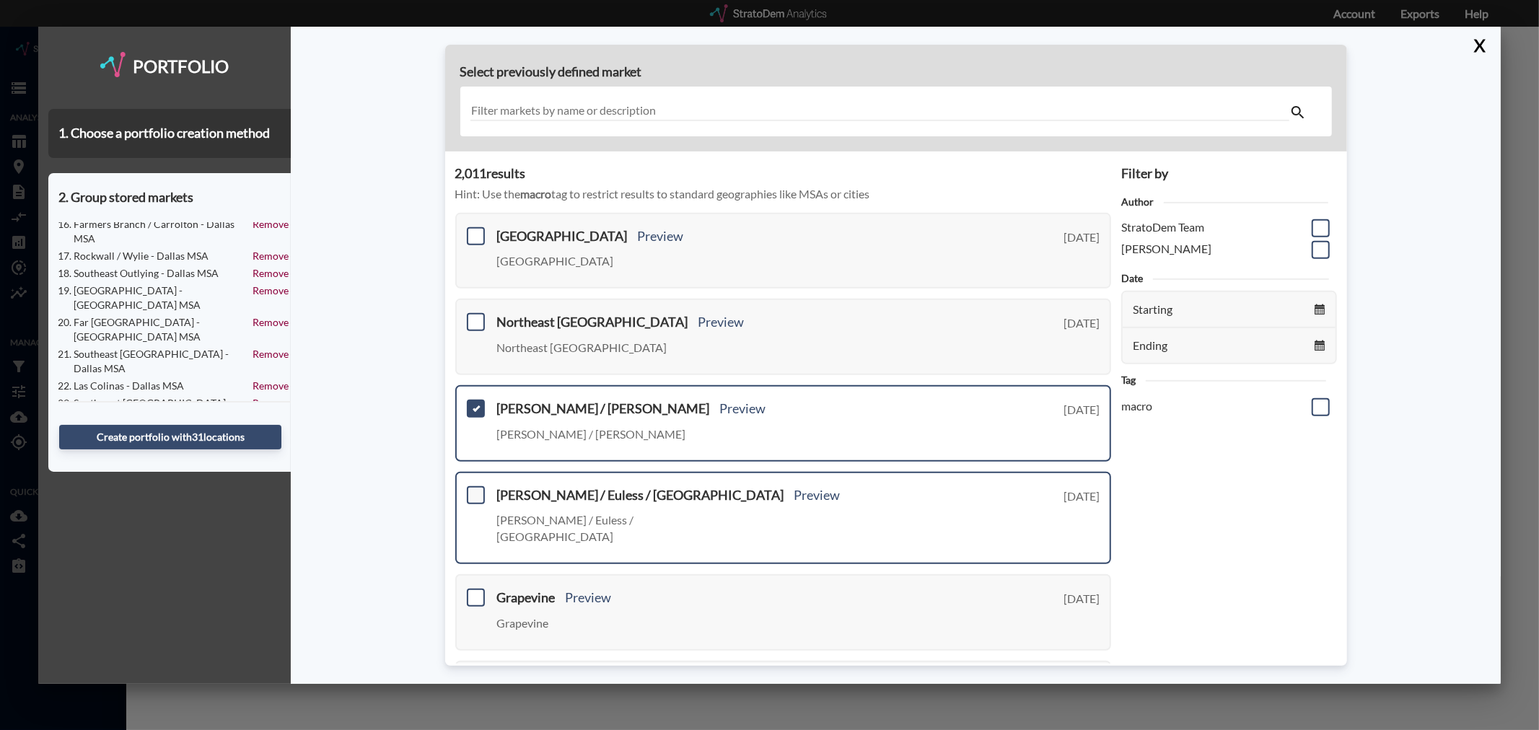
click at [475, 493] on span at bounding box center [476, 495] width 18 height 18
click at [474, 489] on input "checkbox" at bounding box center [474, 489] width 0 height 0
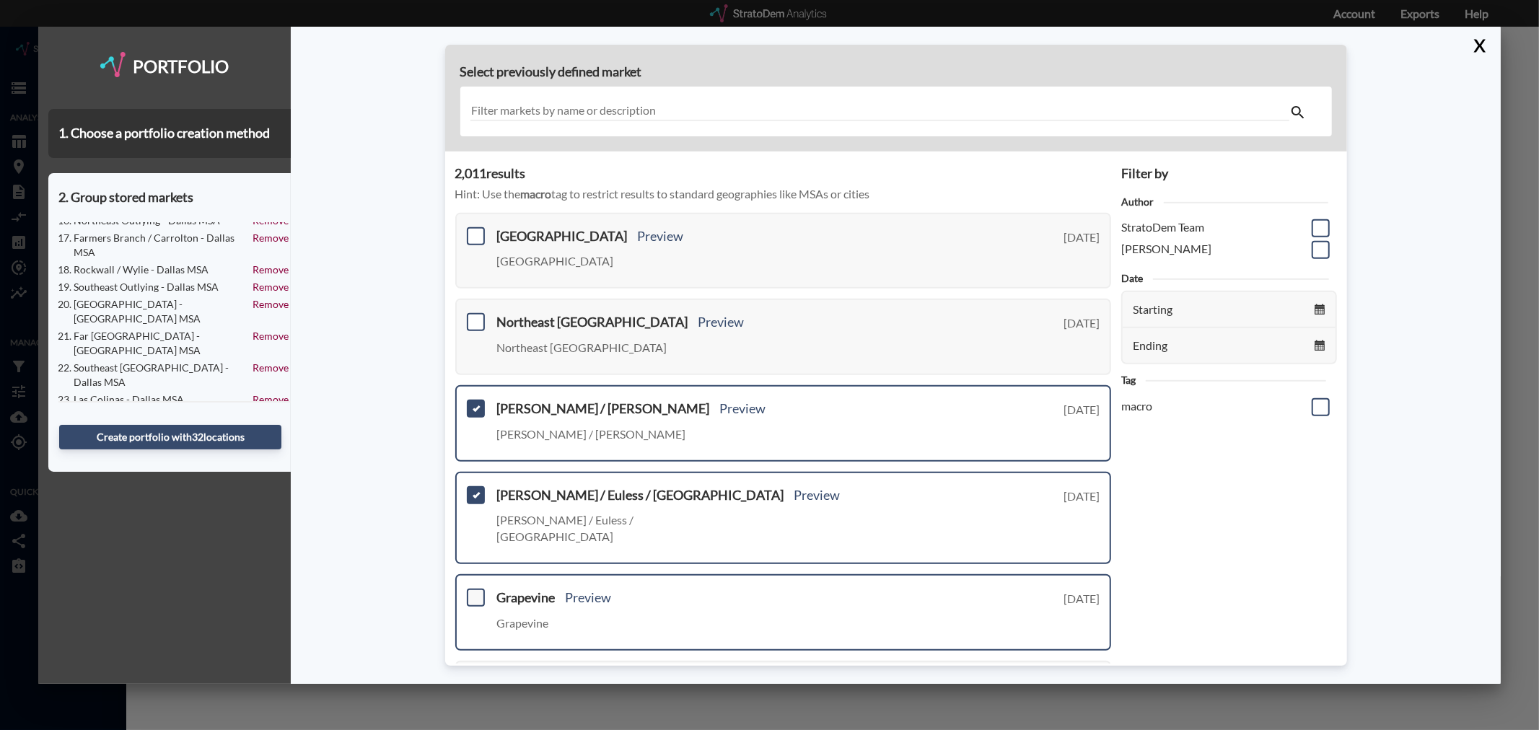
click at [478, 589] on span at bounding box center [476, 598] width 18 height 18
click at [474, 592] on input "checkbox" at bounding box center [474, 592] width 0 height 0
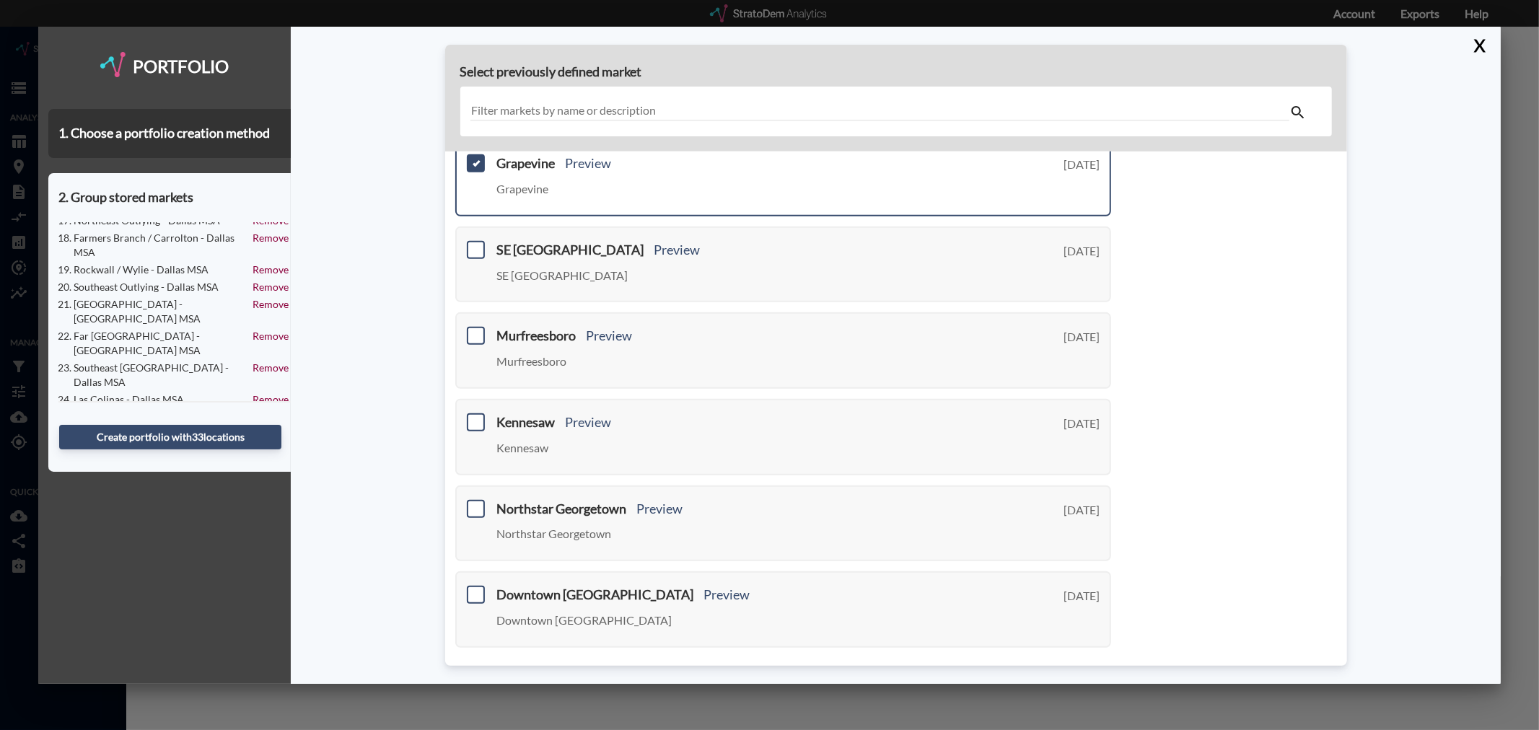
scroll to position [435, 0]
click at [1088, 662] on link "Next >" at bounding box center [1094, 670] width 33 height 17
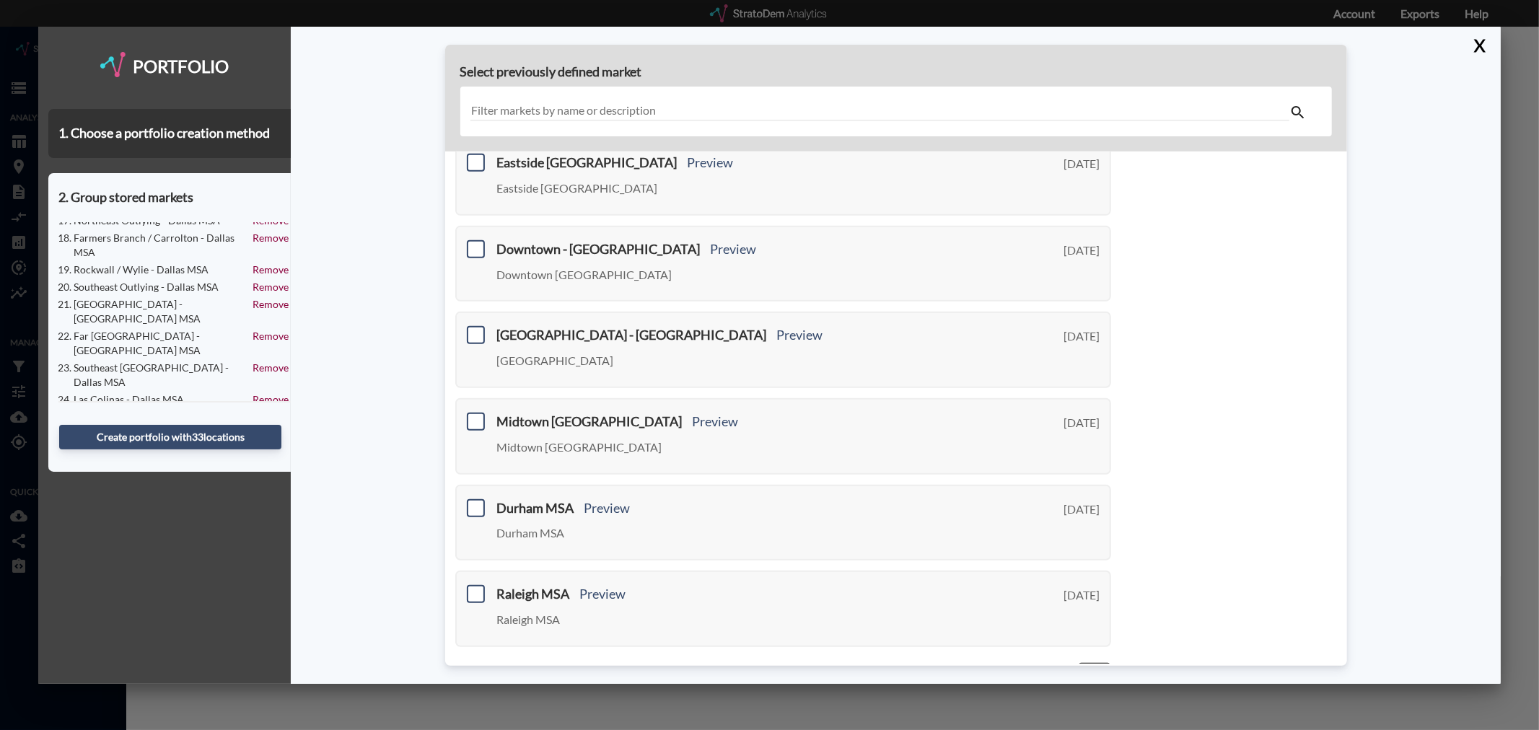
click at [1078, 662] on link "Next >" at bounding box center [1094, 670] width 33 height 17
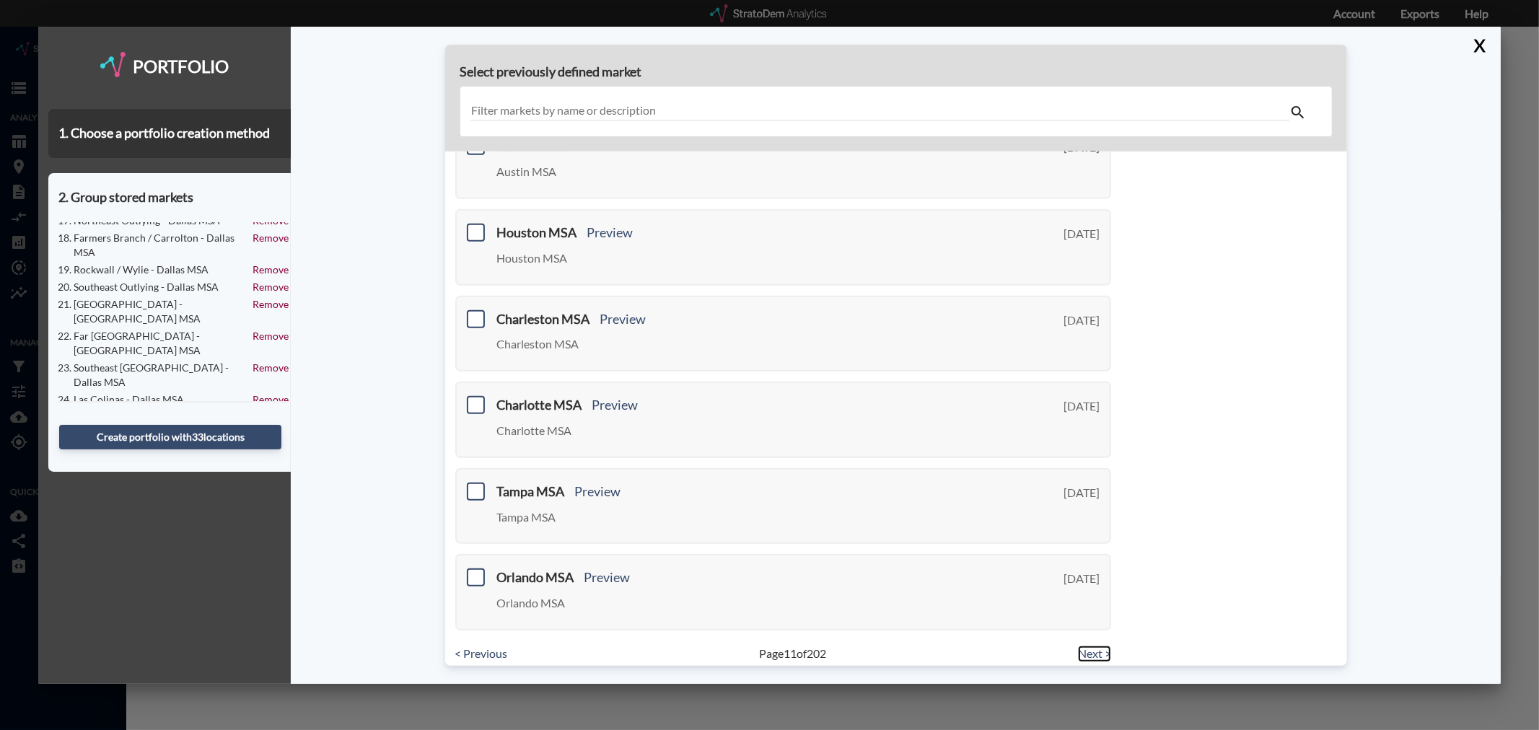
click at [1087, 646] on link "Next >" at bounding box center [1094, 654] width 33 height 17
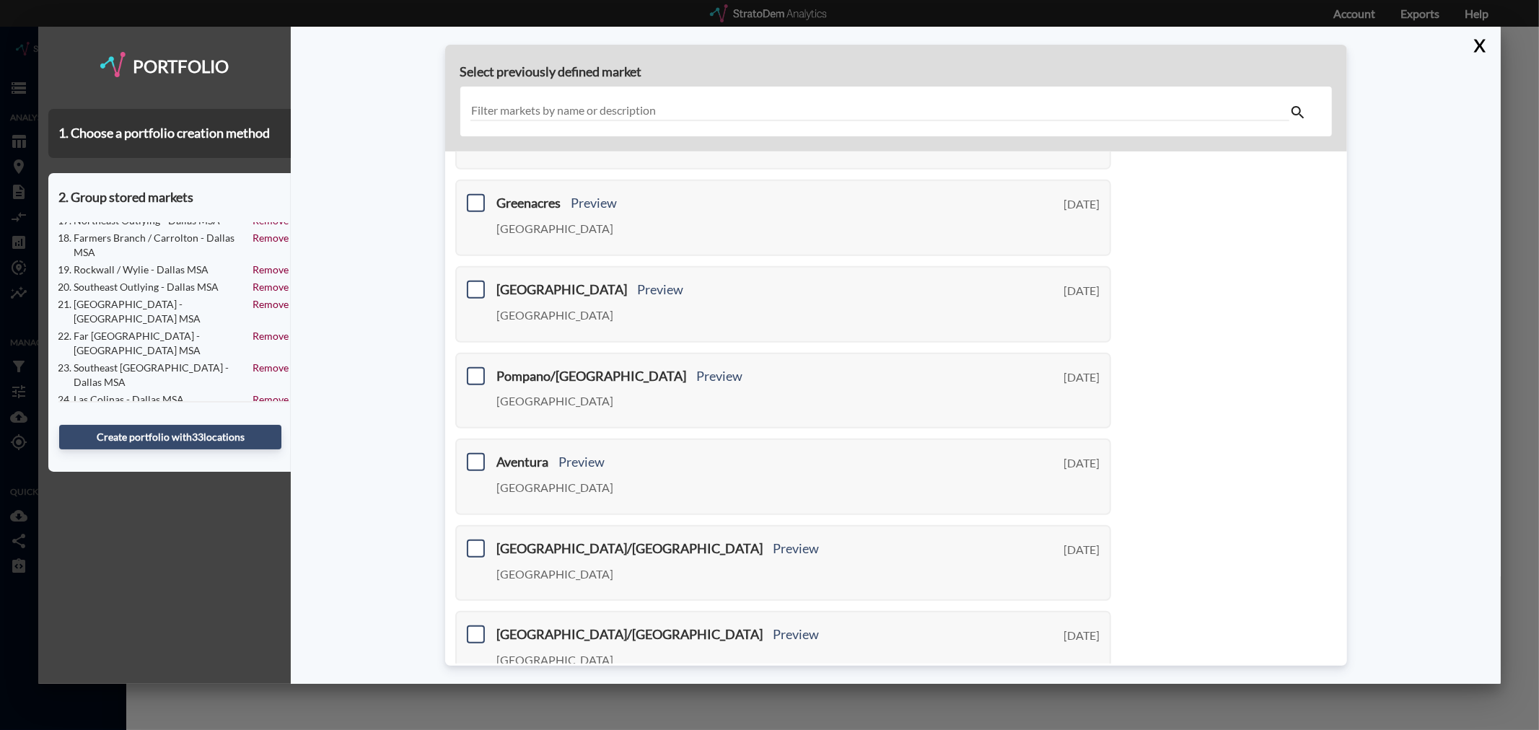
scroll to position [0, 0]
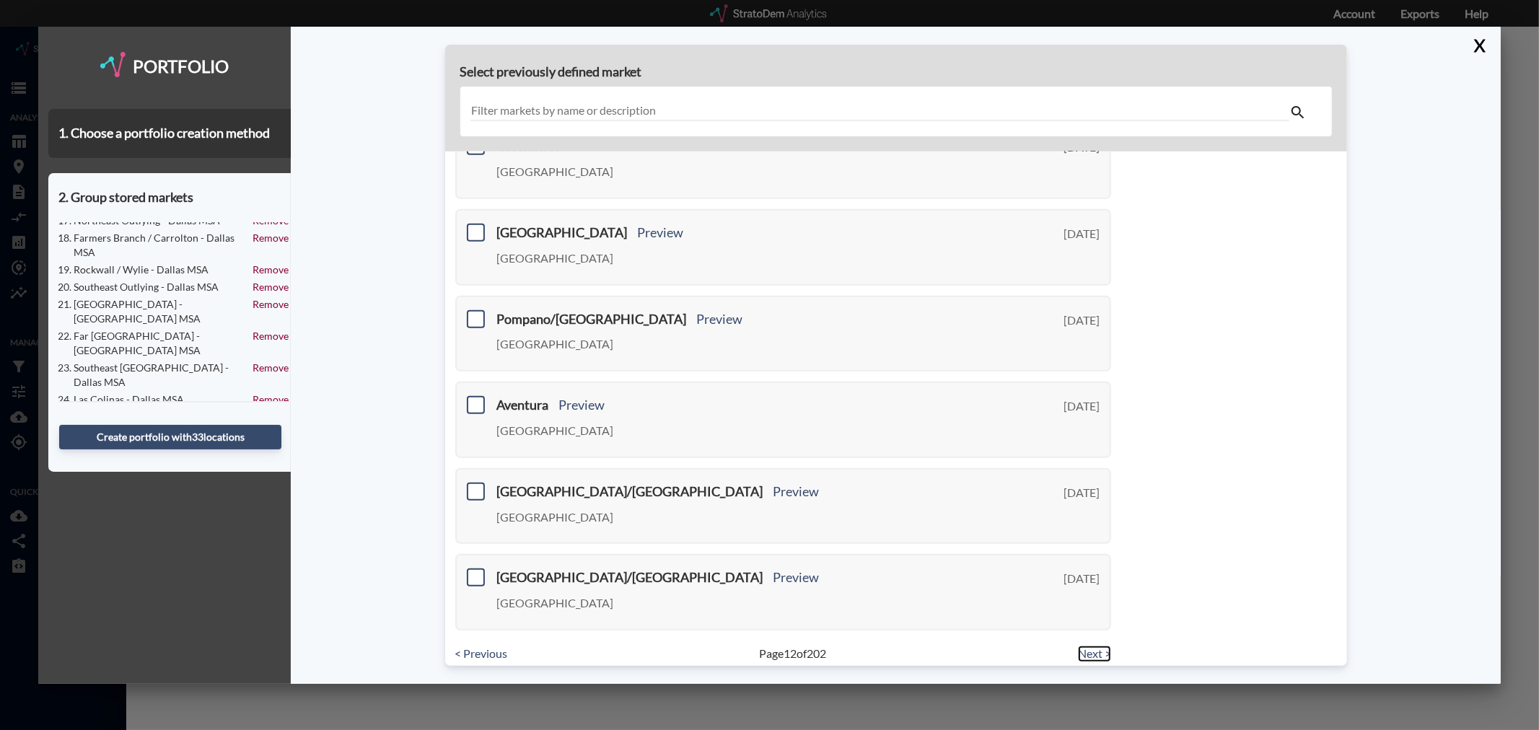
click at [1082, 646] on link "Next >" at bounding box center [1094, 654] width 33 height 17
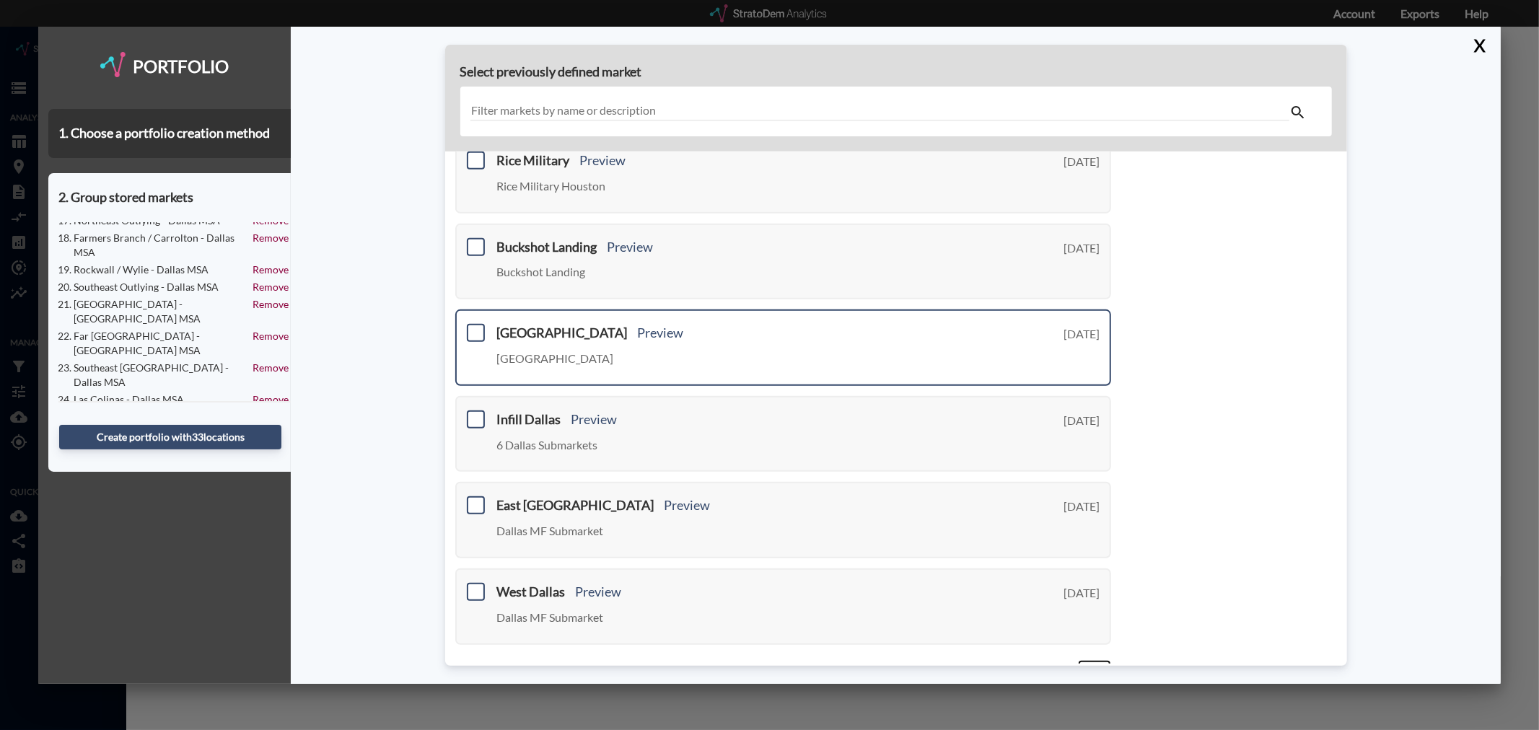
scroll to position [355, 0]
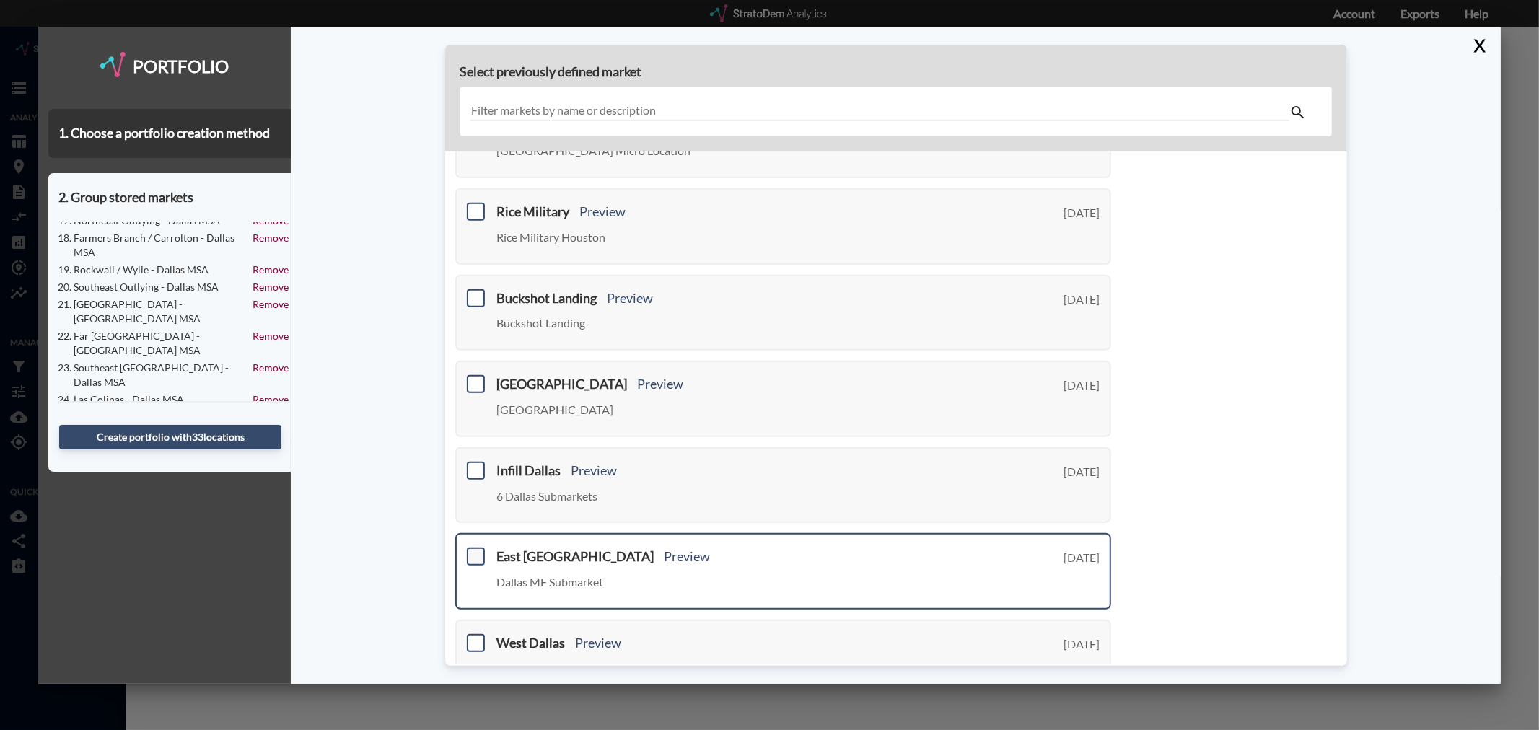
click at [476, 548] on span at bounding box center [476, 557] width 18 height 18
click at [474, 551] on input "checkbox" at bounding box center [474, 551] width 0 height 0
click at [473, 634] on span at bounding box center [476, 643] width 18 height 18
click at [474, 637] on input "checkbox" at bounding box center [474, 637] width 0 height 0
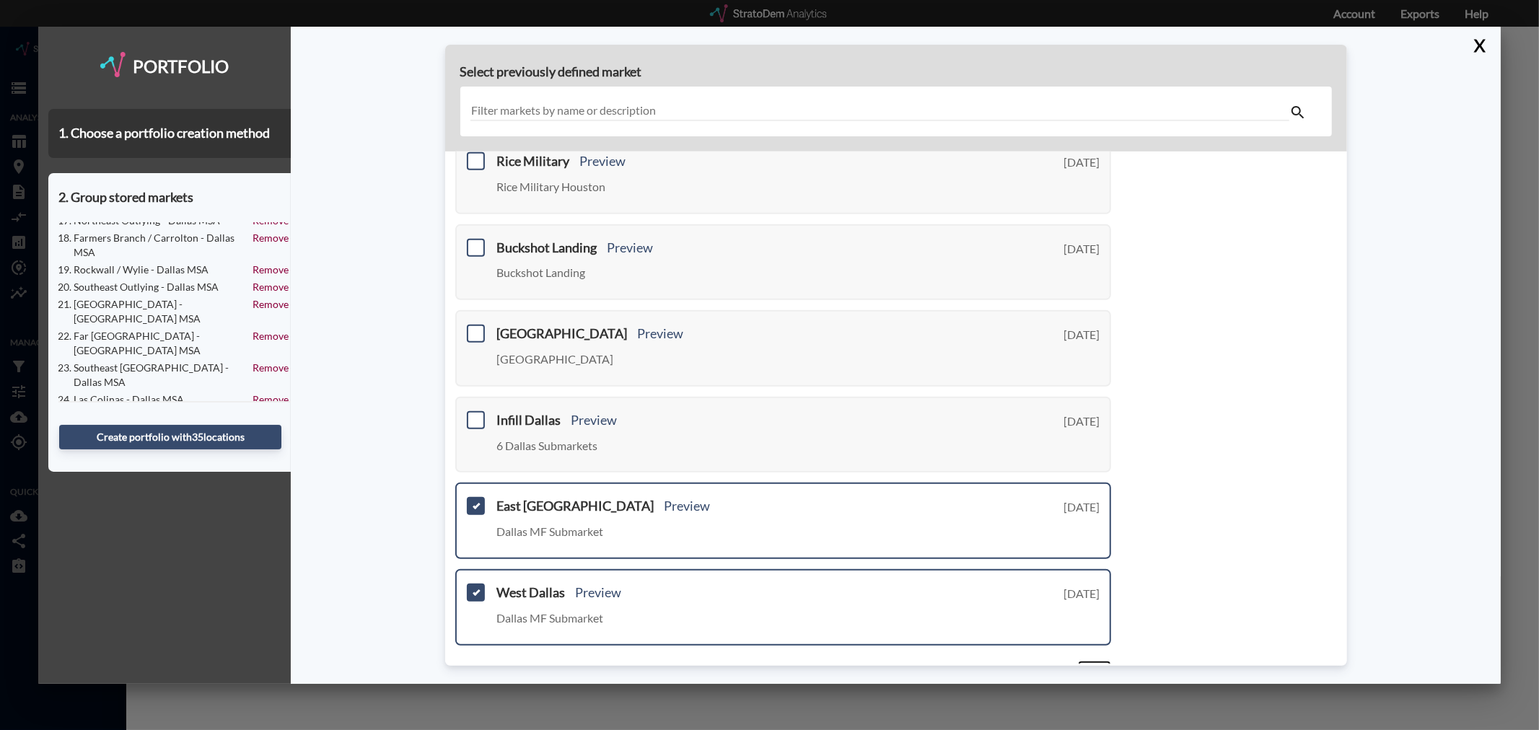
click at [1078, 661] on link "Next >" at bounding box center [1094, 669] width 33 height 17
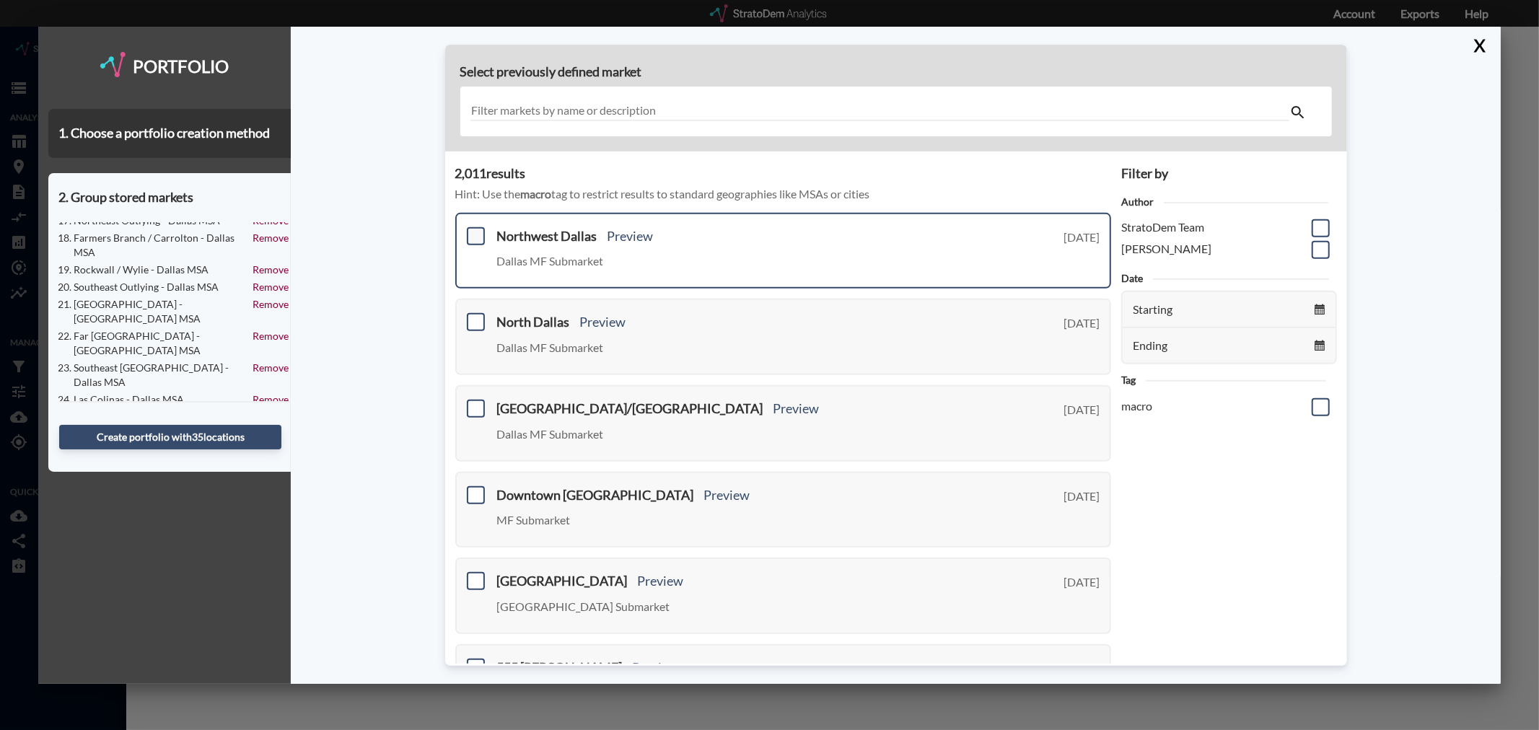
click at [476, 234] on span at bounding box center [476, 236] width 18 height 18
click at [474, 230] on input "checkbox" at bounding box center [474, 230] width 0 height 0
click at [472, 320] on span at bounding box center [476, 322] width 18 height 18
click at [474, 316] on input "checkbox" at bounding box center [474, 316] width 0 height 0
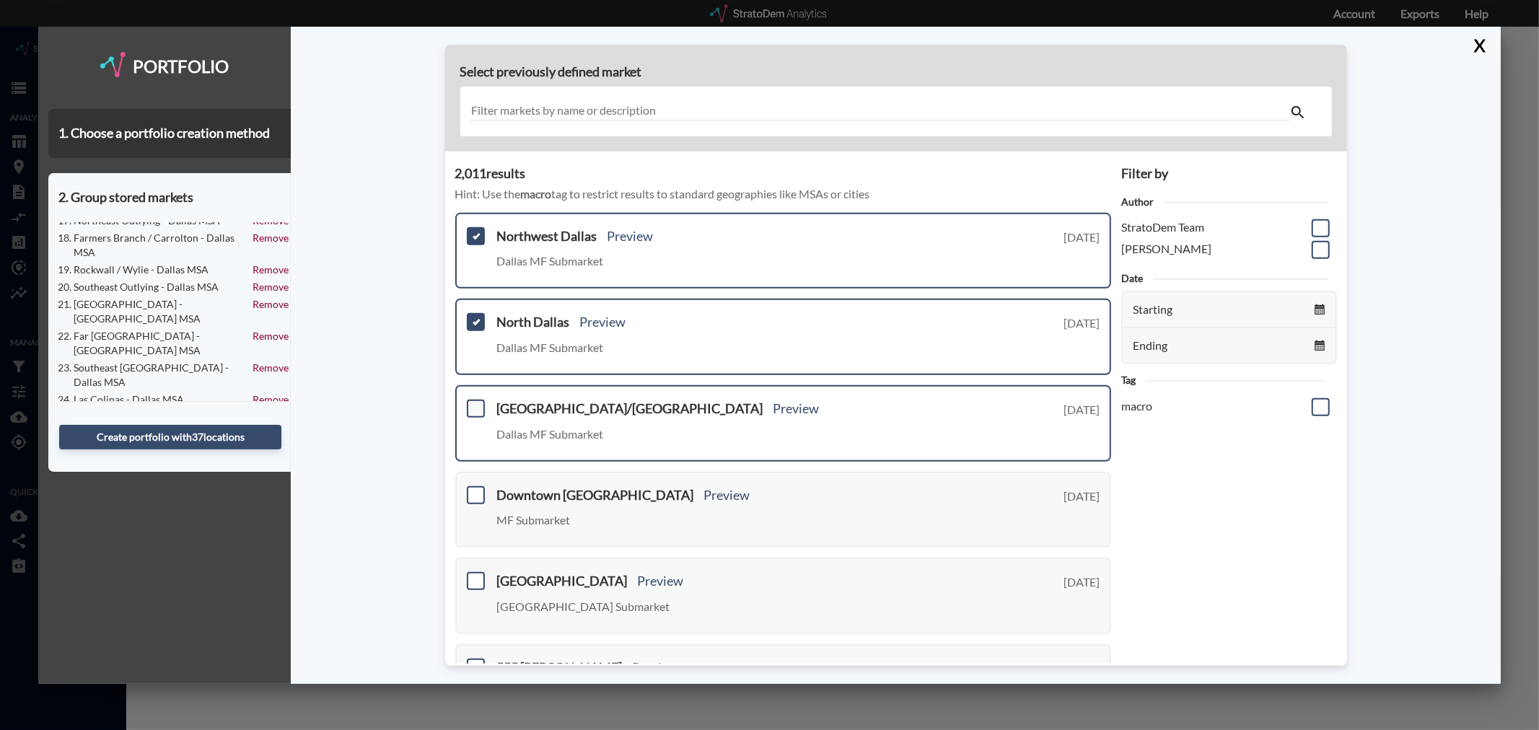
click at [477, 408] on span at bounding box center [476, 409] width 18 height 18
click at [474, 403] on input "checkbox" at bounding box center [474, 403] width 0 height 0
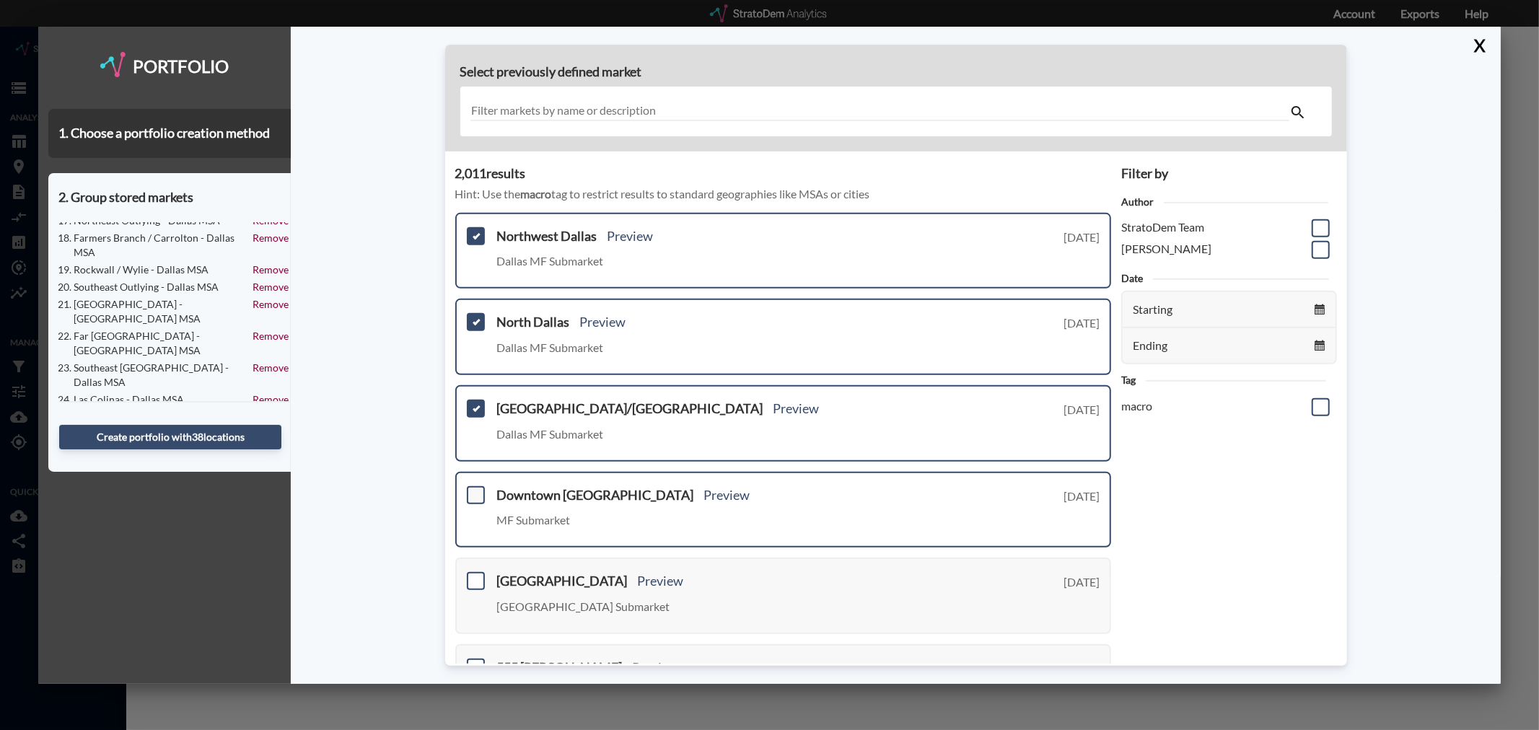
click at [472, 495] on span at bounding box center [476, 495] width 18 height 18
click at [474, 489] on input "checkbox" at bounding box center [474, 489] width 0 height 0
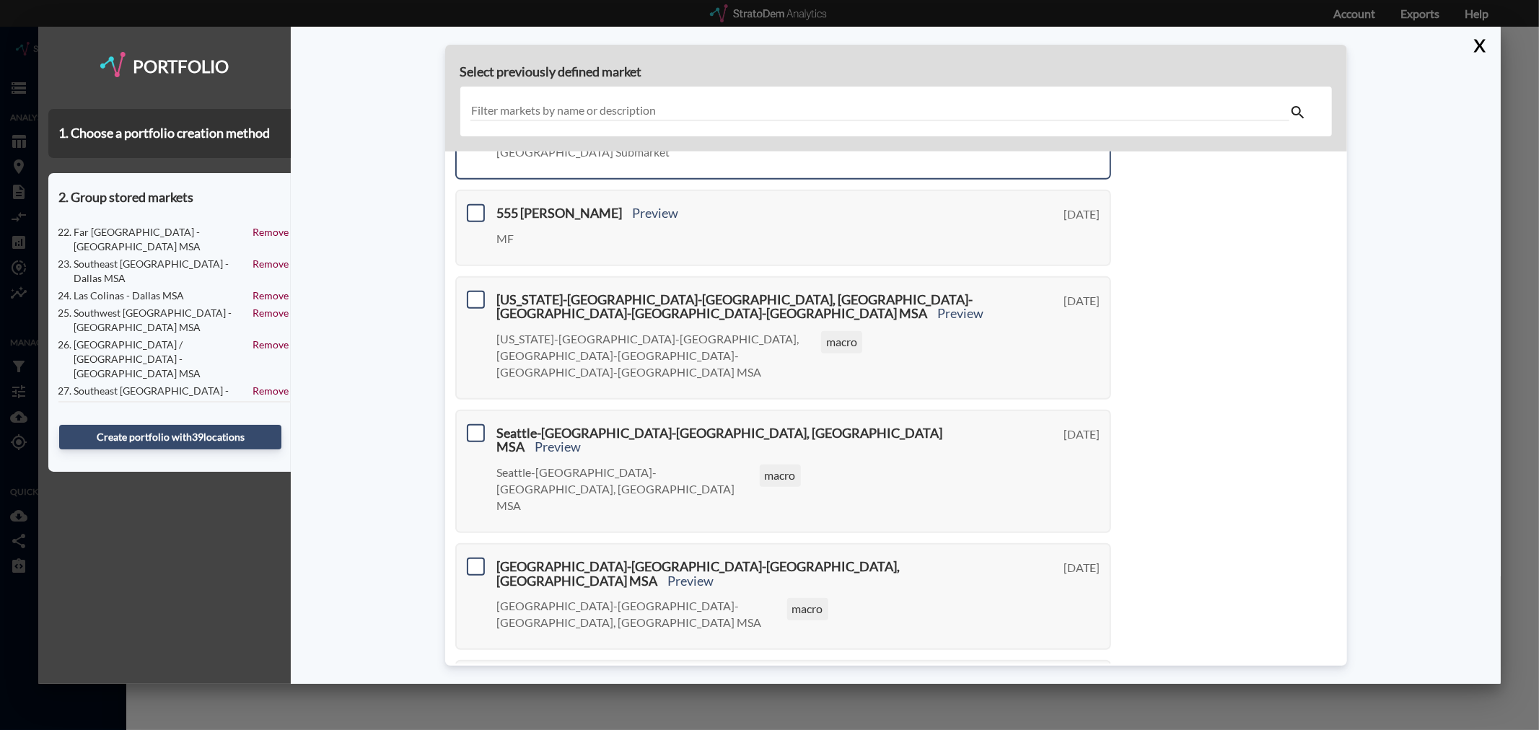
scroll to position [475, 0]
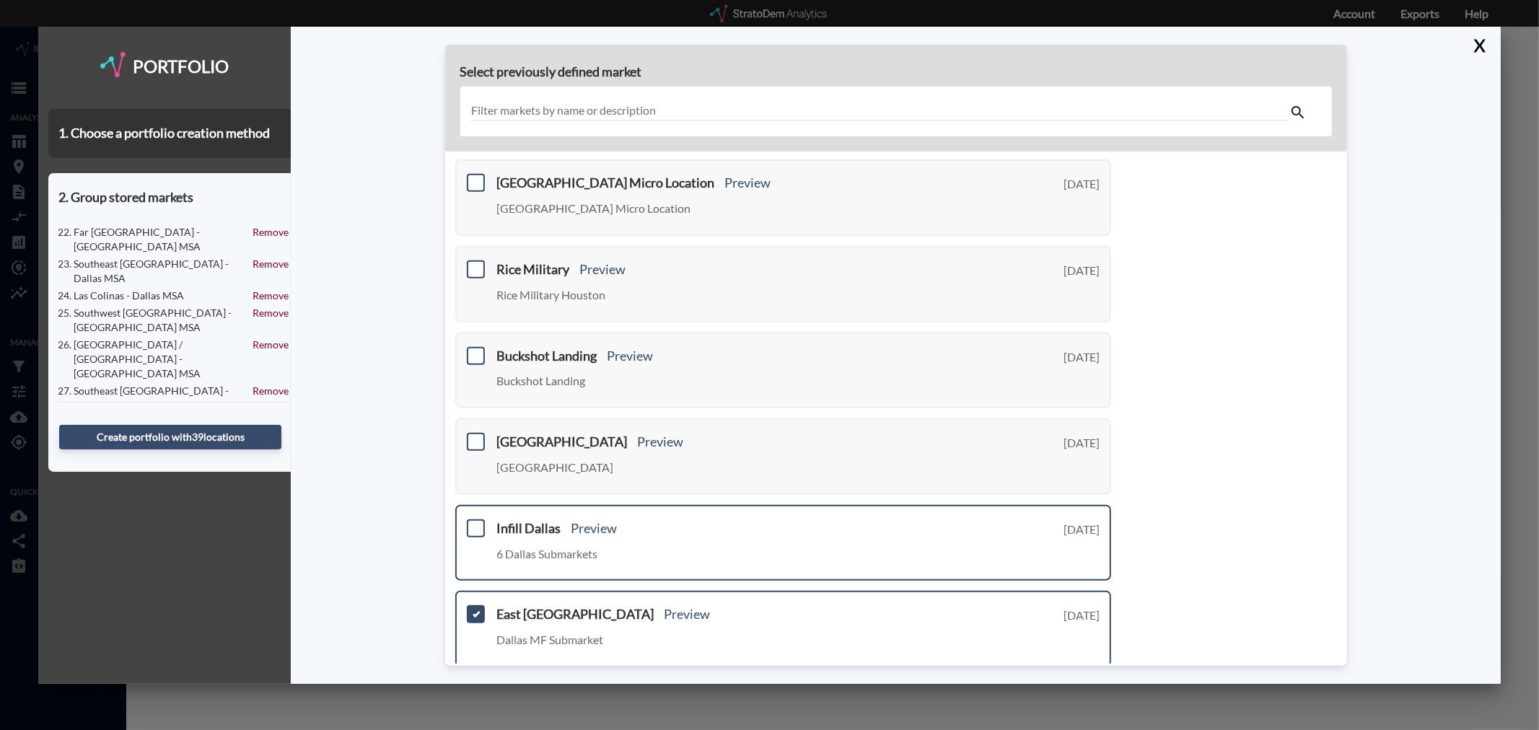
scroll to position [451, 0]
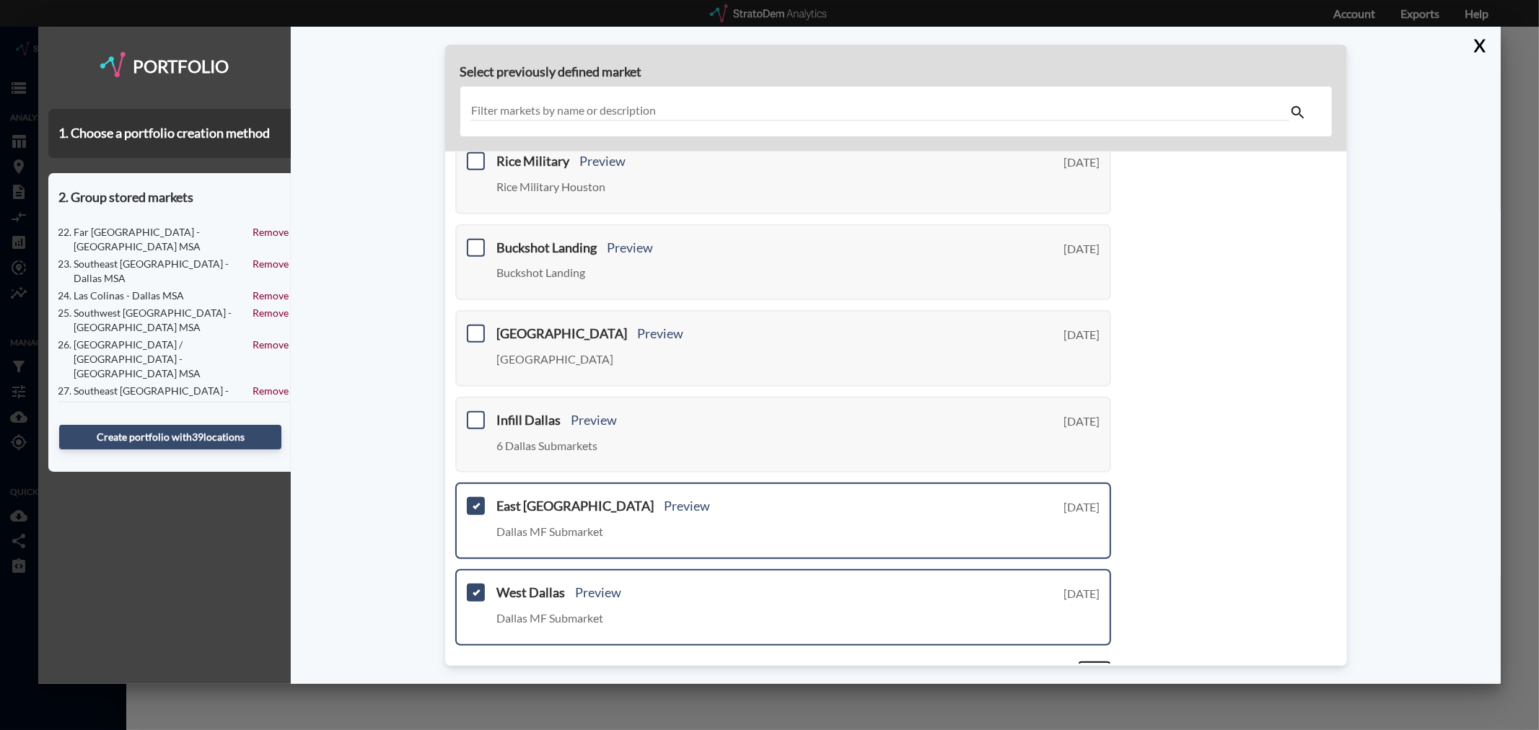
click at [1080, 661] on link "Next >" at bounding box center [1094, 669] width 33 height 17
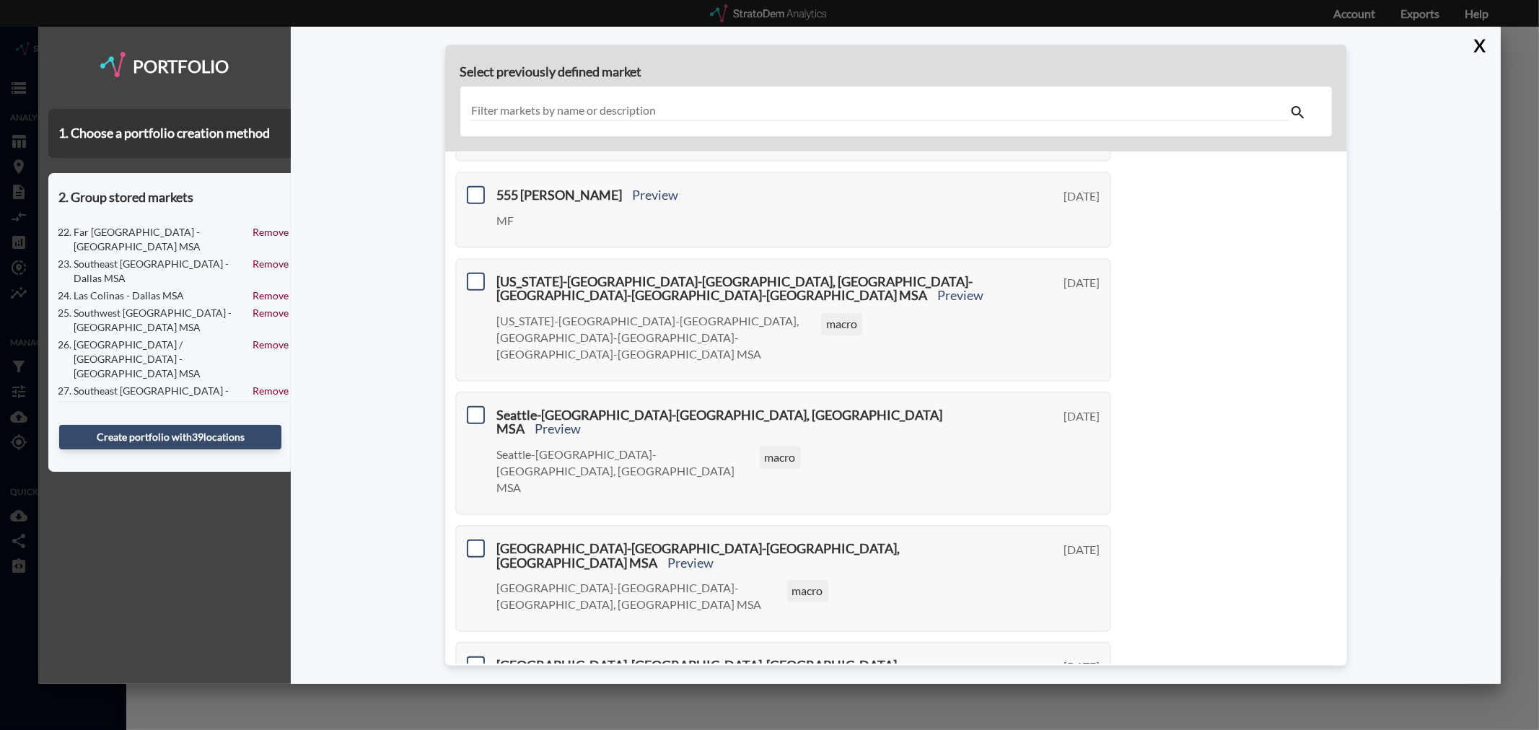
scroll to position [475, 0]
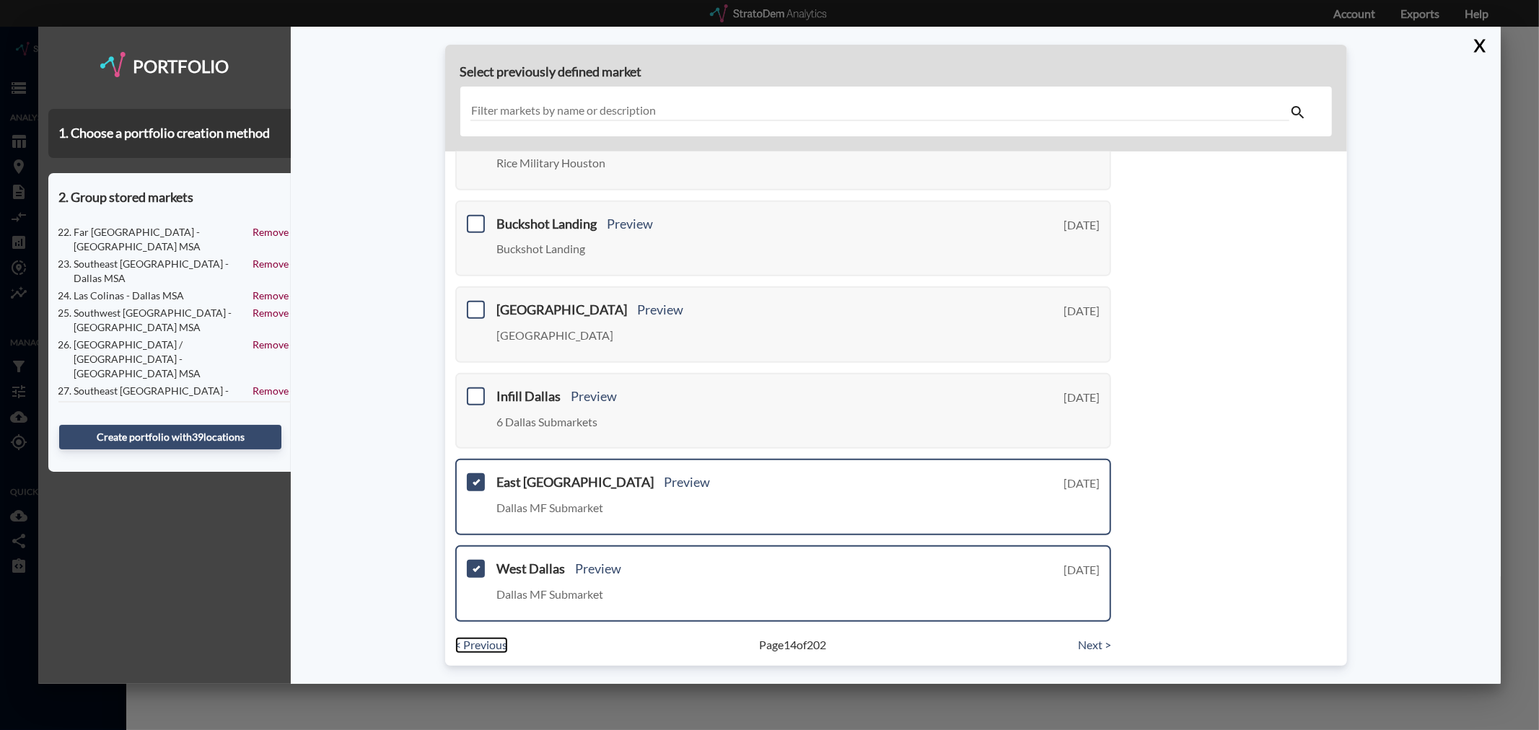
scroll to position [452, 0]
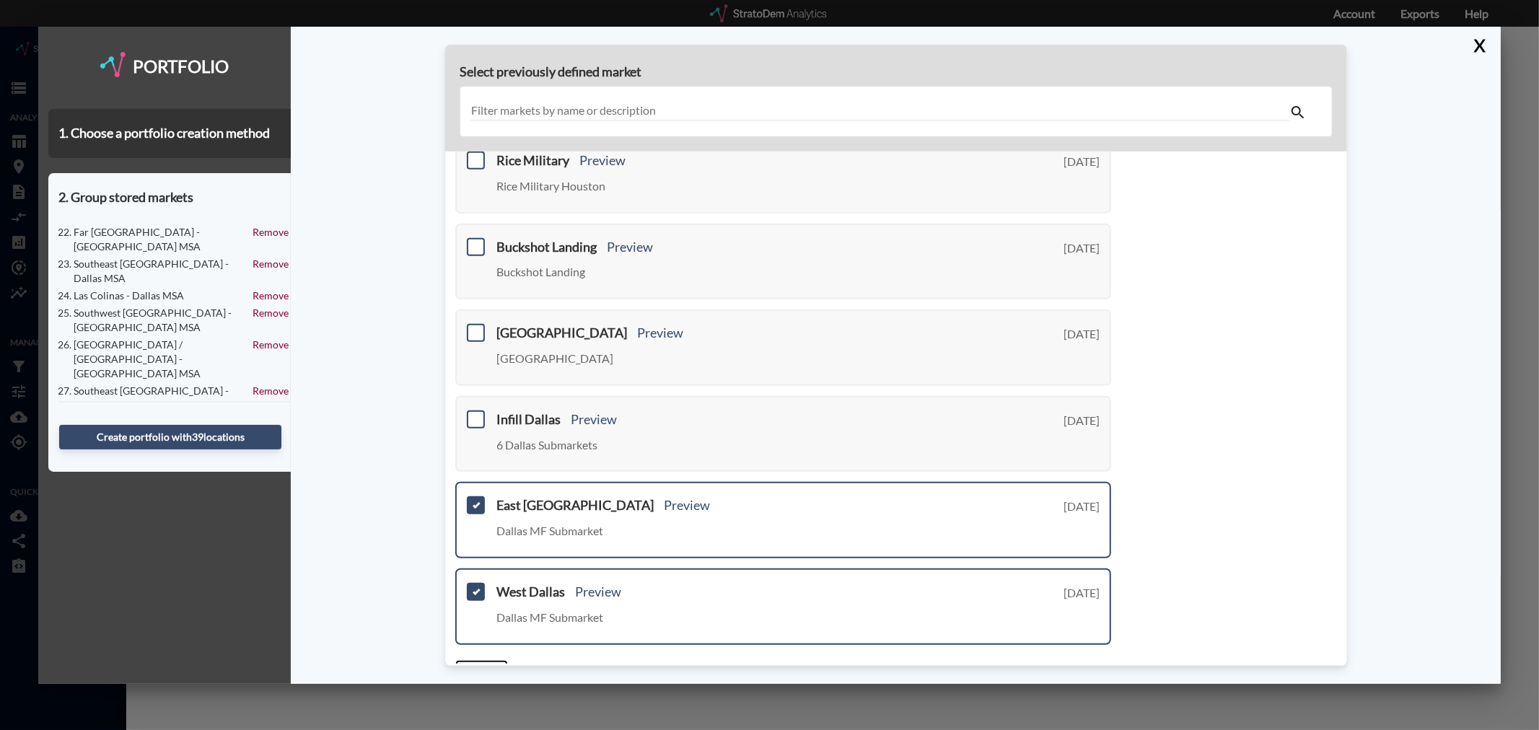
click at [489, 660] on link "< Previous" at bounding box center [481, 668] width 53 height 17
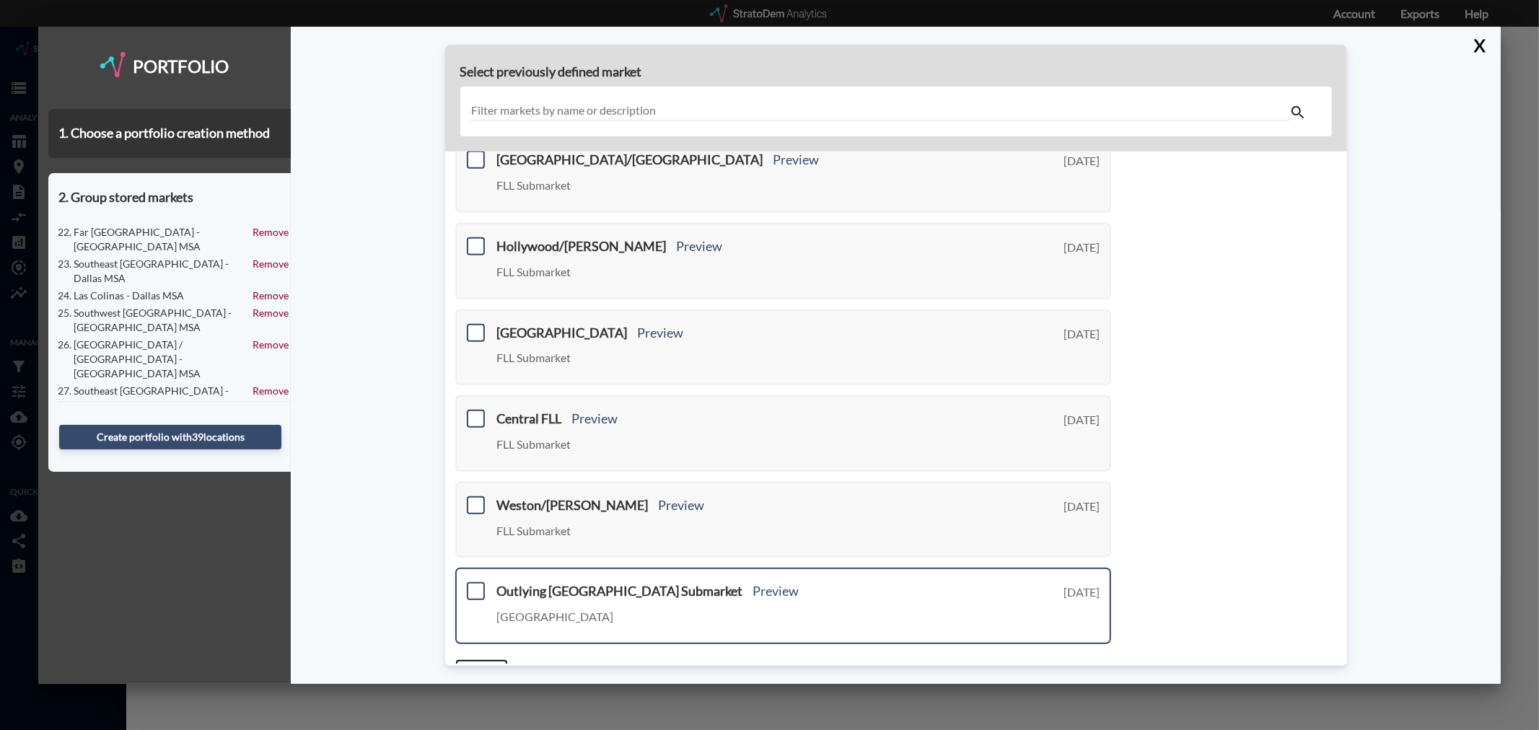
scroll to position [435, 0]
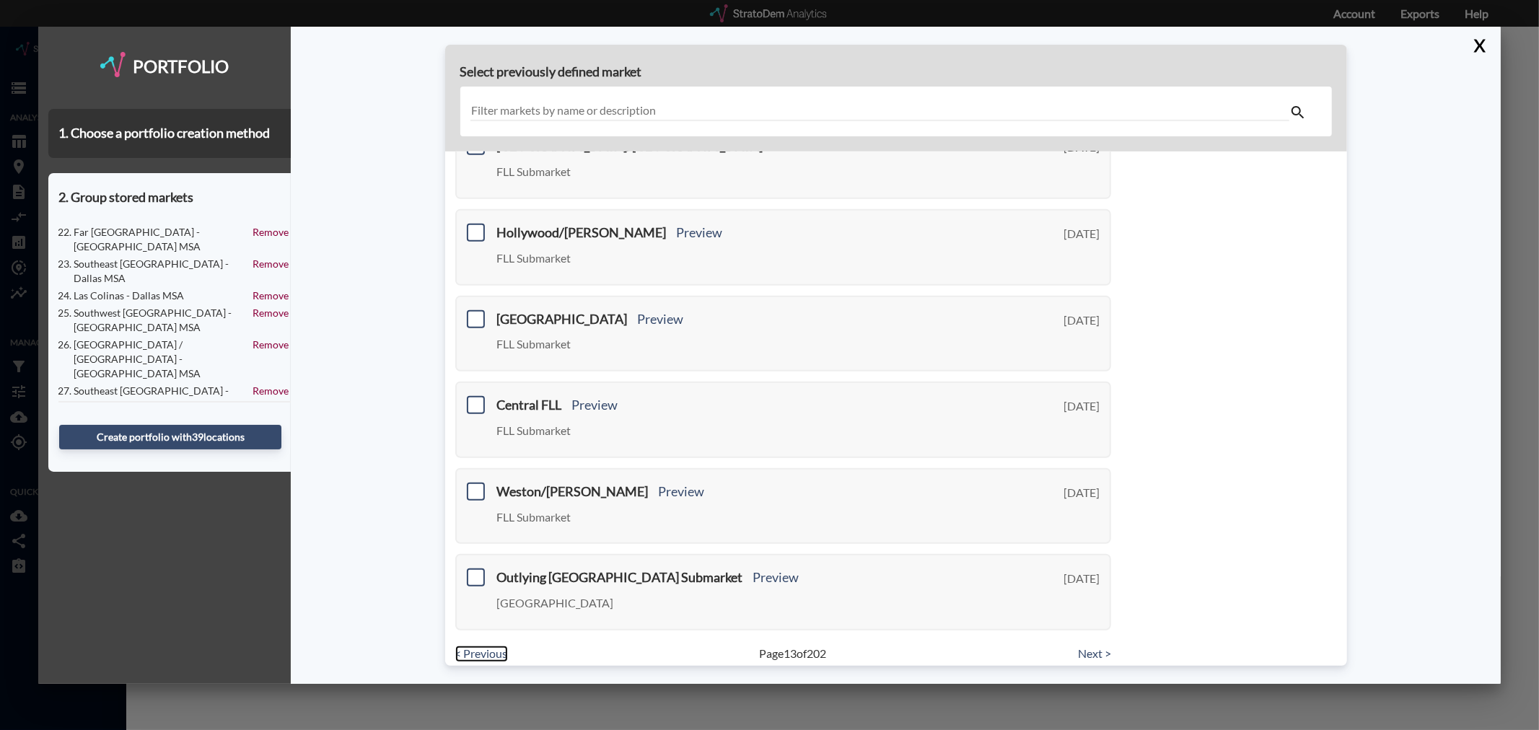
click at [475, 646] on link "< Previous" at bounding box center [481, 654] width 53 height 17
click at [485, 646] on link "< Previous" at bounding box center [481, 654] width 53 height 17
click at [496, 646] on link "< Previous" at bounding box center [481, 654] width 53 height 17
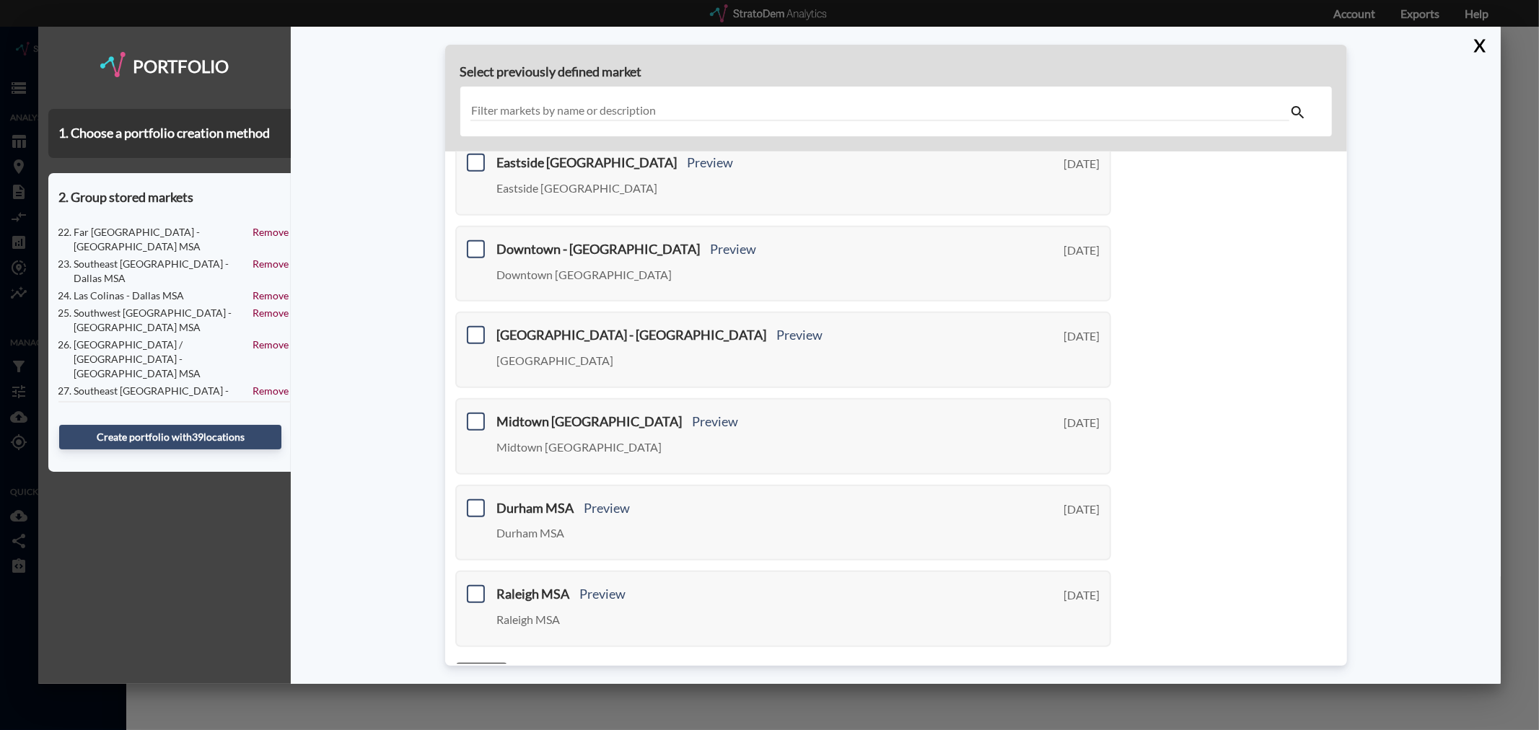
click at [486, 662] on link "< Previous" at bounding box center [481, 670] width 53 height 17
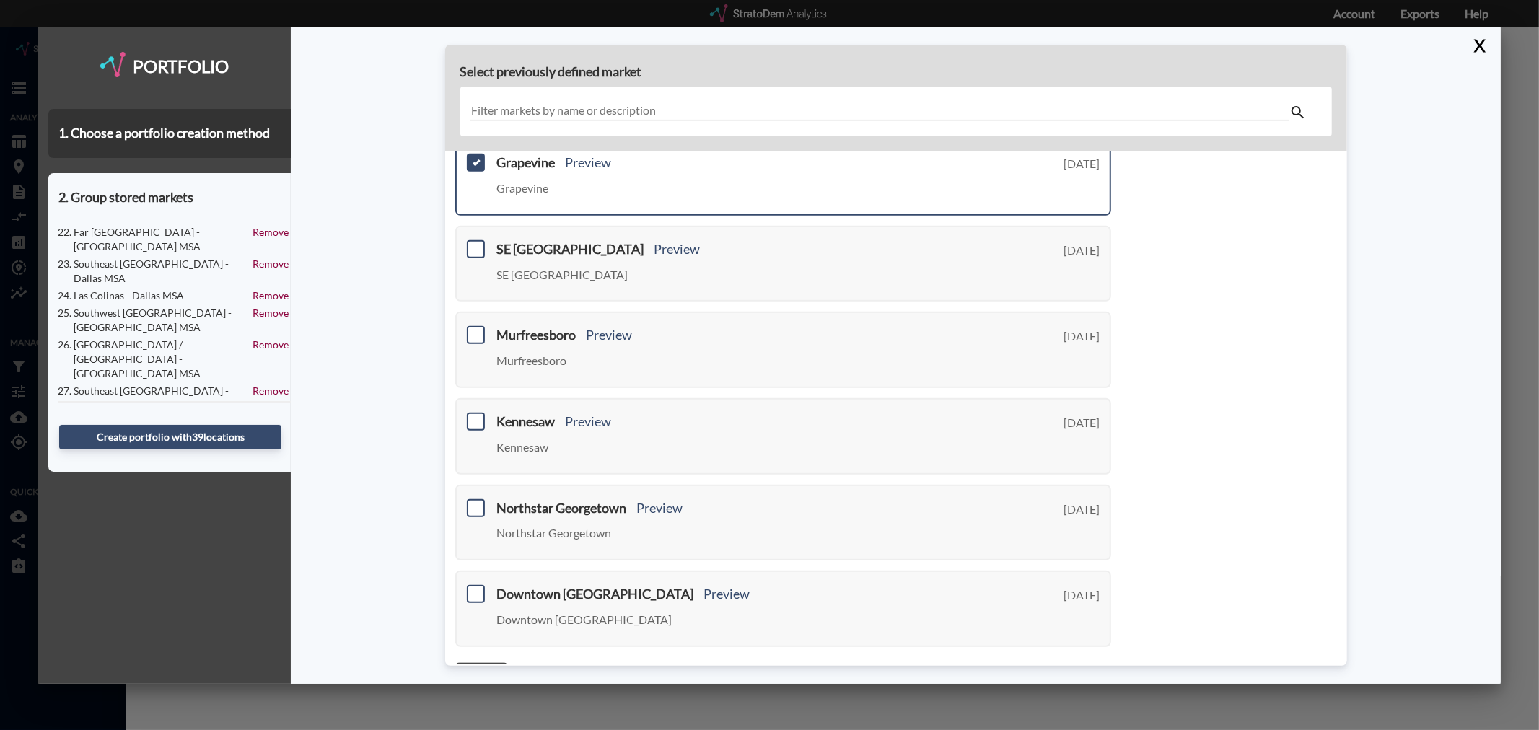
click at [488, 662] on link "< Previous" at bounding box center [481, 670] width 53 height 17
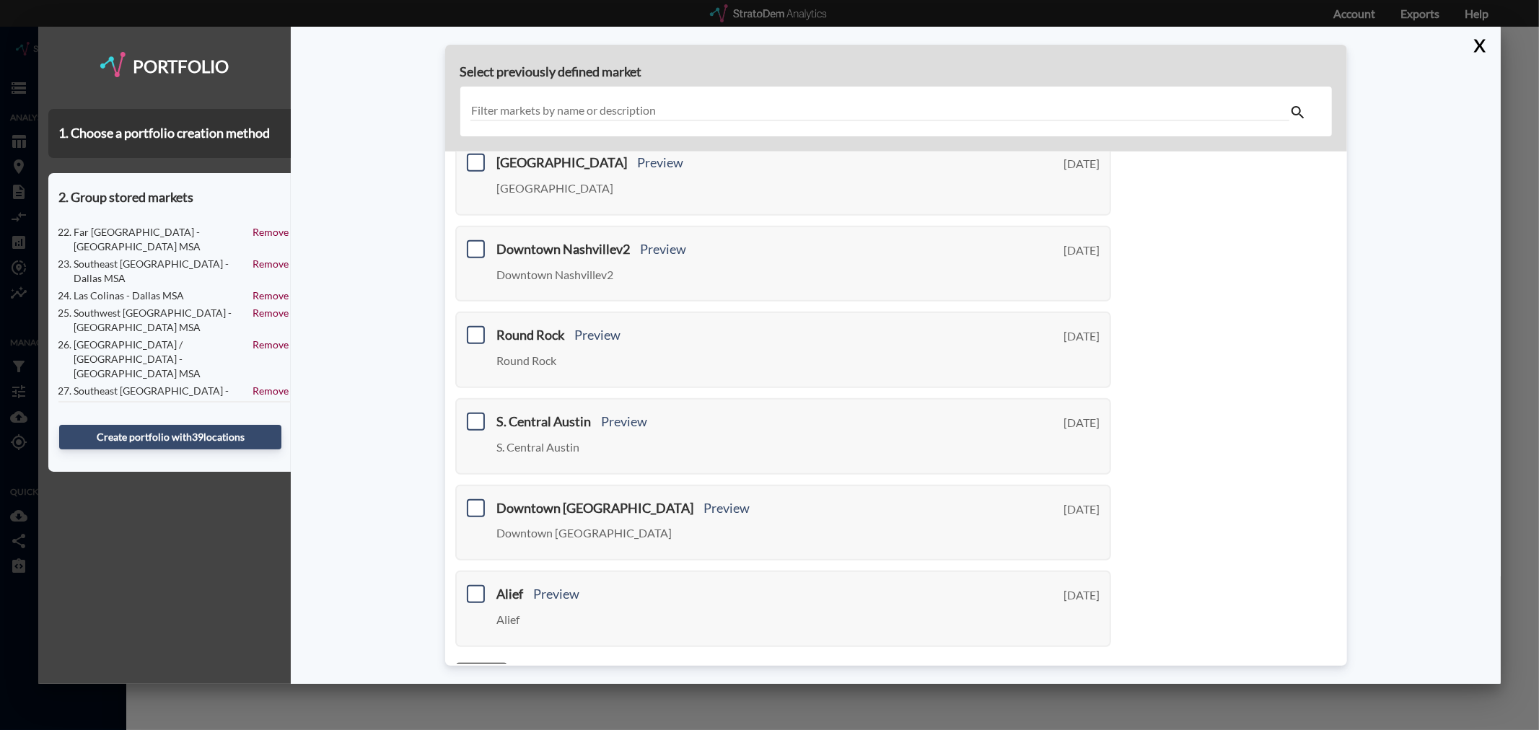
click at [479, 662] on link "< Previous" at bounding box center [481, 670] width 53 height 17
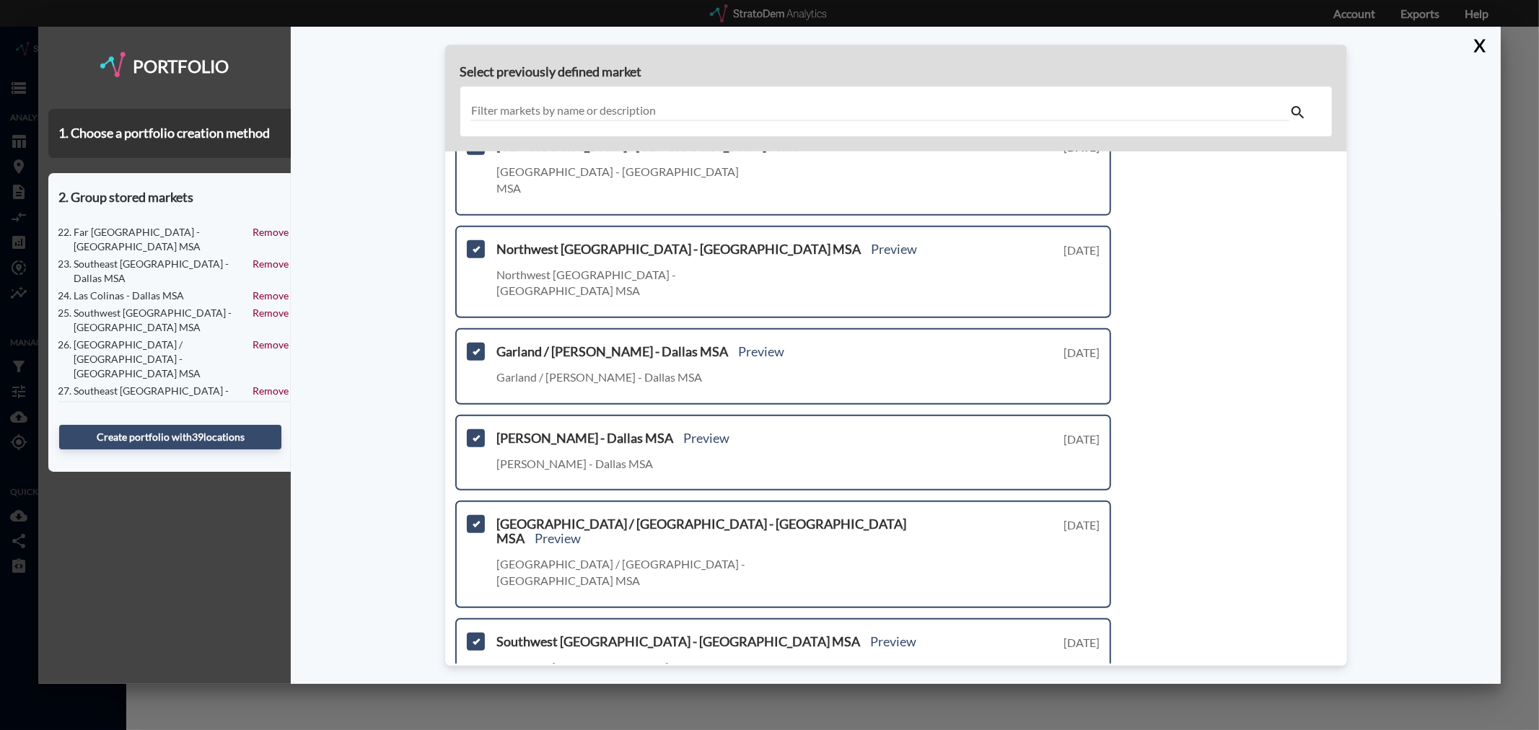
click at [1078, 726] on link "Next >" at bounding box center [1094, 734] width 33 height 17
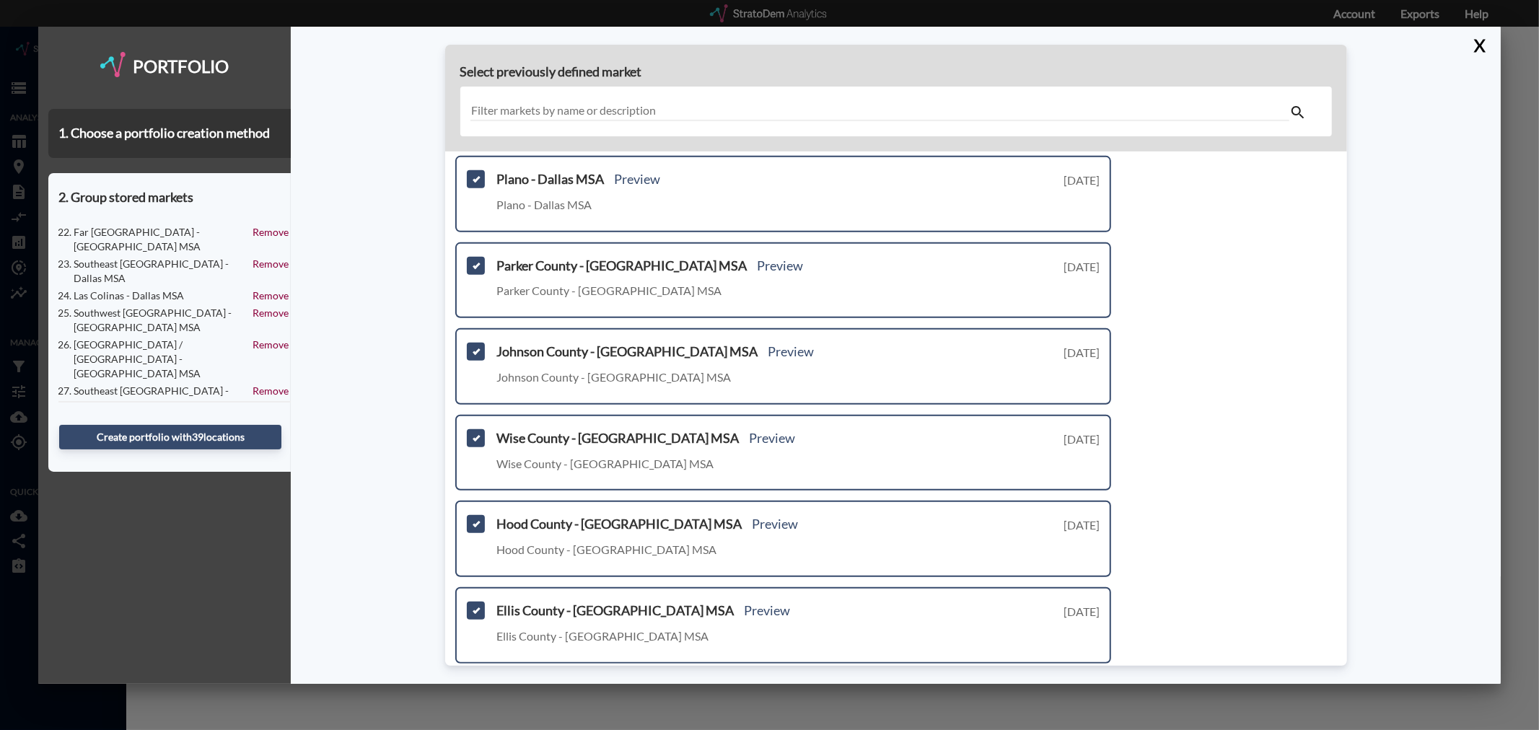
click at [1080, 679] on link "Next >" at bounding box center [1094, 687] width 33 height 17
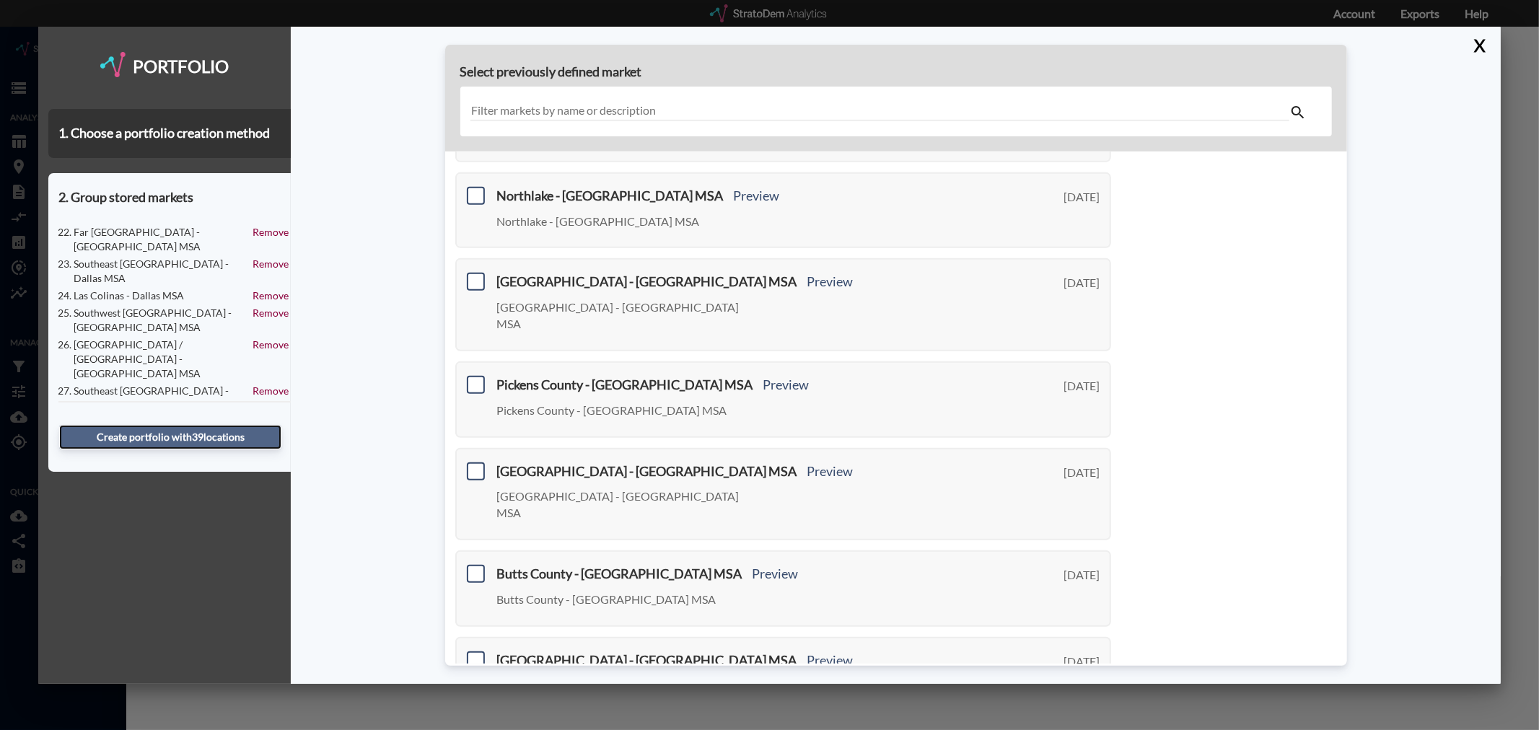
click at [141, 429] on button "Create portfolio with 39 location s" at bounding box center [170, 437] width 222 height 25
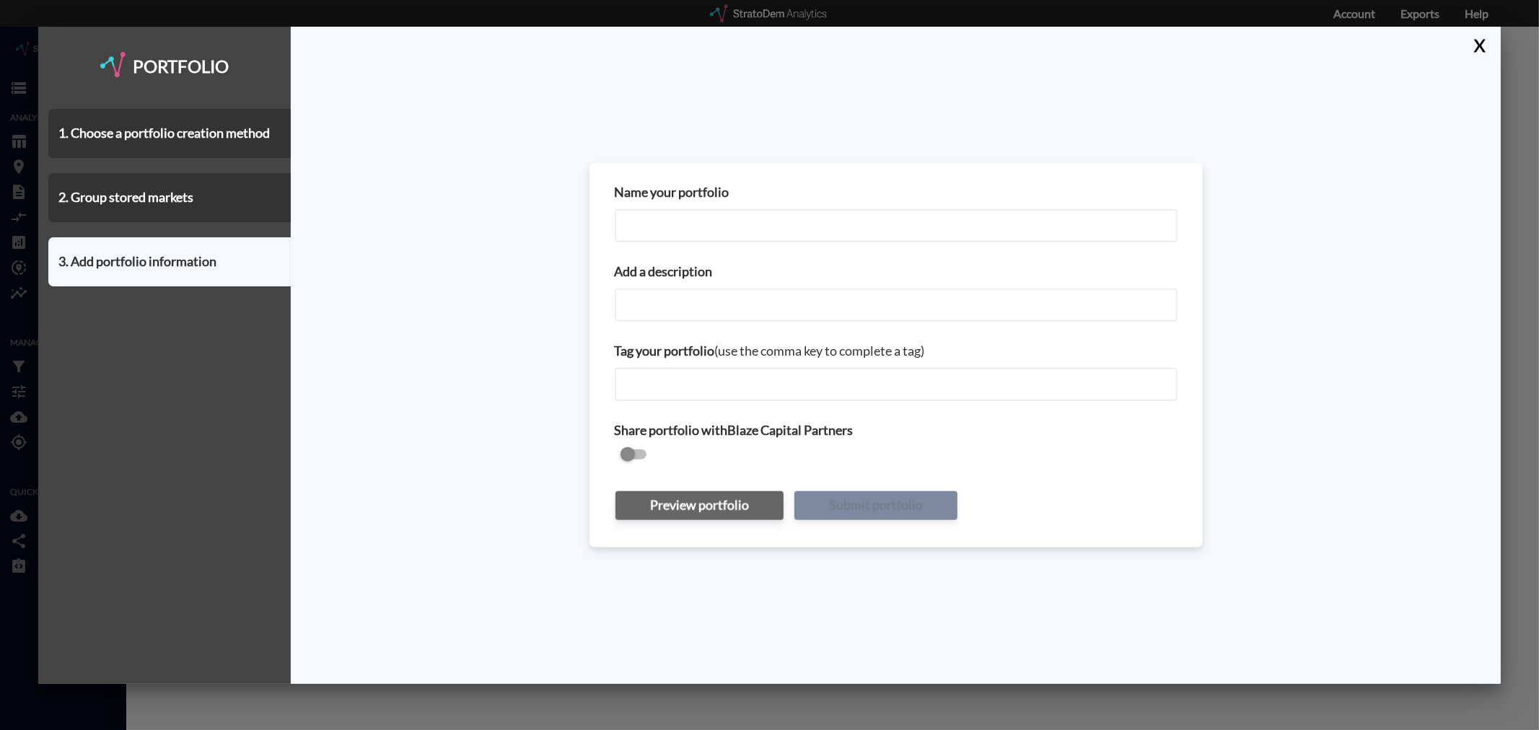
click at [673, 211] on input "Name your portfolio" at bounding box center [896, 225] width 563 height 33
type input "Dallas Submarkets - Costar"
paste input "Dallas Submarkets - Costar"
type input "Dallas Submarkets - Costar"
click at [628, 451] on input "checkbox" at bounding box center [896, 455] width 563 height 17
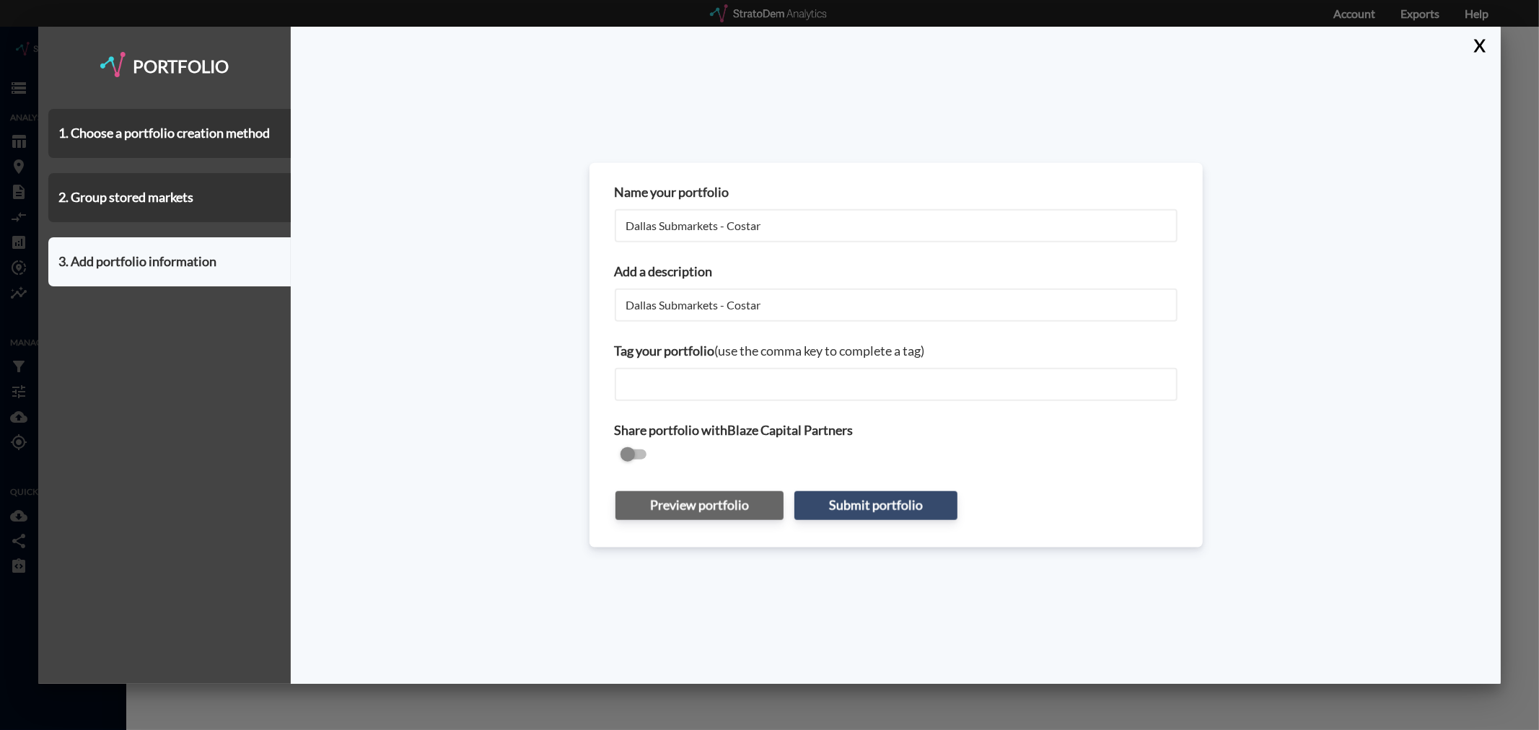
checkbox input "true"
click at [840, 509] on button "Submit portfolio" at bounding box center [876, 505] width 163 height 29
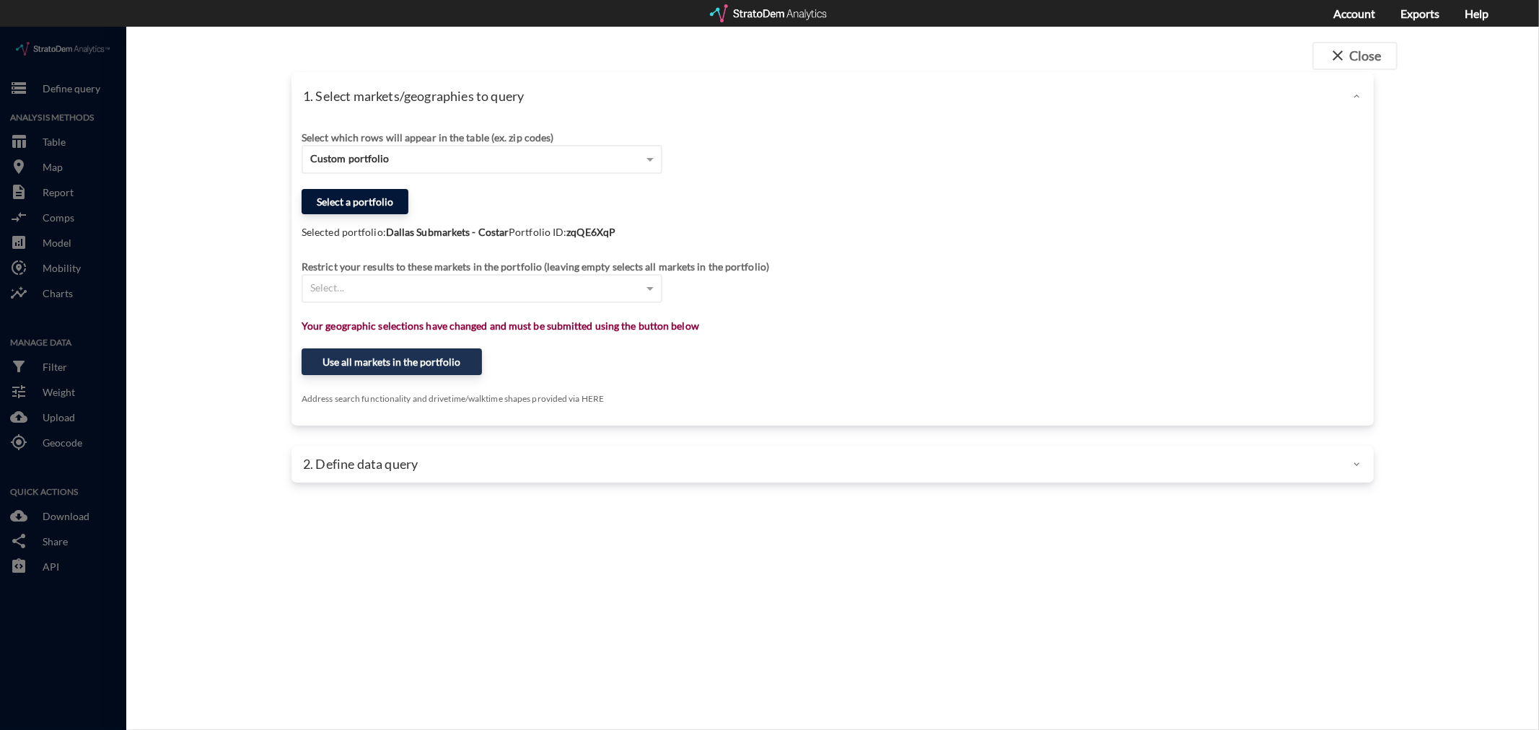
click button "Select a portfolio"
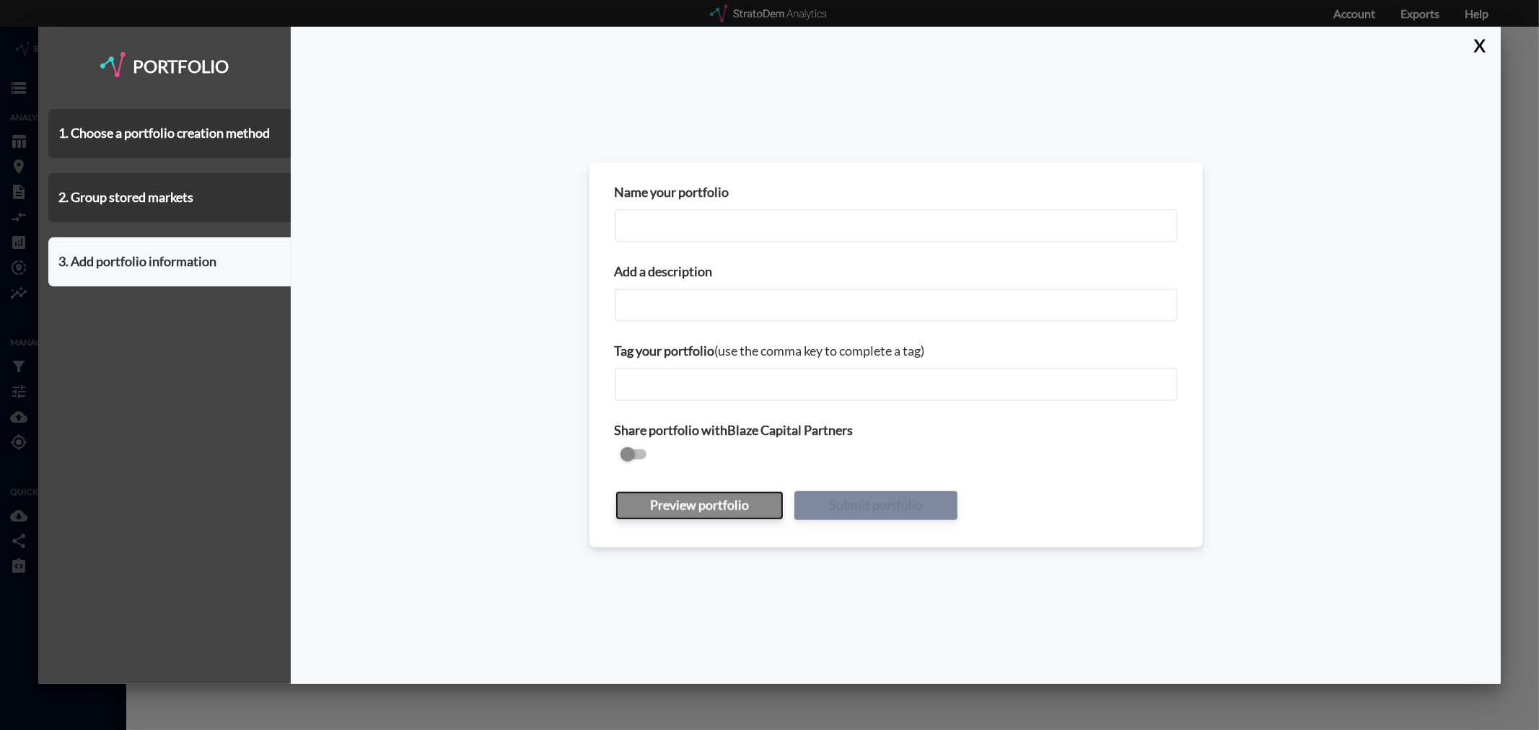
click at [695, 505] on button "Preview portfolio" at bounding box center [700, 505] width 168 height 29
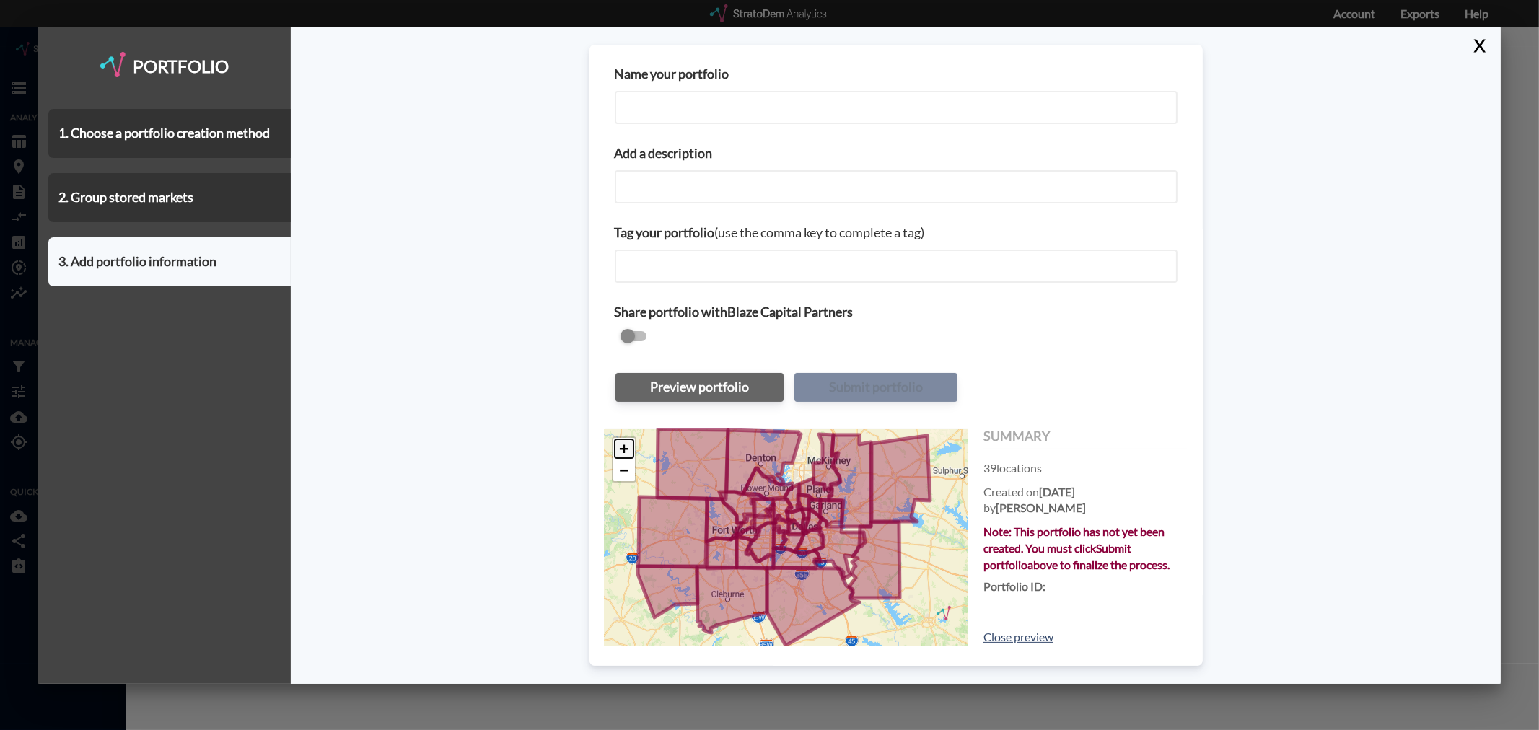
click at [626, 445] on link "+" at bounding box center [624, 449] width 22 height 22
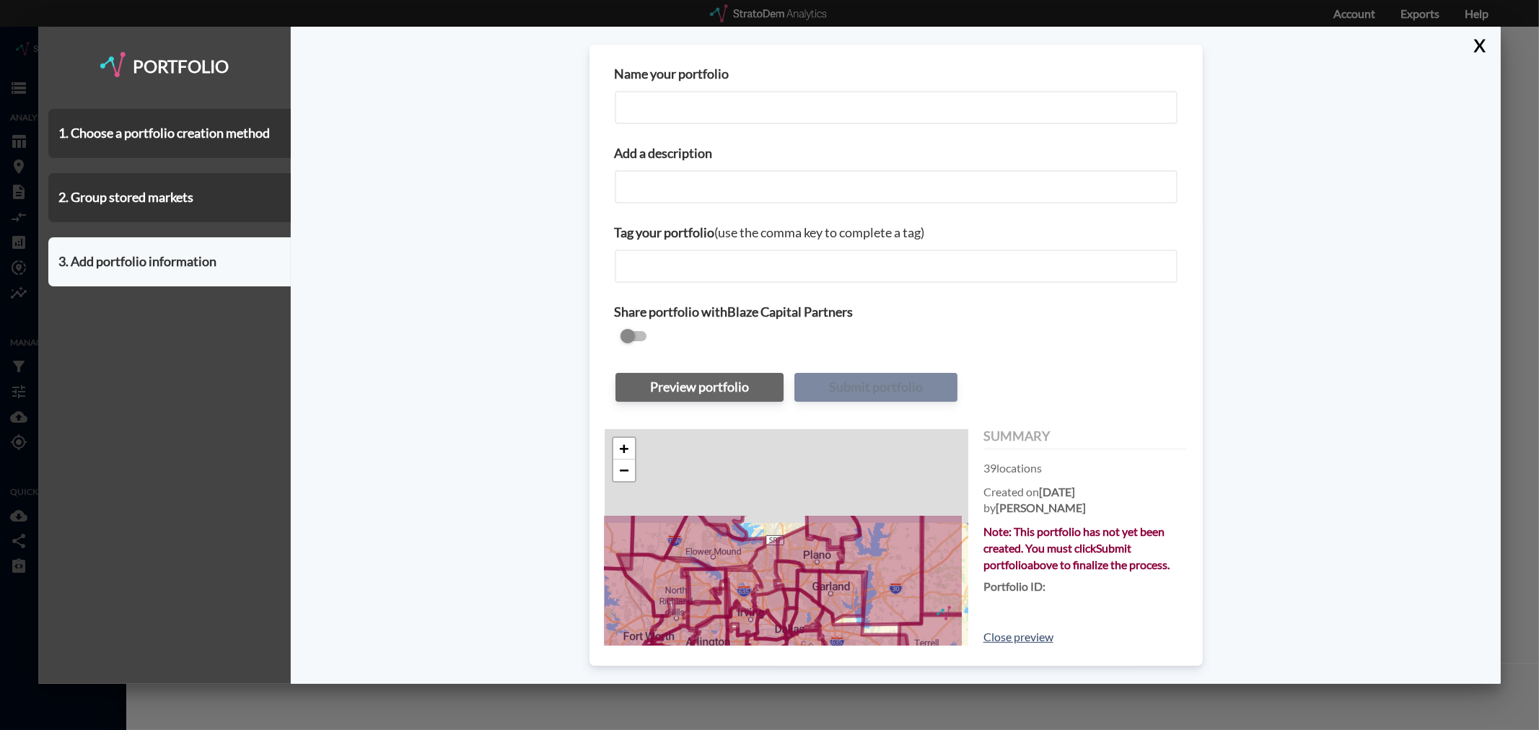
drag, startPoint x: 799, startPoint y: 452, endPoint x: 762, endPoint y: 569, distance: 121.9
click at [762, 569] on icon at bounding box center [765, 567] width 35 height 55
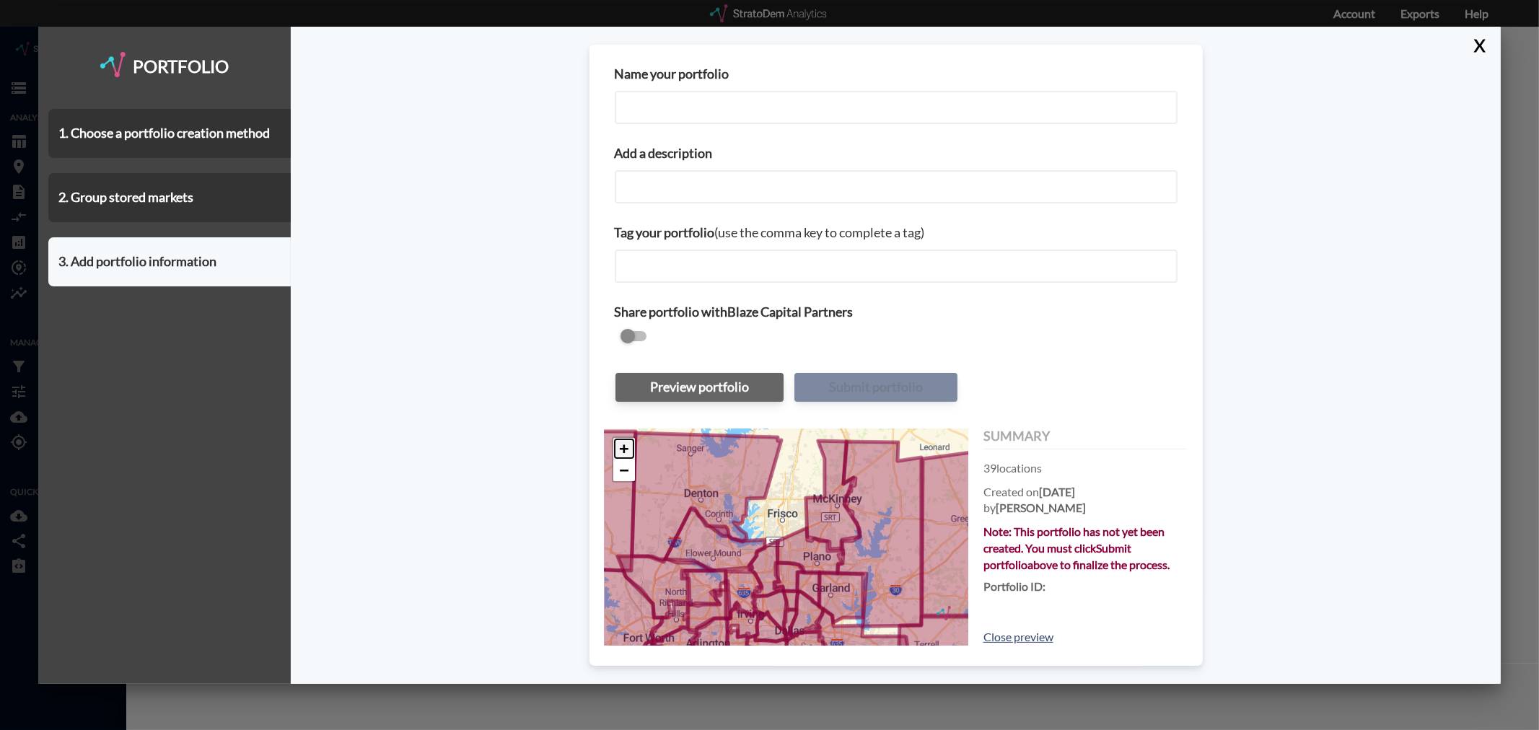
click at [625, 438] on link "+" at bounding box center [624, 449] width 22 height 22
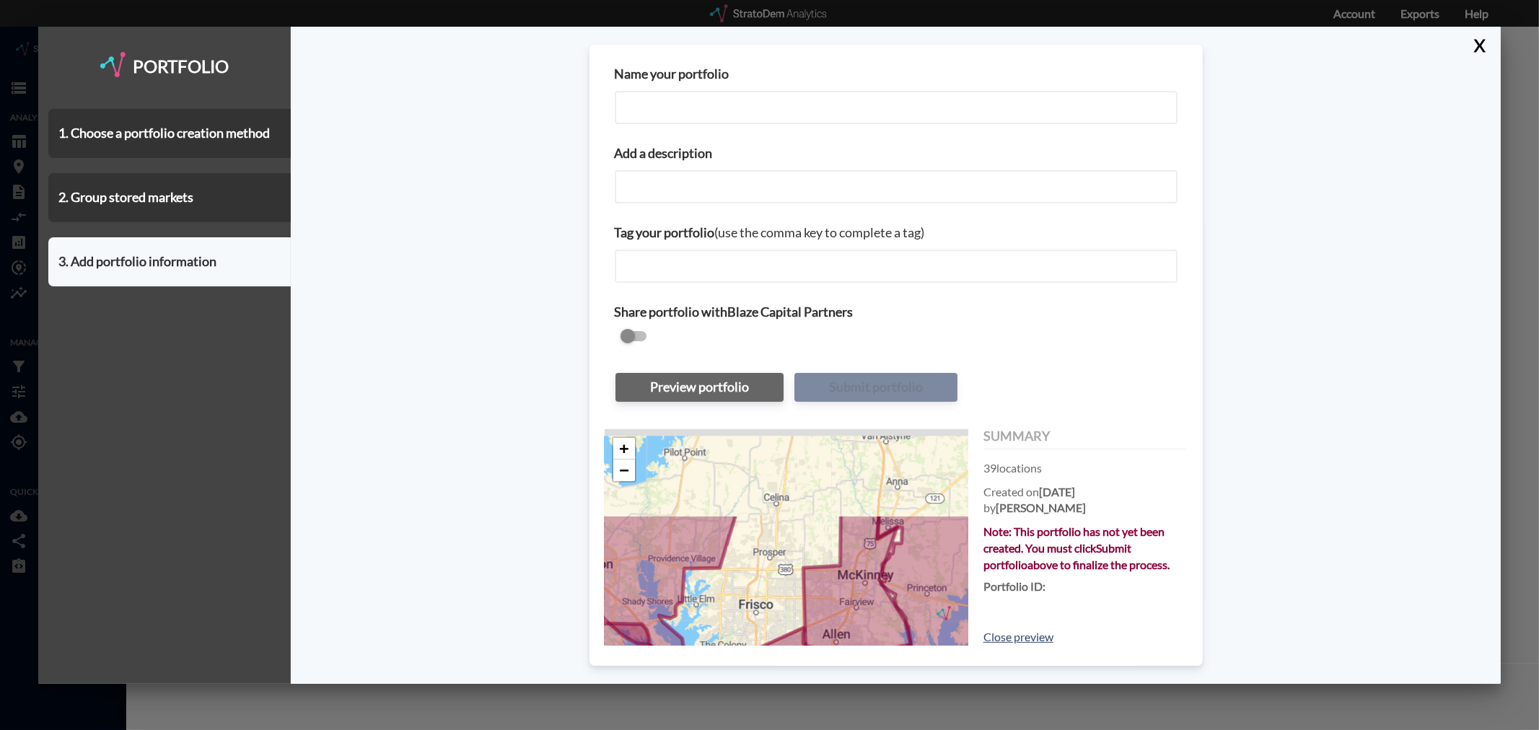
drag, startPoint x: 789, startPoint y: 478, endPoint x: 770, endPoint y: 575, distance: 98.6
click at [770, 575] on div "+ − © StratoDem Analytics, LLC. All rights reserved. Leaflet | OpenStreetMap Le…" at bounding box center [787, 537] width 364 height 216
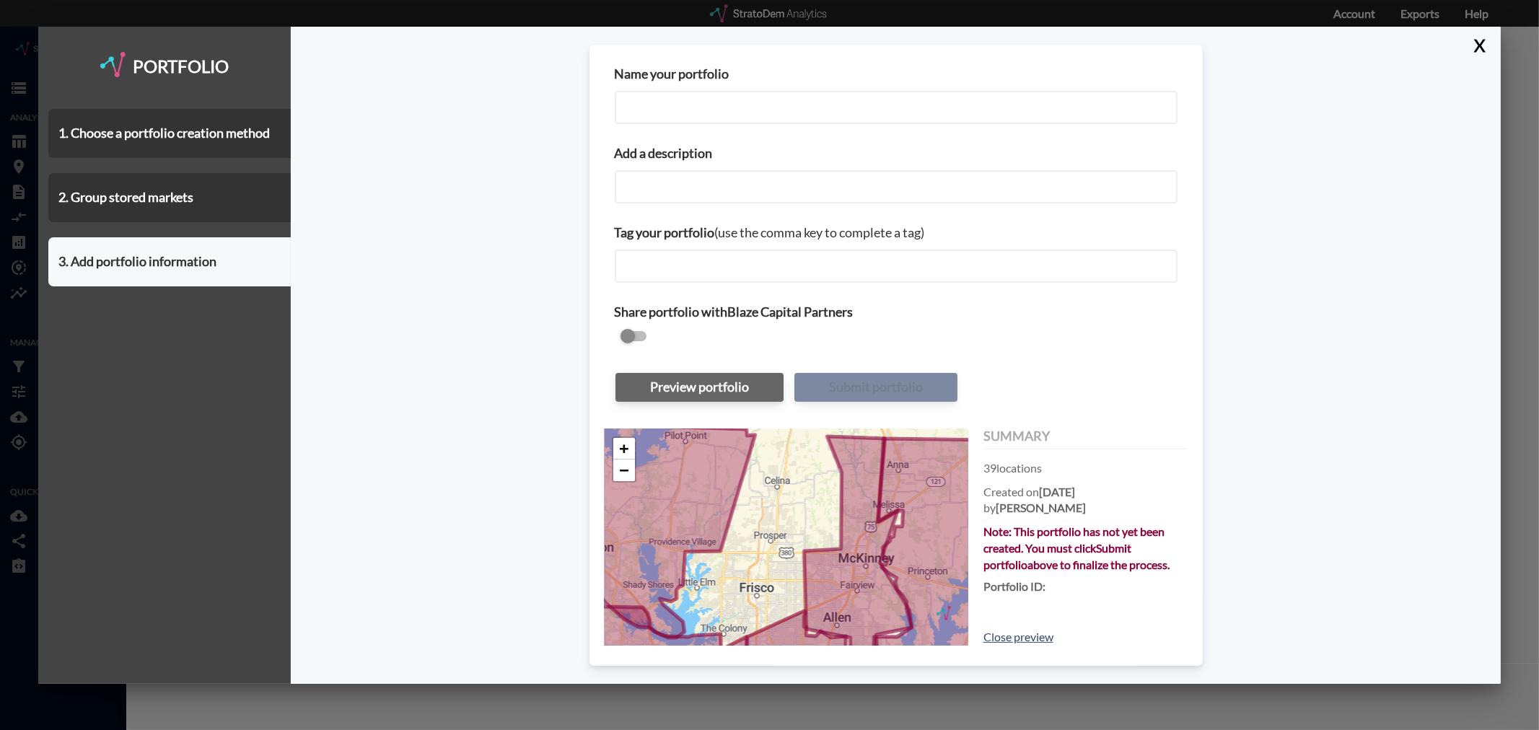
drag, startPoint x: 768, startPoint y: 590, endPoint x: 767, endPoint y: 563, distance: 26.7
click at [767, 563] on div "+ − © StratoDem Analytics, LLC. All rights reserved. Leaflet | OpenStreetMap Le…" at bounding box center [787, 537] width 364 height 216
click at [170, 132] on div "1. Choose a portfolio creation method" at bounding box center [169, 133] width 242 height 49
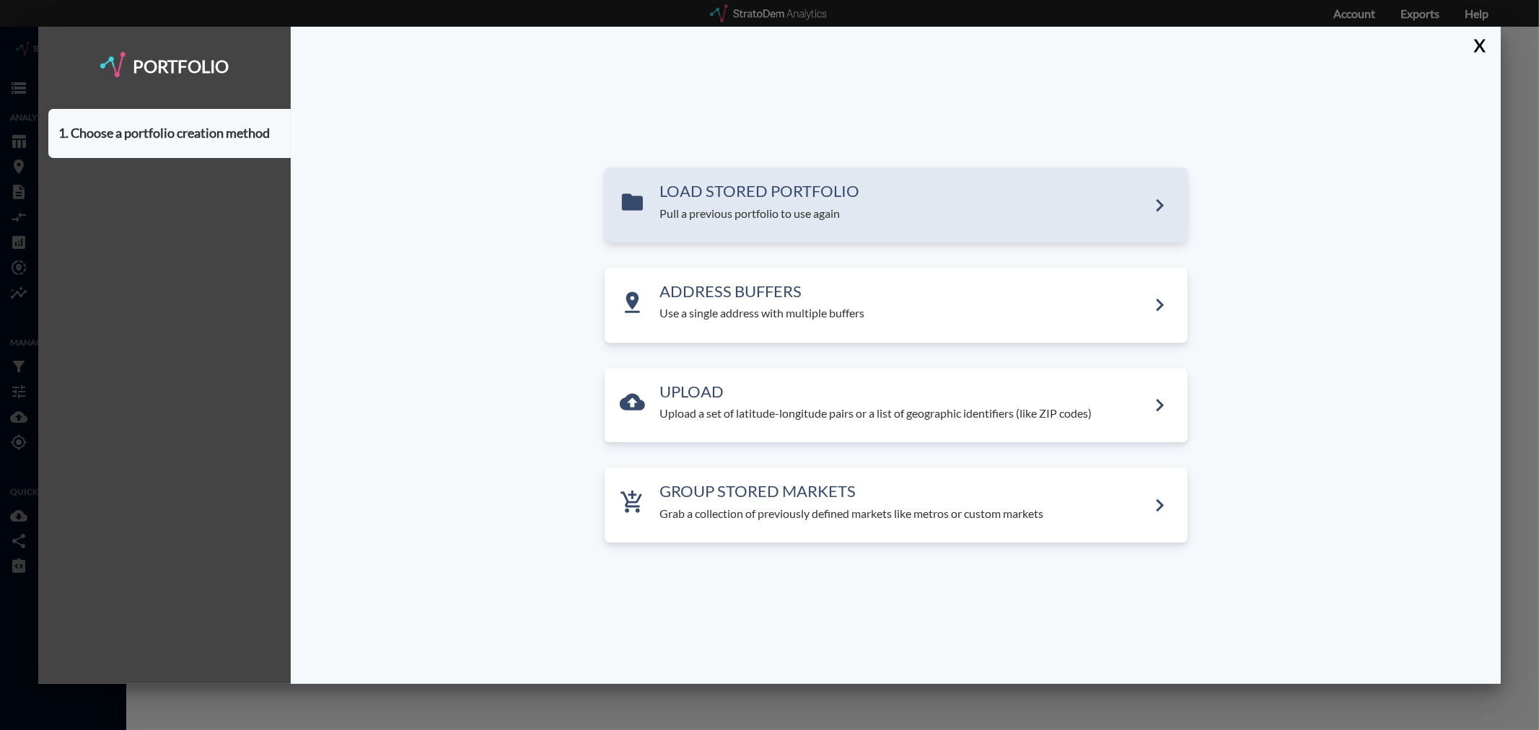
click at [730, 211] on p "Pull a previous portfolio to use again" at bounding box center [903, 214] width 487 height 17
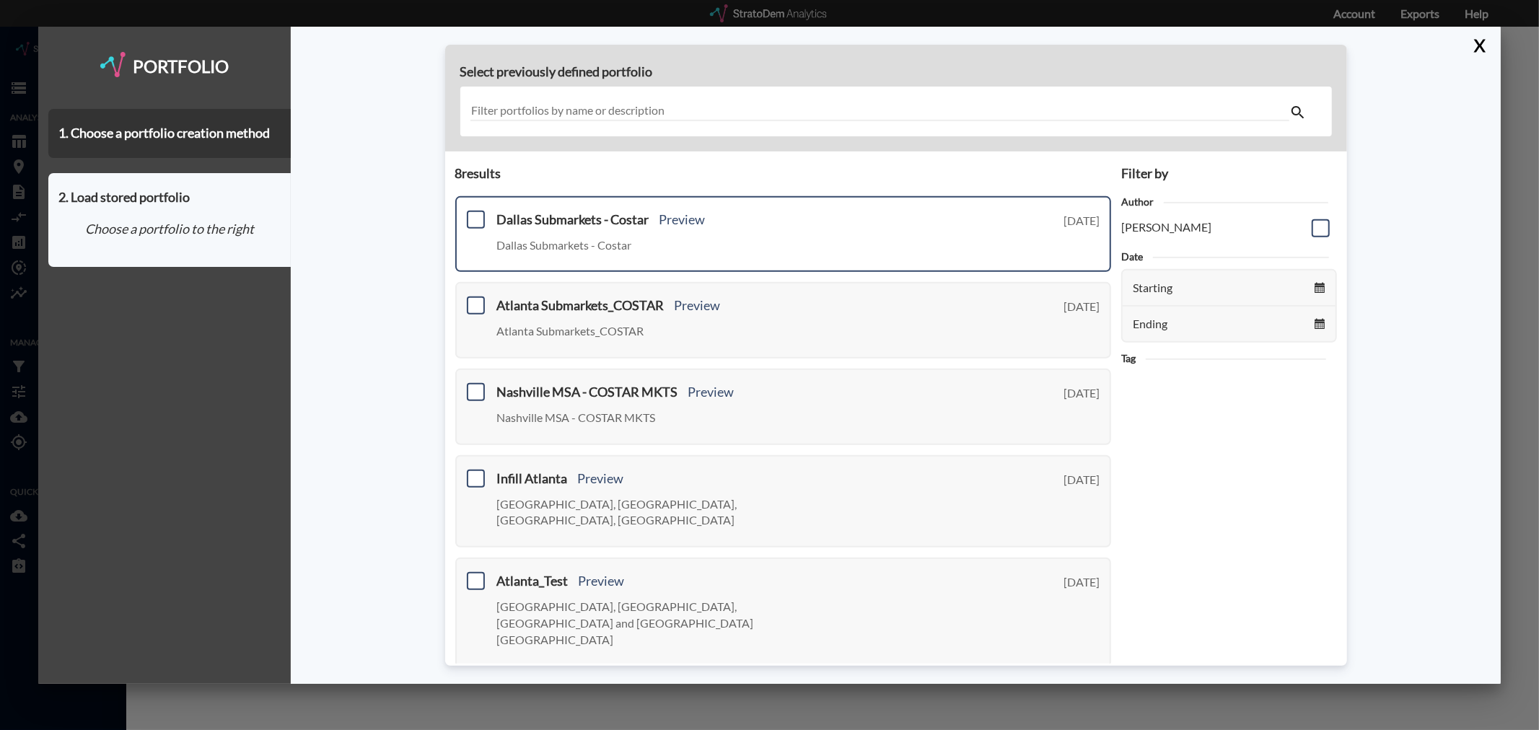
click at [853, 250] on div "Dallas Submarkets - Costar Preview [GEOGRAPHIC_DATA] Submarkets - [GEOGRAPHIC_D…" at bounding box center [798, 237] width 603 height 48
click at [678, 220] on link "Preview" at bounding box center [683, 219] width 46 height 16
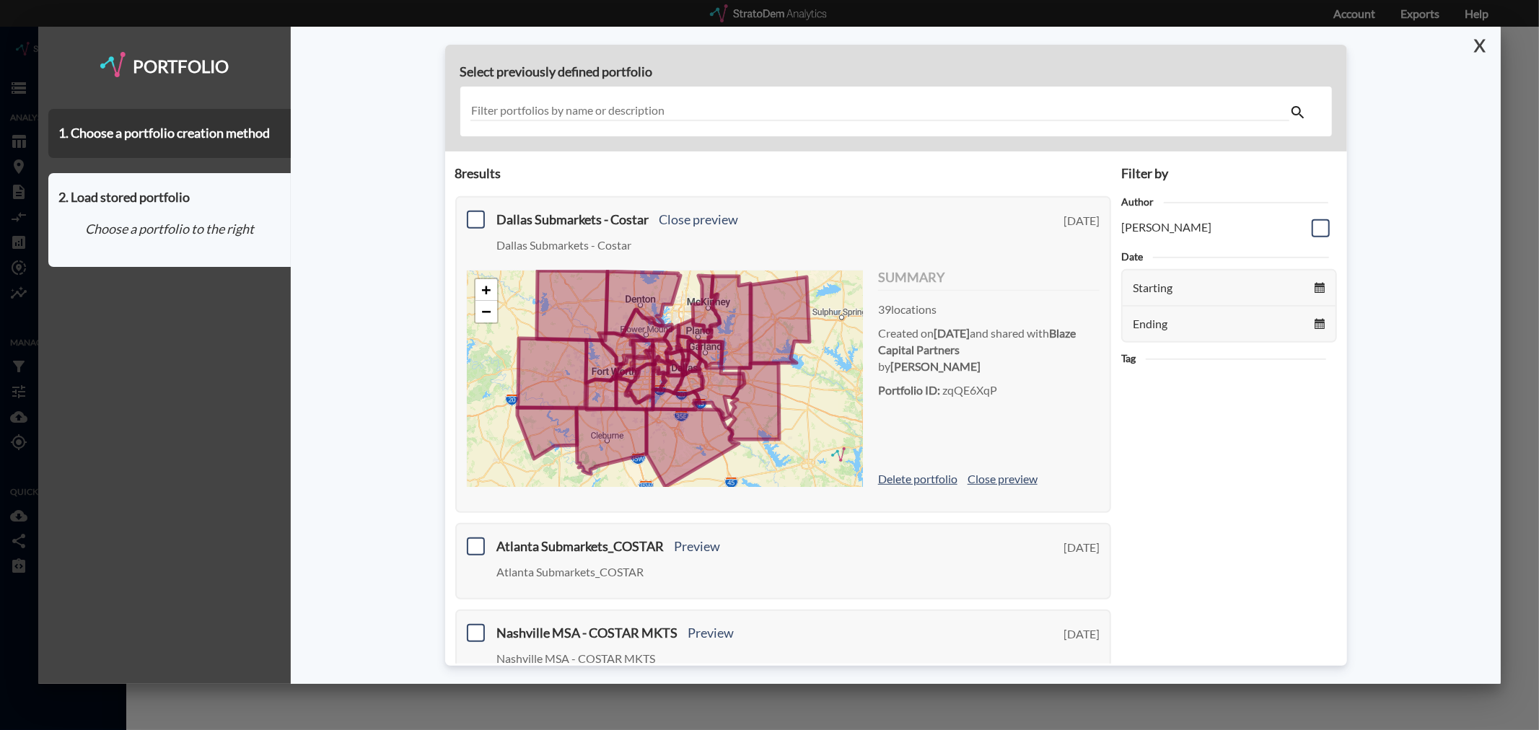
click at [1482, 46] on button "X" at bounding box center [1477, 46] width 25 height 38
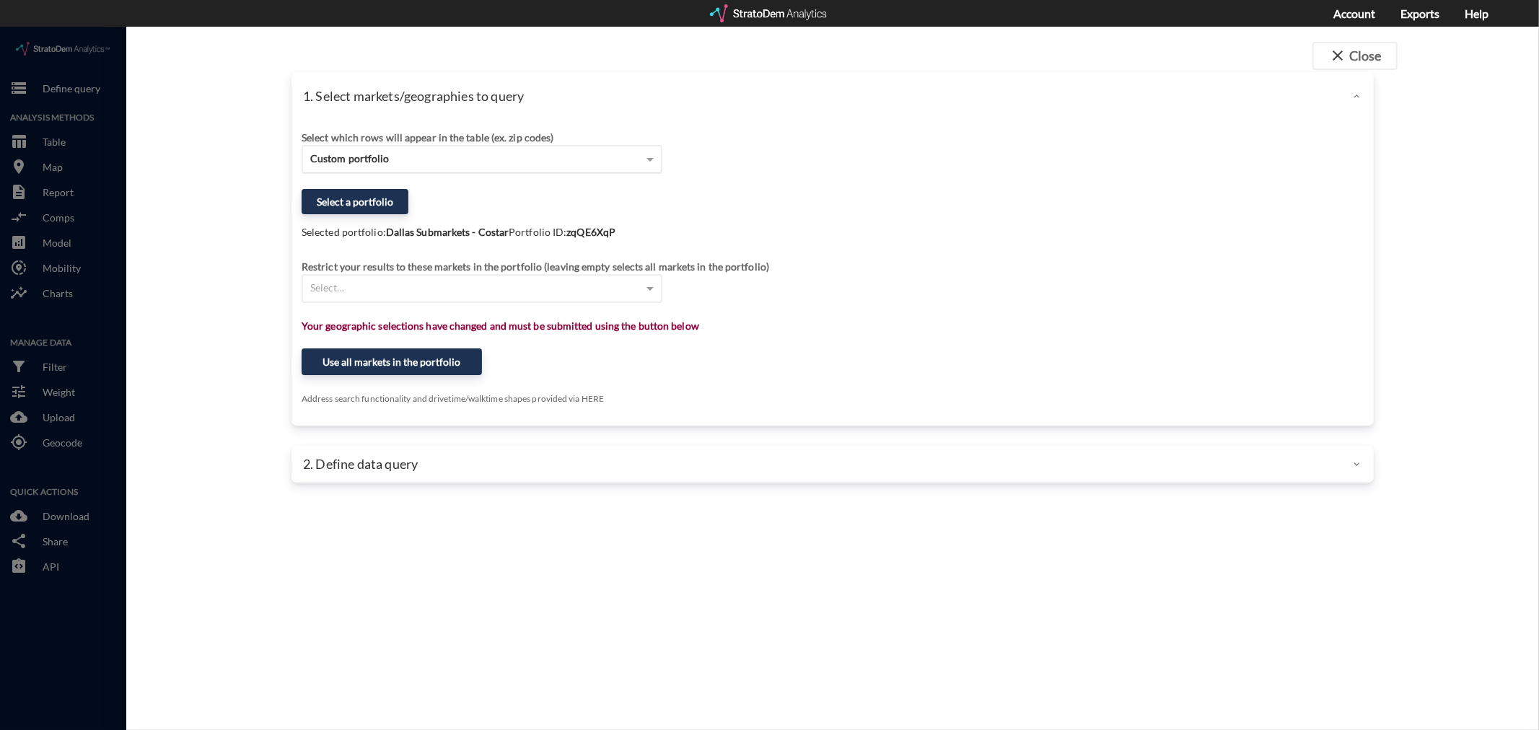
click div "Custom portfolio"
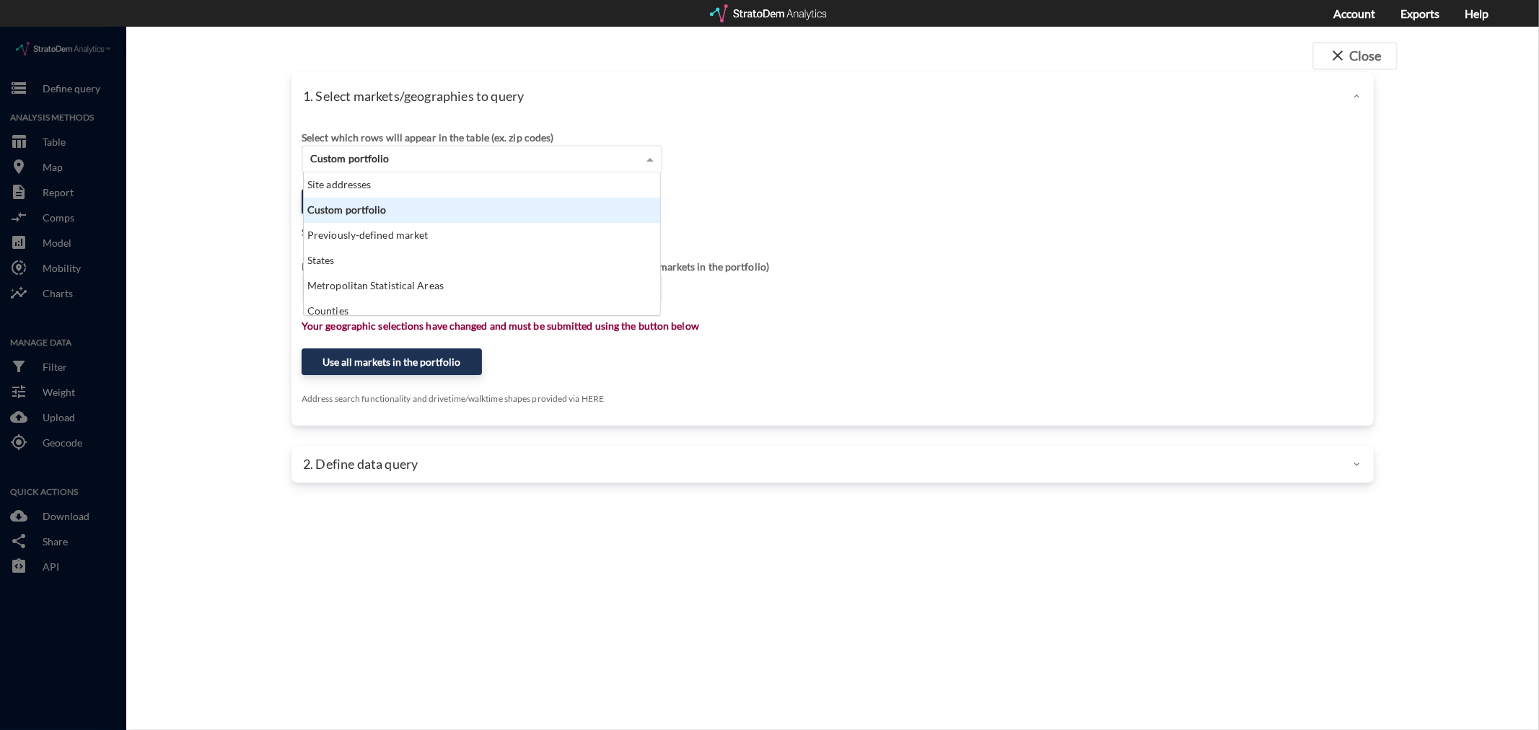
scroll to position [131, 349]
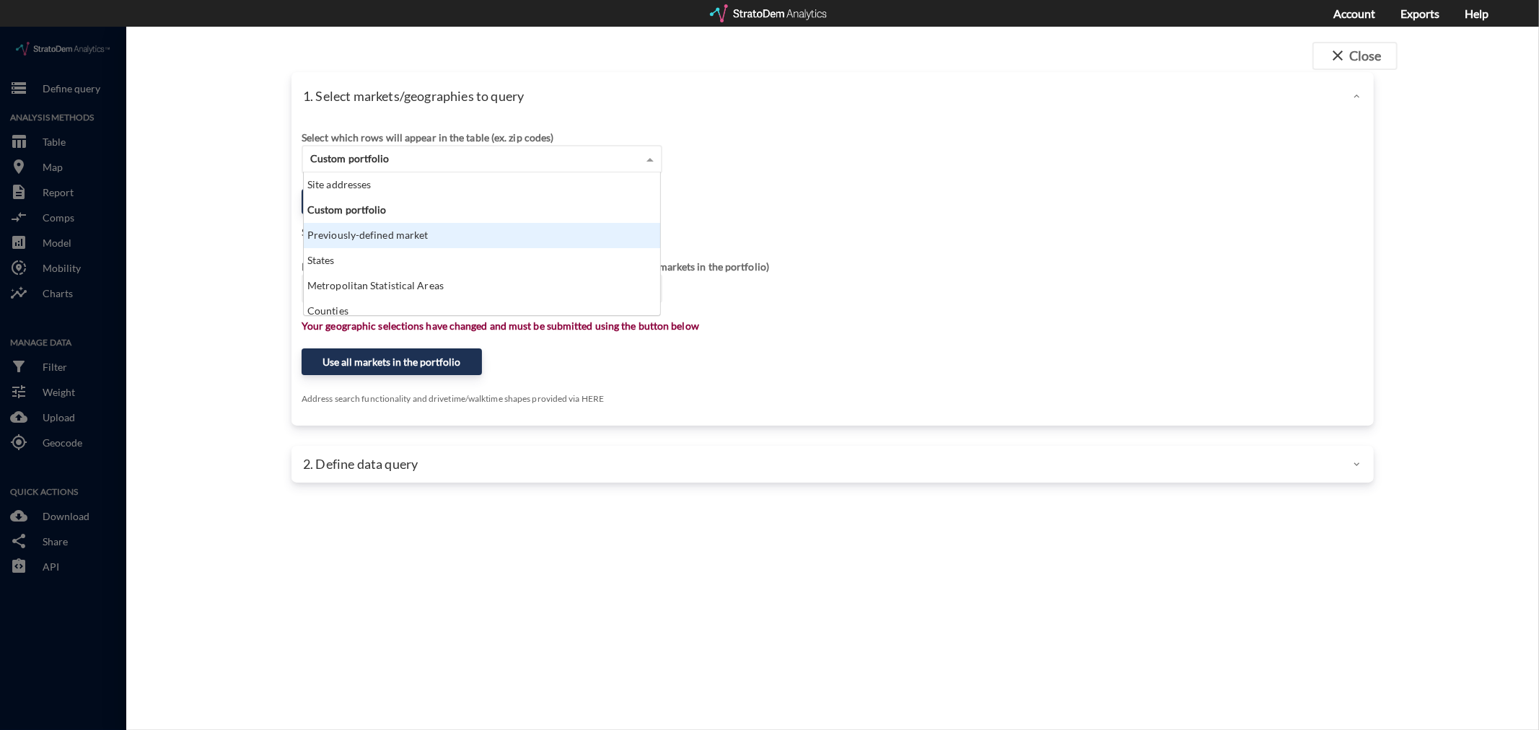
click div "Previously-defined market"
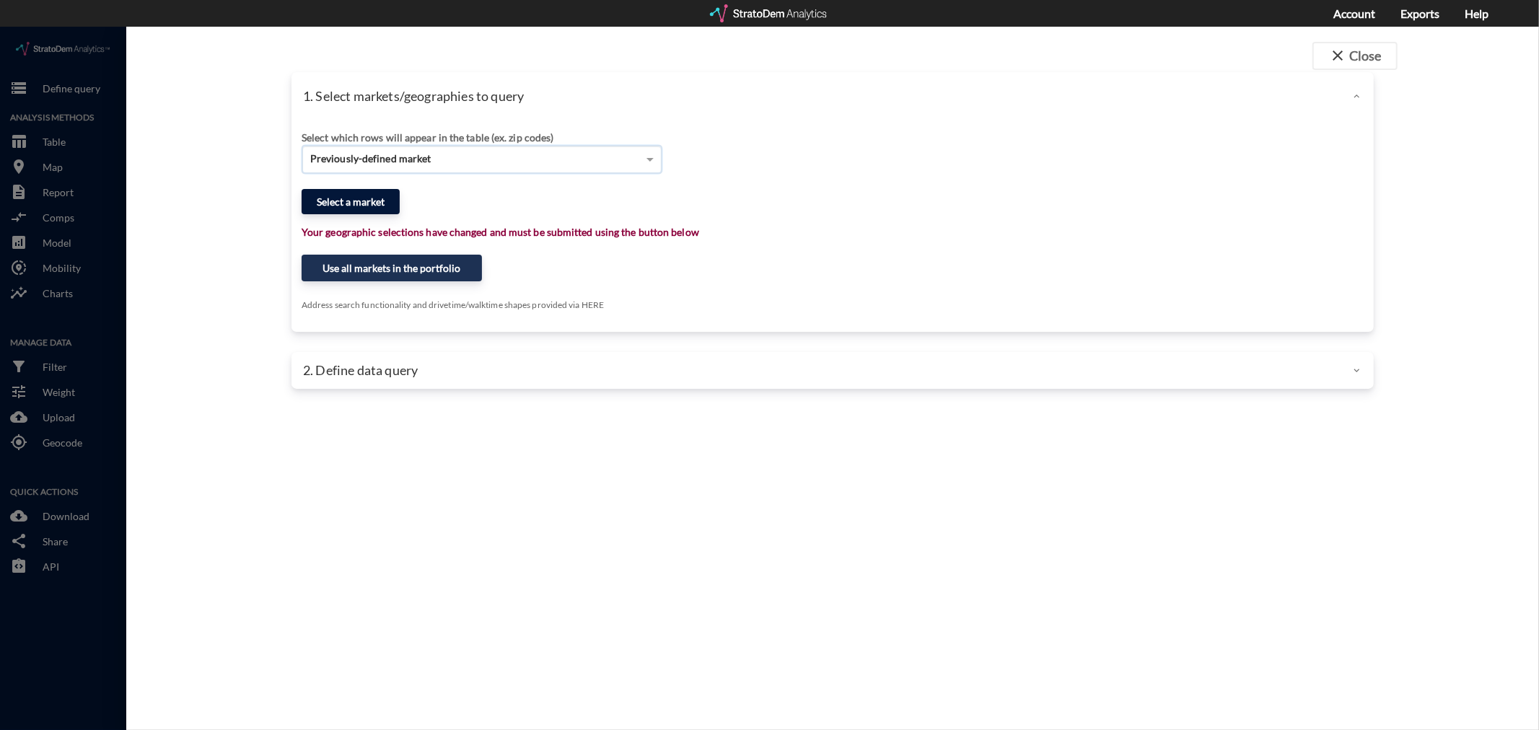
click button "Select a market"
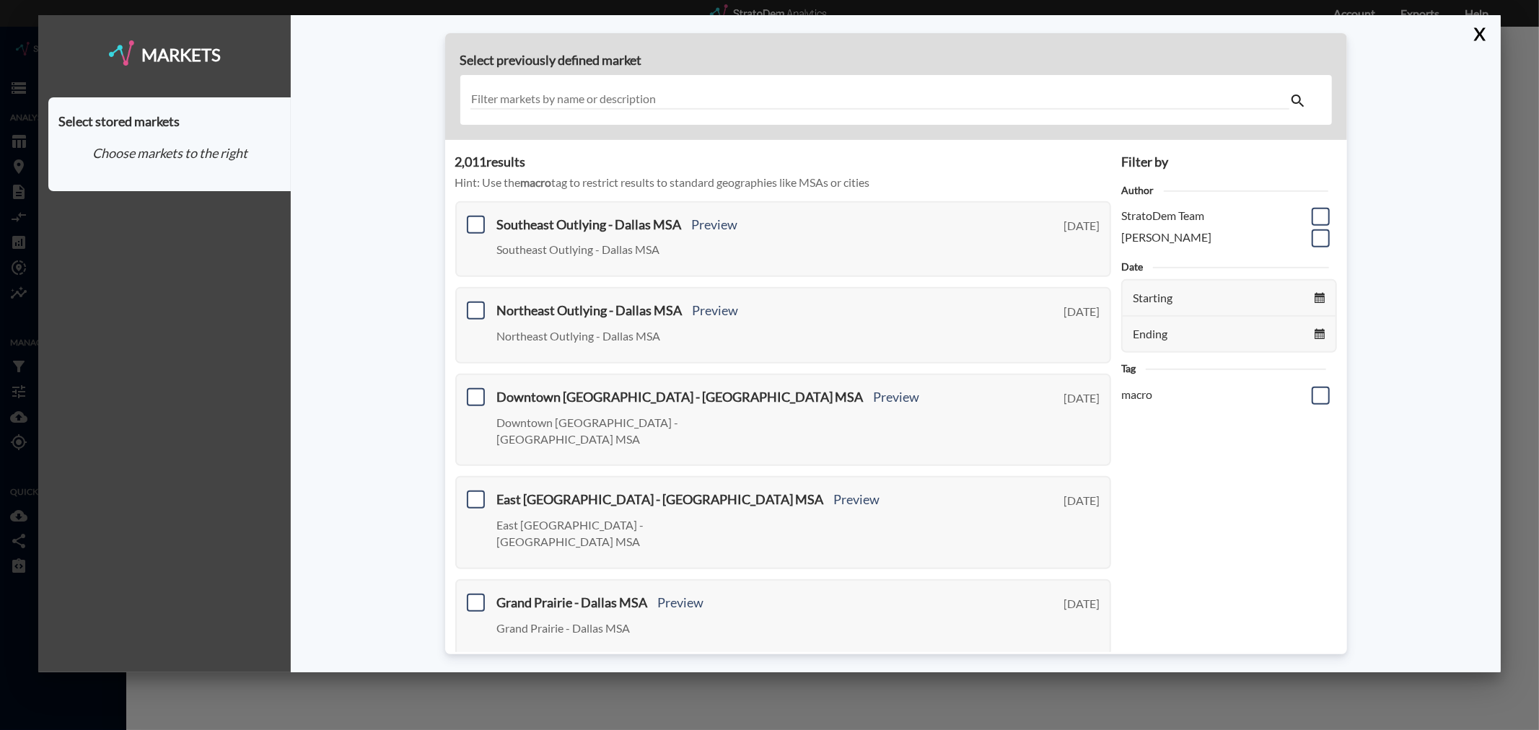
click at [621, 84] on div at bounding box center [896, 100] width 872 height 50
click at [626, 101] on input "text" at bounding box center [880, 99] width 819 height 19
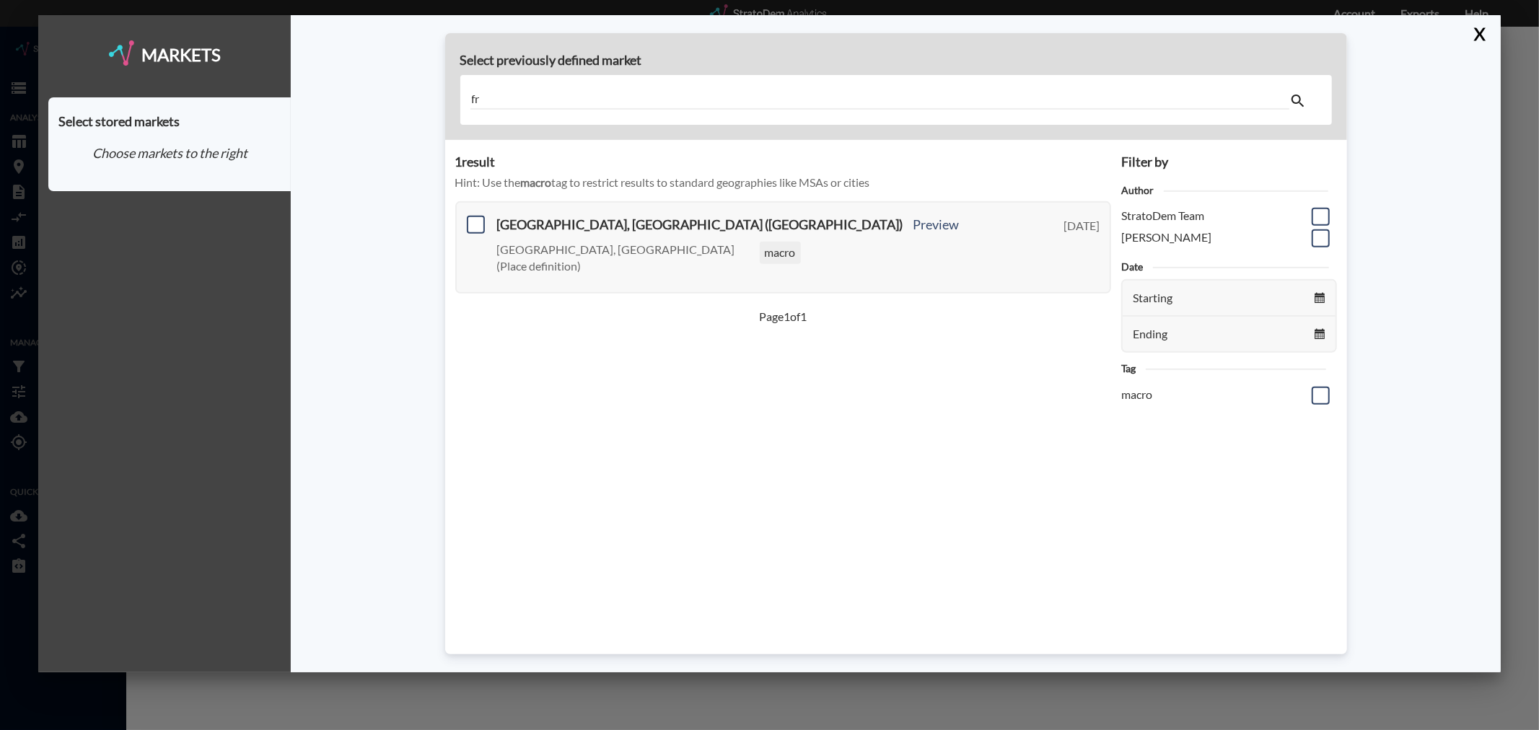
type input "f"
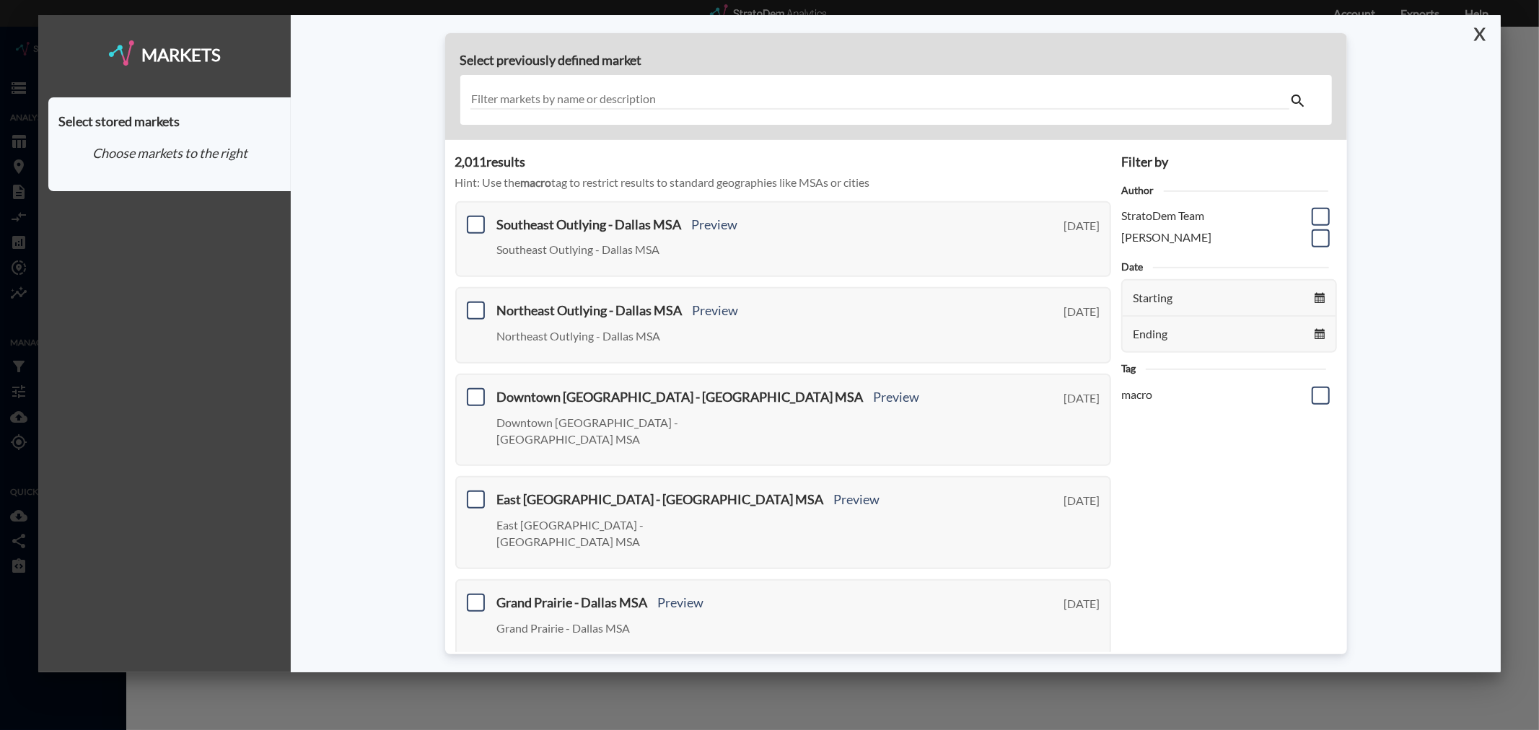
click at [1479, 31] on button "X" at bounding box center [1477, 34] width 25 height 38
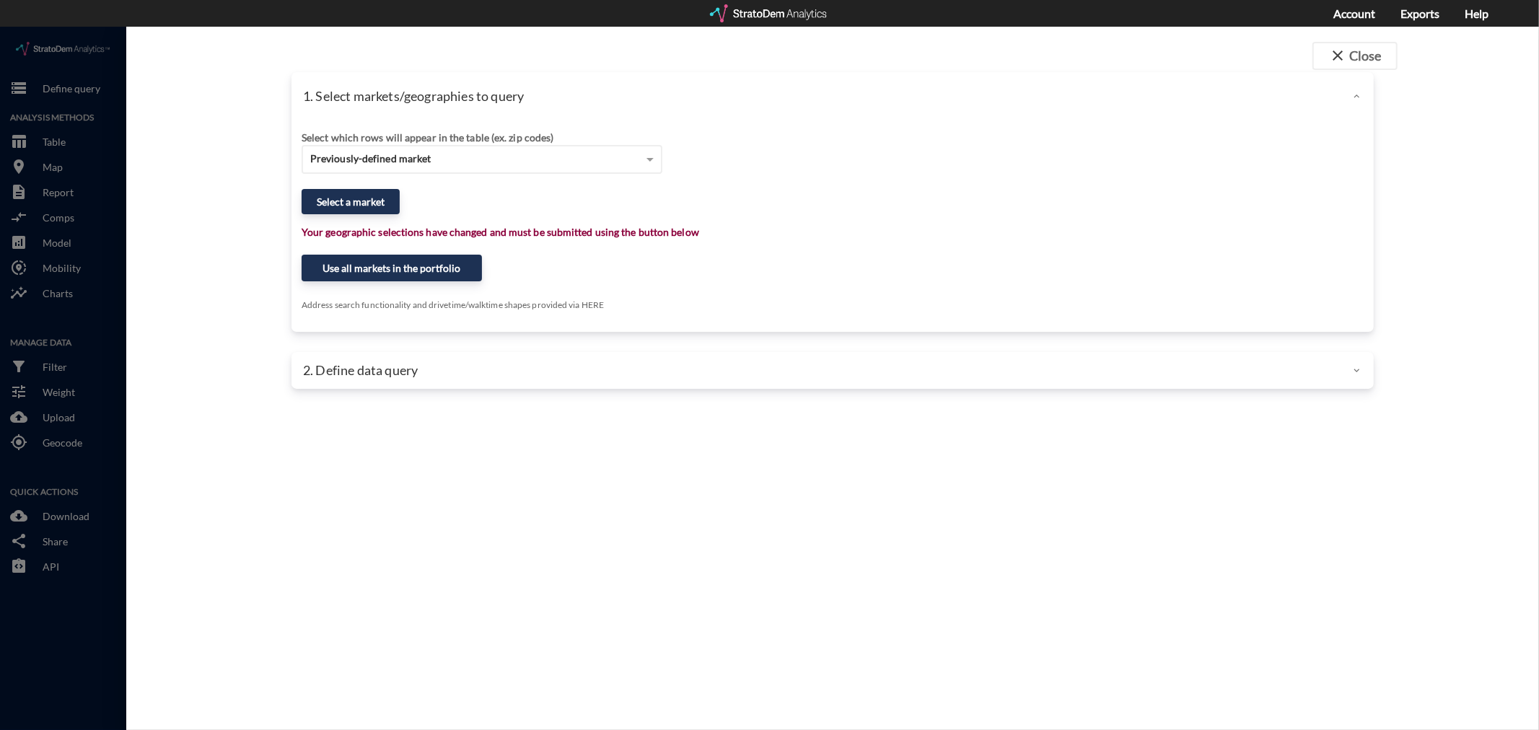
click div "close Close 1. Select markets/geographies to query Select which rows will appea…"
click button "Select a market"
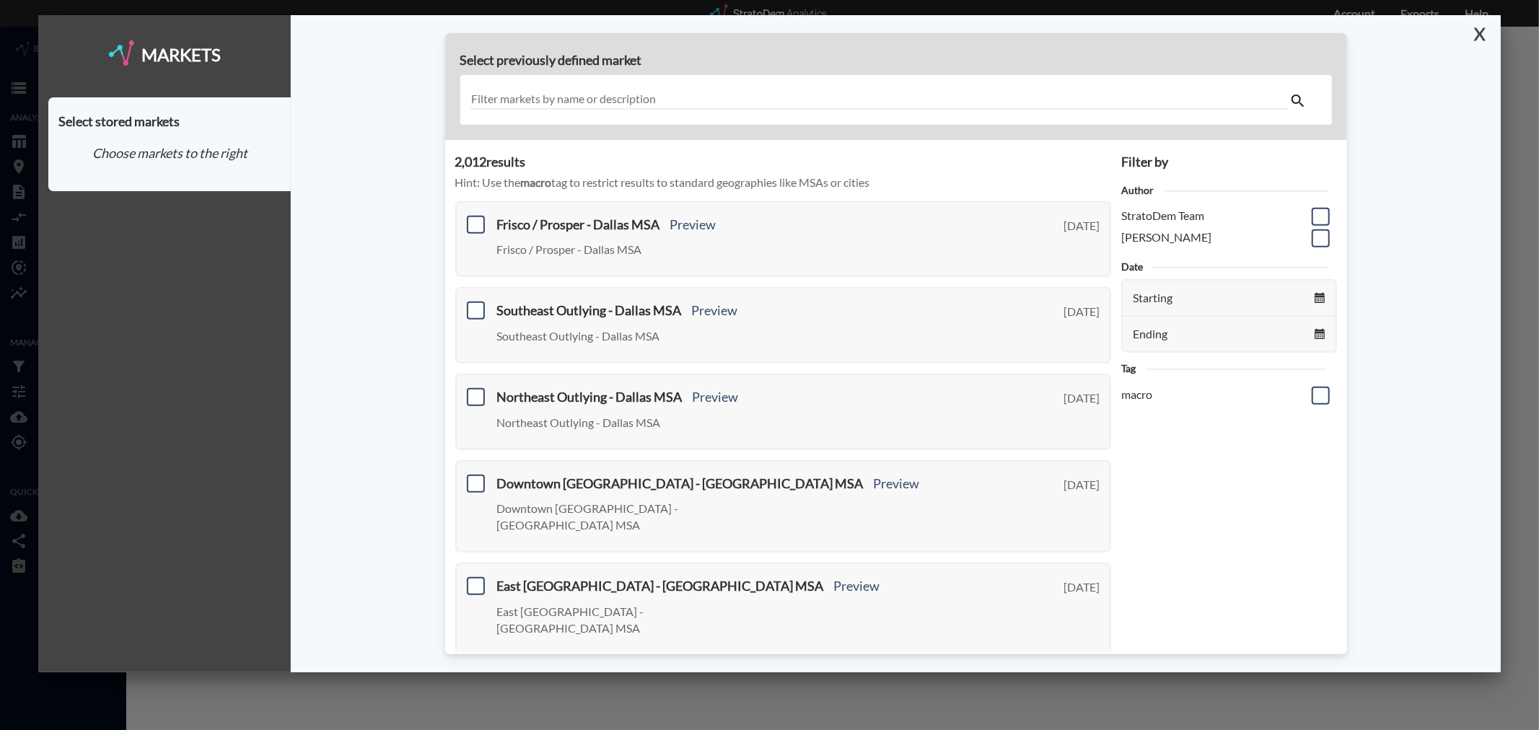
click at [1481, 38] on button "X" at bounding box center [1477, 34] width 25 height 38
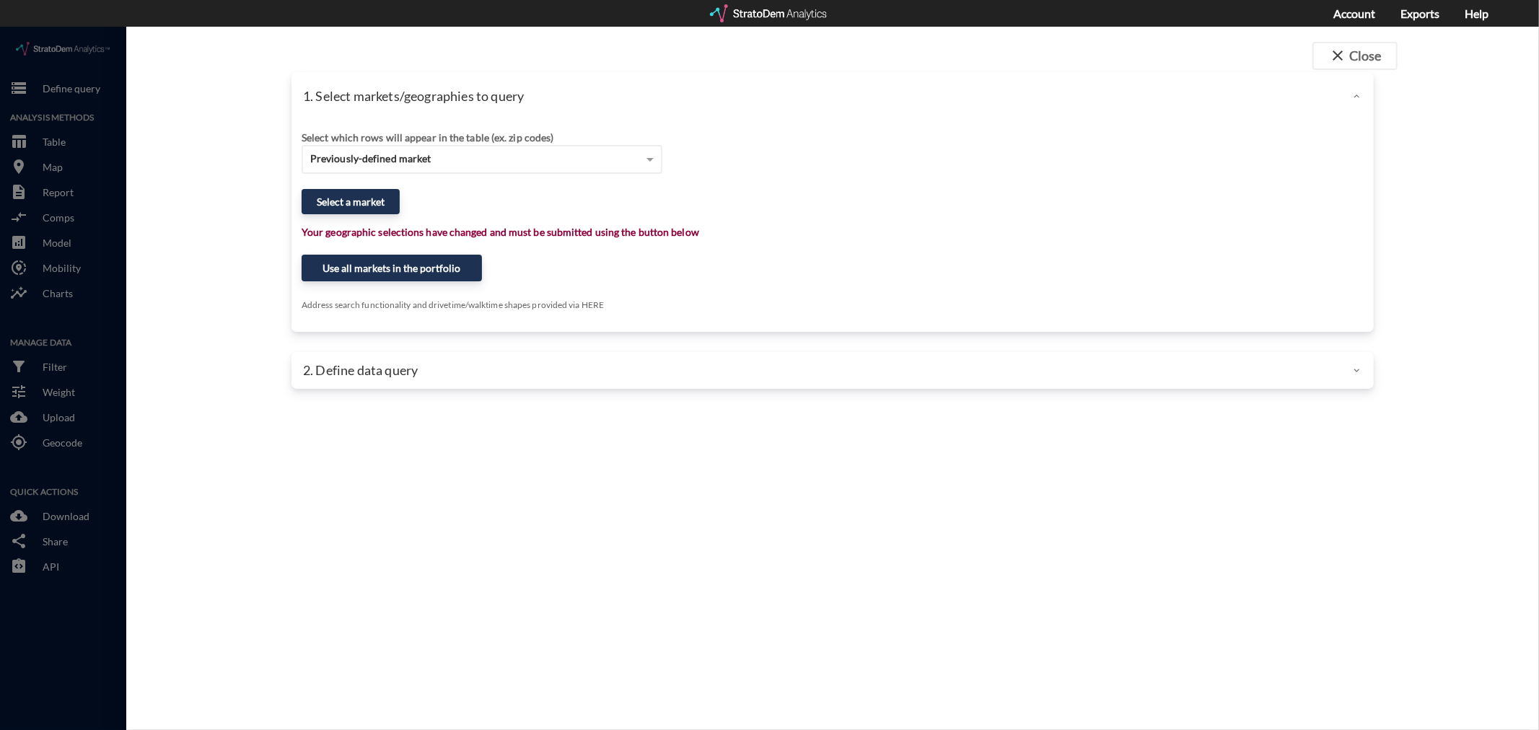
click div "Select which rows will appear in the table (ex. zip codes) Previously-defined m…"
click div "Previously-defined market"
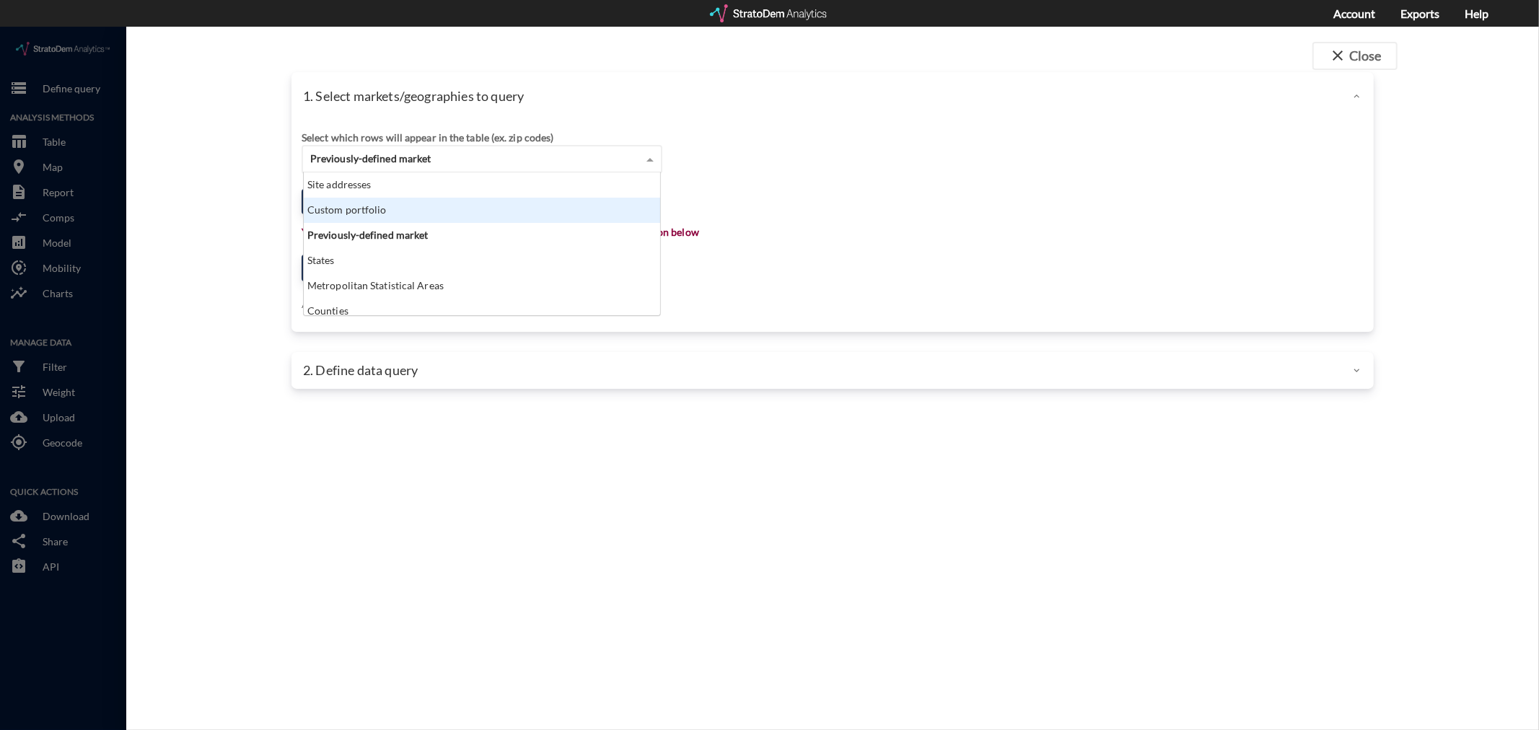
click div "Custom portfolio"
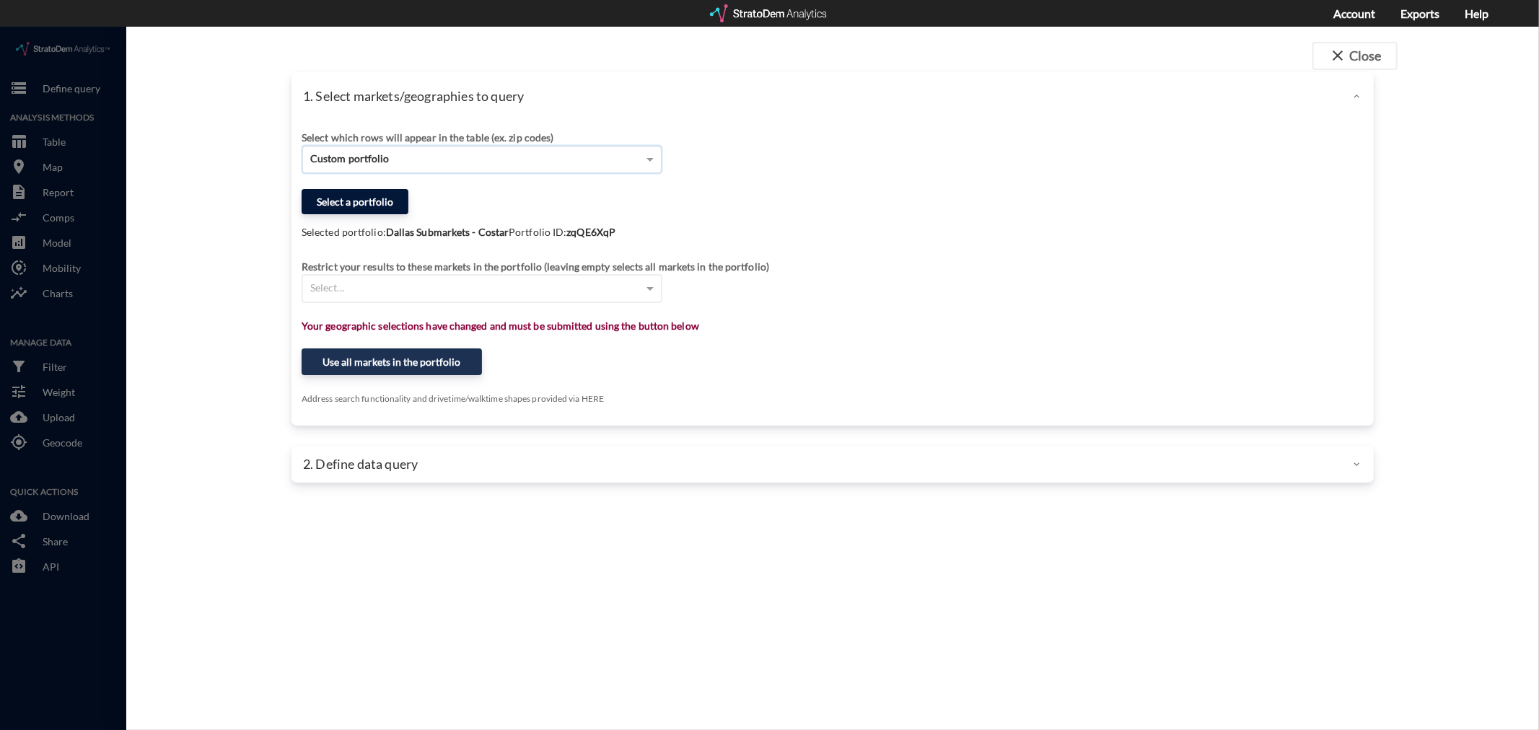
click button "Select a portfolio"
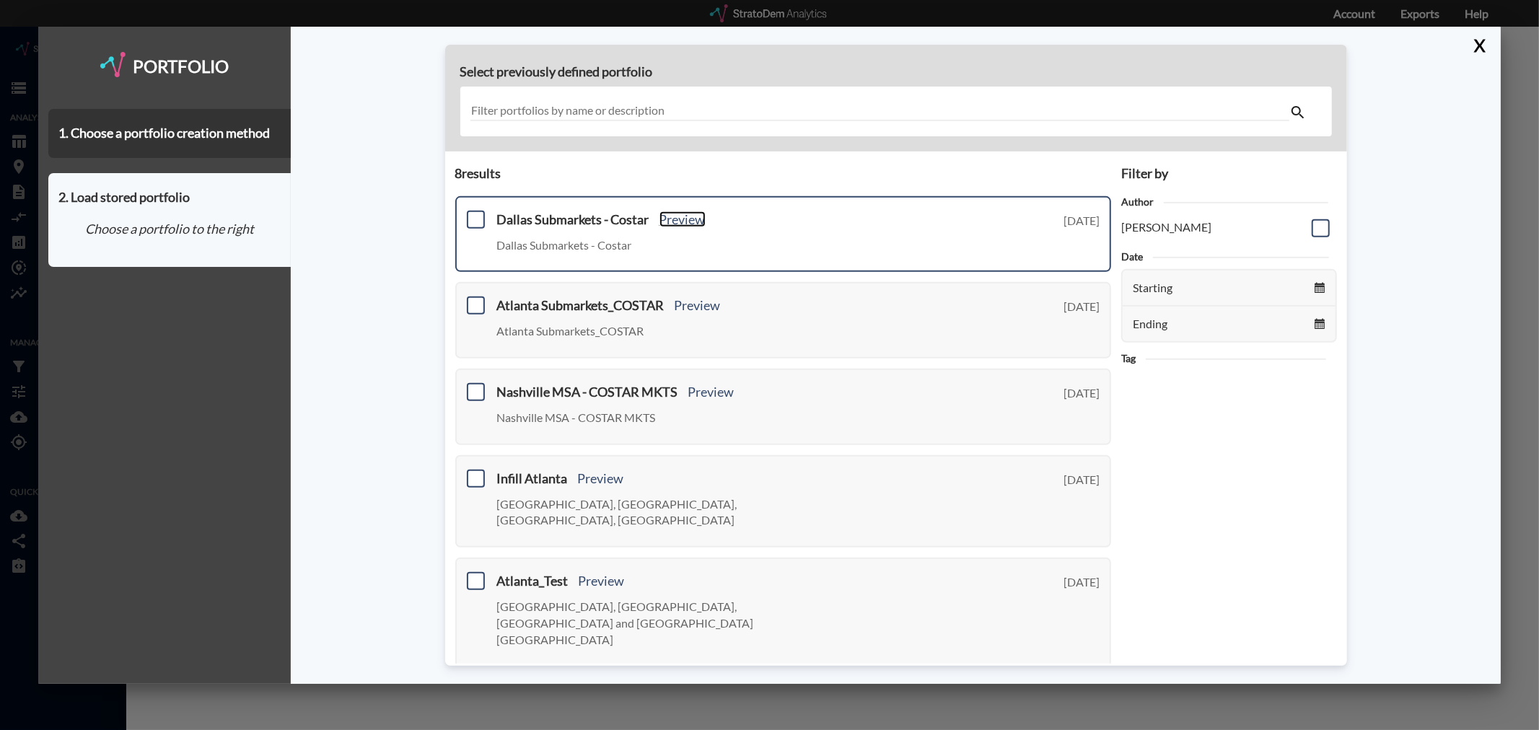
click at [689, 219] on link "Preview" at bounding box center [683, 219] width 46 height 16
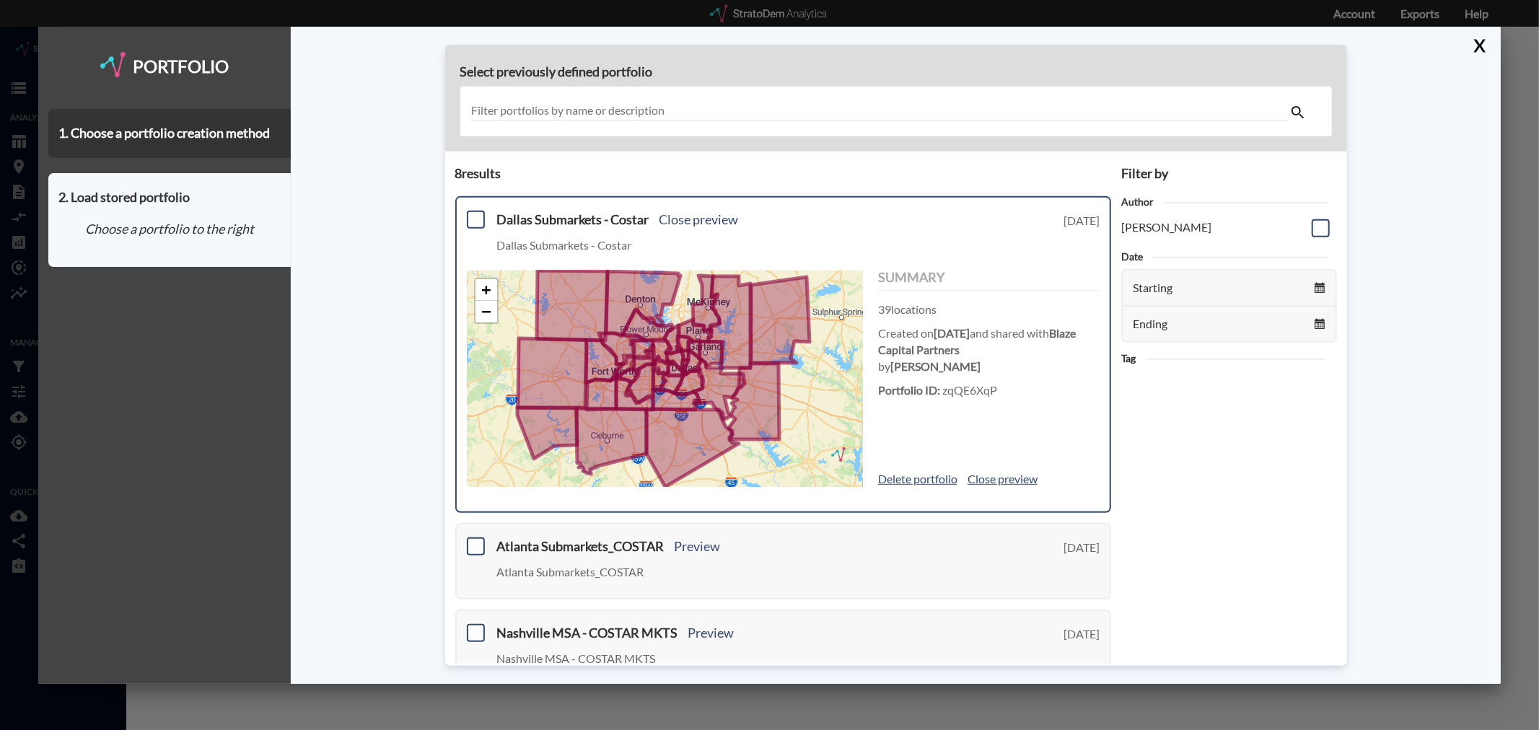
click at [681, 304] on div "+ − © StratoDem Analytics, LLC. All rights reserved. Leaflet | OpenStreetMap Le…" at bounding box center [665, 379] width 396 height 216
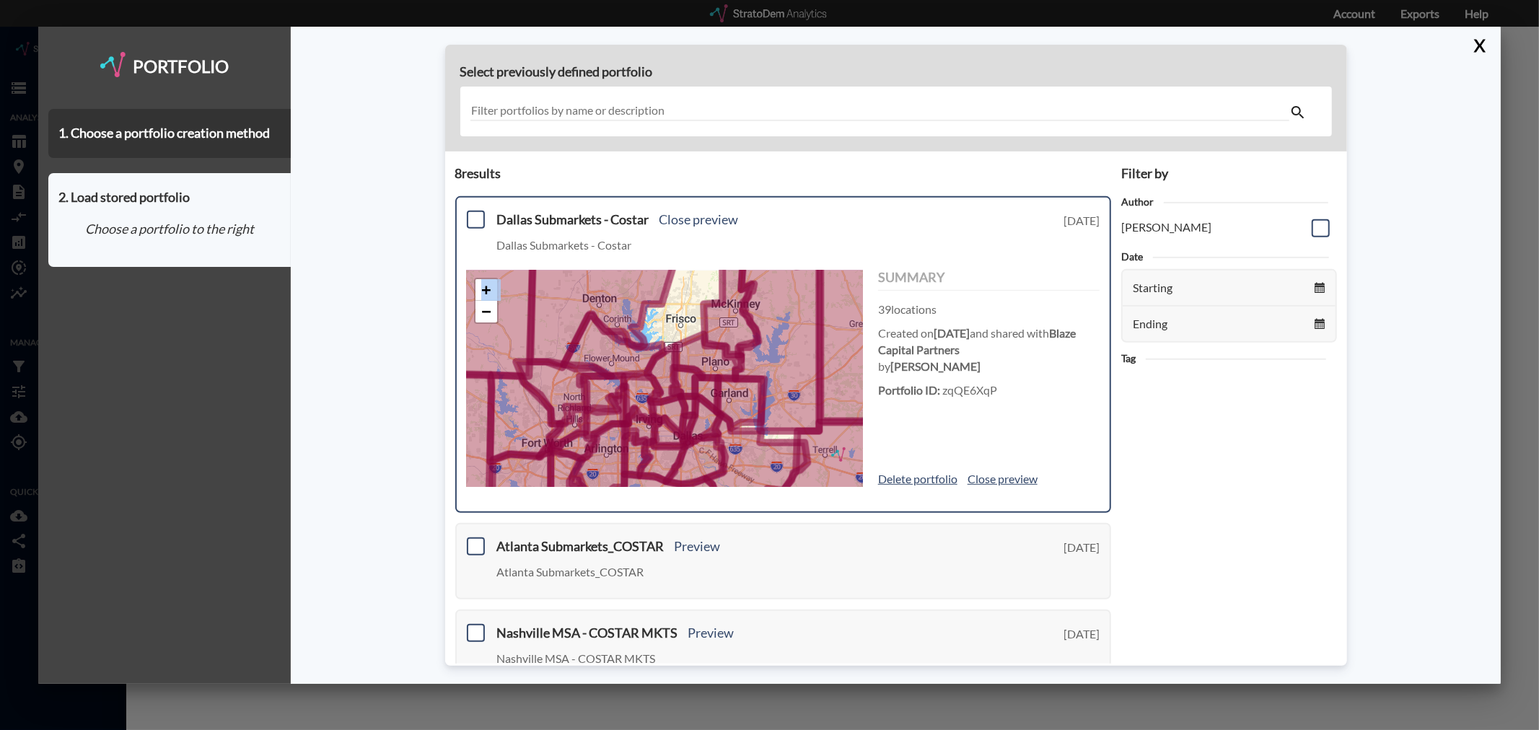
click at [681, 304] on div "+ − © StratoDem Analytics, LLC. All rights reserved. Leaflet | OpenStreetMap Le…" at bounding box center [665, 379] width 396 height 216
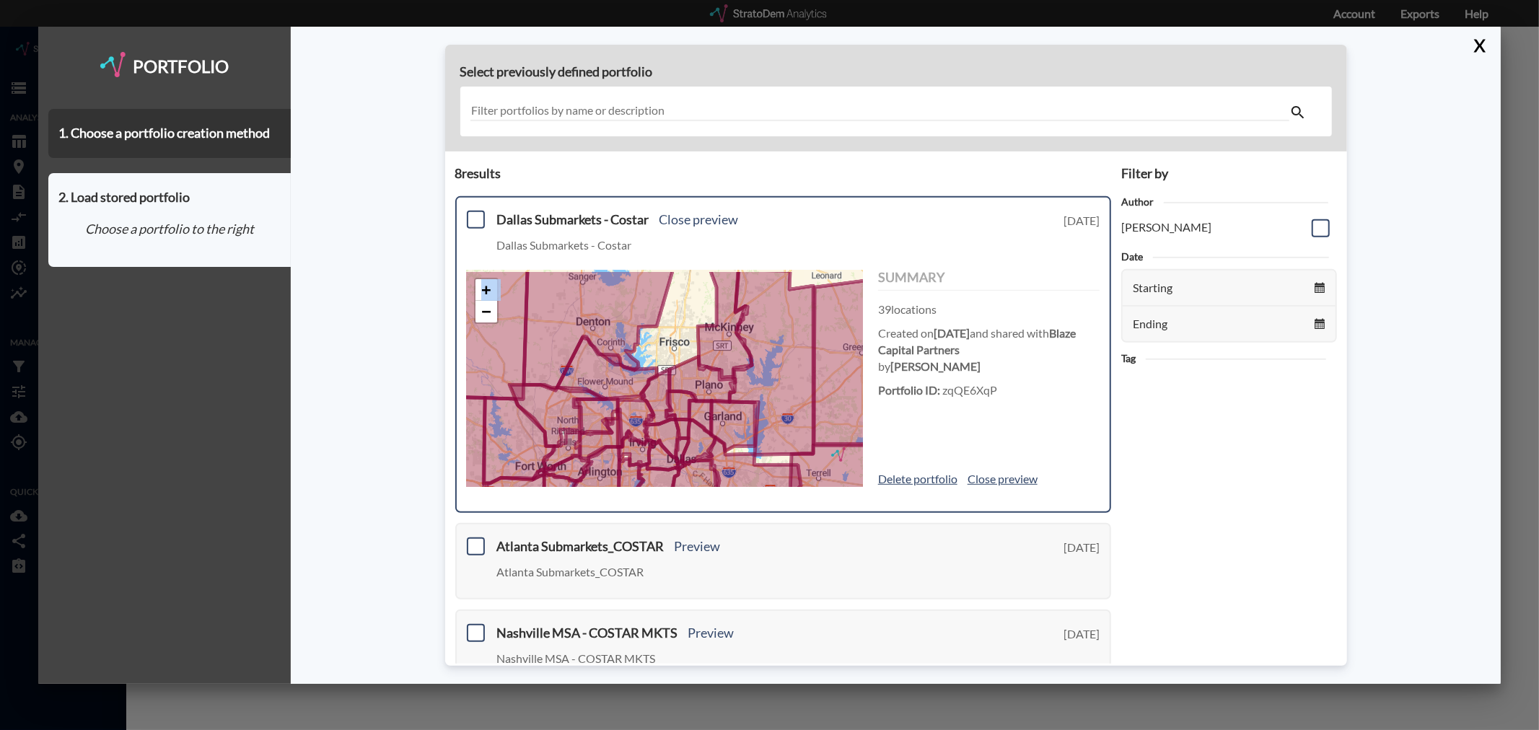
drag, startPoint x: 681, startPoint y: 304, endPoint x: 674, endPoint y: 343, distance: 39.5
click at [674, 343] on div "+ − © StratoDem Analytics, LLC. All rights reserved. Leaflet | OpenStreetMap Le…" at bounding box center [665, 379] width 396 height 216
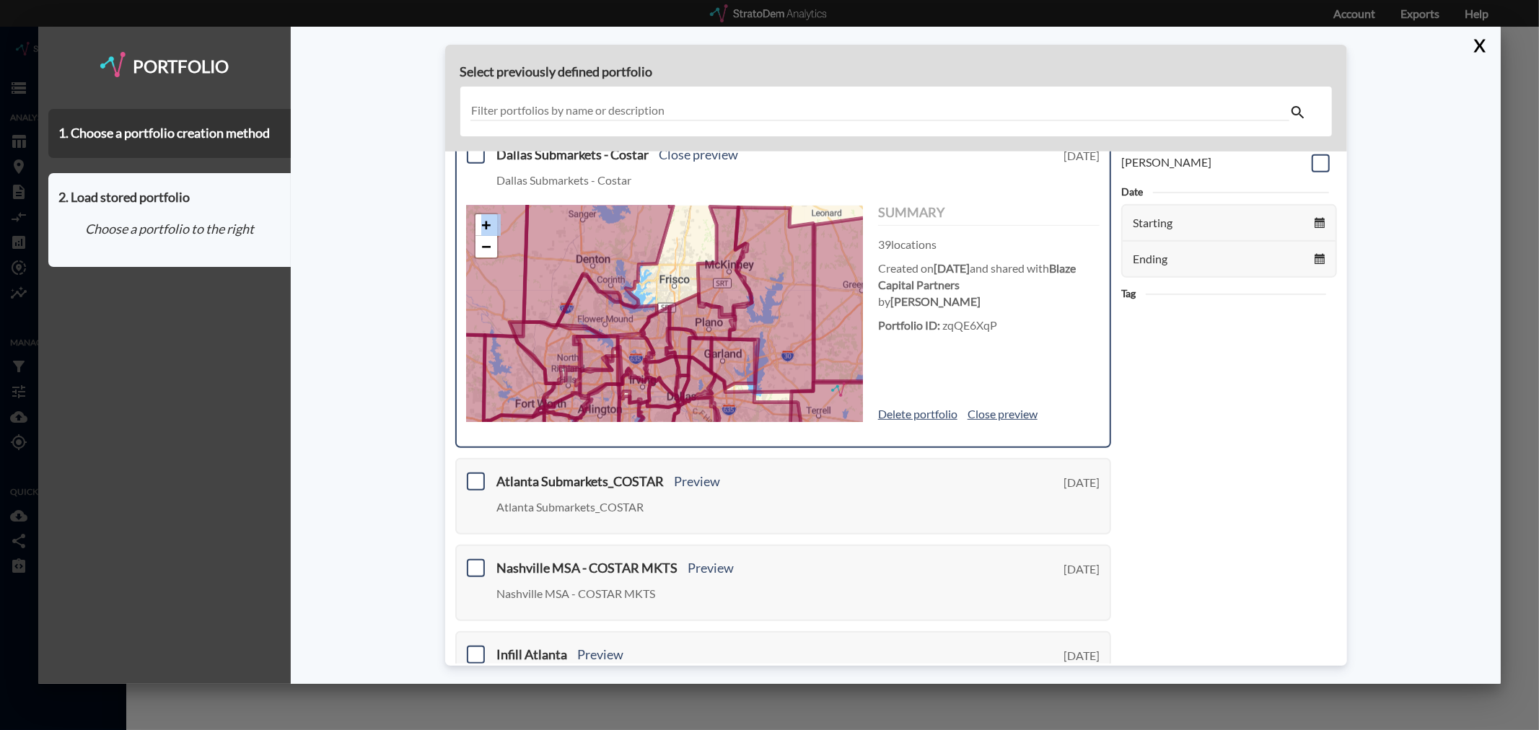
scroll to position [0, 0]
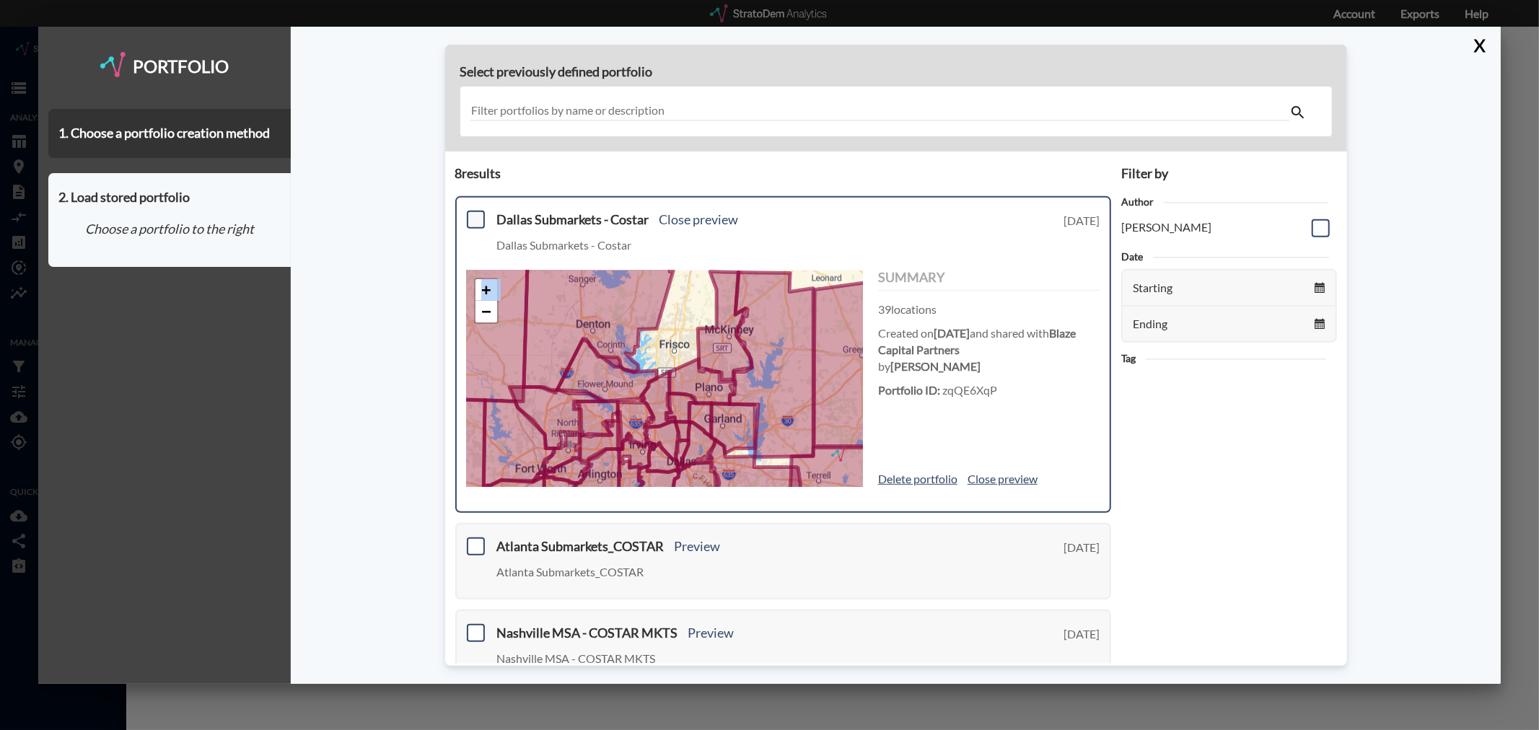
click at [472, 219] on span at bounding box center [476, 220] width 18 height 18
click at [474, 214] on input "checkbox" at bounding box center [474, 214] width 0 height 0
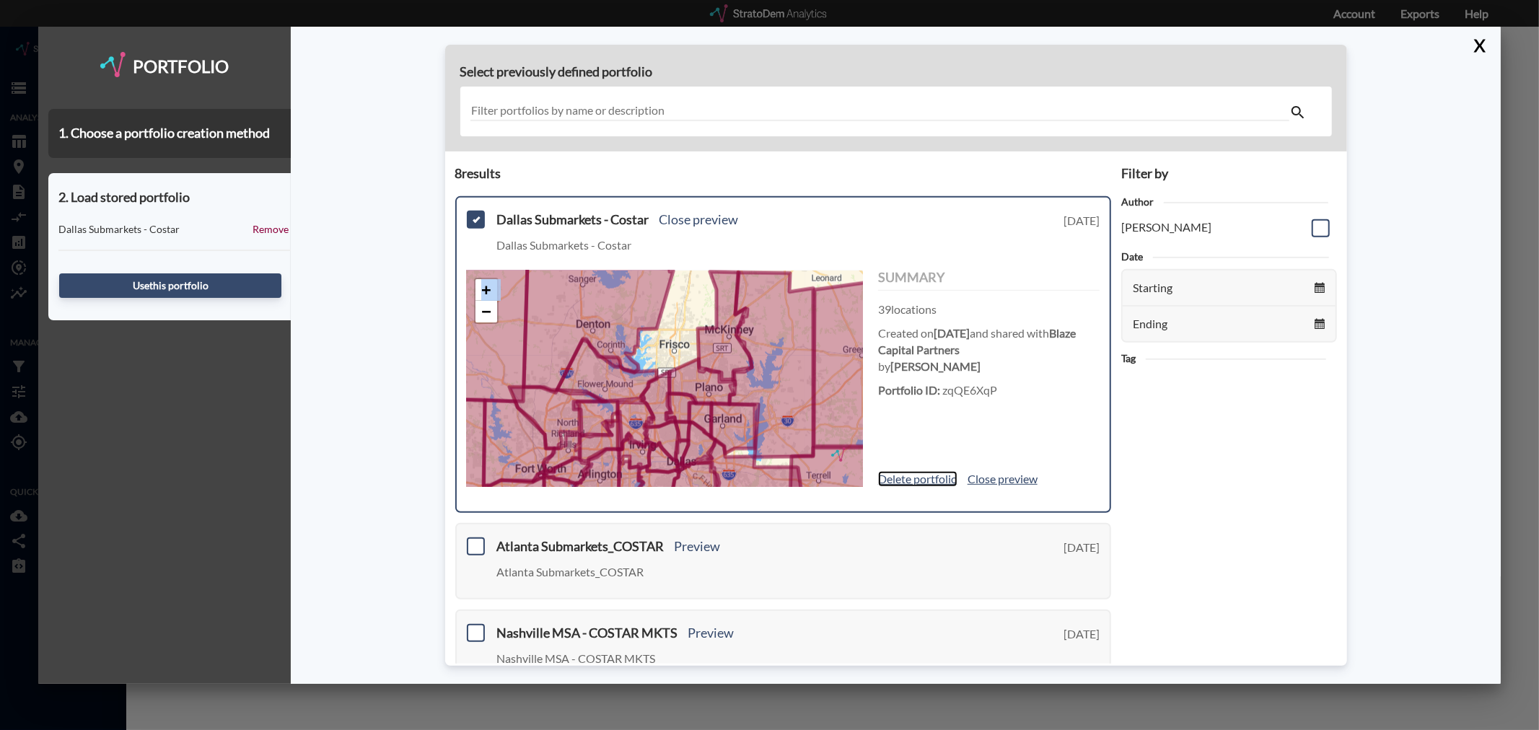
click at [898, 478] on link "Delete portfolio" at bounding box center [917, 479] width 79 height 17
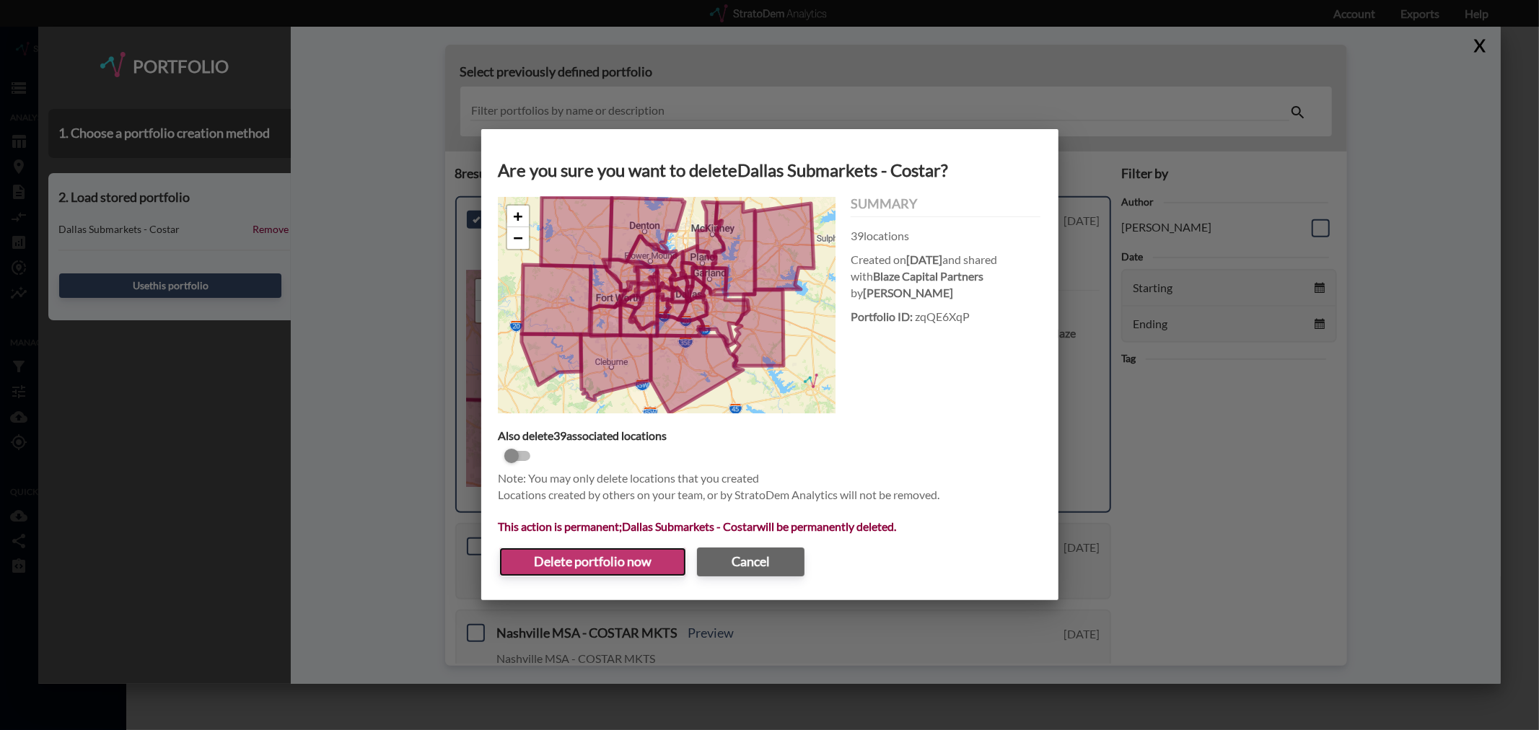
click at [626, 563] on button "Delete portfolio now" at bounding box center [592, 562] width 187 height 29
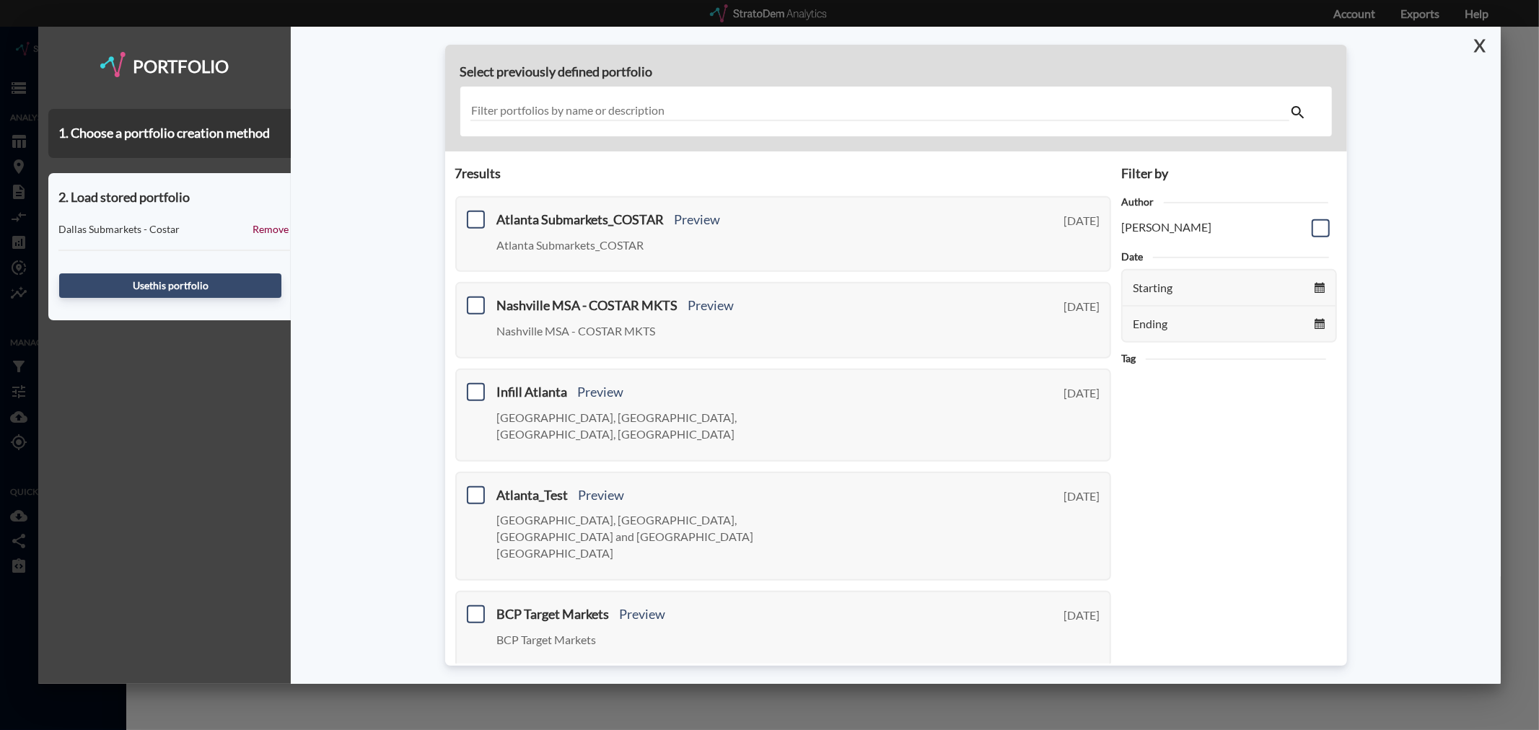
click at [1481, 38] on button "X" at bounding box center [1477, 46] width 25 height 38
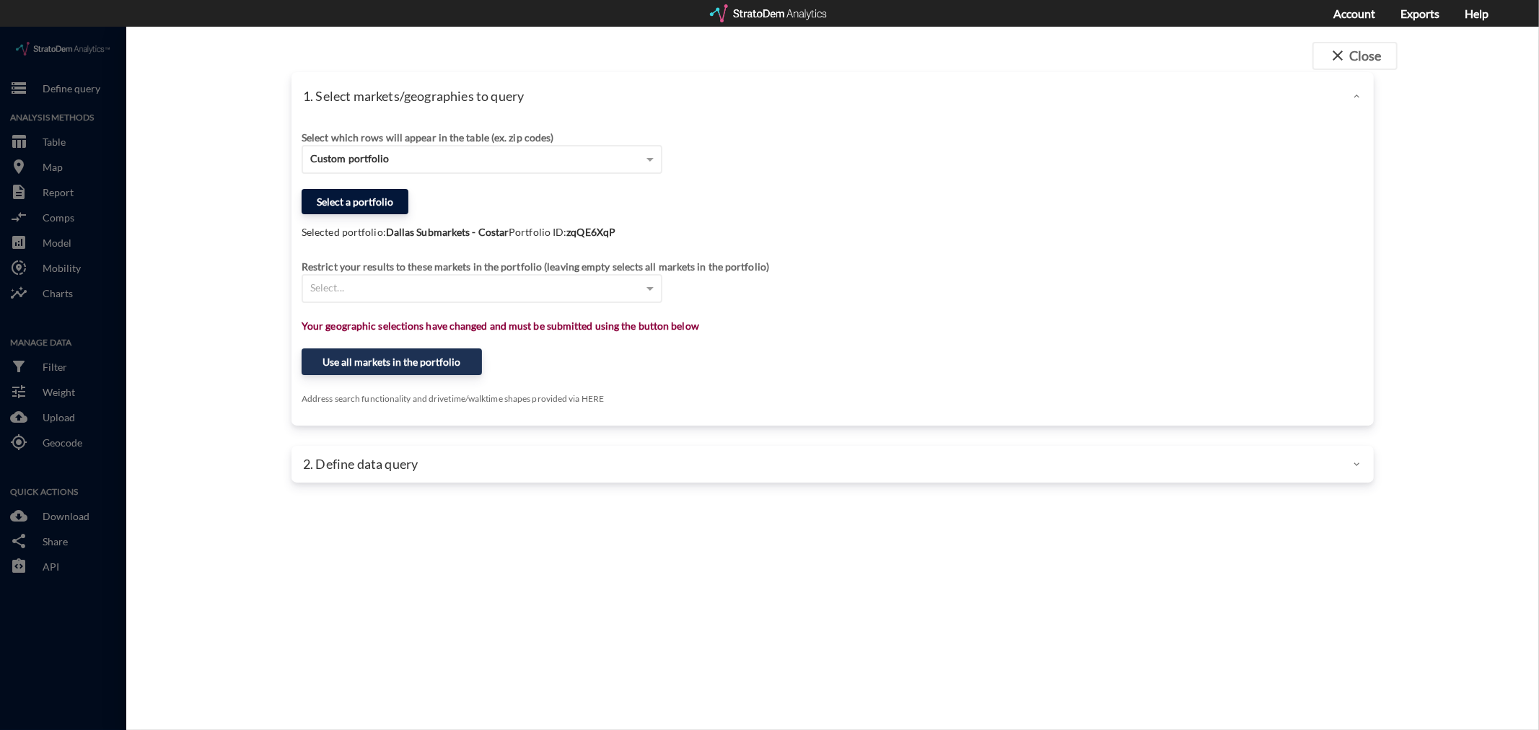
click button "Select a portfolio"
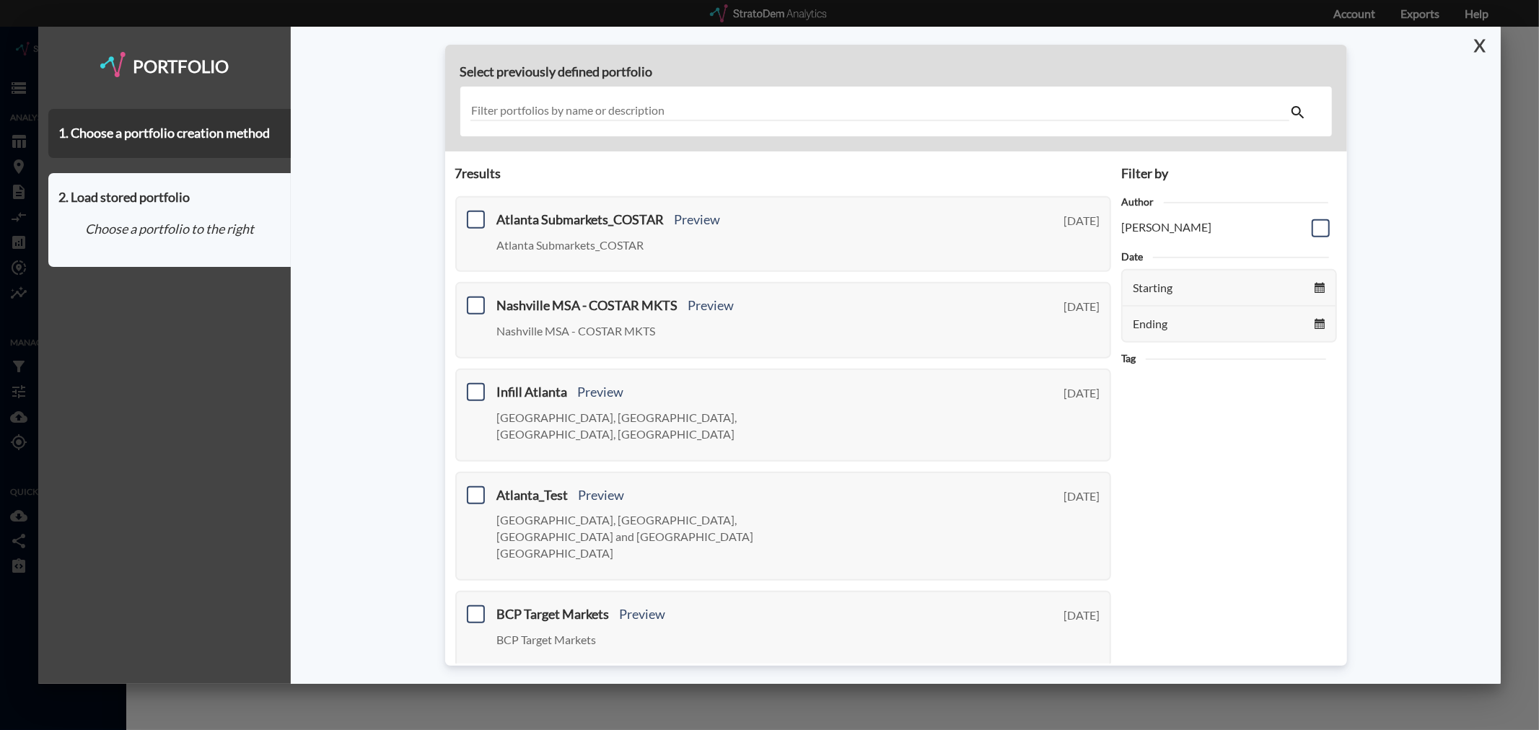
click at [1485, 42] on button "X" at bounding box center [1477, 46] width 25 height 38
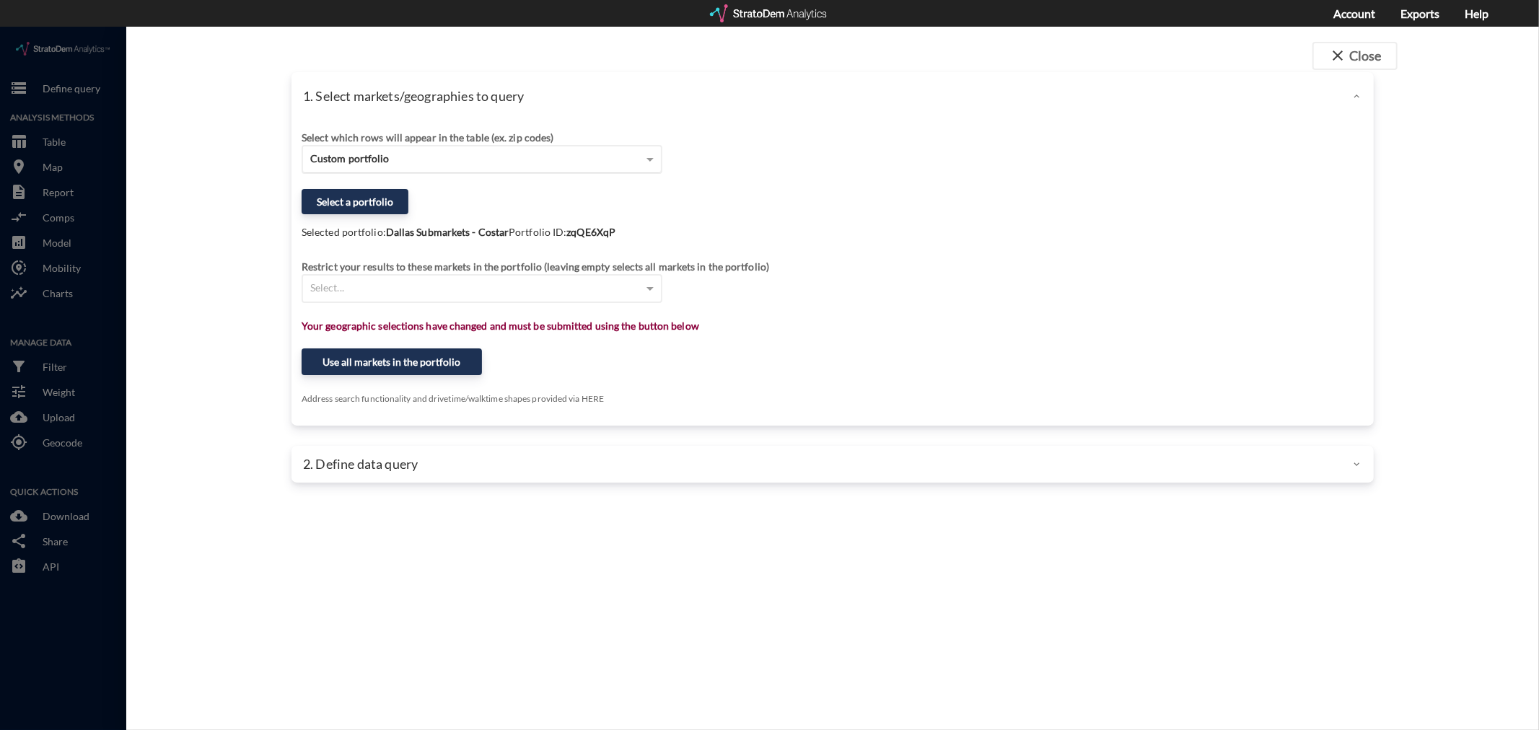
click div "Custom portfolio"
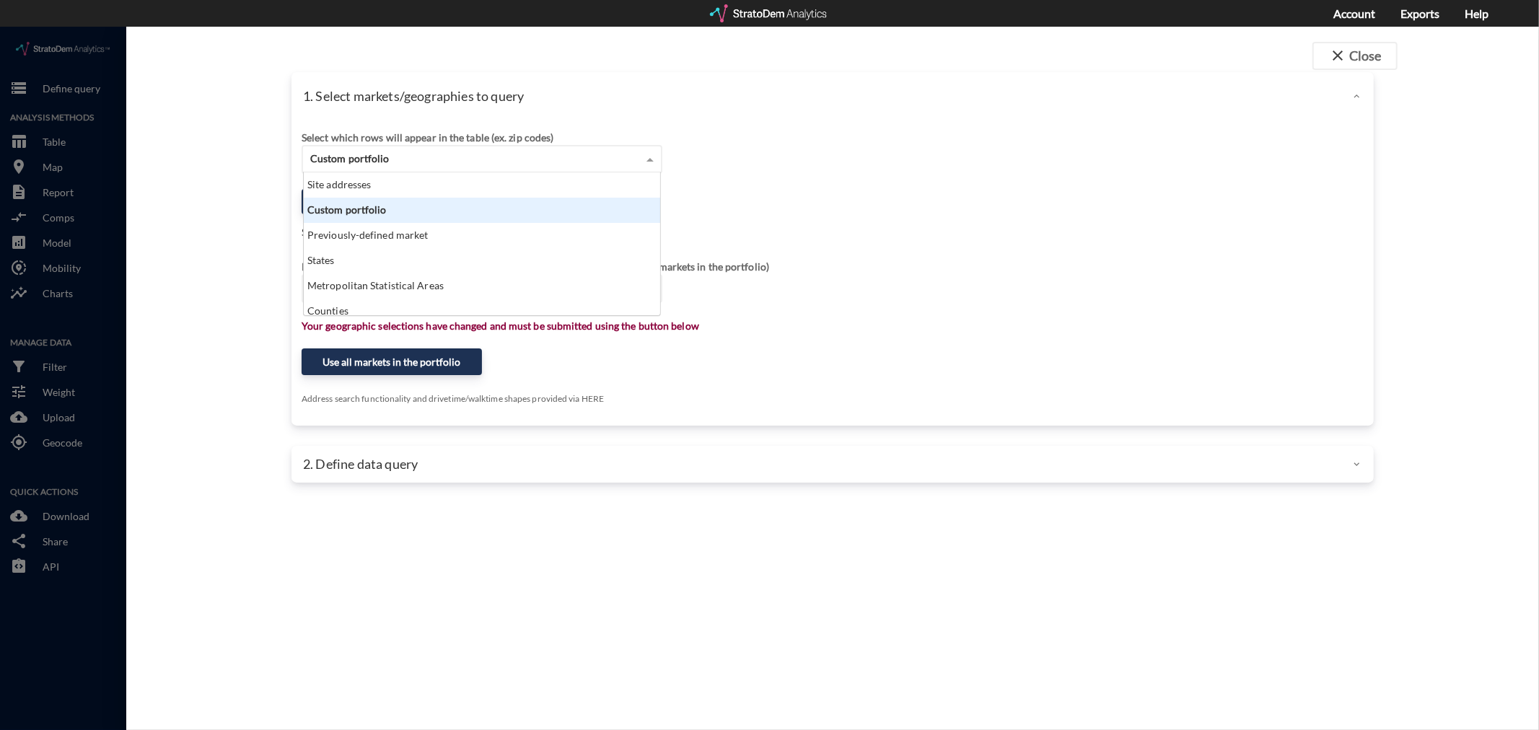
scroll to position [131, 349]
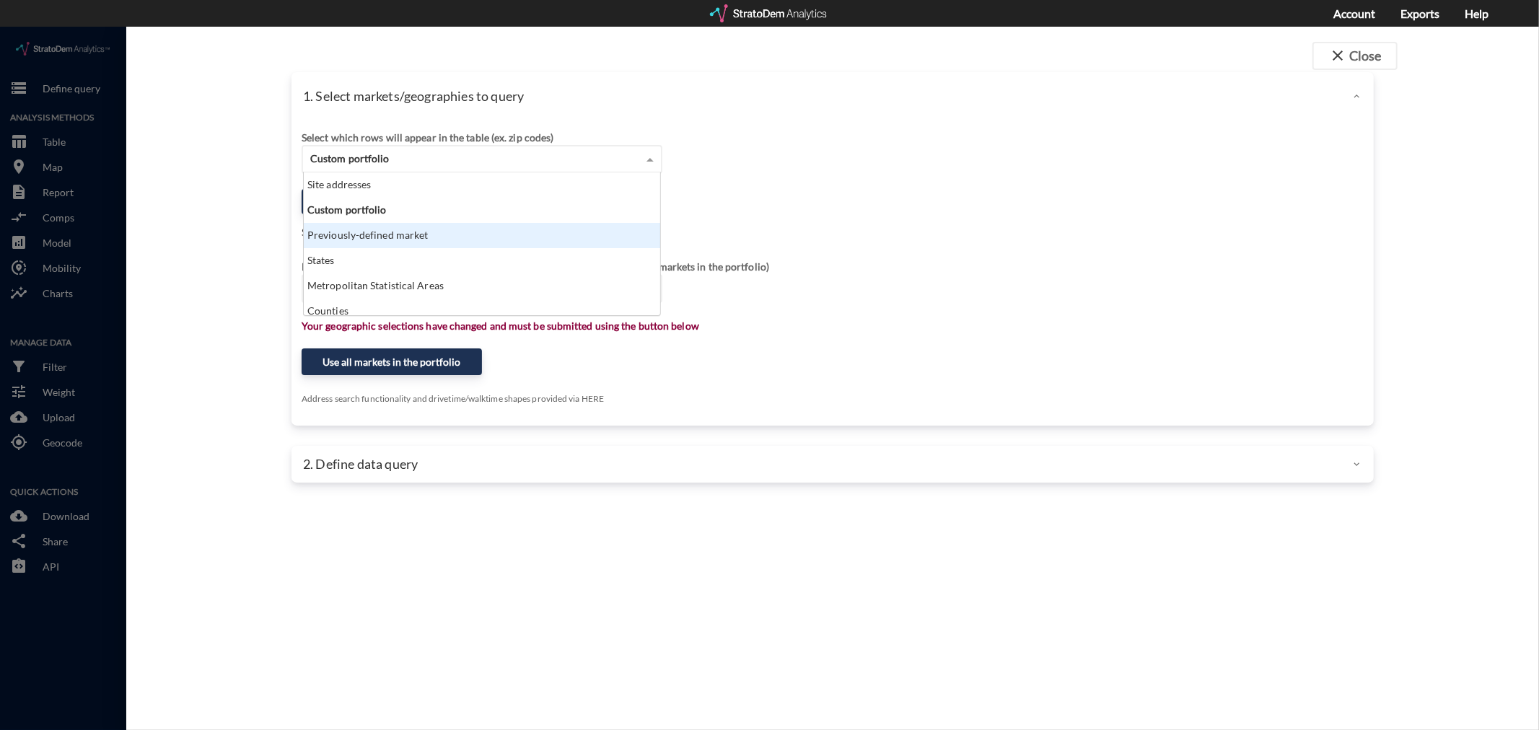
click div "Previously-defined market"
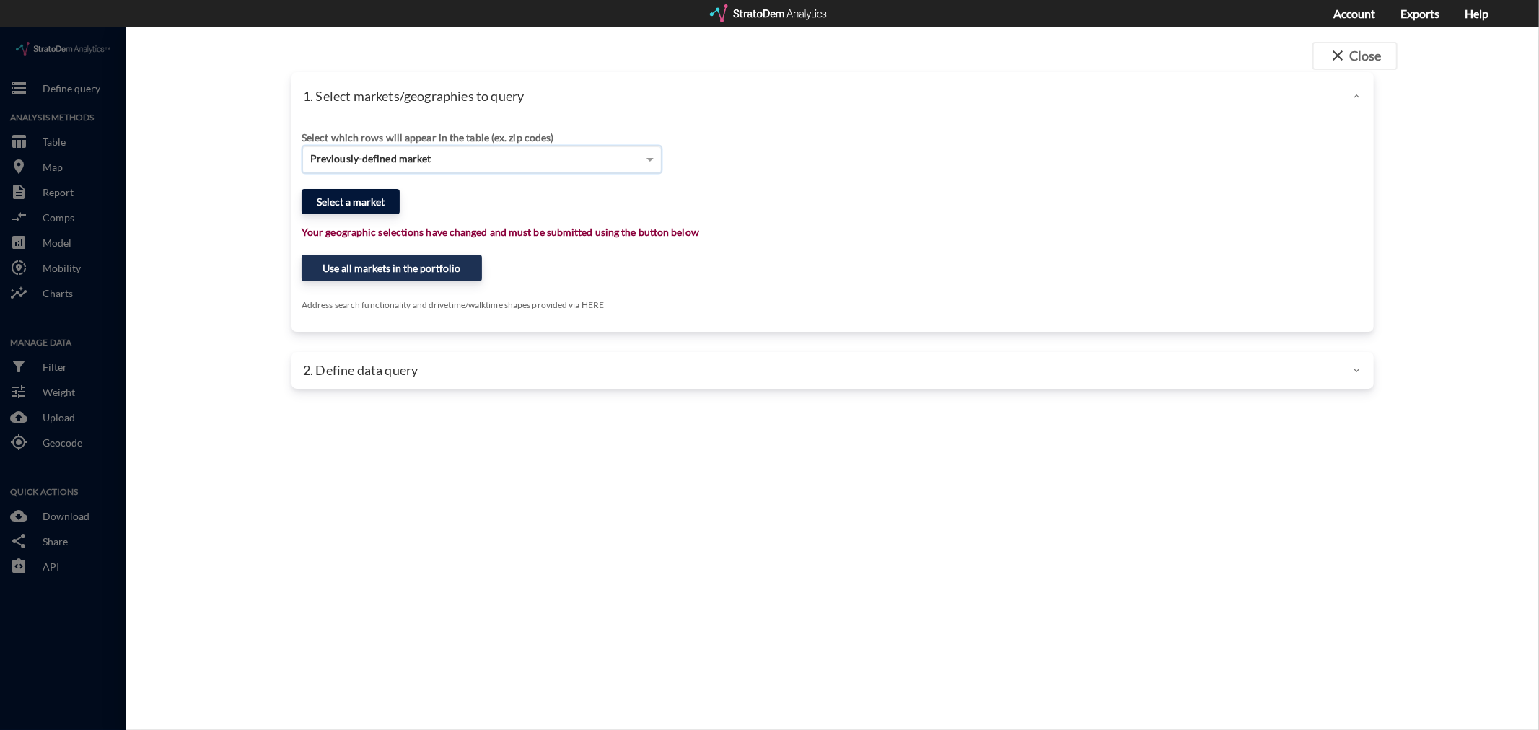
click button "Select a market"
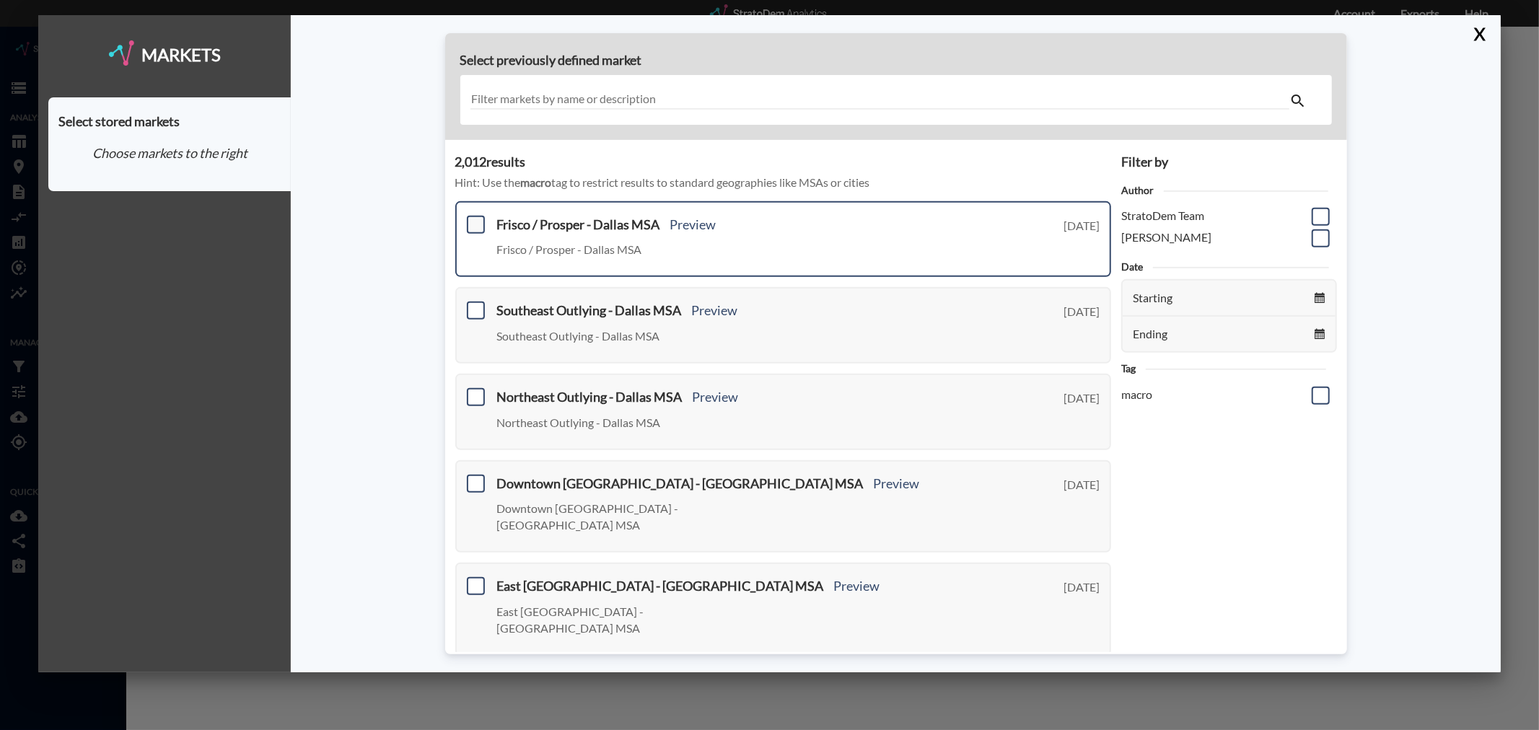
click at [476, 224] on span at bounding box center [476, 225] width 18 height 18
click at [474, 219] on input "checkbox" at bounding box center [474, 219] width 0 height 0
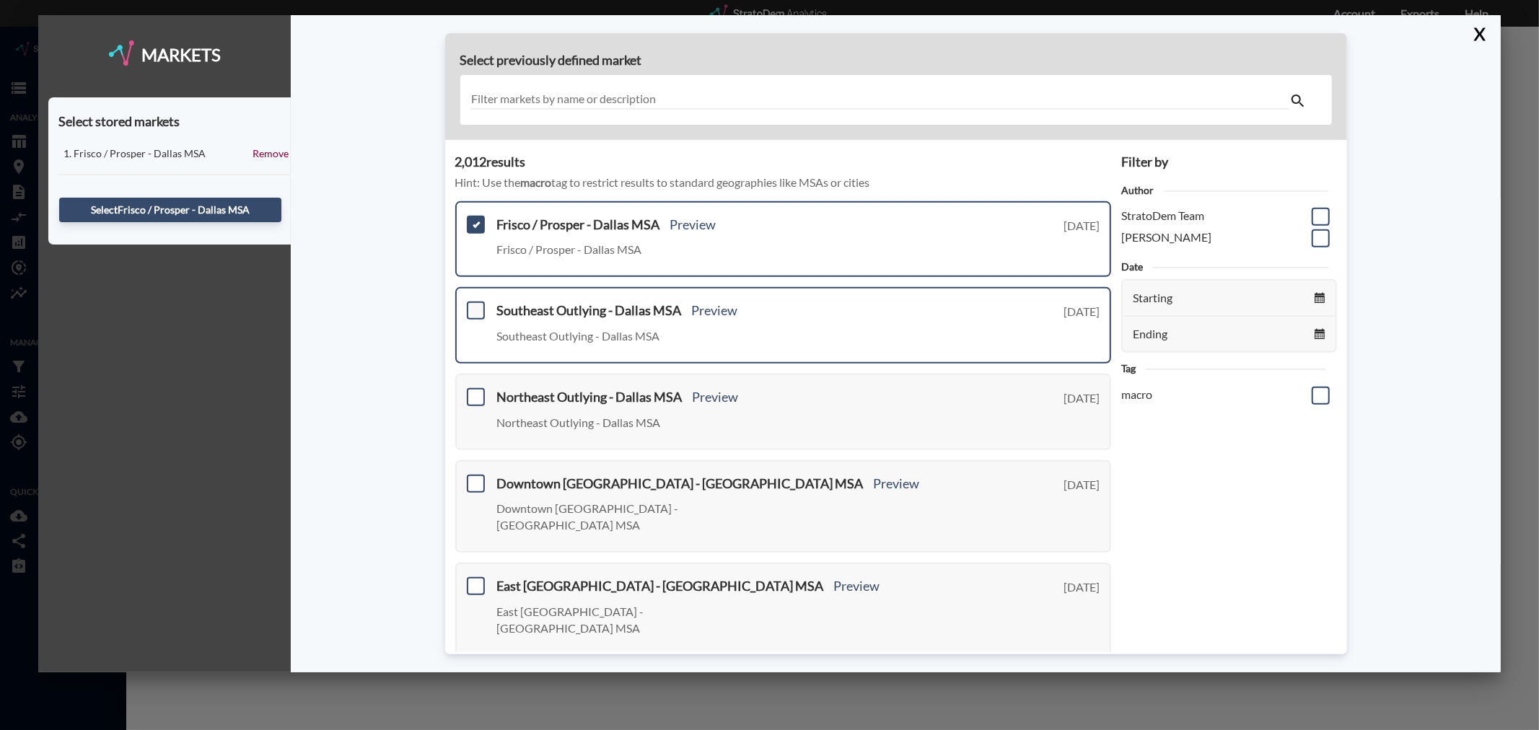
click at [475, 302] on span at bounding box center [476, 311] width 18 height 18
click at [474, 305] on input "checkbox" at bounding box center [474, 305] width 0 height 0
click at [476, 201] on div "Frisco / Prosper - [GEOGRAPHIC_DATA] MSA Preview Frisco / Prosper - [GEOGRAPHIC…" at bounding box center [783, 239] width 657 height 76
click at [473, 216] on span at bounding box center [476, 225] width 18 height 18
click at [474, 219] on input "checkbox" at bounding box center [474, 219] width 0 height 0
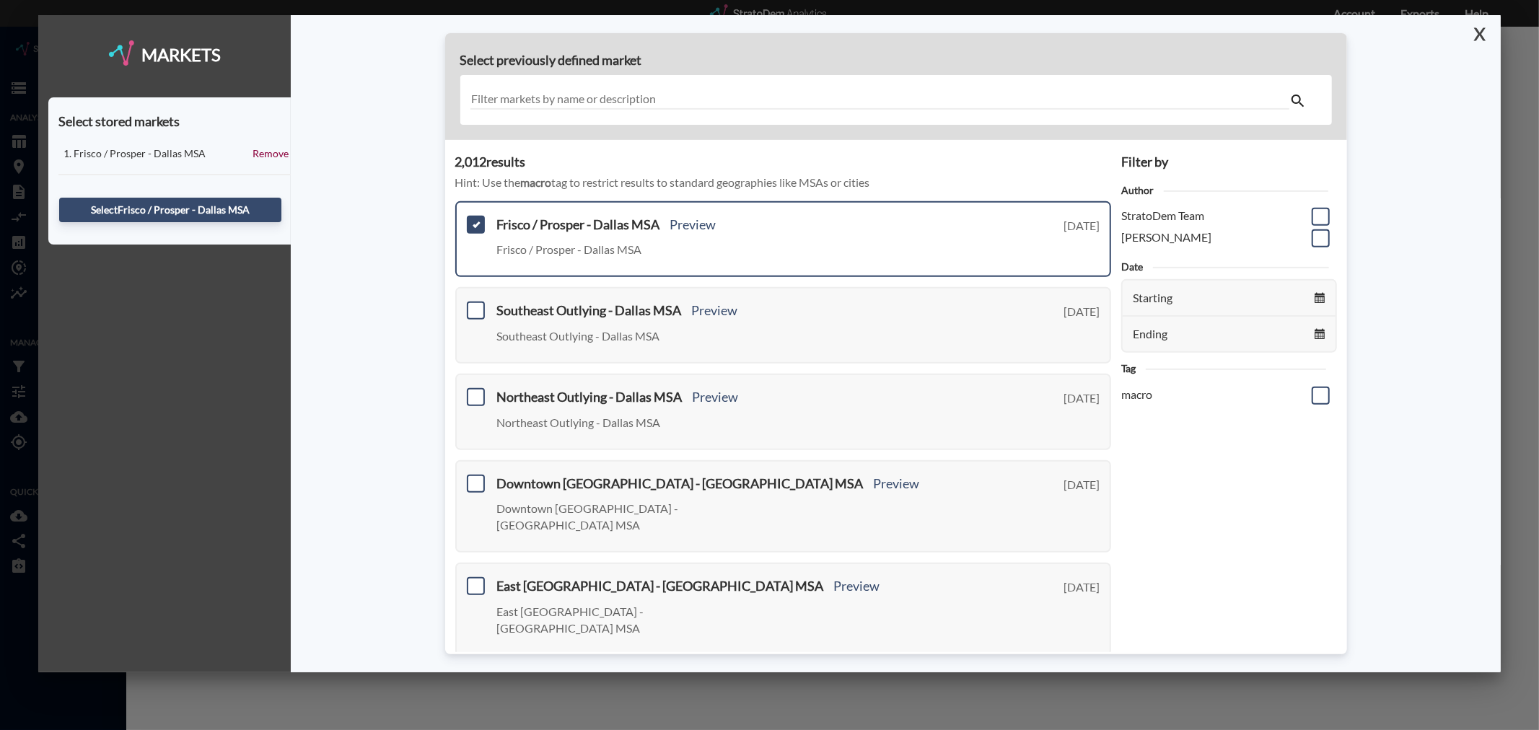
click at [1482, 30] on button "X" at bounding box center [1477, 34] width 25 height 38
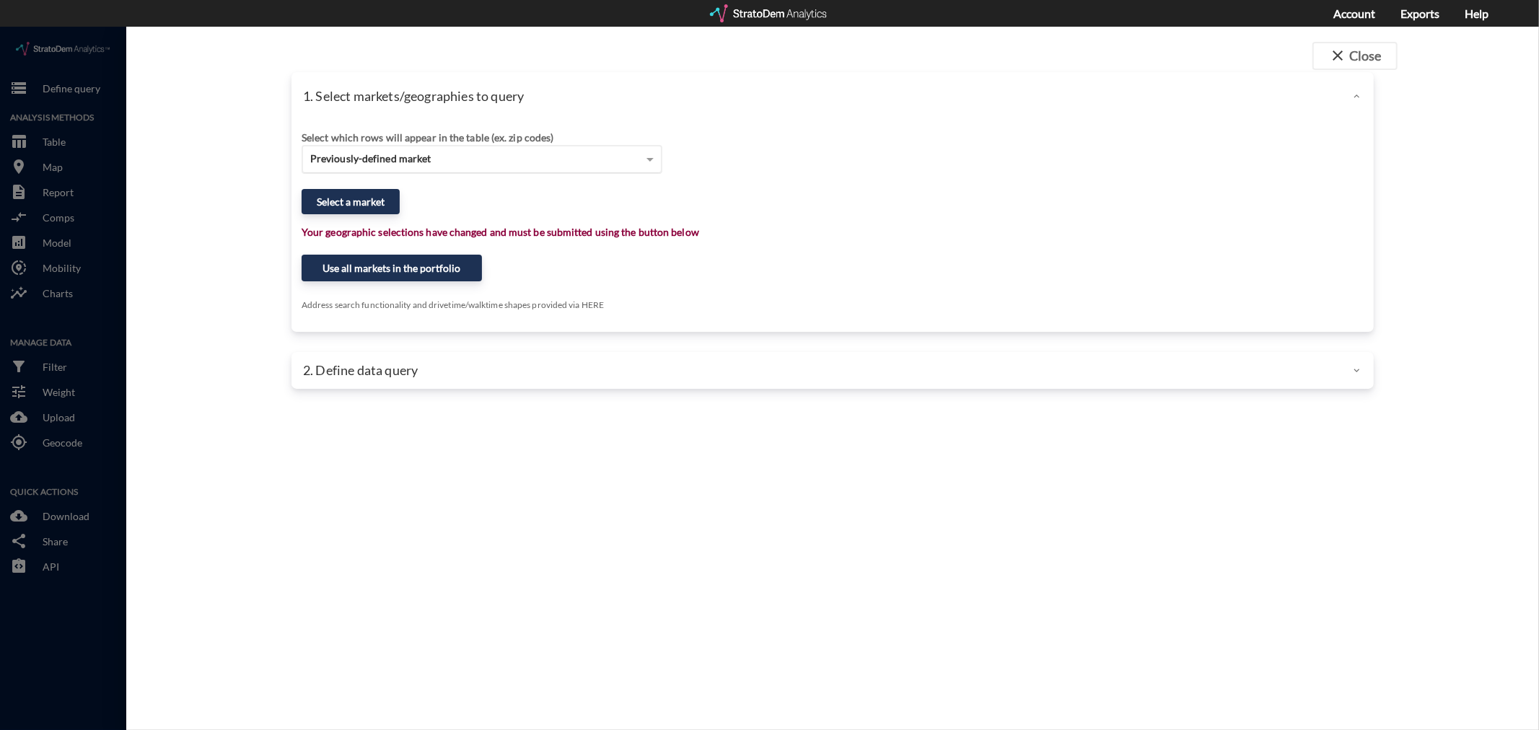
click div "Previously-defined market"
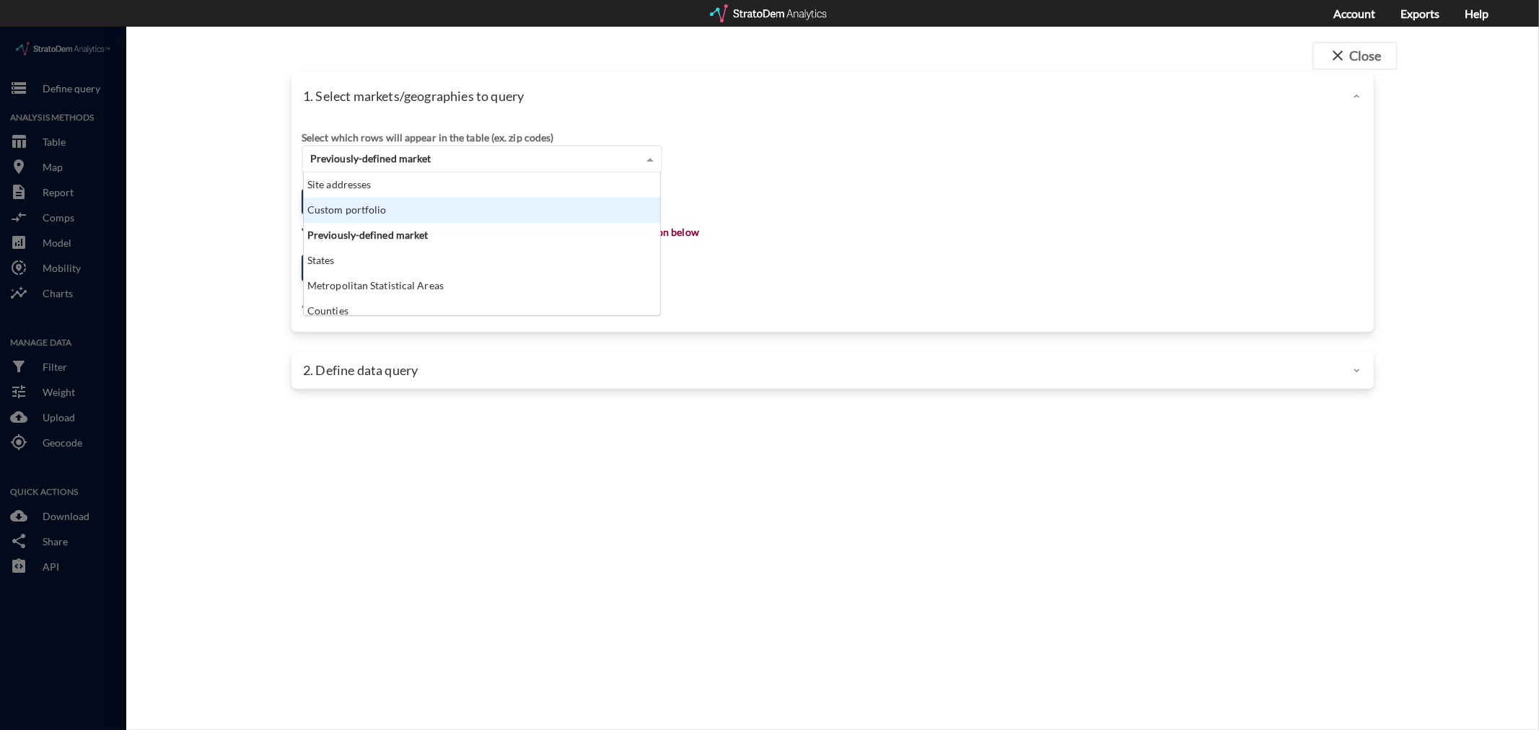
click div "Custom portfolio"
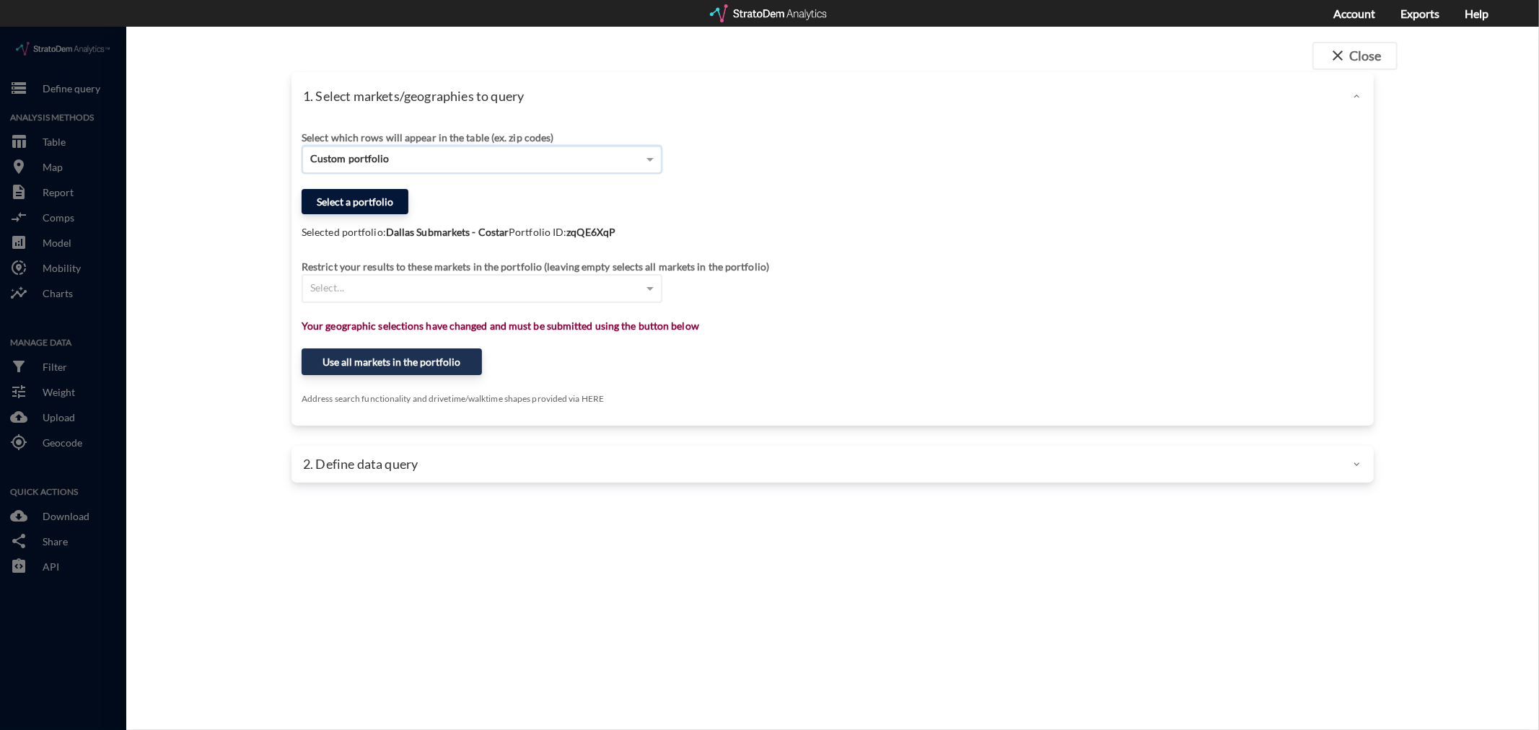
click button "Select a portfolio"
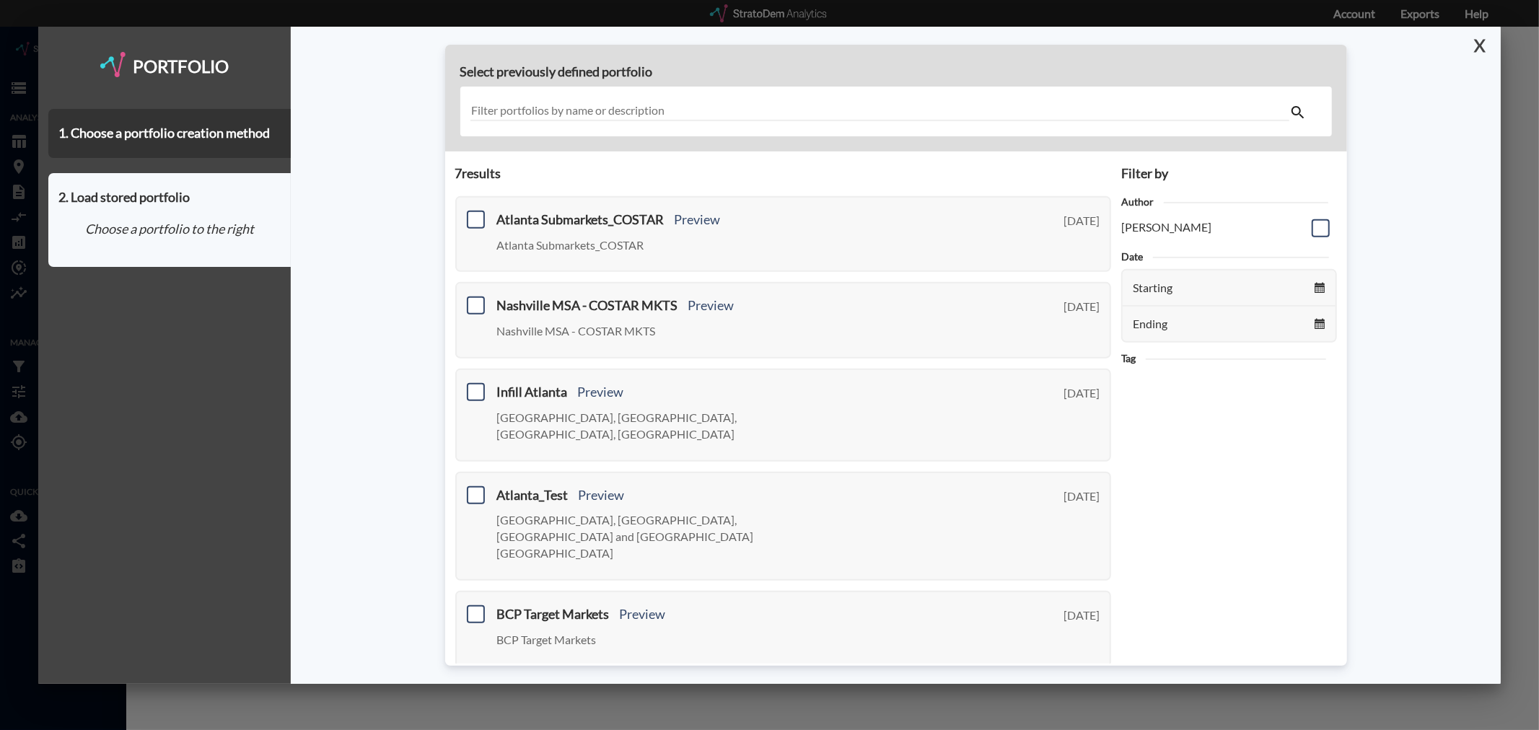
drag, startPoint x: 1482, startPoint y: 49, endPoint x: 1467, endPoint y: 56, distance: 16.1
click at [1481, 49] on button "X" at bounding box center [1477, 46] width 25 height 38
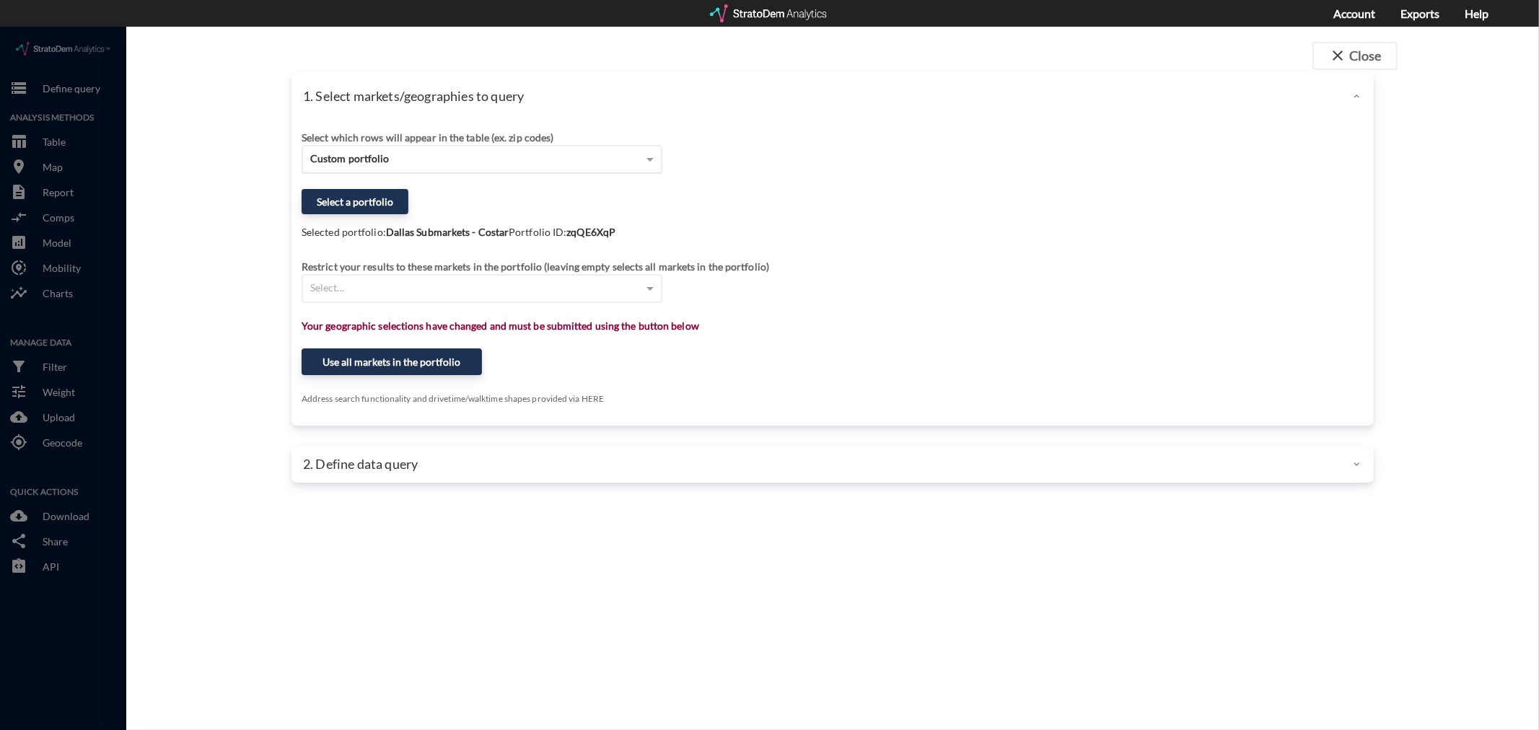
click span "Custom portfolio"
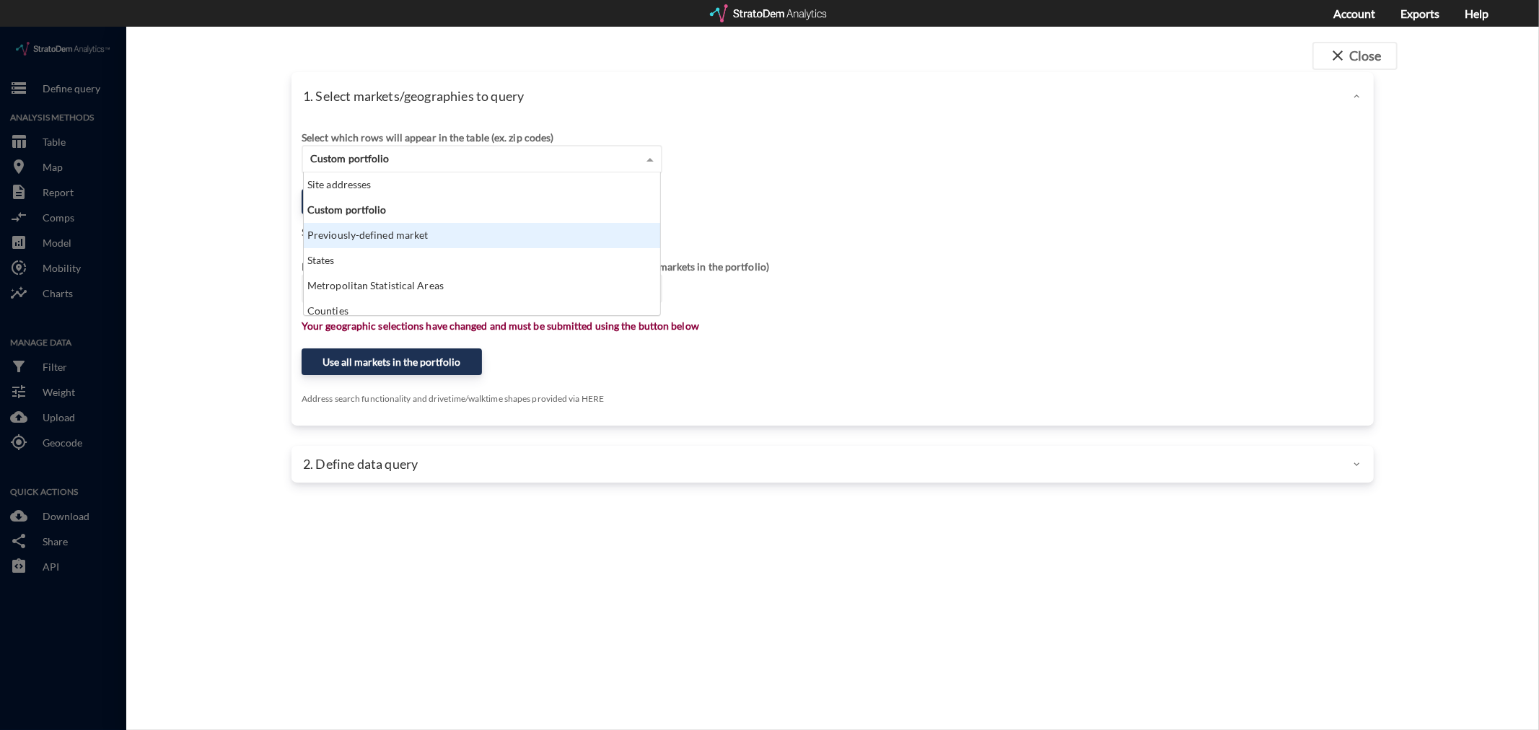
click div "Previously-defined market"
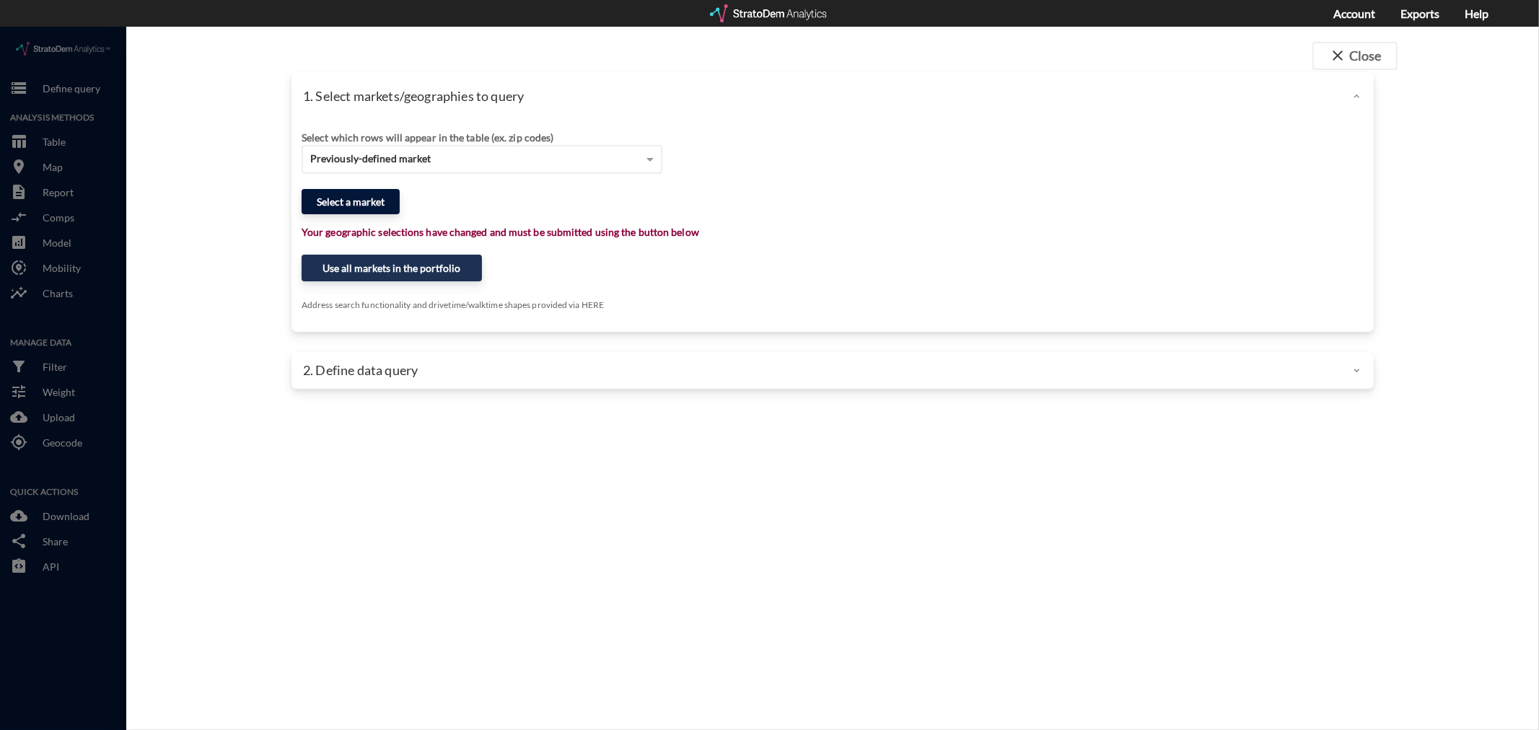
click button "Select a market"
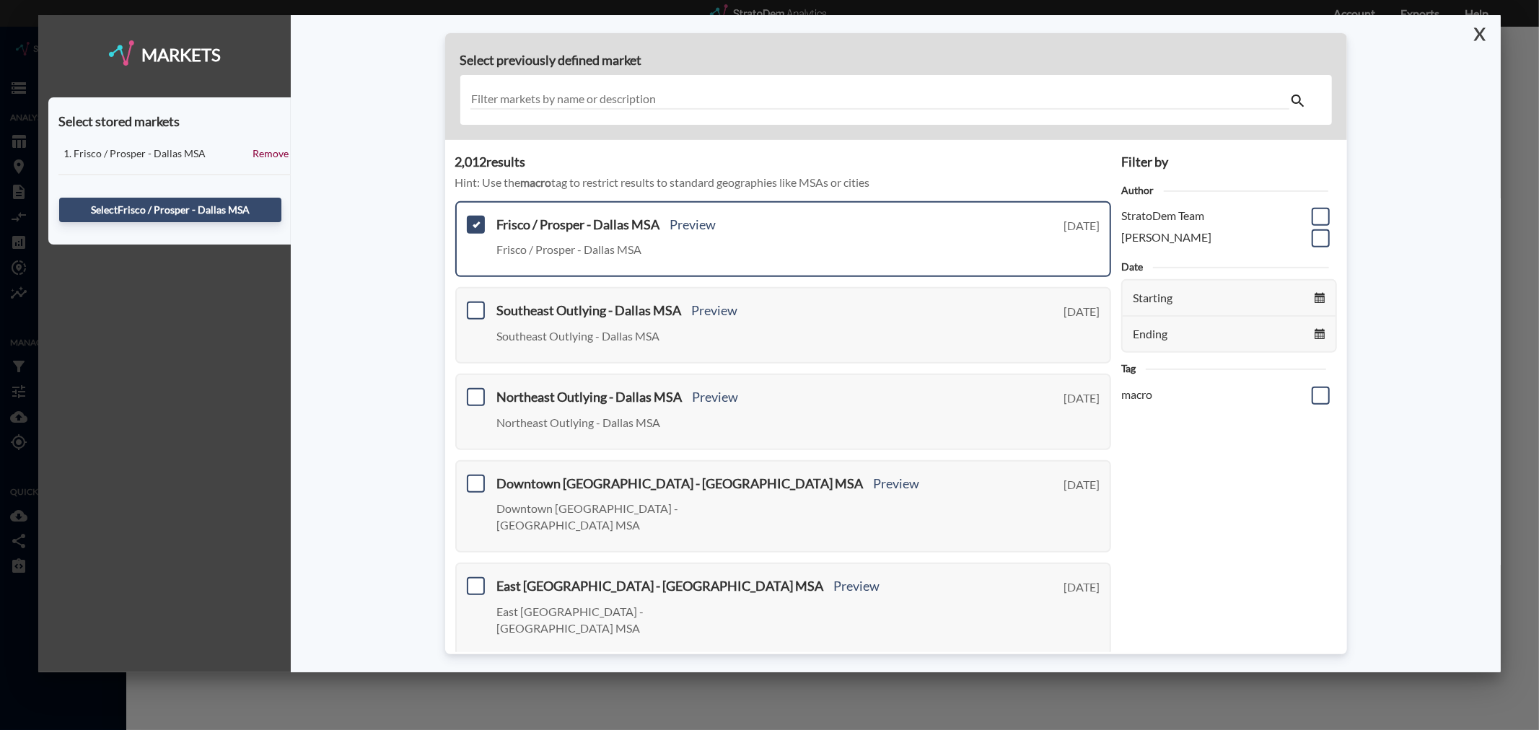
drag, startPoint x: 1485, startPoint y: 30, endPoint x: 1476, endPoint y: 32, distance: 9.8
click at [1484, 30] on button "X" at bounding box center [1477, 34] width 25 height 38
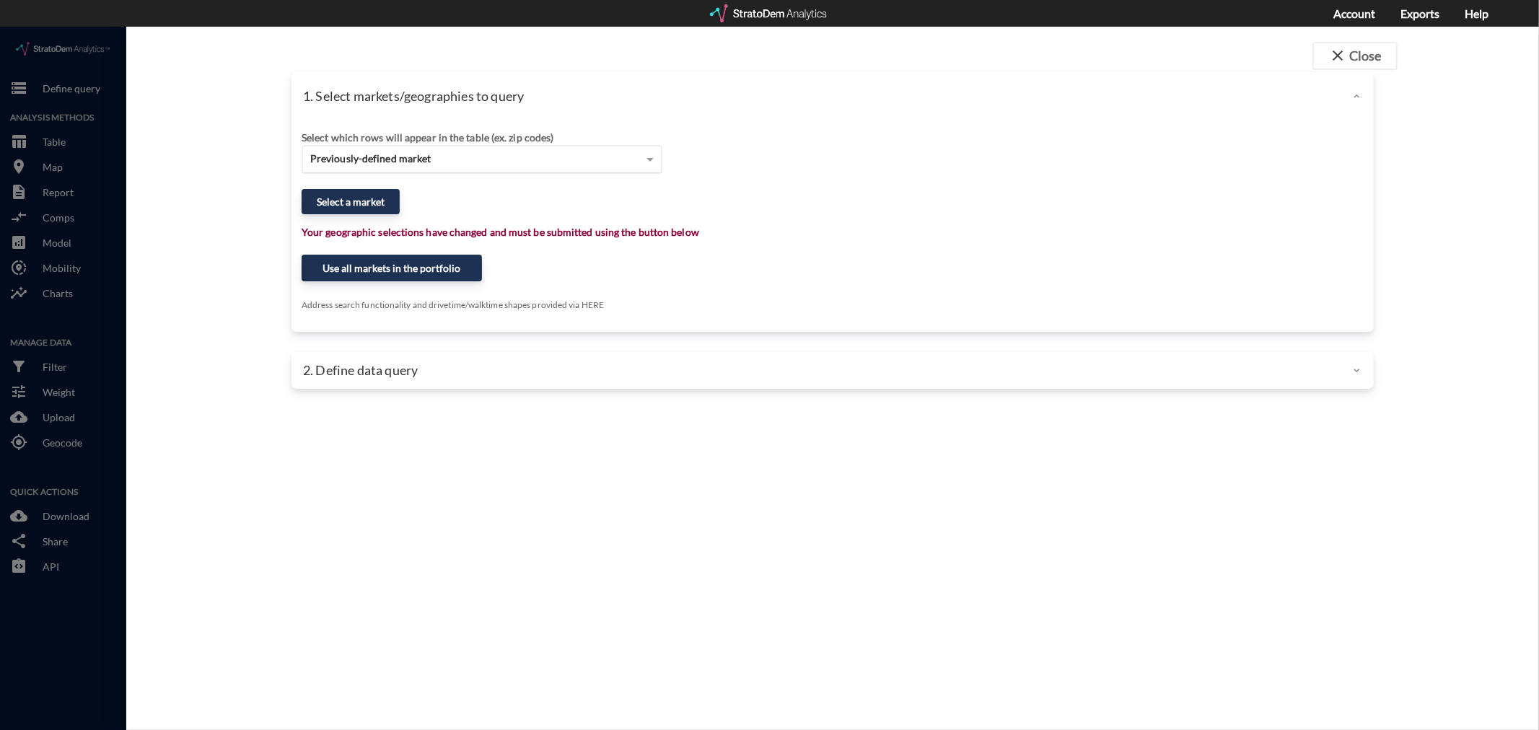
click div "Previously-defined market"
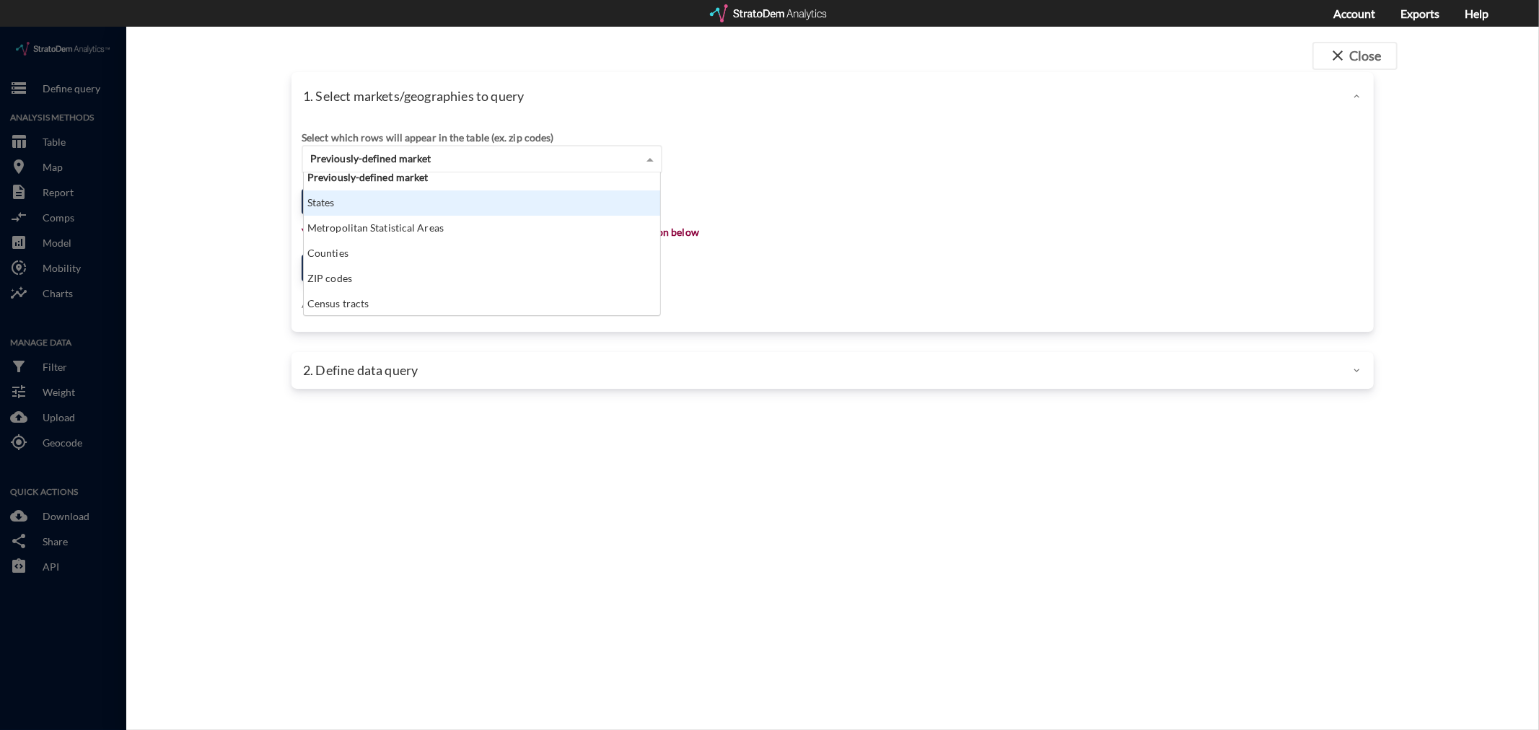
scroll to position [0, 0]
click div "Custom portfolio"
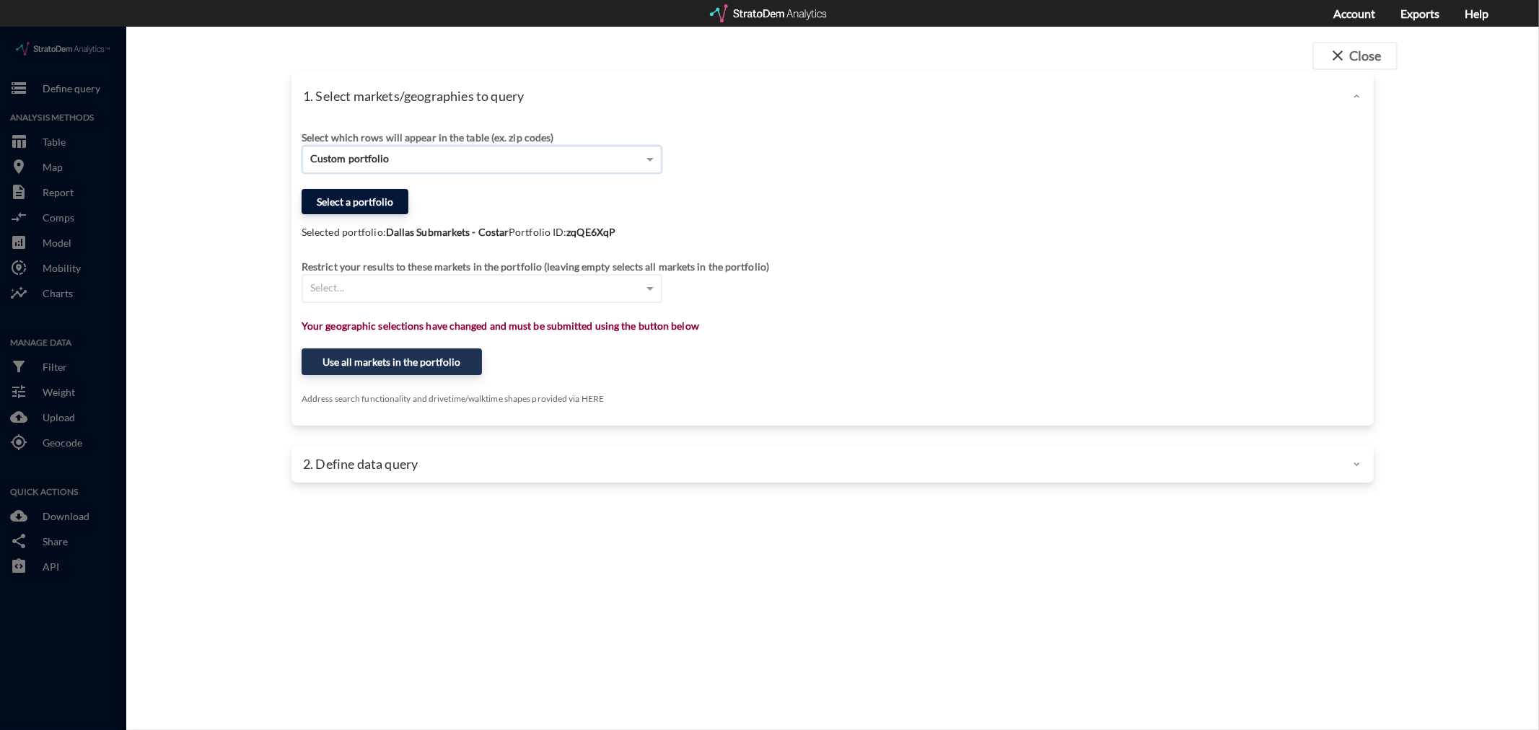
click button "Select a portfolio"
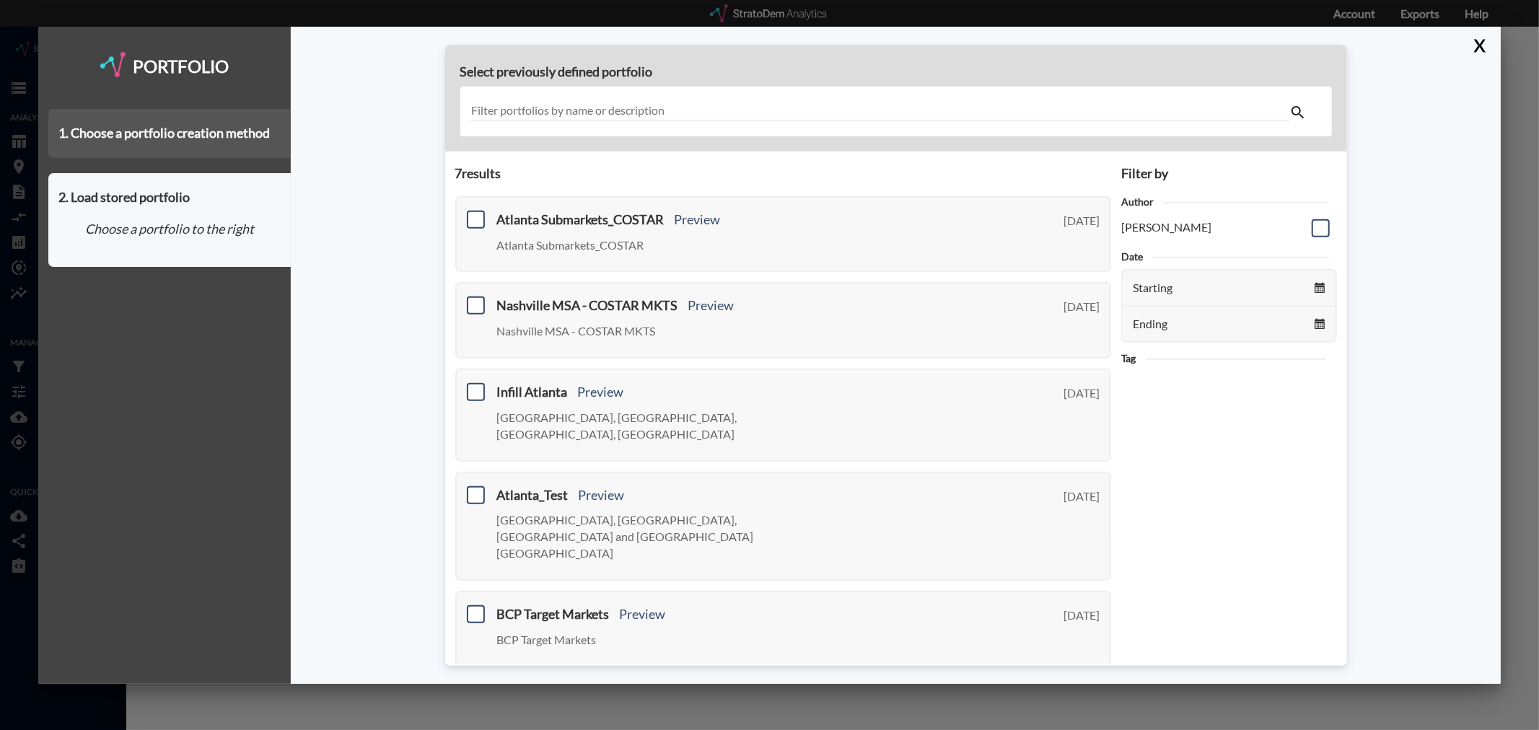
click at [213, 130] on div "1. Choose a portfolio creation method" at bounding box center [169, 133] width 242 height 49
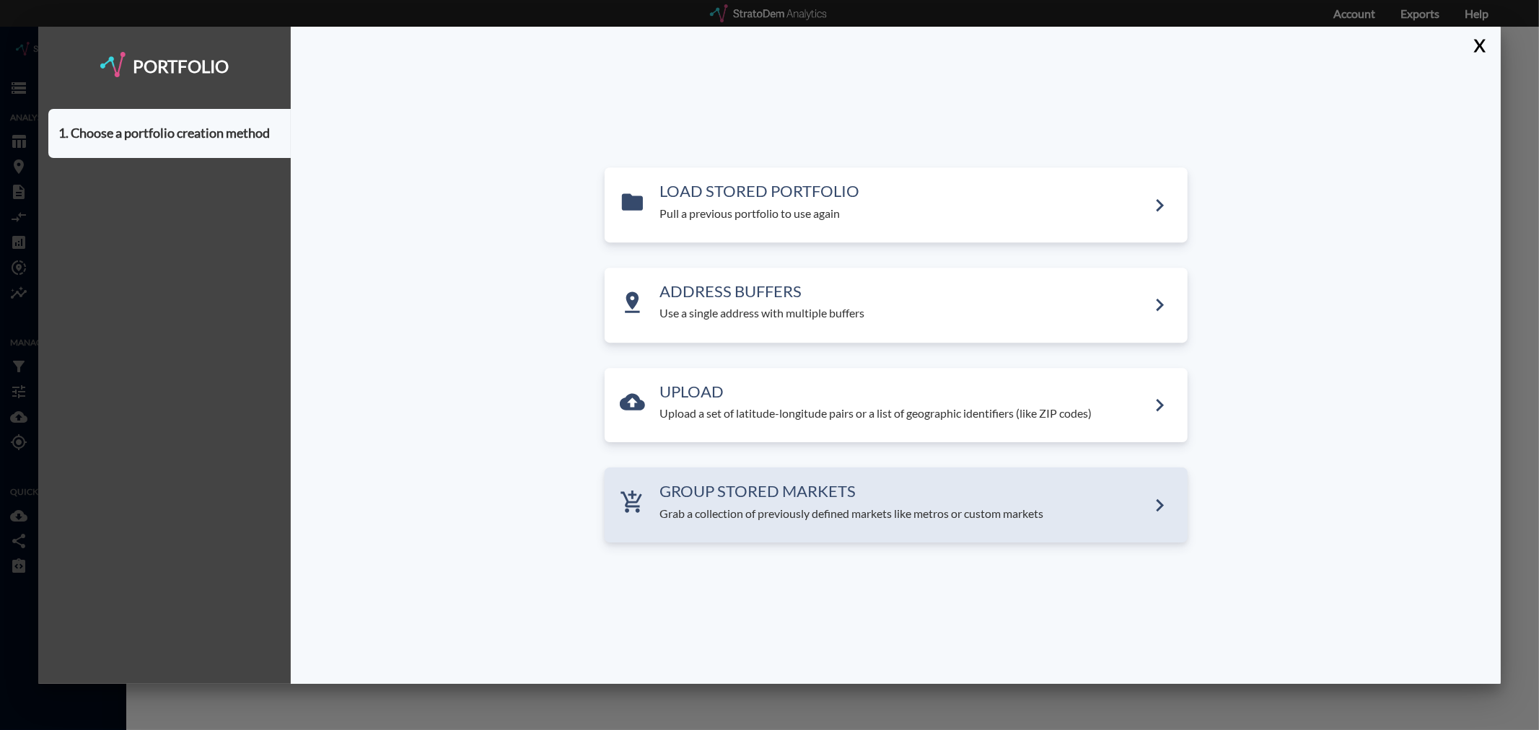
click at [693, 492] on h3 "GROUP STORED MARKETS" at bounding box center [903, 491] width 487 height 17
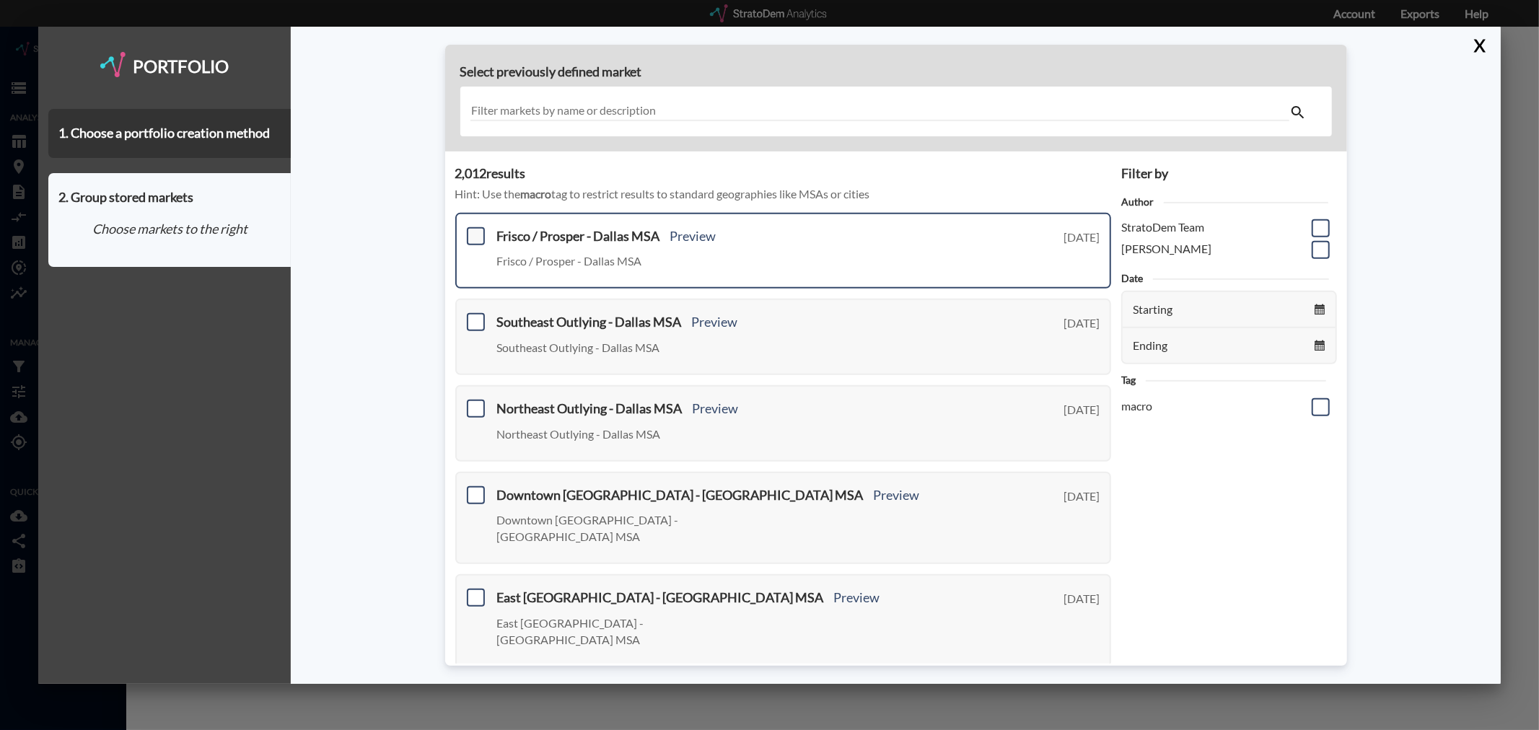
click at [471, 227] on span at bounding box center [476, 236] width 18 height 18
click at [474, 230] on input "checkbox" at bounding box center [474, 230] width 0 height 0
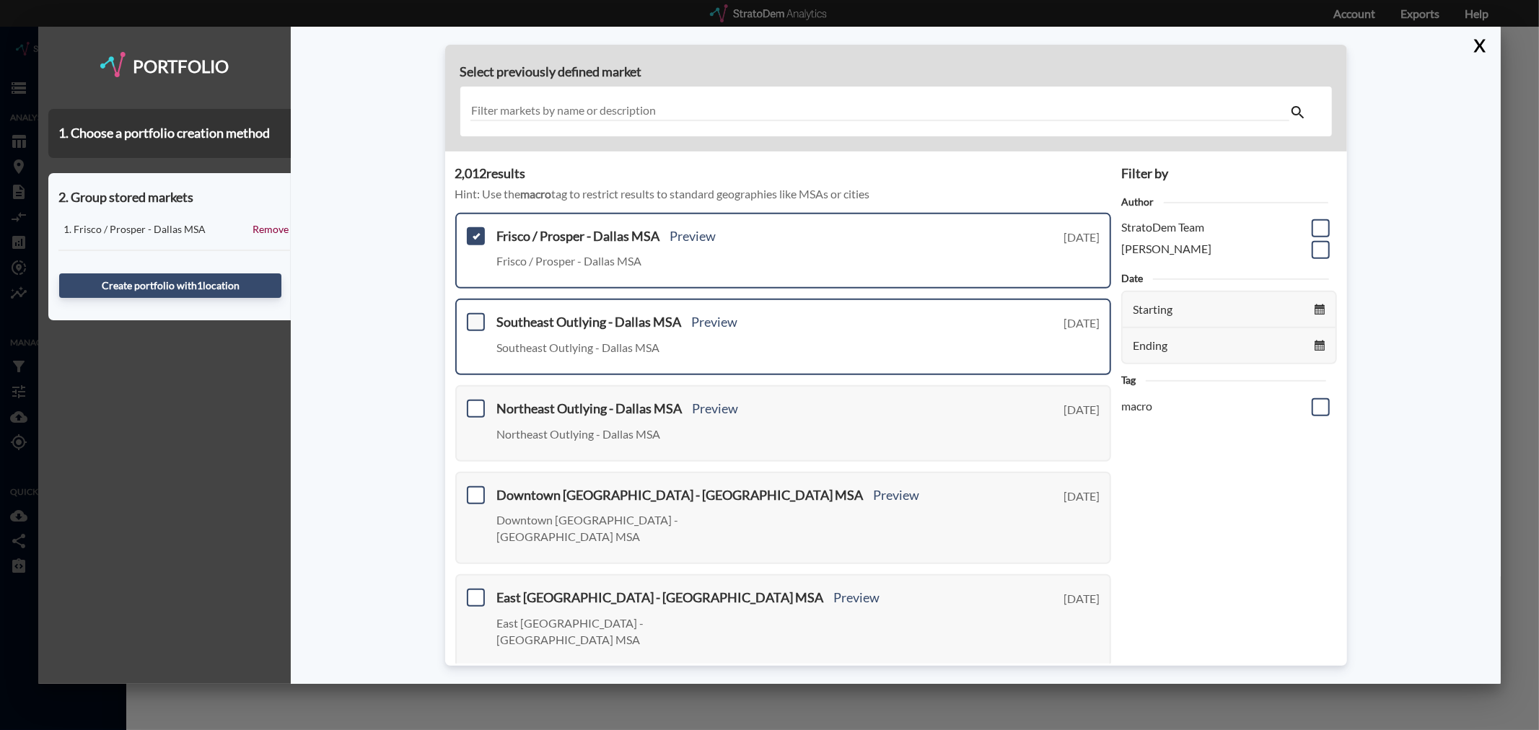
click at [477, 323] on span at bounding box center [476, 322] width 18 height 18
click at [474, 316] on input "checkbox" at bounding box center [474, 316] width 0 height 0
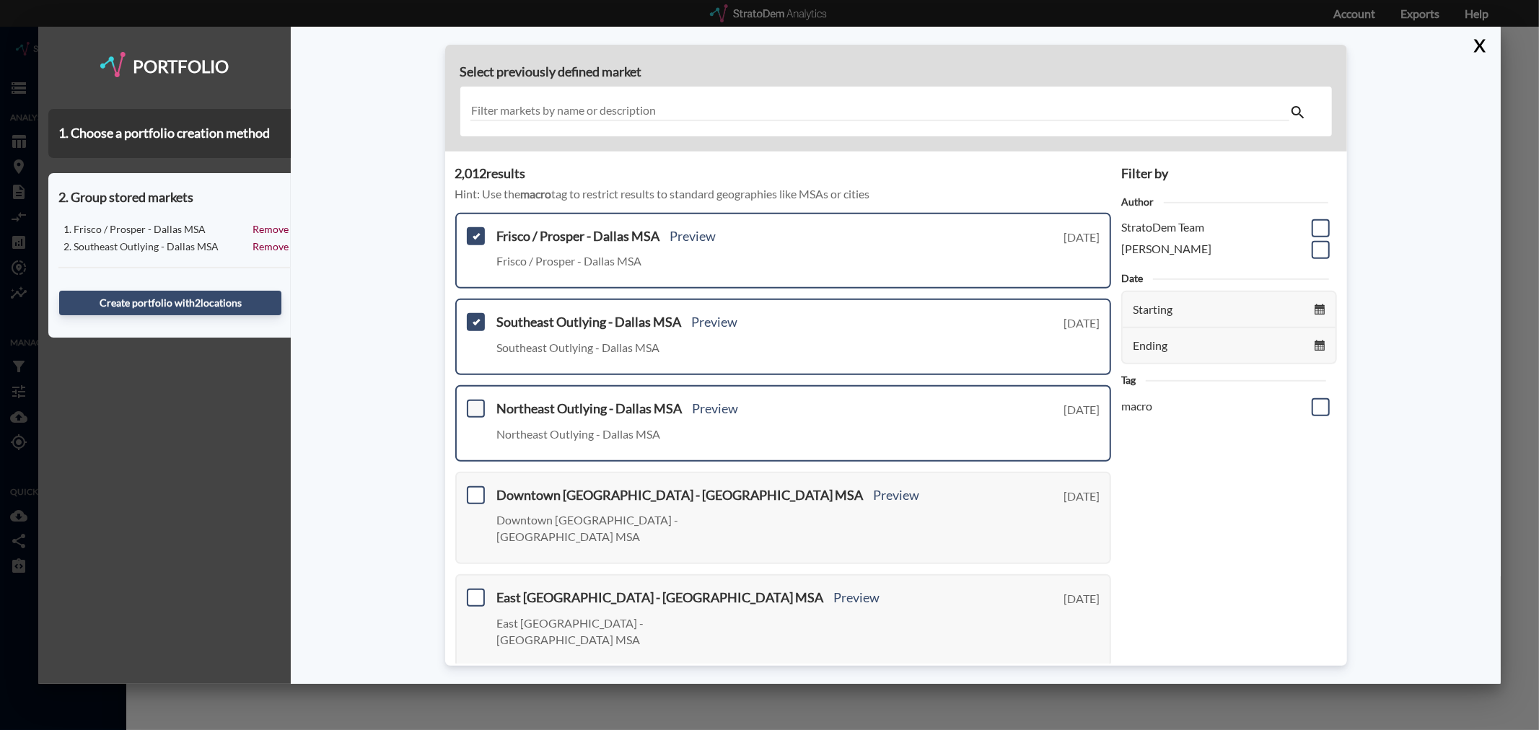
click at [472, 401] on span at bounding box center [476, 409] width 18 height 18
click at [474, 403] on input "checkbox" at bounding box center [474, 403] width 0 height 0
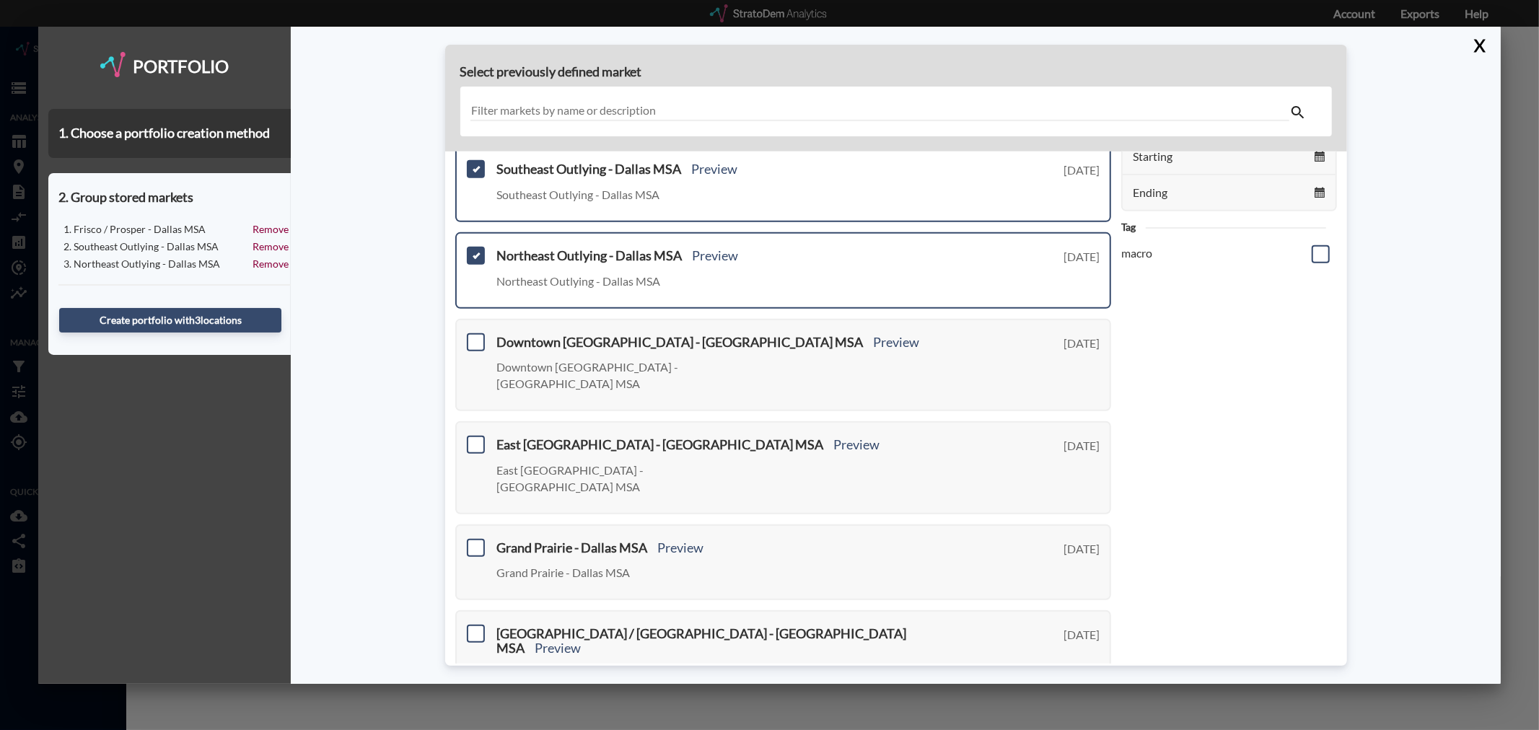
scroll to position [160, 0]
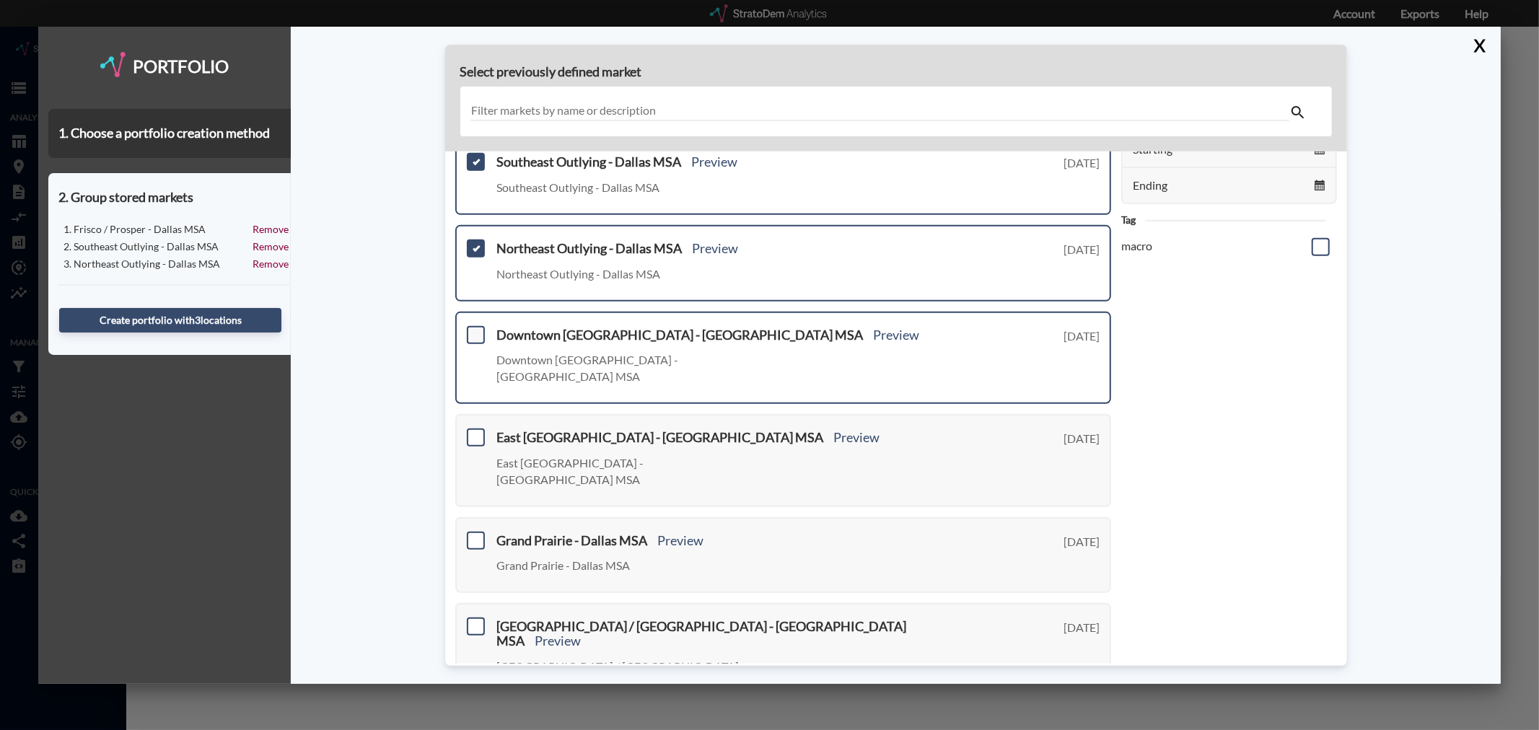
click at [473, 328] on span at bounding box center [476, 335] width 18 height 18
click at [474, 329] on input "checkbox" at bounding box center [474, 329] width 0 height 0
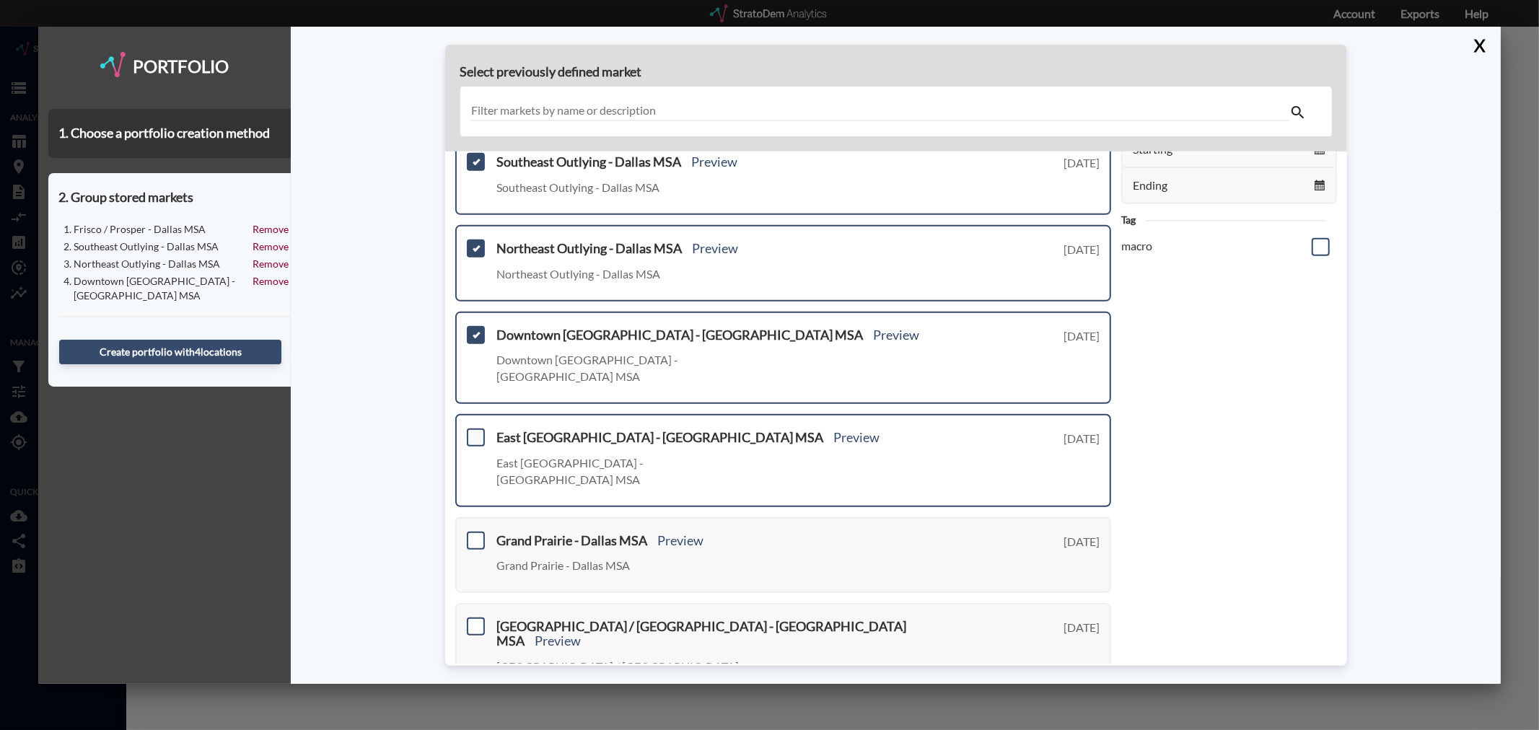
click at [471, 429] on span at bounding box center [476, 438] width 18 height 18
click at [474, 432] on input "checkbox" at bounding box center [474, 432] width 0 height 0
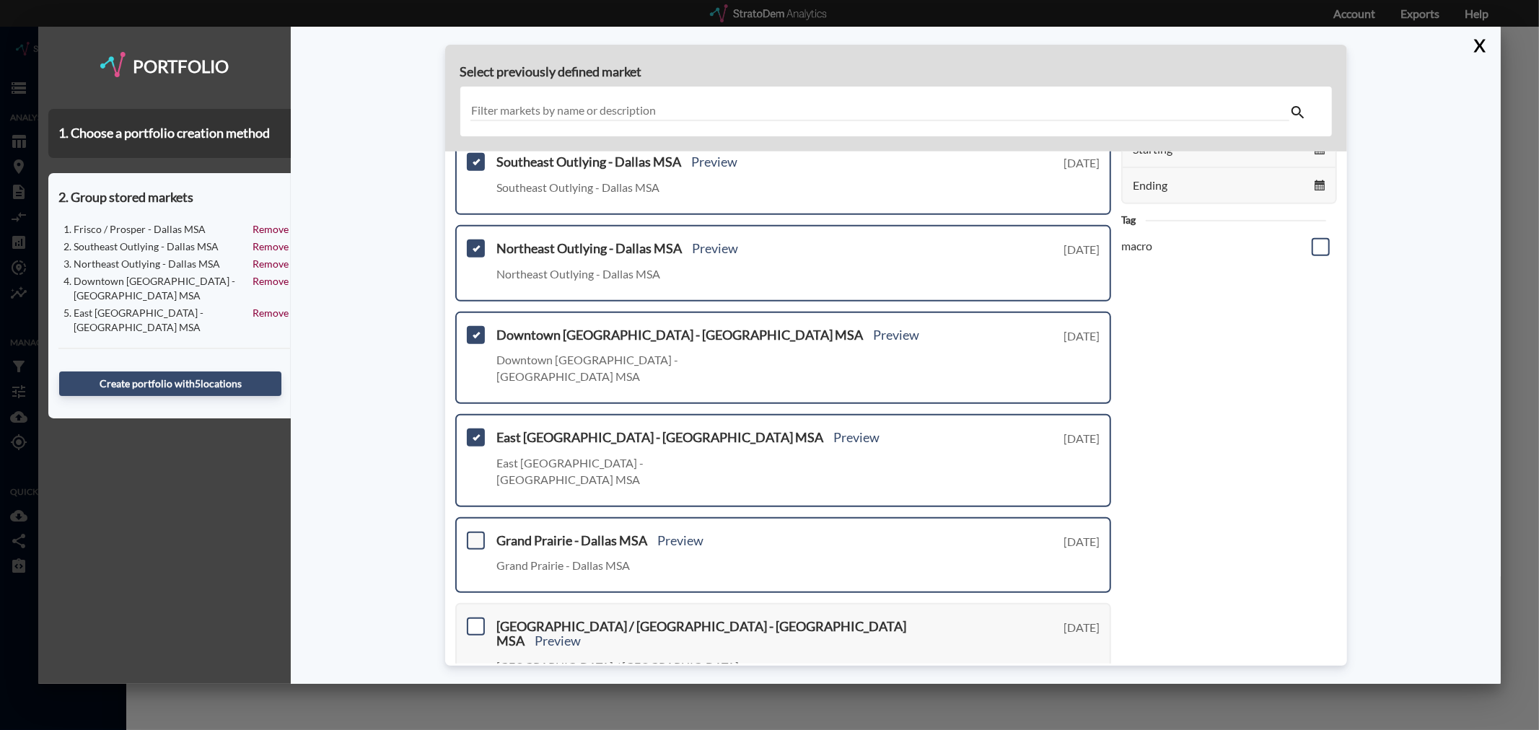
click at [476, 531] on span at bounding box center [476, 540] width 18 height 18
click at [474, 534] on input "checkbox" at bounding box center [474, 534] width 0 height 0
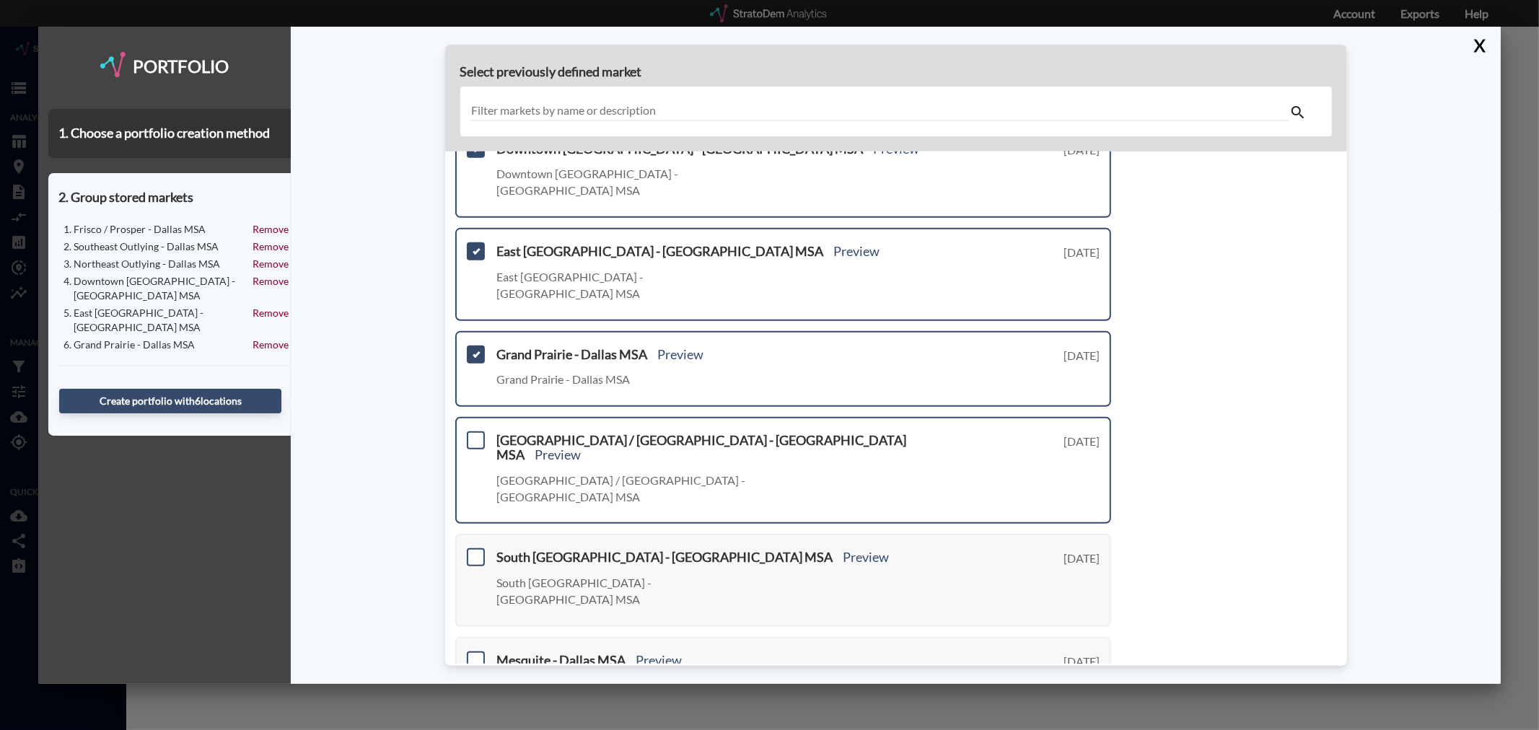
scroll to position [401, 0]
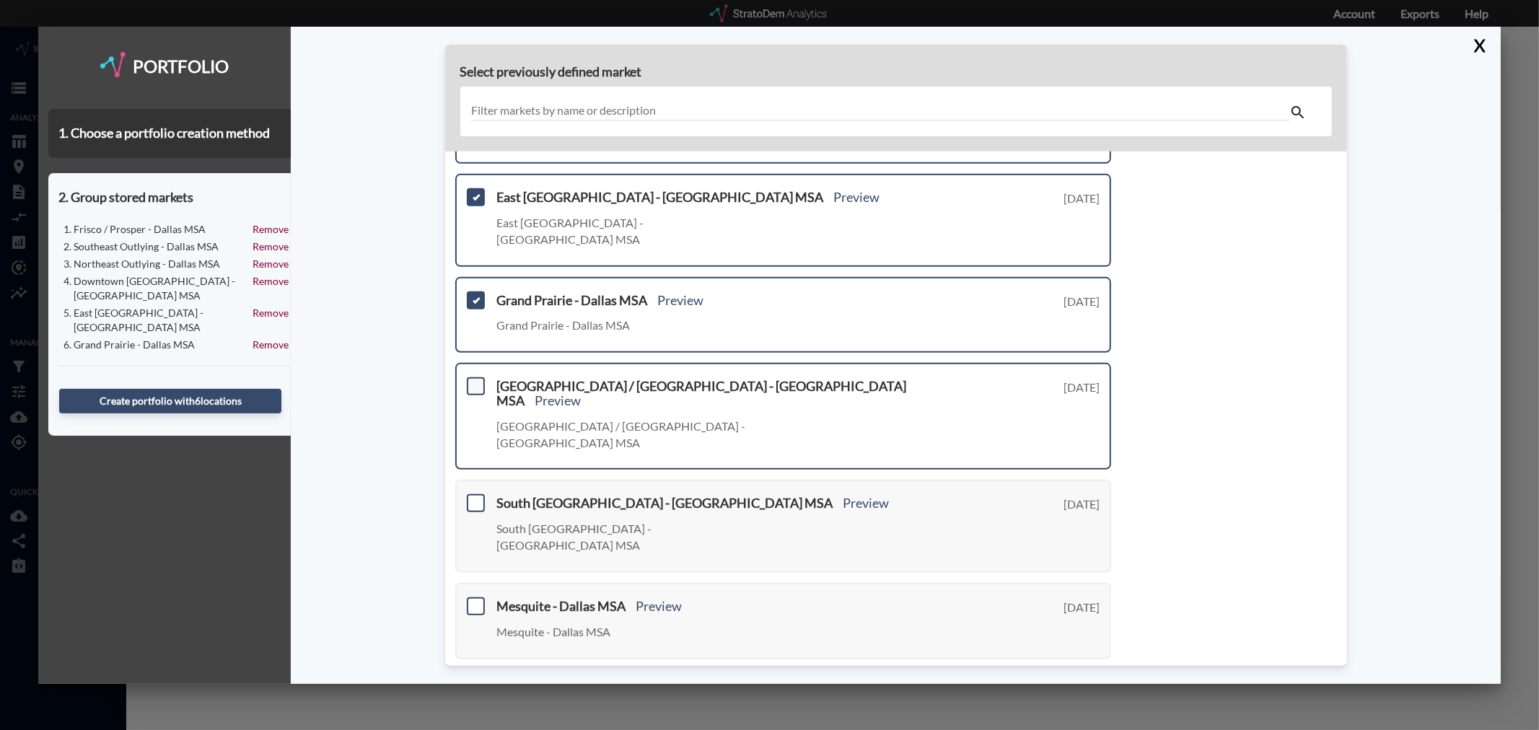
click at [478, 377] on span at bounding box center [476, 386] width 18 height 18
click at [474, 380] on input "checkbox" at bounding box center [474, 380] width 0 height 0
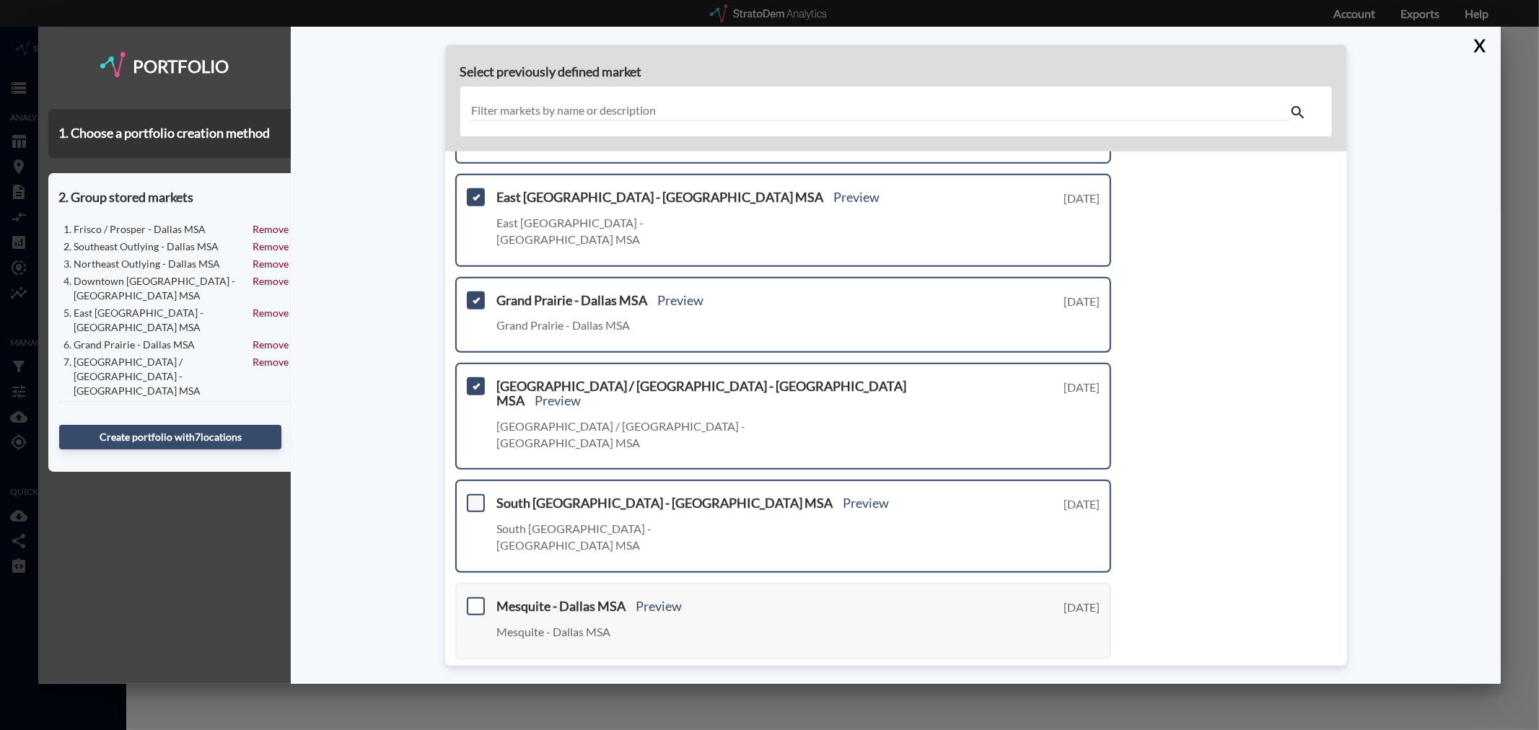
click at [473, 494] on span at bounding box center [476, 503] width 18 height 18
click at [474, 497] on input "checkbox" at bounding box center [474, 497] width 0 height 0
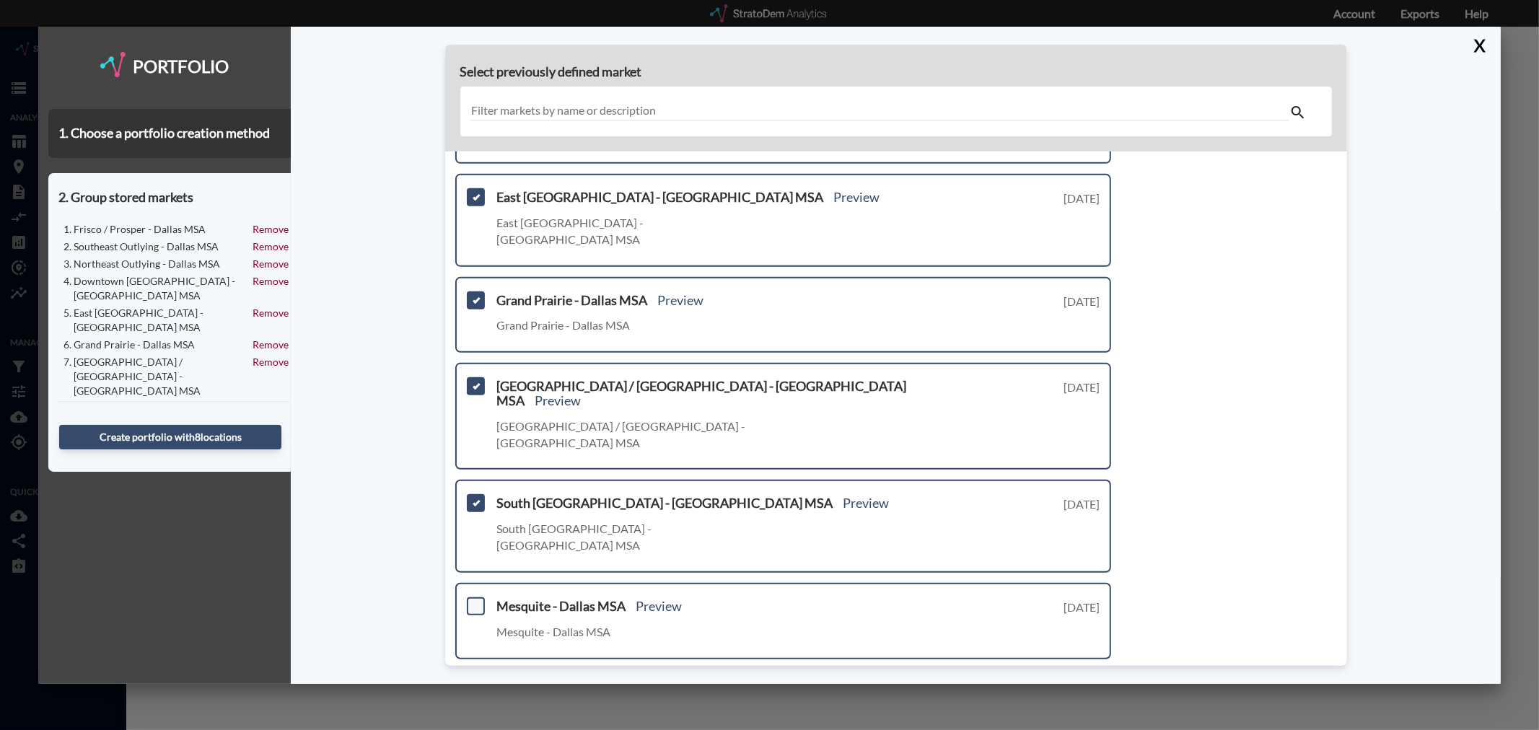
click at [473, 598] on span at bounding box center [476, 607] width 18 height 18
click at [474, 600] on input "checkbox" at bounding box center [474, 600] width 0 height 0
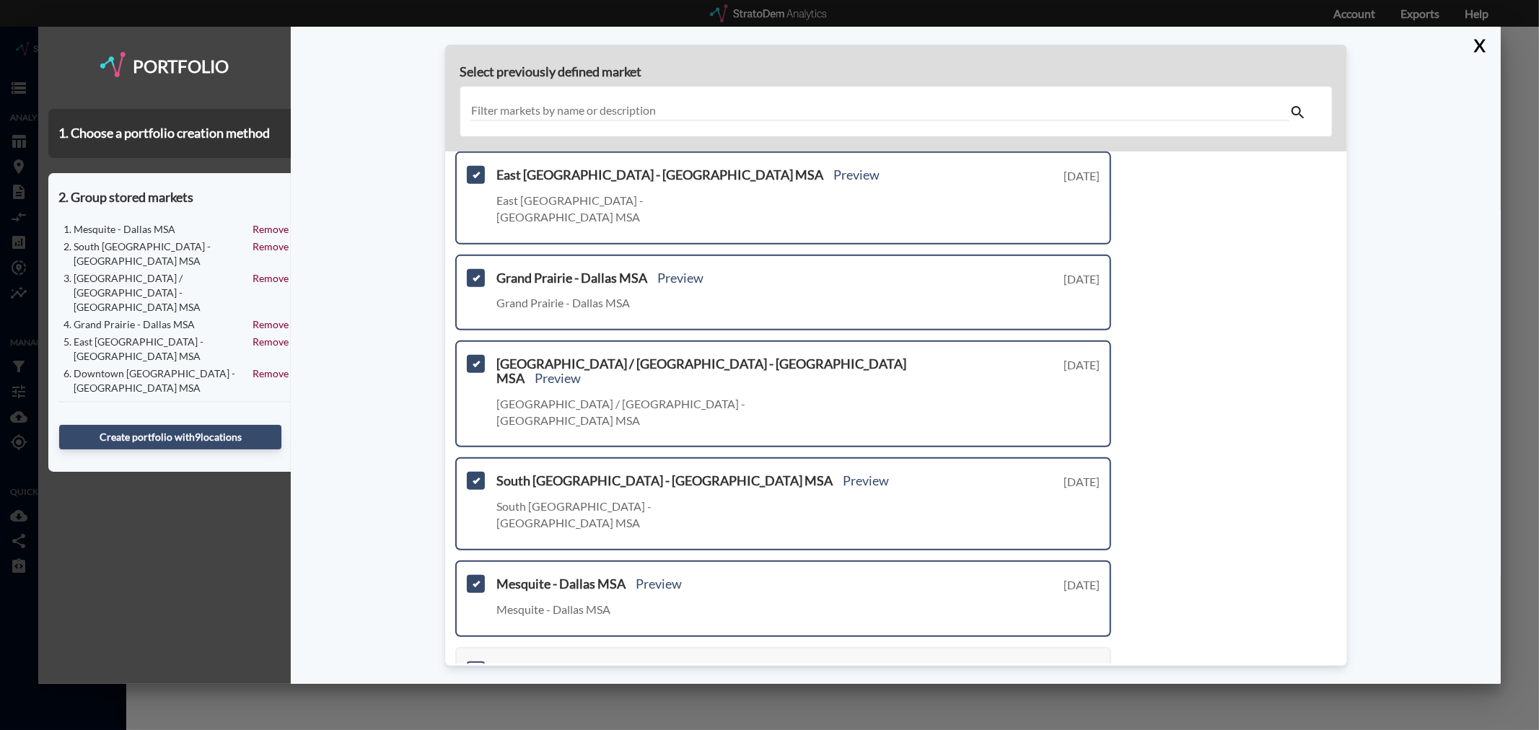
scroll to position [435, 0]
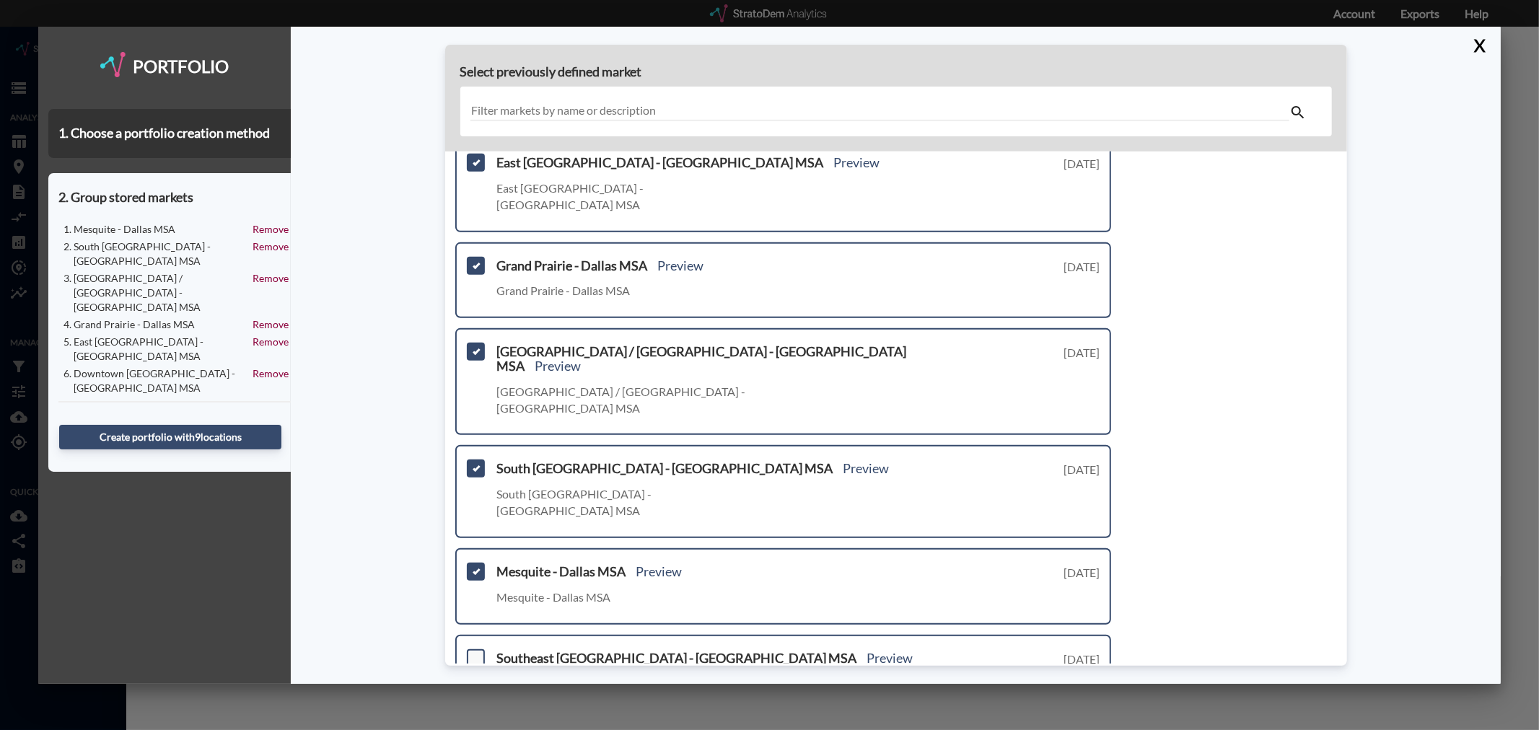
click at [476, 649] on span at bounding box center [476, 658] width 18 height 18
click at [474, 652] on input "checkbox" at bounding box center [474, 652] width 0 height 0
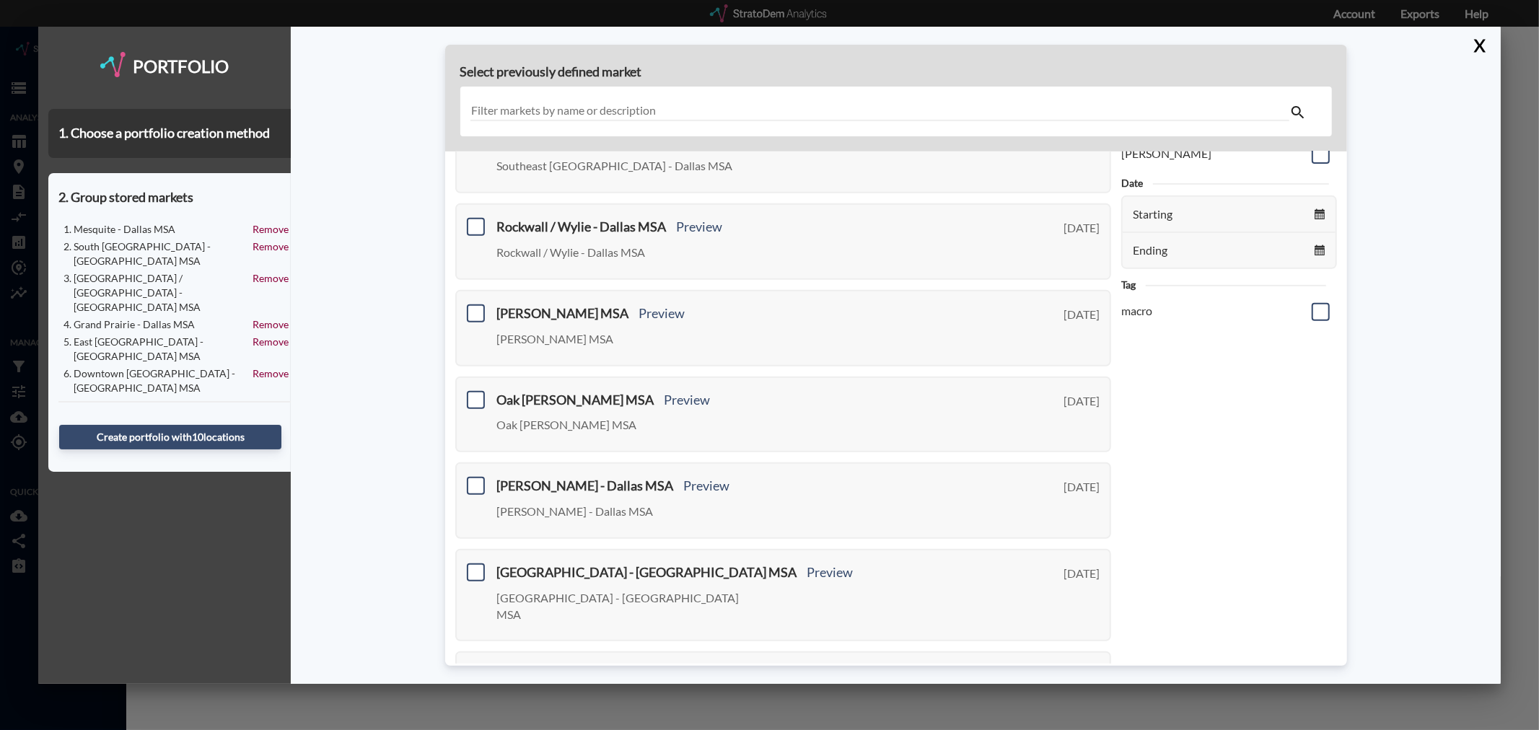
scroll to position [0, 0]
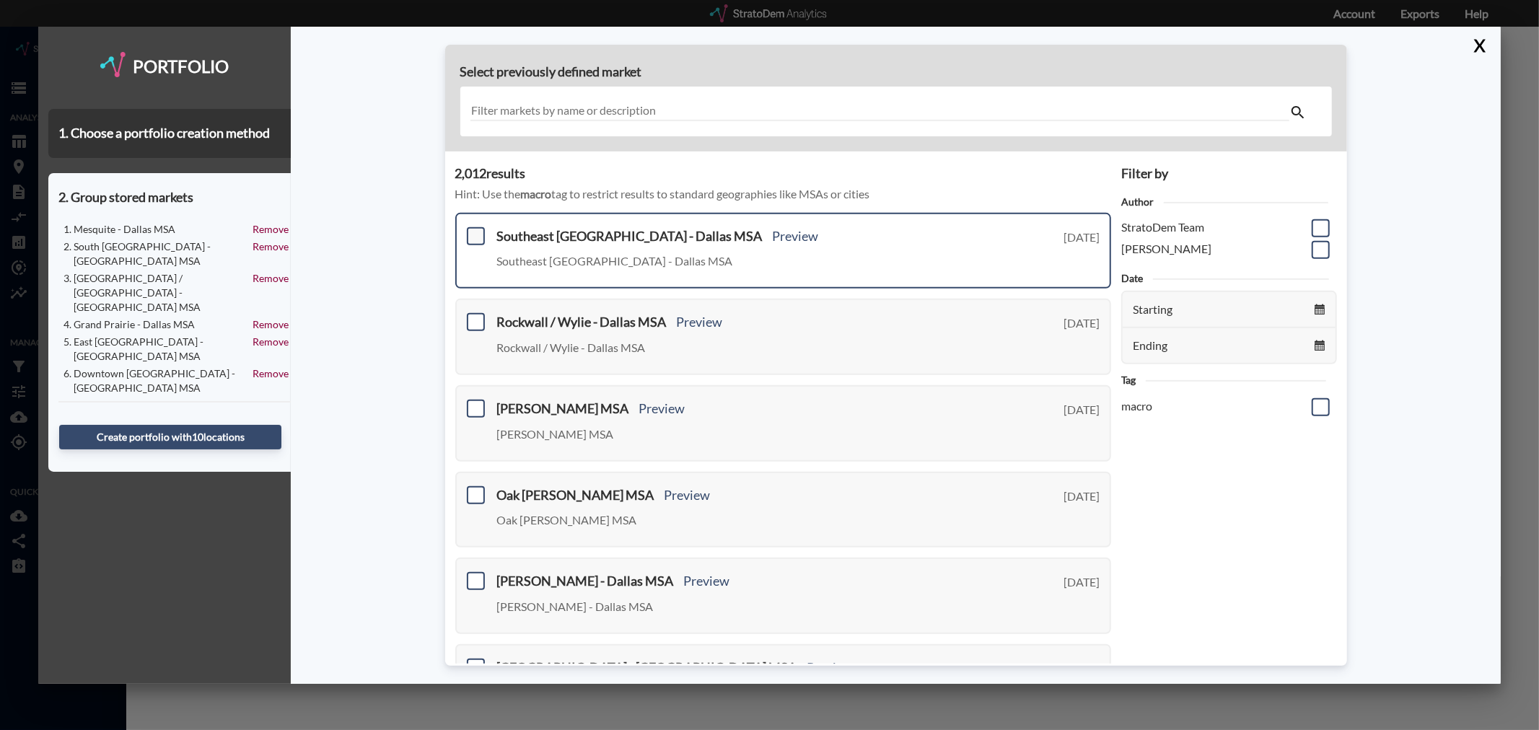
click at [475, 232] on span at bounding box center [476, 236] width 18 height 18
click at [474, 230] on input "checkbox" at bounding box center [474, 230] width 0 height 0
click at [480, 318] on span at bounding box center [476, 322] width 18 height 18
click at [474, 316] on input "checkbox" at bounding box center [474, 316] width 0 height 0
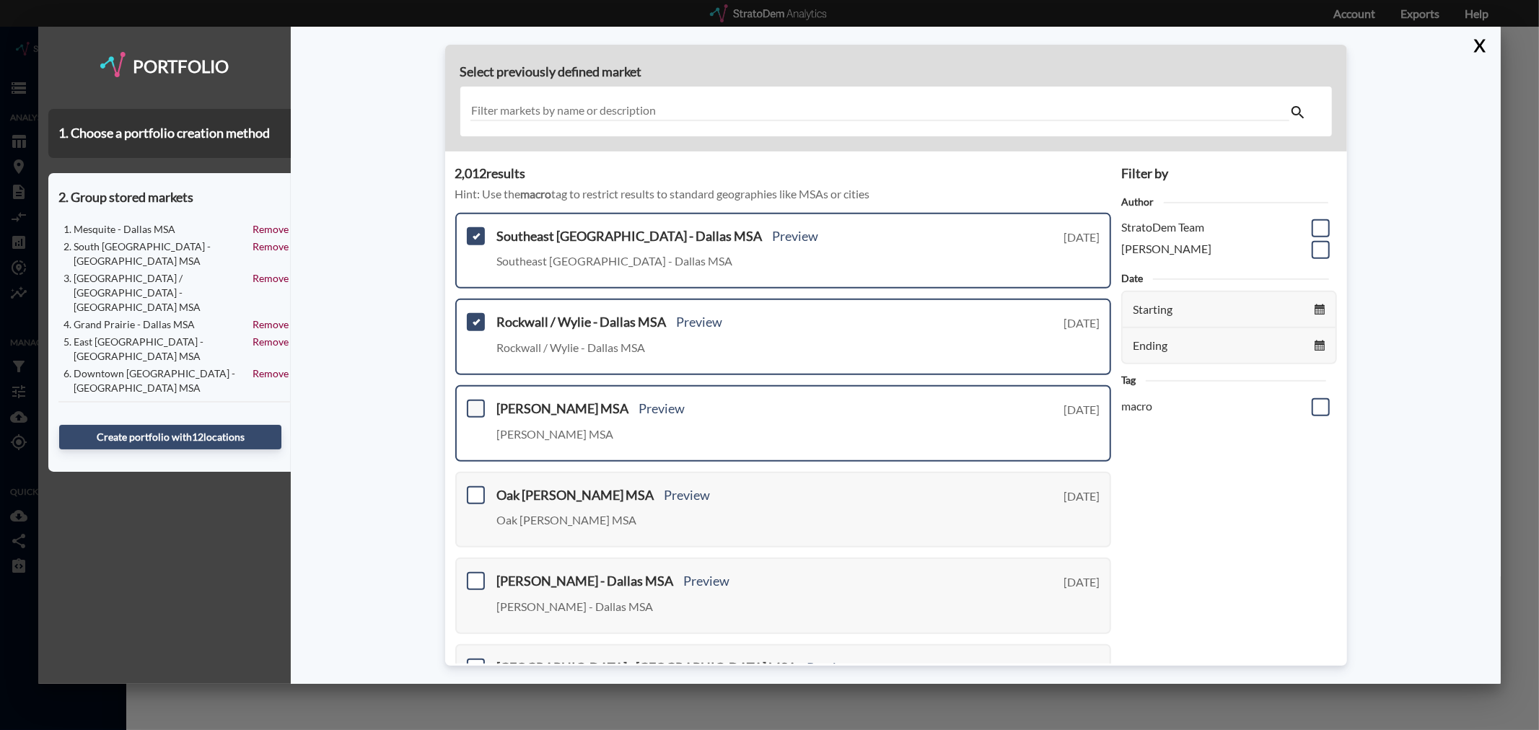
click at [473, 400] on span at bounding box center [476, 409] width 18 height 18
click at [474, 403] on input "checkbox" at bounding box center [474, 403] width 0 height 0
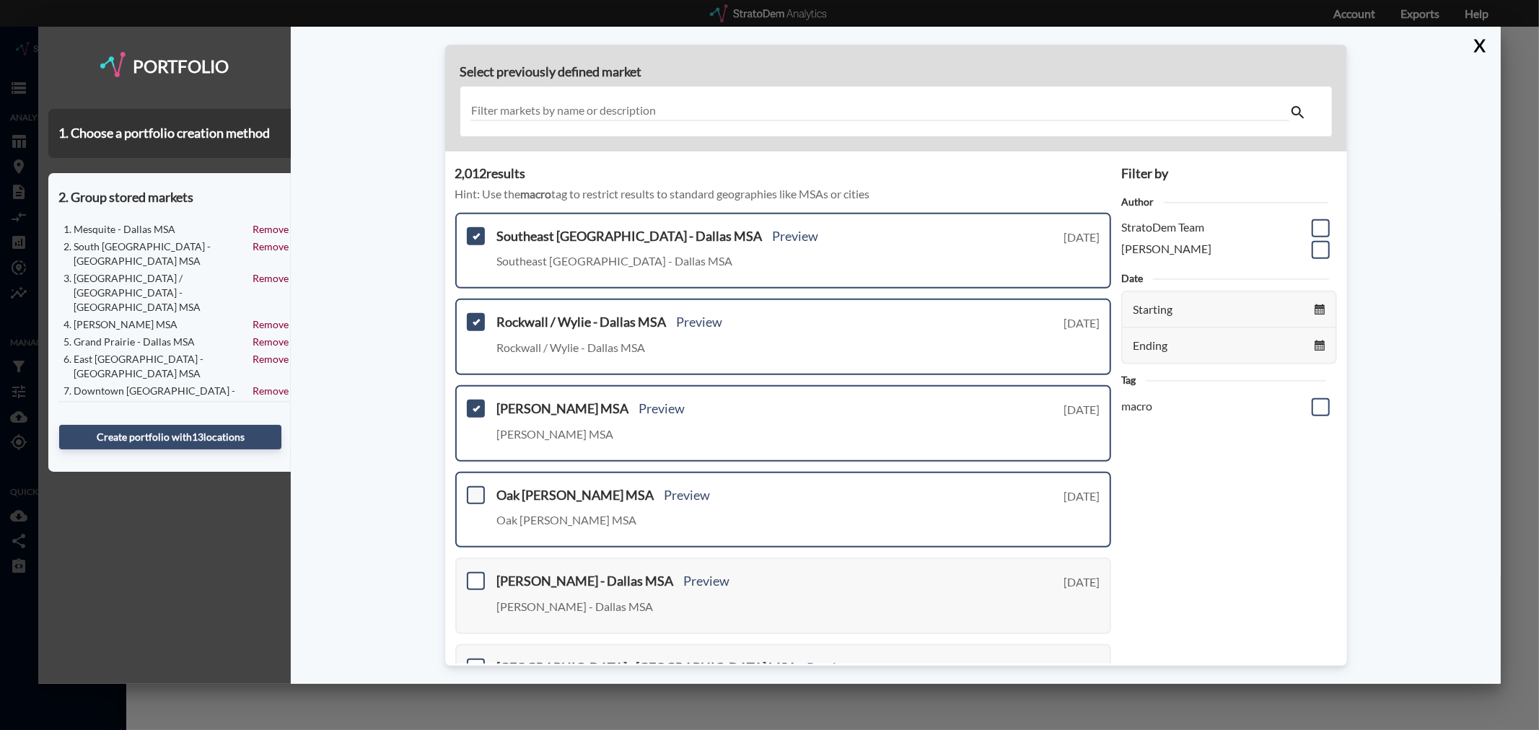
click at [481, 486] on span at bounding box center [476, 495] width 18 height 18
click at [474, 489] on input "checkbox" at bounding box center [474, 489] width 0 height 0
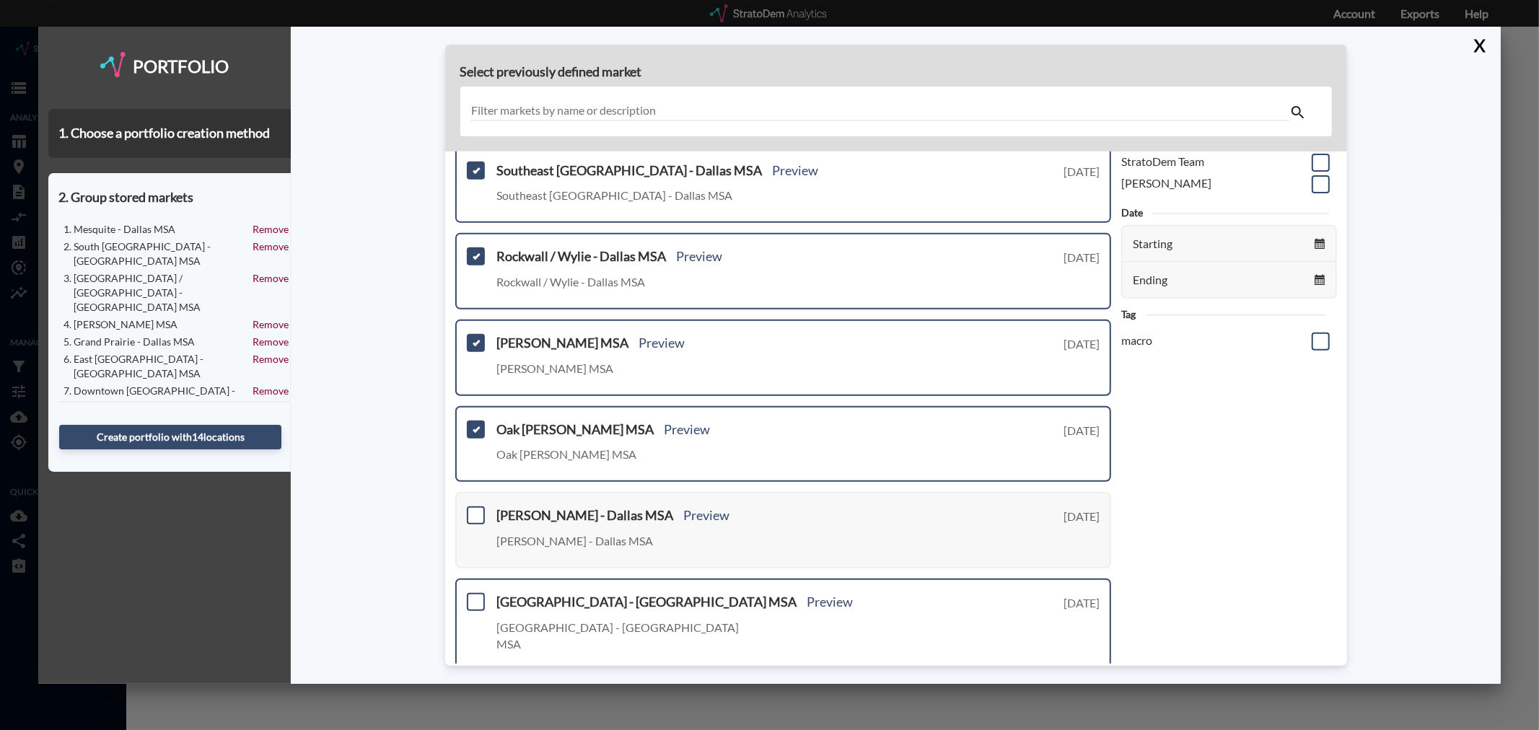
scroll to position [160, 0]
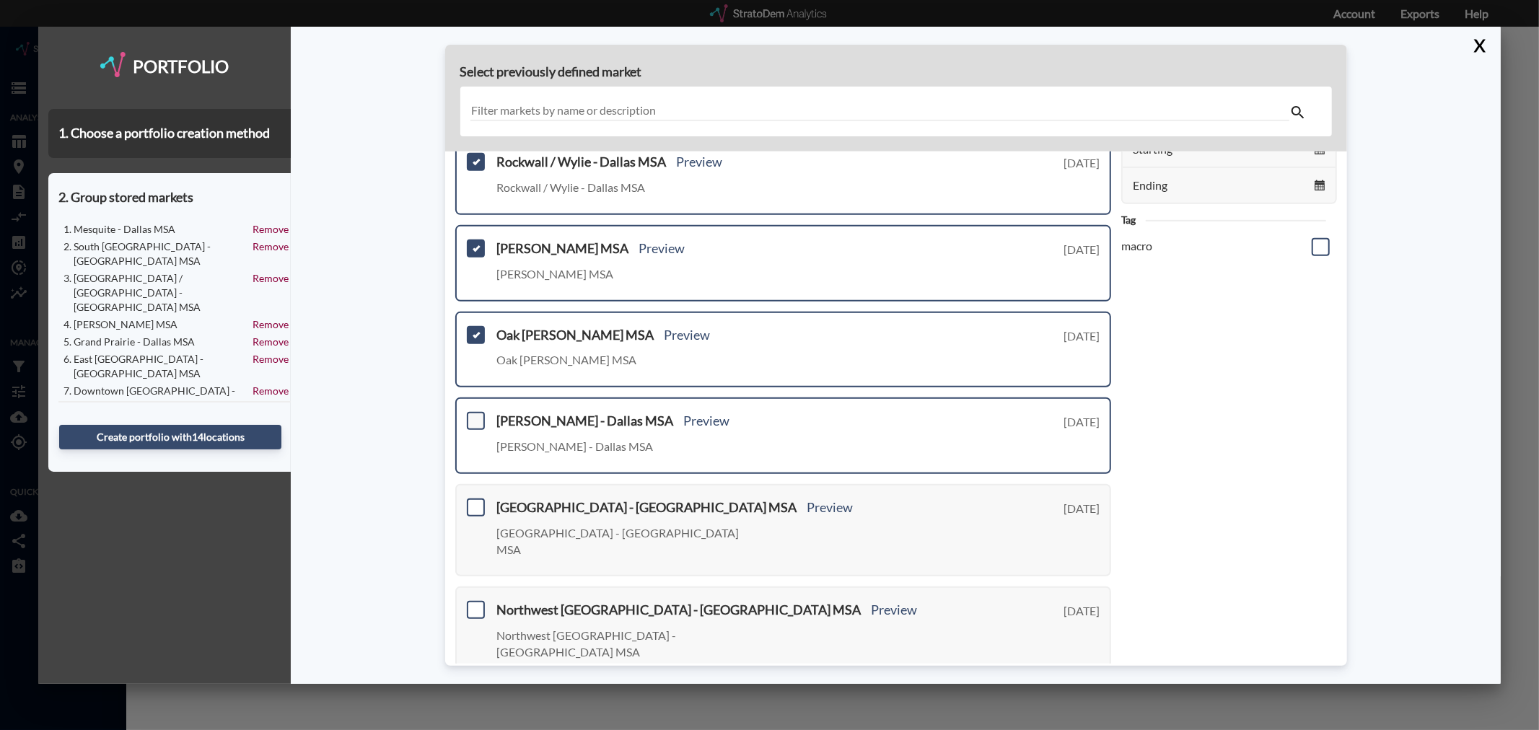
click at [475, 415] on span at bounding box center [476, 421] width 18 height 18
click at [474, 415] on input "checkbox" at bounding box center [474, 415] width 0 height 0
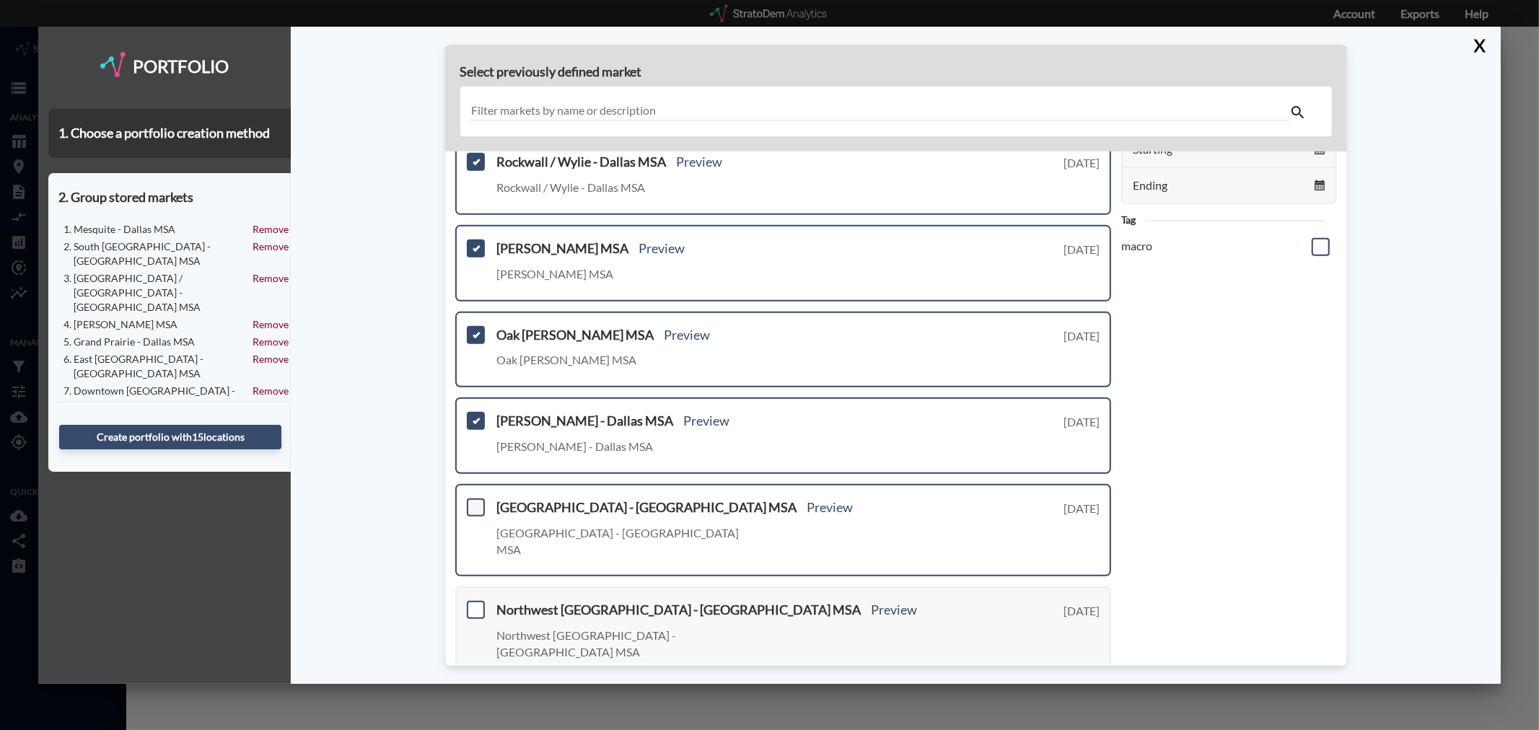
click at [471, 499] on span at bounding box center [476, 508] width 18 height 18
click at [474, 502] on input "checkbox" at bounding box center [474, 502] width 0 height 0
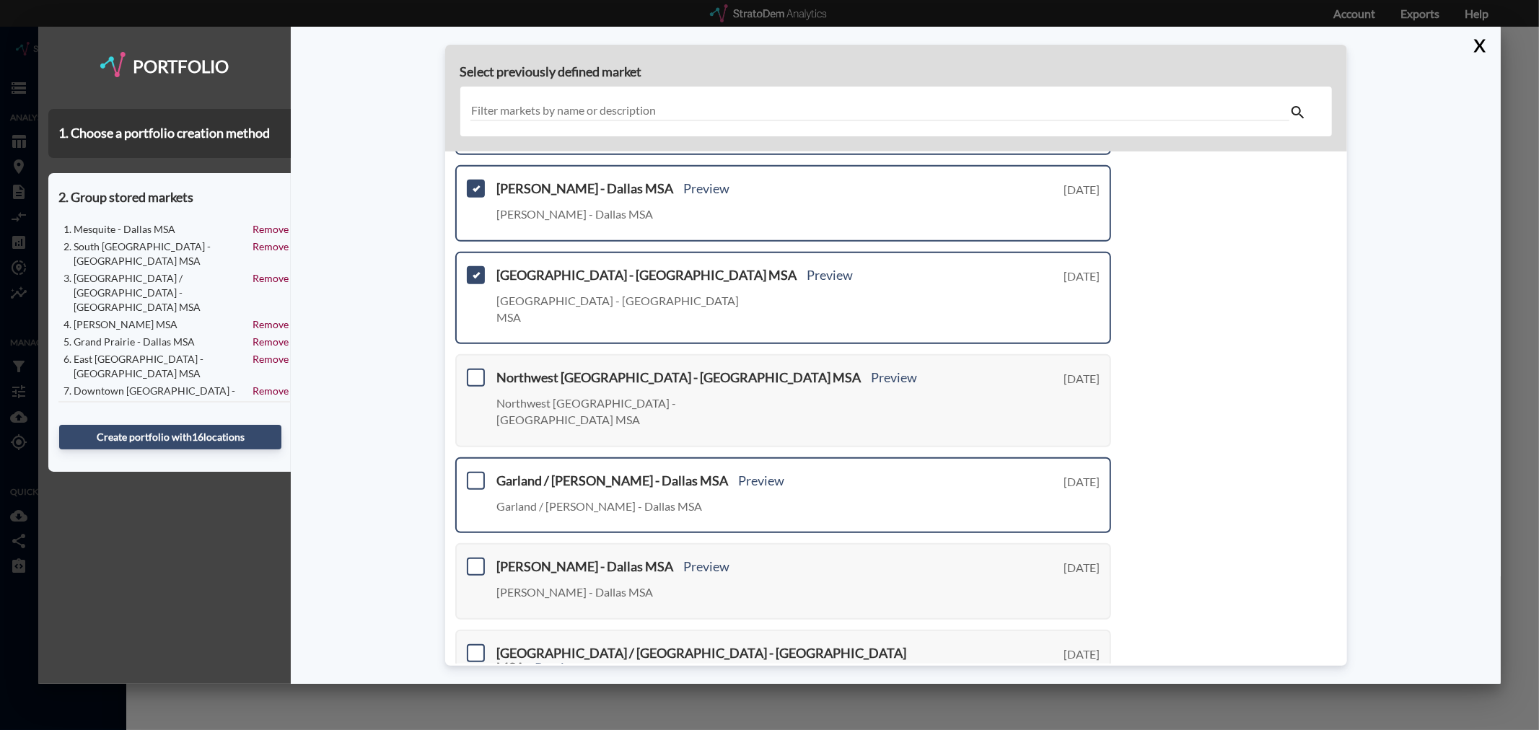
scroll to position [401, 0]
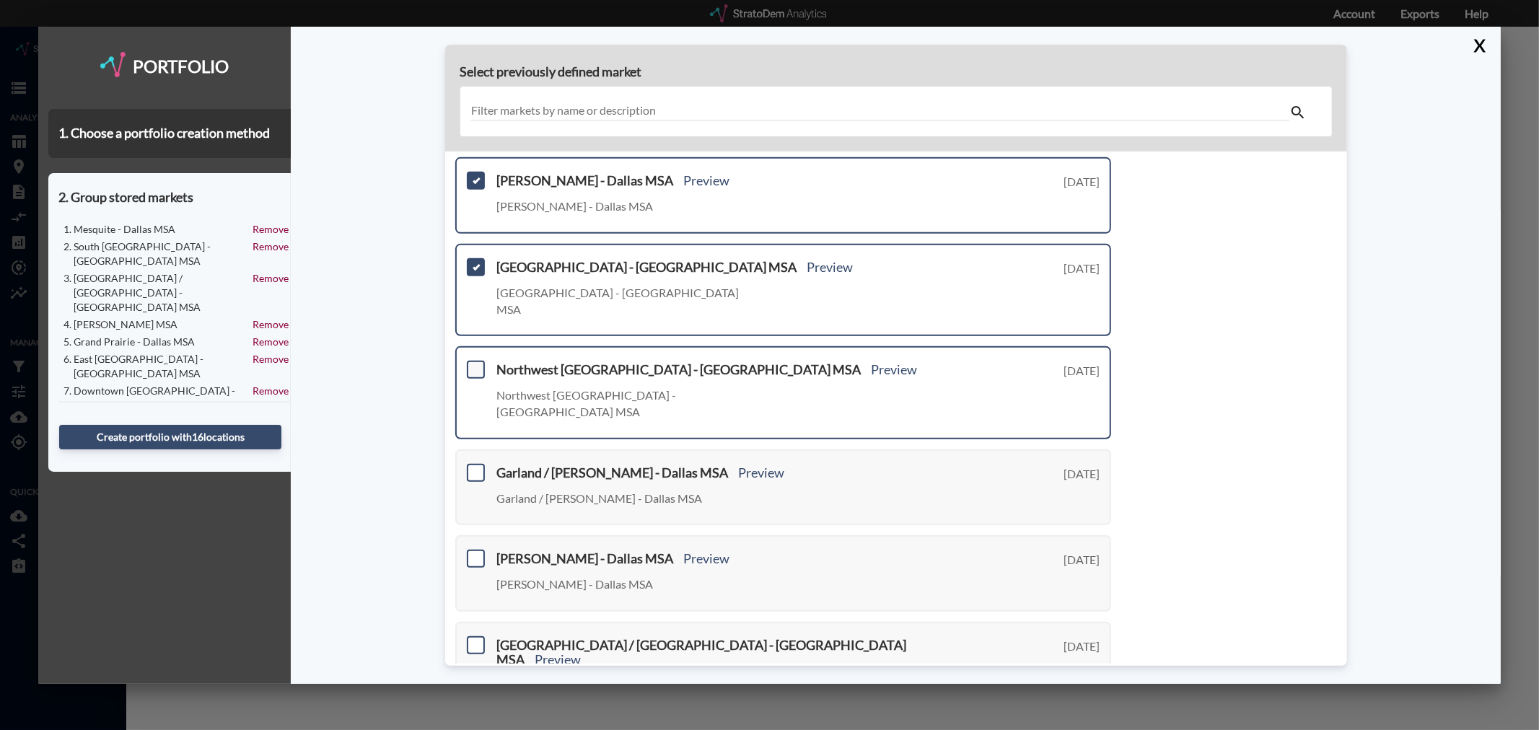
click at [473, 361] on span at bounding box center [476, 370] width 18 height 18
click at [474, 364] on input "checkbox" at bounding box center [474, 364] width 0 height 0
click at [473, 464] on span at bounding box center [476, 473] width 18 height 18
click at [474, 467] on input "checkbox" at bounding box center [474, 467] width 0 height 0
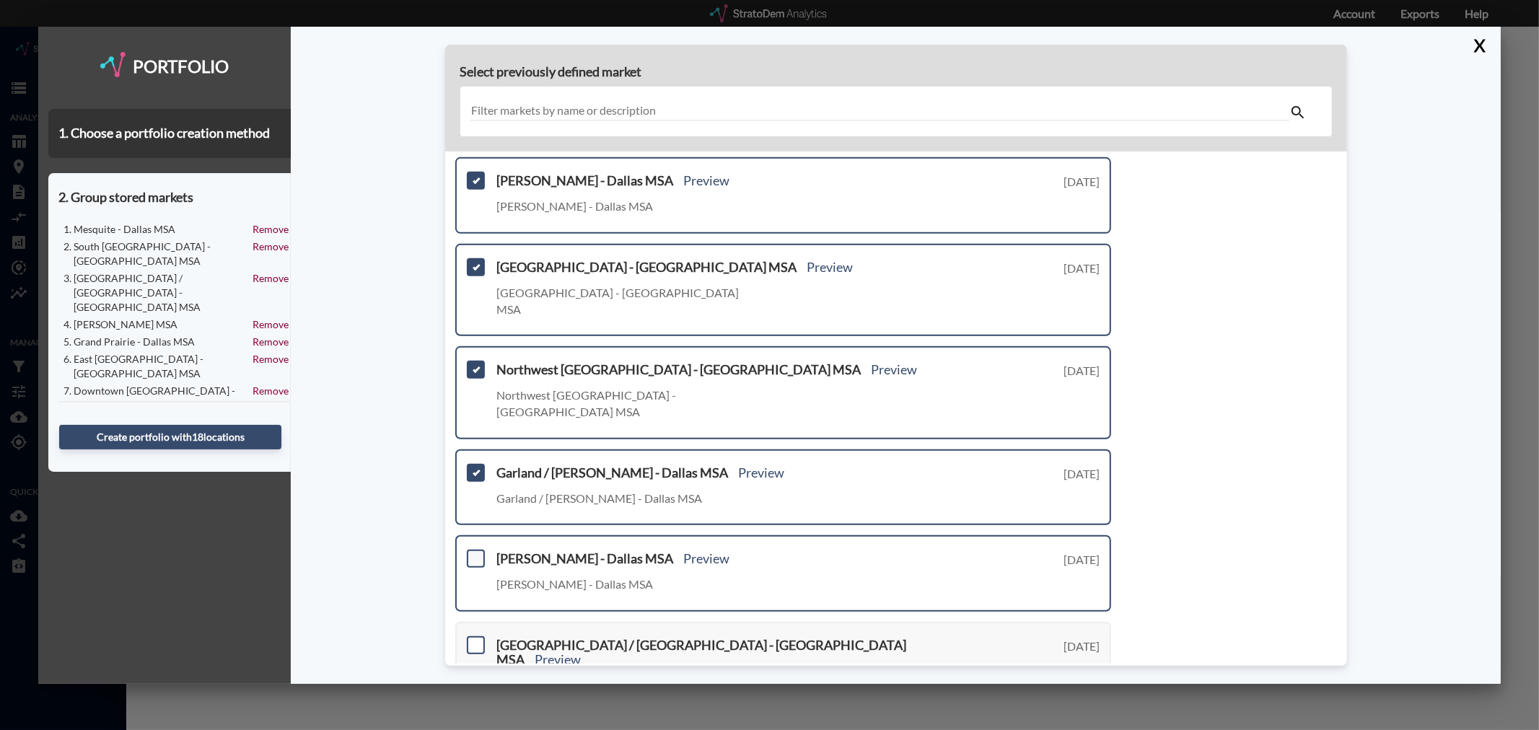
click at [477, 550] on span at bounding box center [476, 559] width 18 height 18
click at [474, 553] on input "checkbox" at bounding box center [474, 553] width 0 height 0
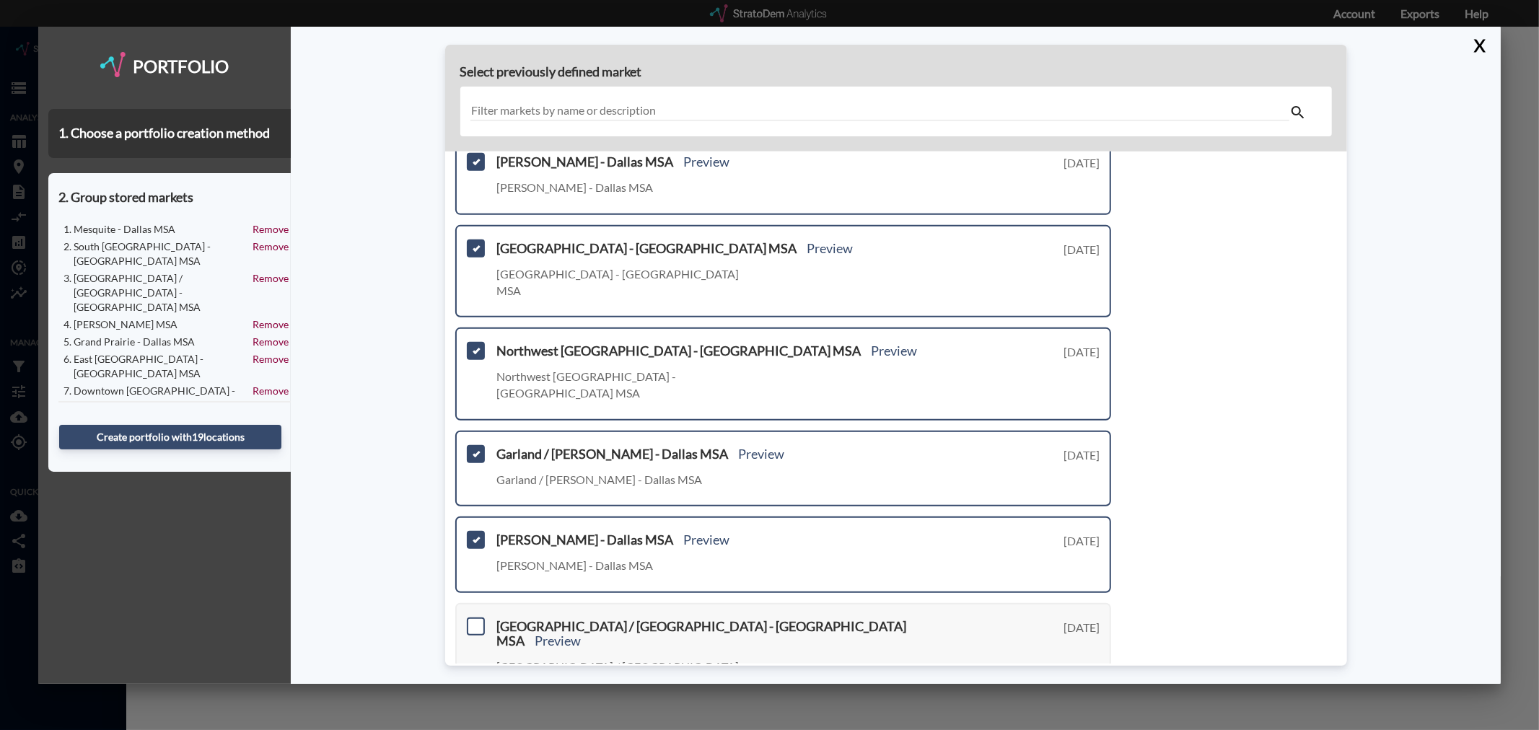
scroll to position [435, 0]
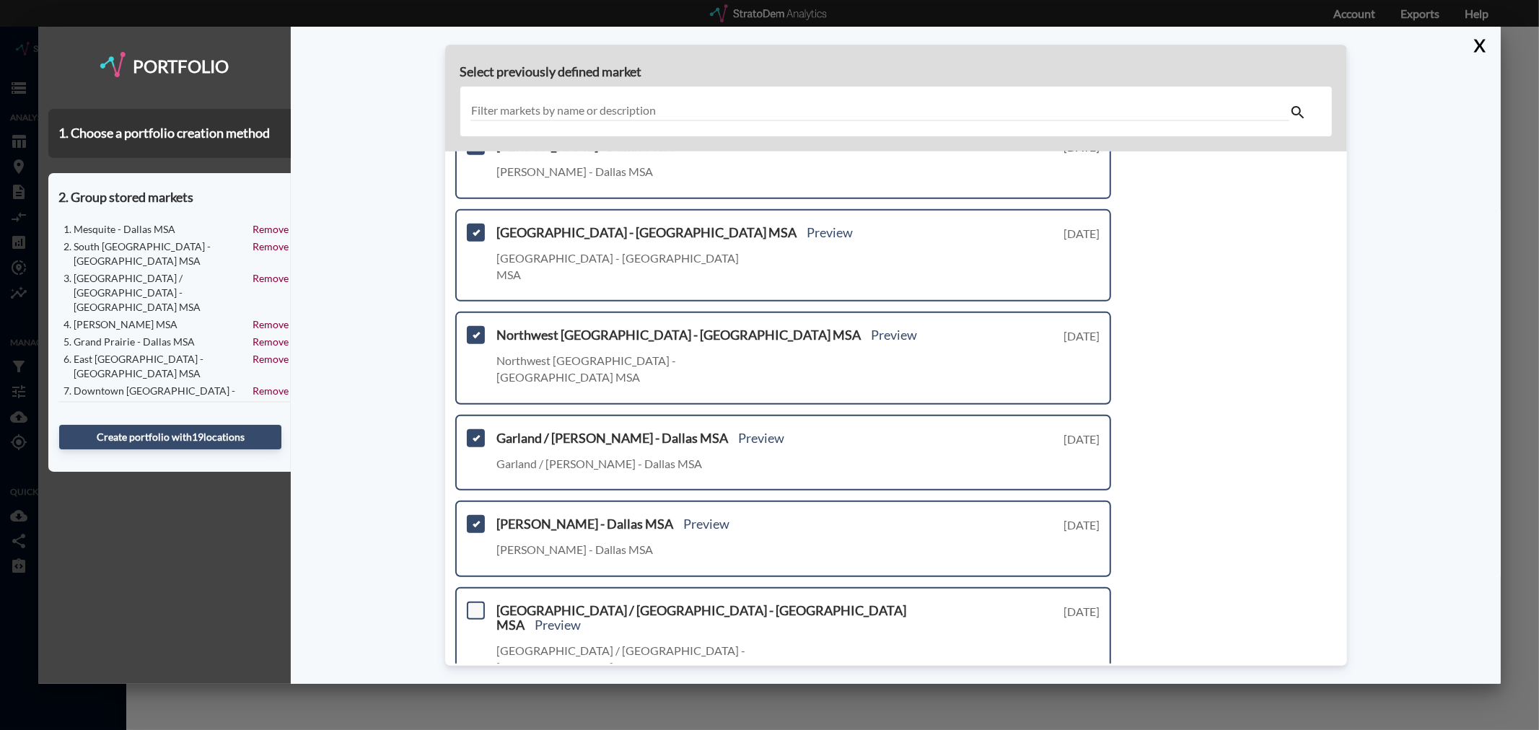
click at [479, 602] on span at bounding box center [476, 611] width 18 height 18
click at [474, 605] on input "checkbox" at bounding box center [474, 605] width 0 height 0
click at [1082, 709] on link "Next >" at bounding box center [1094, 717] width 33 height 17
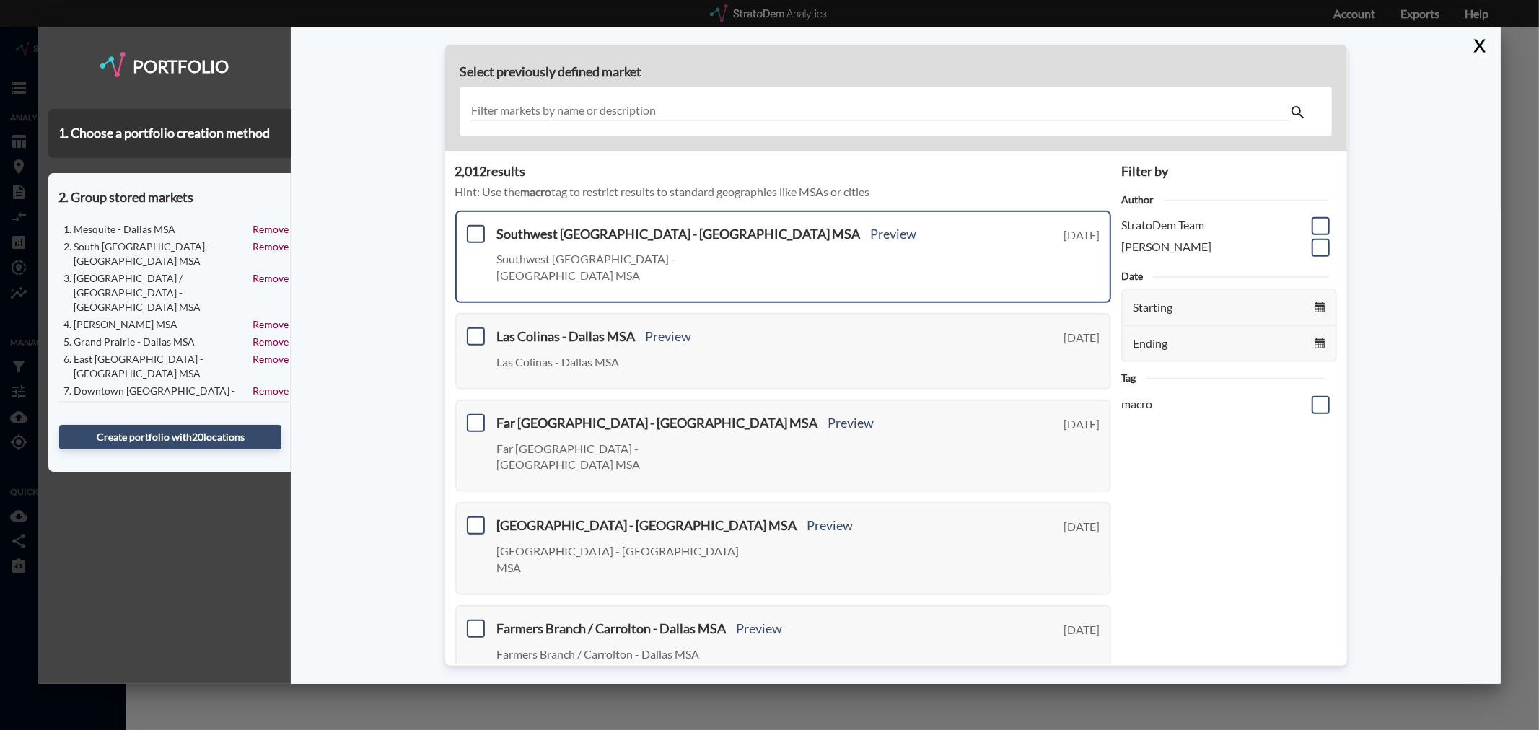
scroll to position [0, 0]
click at [471, 240] on span at bounding box center [476, 236] width 18 height 18
click at [474, 230] on input "checkbox" at bounding box center [474, 230] width 0 height 0
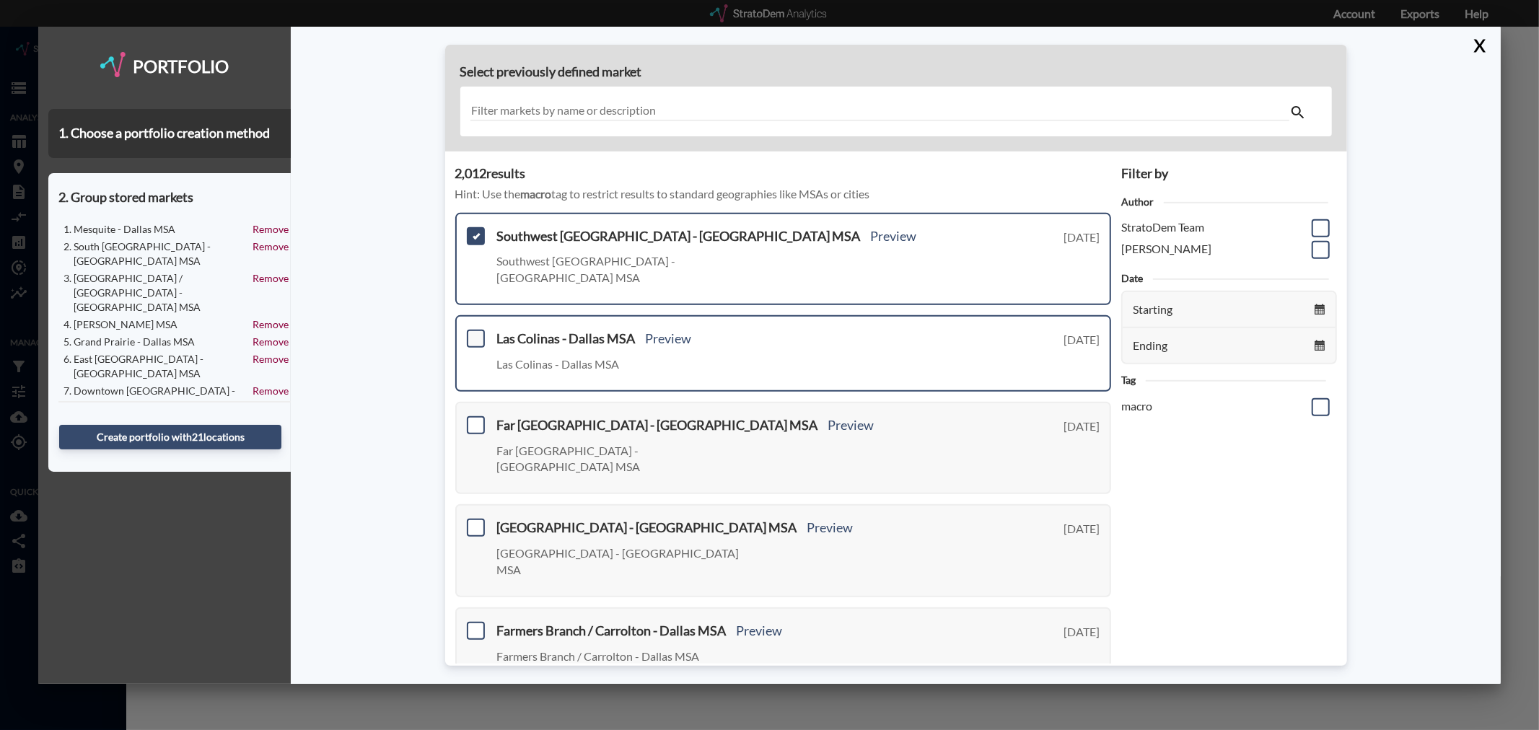
click at [474, 330] on span at bounding box center [476, 339] width 18 height 18
click at [474, 333] on input "checkbox" at bounding box center [474, 333] width 0 height 0
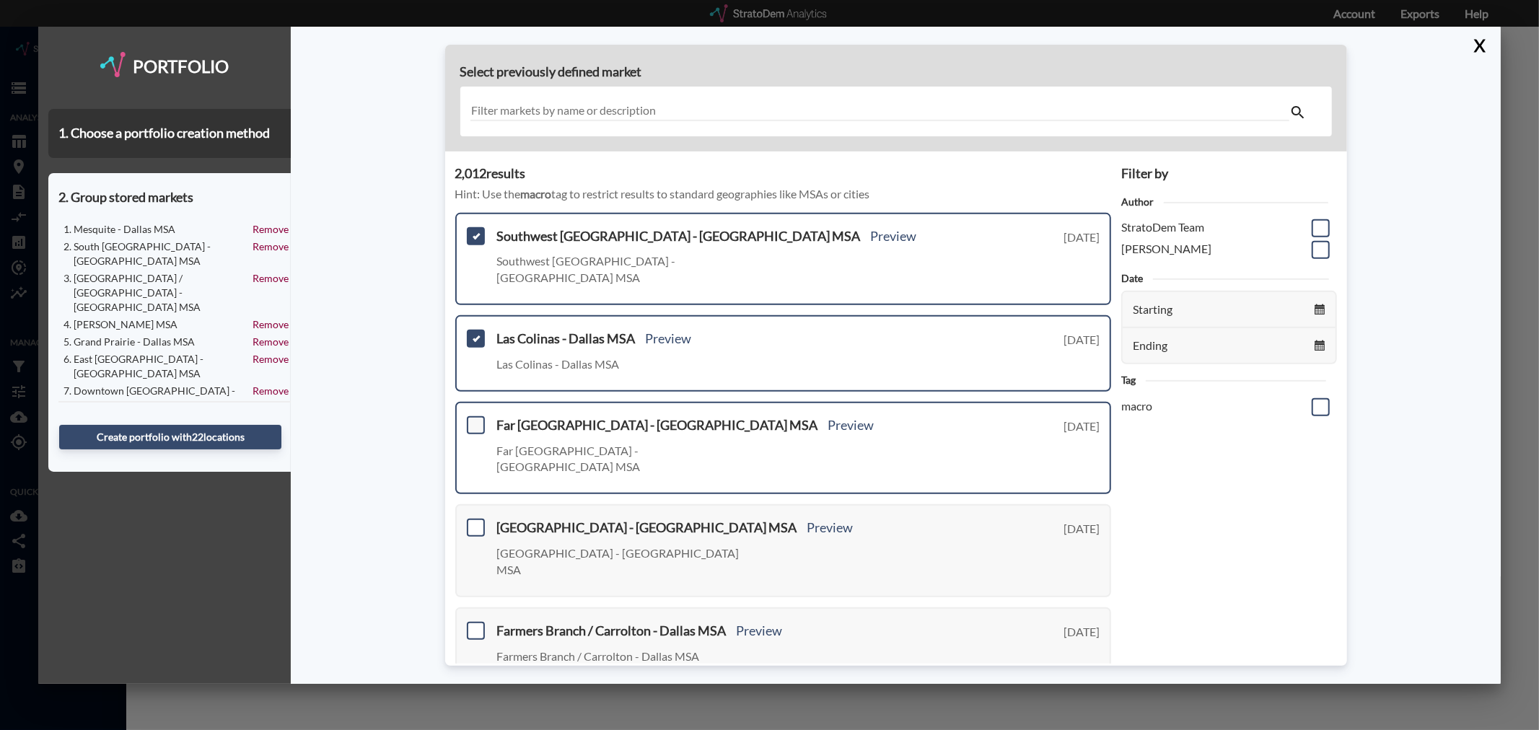
click at [475, 416] on span at bounding box center [476, 425] width 18 height 18
click at [474, 419] on input "checkbox" at bounding box center [474, 419] width 0 height 0
click at [479, 519] on span at bounding box center [476, 528] width 18 height 18
click at [474, 522] on input "checkbox" at bounding box center [474, 522] width 0 height 0
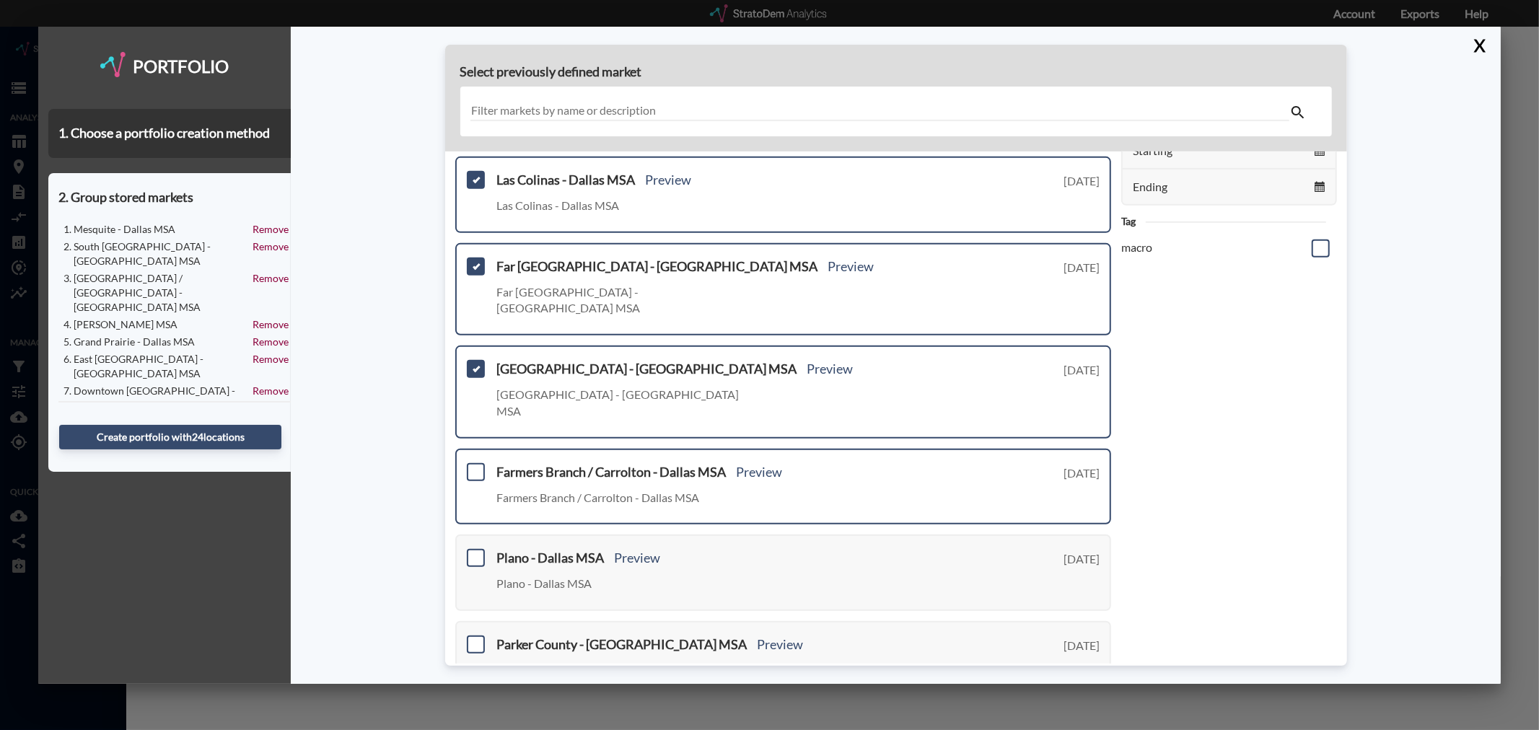
scroll to position [160, 0]
click at [475, 462] on span at bounding box center [476, 471] width 18 height 18
click at [474, 465] on input "checkbox" at bounding box center [474, 465] width 0 height 0
click at [475, 533] on div "Plano - Dallas MSA Preview Plano - [GEOGRAPHIC_DATA] MSA [DATE]" at bounding box center [783, 571] width 657 height 76
click at [475, 548] on span at bounding box center [476, 557] width 18 height 18
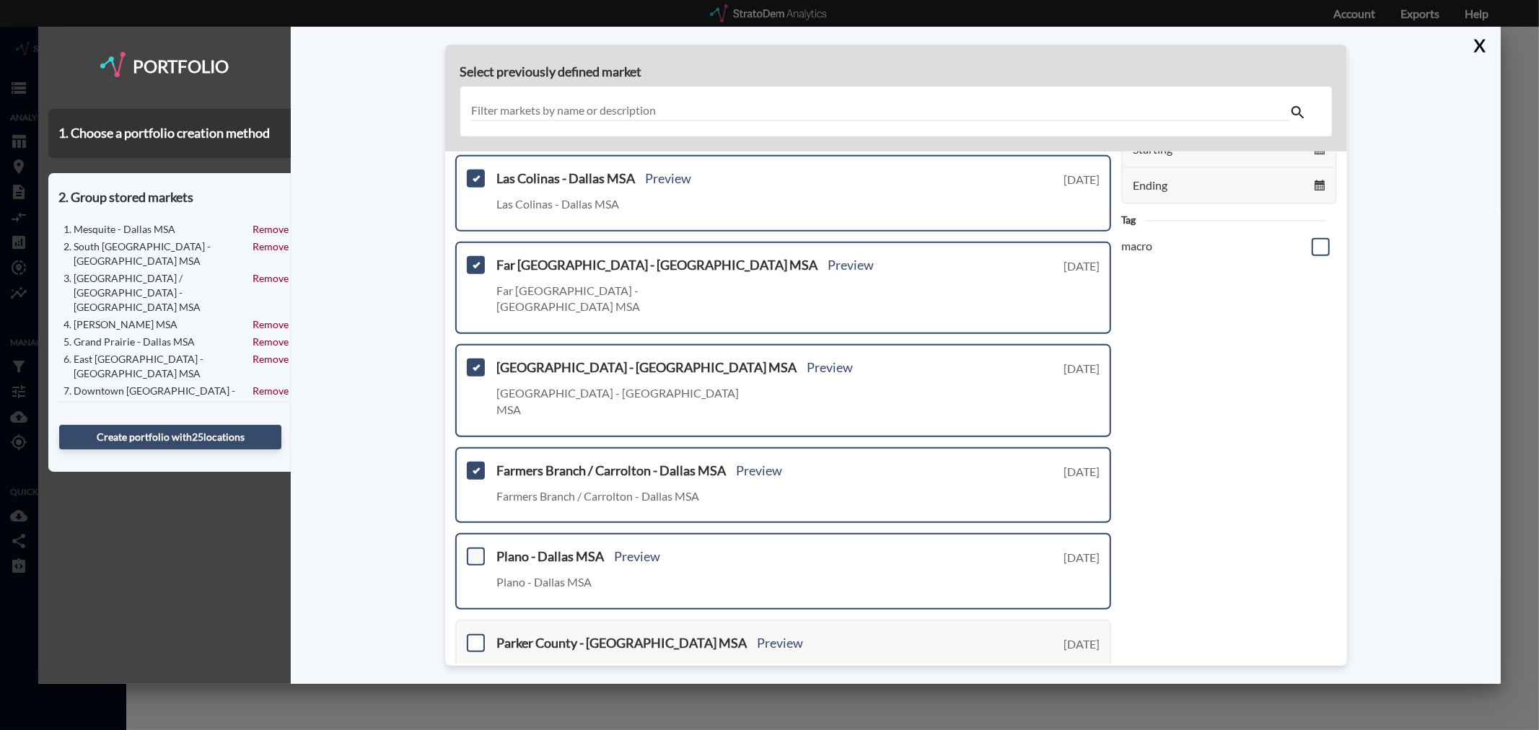
click at [474, 551] on input "checkbox" at bounding box center [474, 551] width 0 height 0
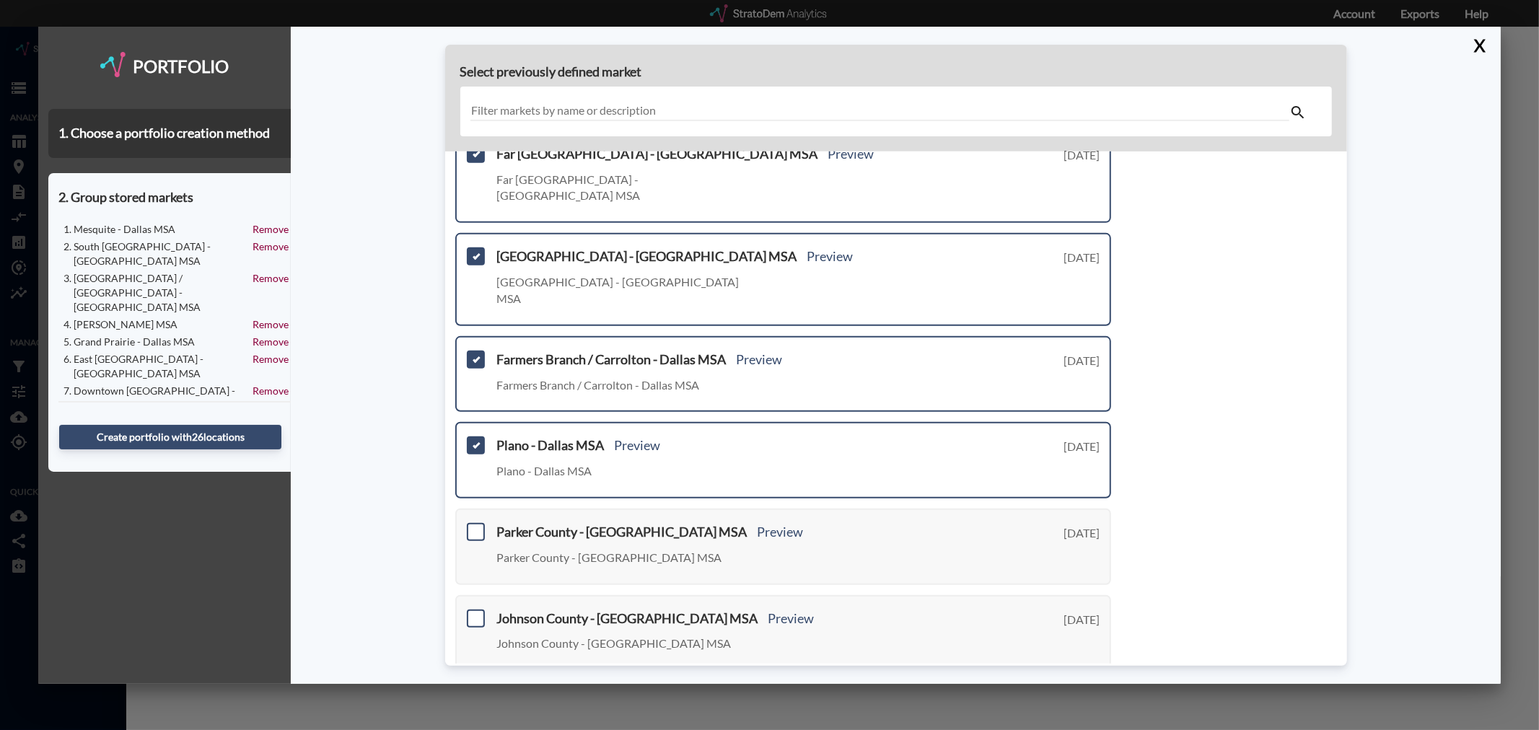
scroll to position [401, 0]
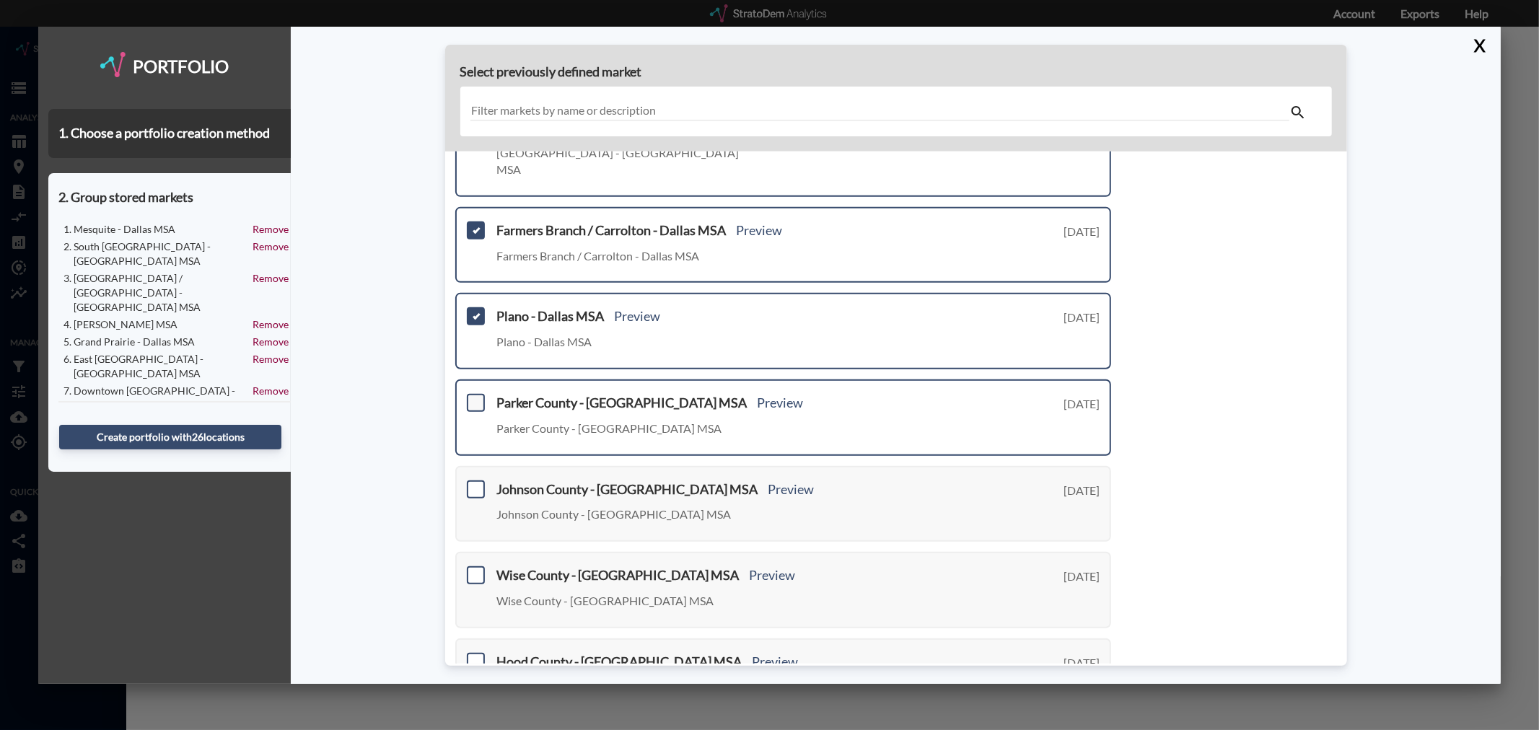
click at [476, 394] on span at bounding box center [476, 403] width 18 height 18
click at [474, 397] on input "checkbox" at bounding box center [474, 397] width 0 height 0
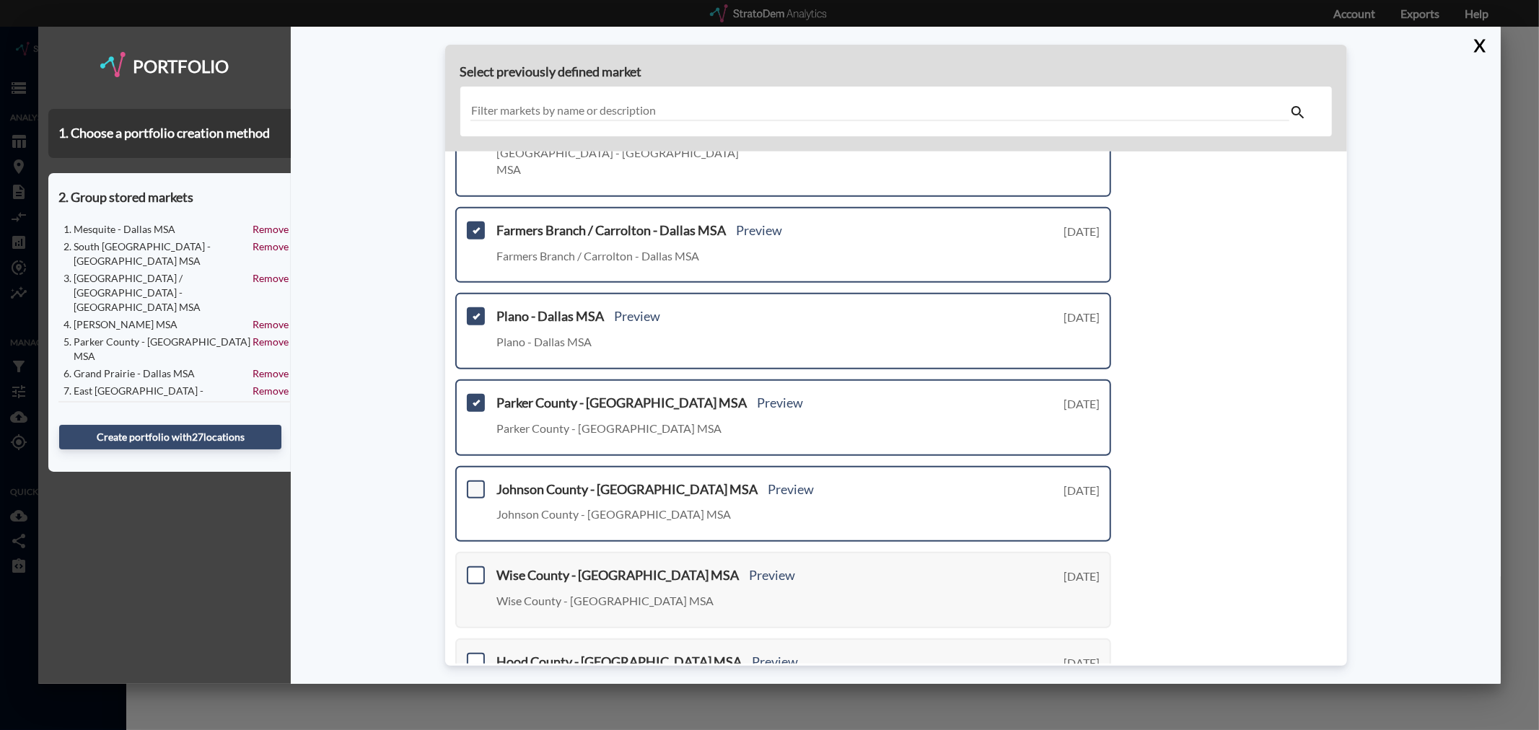
click at [472, 481] on span at bounding box center [476, 490] width 18 height 18
click at [474, 483] on input "checkbox" at bounding box center [474, 483] width 0 height 0
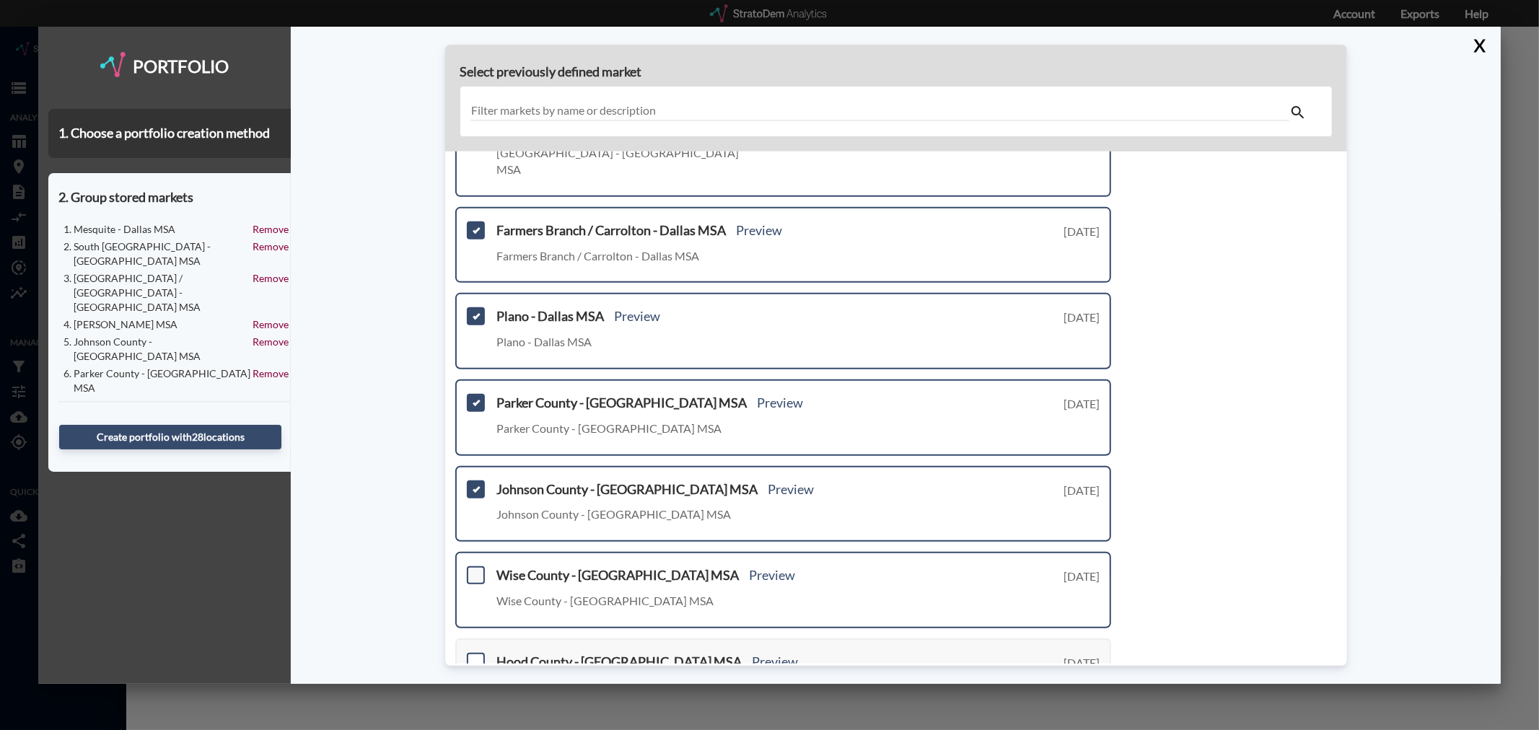
drag, startPoint x: 478, startPoint y: 518, endPoint x: 475, endPoint y: 511, distance: 8.1
click at [476, 566] on span at bounding box center [476, 575] width 18 height 18
click at [474, 569] on input "checkbox" at bounding box center [474, 569] width 0 height 0
click at [475, 653] on span at bounding box center [476, 662] width 18 height 18
click at [474, 656] on input "checkbox" at bounding box center [474, 656] width 0 height 0
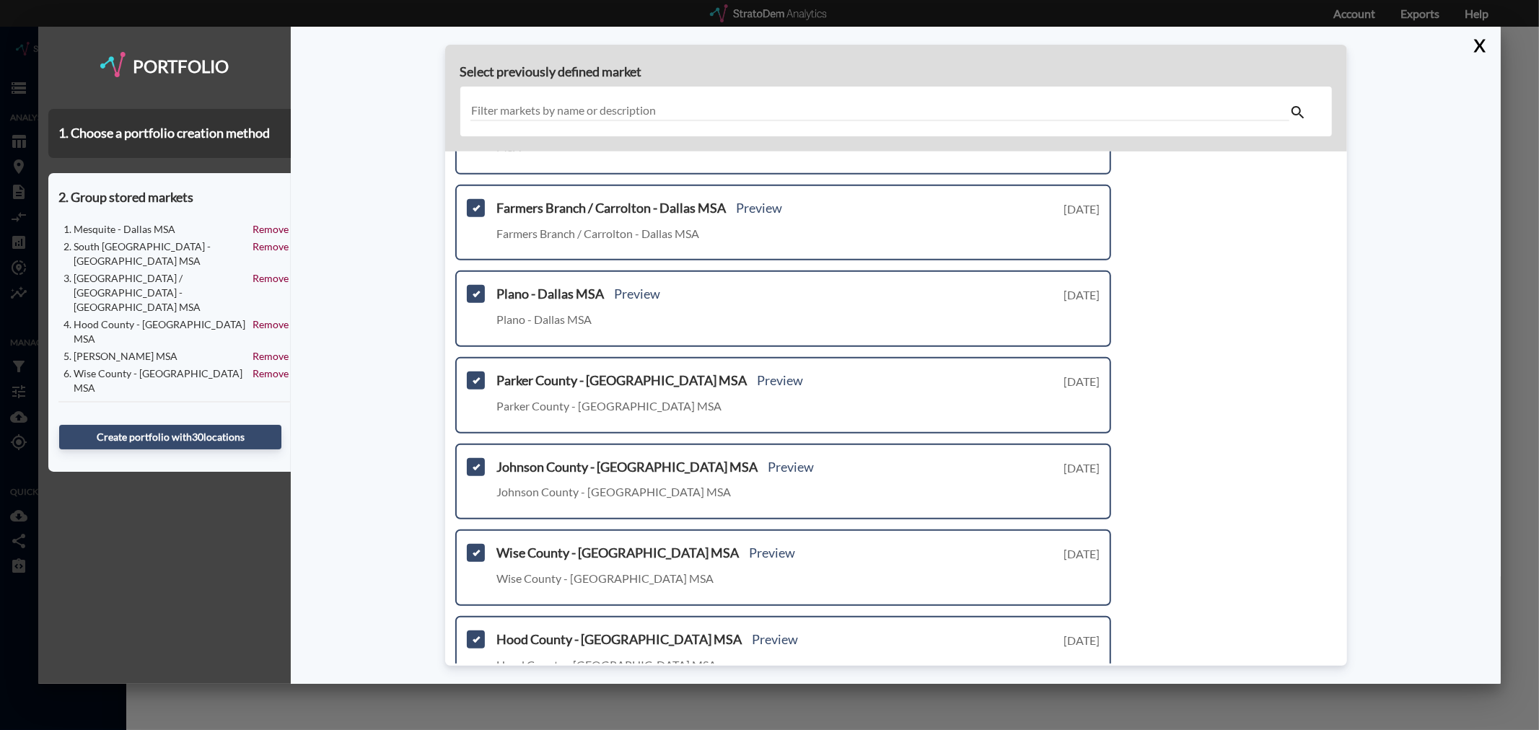
scroll to position [435, 0]
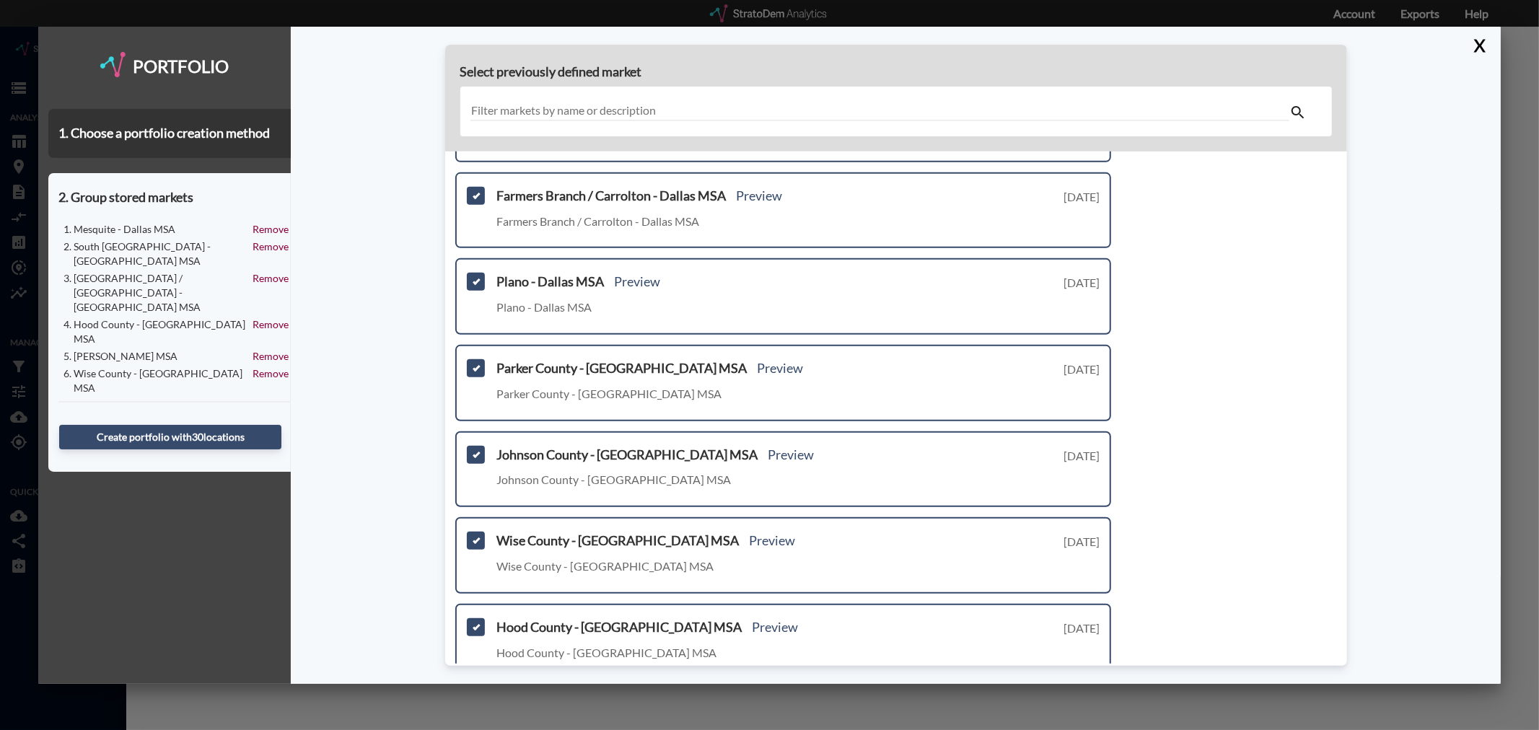
click at [1090, 696] on link "Next >" at bounding box center [1094, 704] width 33 height 17
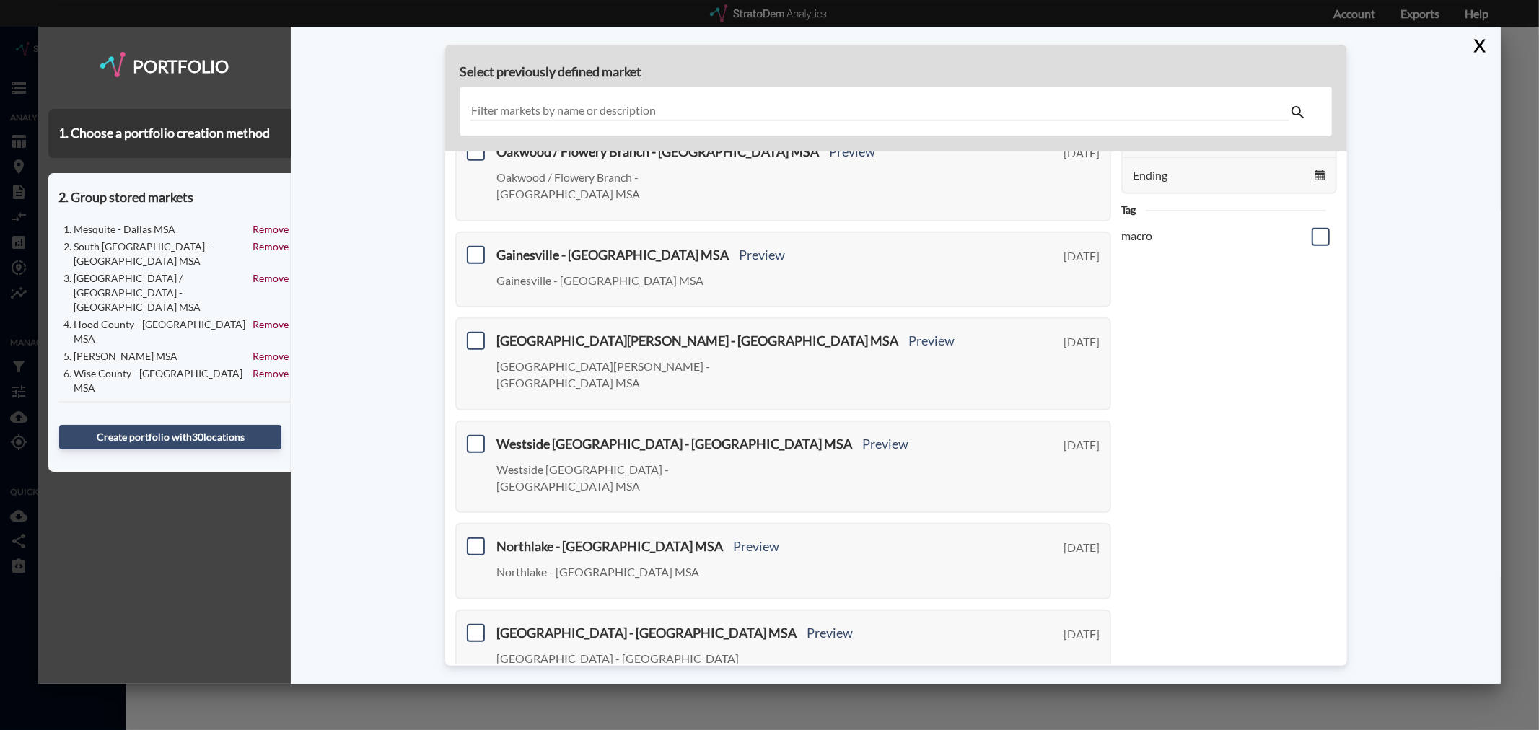
scroll to position [0, 0]
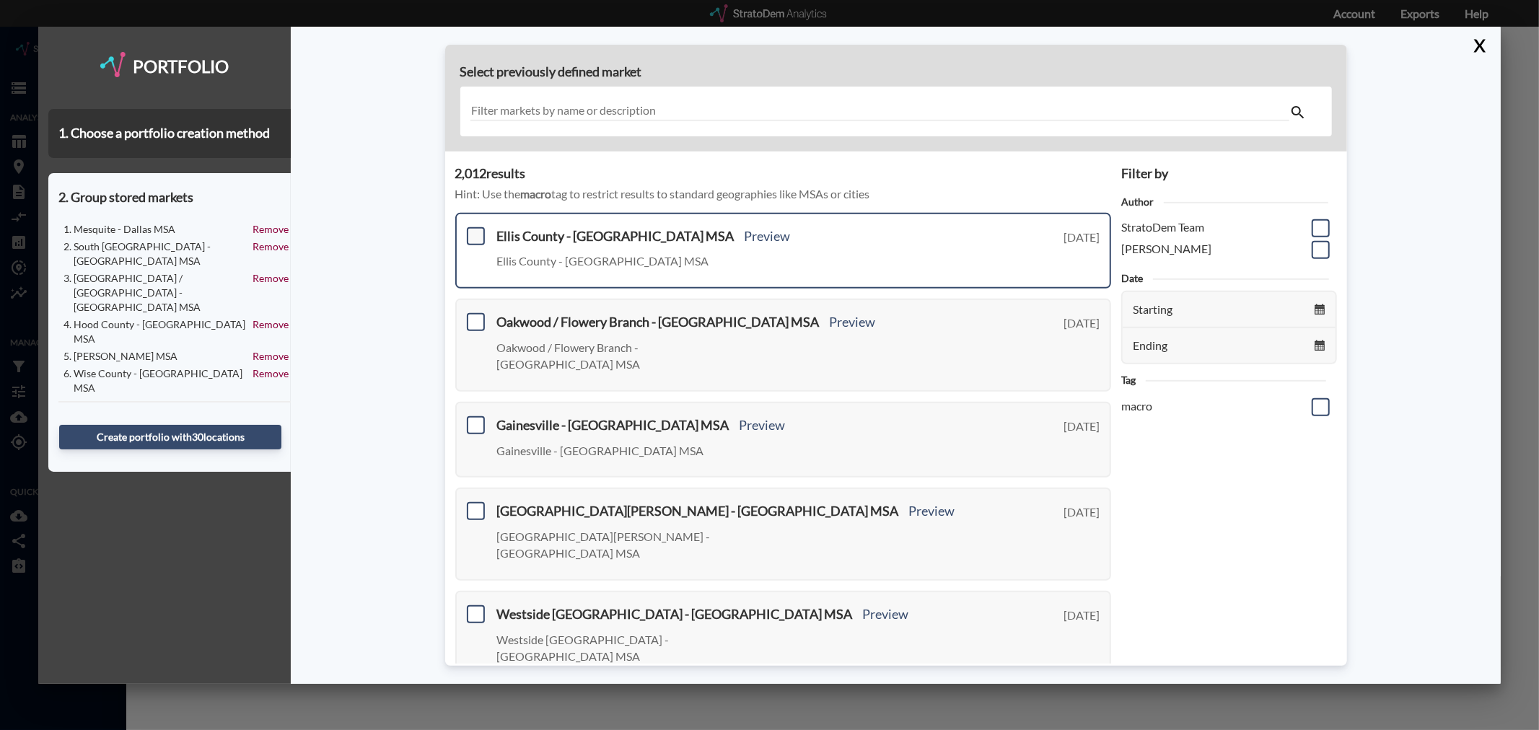
click at [472, 234] on span at bounding box center [476, 236] width 18 height 18
click at [474, 230] on input "checkbox" at bounding box center [474, 230] width 0 height 0
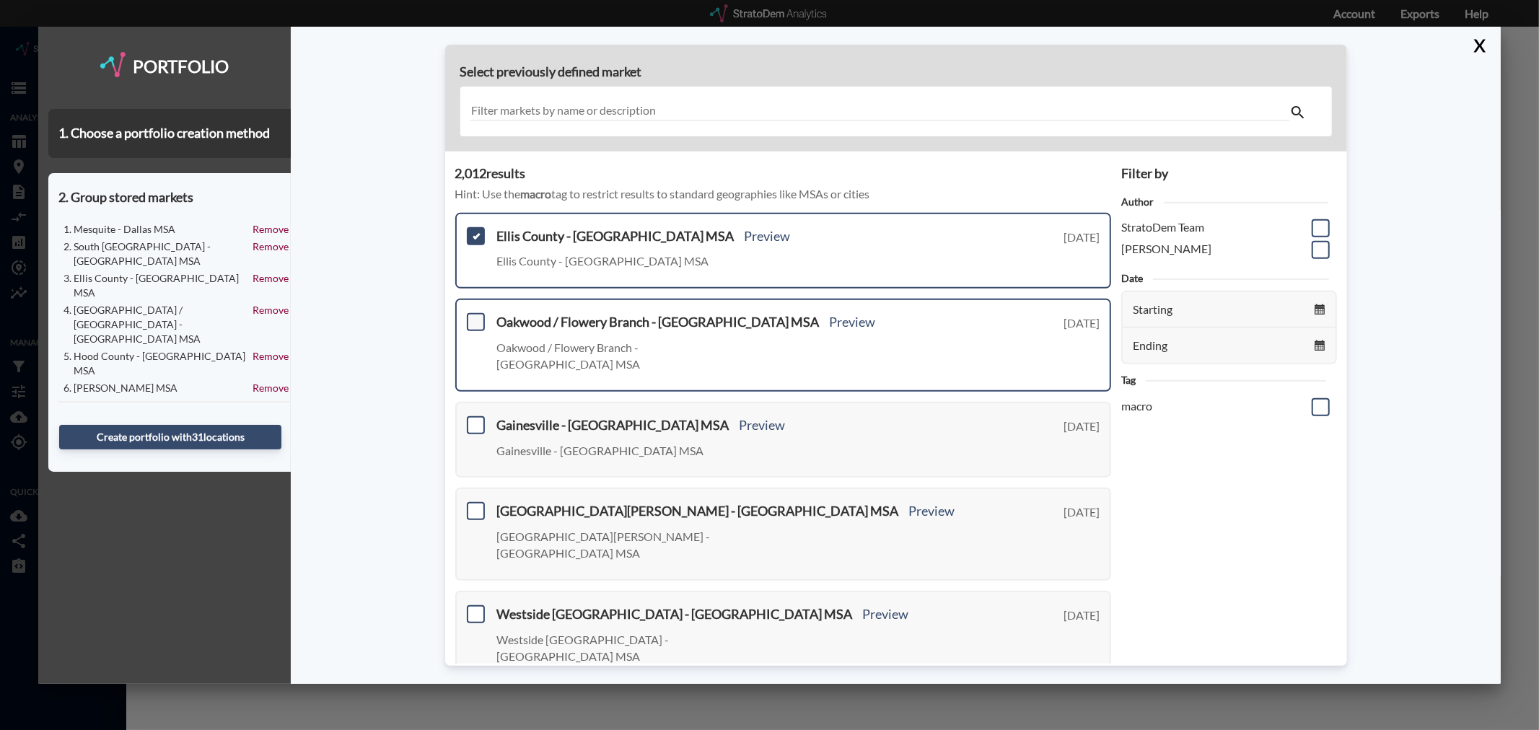
click at [475, 325] on span at bounding box center [476, 322] width 18 height 18
click at [474, 316] on input "checkbox" at bounding box center [474, 316] width 0 height 0
click at [471, 316] on span at bounding box center [476, 322] width 18 height 18
click at [474, 316] on input "checkbox" at bounding box center [474, 316] width 0 height 0
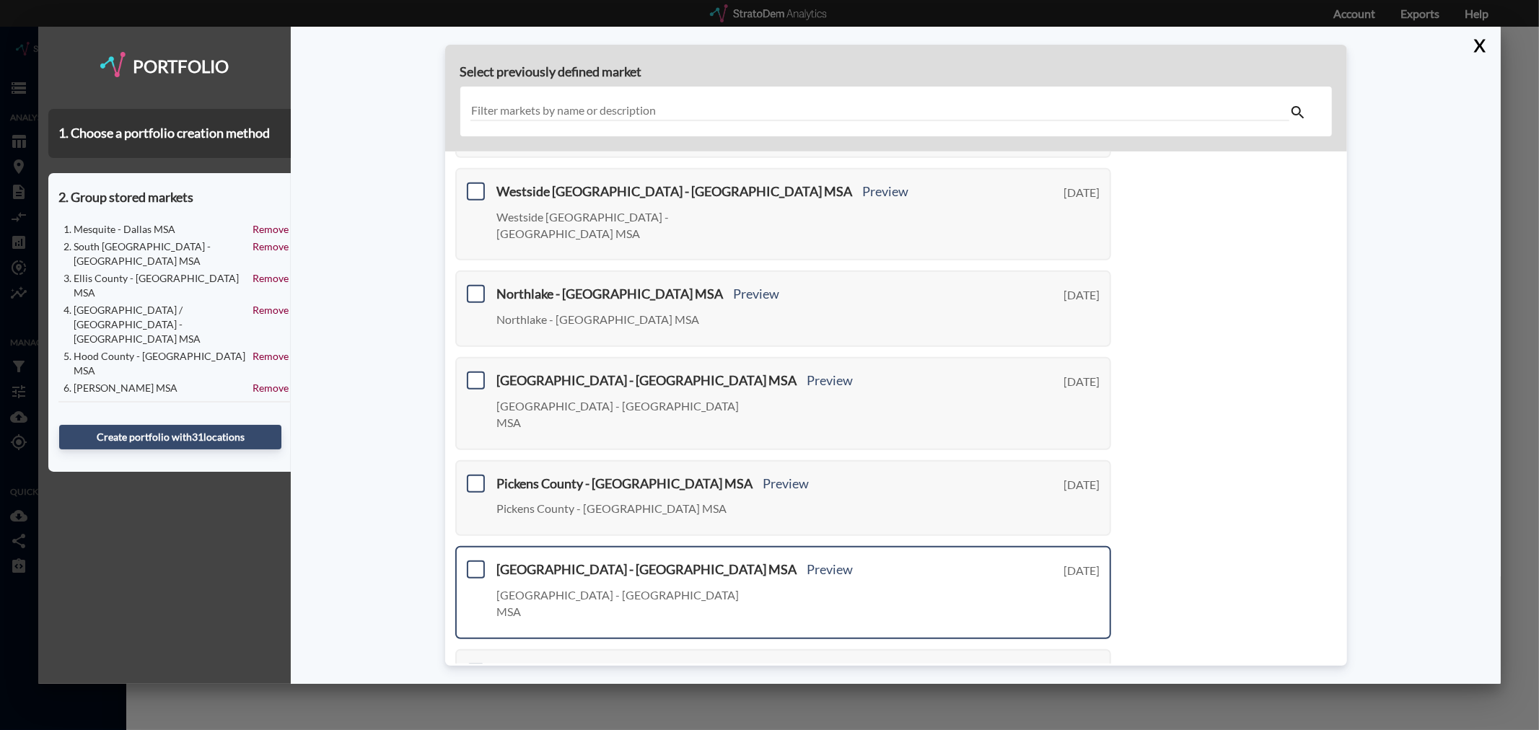
scroll to position [435, 0]
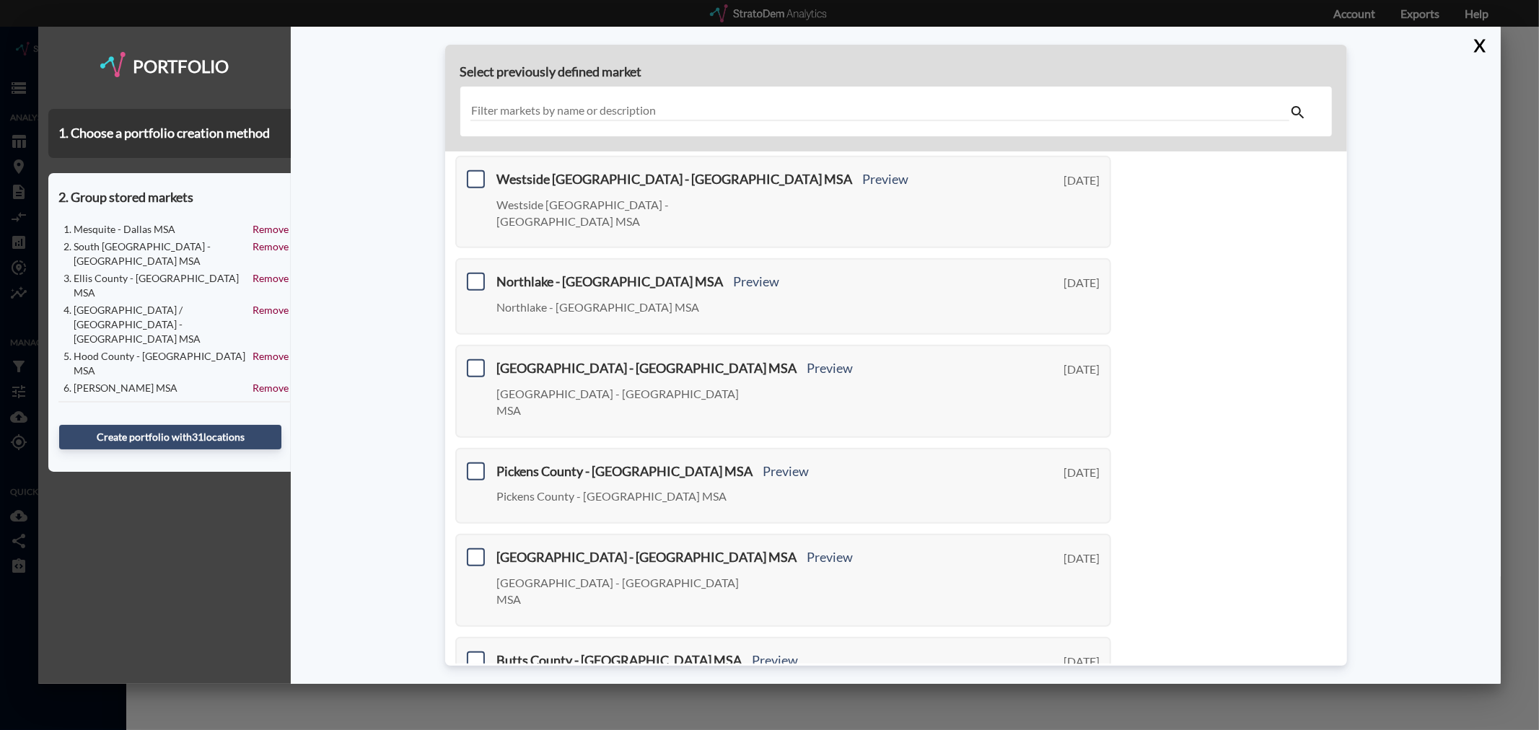
click at [1084, 728] on link "Next >" at bounding box center [1094, 736] width 33 height 17
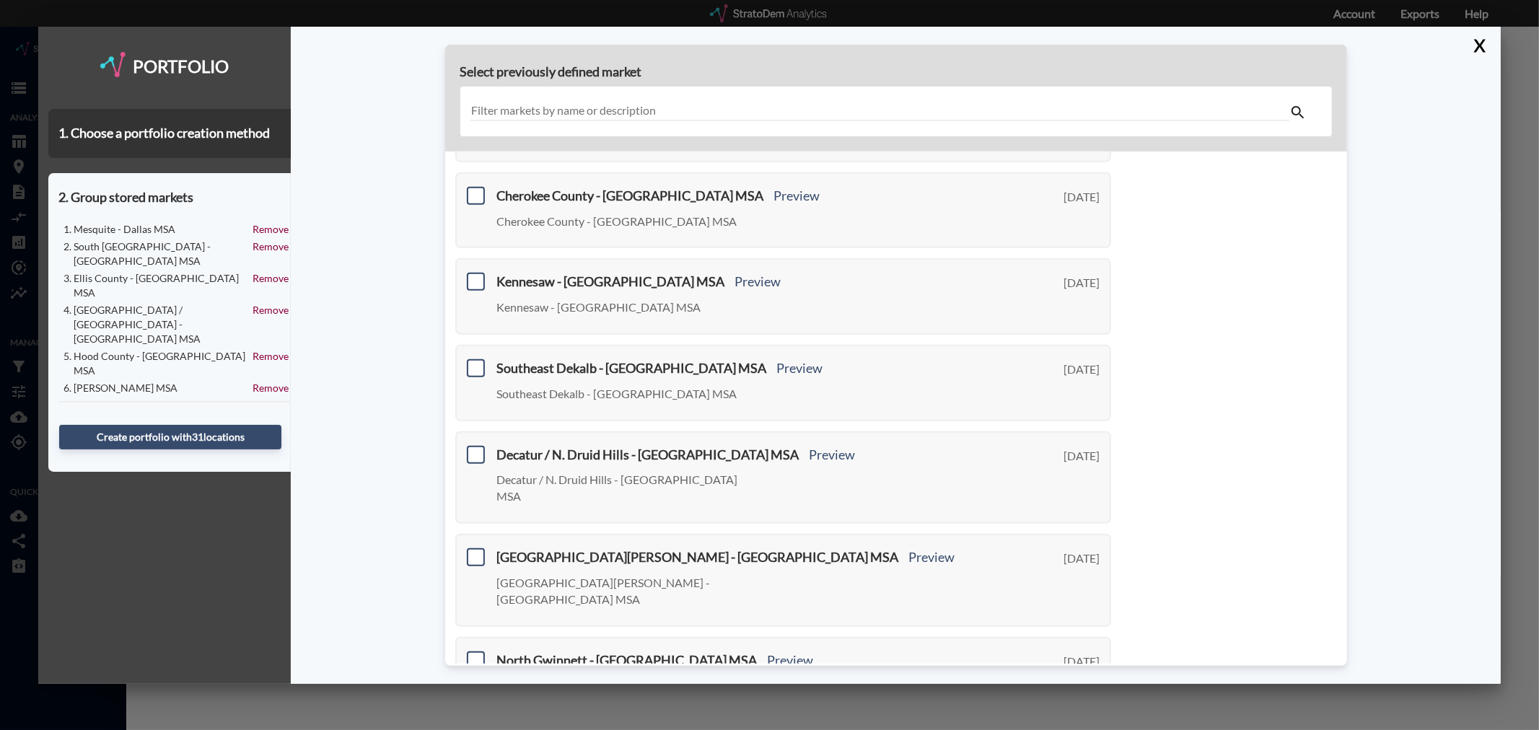
click at [1080, 728] on link "Next >" at bounding box center [1094, 736] width 33 height 17
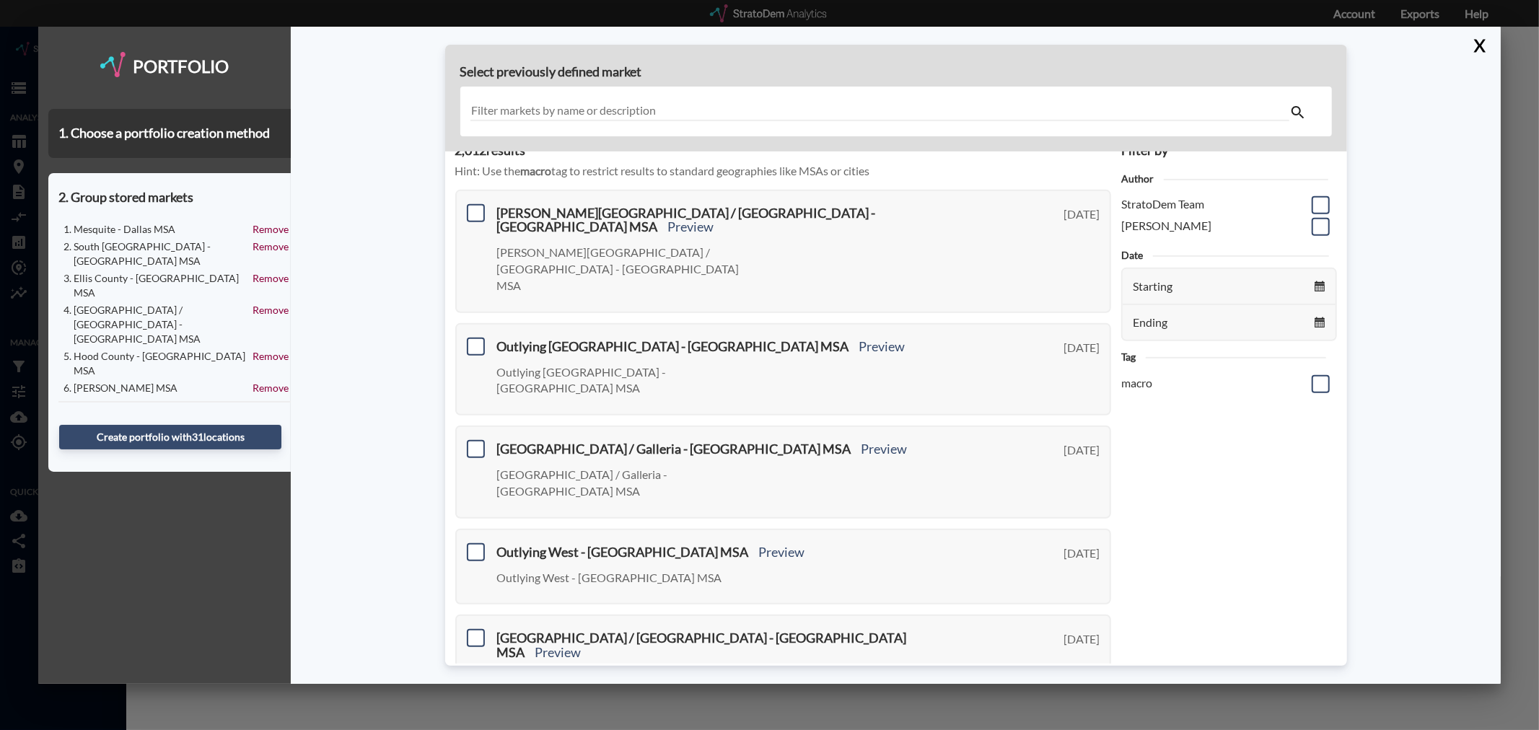
scroll to position [0, 0]
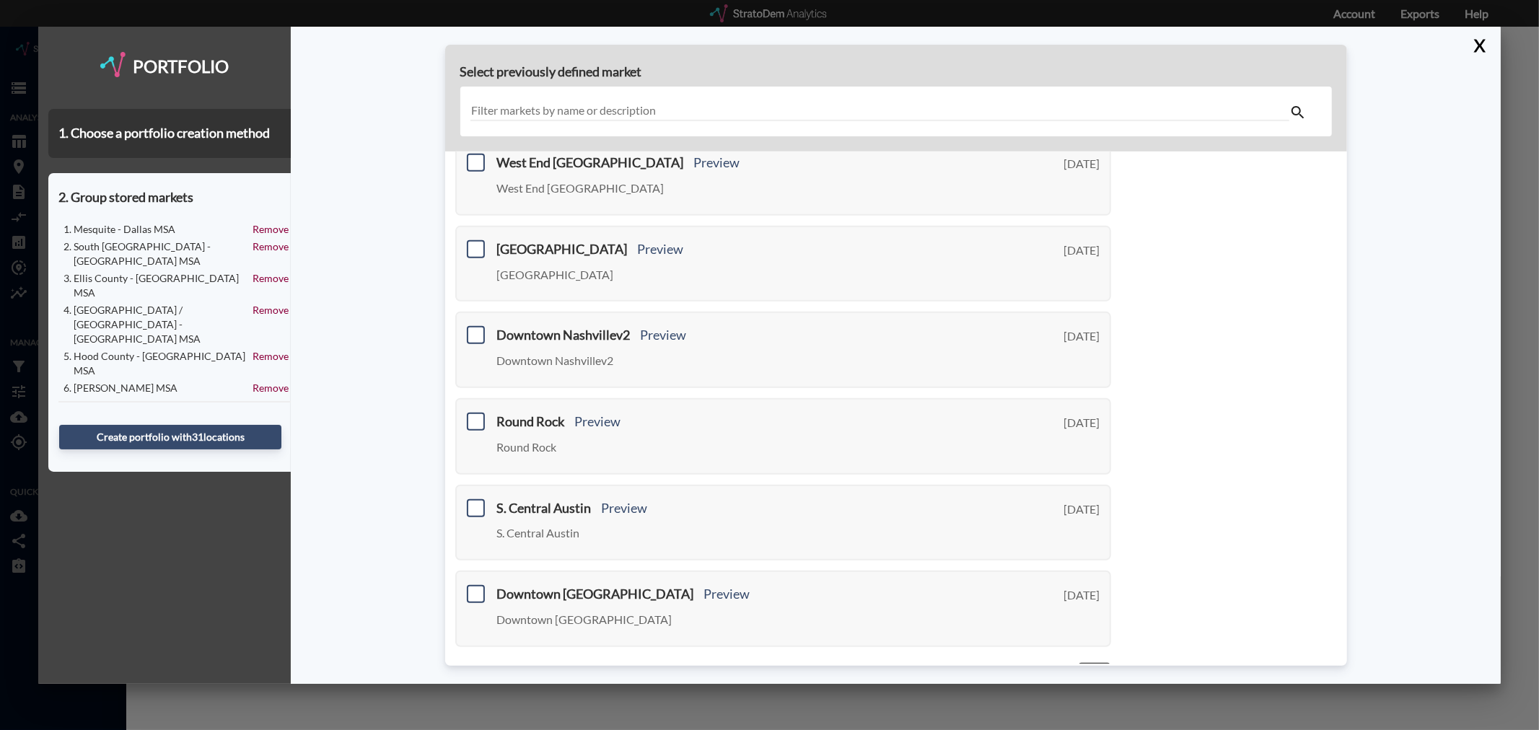
click at [1078, 662] on link "Next >" at bounding box center [1094, 670] width 33 height 17
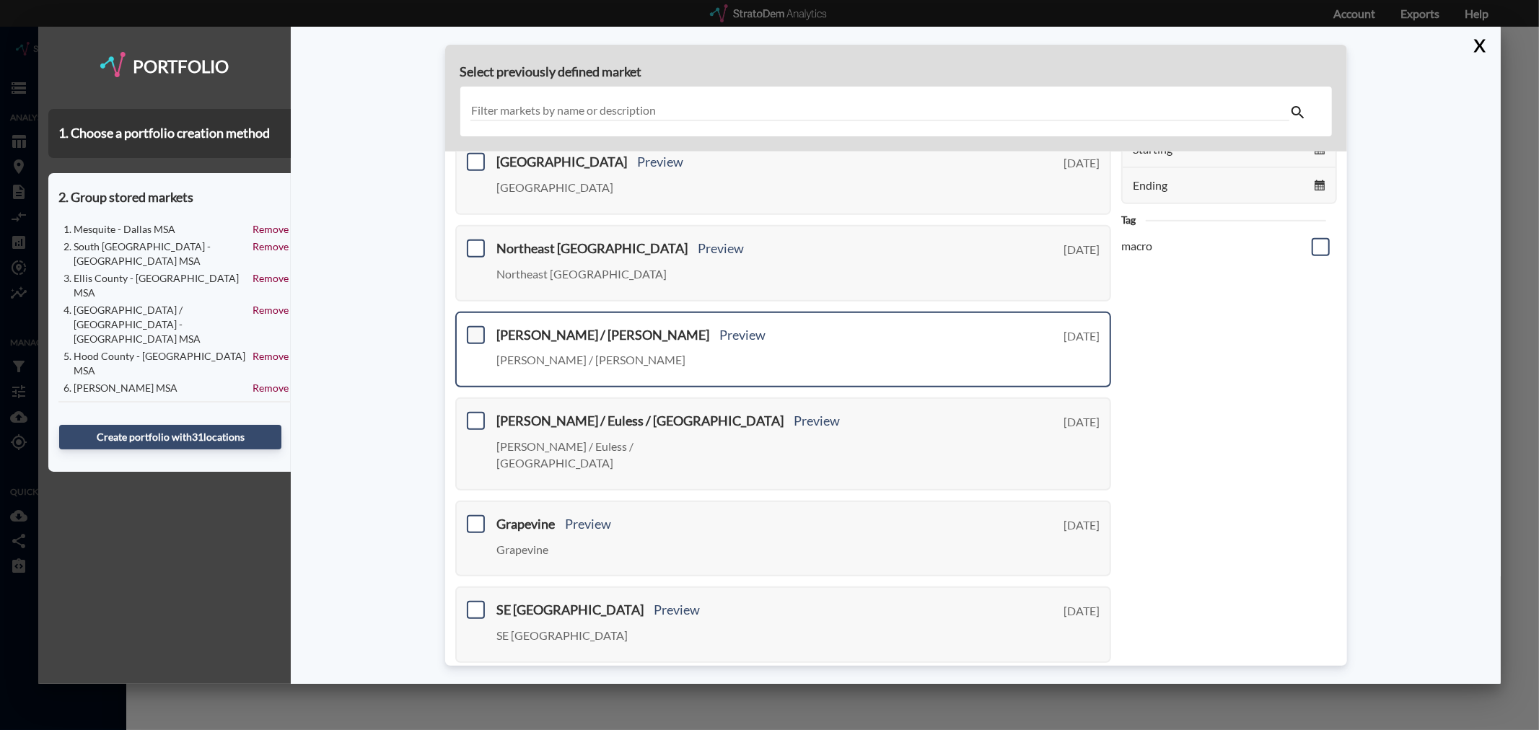
click at [471, 332] on span at bounding box center [476, 335] width 18 height 18
click at [474, 329] on input "checkbox" at bounding box center [474, 329] width 0 height 0
click at [470, 419] on span at bounding box center [476, 421] width 18 height 18
click at [474, 415] on input "checkbox" at bounding box center [474, 415] width 0 height 0
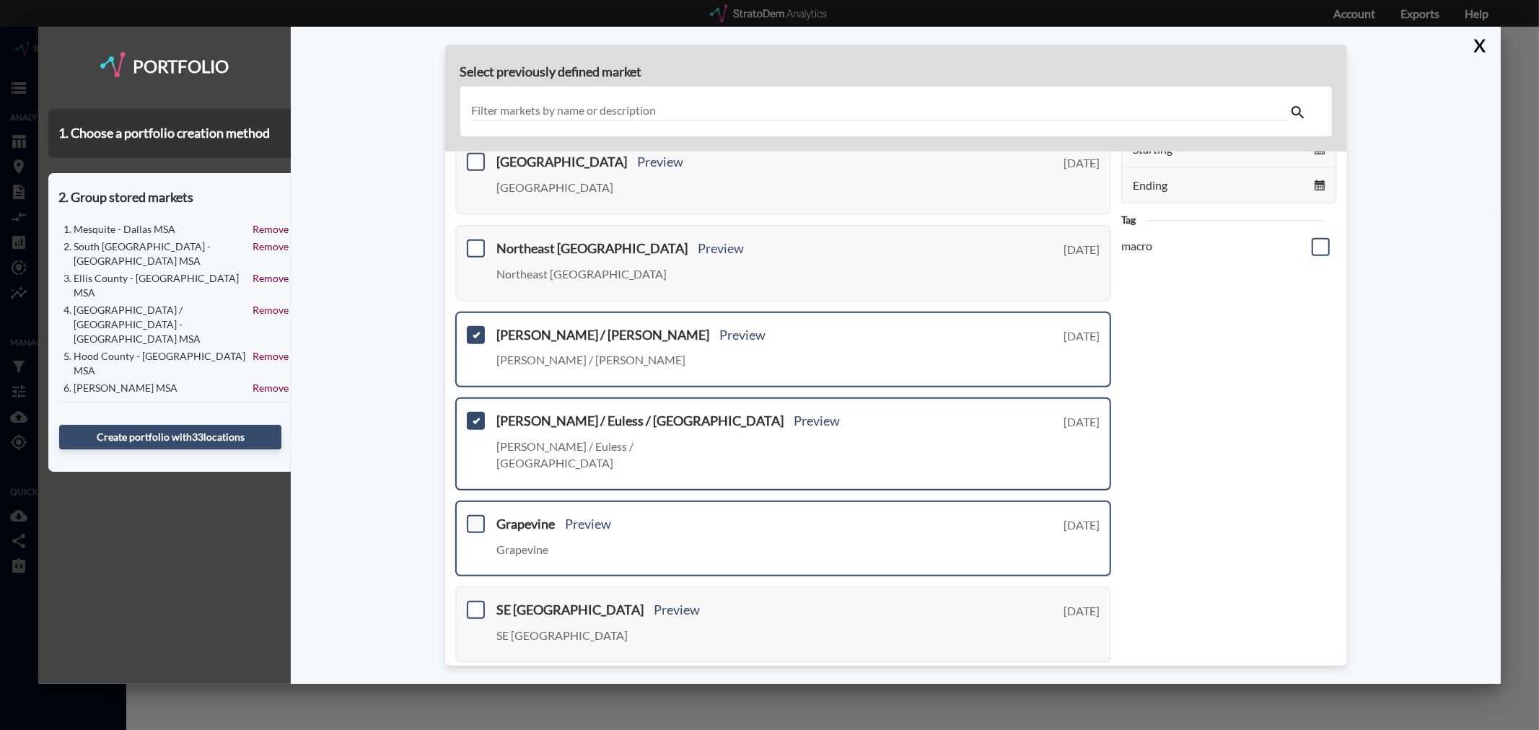
click at [473, 515] on span at bounding box center [476, 524] width 18 height 18
click at [474, 518] on input "checkbox" at bounding box center [474, 518] width 0 height 0
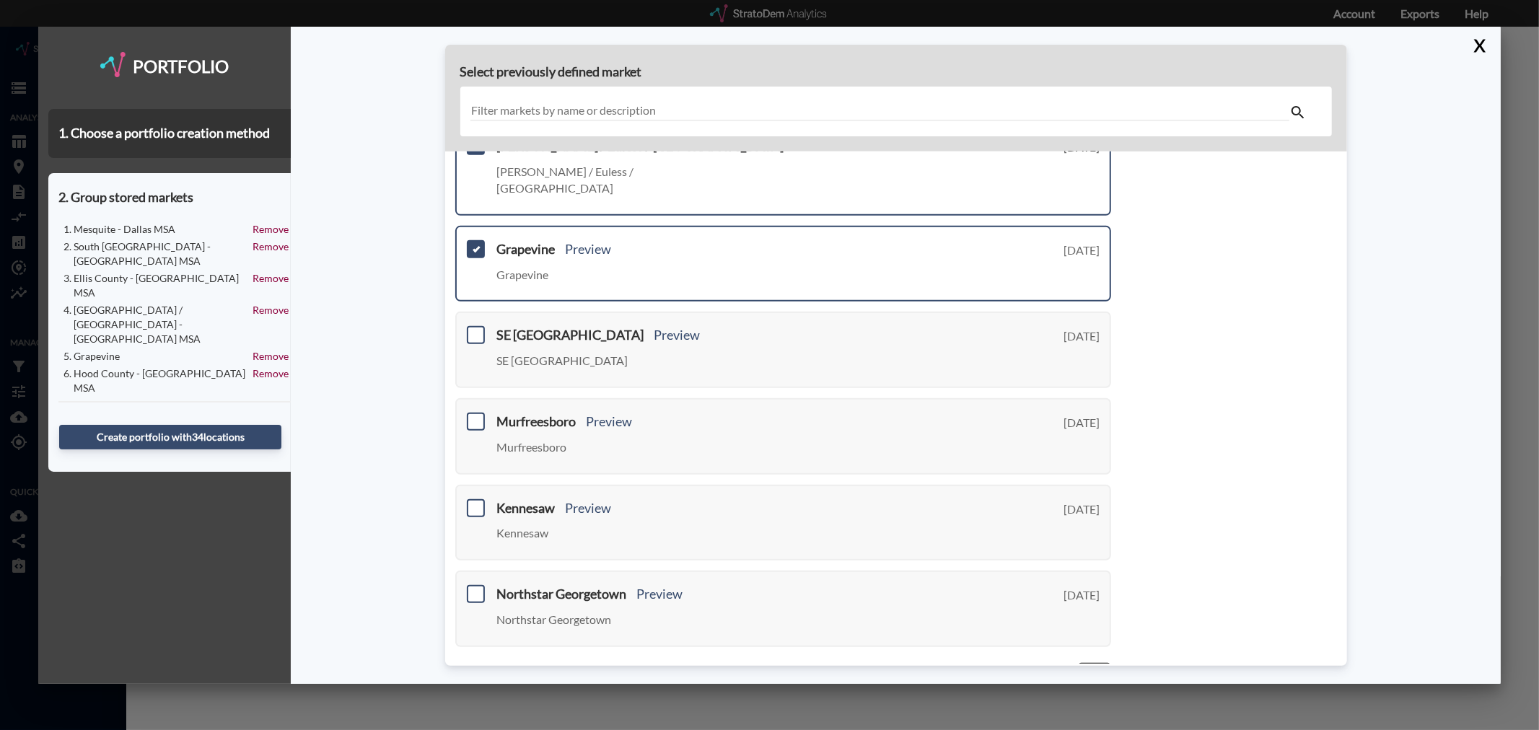
click at [1086, 662] on link "Next >" at bounding box center [1094, 670] width 33 height 17
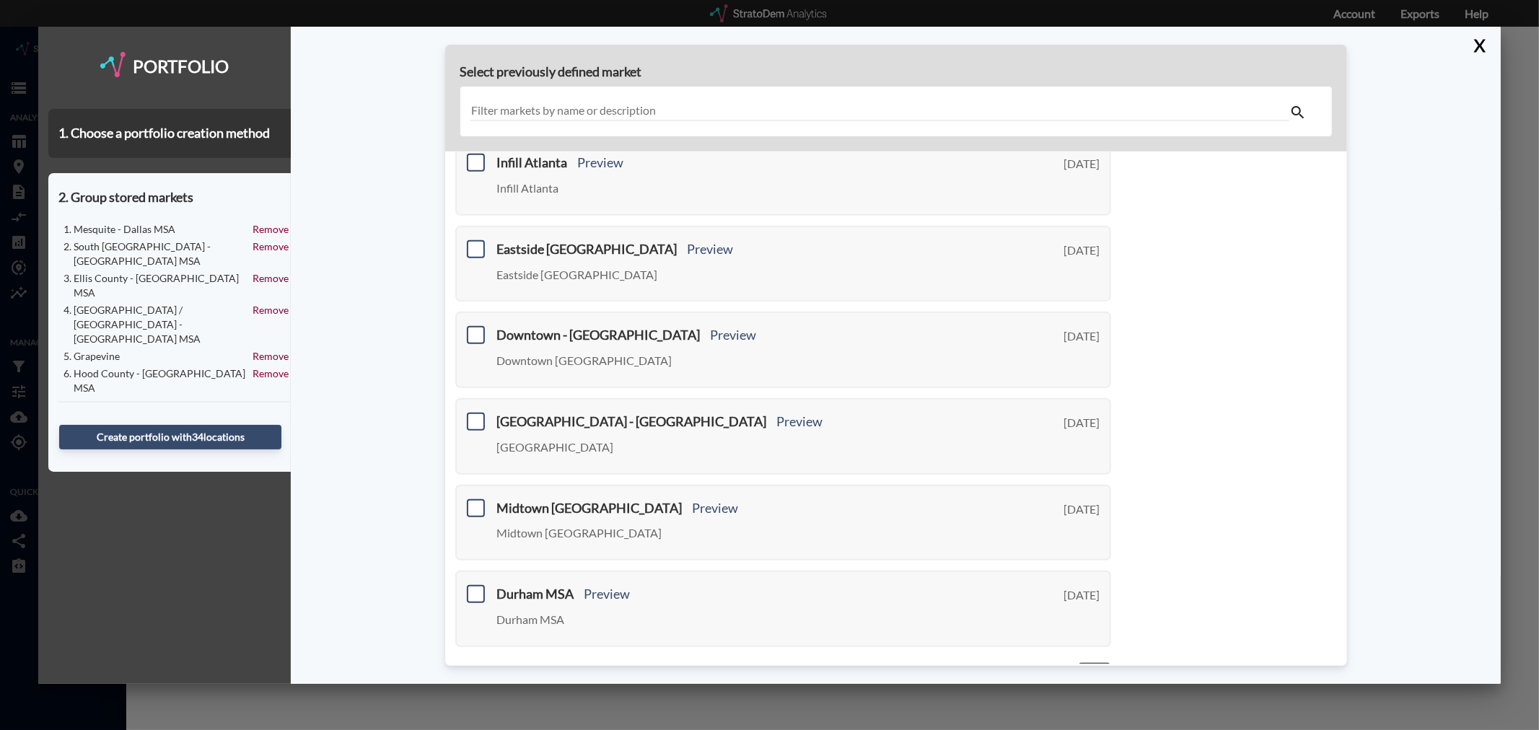
click at [1084, 662] on link "Next >" at bounding box center [1094, 670] width 33 height 17
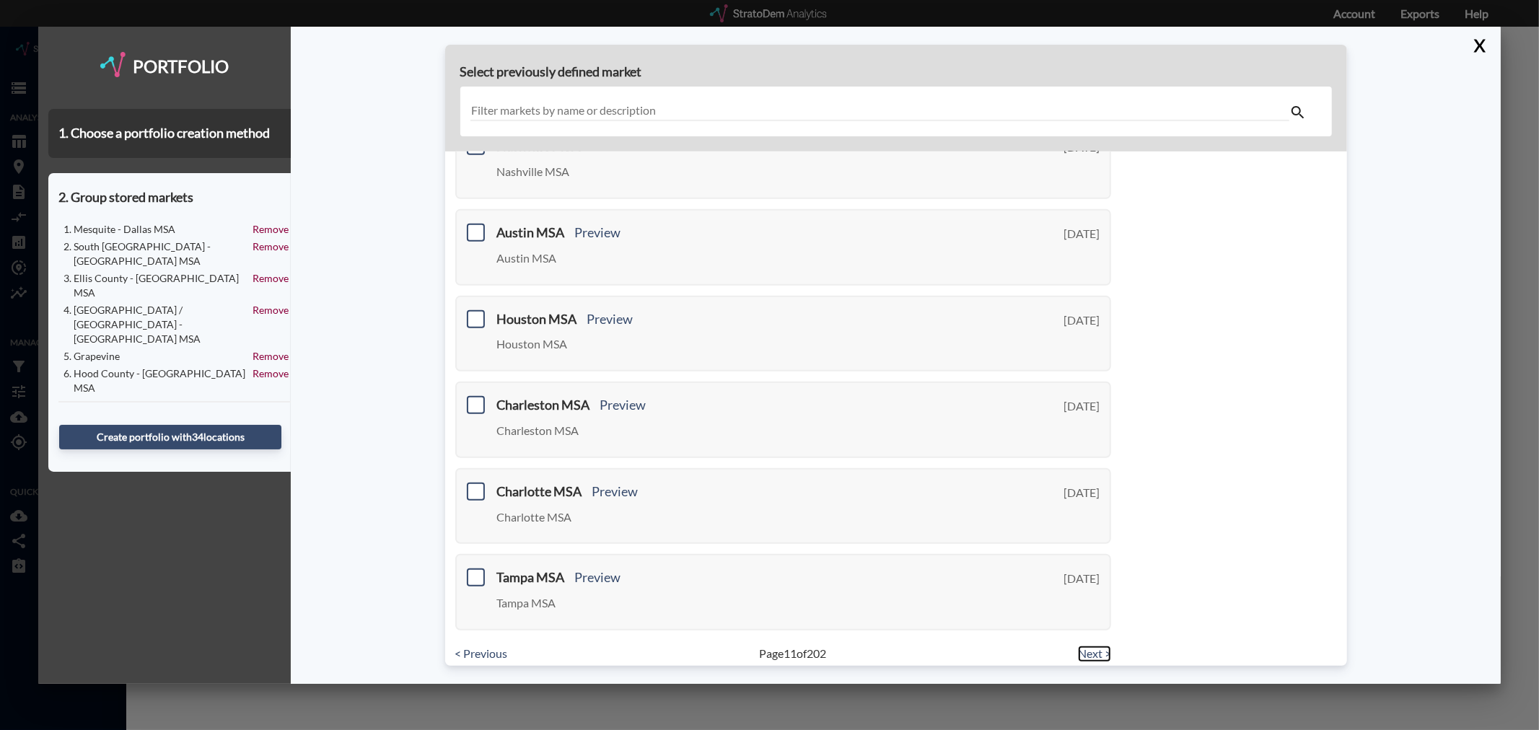
click at [1100, 646] on link "Next >" at bounding box center [1094, 654] width 33 height 17
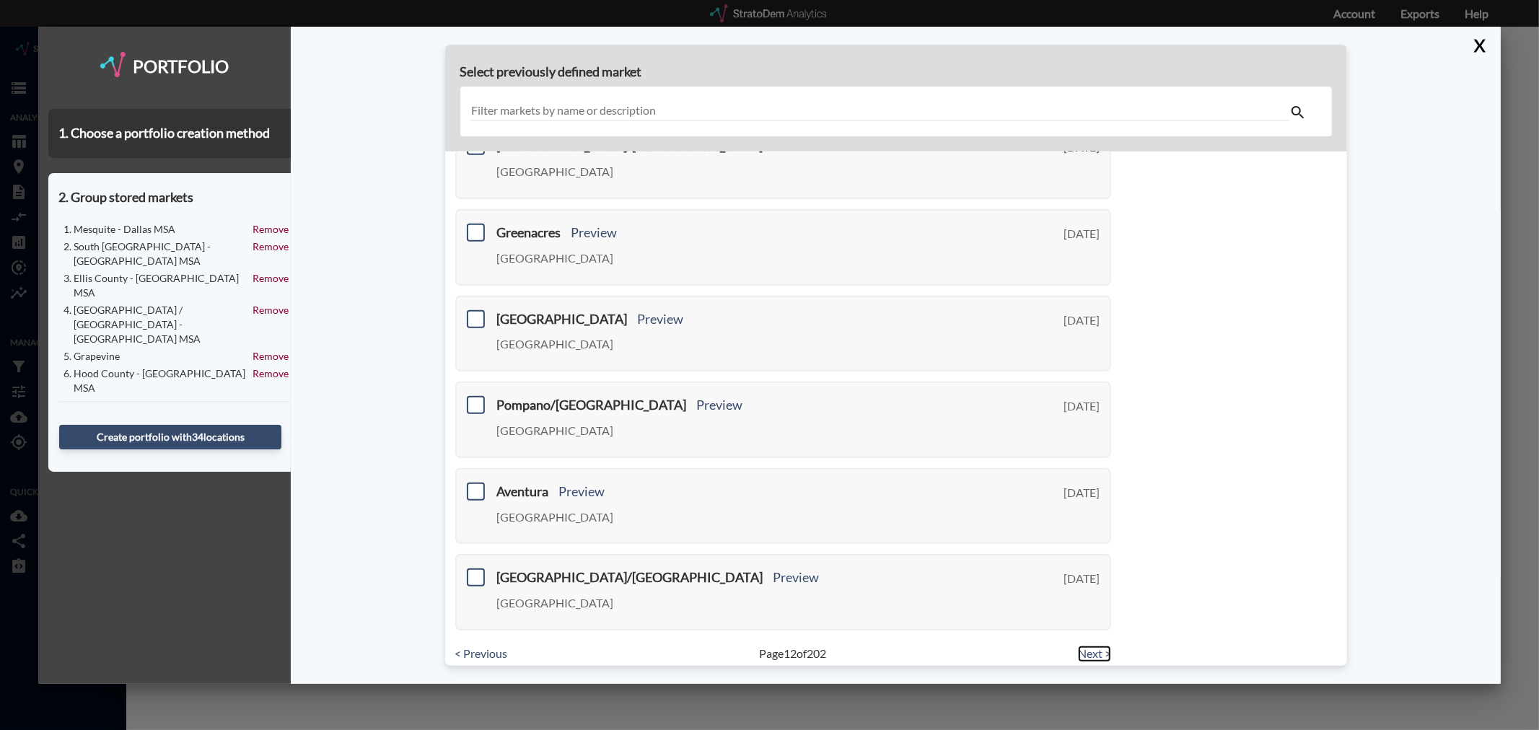
click at [1087, 646] on link "Next >" at bounding box center [1094, 654] width 33 height 17
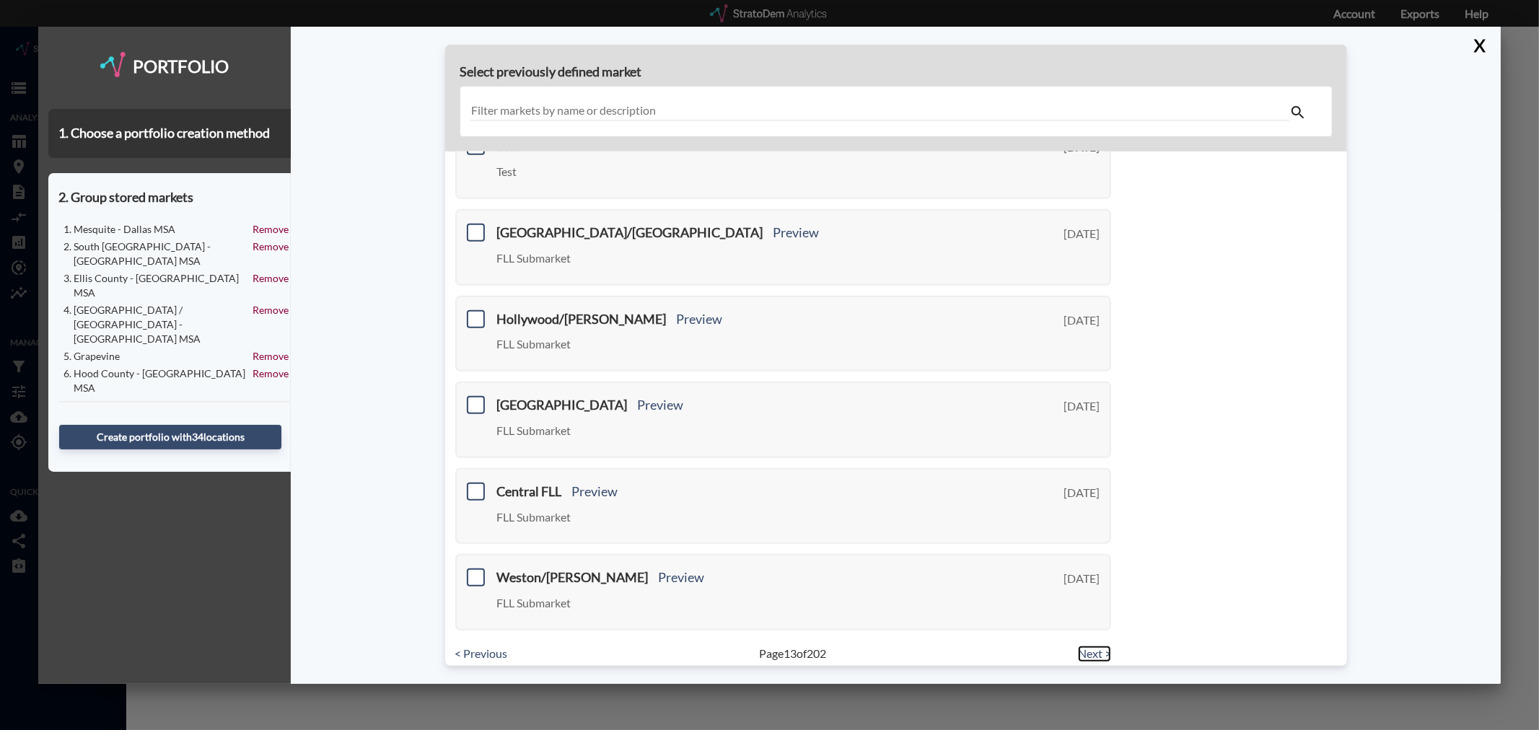
click at [1085, 646] on link "Next >" at bounding box center [1094, 654] width 33 height 17
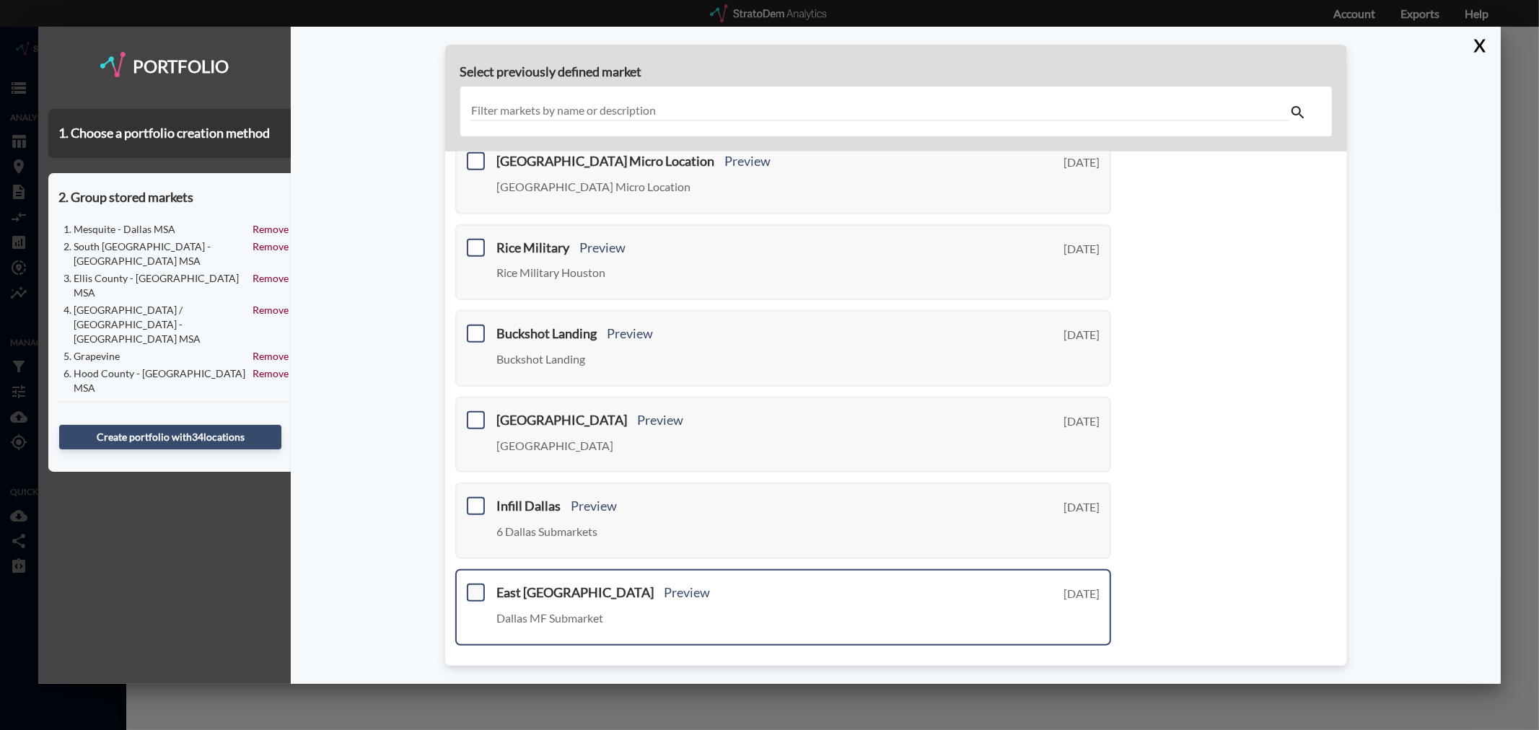
click at [478, 584] on span at bounding box center [476, 593] width 18 height 18
click at [474, 587] on input "checkbox" at bounding box center [474, 587] width 0 height 0
click at [1080, 661] on link "Next >" at bounding box center [1094, 669] width 33 height 17
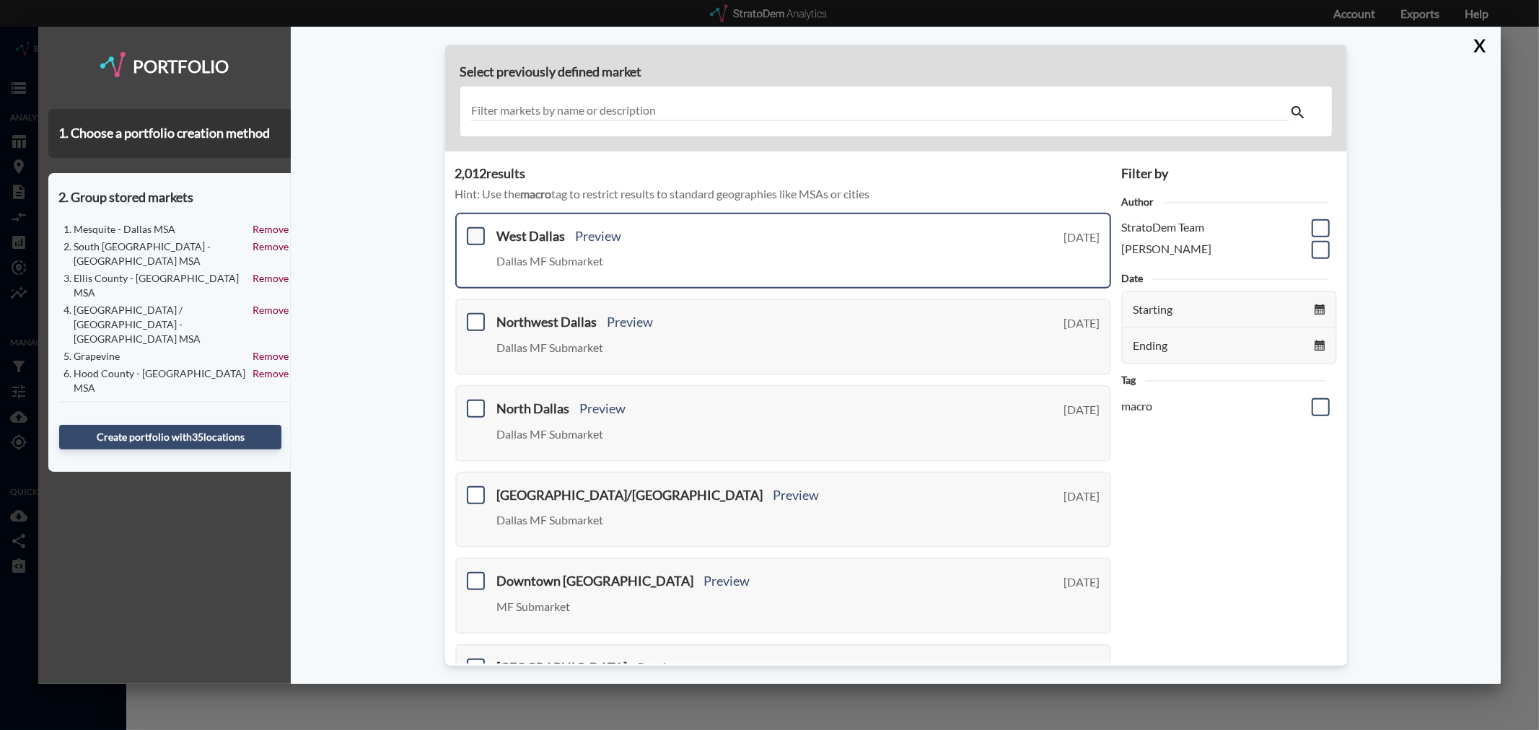
click at [478, 229] on span at bounding box center [476, 236] width 18 height 18
click at [474, 230] on input "checkbox" at bounding box center [474, 230] width 0 height 0
click at [471, 316] on span at bounding box center [476, 322] width 18 height 18
click at [474, 316] on input "checkbox" at bounding box center [474, 316] width 0 height 0
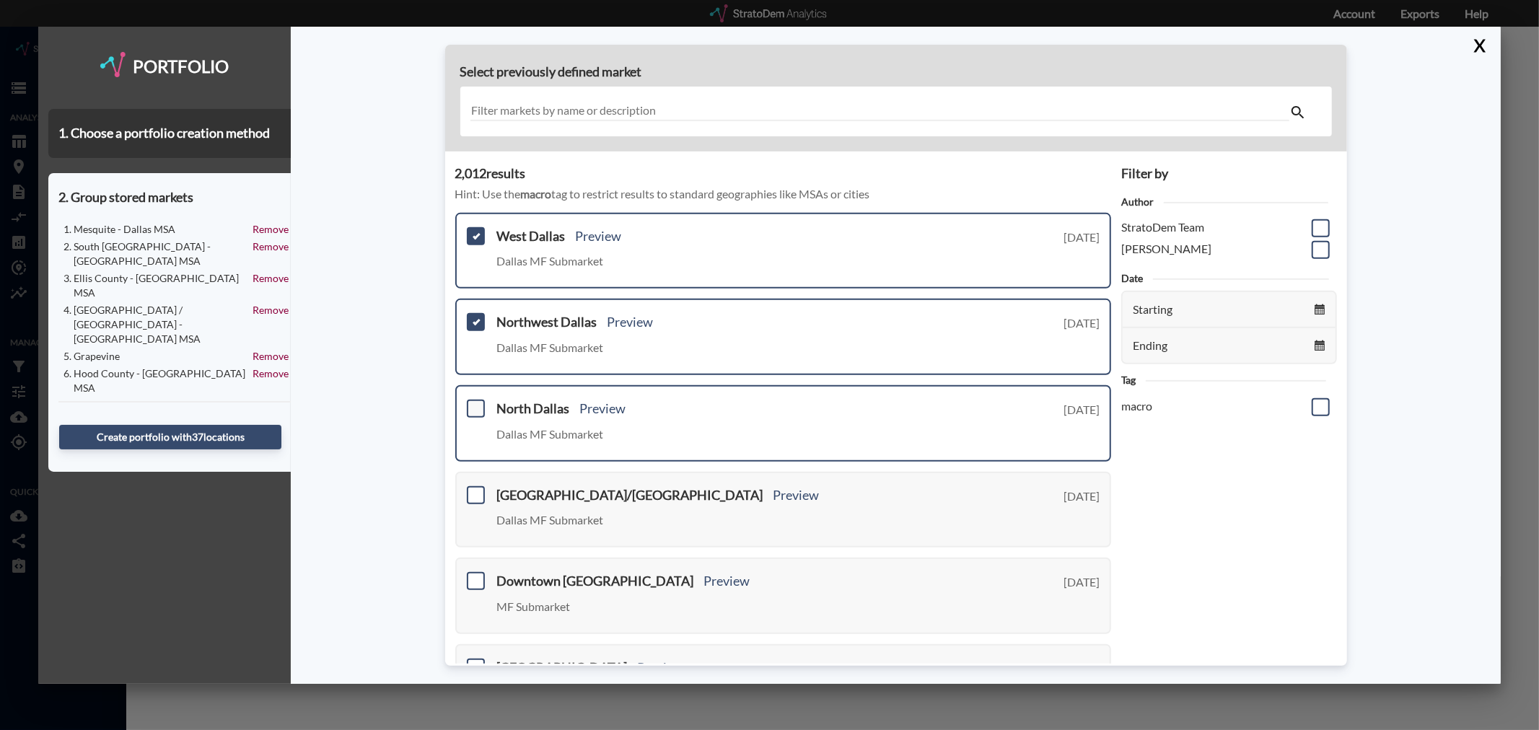
click at [475, 401] on span at bounding box center [476, 409] width 18 height 18
click at [474, 403] on input "checkbox" at bounding box center [474, 403] width 0 height 0
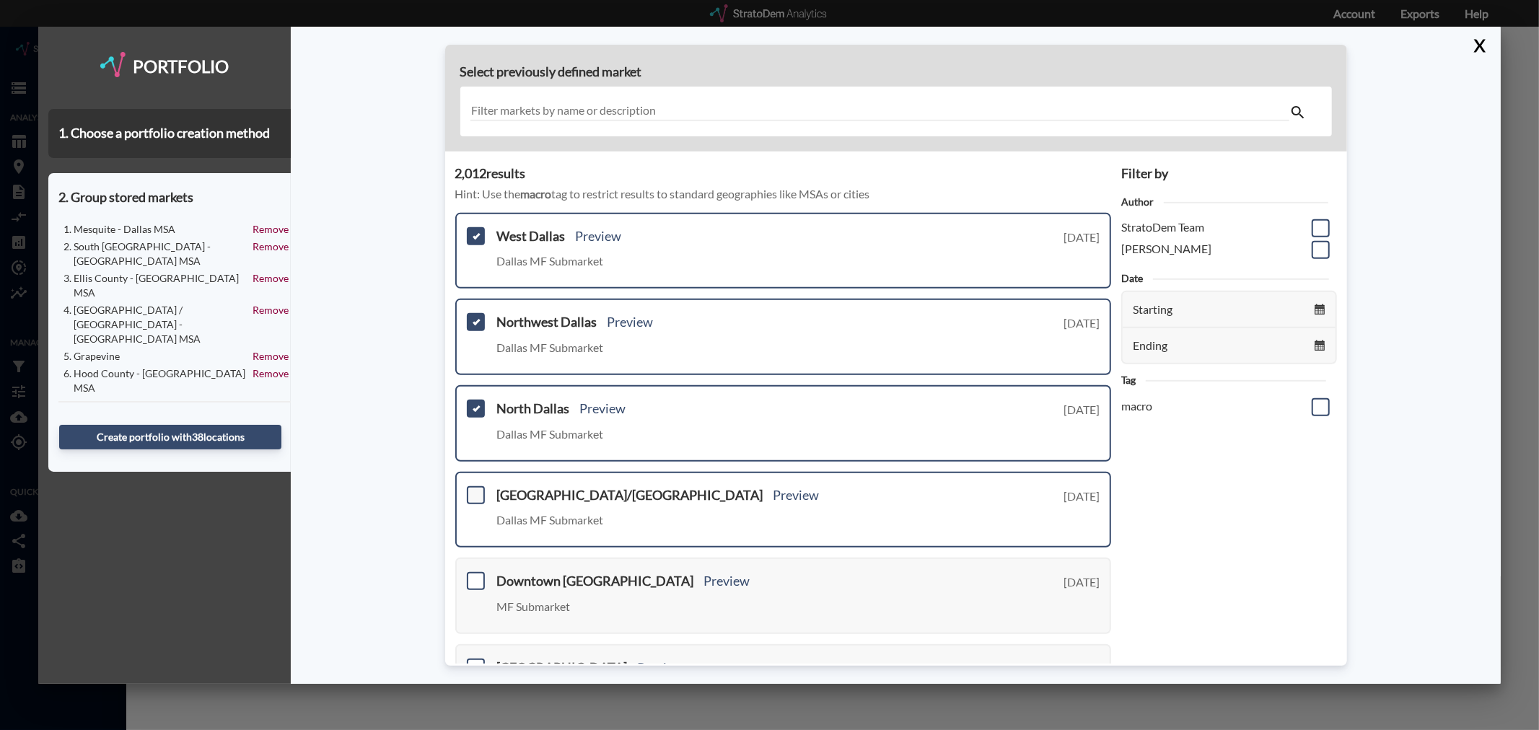
click at [473, 492] on span at bounding box center [476, 495] width 18 height 18
click at [474, 489] on input "checkbox" at bounding box center [474, 489] width 0 height 0
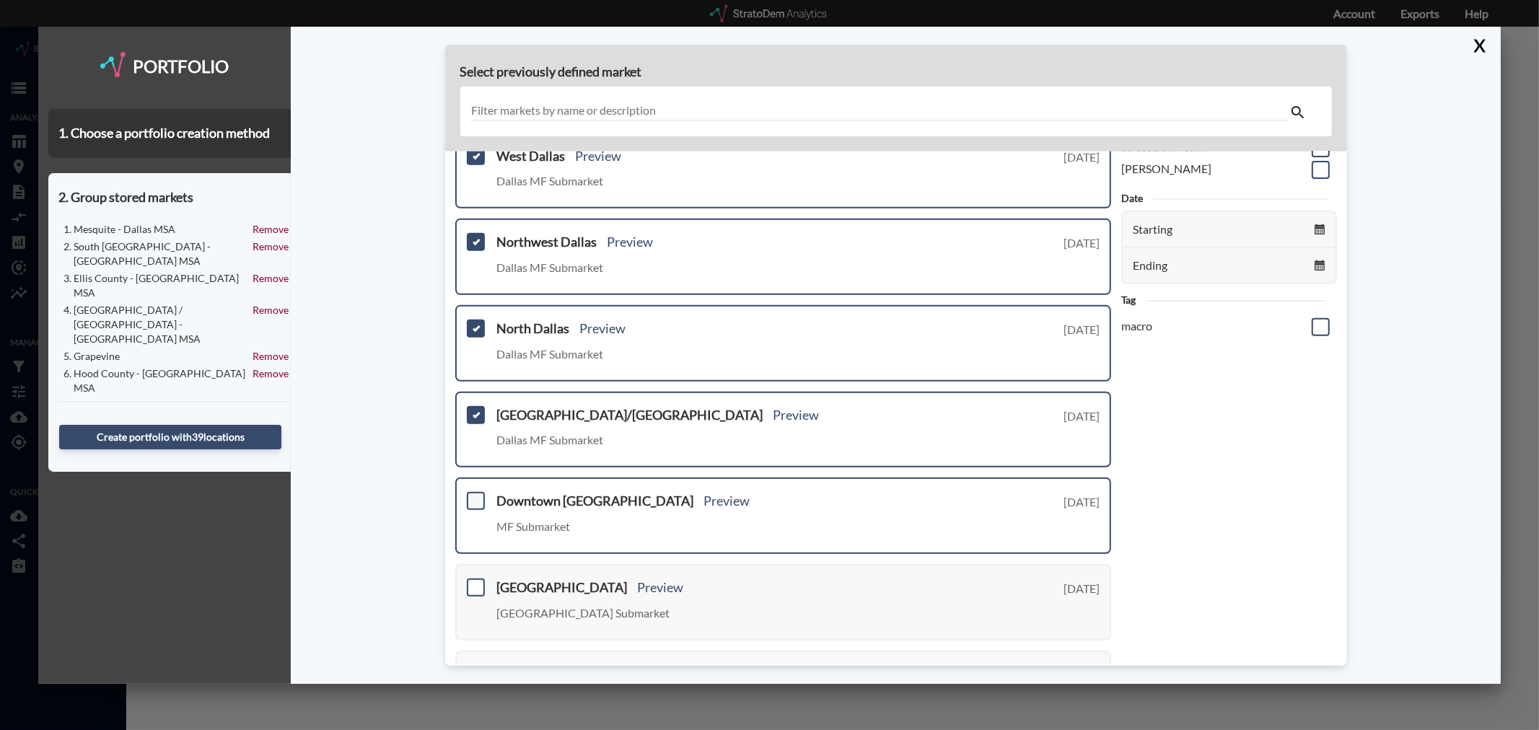
click at [473, 496] on span at bounding box center [476, 501] width 18 height 18
click at [474, 495] on input "checkbox" at bounding box center [474, 495] width 0 height 0
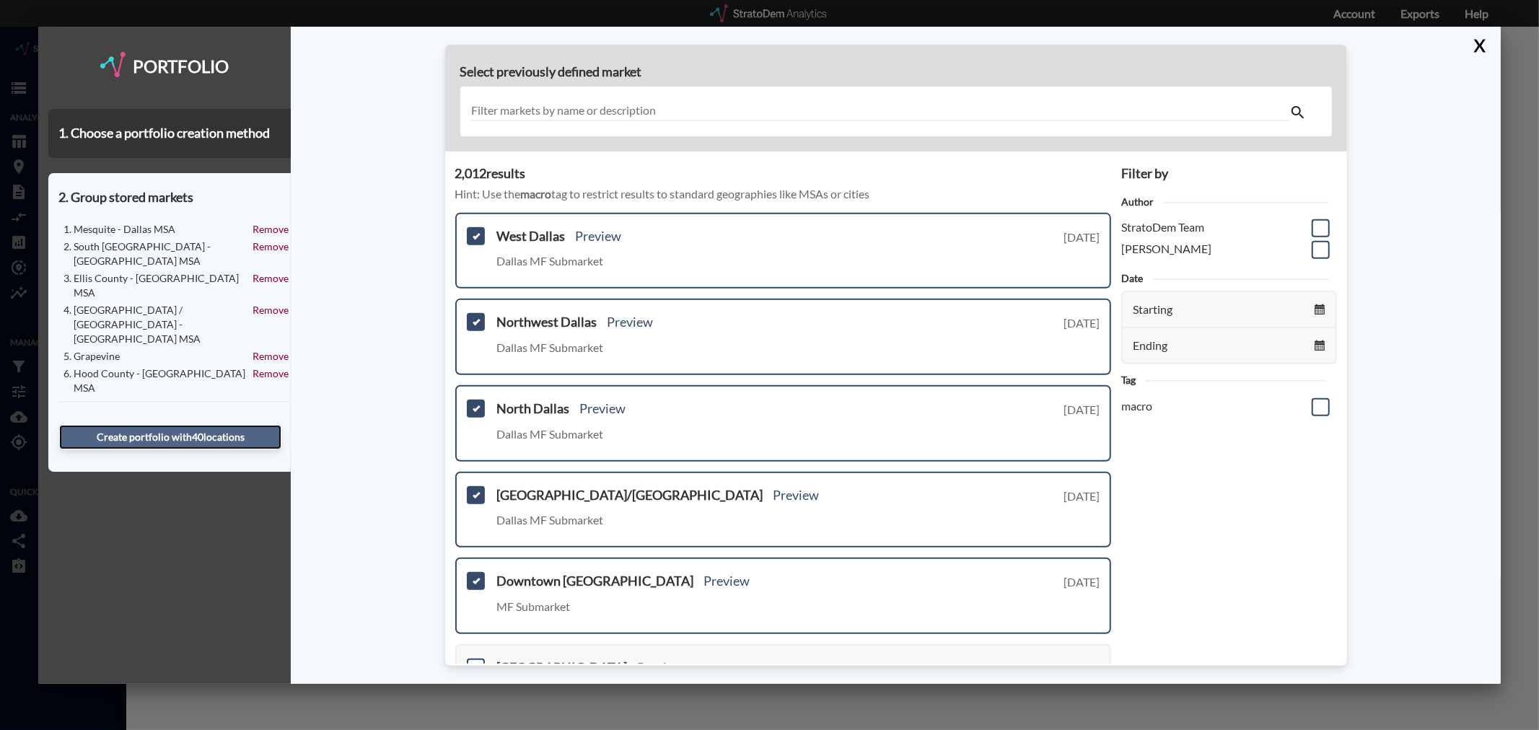
click at [188, 434] on button "Create portfolio with 40 location s" at bounding box center [170, 437] width 222 height 25
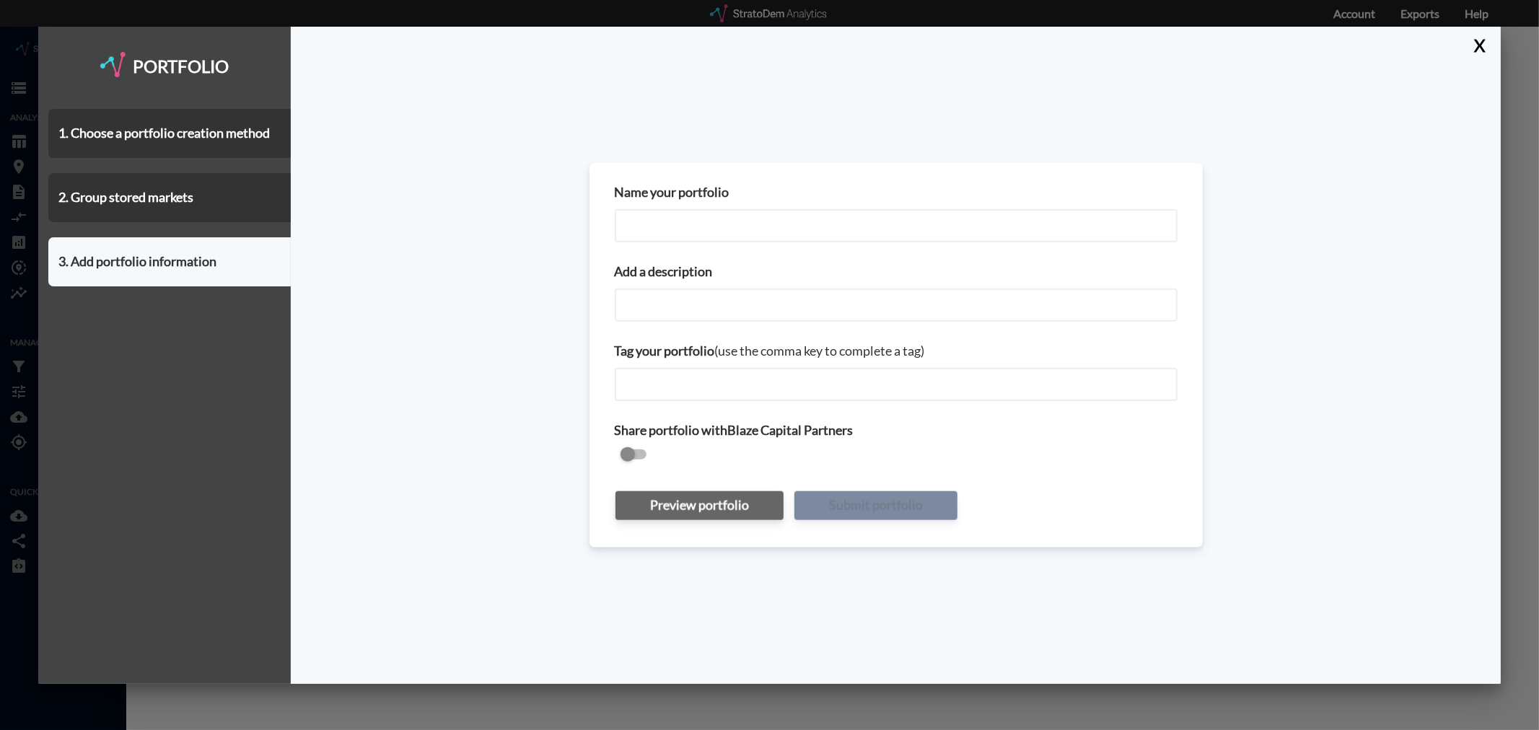
click at [674, 211] on div "Name your portfolio" at bounding box center [896, 212] width 583 height 79
click at [704, 220] on input "Name your portfolio" at bounding box center [896, 225] width 563 height 33
type input "Dallas - Costar Submarkets"
paste input "Dallas - Costar Submarkets"
type input "Dallas - Costar Submarkets"
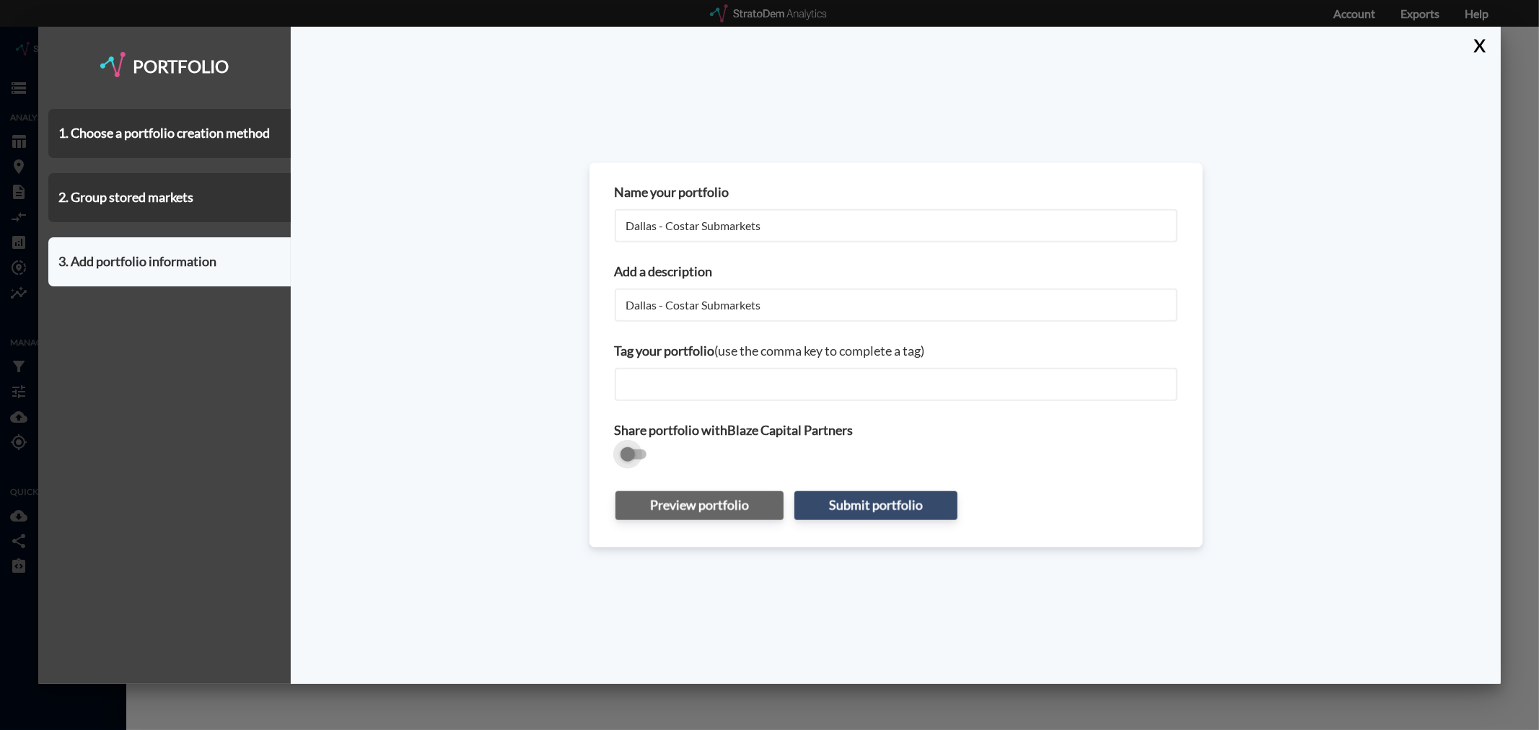
click at [635, 447] on input "checkbox" at bounding box center [896, 455] width 563 height 17
checkbox input "true"
click at [732, 503] on button "Preview portfolio" at bounding box center [700, 505] width 168 height 29
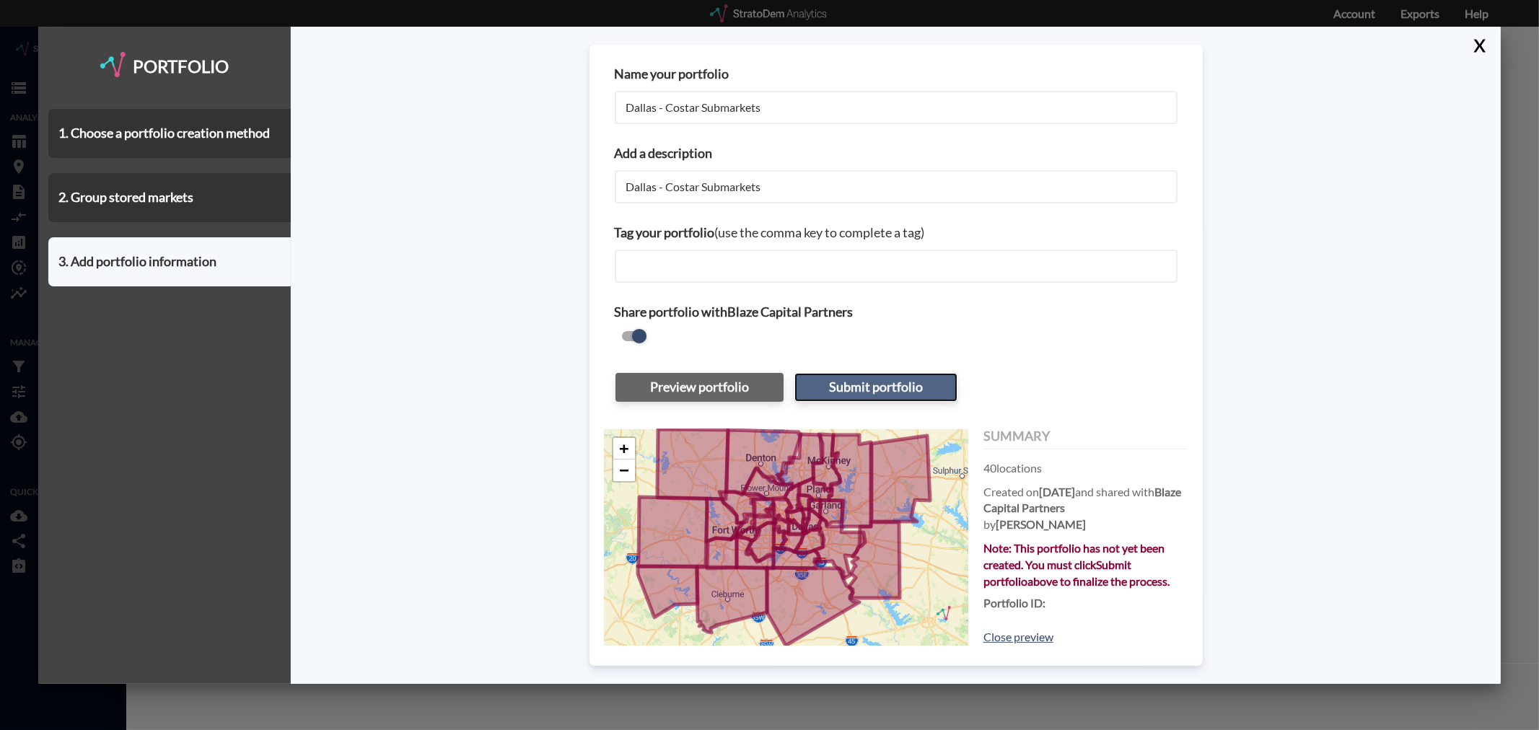
click at [864, 380] on button "Submit portfolio" at bounding box center [876, 387] width 163 height 29
